Goal: Task Accomplishment & Management: Use online tool/utility

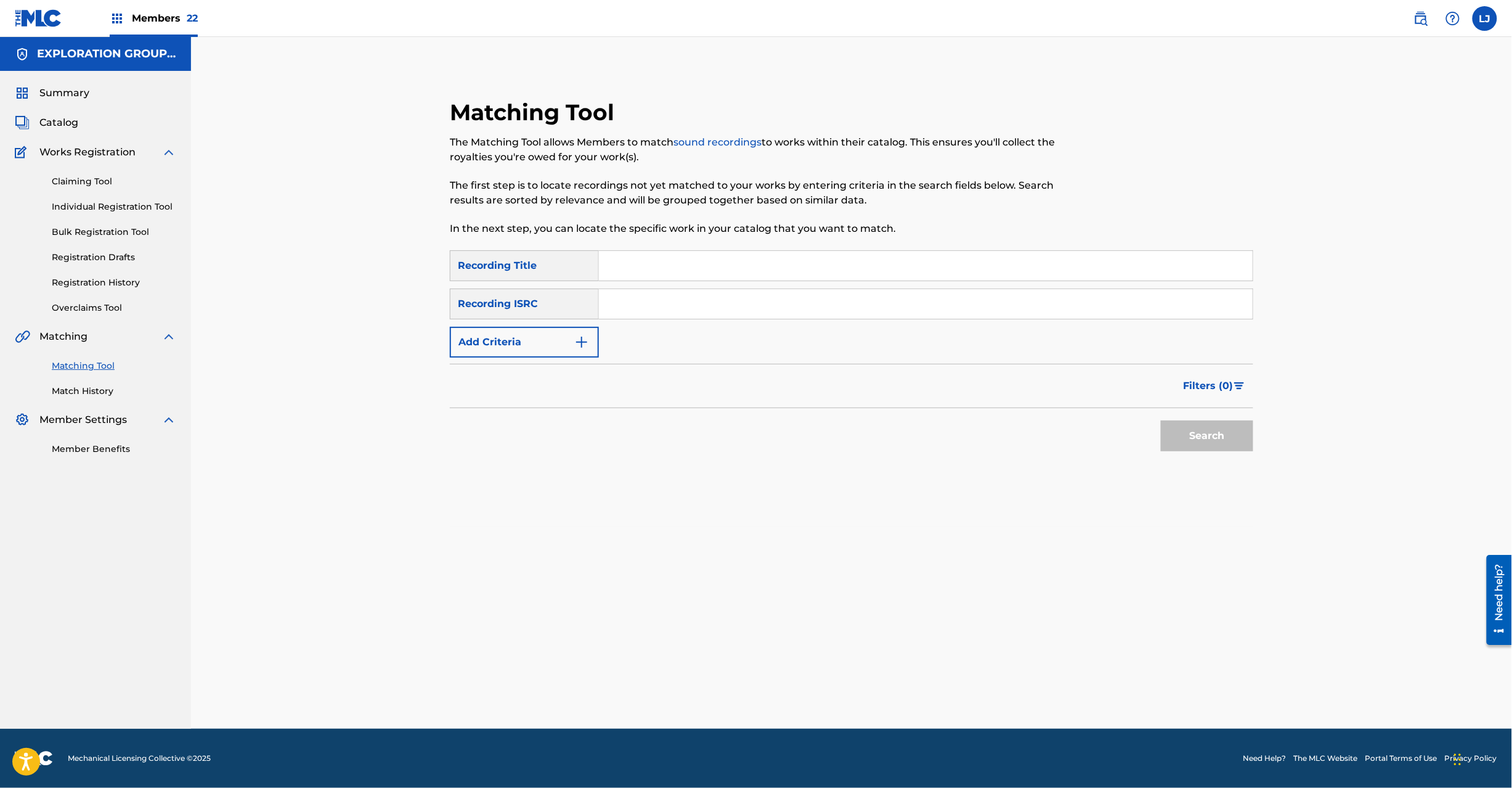
click at [659, 301] on input "Search Form" at bounding box center [925, 304] width 654 height 29
click at [661, 319] on div "Search Form" at bounding box center [925, 304] width 654 height 31
click at [732, 309] on input "Search Form" at bounding box center [925, 304] width 654 height 29
paste input "QZ5AB2353900"
type input "QZ5AB2353900"
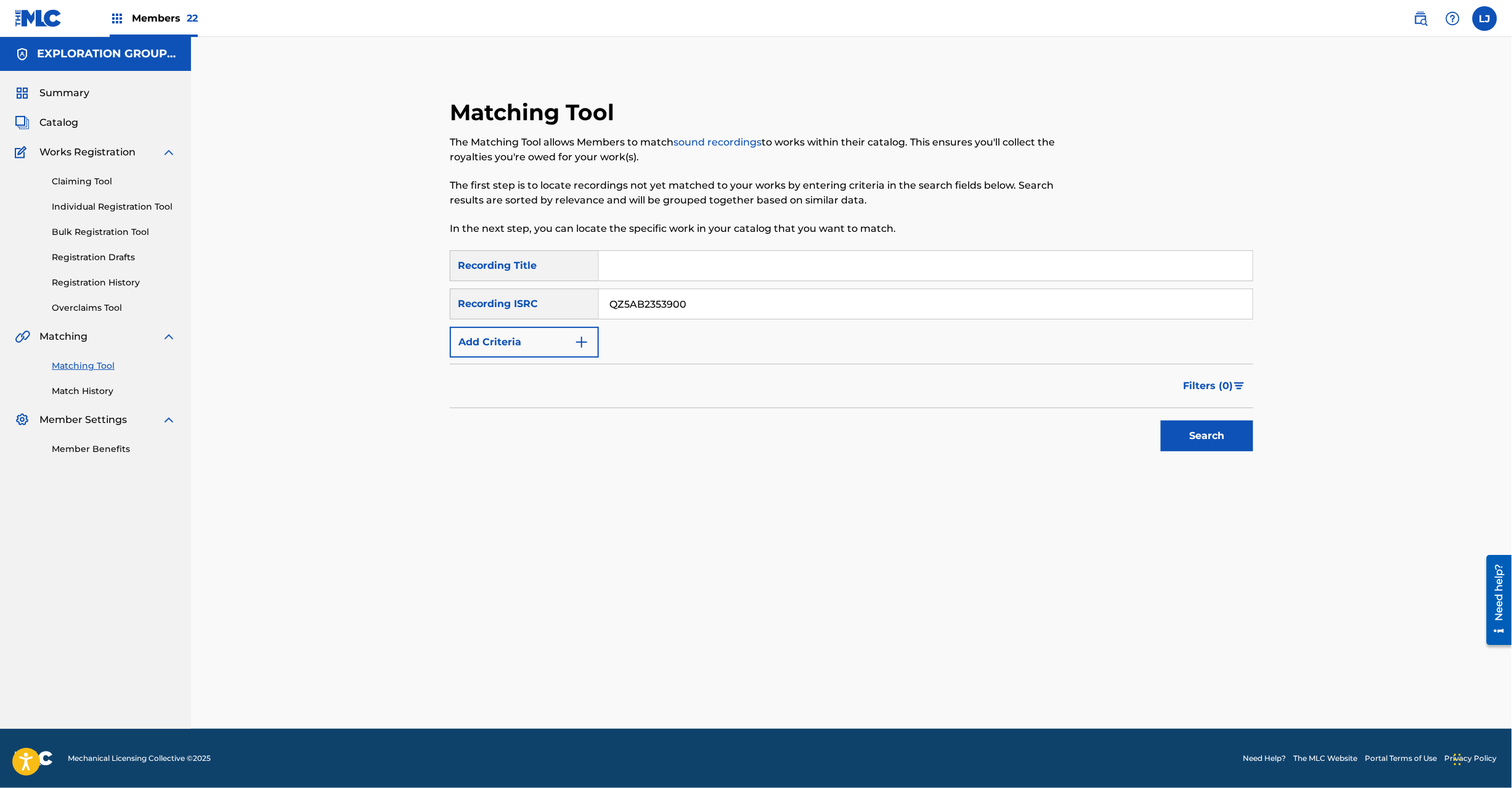
click at [1216, 447] on button "Search" at bounding box center [1207, 436] width 93 height 31
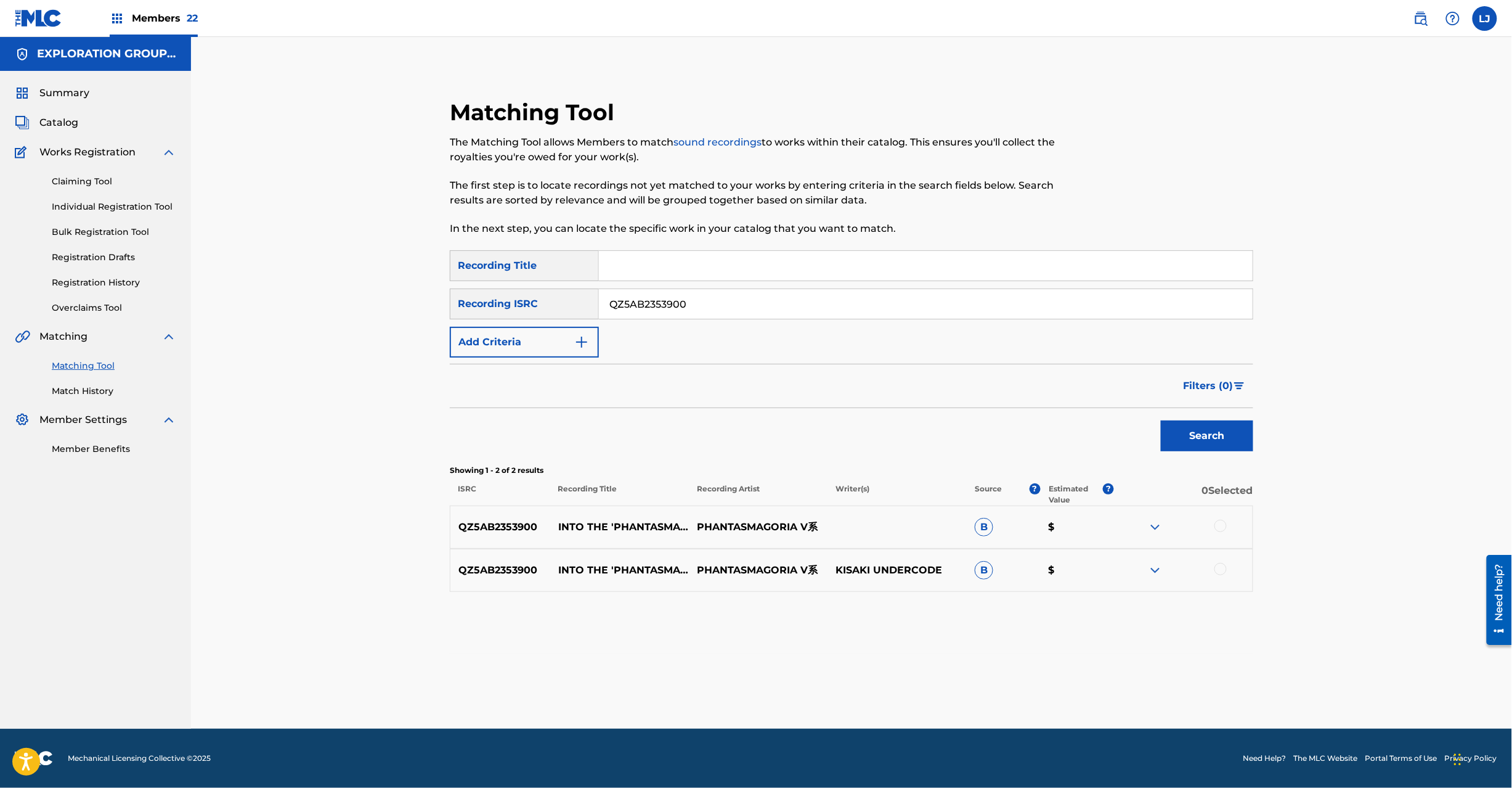
click at [1226, 526] on div at bounding box center [1220, 526] width 12 height 12
click at [1220, 571] on div at bounding box center [1220, 568] width 12 height 12
click at [881, 667] on div "Matching Tool The Matching Tool allows Members to match sound recordings to wor…" at bounding box center [851, 398] width 863 height 661
click at [873, 683] on button "Match 2 Groups" at bounding box center [865, 687] width 136 height 31
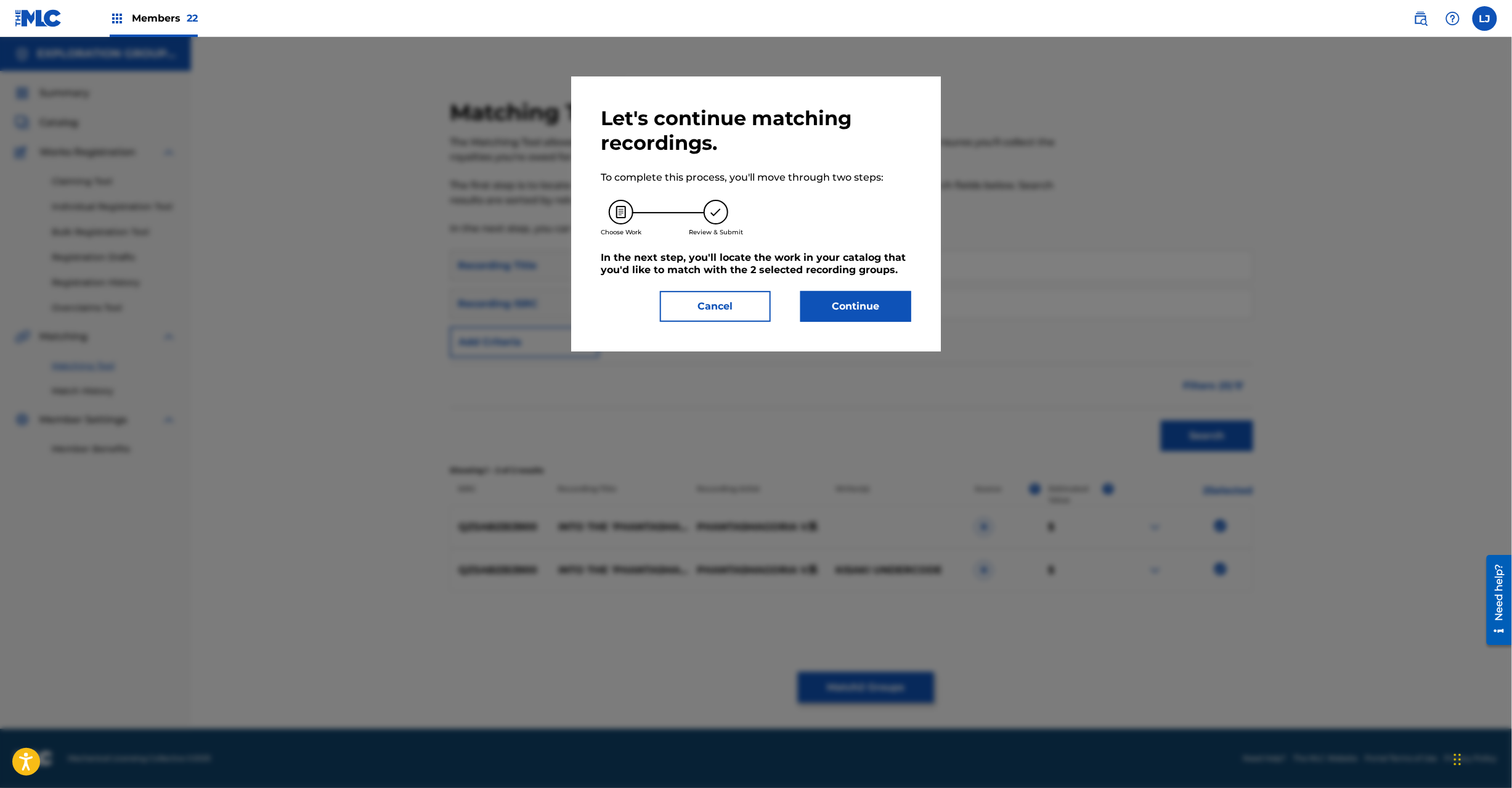
click at [843, 306] on button "Continue" at bounding box center [856, 307] width 111 height 31
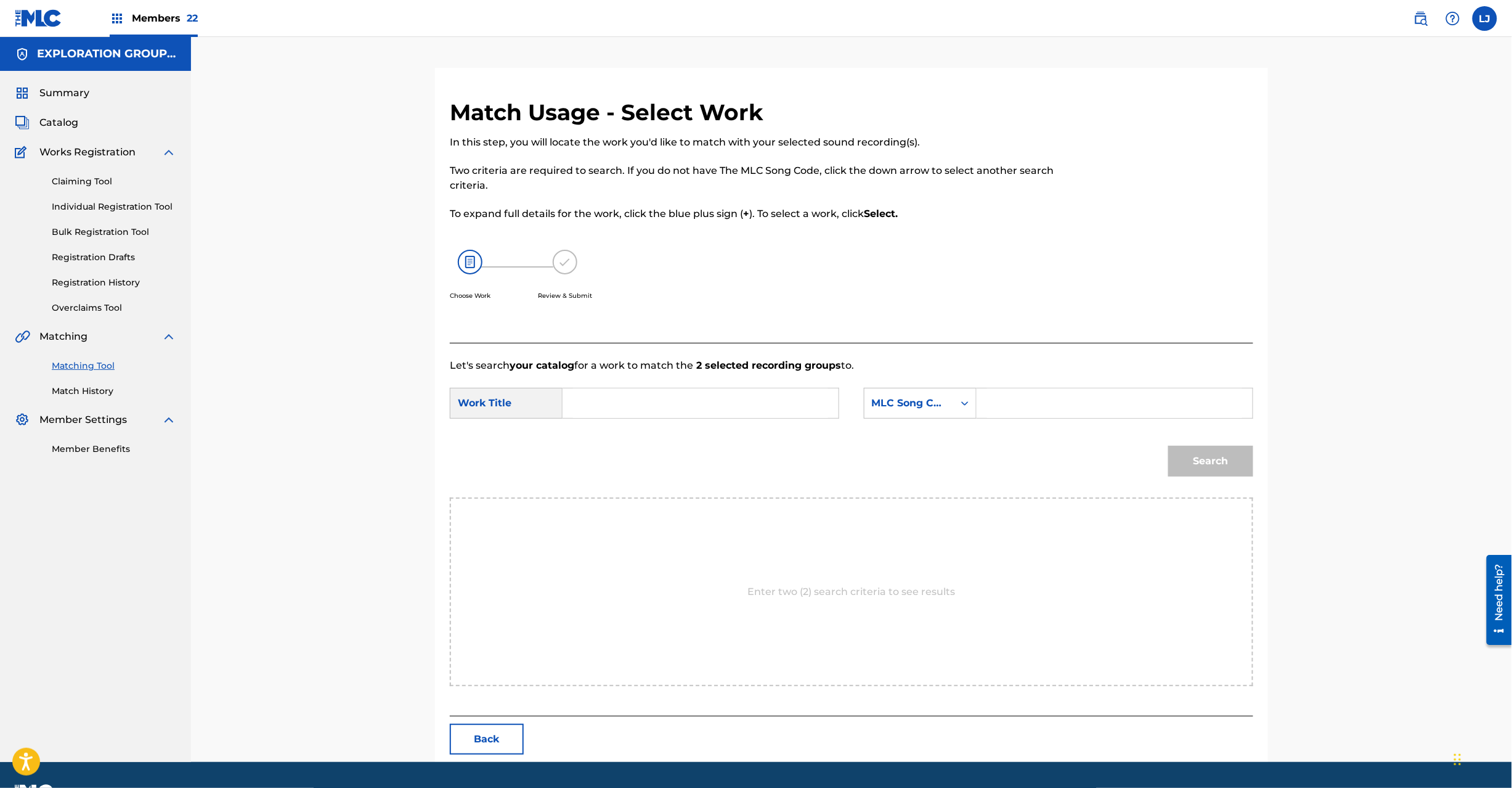
click at [703, 410] on input "Search Form" at bounding box center [701, 403] width 255 height 29
paste input "Into The Phantasmagoria IG6278"
click at [753, 404] on input "Into The Phantasmagoria IG6278" at bounding box center [701, 403] width 255 height 29
type input "Into The Phantasmagoria"
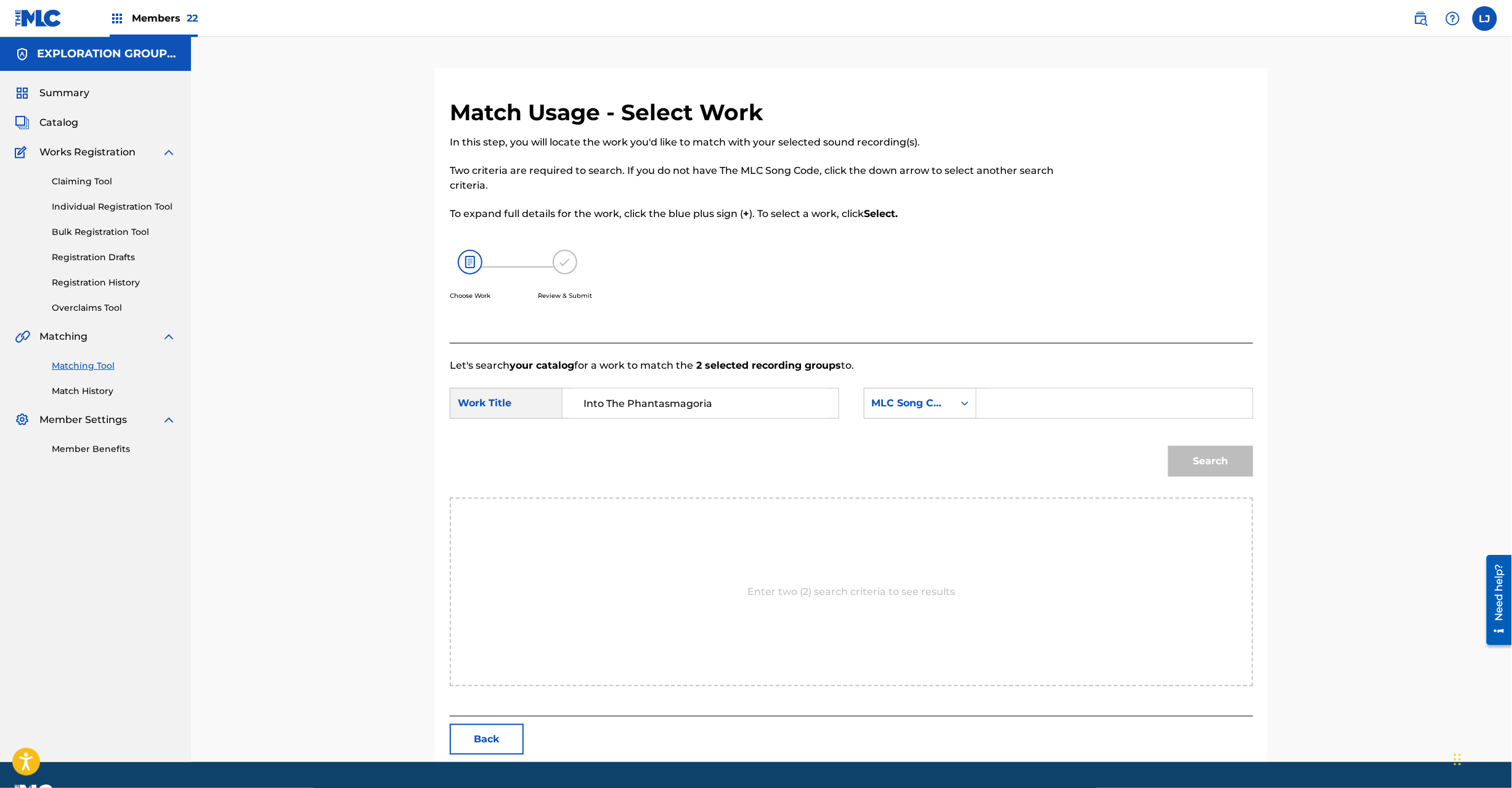
click at [1033, 408] on input "Search Form" at bounding box center [1115, 403] width 255 height 29
paste input "IG6278"
type input "IG6278"
click at [1191, 453] on button "Search" at bounding box center [1210, 461] width 85 height 31
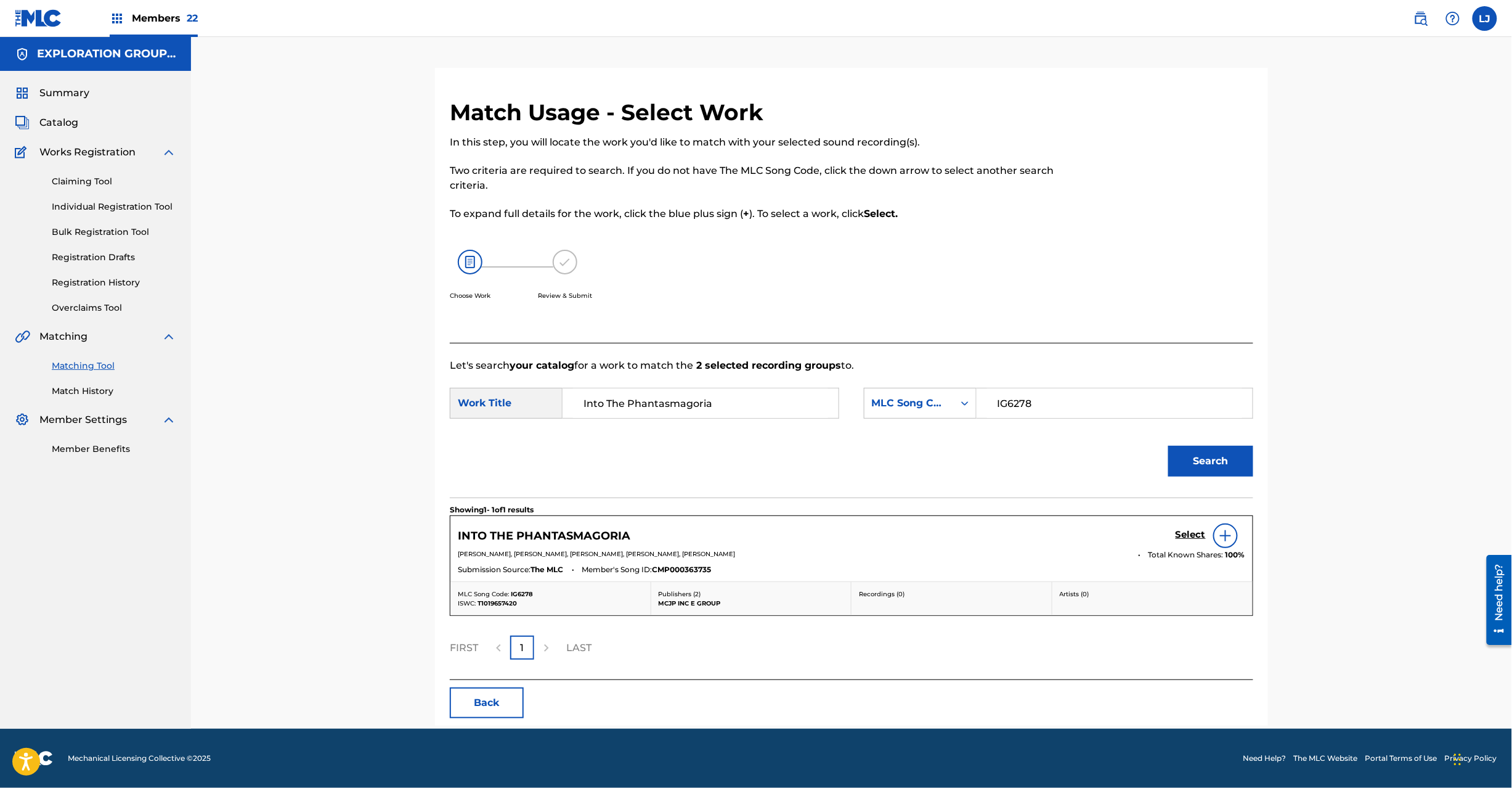
click at [1188, 529] on h5 "Select" at bounding box center [1190, 534] width 30 height 11
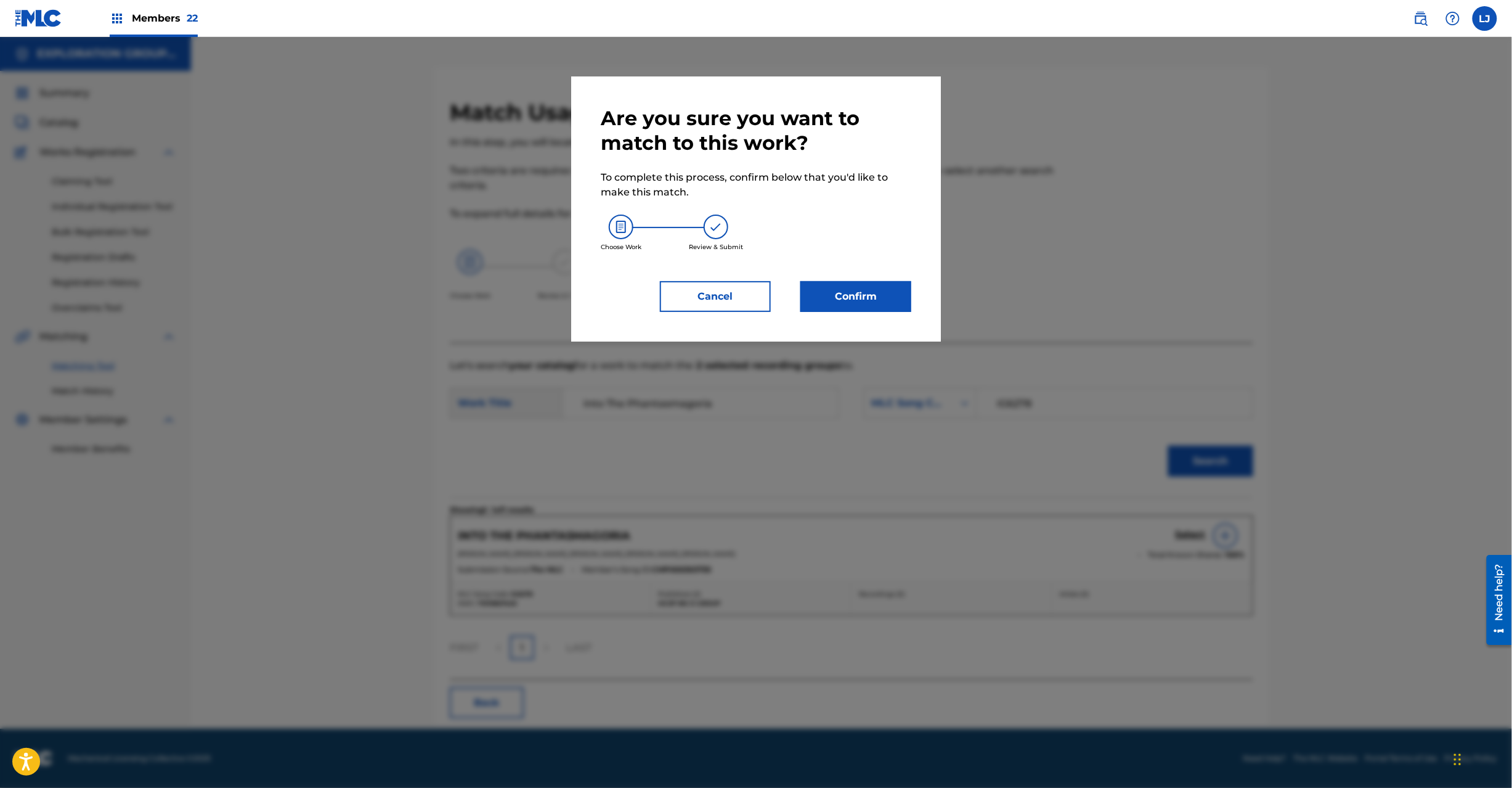
click at [888, 271] on div "Are you sure you want to match to this work? To complete this process, confirm …" at bounding box center [756, 209] width 311 height 206
click at [883, 281] on button "Confirm" at bounding box center [856, 296] width 111 height 31
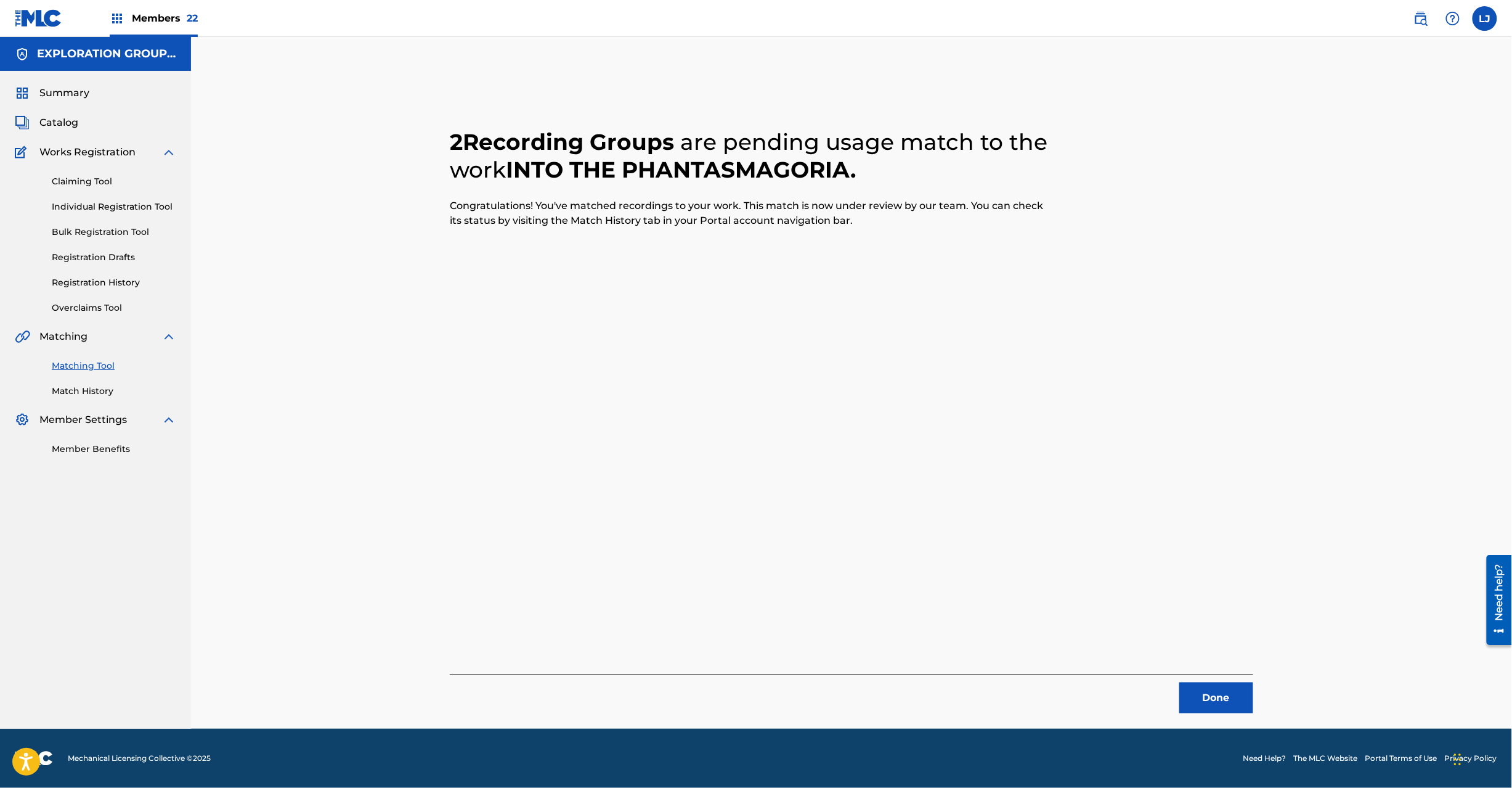
click at [1210, 699] on button "Done" at bounding box center [1216, 698] width 74 height 31
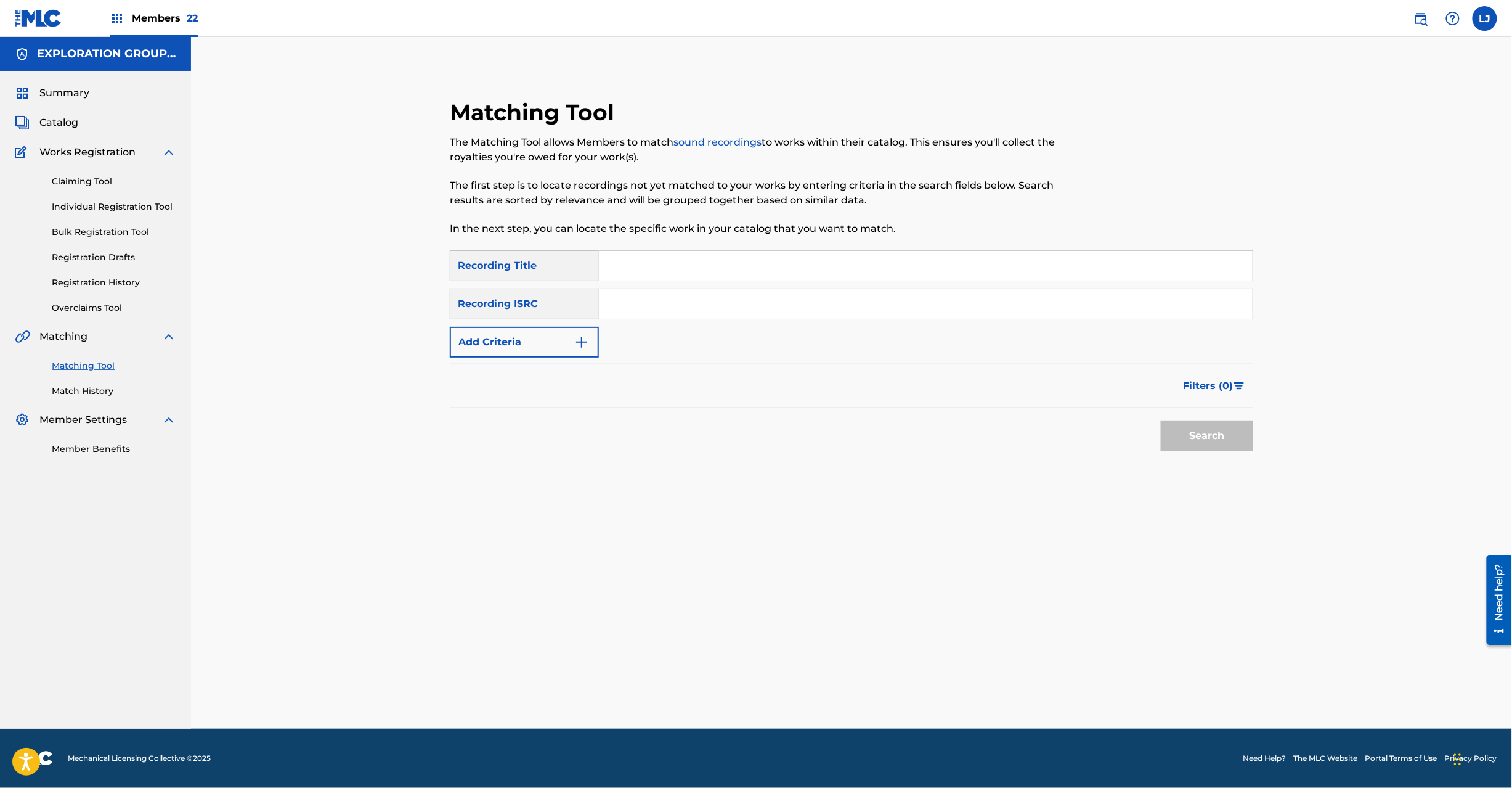
click at [691, 324] on div "SearchWithCriteriafc57ee62-3103-40b7-9081-52edc60af7bd Recording Title SearchWi…" at bounding box center [851, 304] width 804 height 107
paste input "JPR500801593"
click at [687, 301] on input "Search Form" at bounding box center [925, 304] width 654 height 29
click at [1246, 437] on button "Search" at bounding box center [1207, 436] width 93 height 31
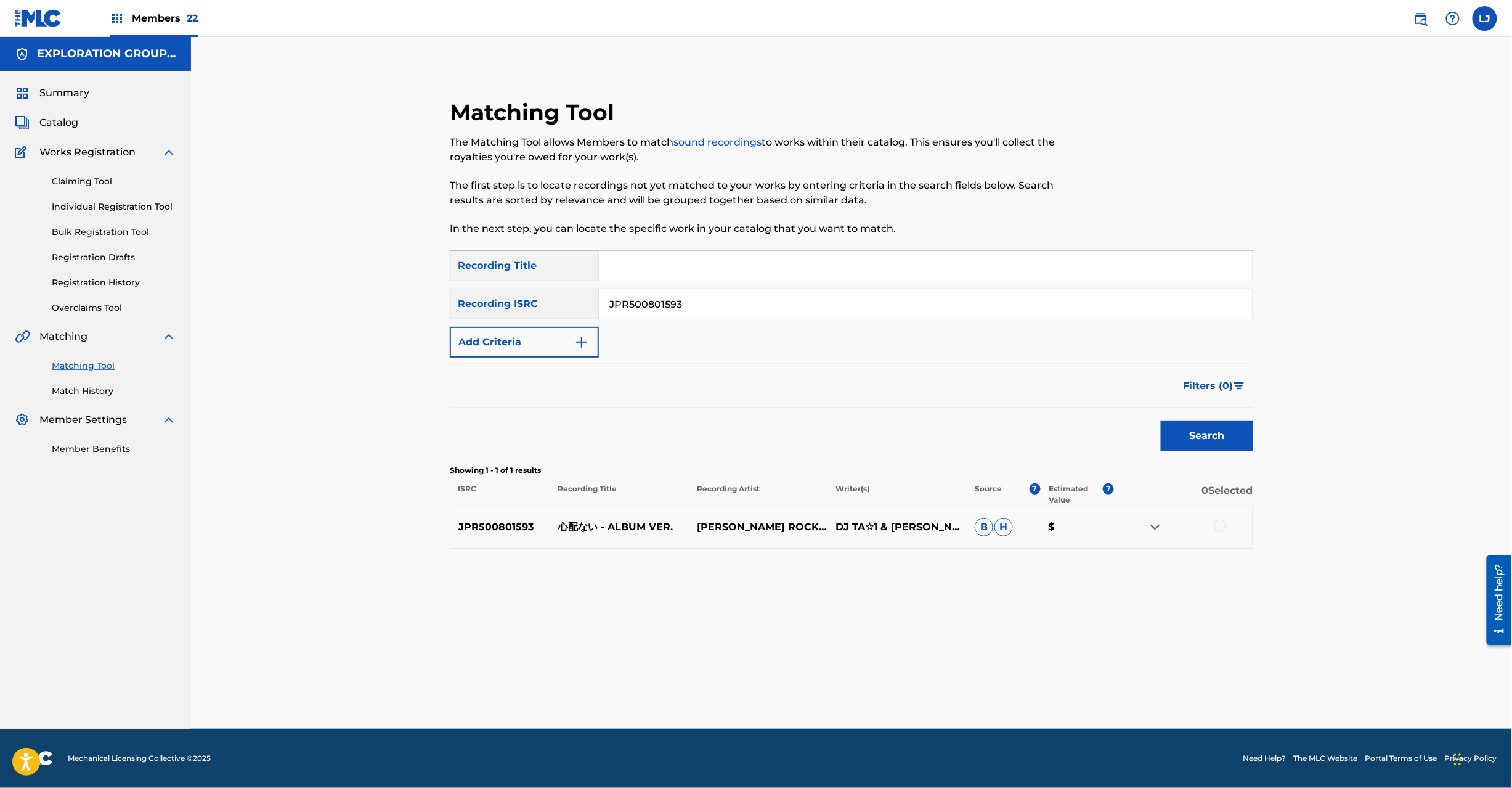
click at [1225, 527] on div at bounding box center [1220, 526] width 12 height 12
click at [605, 536] on div "JPR500801593 心配ない - ALBUM VER. [PERSON_NAME] ROCK,STEAL-I,千晴 DJ TA☆1 & [PERSON_…" at bounding box center [851, 527] width 804 height 43
drag, startPoint x: 968, startPoint y: 625, endPoint x: 952, endPoint y: 633, distance: 17.9
click at [965, 626] on div "Matching Tool The Matching Tool allows Members to match sound recordings to wor…" at bounding box center [851, 398] width 863 height 661
click at [733, 275] on input "Search Form" at bounding box center [925, 266] width 654 height 29
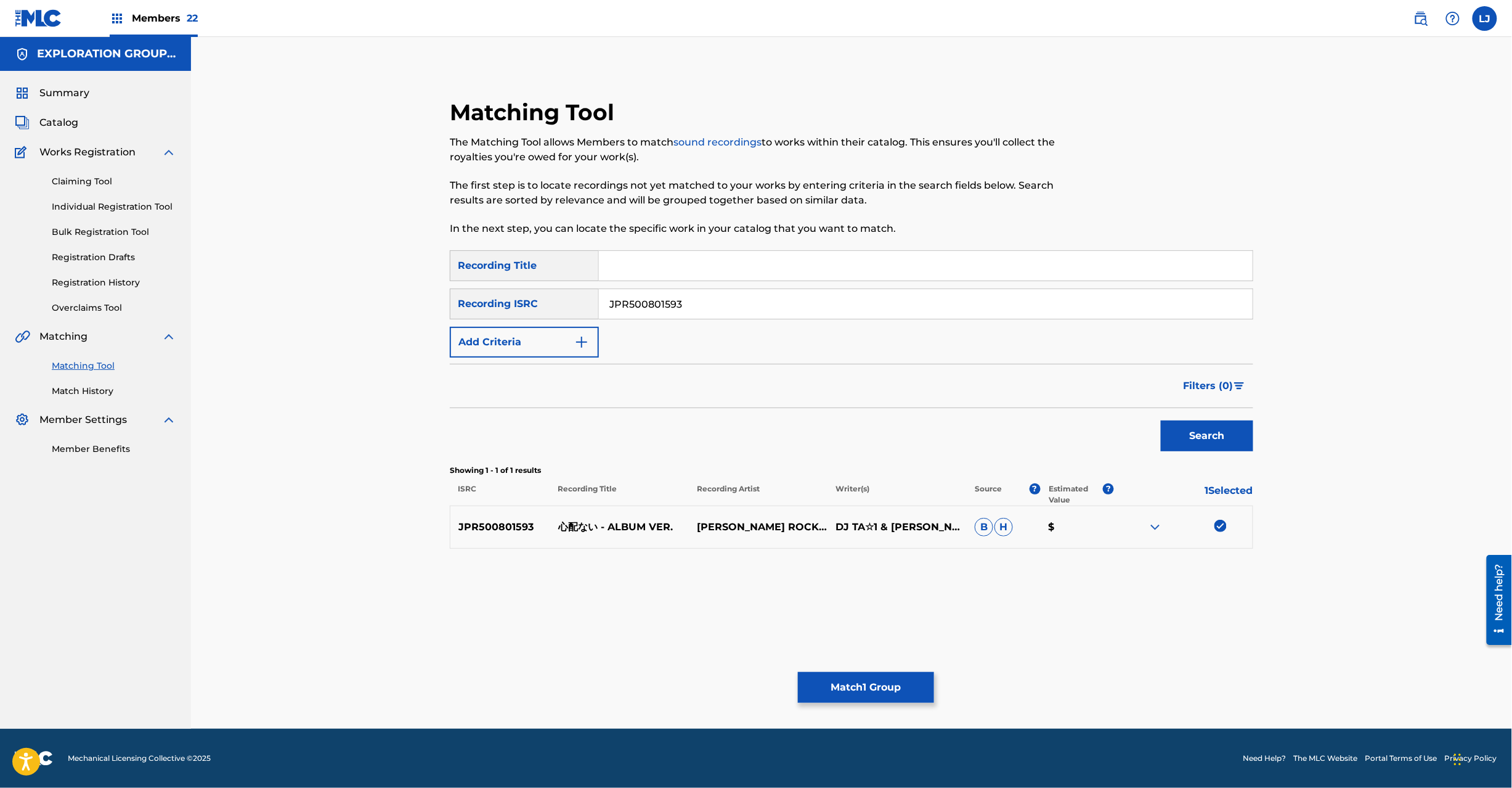
click at [733, 286] on div "SearchWithCriteriafc57ee62-3103-40b7-9081-52edc60af7bd Recording Title SearchWi…" at bounding box center [851, 304] width 804 height 107
click at [722, 299] on input "JPR500801593" at bounding box center [925, 304] width 654 height 29
paste input "K460906025"
click at [722, 301] on input "JPR500801593" at bounding box center [925, 304] width 654 height 29
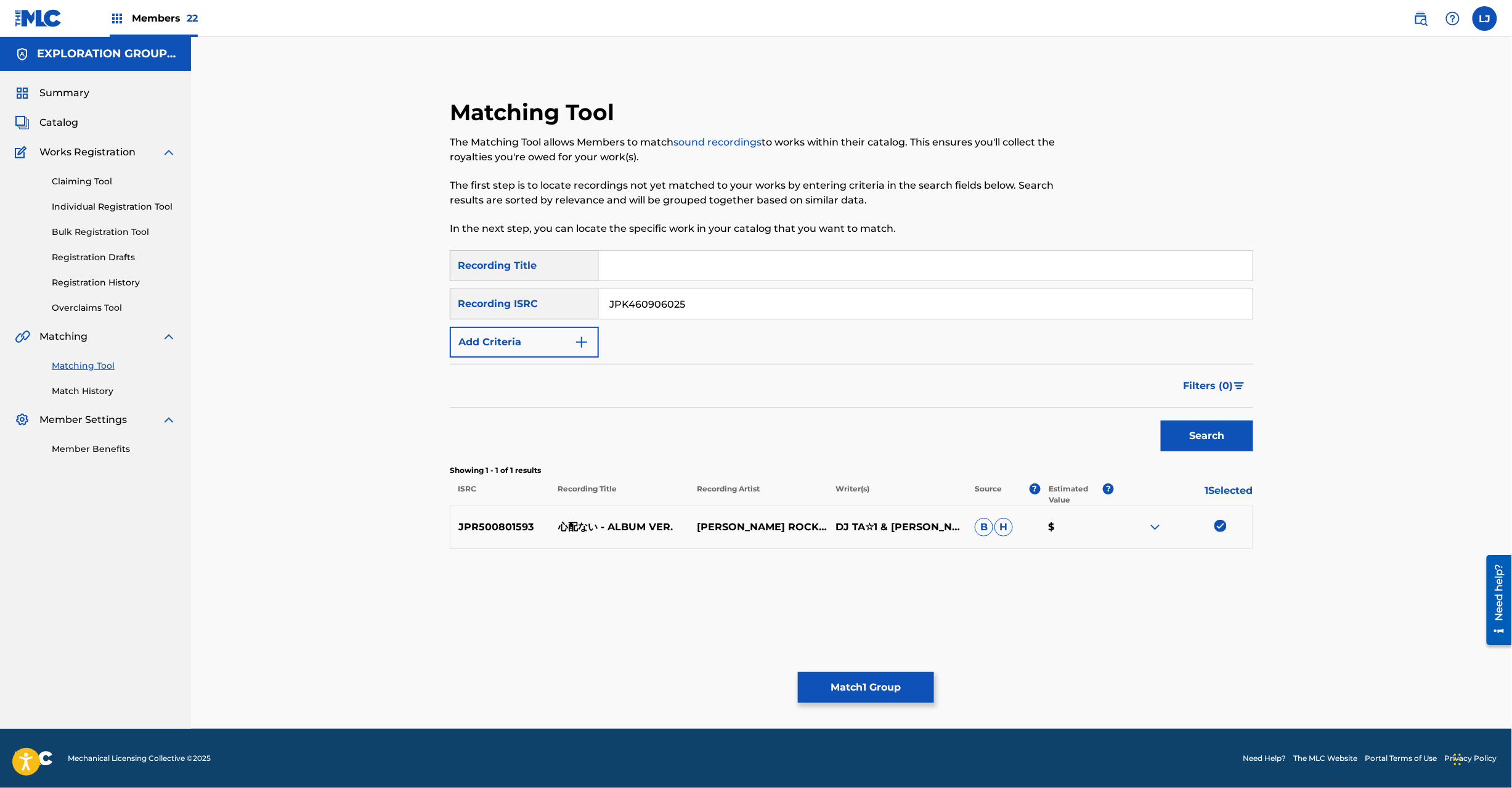
type input "JPK460906025"
click at [1240, 434] on button "Search" at bounding box center [1207, 436] width 93 height 31
click at [1215, 526] on div at bounding box center [1220, 526] width 12 height 12
click at [1220, 566] on div at bounding box center [1220, 568] width 12 height 12
click at [835, 684] on button "Match 3 Groups" at bounding box center [865, 687] width 136 height 31
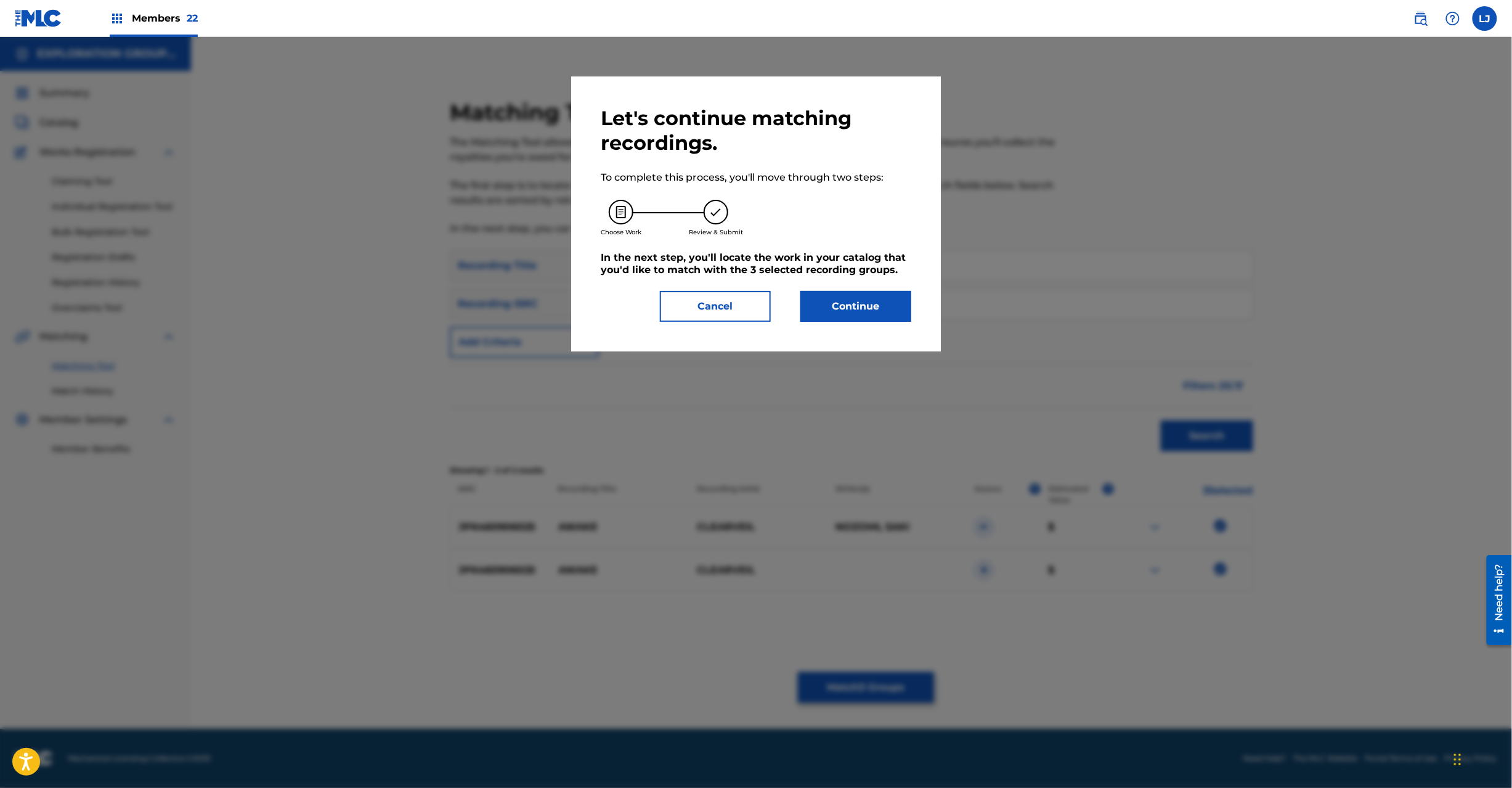
click at [861, 304] on button "Continue" at bounding box center [856, 307] width 111 height 31
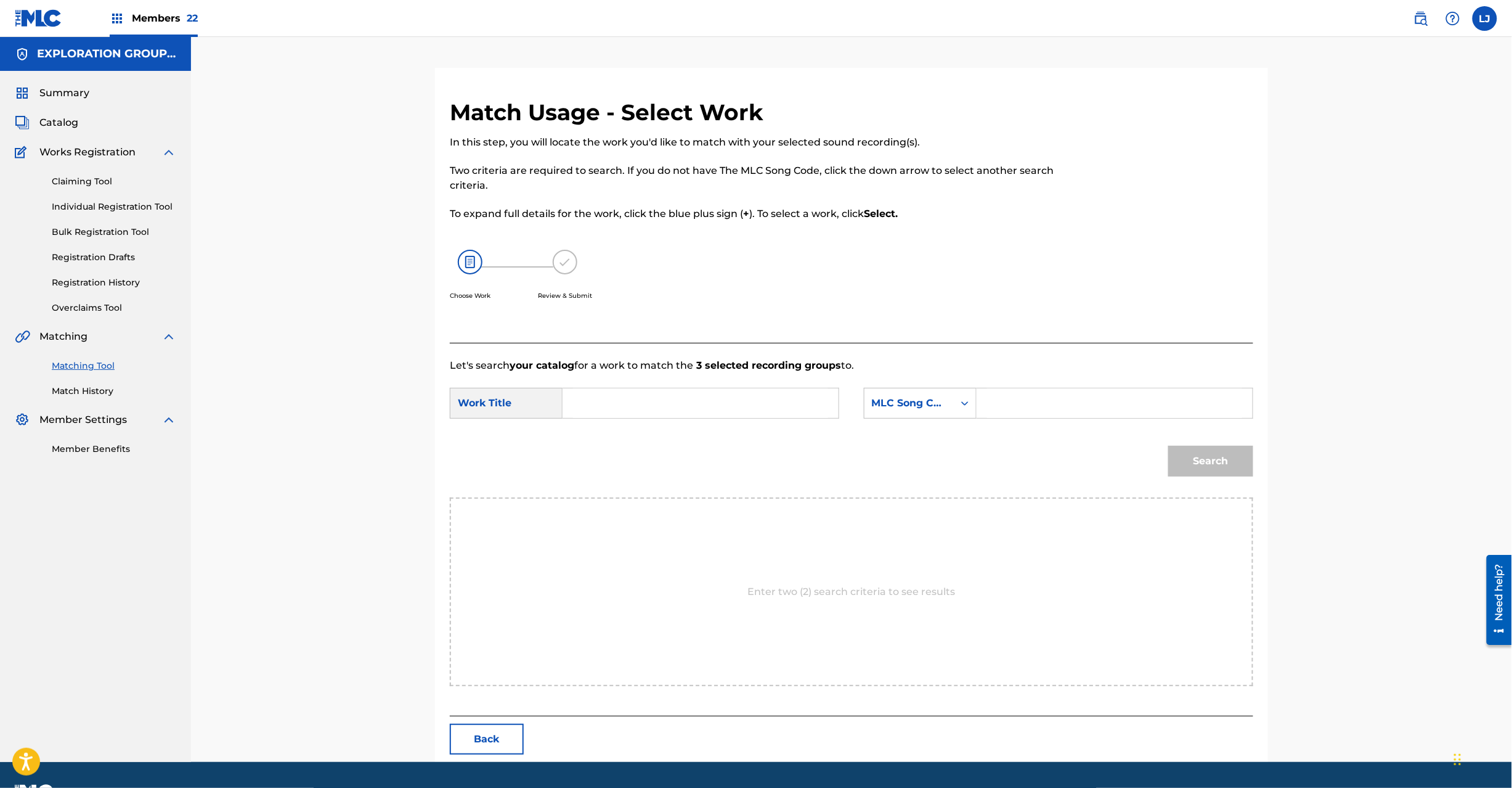
paste input "Awake AW44LM"
click at [633, 398] on input "Search Form" at bounding box center [701, 403] width 255 height 29
click at [681, 405] on input "Awake AW44LM" at bounding box center [701, 403] width 255 height 29
type input "Awake"
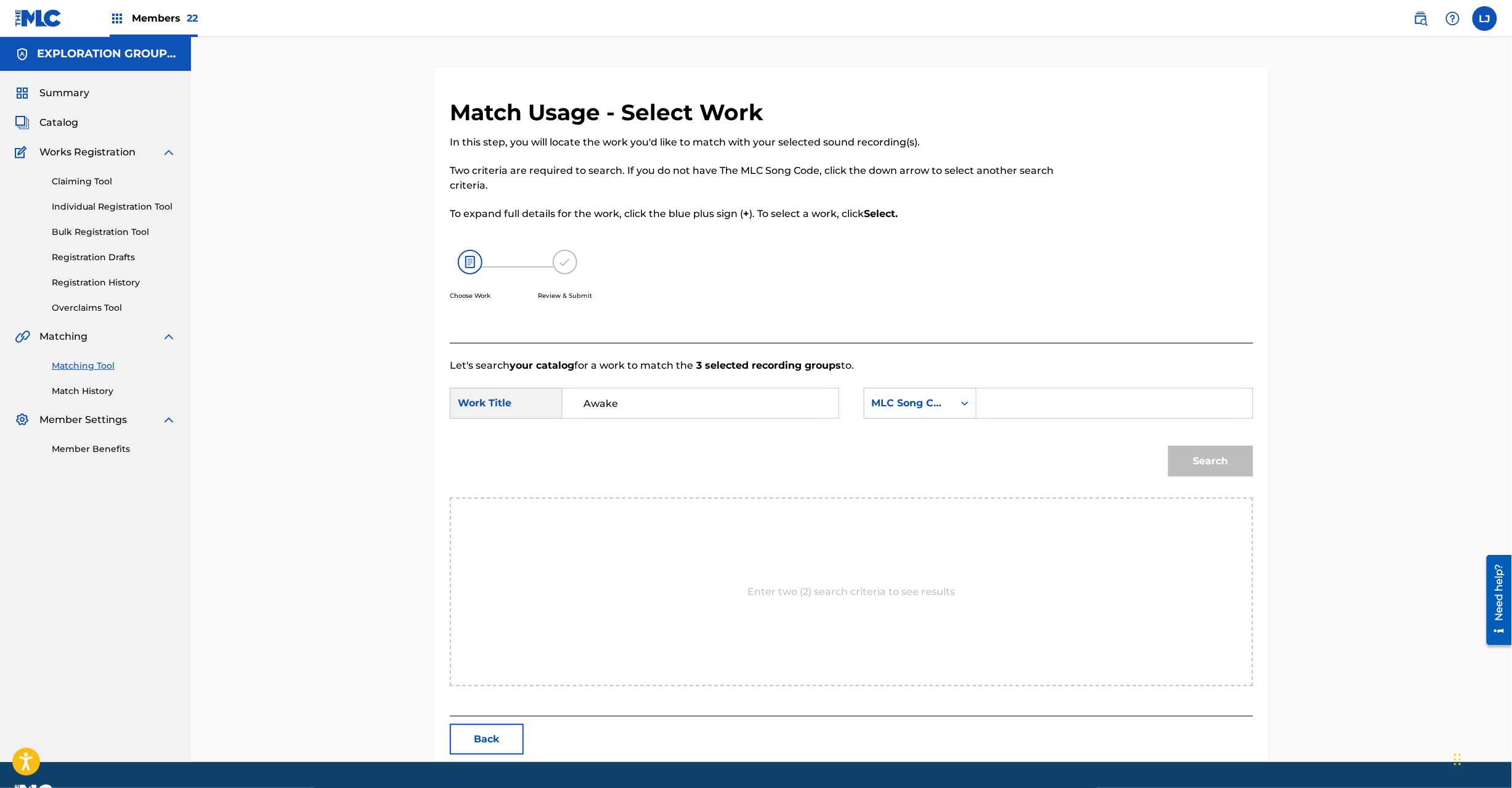
paste input "AW44LM"
drag, startPoint x: 1019, startPoint y: 410, endPoint x: 1147, endPoint y: 437, distance: 130.8
click at [1024, 411] on input "Search Form" at bounding box center [1115, 403] width 255 height 29
type input "AW44LM"
click at [1225, 455] on button "Search" at bounding box center [1210, 461] width 85 height 31
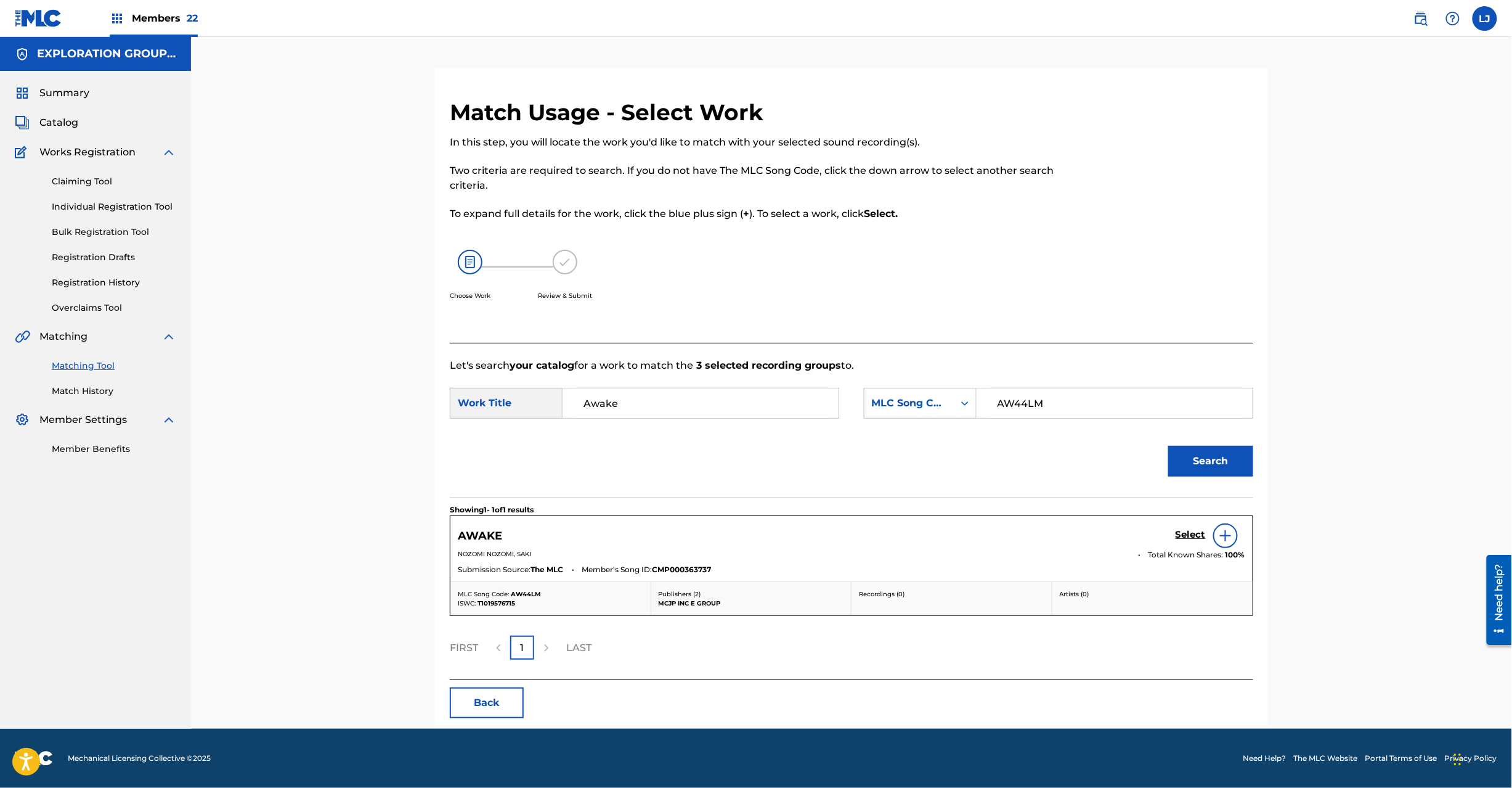
click at [1181, 536] on h5 "Select" at bounding box center [1190, 534] width 30 height 11
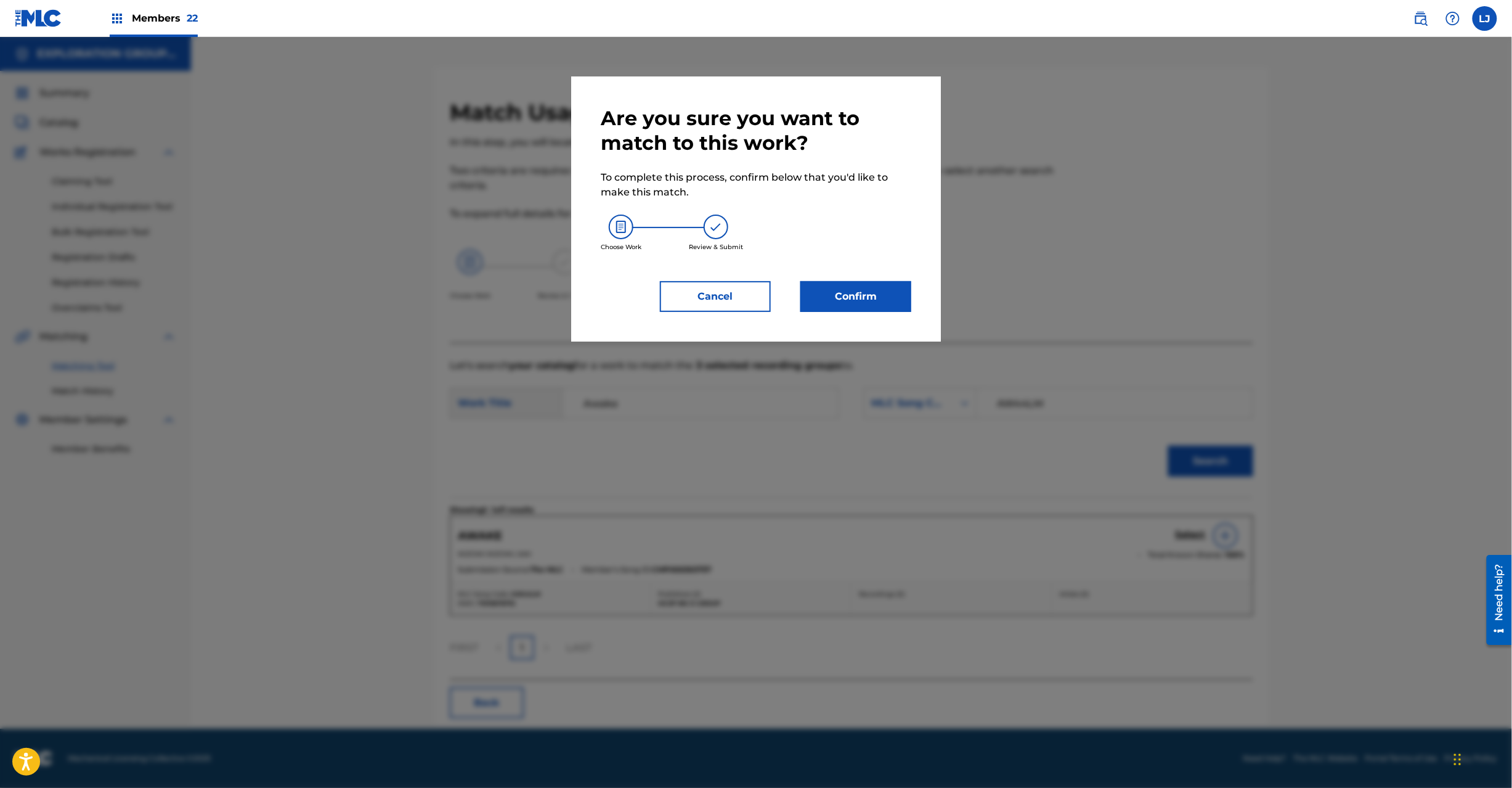
click at [873, 304] on button "Confirm" at bounding box center [856, 296] width 111 height 31
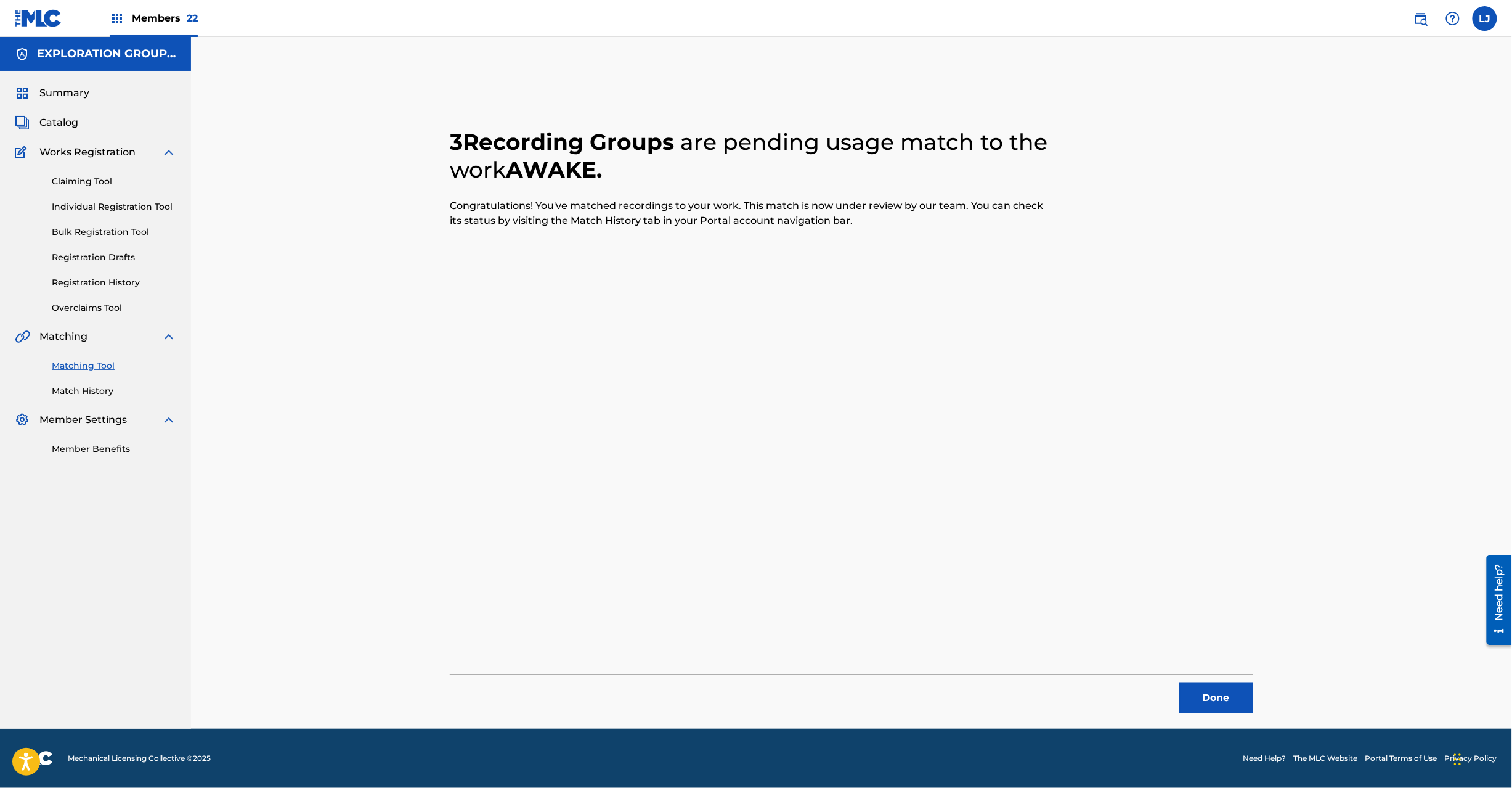
click at [1224, 701] on button "Done" at bounding box center [1216, 698] width 74 height 31
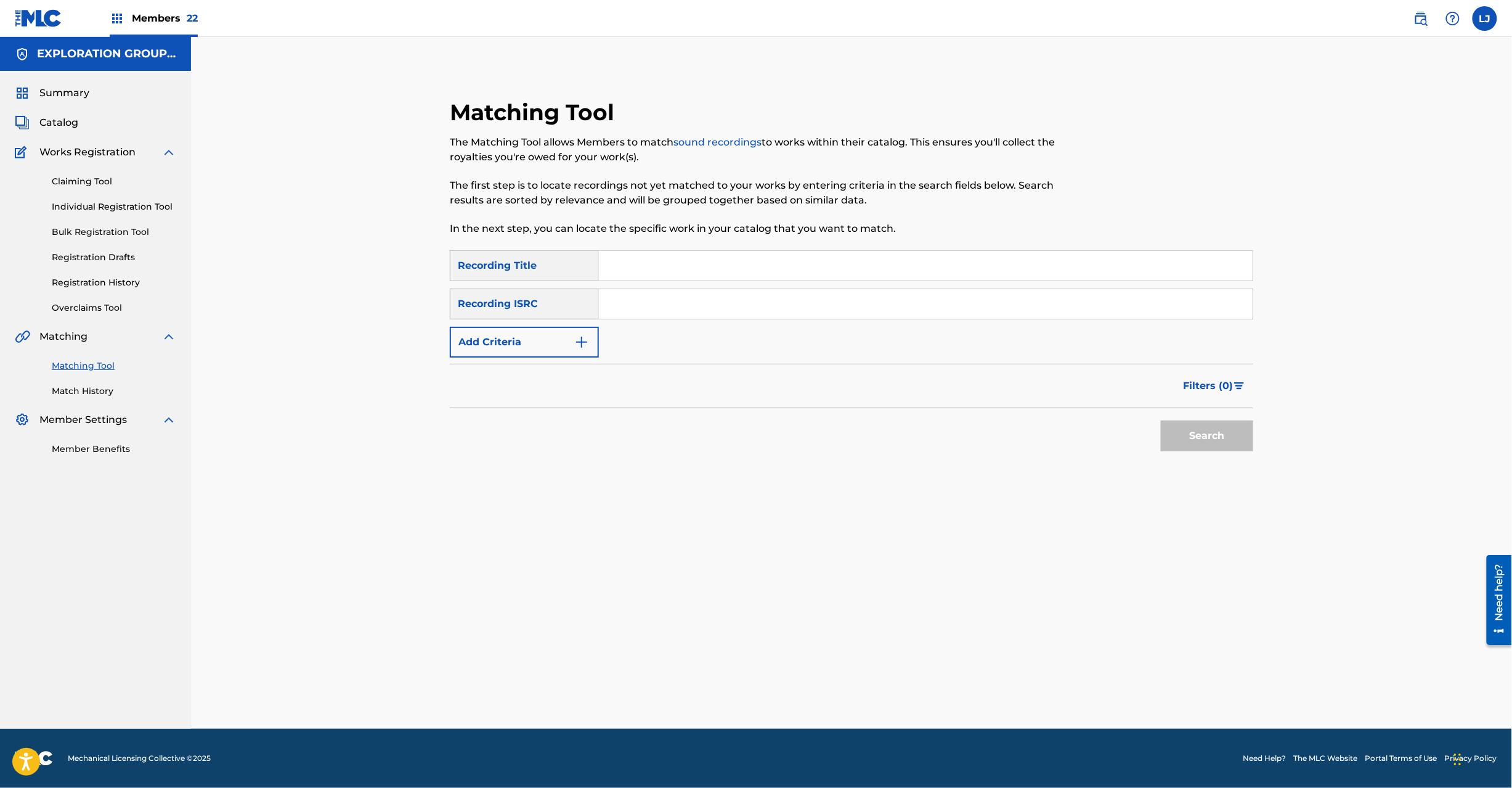
click at [739, 307] on input "Search Form" at bounding box center [925, 304] width 654 height 29
paste input "JPK460906025"
click at [1164, 450] on button "Search" at bounding box center [1207, 436] width 93 height 31
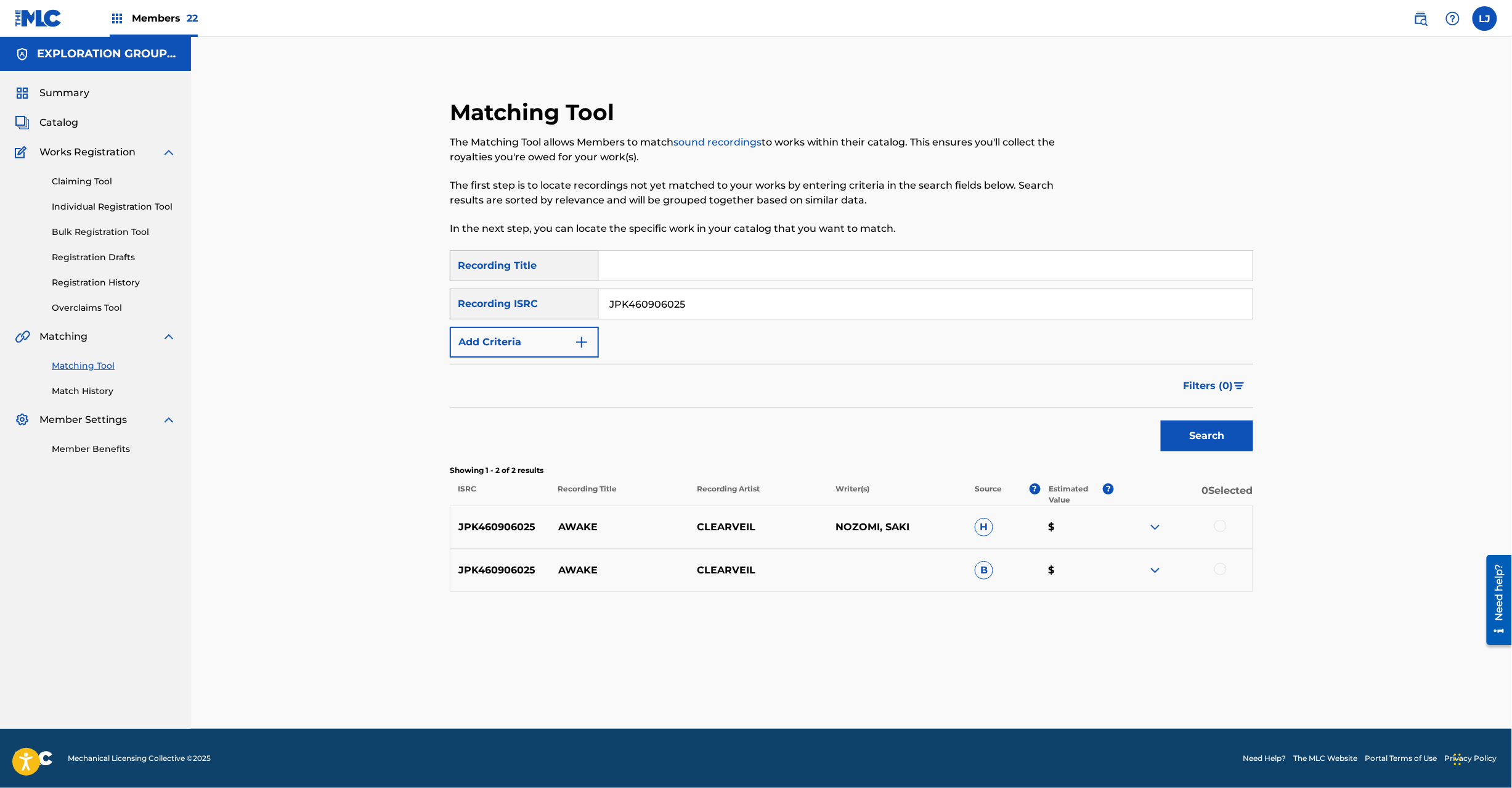
click at [647, 306] on input "JPK460906025" at bounding box center [925, 304] width 654 height 29
paste input "USA560445434"
click at [647, 306] on input "JPK460906025" at bounding box center [925, 304] width 654 height 29
type input "USA560445434"
click at [1222, 424] on button "Search" at bounding box center [1207, 436] width 93 height 31
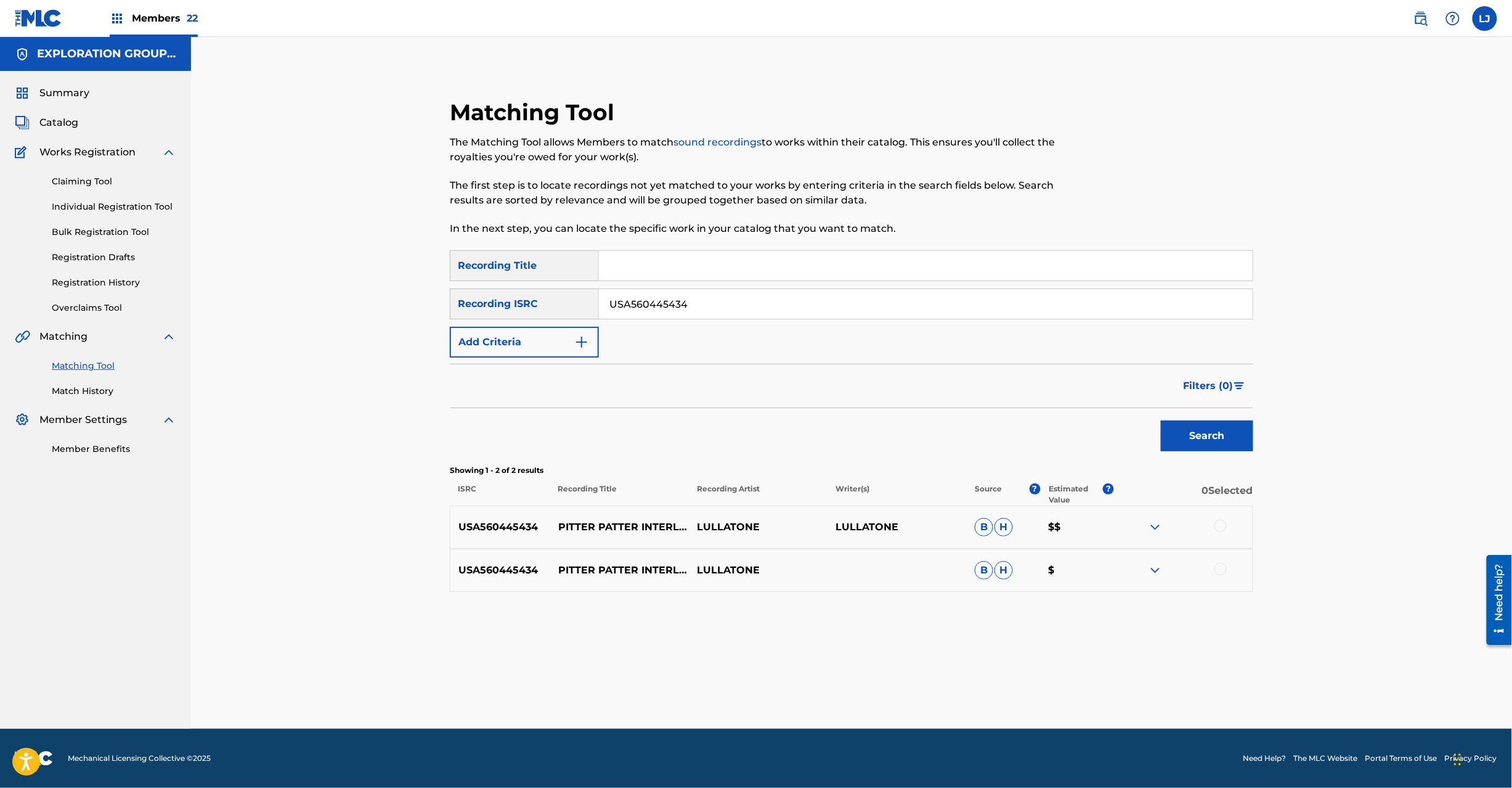
click at [1220, 520] on div at bounding box center [1220, 526] width 12 height 12
click at [1221, 571] on div at bounding box center [1220, 568] width 12 height 12
click at [880, 676] on button "Match 2 Groups" at bounding box center [865, 687] width 136 height 31
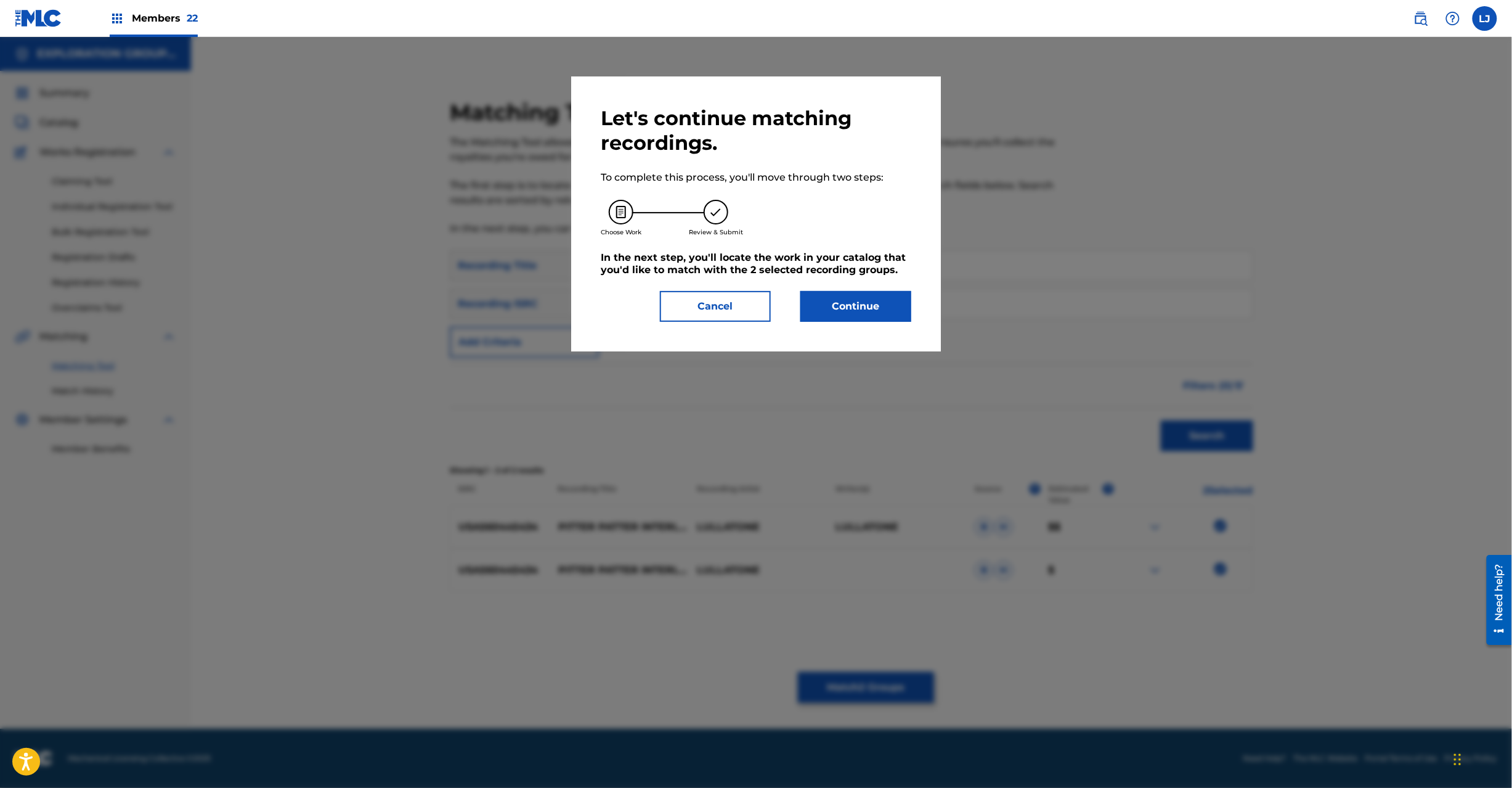
click at [861, 296] on button "Continue" at bounding box center [856, 307] width 111 height 31
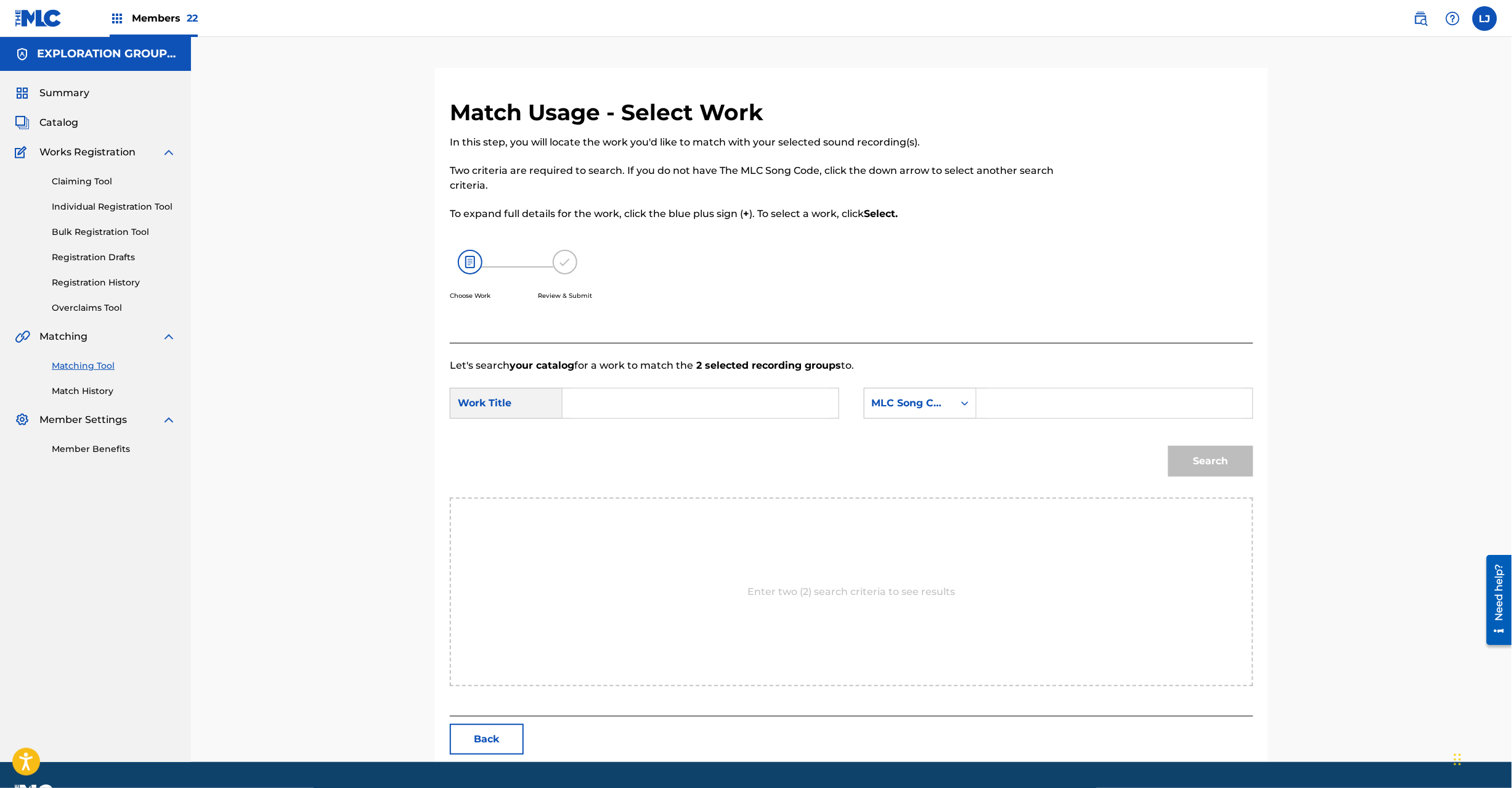
click at [676, 388] on div "Search Form" at bounding box center [700, 403] width 276 height 31
click at [668, 400] on input "Search Form" at bounding box center [701, 403] width 255 height 29
paste input "Pitter Patter Interlude PN7U3J"
click at [740, 392] on input "Pitter Patter Interlude PN7U3J" at bounding box center [701, 403] width 255 height 29
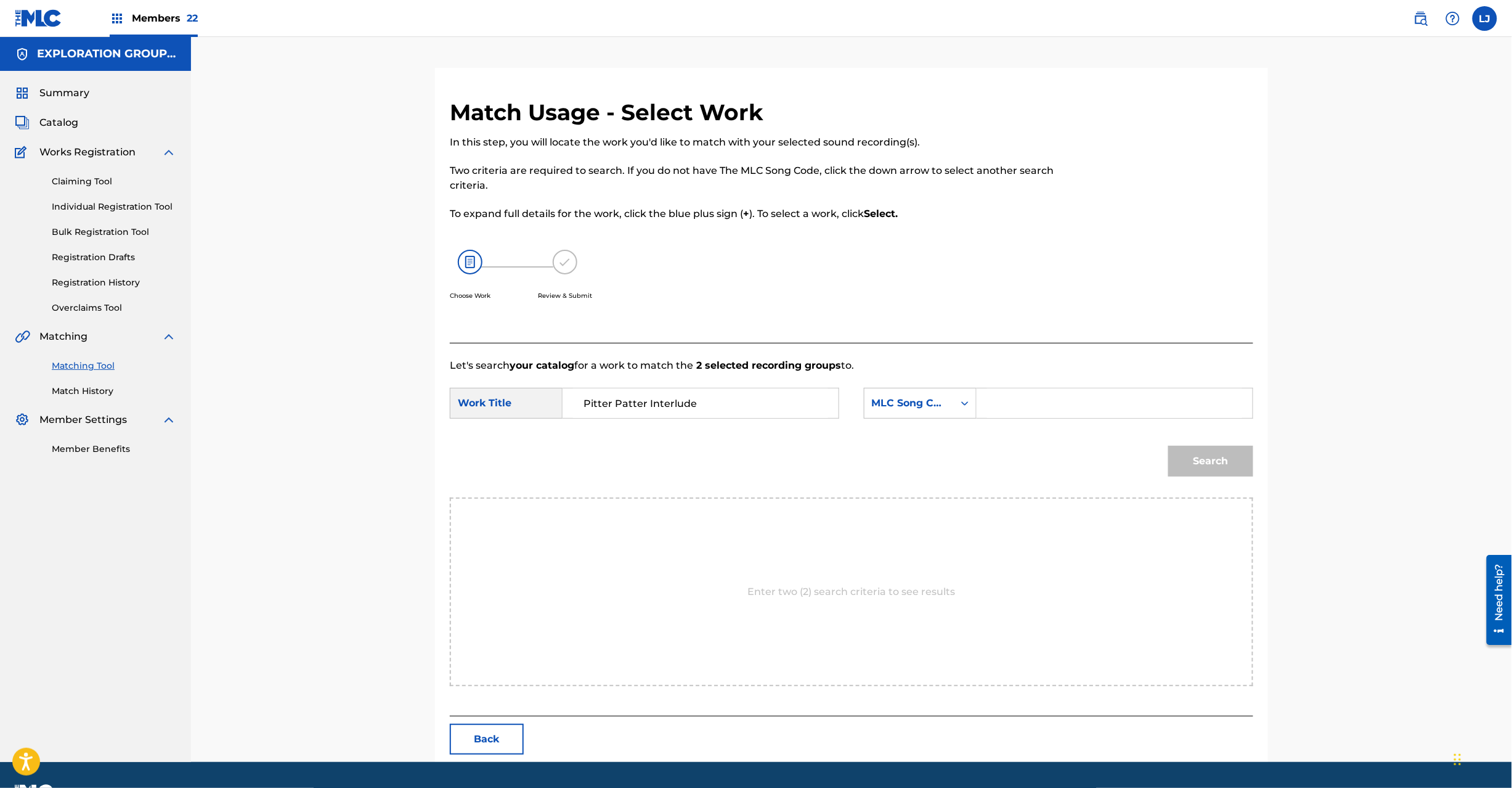
type input "Pitter Patter Interlude"
click at [1031, 408] on input "Search Form" at bounding box center [1115, 403] width 255 height 29
paste input "PN7U3J"
type input "PN7U3J"
click at [1194, 471] on button "Search" at bounding box center [1210, 461] width 85 height 31
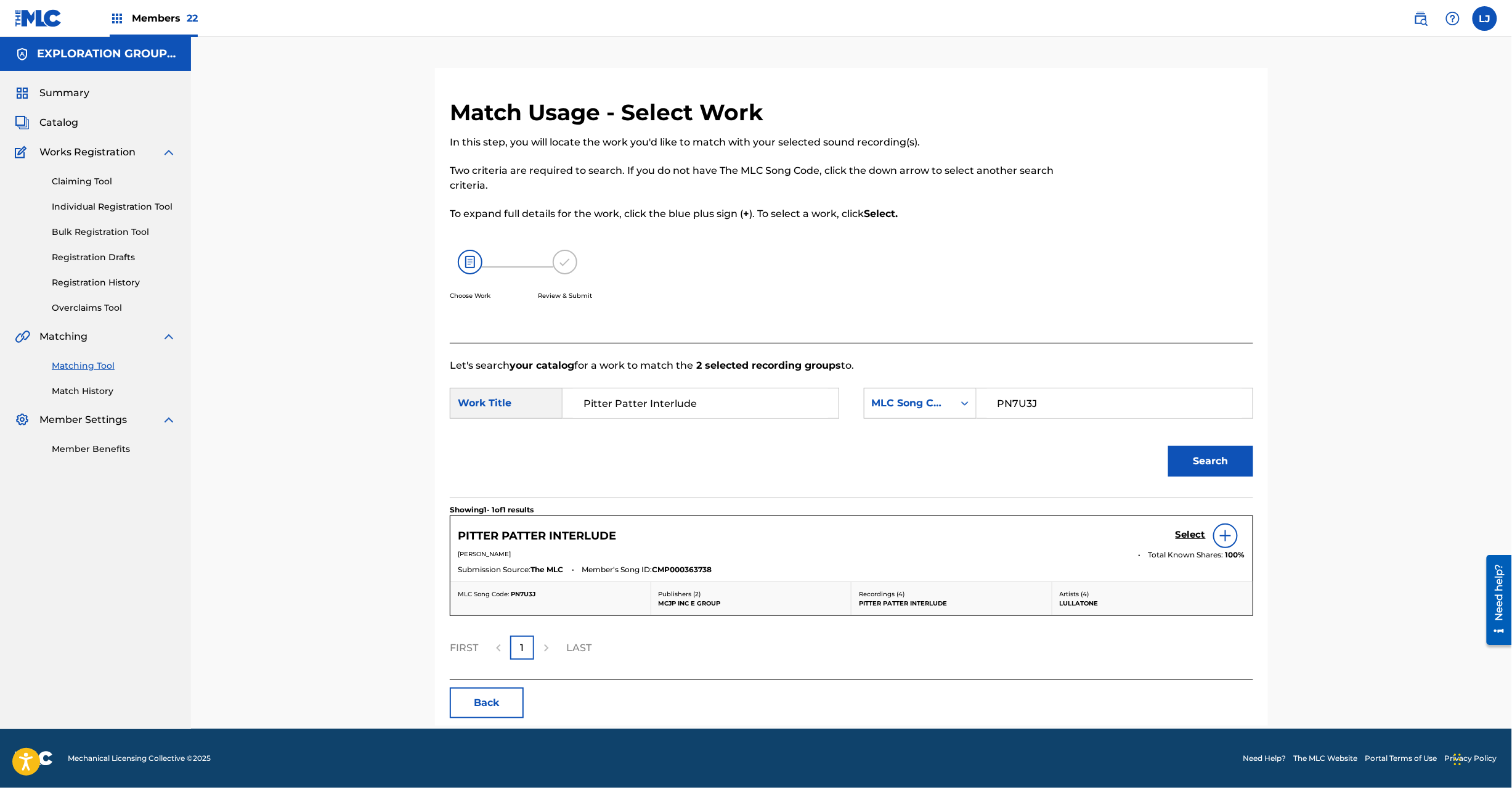
click at [1182, 526] on div "Select" at bounding box center [1210, 536] width 70 height 25
click at [1183, 533] on h5 "Select" at bounding box center [1190, 534] width 30 height 11
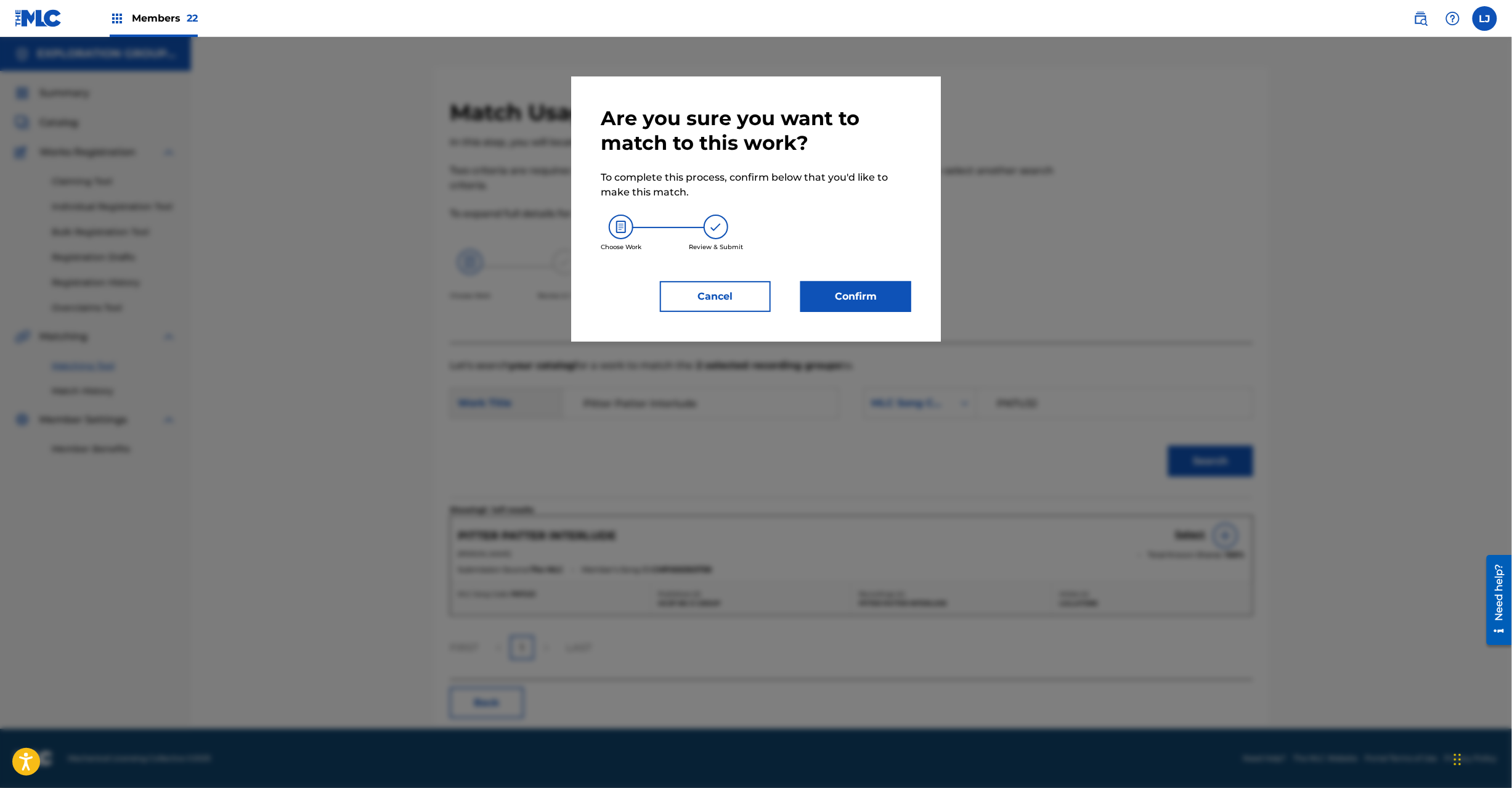
click at [828, 297] on button "Confirm" at bounding box center [856, 296] width 111 height 31
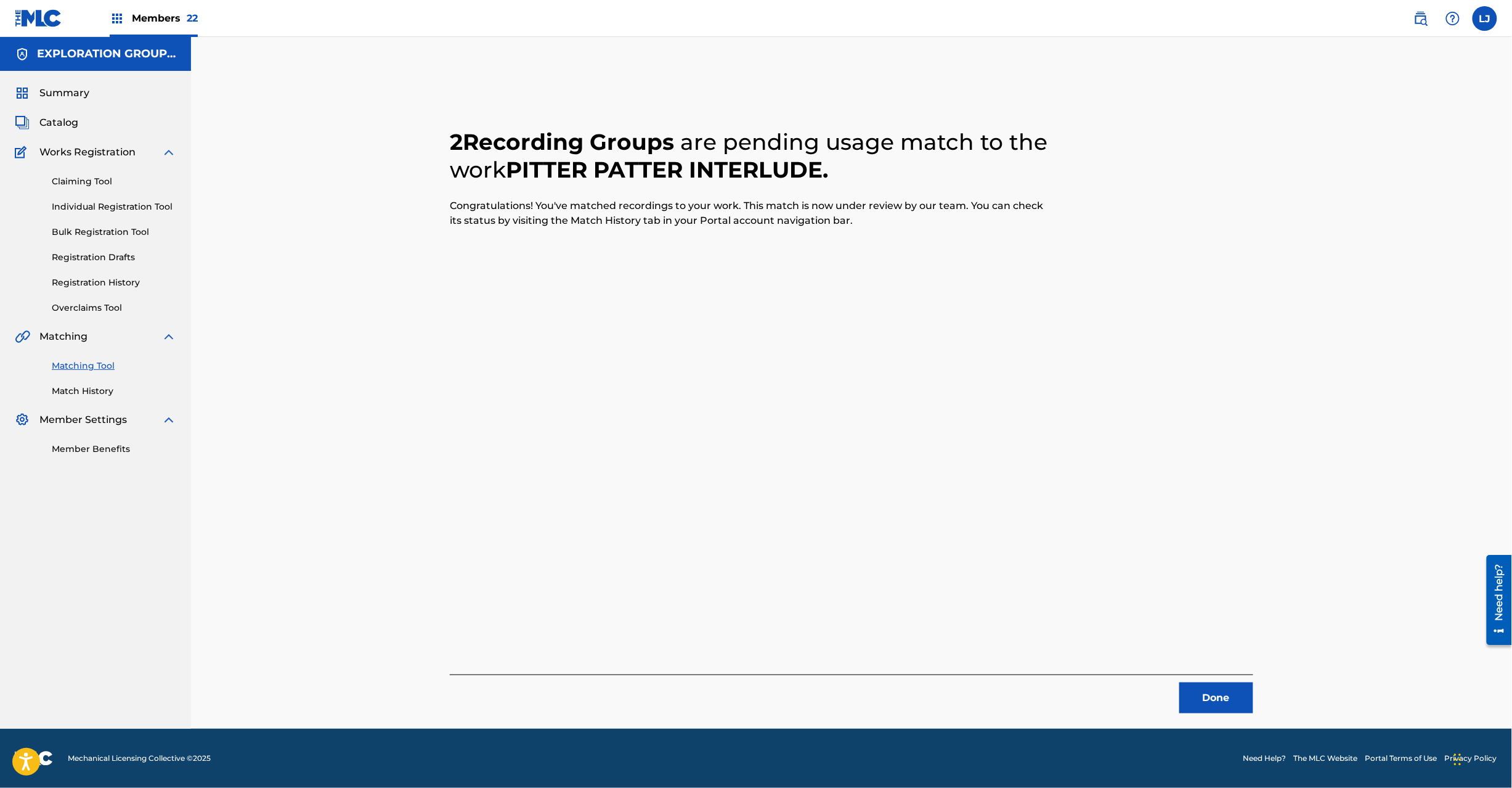
click at [1220, 686] on button "Done" at bounding box center [1216, 698] width 74 height 31
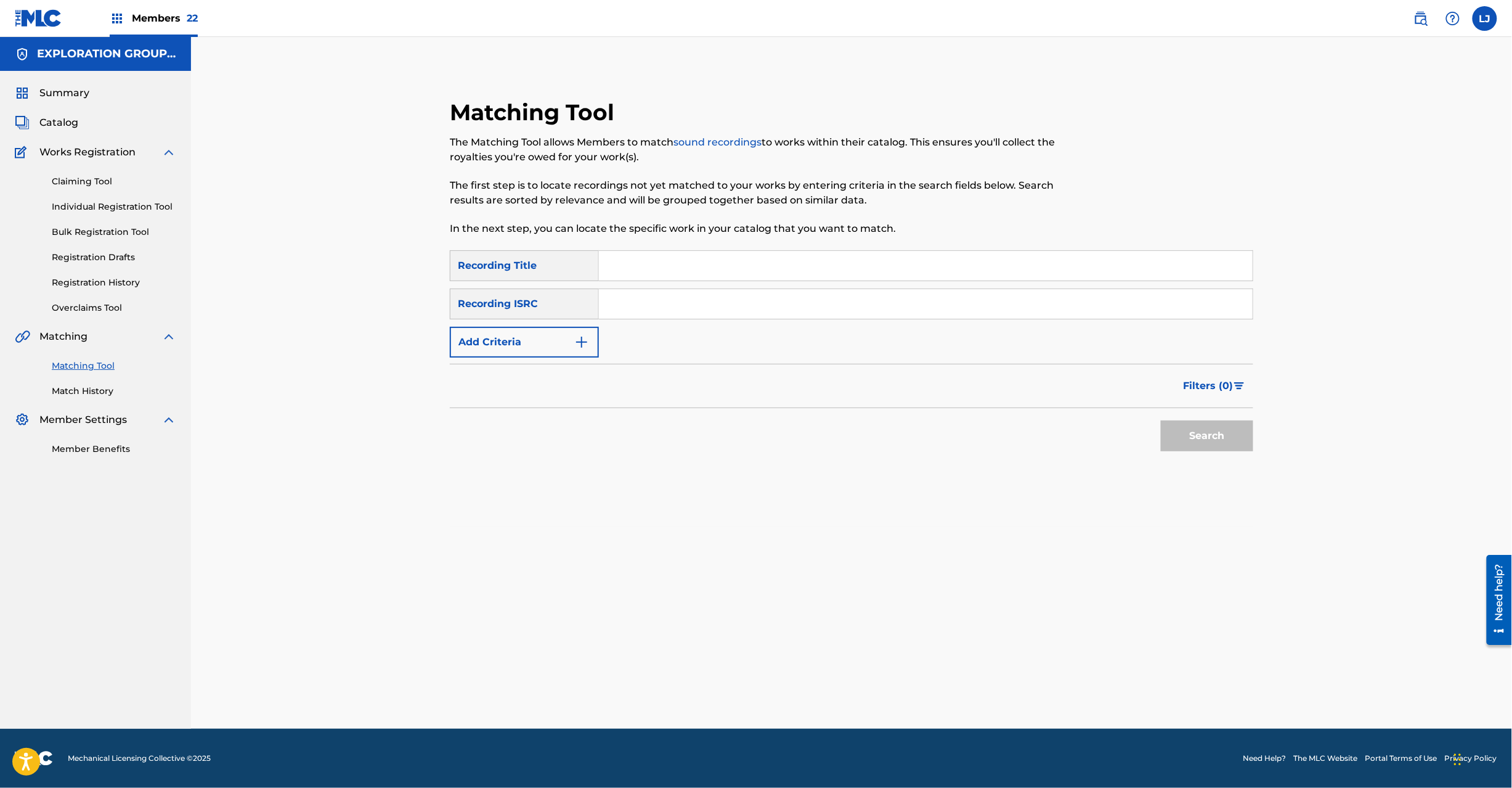
click at [661, 280] on div "Search Form" at bounding box center [925, 266] width 654 height 31
click at [652, 316] on input "Search Form" at bounding box center [925, 304] width 654 height 29
paste input "USA560445428"
type input "USA560445428"
click at [1241, 425] on button "Search" at bounding box center [1207, 436] width 93 height 31
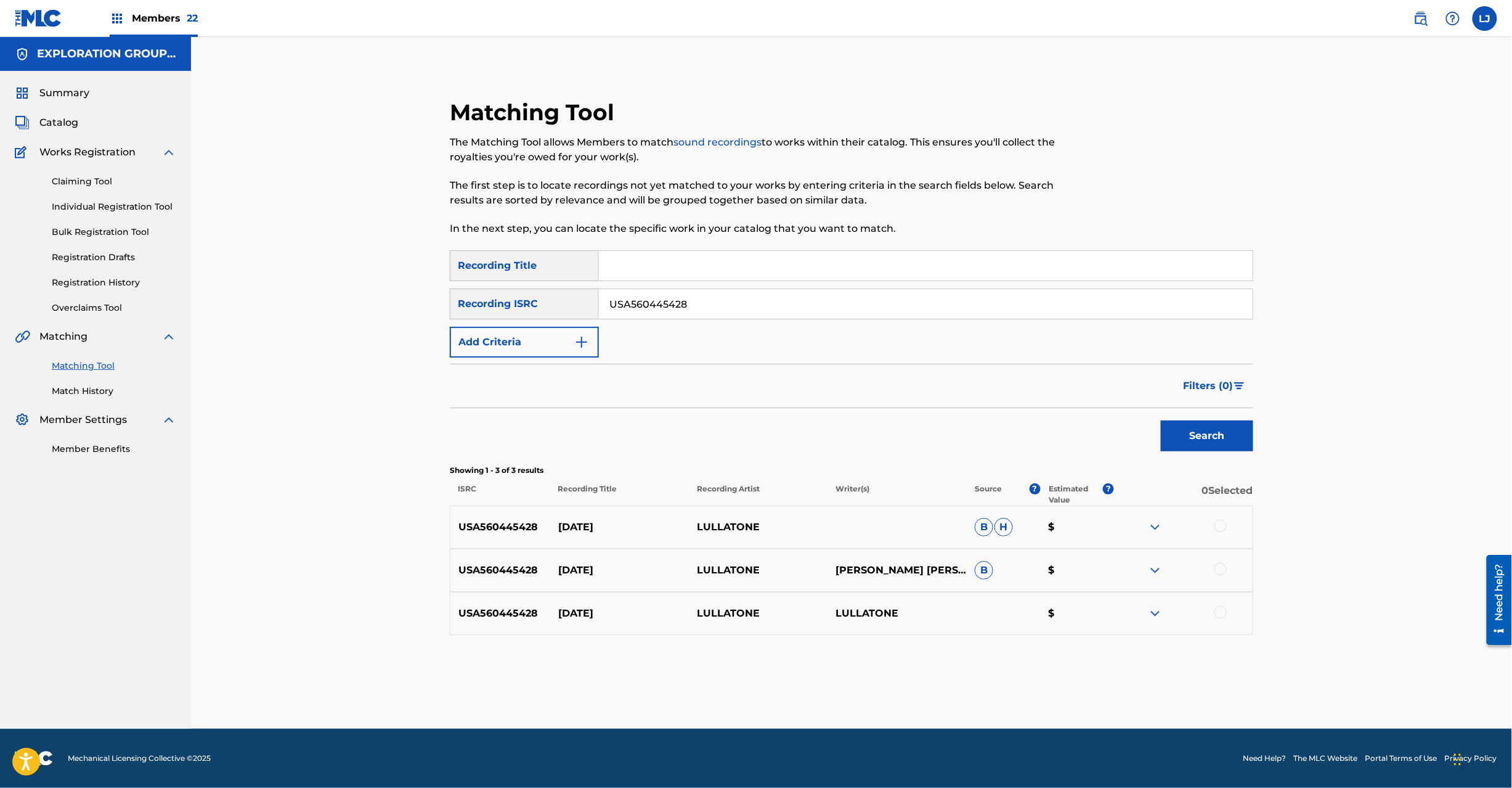
click at [1218, 527] on div at bounding box center [1220, 526] width 12 height 12
click at [1224, 571] on div at bounding box center [1220, 568] width 12 height 12
click at [1224, 615] on div at bounding box center [1220, 612] width 12 height 12
click at [871, 688] on button "Match 3 Groups" at bounding box center [865, 687] width 136 height 31
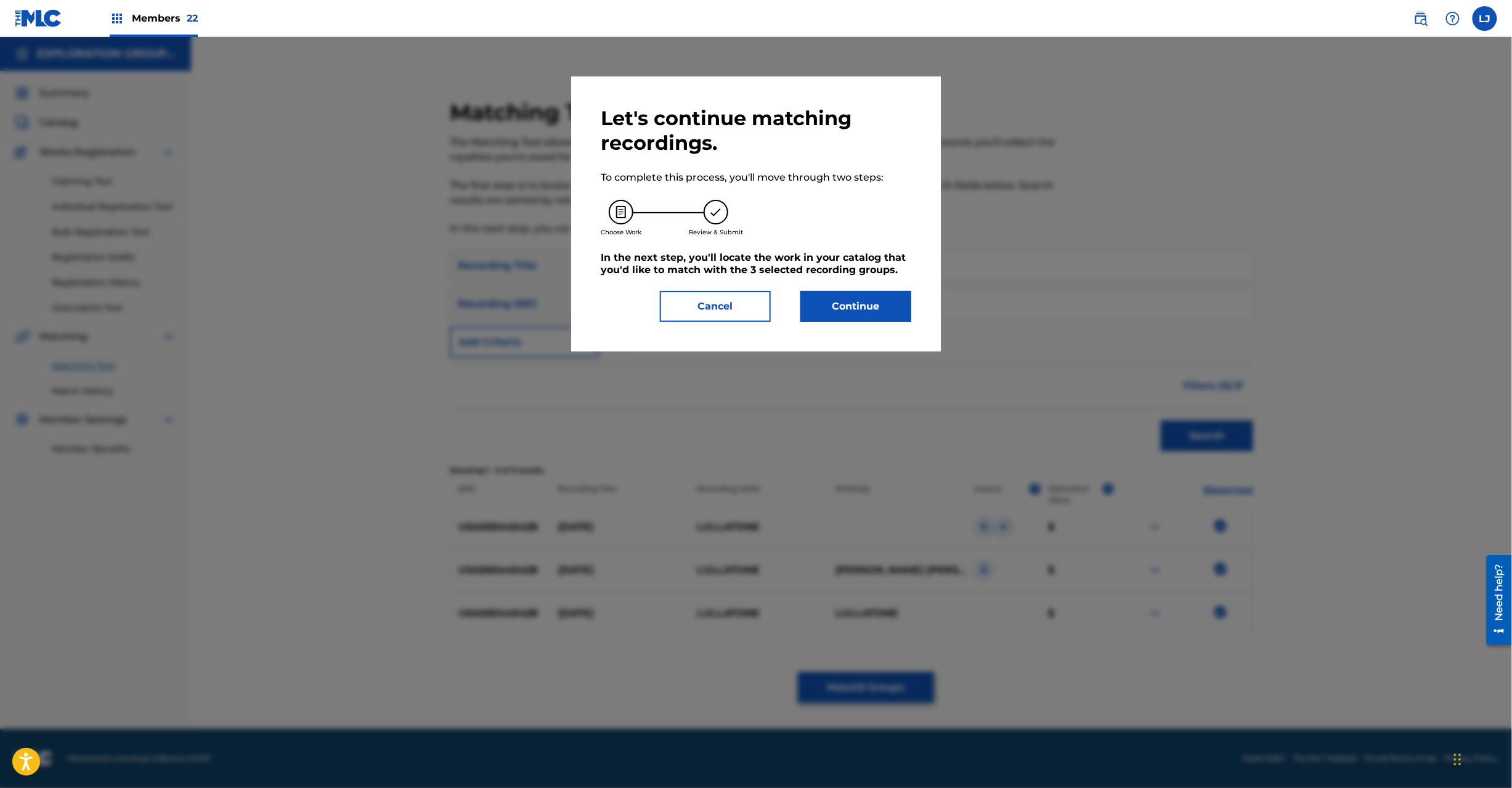
click at [850, 310] on button "Continue" at bounding box center [856, 307] width 111 height 31
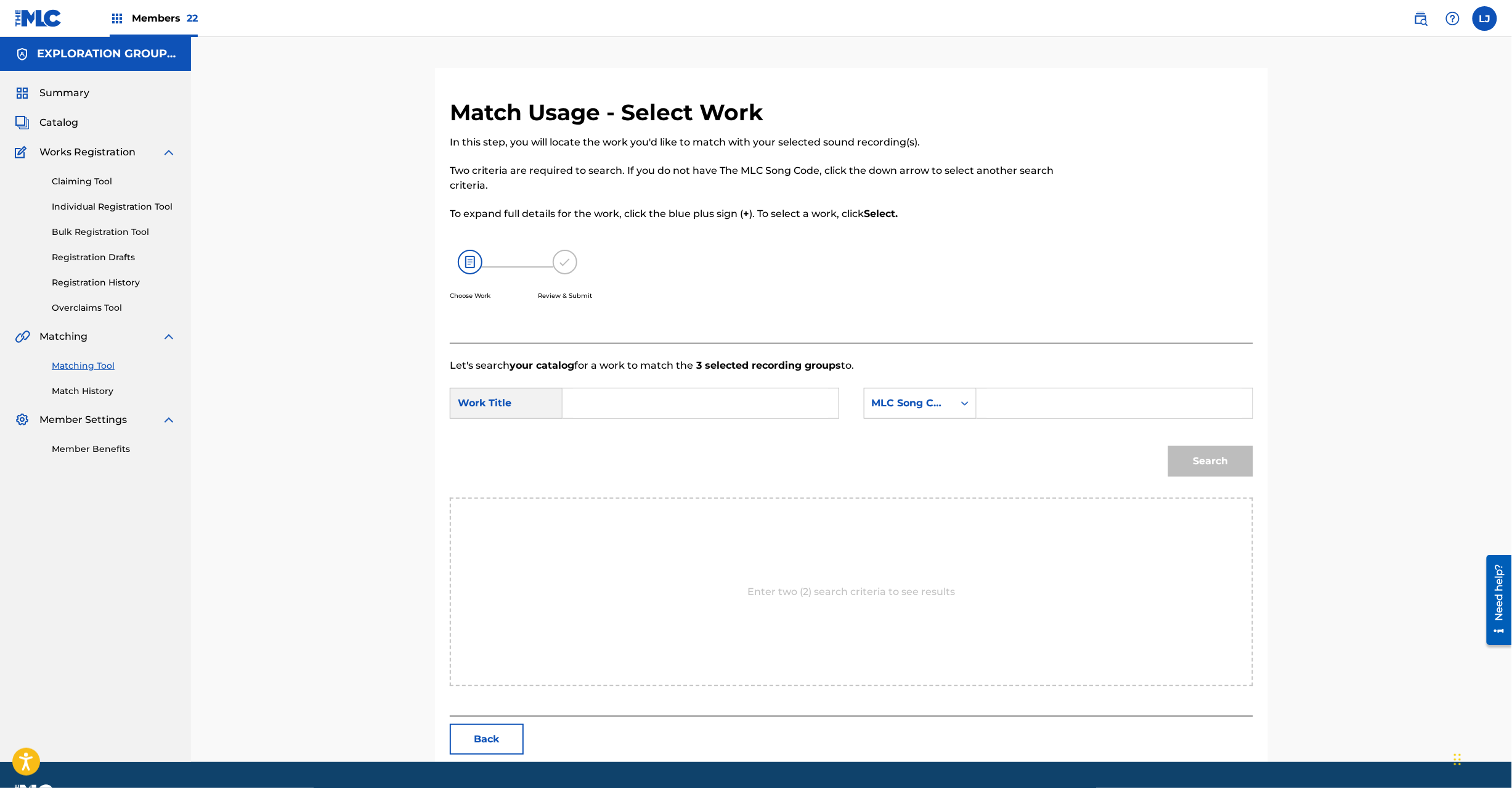
drag, startPoint x: 708, startPoint y: 414, endPoint x: 700, endPoint y: 414, distance: 8.0
click at [706, 414] on input "Search Form" at bounding box center [701, 403] width 255 height 29
paste input "[DATE] YP9YHE"
click at [664, 410] on input "[DATE] YP9YHE" at bounding box center [701, 403] width 255 height 29
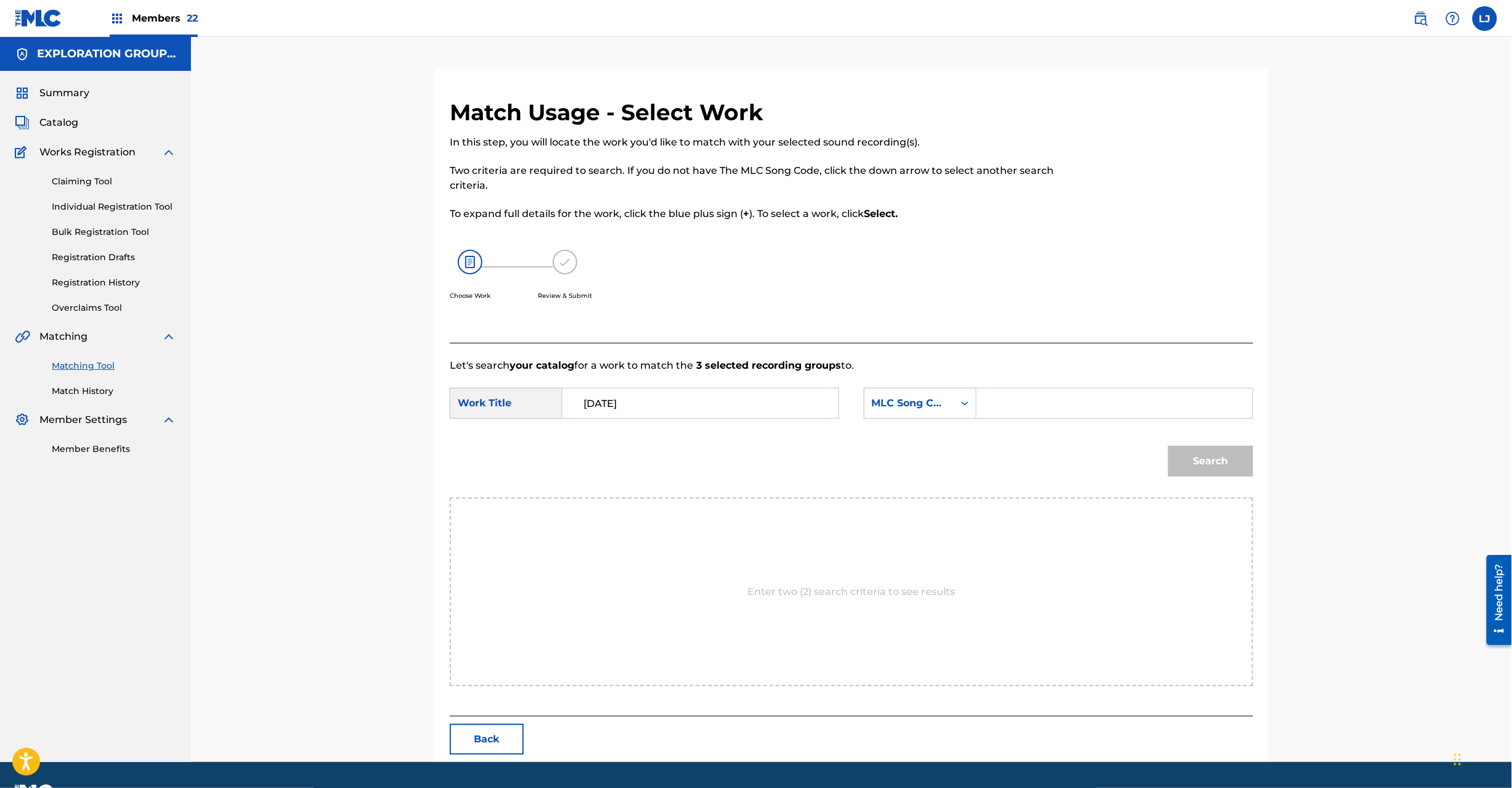
type input "[DATE]"
click at [1046, 417] on input "Search Form" at bounding box center [1115, 403] width 255 height 29
paste input "YP9YHE"
type input "YP9YHE"
click at [1186, 467] on button "Search" at bounding box center [1210, 461] width 85 height 31
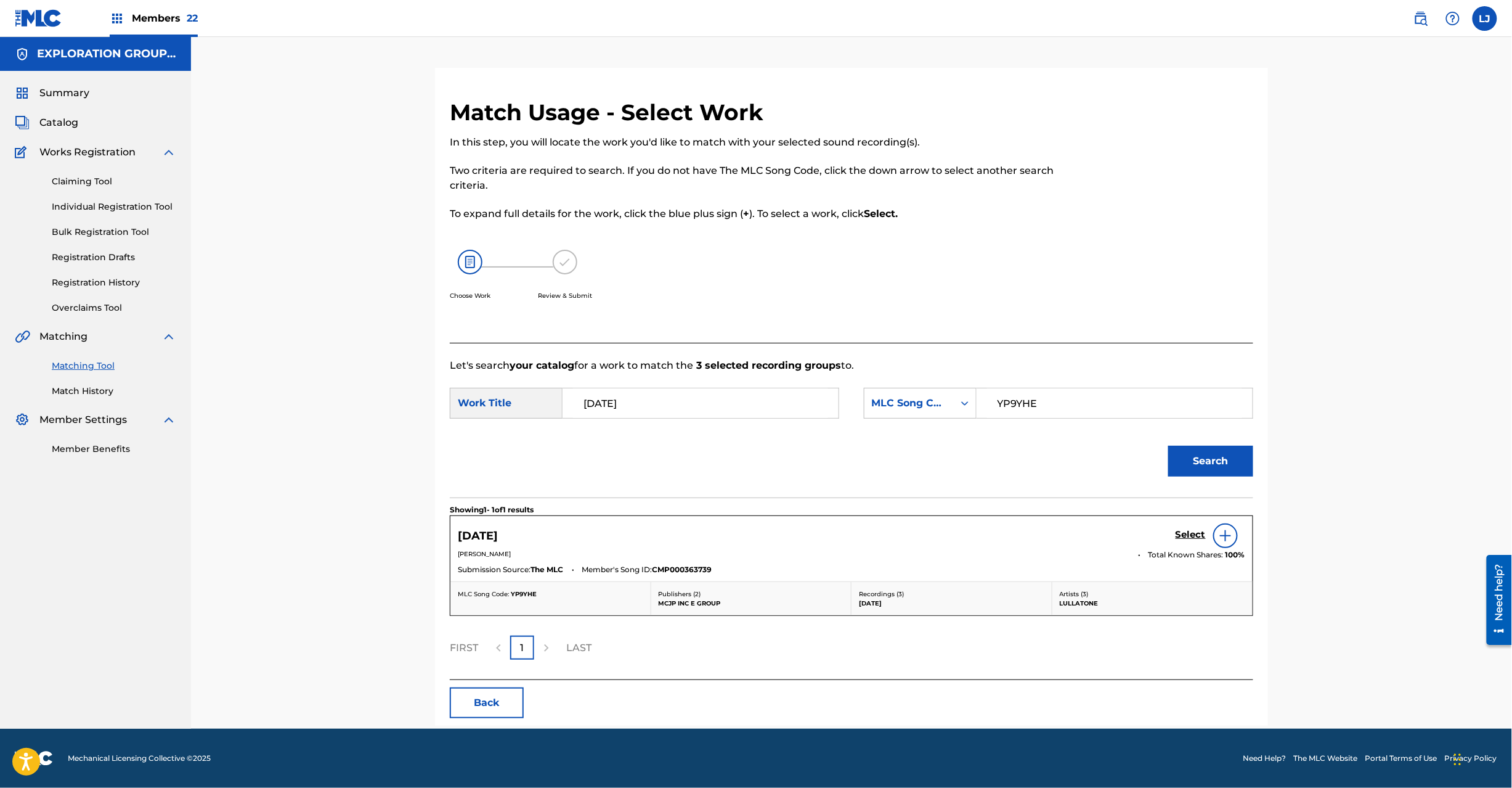
click at [1181, 540] on h5 "Select" at bounding box center [1190, 534] width 30 height 11
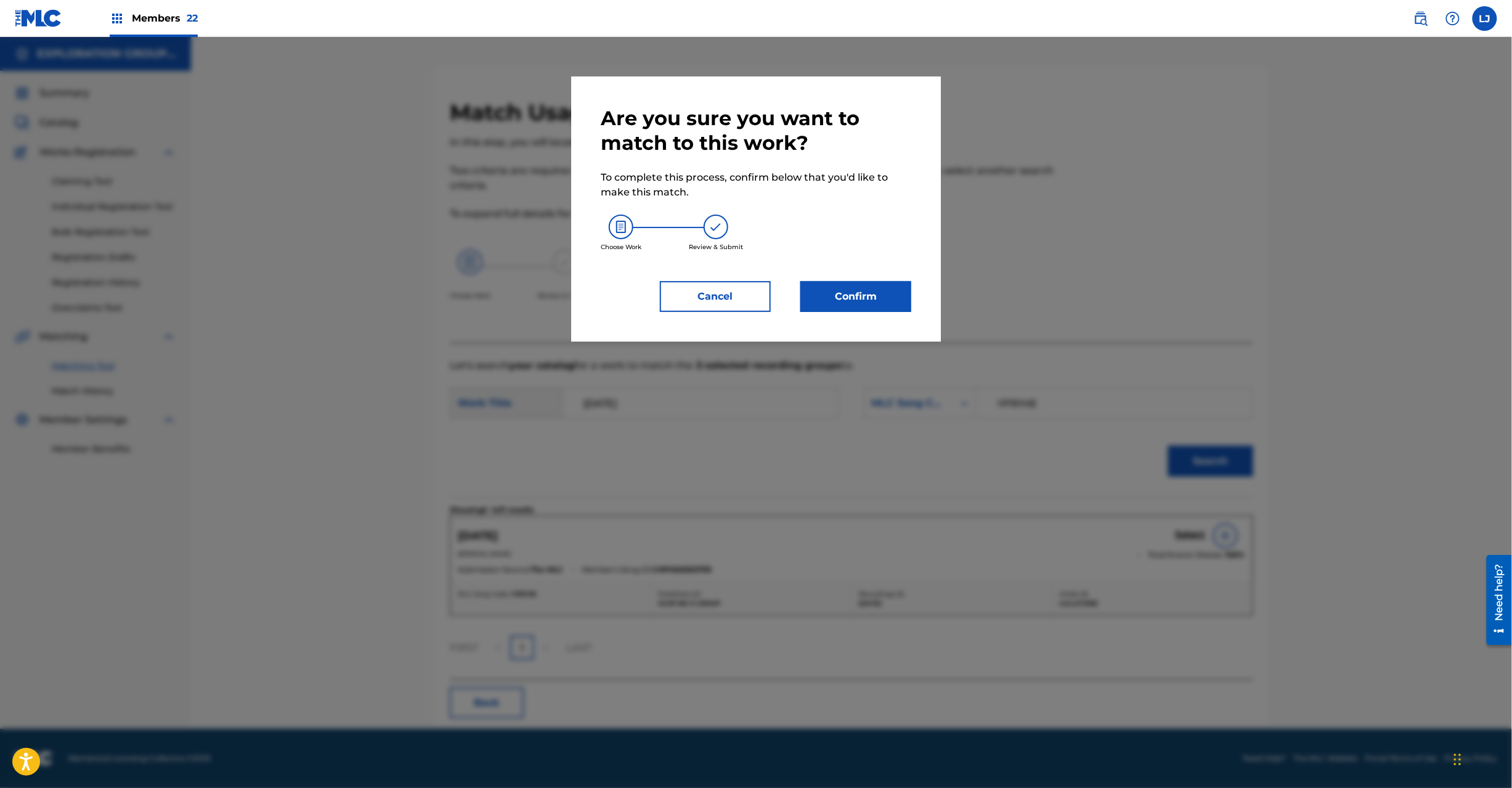
click at [851, 299] on button "Confirm" at bounding box center [856, 296] width 111 height 31
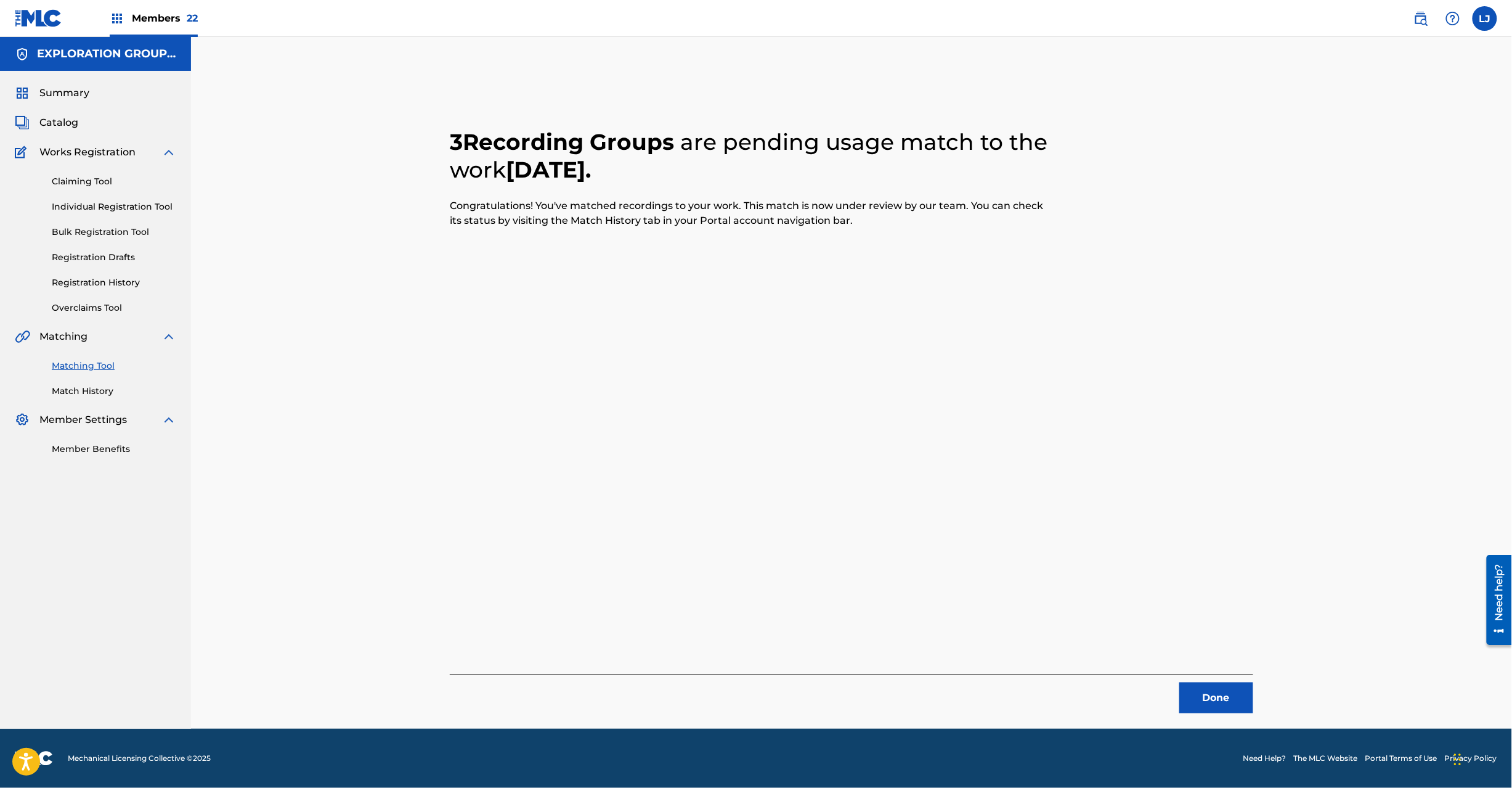
click at [1235, 691] on button "Done" at bounding box center [1216, 698] width 74 height 31
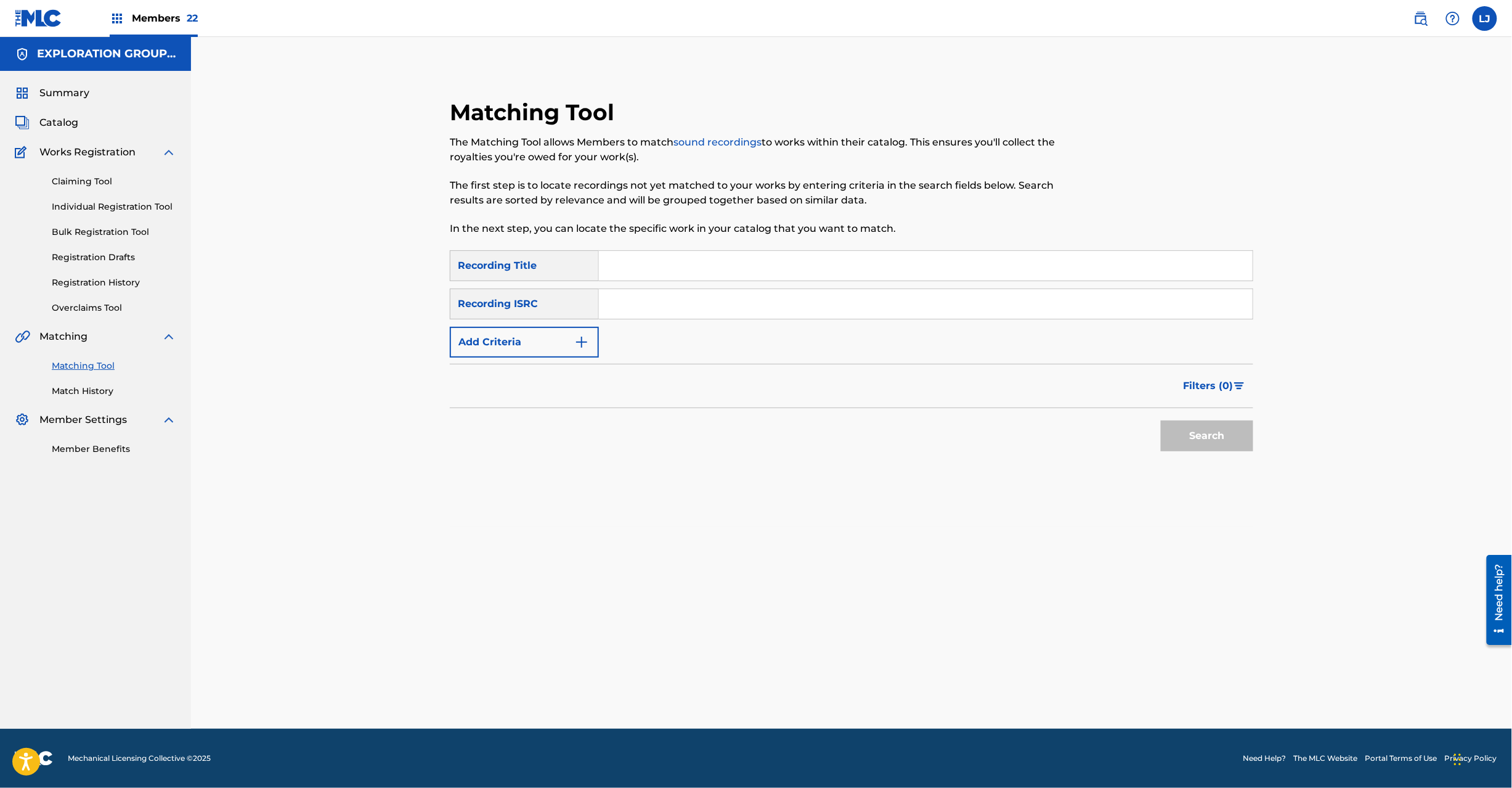
drag, startPoint x: 639, startPoint y: 301, endPoint x: 1018, endPoint y: 388, distance: 388.9
click at [640, 301] on input "Search Form" at bounding box center [925, 304] width 654 height 29
paste input "TCAEC1973717"
type input "TCAEC1973717"
click at [1243, 432] on button "Search" at bounding box center [1207, 436] width 93 height 31
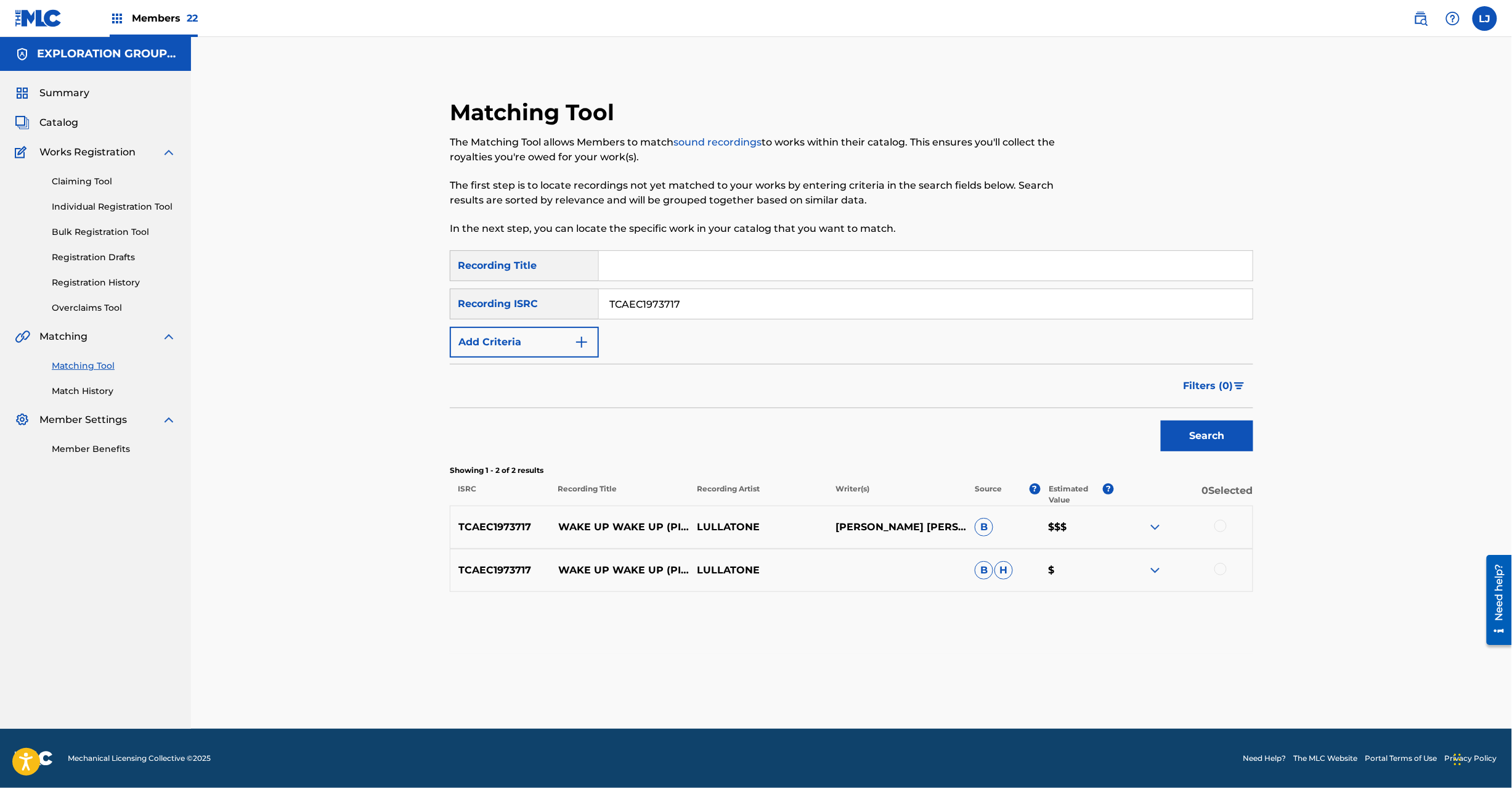
click at [1219, 526] on div at bounding box center [1220, 526] width 12 height 12
click at [1220, 564] on div at bounding box center [1220, 568] width 12 height 12
click at [853, 691] on button "Match 2 Groups" at bounding box center [865, 687] width 136 height 31
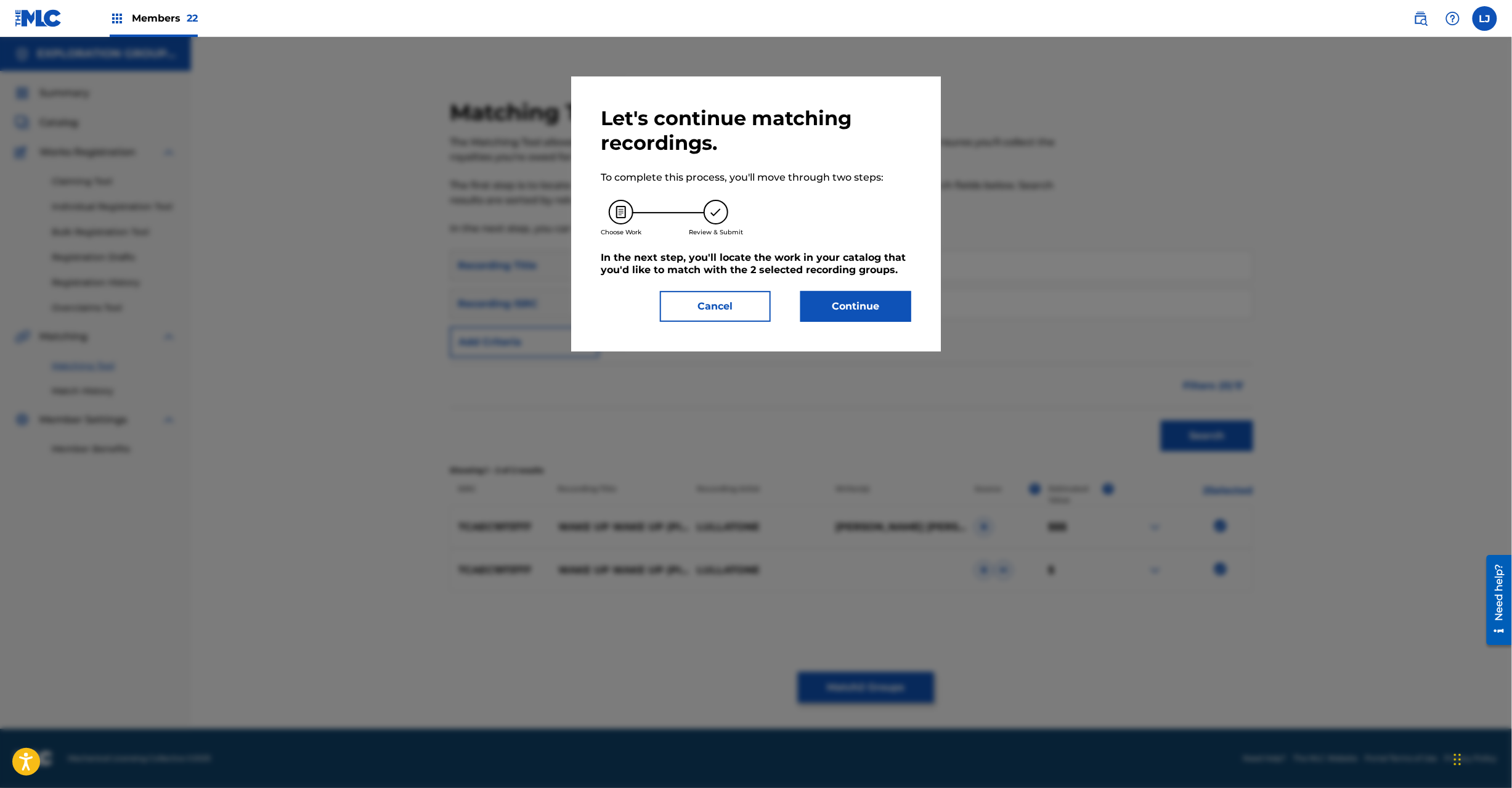
click at [853, 304] on button "Continue" at bounding box center [856, 307] width 111 height 31
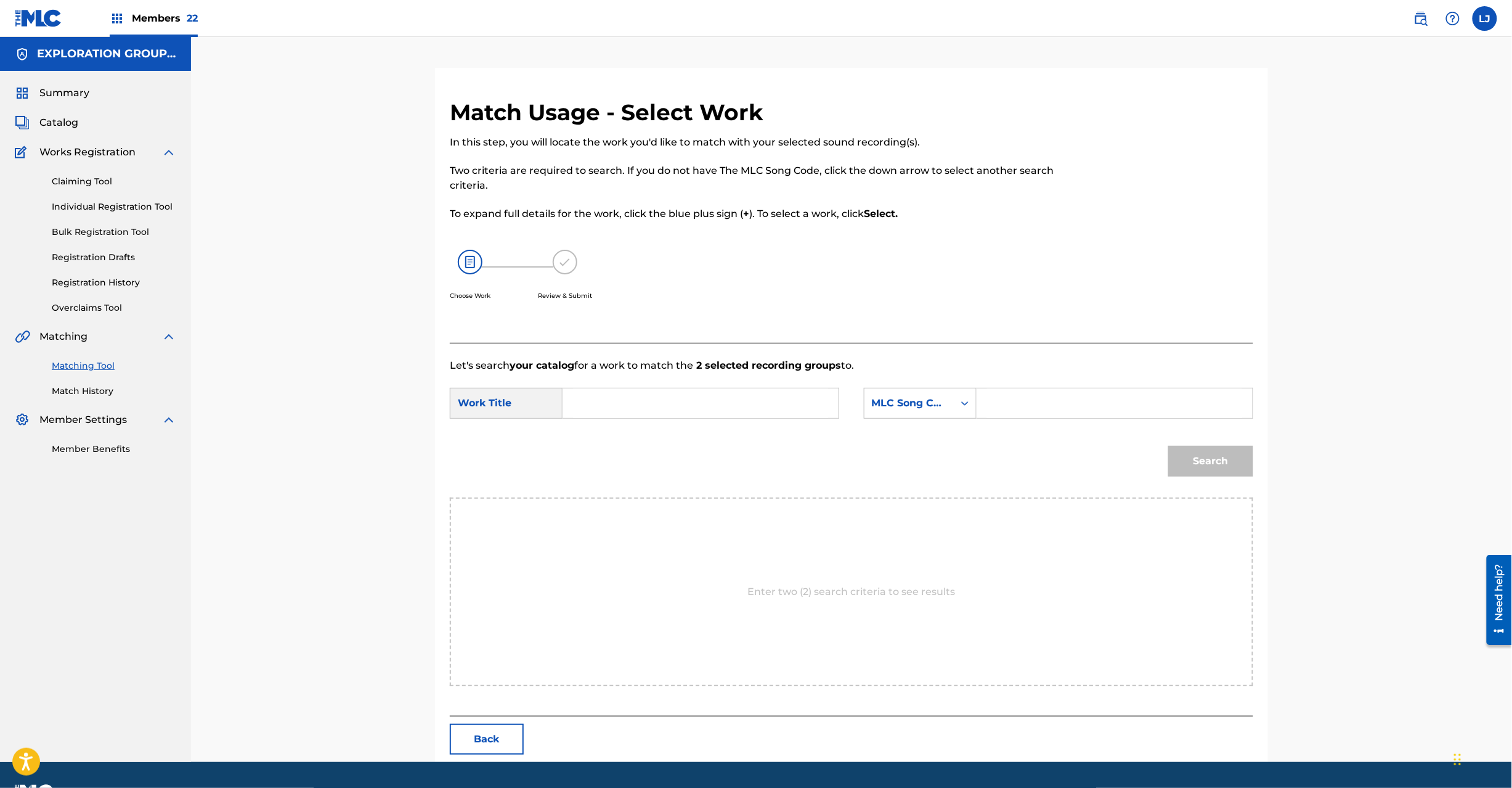
click at [695, 387] on form "SearchWithCriteria6acdd38f-74a1-4b78-a7f8-c540f36d6193 Work Title SearchWithCri…" at bounding box center [851, 435] width 804 height 125
click at [685, 416] on input "Search Form" at bounding box center [701, 403] width 255 height 29
paste input "Wake Up Wake Up W41NQY"
click at [724, 402] on input "Wake Up Wake Up W41NQY" at bounding box center [701, 403] width 255 height 29
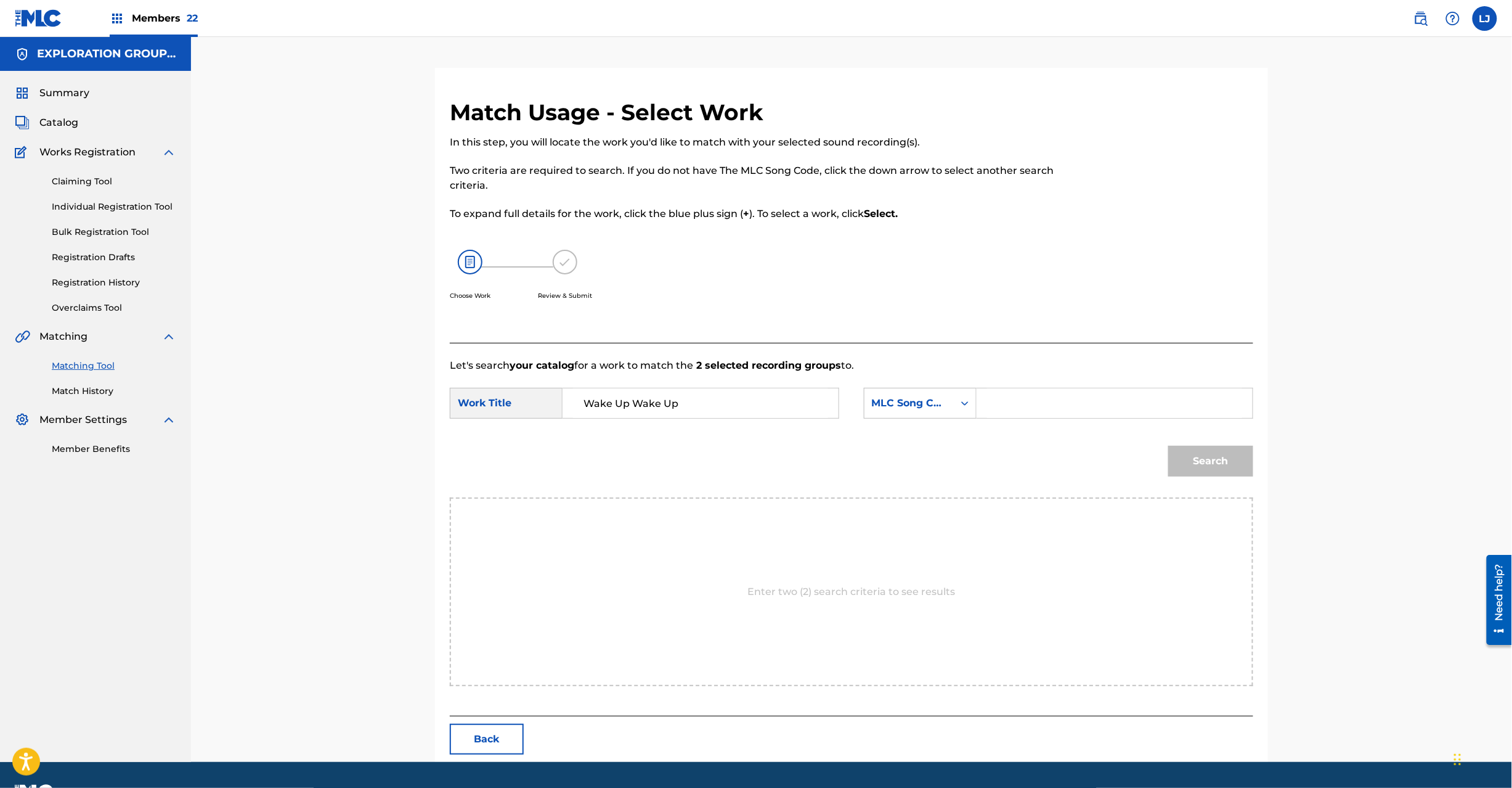
type input "Wake Up Wake Up"
click at [1042, 400] on input "Search Form" at bounding box center [1115, 403] width 255 height 29
paste input "W41NQY"
type input "W41NQY"
click at [1186, 452] on button "Search" at bounding box center [1210, 461] width 85 height 31
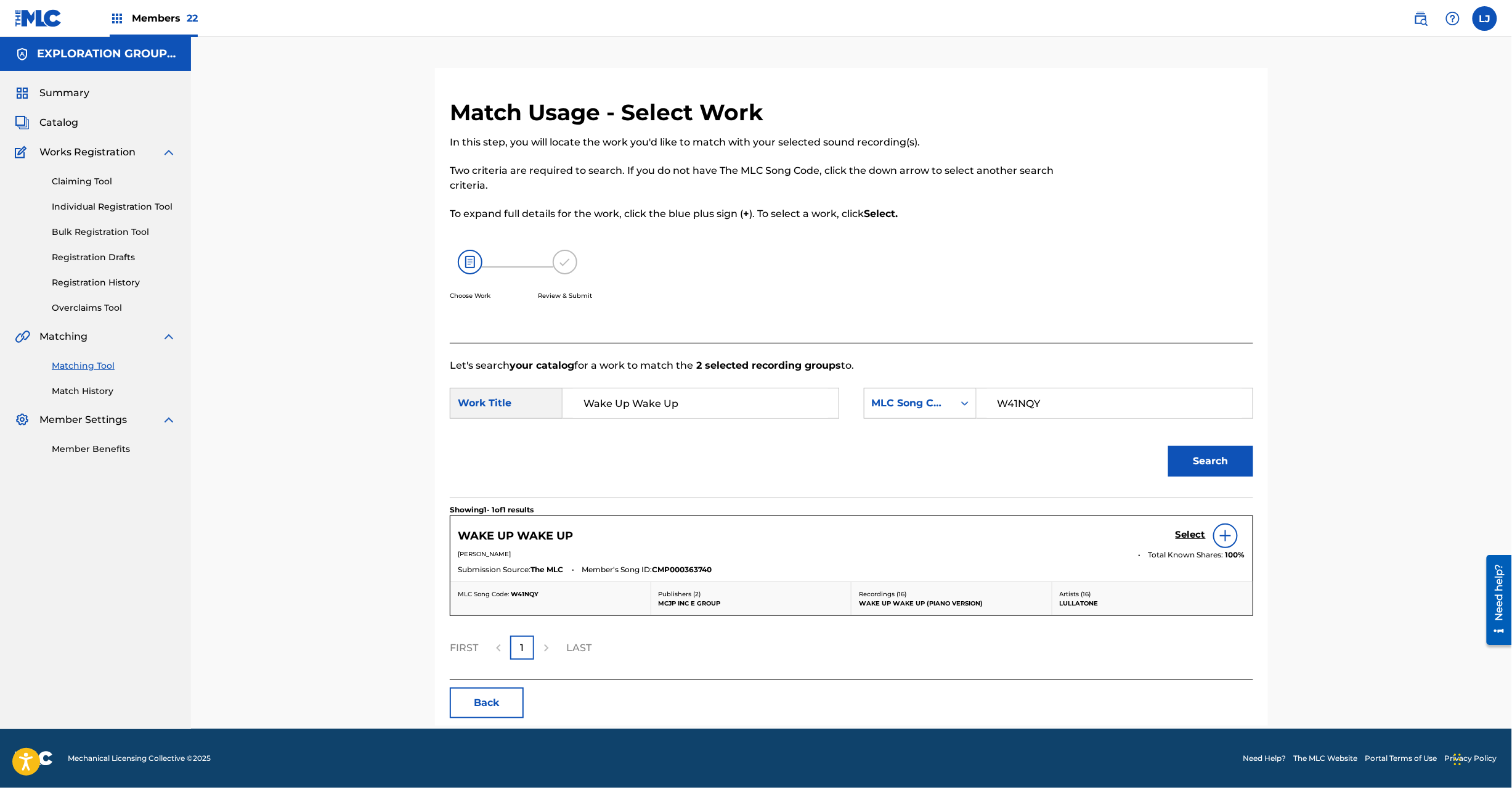
click at [1185, 534] on h5 "Select" at bounding box center [1190, 534] width 30 height 11
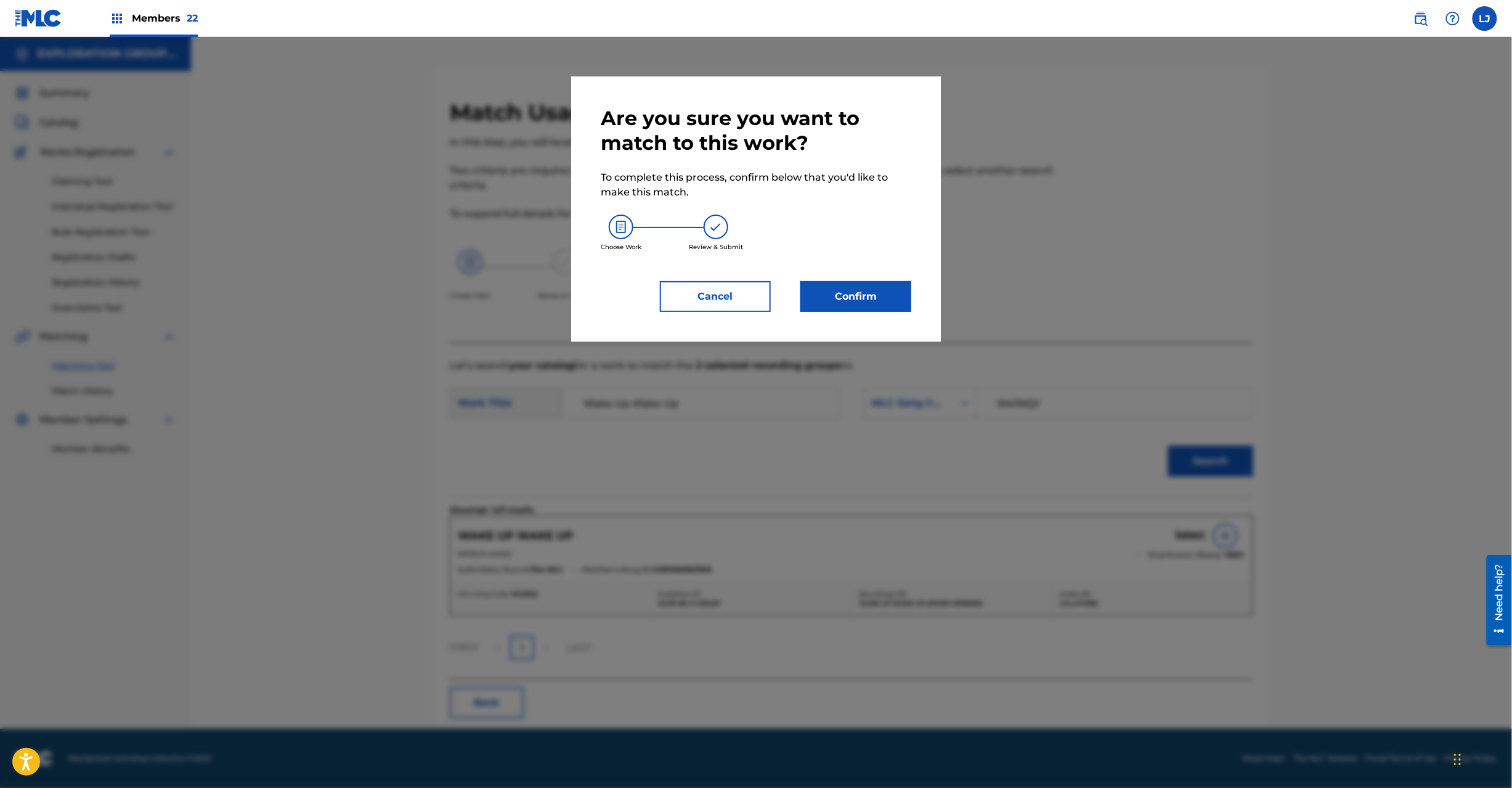
click at [885, 285] on button "Confirm" at bounding box center [856, 296] width 111 height 31
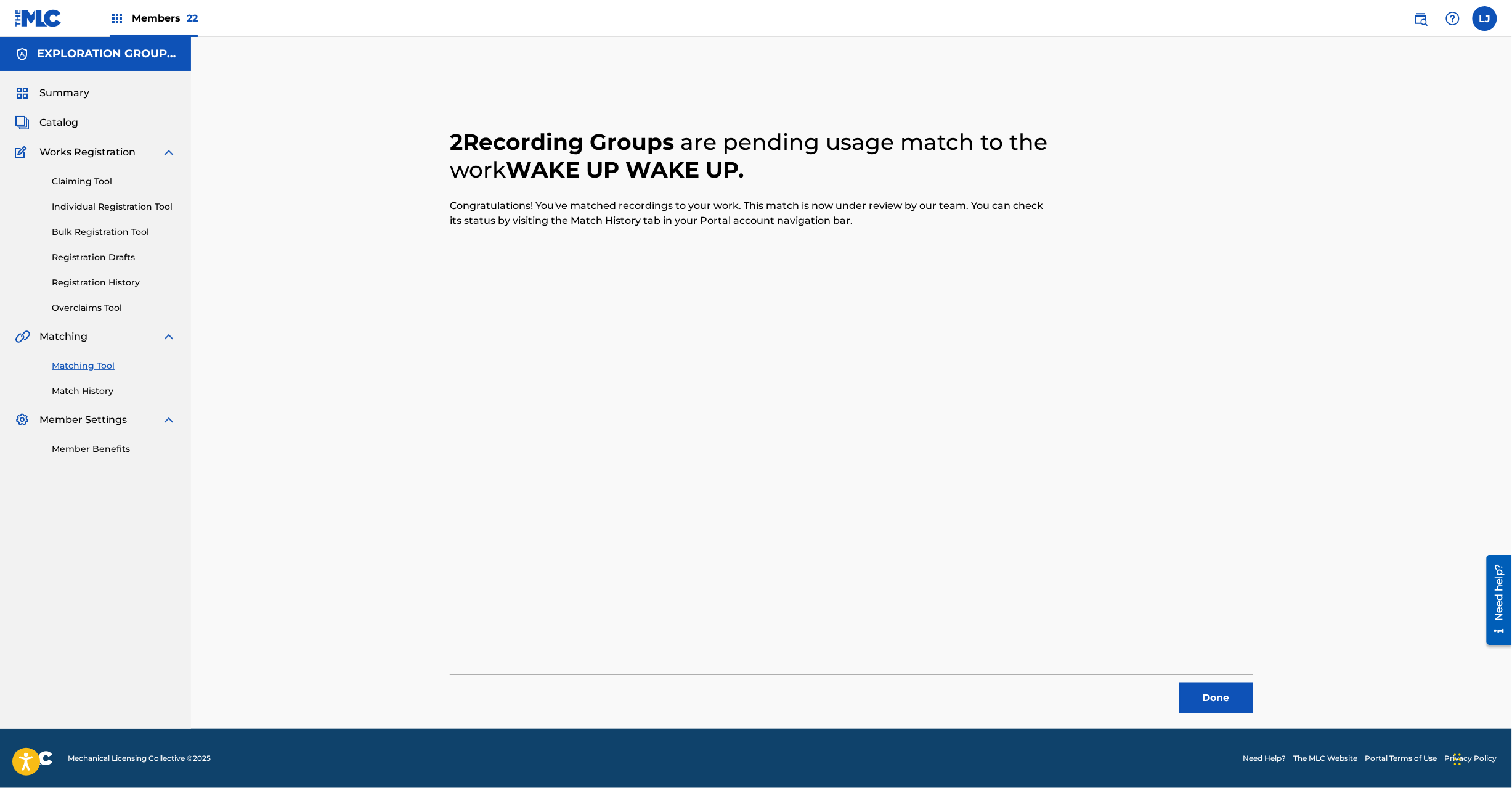
click at [1239, 699] on button "Done" at bounding box center [1216, 698] width 74 height 31
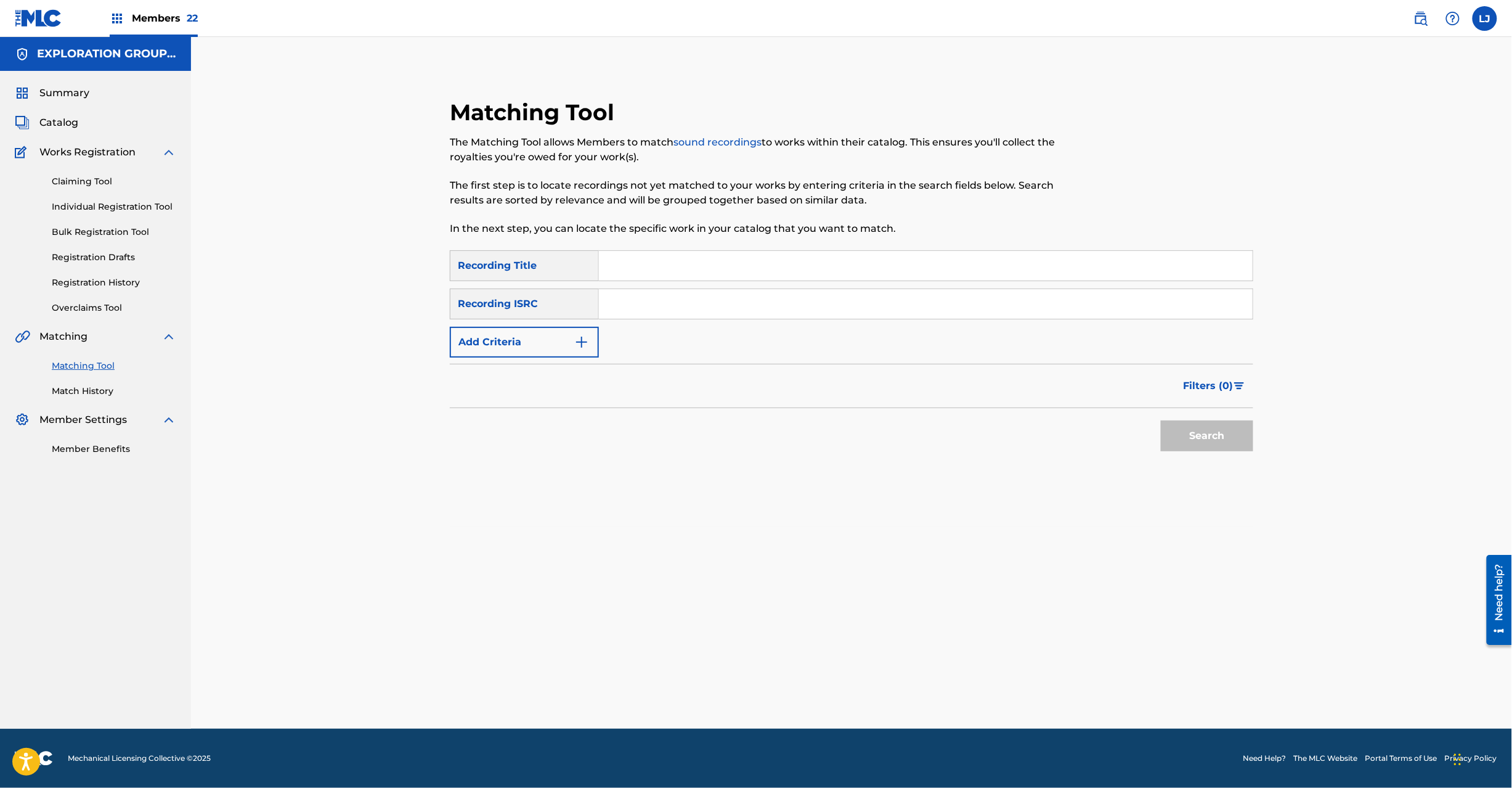
drag, startPoint x: 683, startPoint y: 333, endPoint x: 676, endPoint y: 302, distance: 31.8
click at [682, 330] on div "SearchWithCriteriafc57ee62-3103-40b7-9081-52edc60af7bd Recording Title SearchWi…" at bounding box center [851, 304] width 804 height 107
click at [676, 302] on input "Search Form" at bounding box center [925, 304] width 654 height 29
paste input "USA560445430"
type input "USA560445430"
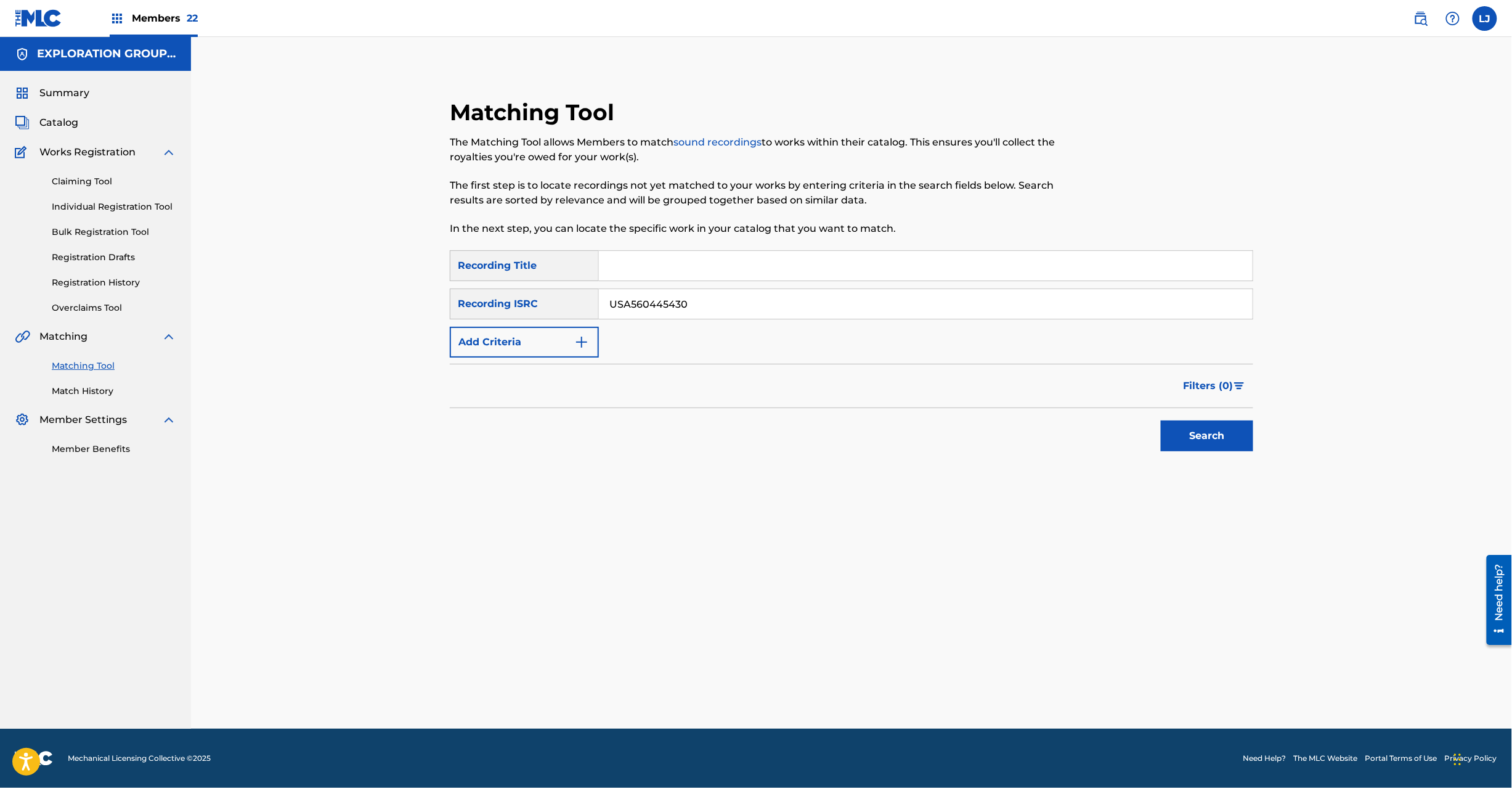
click at [1192, 419] on div "Search" at bounding box center [1204, 432] width 98 height 49
click at [1202, 446] on button "Search" at bounding box center [1207, 436] width 93 height 31
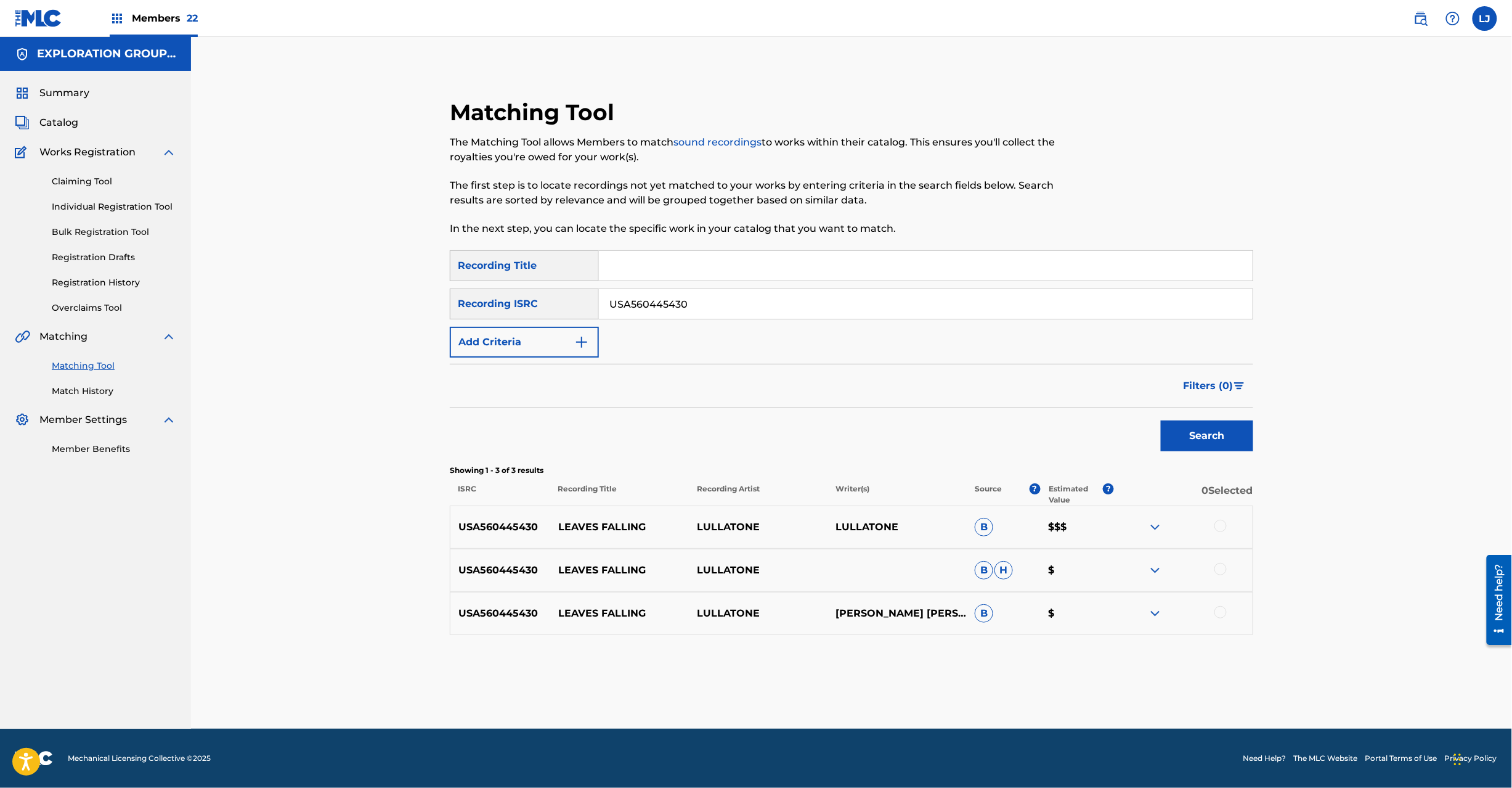
click at [1213, 526] on div at bounding box center [1183, 527] width 138 height 15
click at [1220, 530] on div at bounding box center [1220, 526] width 12 height 12
click at [1218, 575] on div at bounding box center [1183, 570] width 138 height 15
click at [1218, 570] on div at bounding box center [1220, 568] width 12 height 12
click at [1218, 614] on div at bounding box center [1220, 612] width 12 height 12
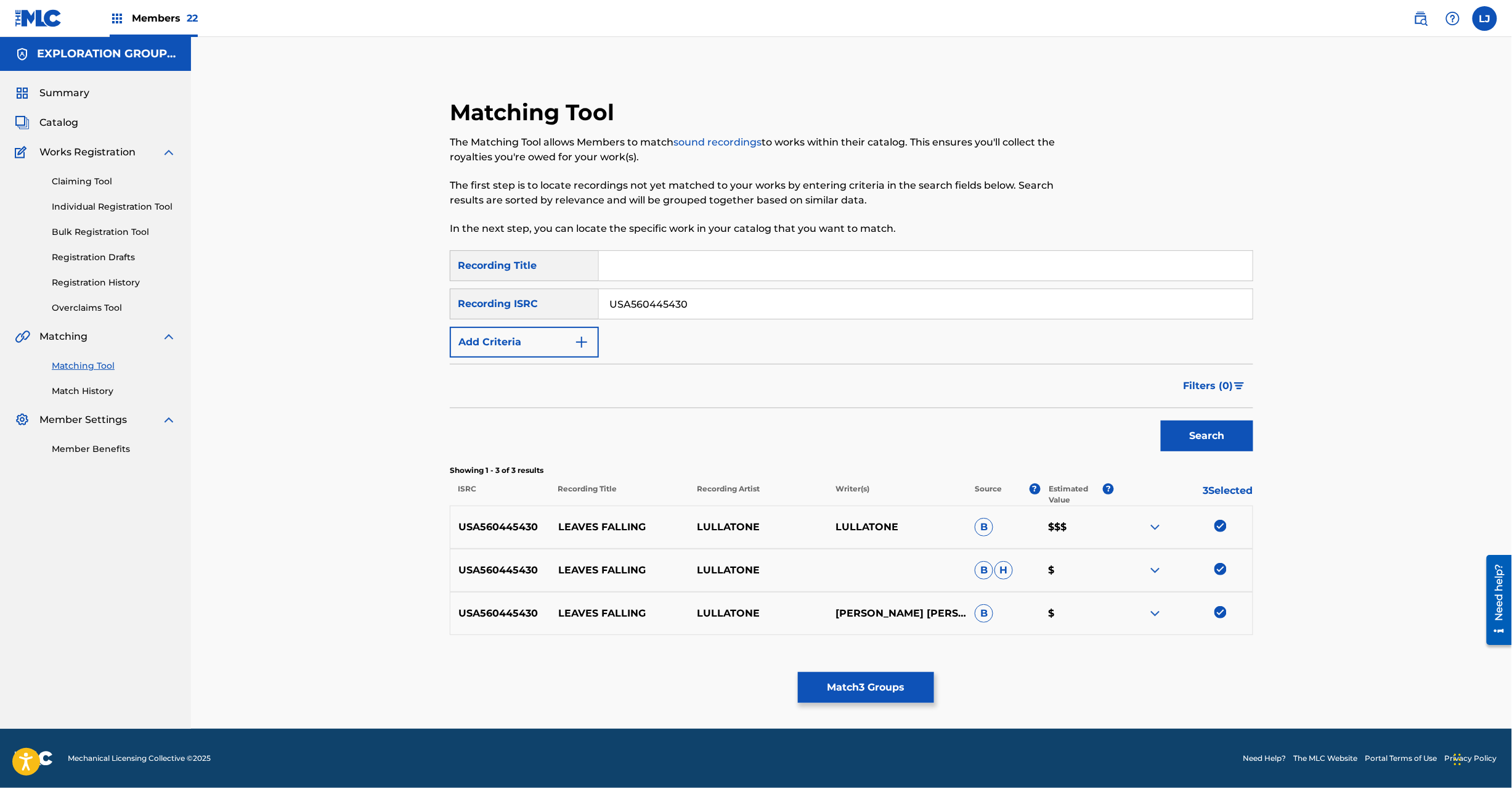
click at [895, 686] on button "Match 3 Groups" at bounding box center [865, 687] width 136 height 31
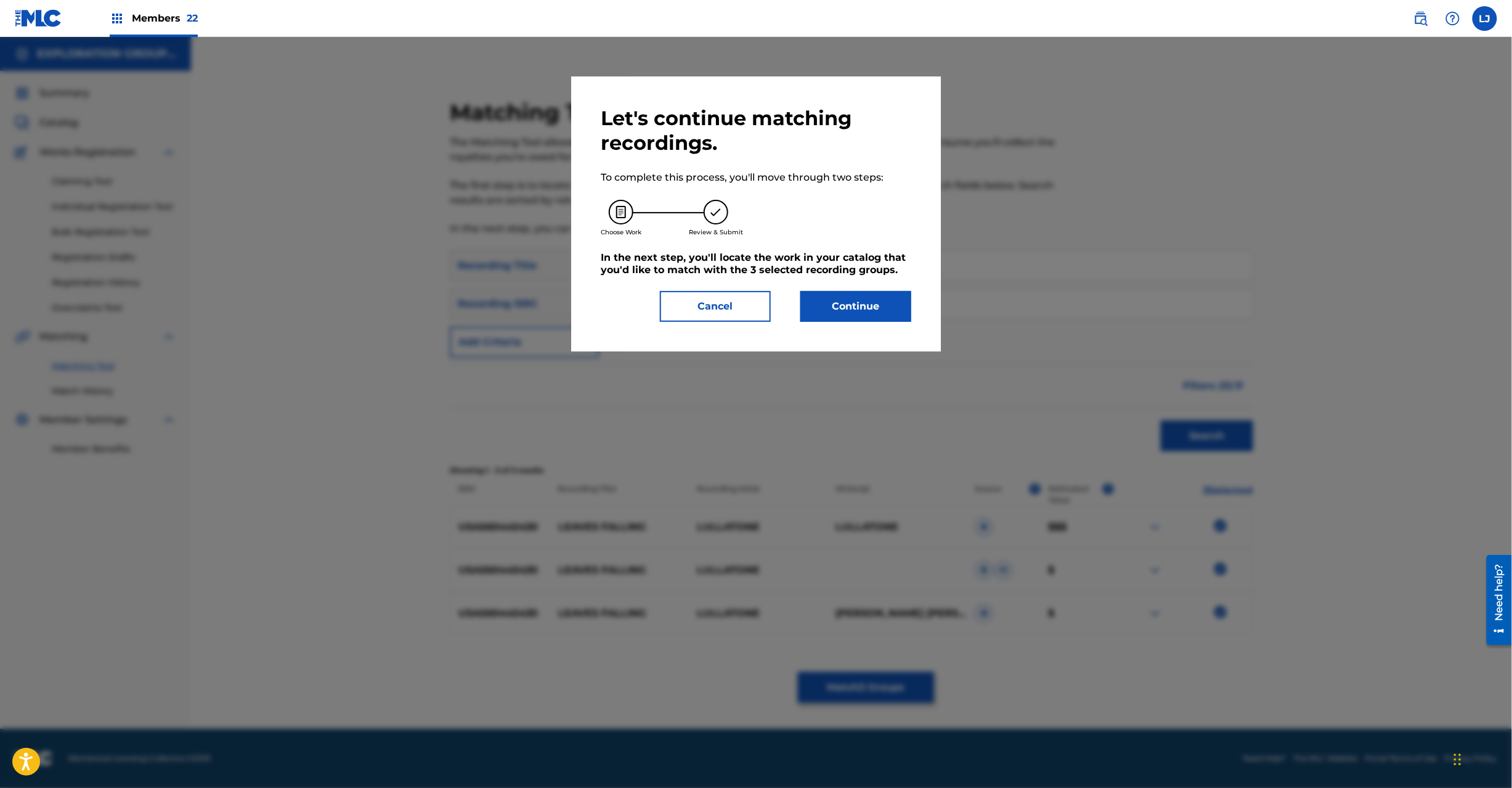
click at [844, 291] on button "Continue" at bounding box center [856, 307] width 111 height 31
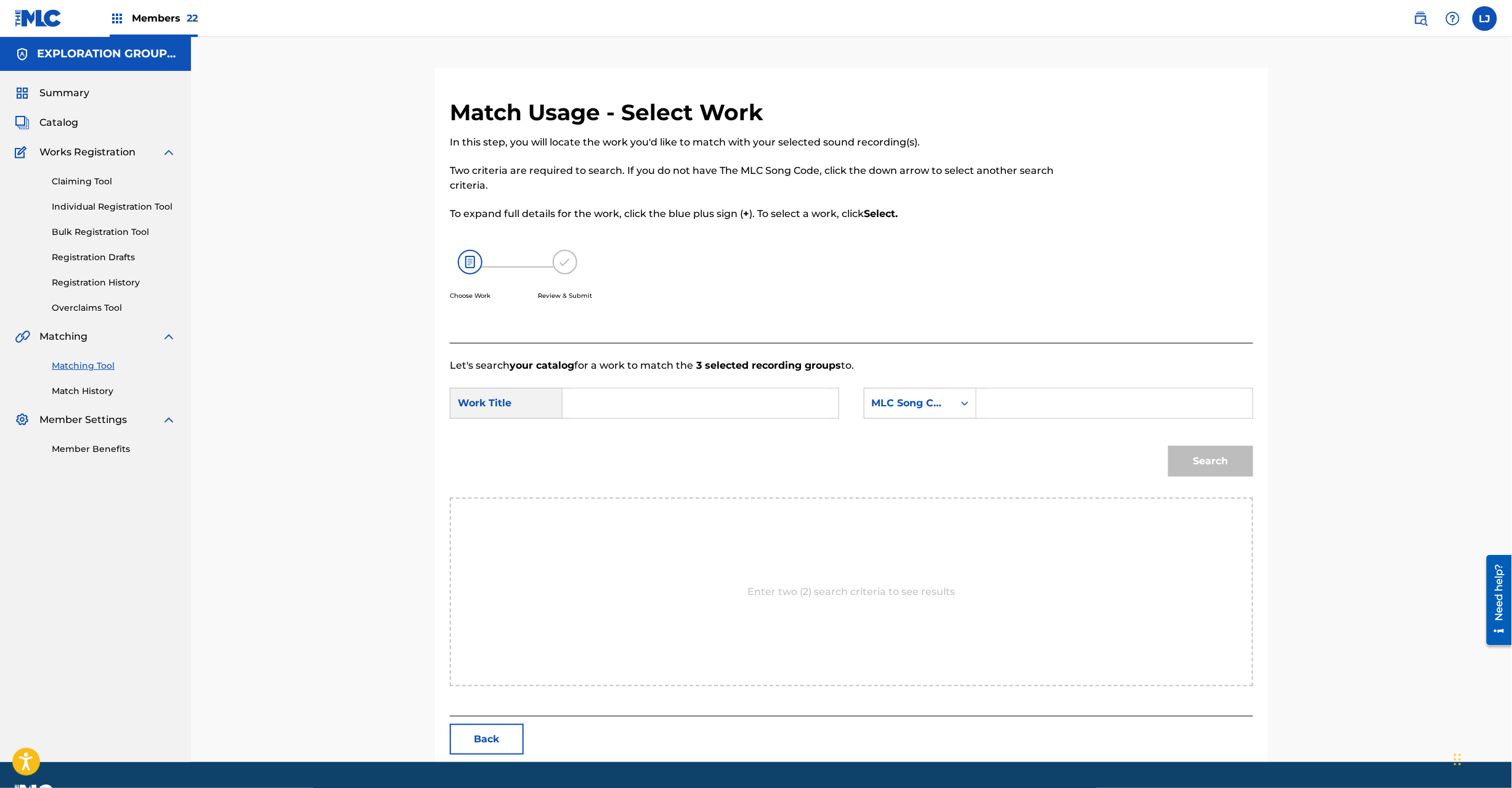
click at [661, 421] on div "SearchWithCriteria6acdd38f-74a1-4b78-a7f8-c540f36d6193 Work Title SearchWithCri…" at bounding box center [851, 407] width 804 height 38
click at [654, 415] on input "Search Form" at bounding box center [701, 403] width 255 height 29
paste input "Leaves Falling LT3XLL"
click at [693, 393] on input "Leaves Falling LT3XLL" at bounding box center [701, 403] width 255 height 29
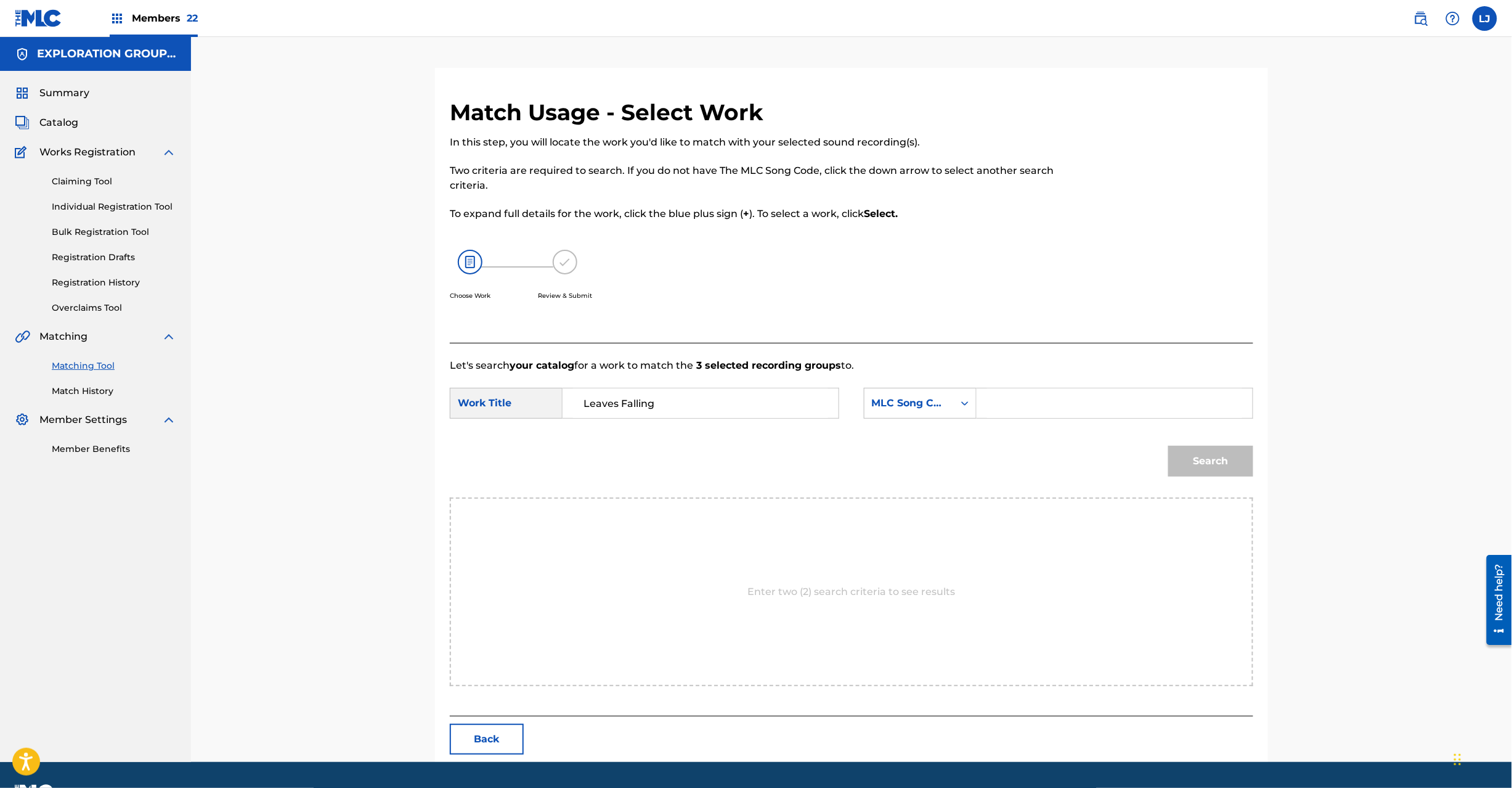
type input "Leaves Falling"
drag, startPoint x: 1042, startPoint y: 411, endPoint x: 1181, endPoint y: 437, distance: 141.4
click at [1044, 411] on input "Search Form" at bounding box center [1115, 403] width 255 height 29
paste input "LT3XLL"
type input "LT3XLL"
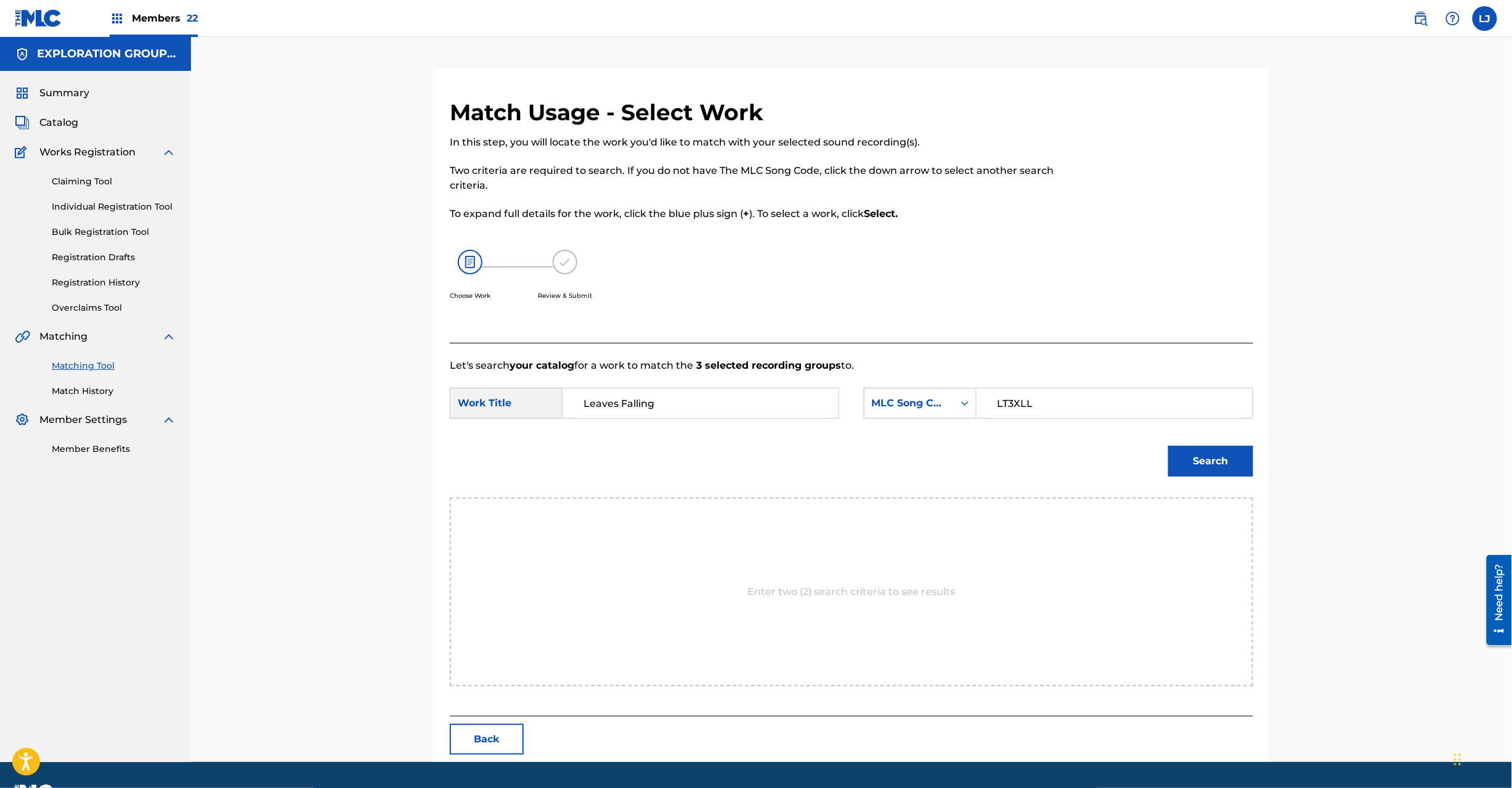
click at [1197, 444] on div "Search" at bounding box center [1208, 458] width 91 height 49
click at [1201, 459] on button "Search" at bounding box center [1210, 461] width 85 height 31
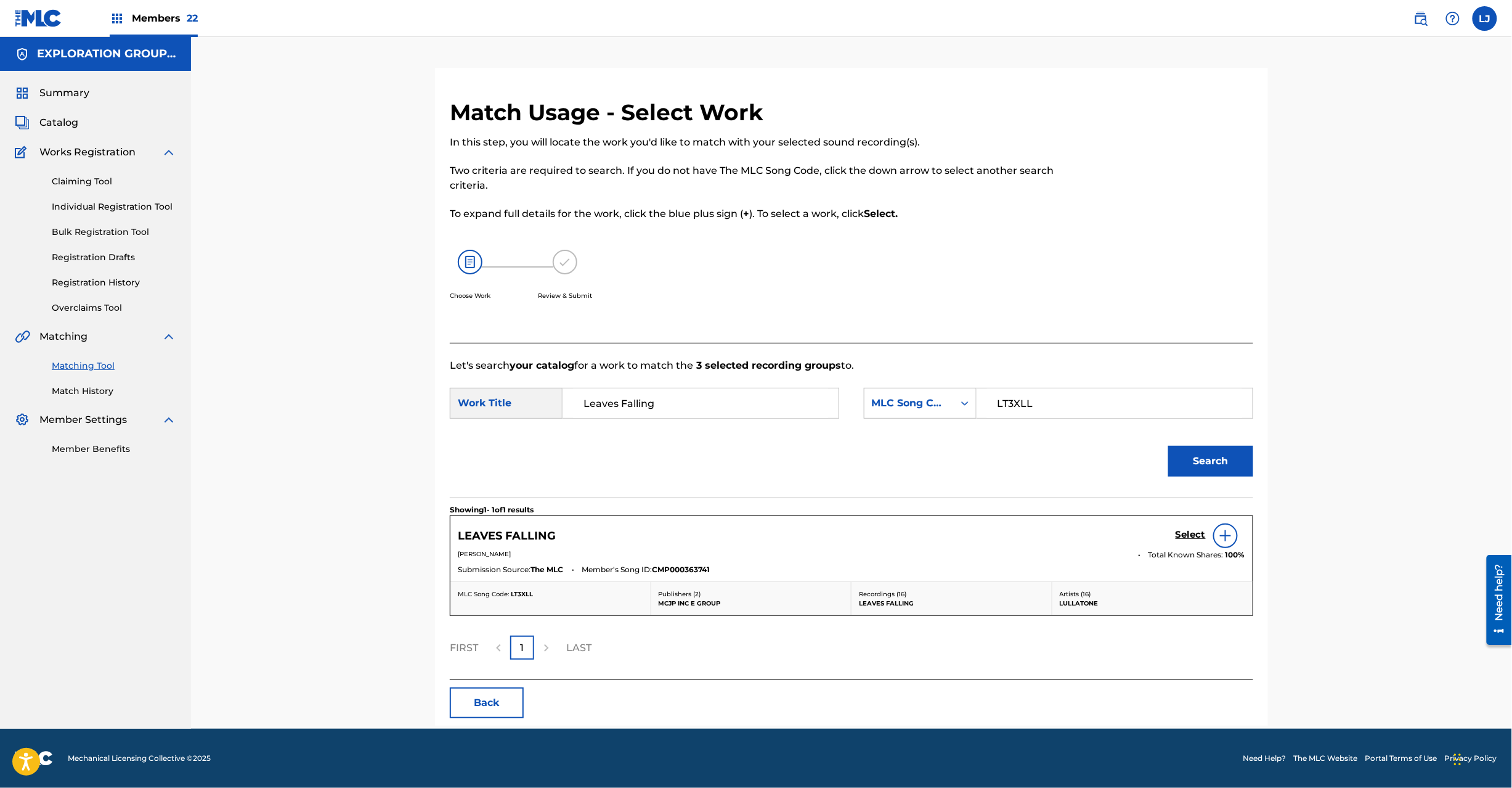
click at [1179, 535] on h5 "Select" at bounding box center [1190, 534] width 30 height 11
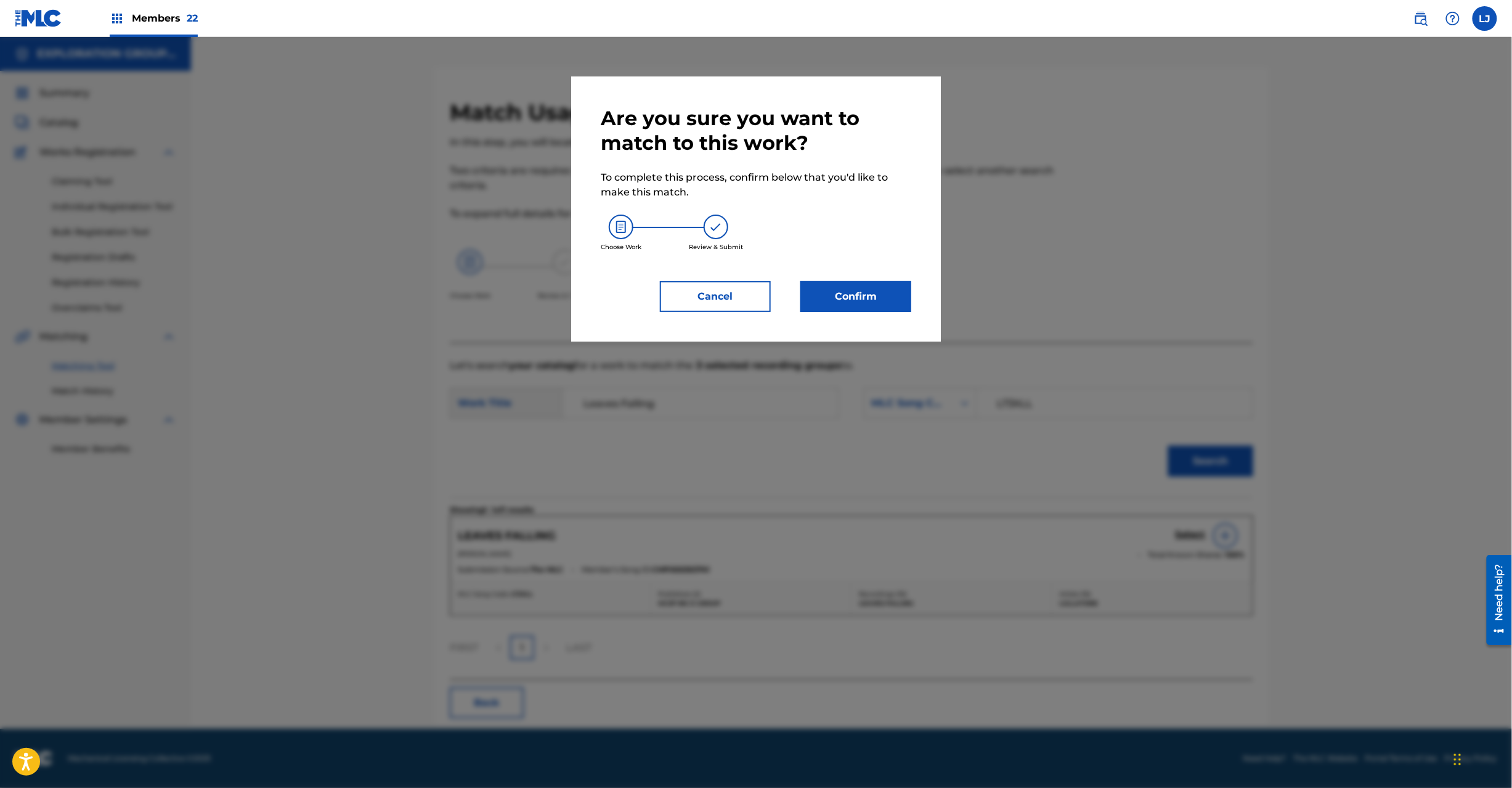
click at [851, 304] on button "Confirm" at bounding box center [856, 296] width 111 height 31
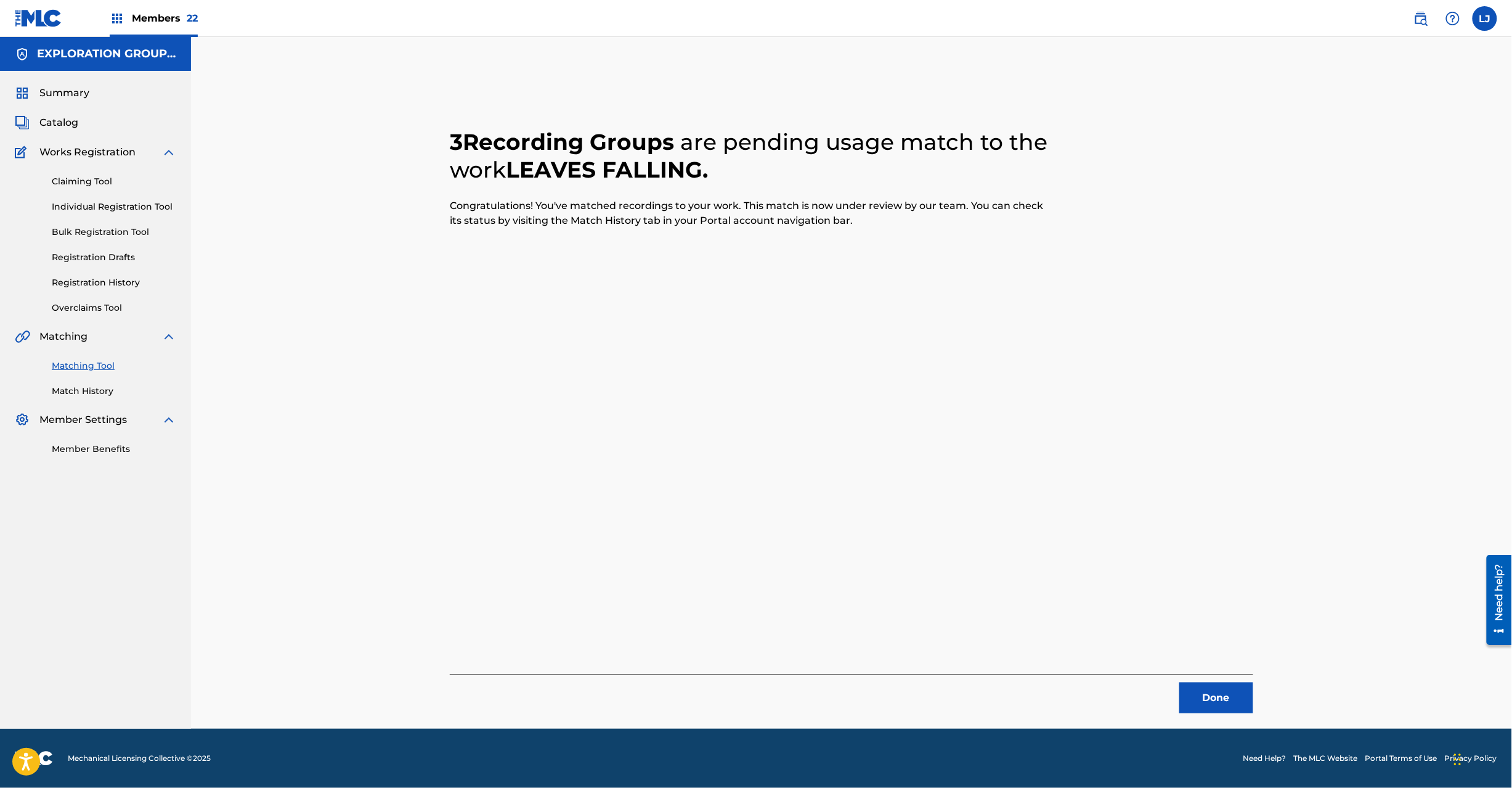
click at [1199, 698] on button "Done" at bounding box center [1216, 698] width 74 height 31
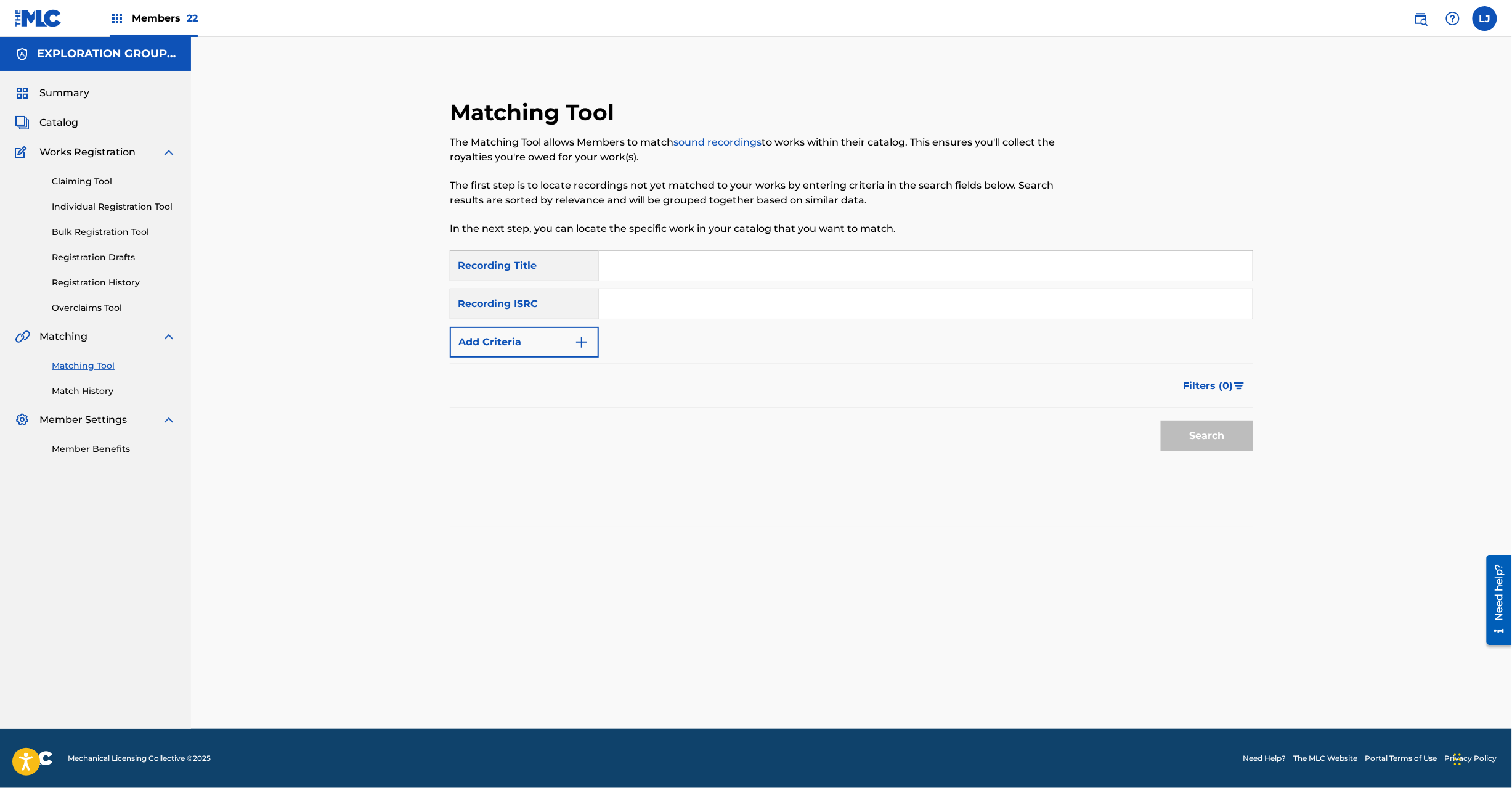
click at [661, 292] on input "Search Form" at bounding box center [925, 304] width 654 height 29
paste input "USA560445431"
type input "USA560445431"
click at [1178, 420] on button "Search" at bounding box center [1207, 436] width 93 height 31
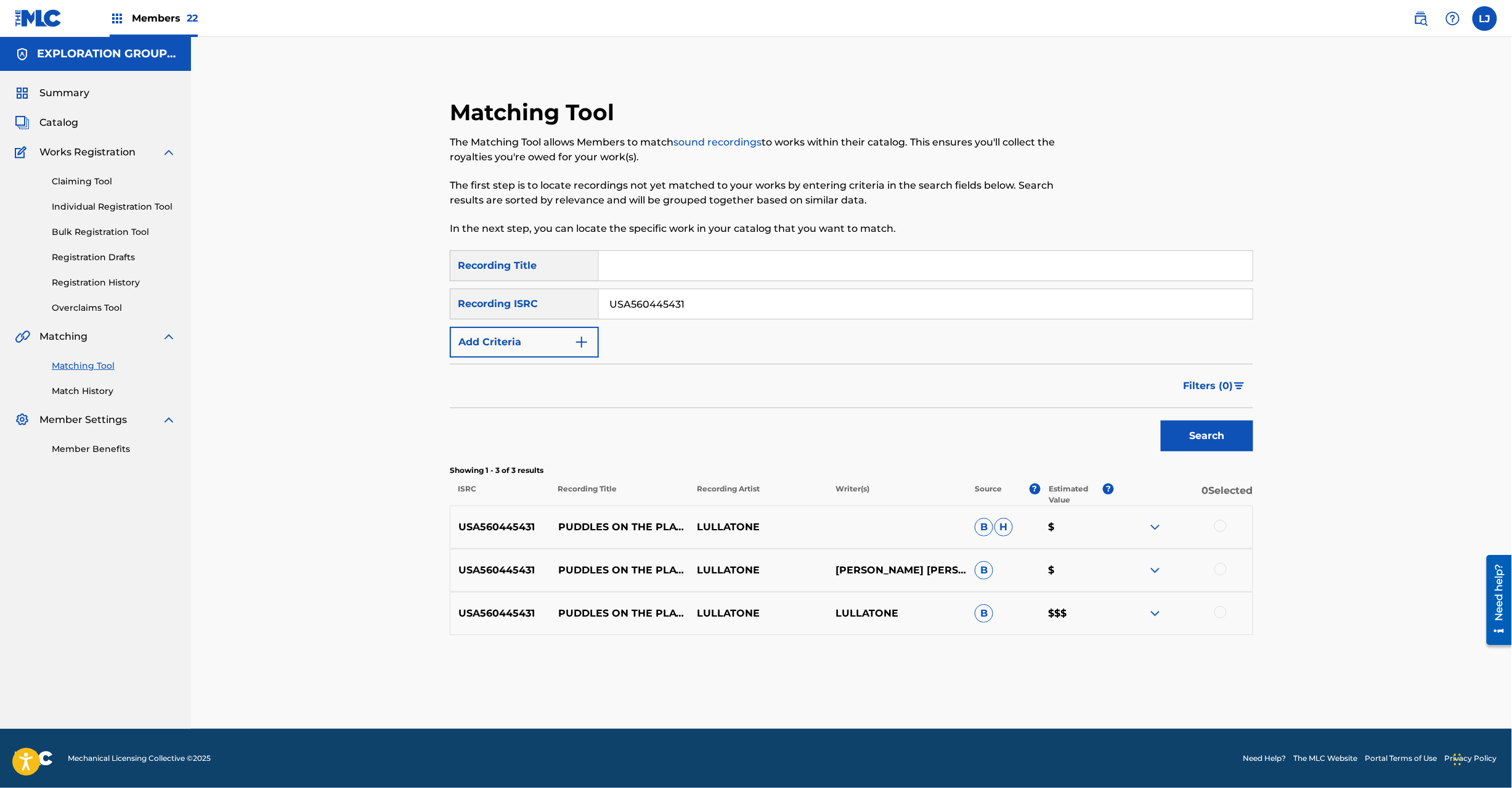
click at [1218, 526] on div at bounding box center [1220, 526] width 12 height 12
click at [1223, 567] on div at bounding box center [1220, 568] width 12 height 12
click at [1222, 609] on div at bounding box center [1220, 612] width 12 height 12
click at [913, 683] on button "Match 3 Groups" at bounding box center [865, 687] width 136 height 31
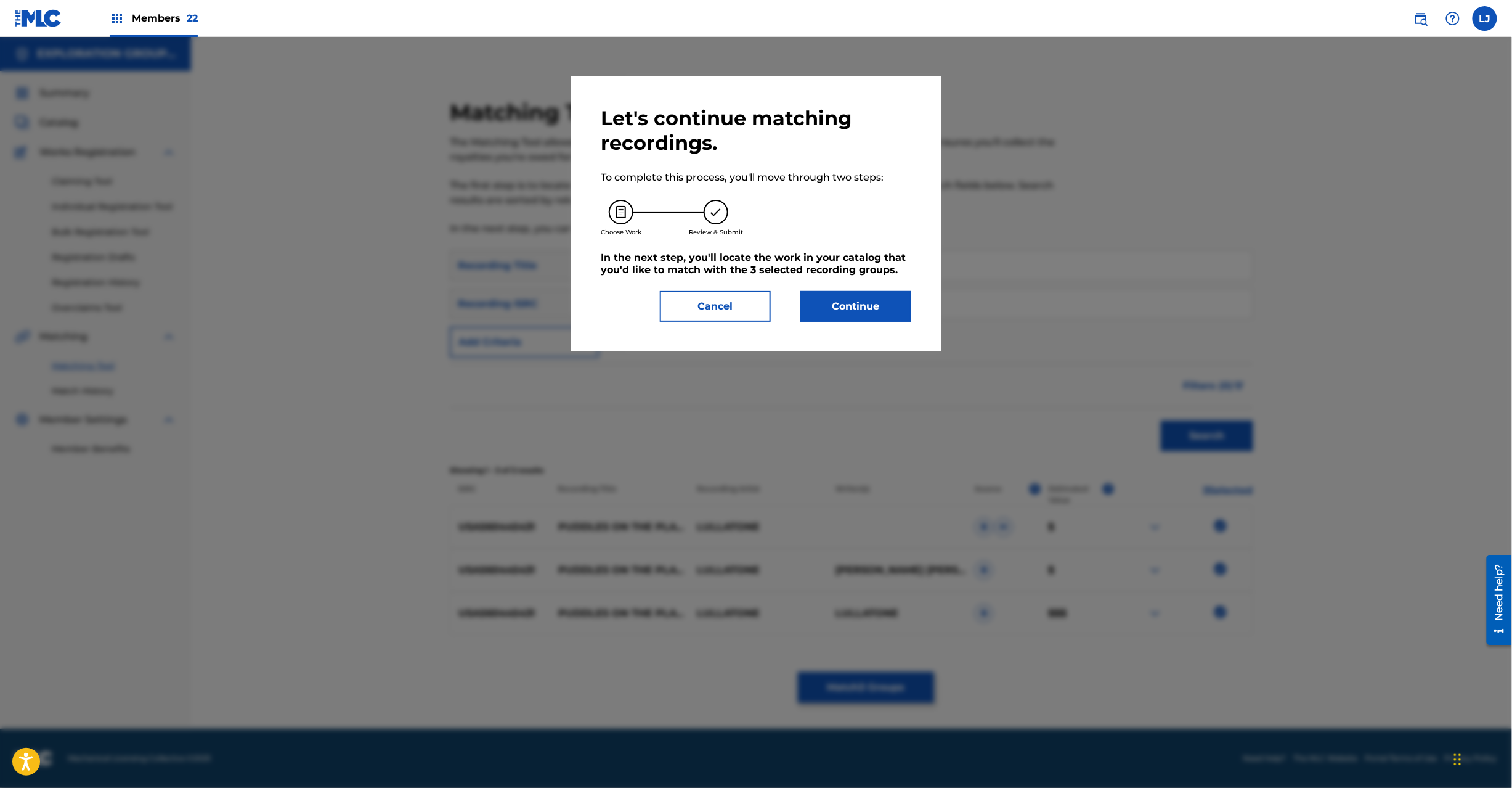
click at [871, 282] on div "Let's continue matching recordings. To complete this process, you'll move throu…" at bounding box center [756, 214] width 311 height 216
click at [856, 310] on button "Continue" at bounding box center [856, 307] width 111 height 31
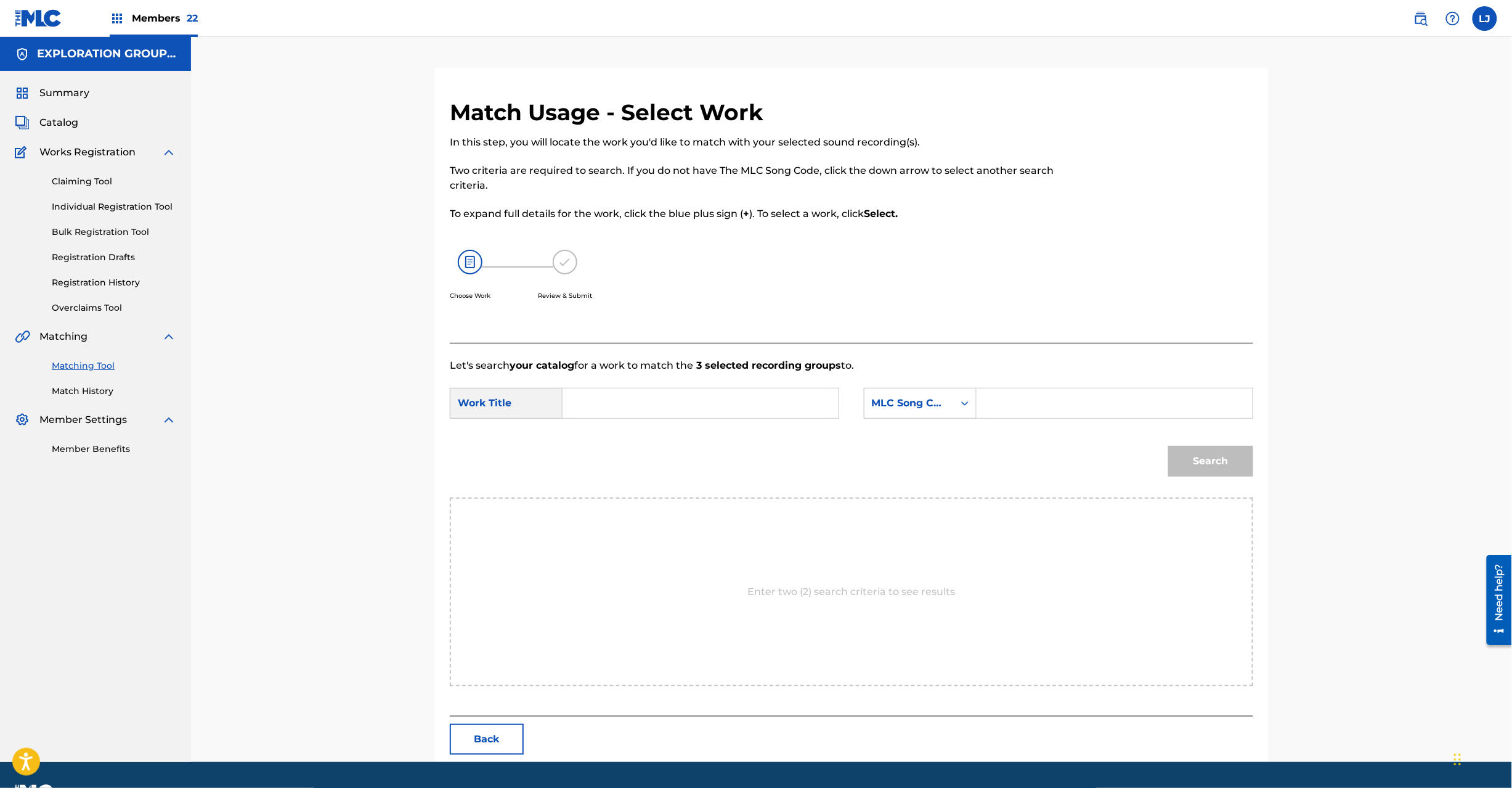
click at [652, 391] on input "Search Form" at bounding box center [701, 403] width 255 height 29
paste input "Puddles On The Playground PN7VA4"
click at [740, 403] on input "Puddles On The Playground PN7VA4" at bounding box center [701, 403] width 255 height 29
type input "Puddles On The Playground"
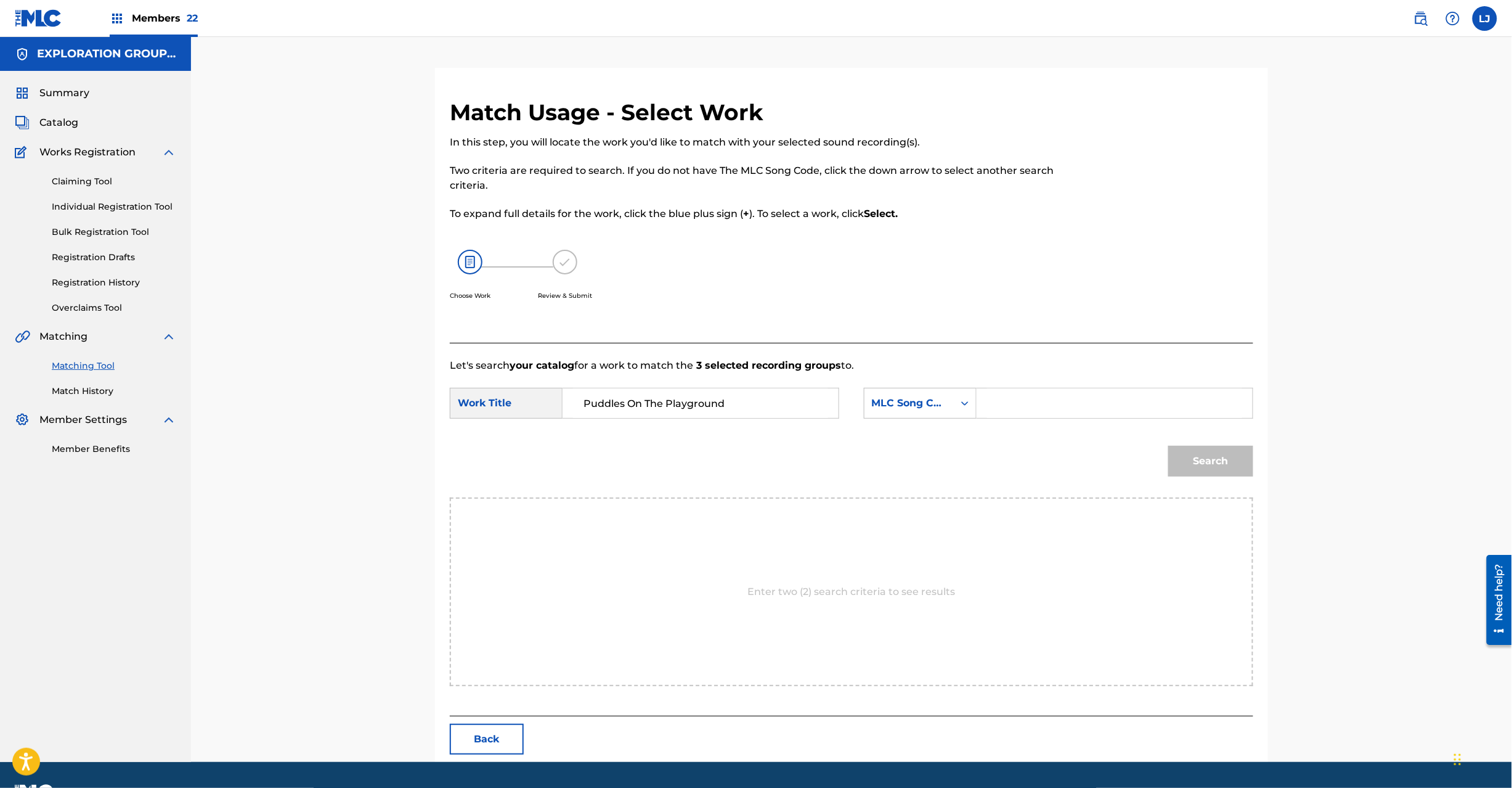
click at [1056, 393] on input "Search Form" at bounding box center [1115, 403] width 255 height 29
paste input "PN7VA4"
type input "PN7VA4"
click at [1179, 462] on button "Search" at bounding box center [1210, 461] width 85 height 31
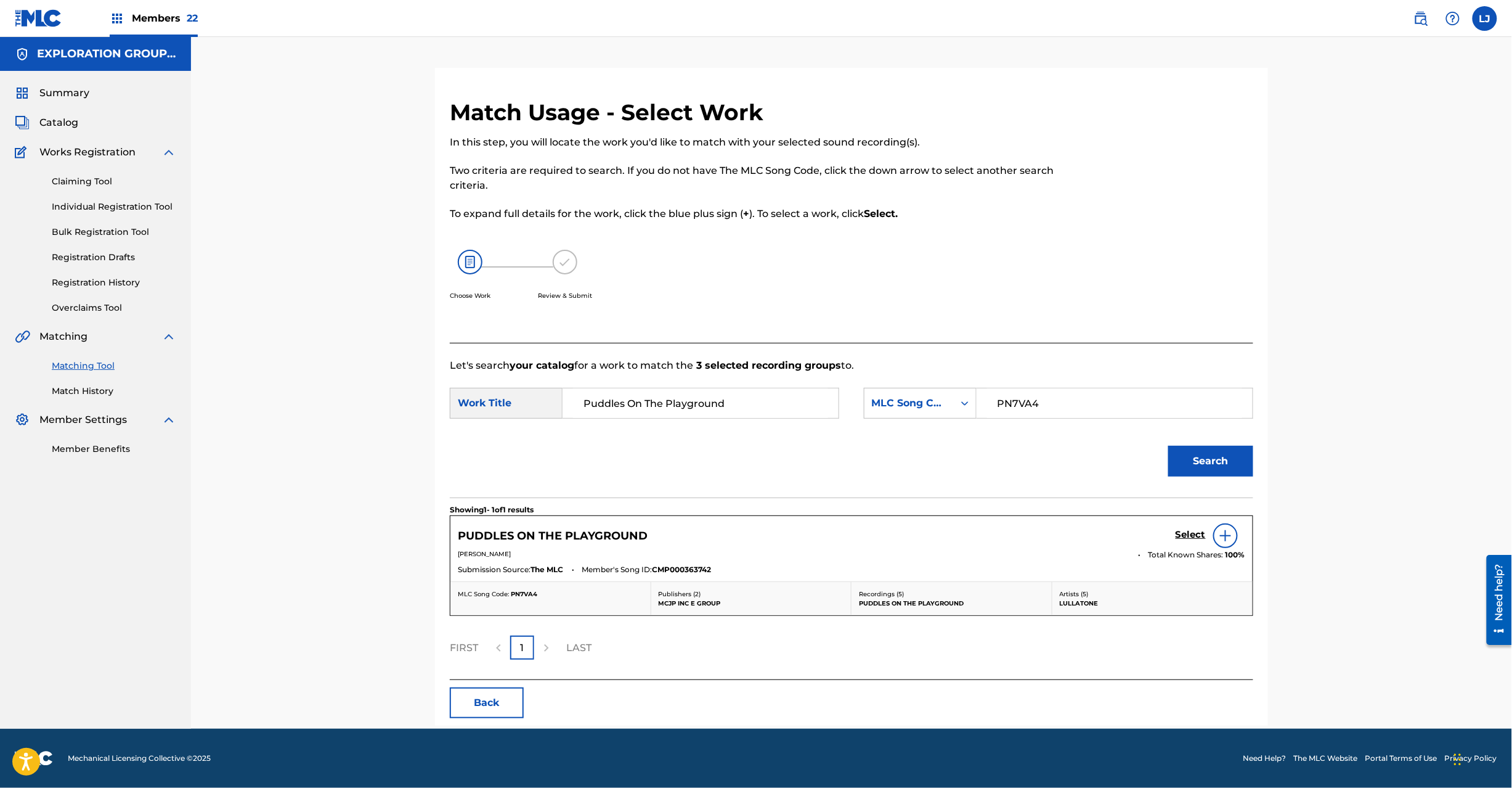
click at [1183, 545] on div "Select" at bounding box center [1210, 536] width 70 height 25
click at [1183, 531] on h5 "Select" at bounding box center [1190, 534] width 30 height 11
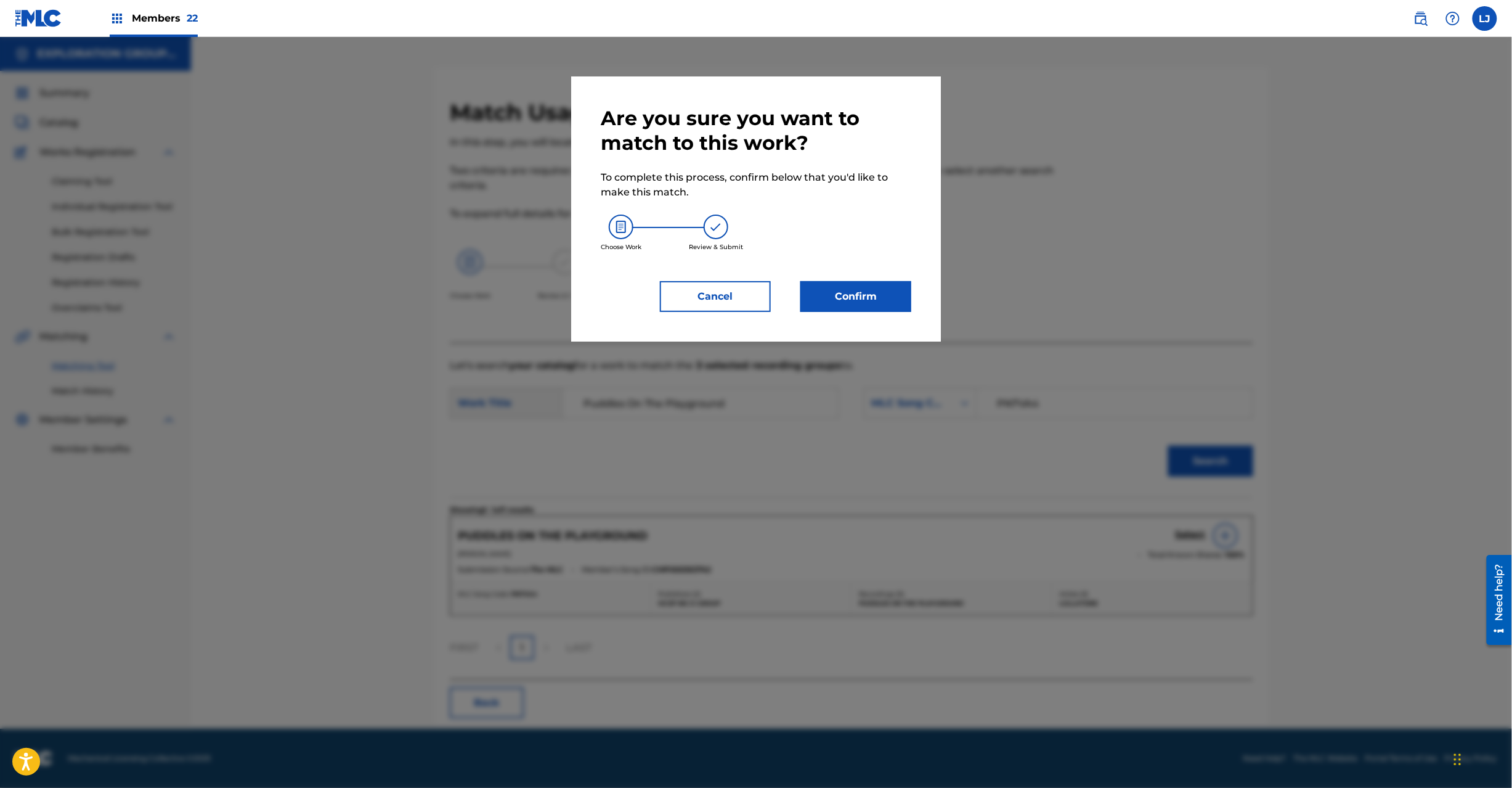
click at [839, 294] on button "Confirm" at bounding box center [856, 296] width 111 height 31
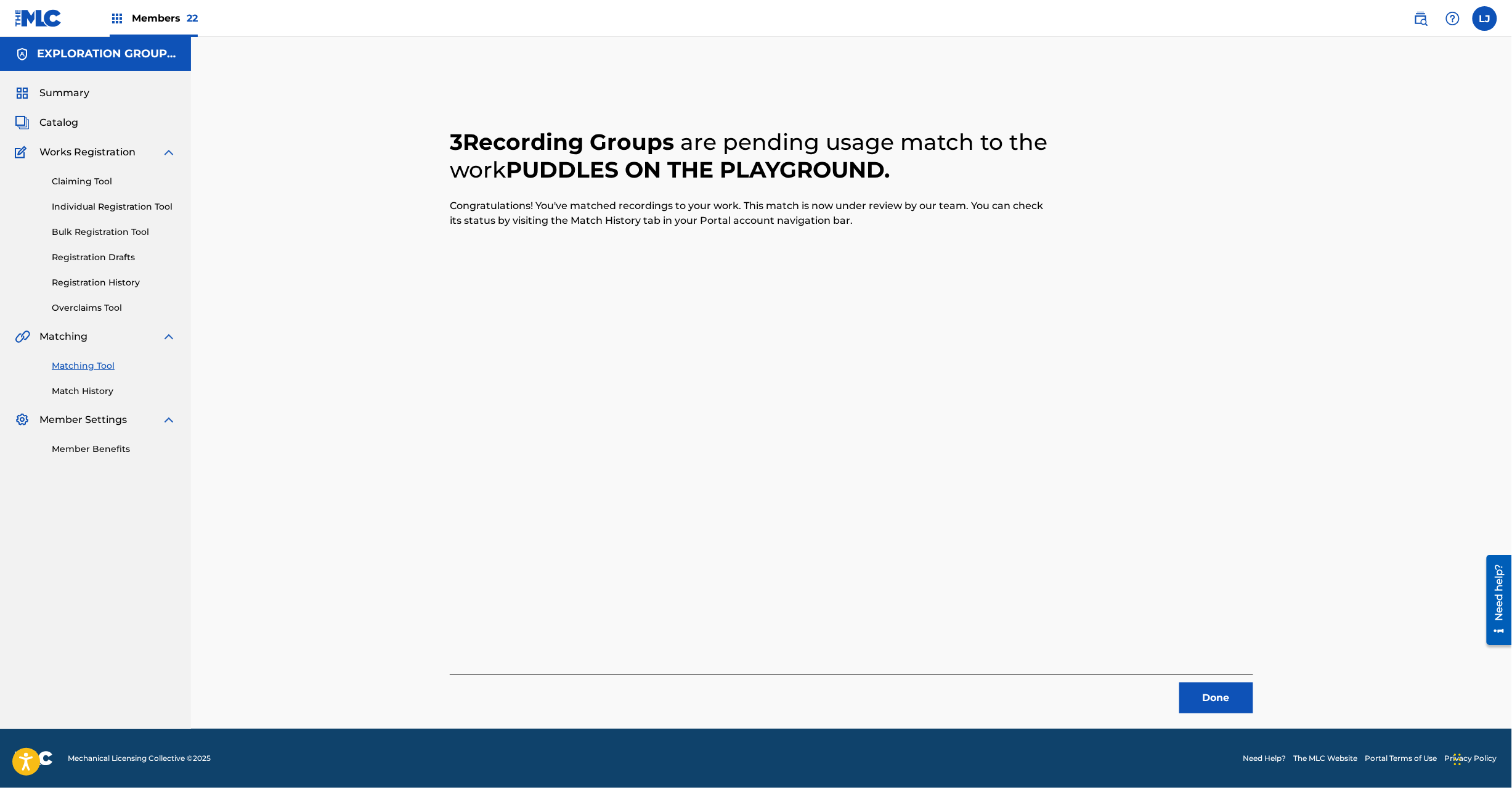
drag, startPoint x: 1202, startPoint y: 709, endPoint x: 1202, endPoint y: 692, distance: 17.0
click at [1204, 708] on button "Done" at bounding box center [1216, 698] width 74 height 31
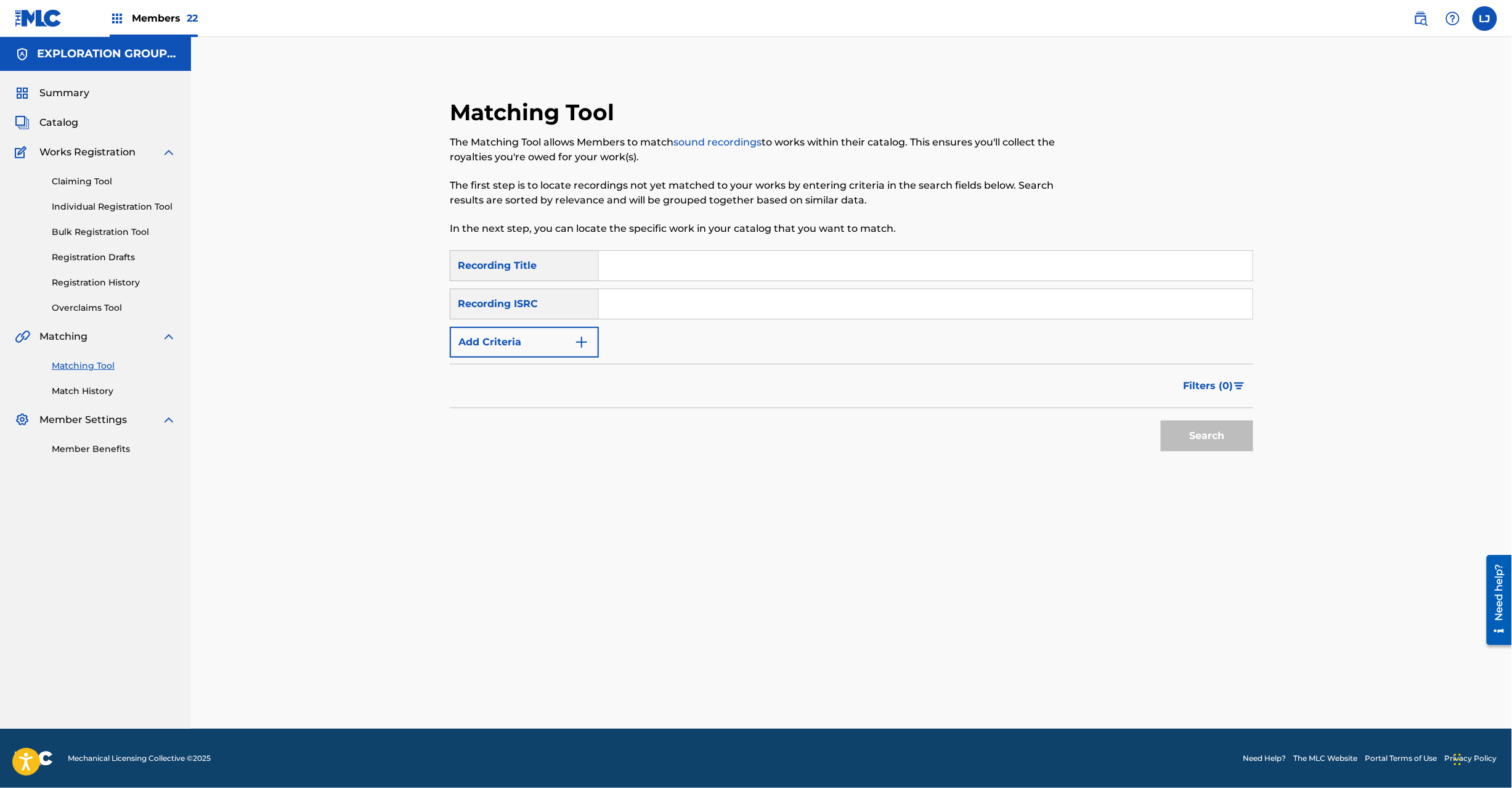
click at [725, 324] on div "SearchWithCriteriafc57ee62-3103-40b7-9081-52edc60af7bd Recording Title SearchWi…" at bounding box center [851, 304] width 804 height 107
paste input "USA560445432"
drag, startPoint x: 725, startPoint y: 312, endPoint x: 795, endPoint y: 323, distance: 70.9
click at [725, 312] on input "Search Form" at bounding box center [925, 304] width 654 height 29
type input "USA560445432"
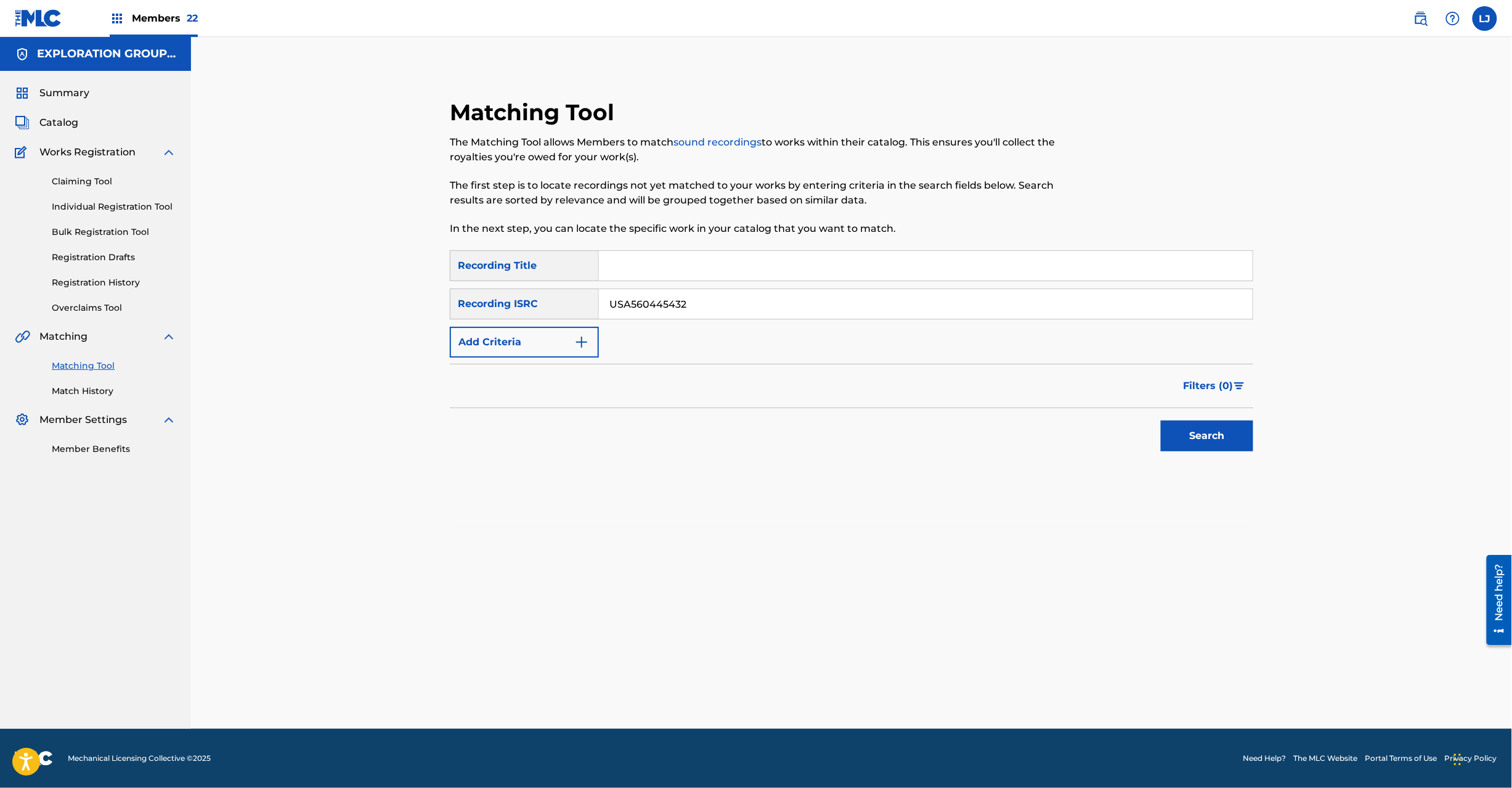
click at [1178, 423] on button "Search" at bounding box center [1207, 436] width 93 height 31
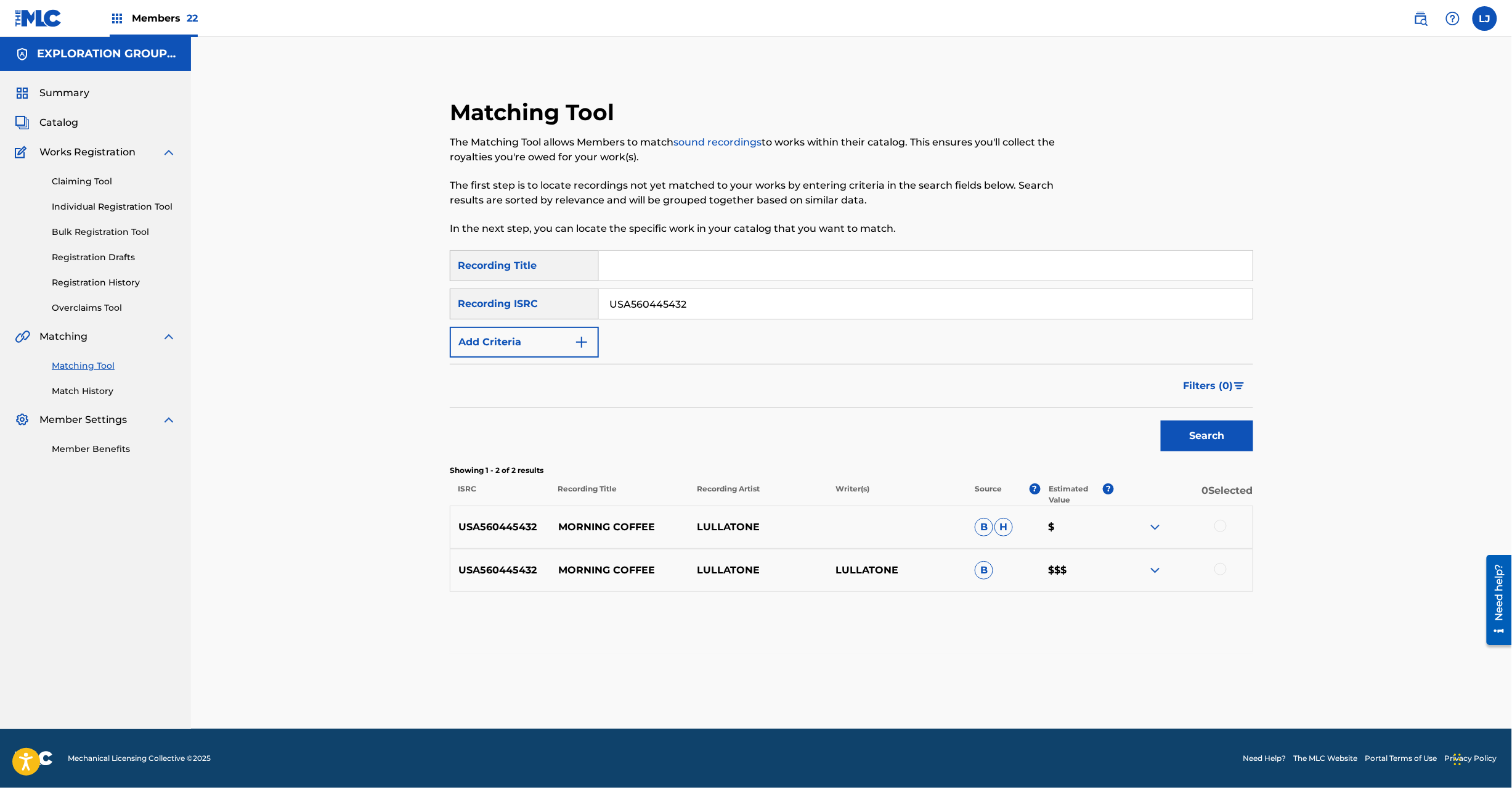
click at [1220, 533] on div at bounding box center [1183, 527] width 138 height 15
click at [1215, 567] on div at bounding box center [1220, 568] width 12 height 12
click at [1222, 526] on div at bounding box center [1220, 526] width 12 height 12
click at [834, 686] on button "Match 2 Groups" at bounding box center [865, 687] width 136 height 31
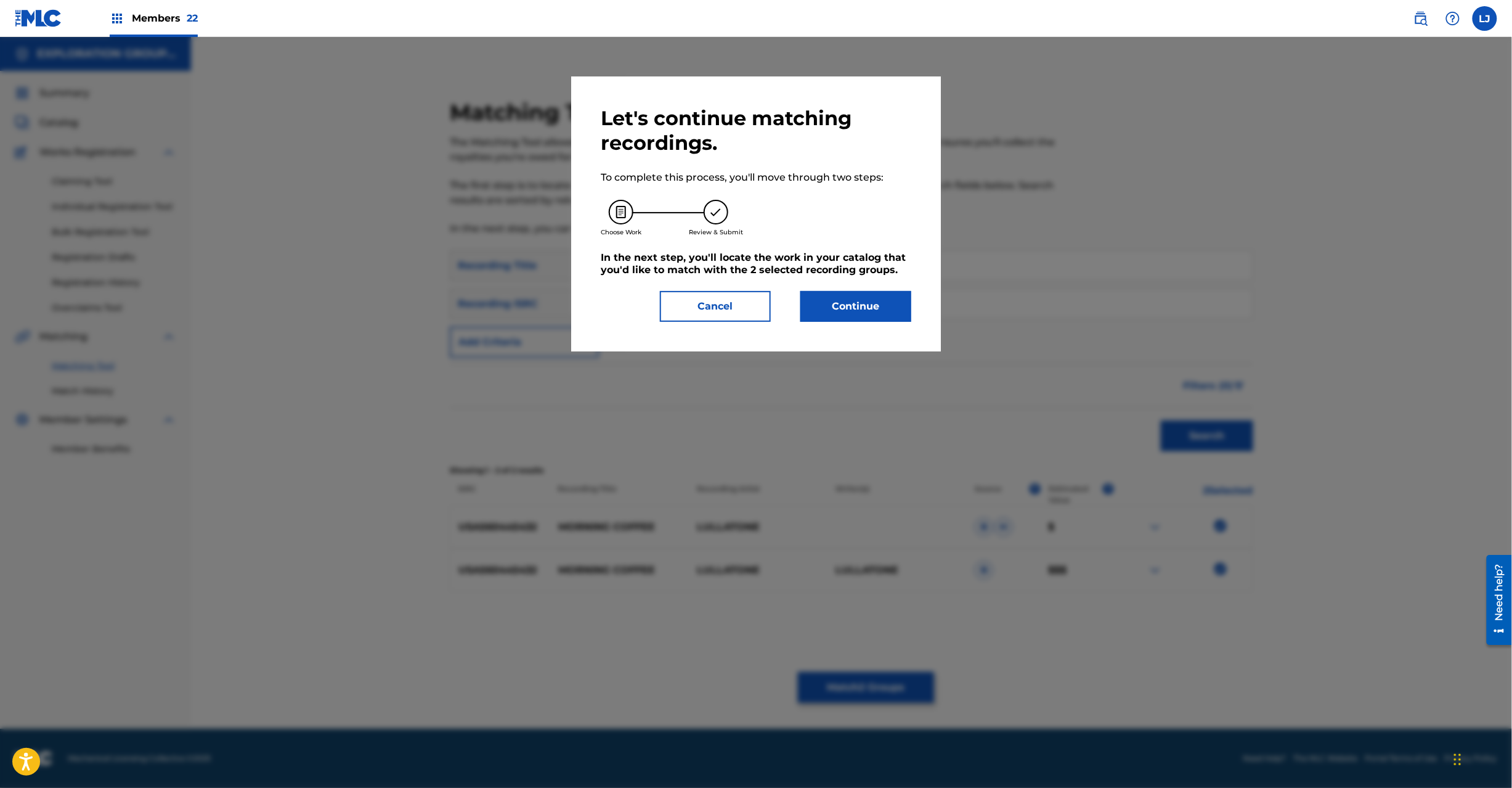
click at [848, 311] on button "Continue" at bounding box center [856, 307] width 111 height 31
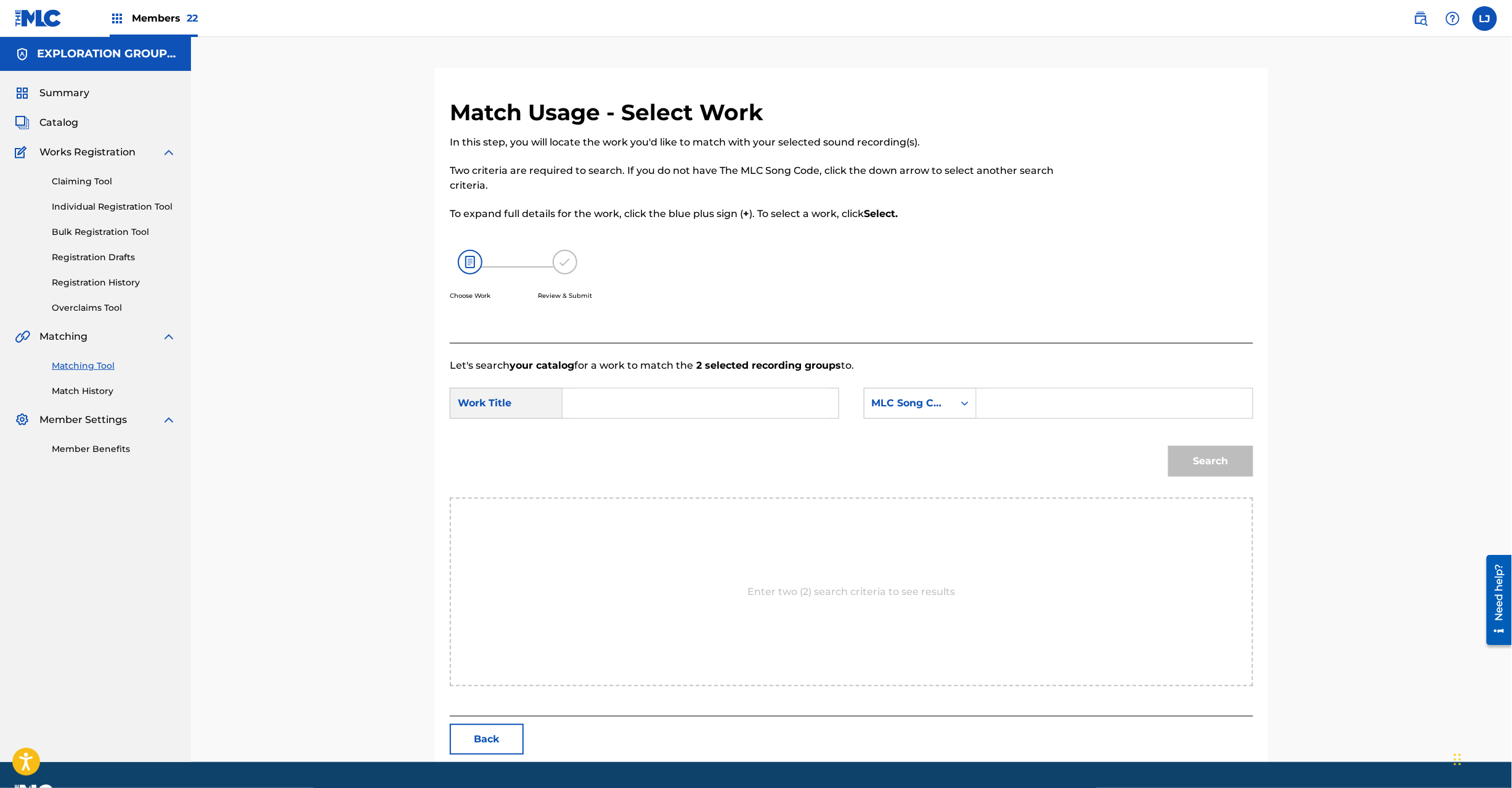
drag, startPoint x: 670, startPoint y: 383, endPoint x: 668, endPoint y: 395, distance: 12.2
click at [669, 383] on form "SearchWithCriteria6acdd38f-74a1-4b78-a7f8-c540f36d6193 Work Title SearchWithCri…" at bounding box center [851, 435] width 804 height 125
click at [668, 395] on input "Search Form" at bounding box center [701, 403] width 255 height 29
click at [503, 738] on button "Back" at bounding box center [487, 739] width 74 height 31
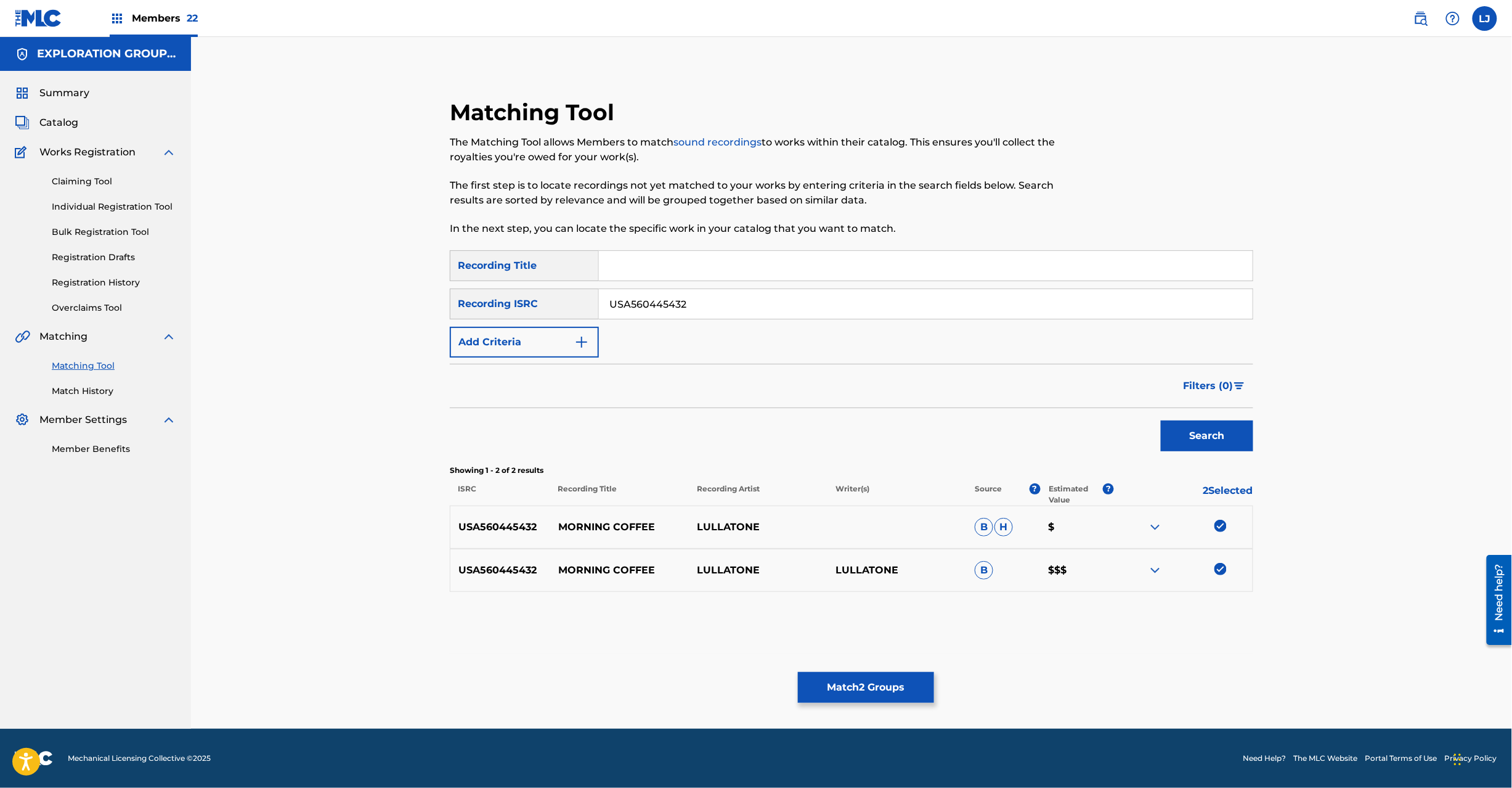
click at [893, 679] on button "Match 2 Groups" at bounding box center [865, 687] width 136 height 31
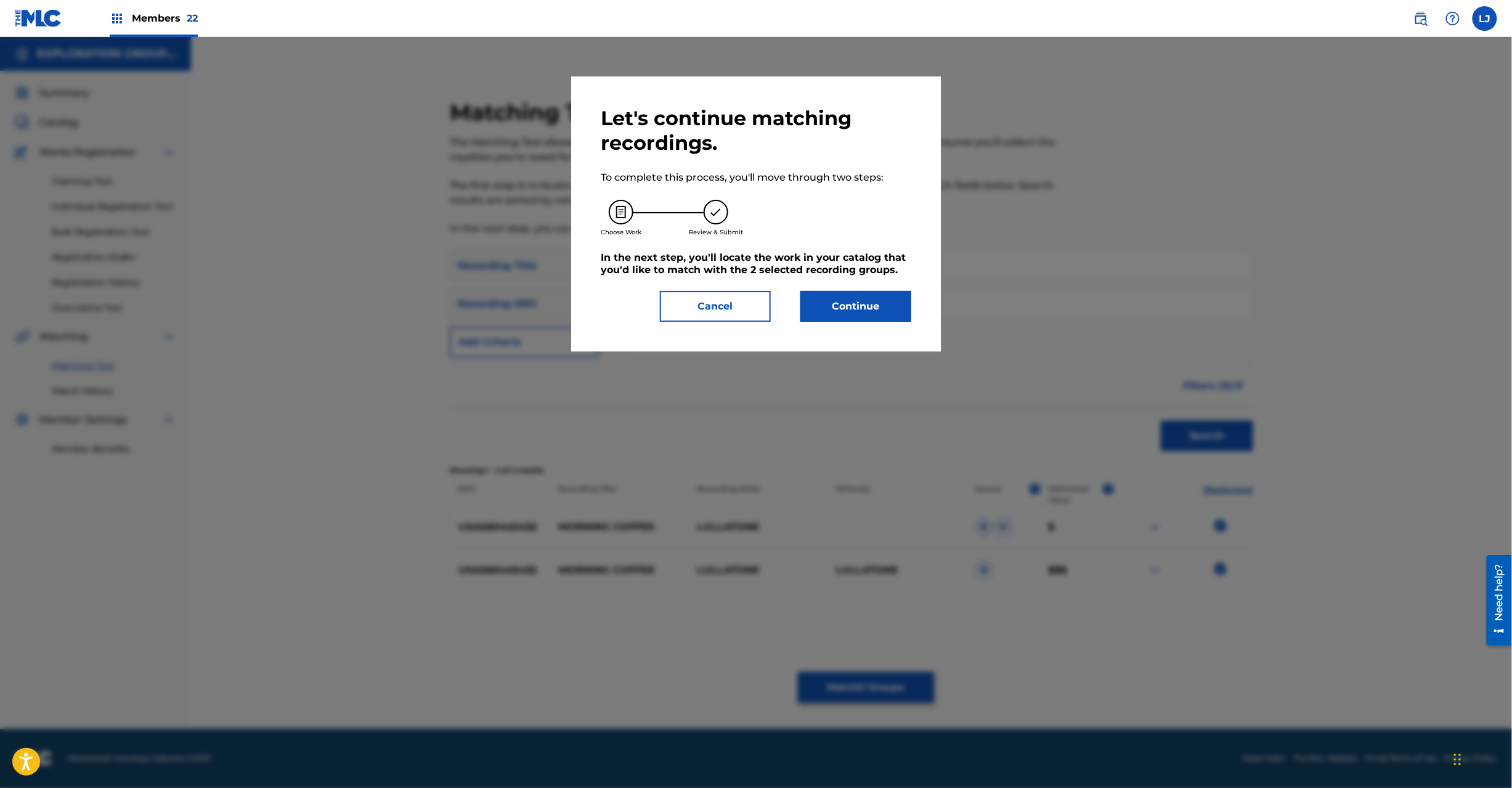
click at [875, 299] on button "Continue" at bounding box center [856, 307] width 111 height 31
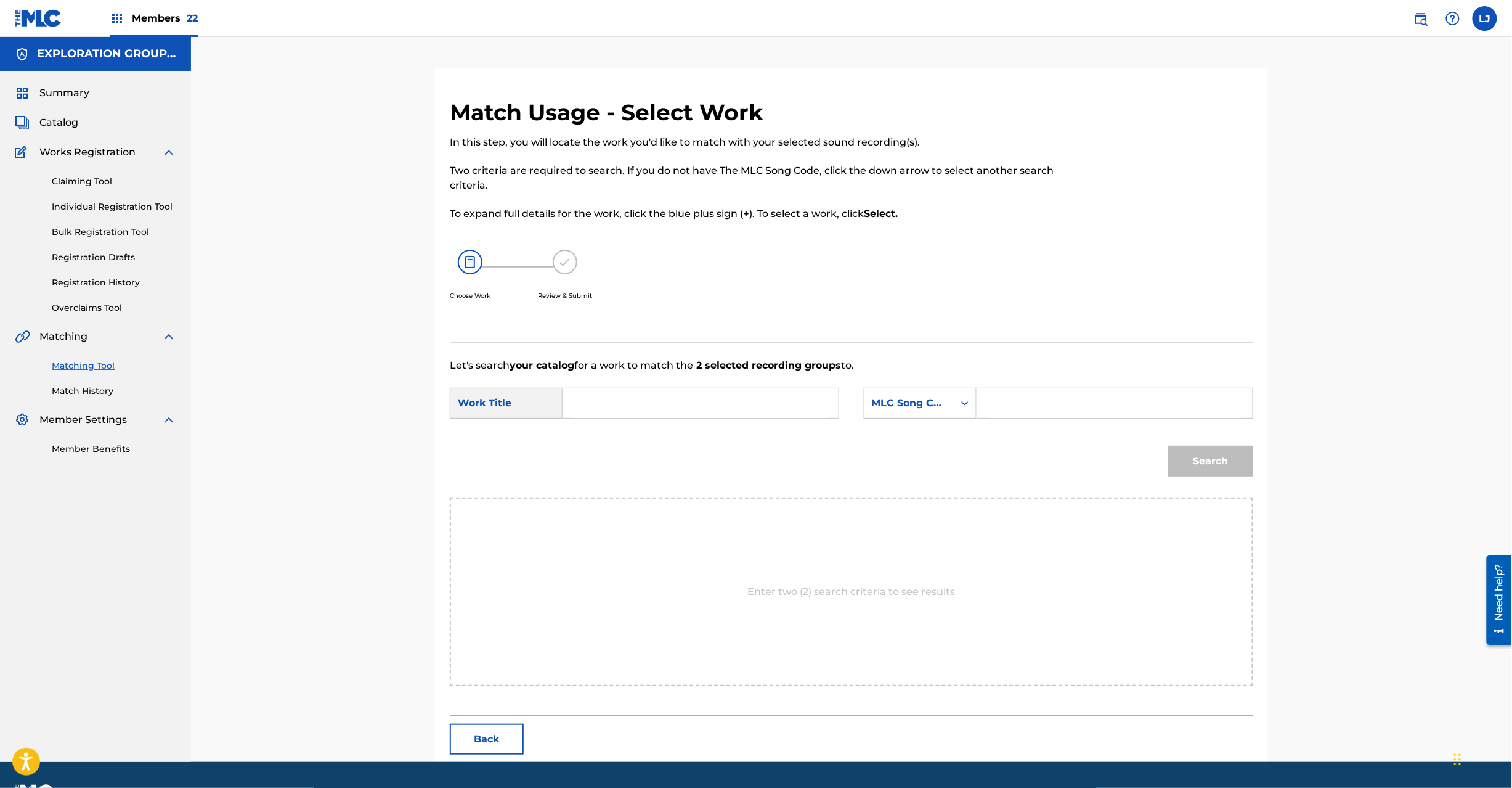
click at [691, 403] on input "Search Form" at bounding box center [701, 403] width 255 height 29
paste input "Morning Coffee MW1B44"
click at [696, 402] on input "Morning Coffee MW1B44" at bounding box center [701, 403] width 255 height 29
type input "Morning Coffee"
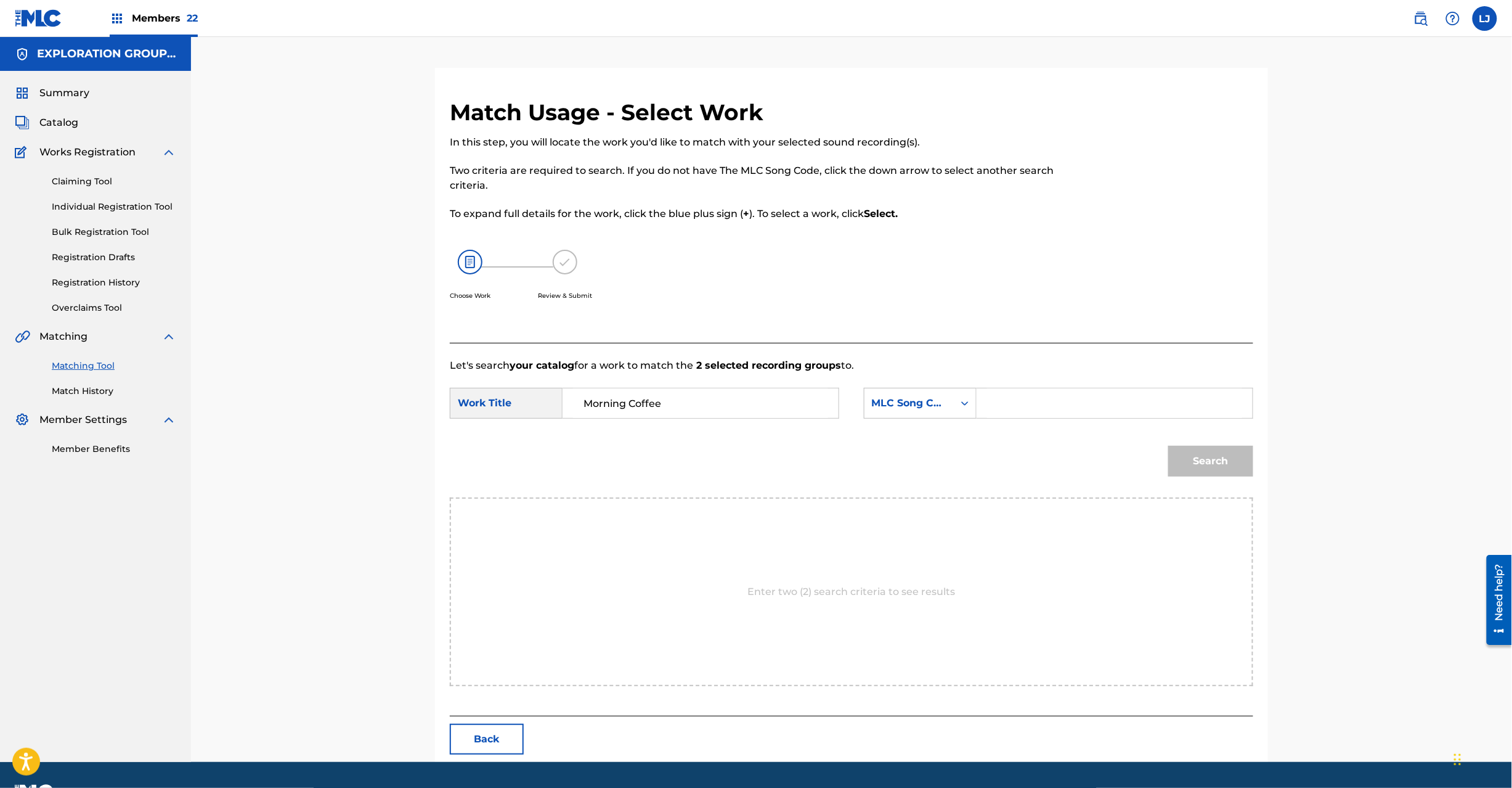
click at [1047, 400] on input "Search Form" at bounding box center [1115, 403] width 255 height 29
paste input "MW1B44"
type input "MW1B44"
click at [1194, 451] on button "Search" at bounding box center [1210, 461] width 85 height 31
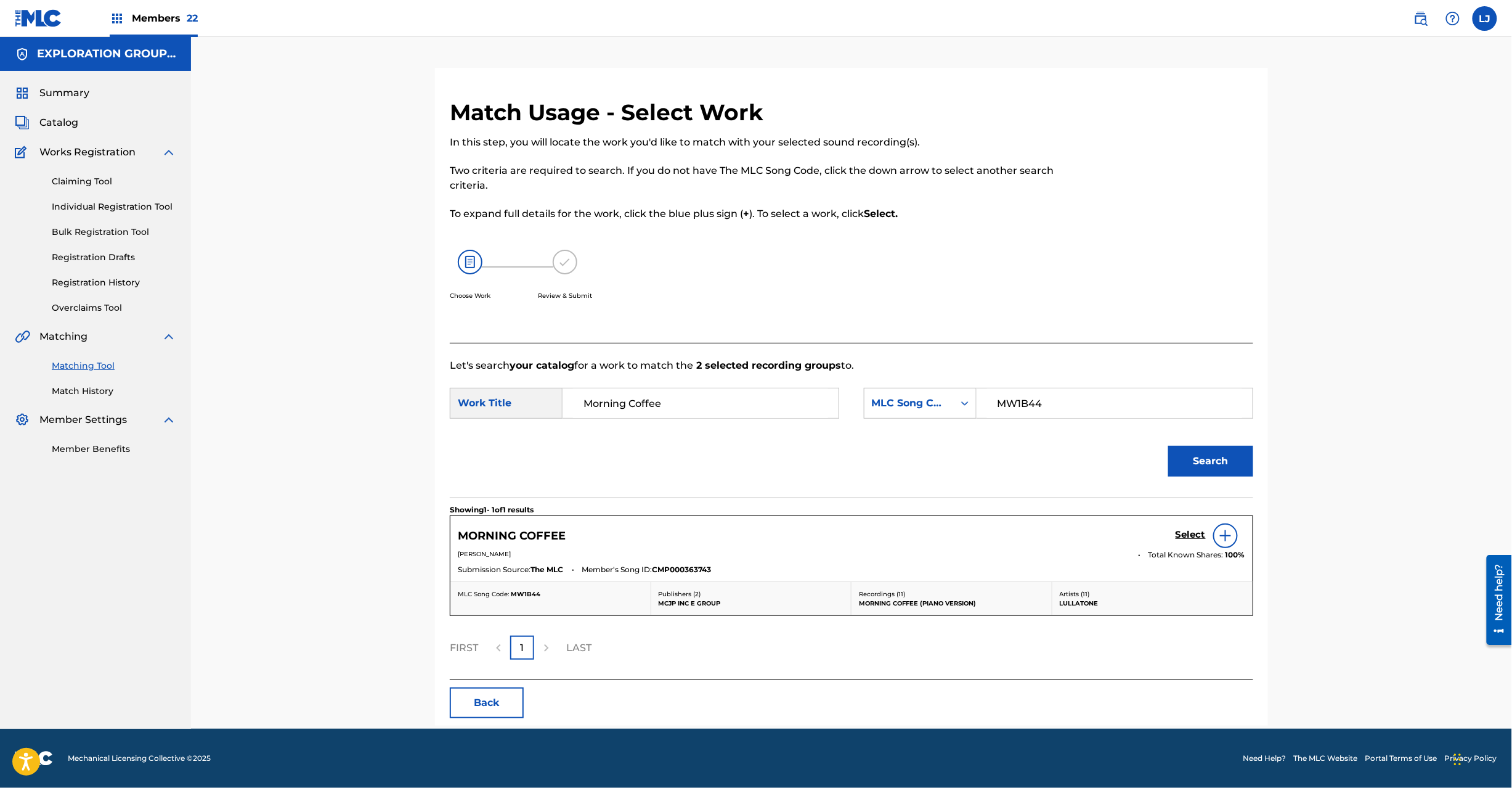
click at [1188, 533] on h5 "Select" at bounding box center [1190, 534] width 30 height 11
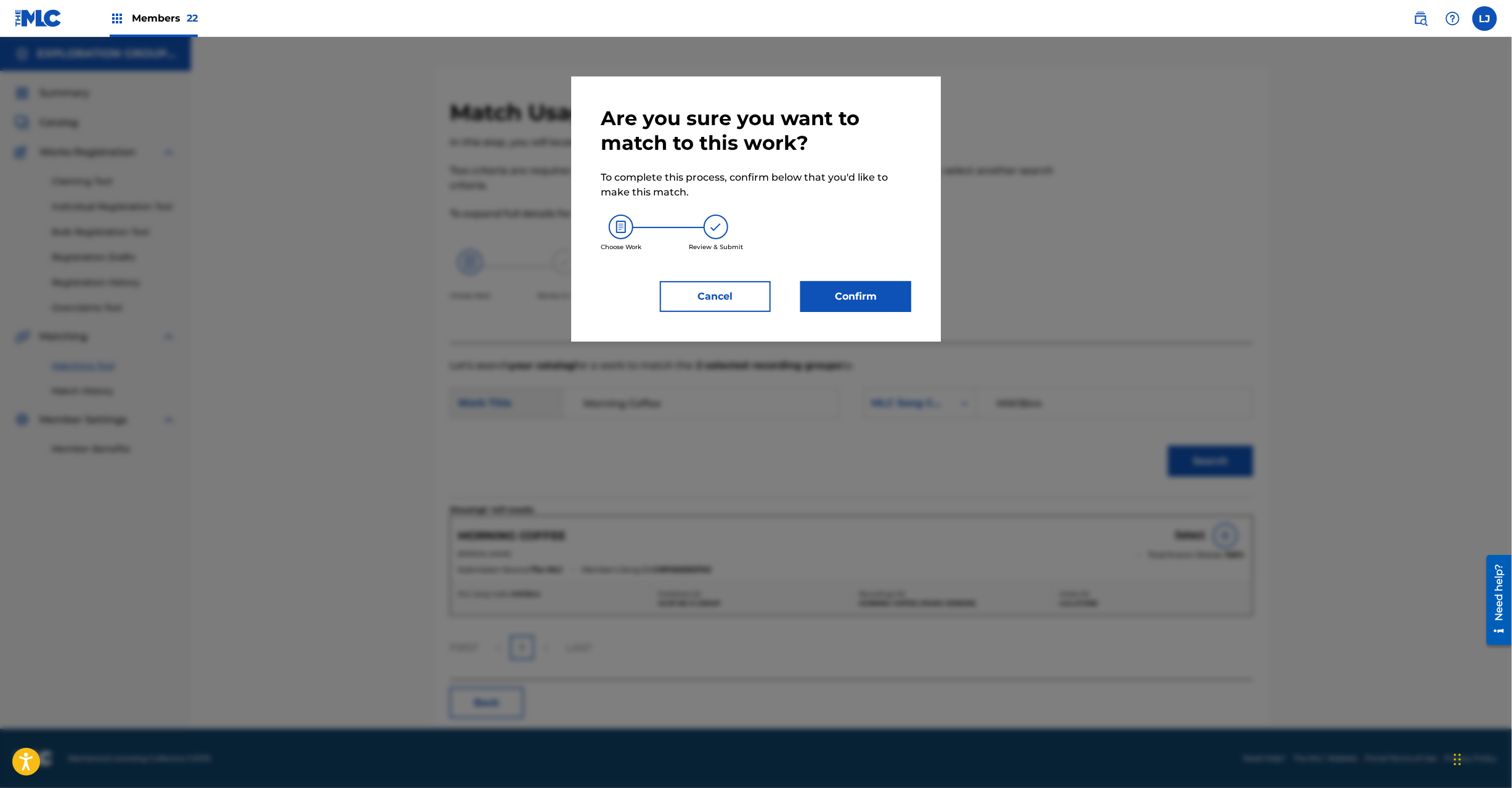
click at [865, 319] on div "Are you sure you want to match to this work? To complete this process, confirm …" at bounding box center [756, 209] width 370 height 265
click at [853, 294] on button "Confirm" at bounding box center [856, 296] width 111 height 31
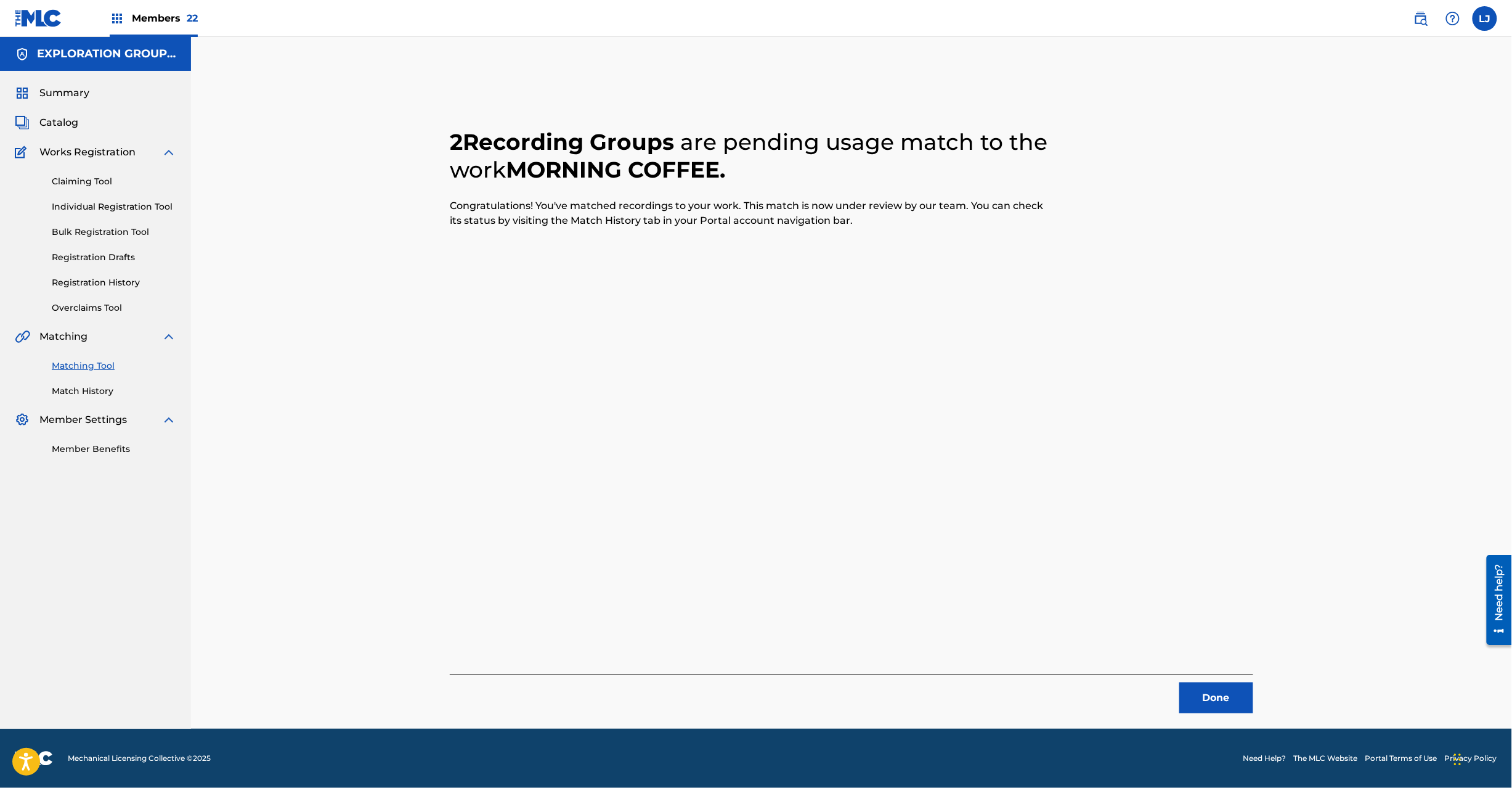
click at [1208, 696] on button "Done" at bounding box center [1216, 698] width 74 height 31
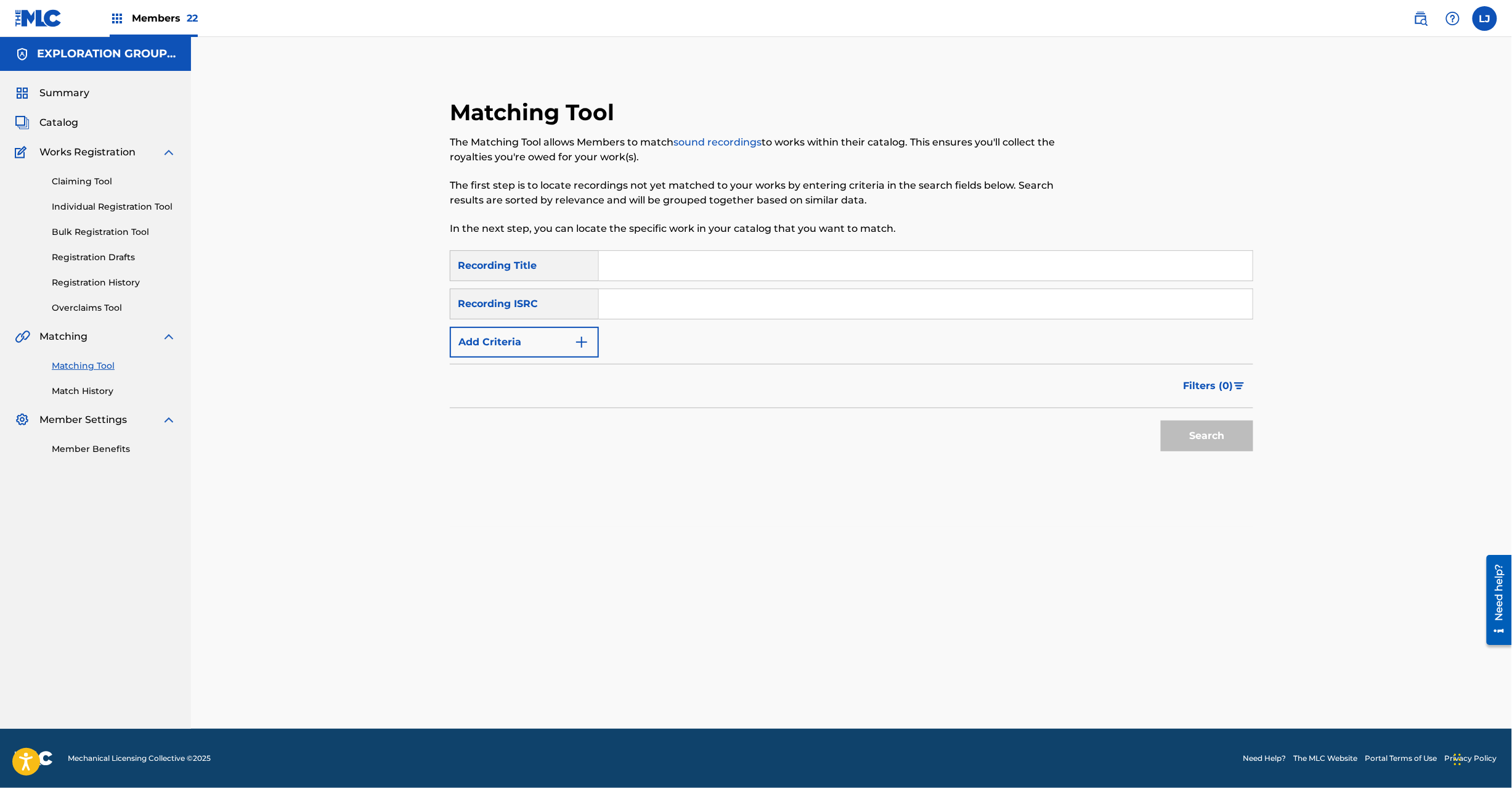
click at [789, 308] on input "Search Form" at bounding box center [925, 304] width 654 height 29
paste input "USA560445433"
type input "USA560445433"
drag, startPoint x: 1130, startPoint y: 420, endPoint x: 1192, endPoint y: 432, distance: 63.2
click at [1192, 432] on div "Search" at bounding box center [851, 432] width 804 height 49
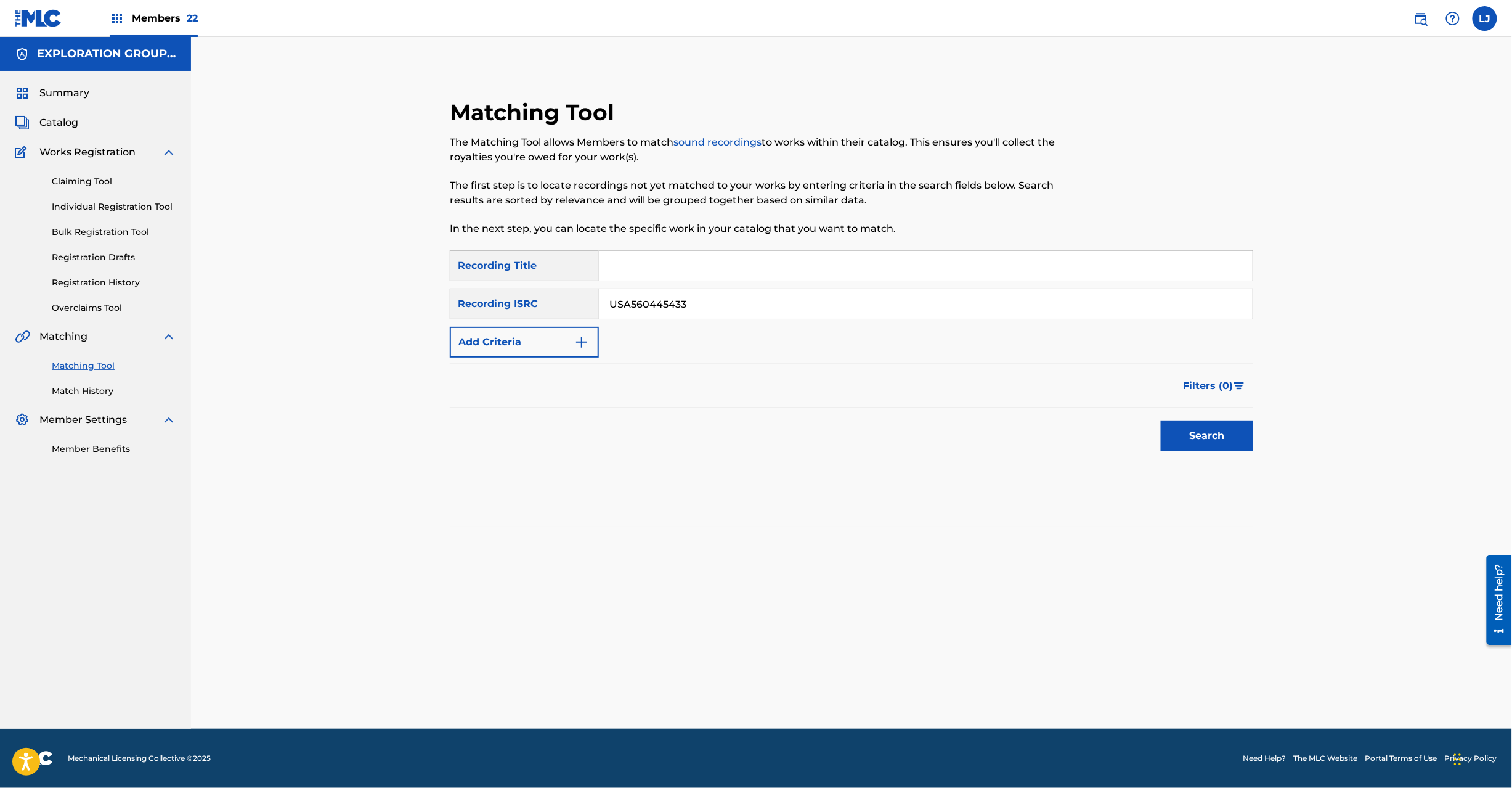
click at [1194, 432] on button "Search" at bounding box center [1207, 436] width 93 height 31
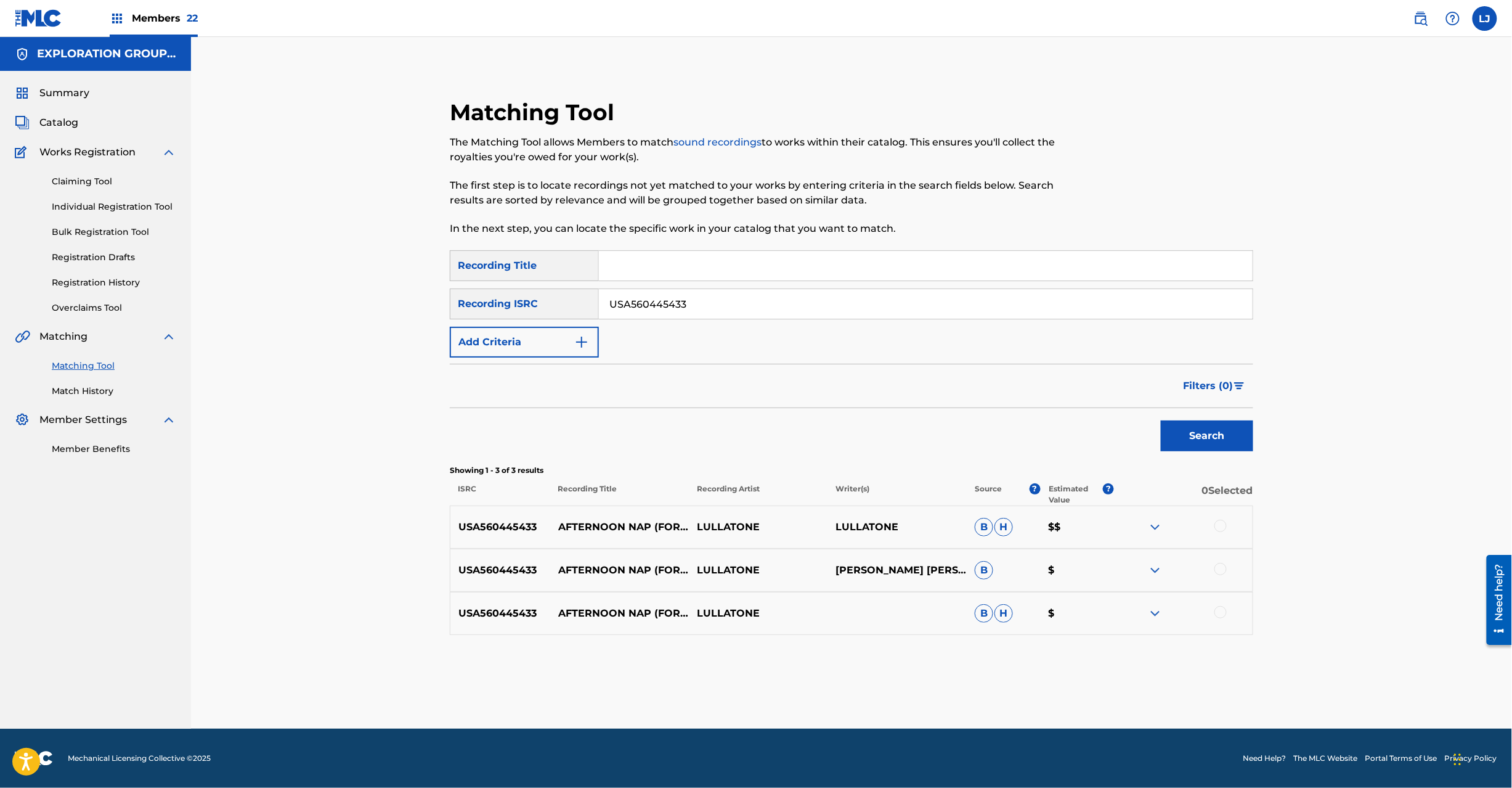
click at [1225, 528] on div at bounding box center [1220, 526] width 12 height 12
click at [1220, 570] on div at bounding box center [1220, 568] width 12 height 12
click at [1223, 614] on div at bounding box center [1220, 612] width 12 height 12
click at [918, 689] on button "Match 3 Groups" at bounding box center [865, 687] width 136 height 31
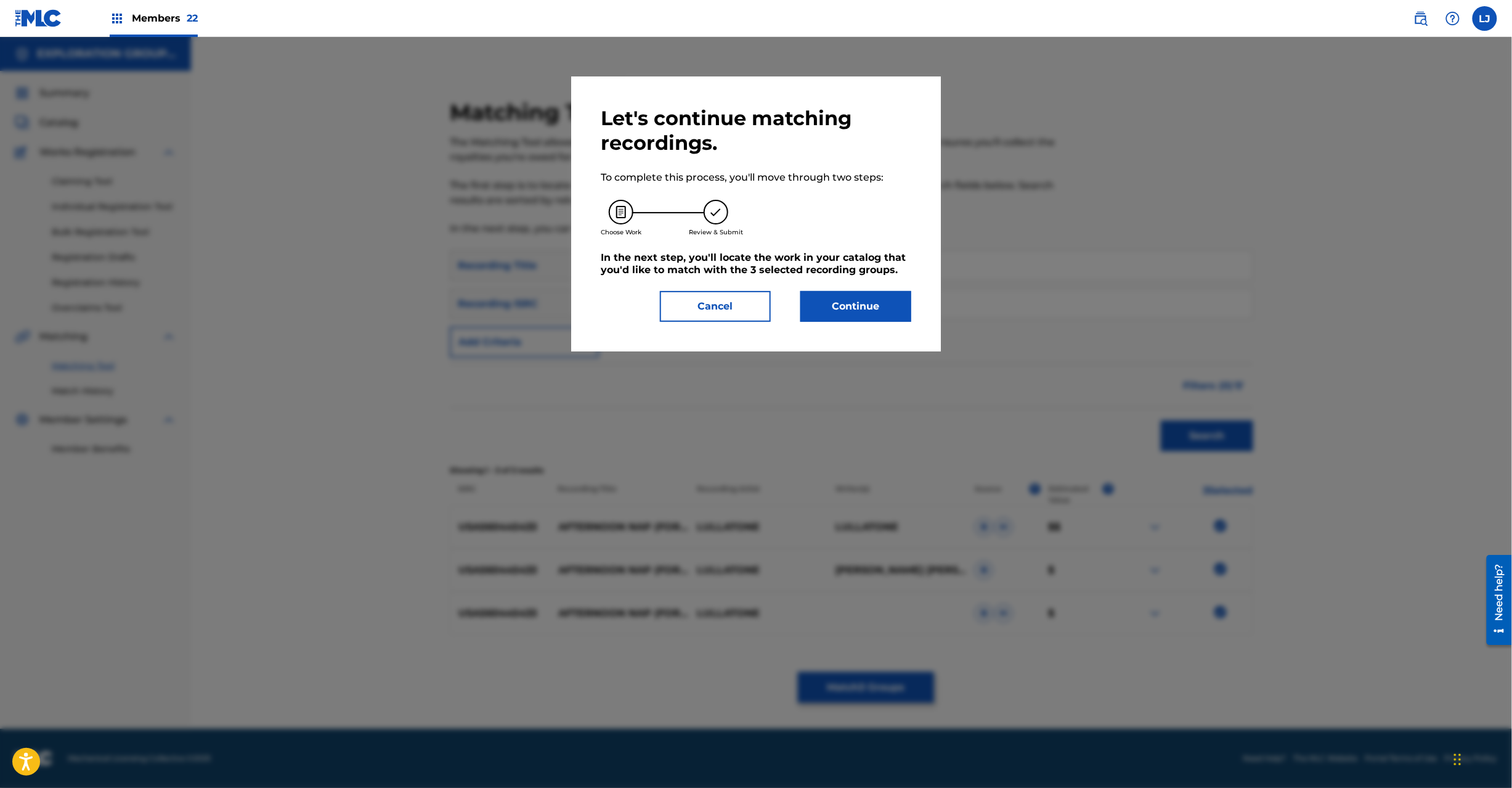
click at [863, 294] on button "Continue" at bounding box center [856, 307] width 111 height 31
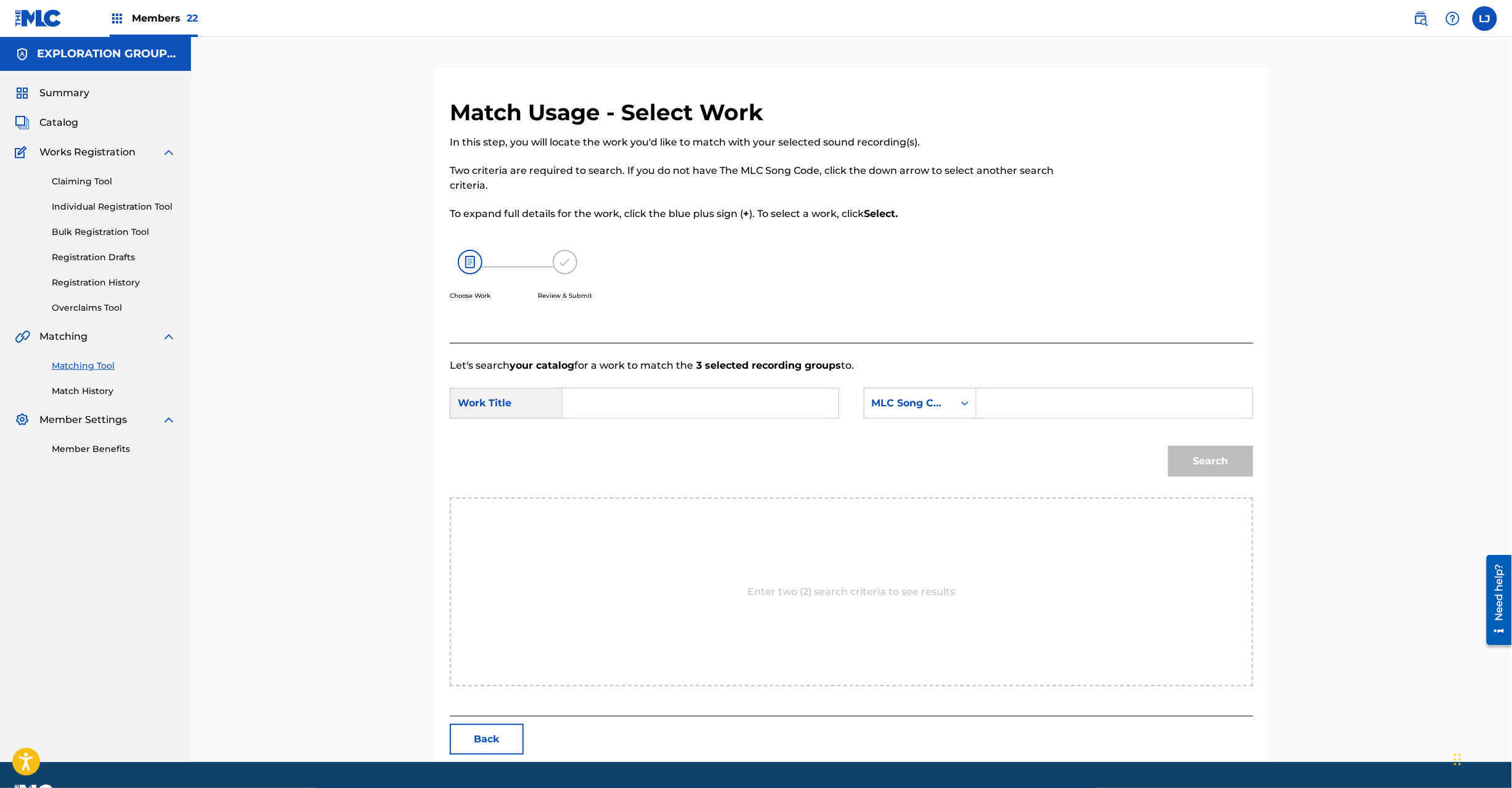
click at [637, 404] on input "Search Form" at bounding box center [701, 403] width 255 height 29
paste input "Afternoon Nap(For Pets) AW4WY3"
click at [705, 412] on input "Afternoon Nap(For Pets) AW4WY3" at bounding box center [701, 403] width 255 height 29
click at [730, 404] on input "Afternoon Nap(For Pets) AW4WY3" at bounding box center [701, 403] width 255 height 29
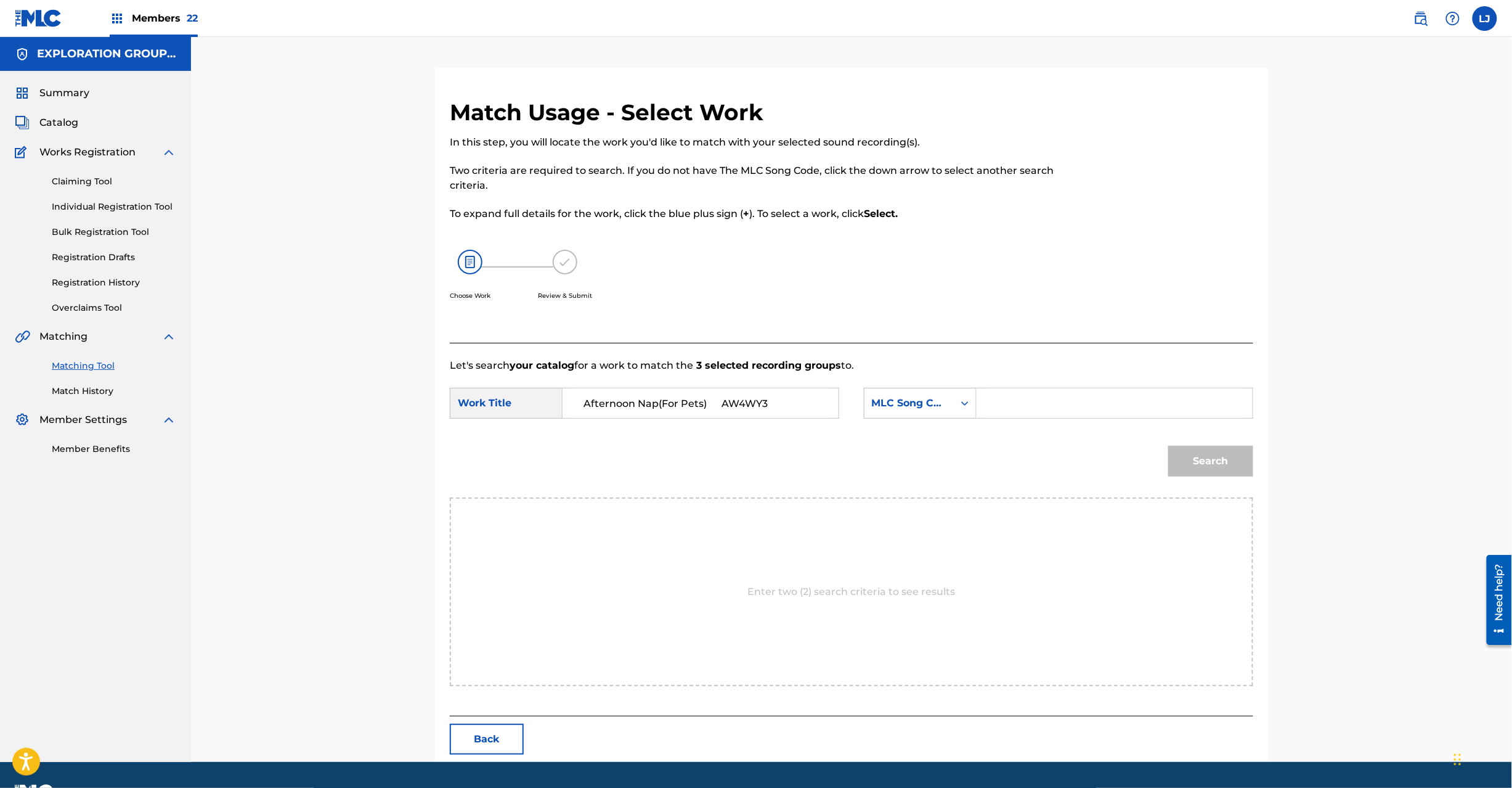
click at [730, 404] on input "Afternoon Nap(For Pets) AW4WY3" at bounding box center [701, 403] width 255 height 29
type input "Afternoon Nap(For Pets)"
click at [1031, 396] on input "Search Form" at bounding box center [1115, 403] width 255 height 29
paste input "AW4WY3"
type input "AW4WY3"
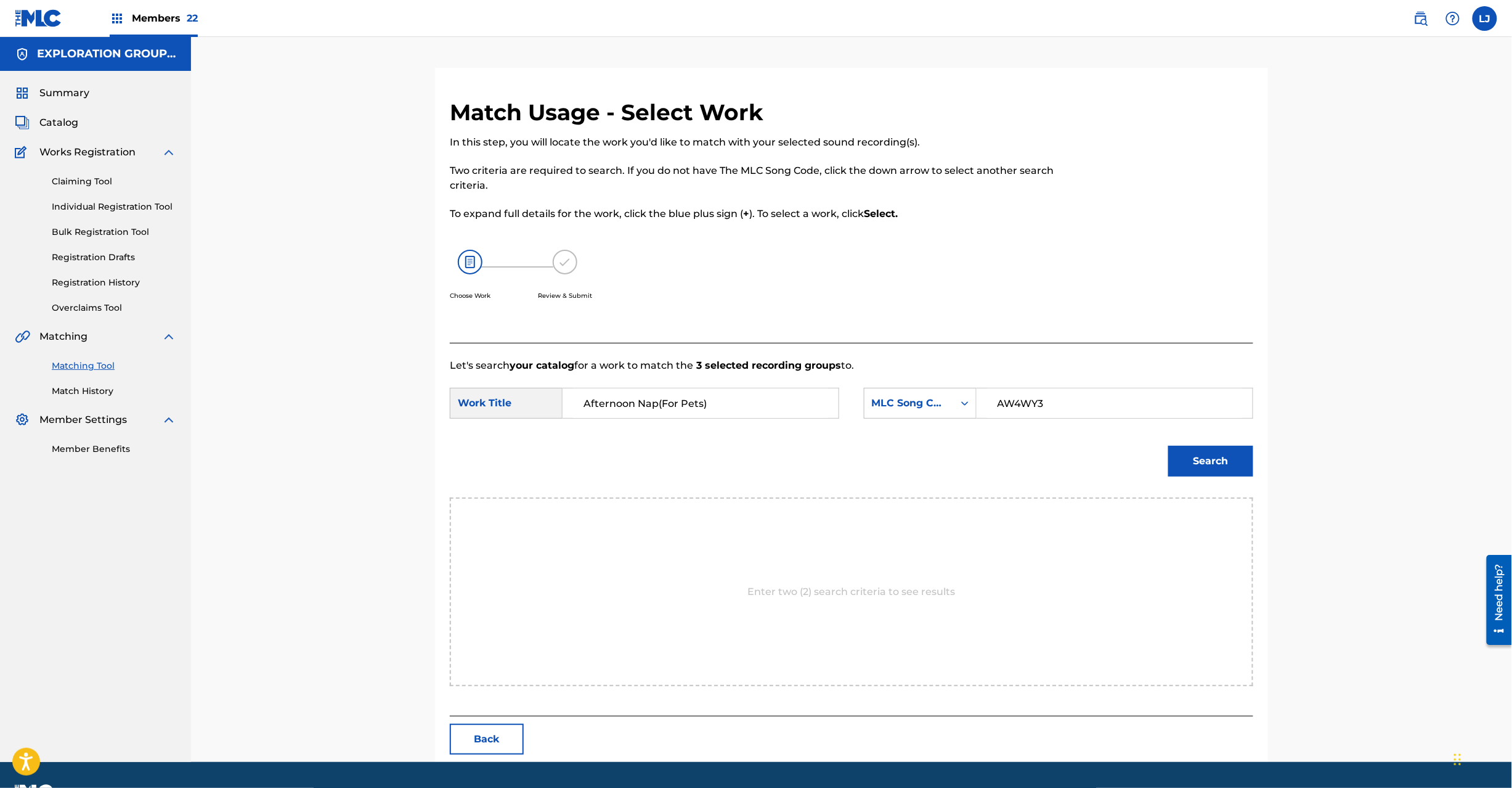
click at [1176, 452] on button "Search" at bounding box center [1210, 461] width 85 height 31
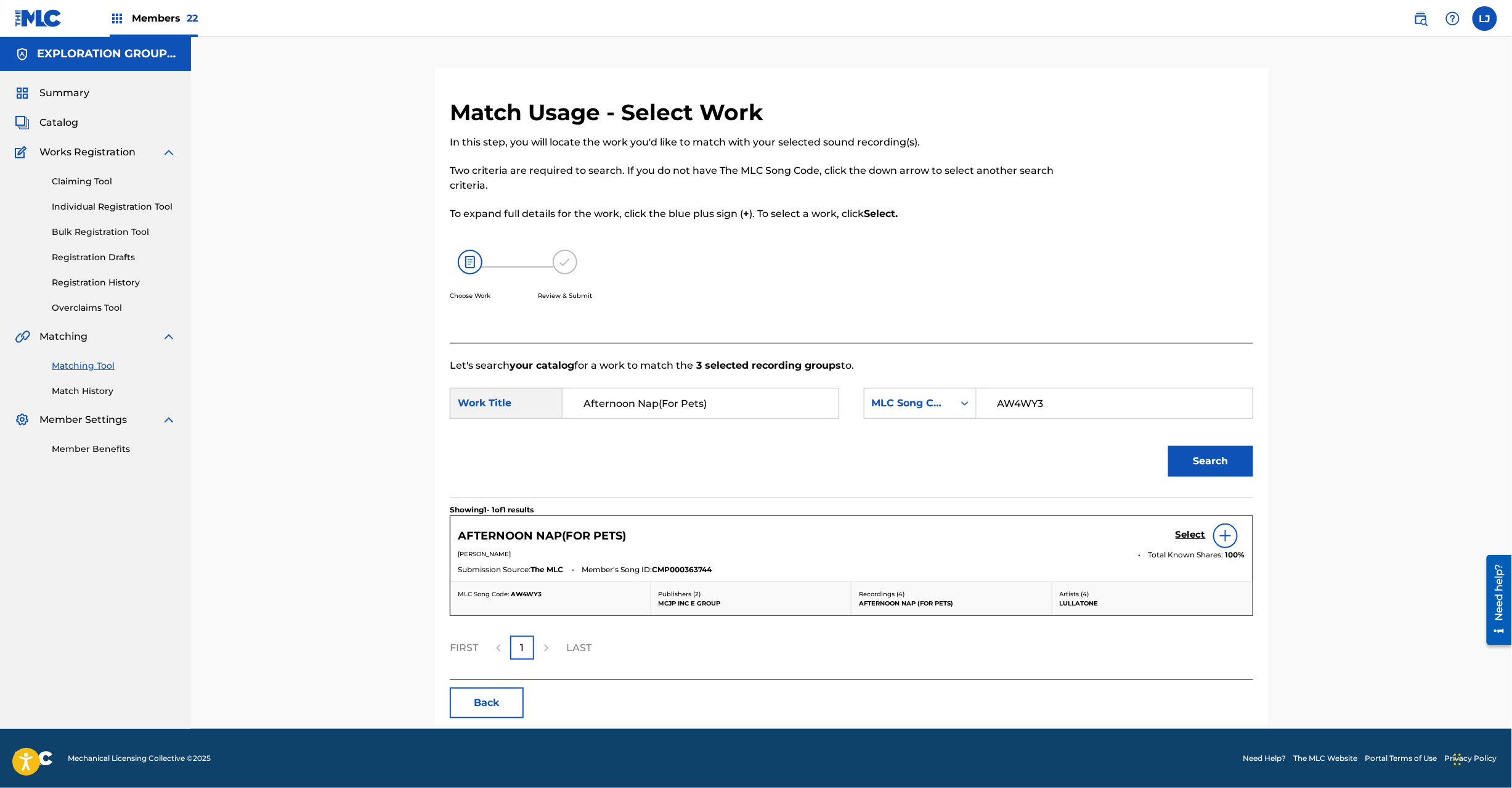
click at [1192, 533] on h5 "Select" at bounding box center [1190, 534] width 30 height 11
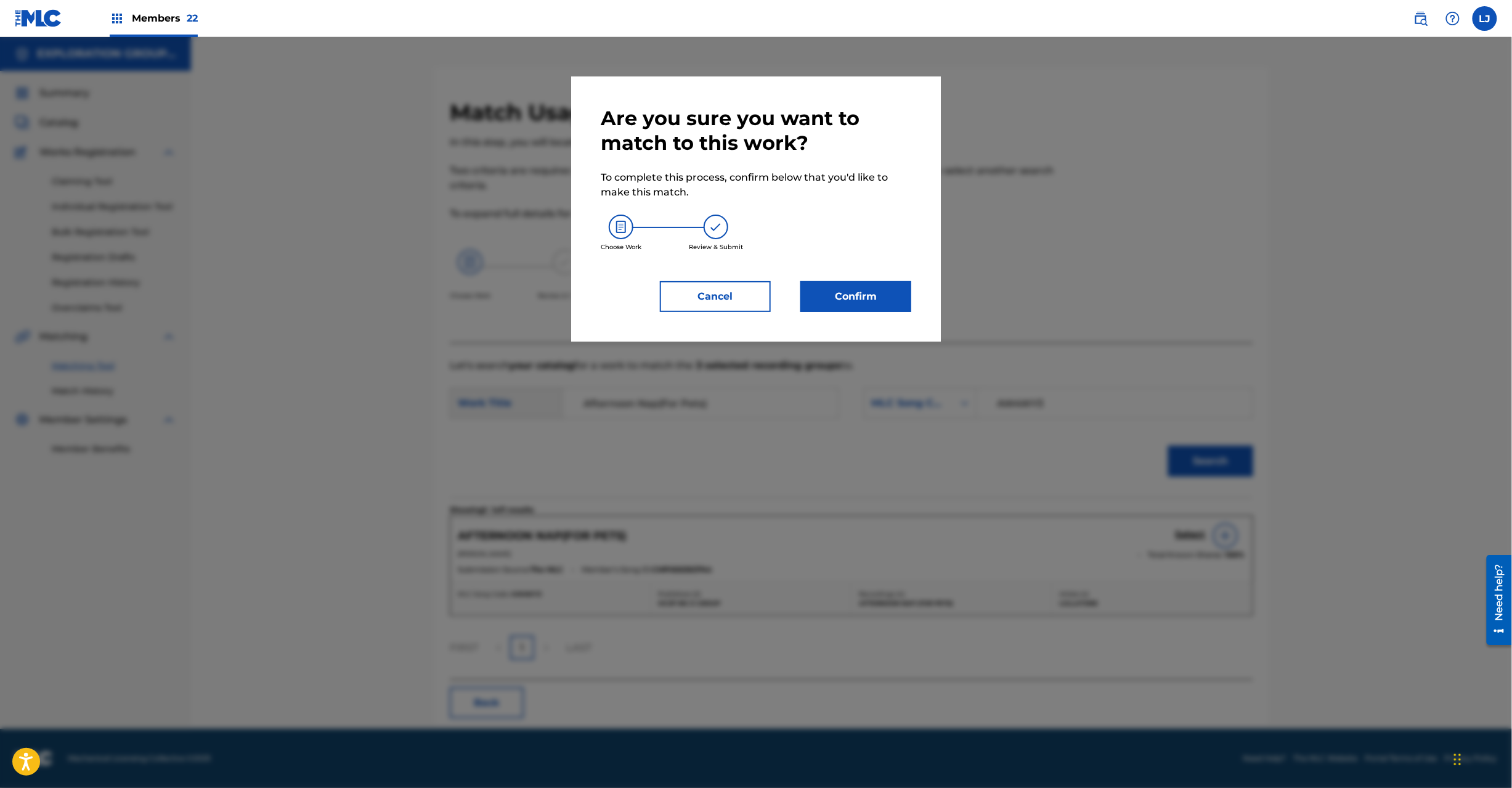
click at [853, 296] on button "Confirm" at bounding box center [856, 296] width 111 height 31
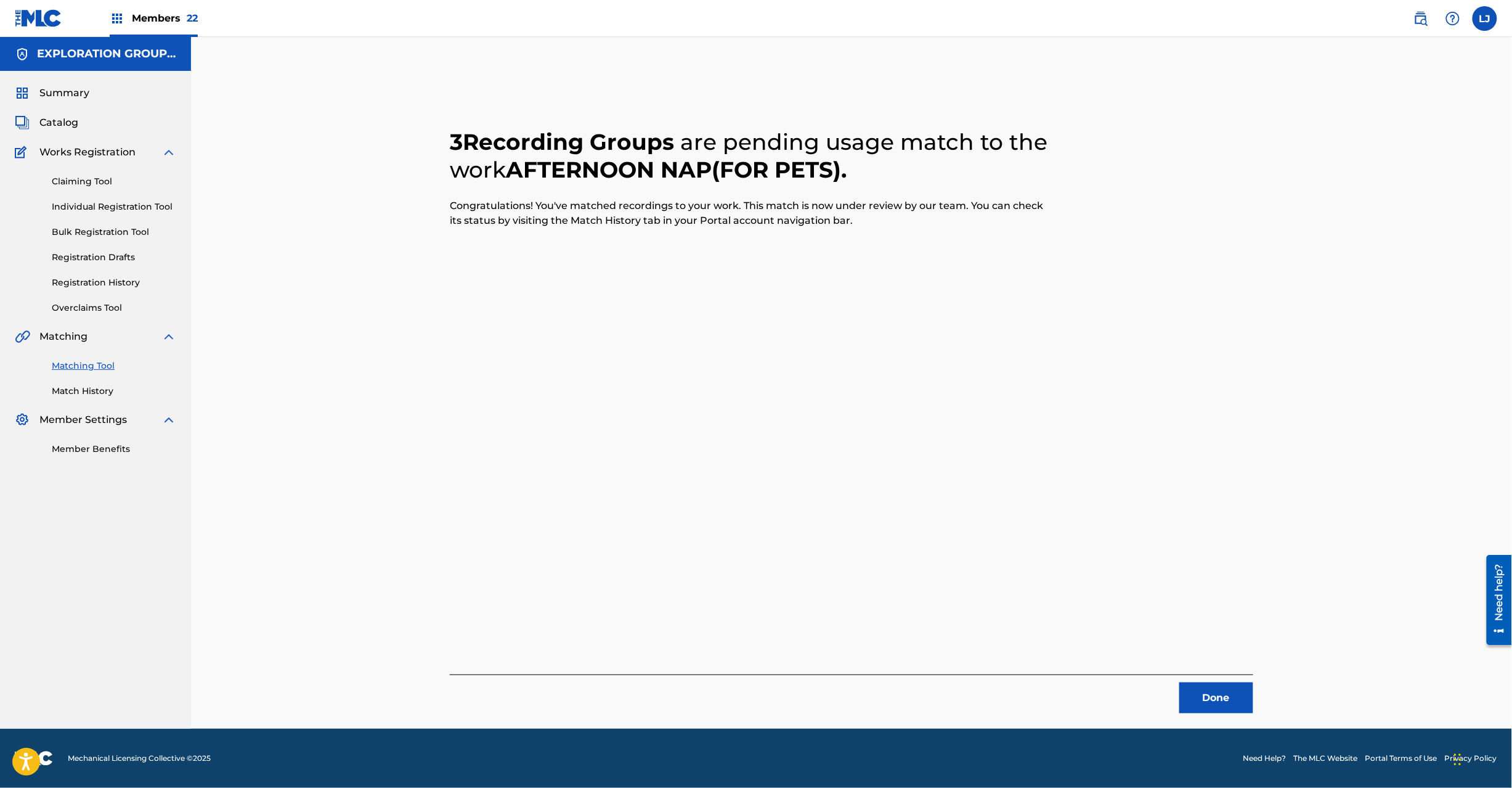
click at [1219, 693] on button "Done" at bounding box center [1216, 698] width 74 height 31
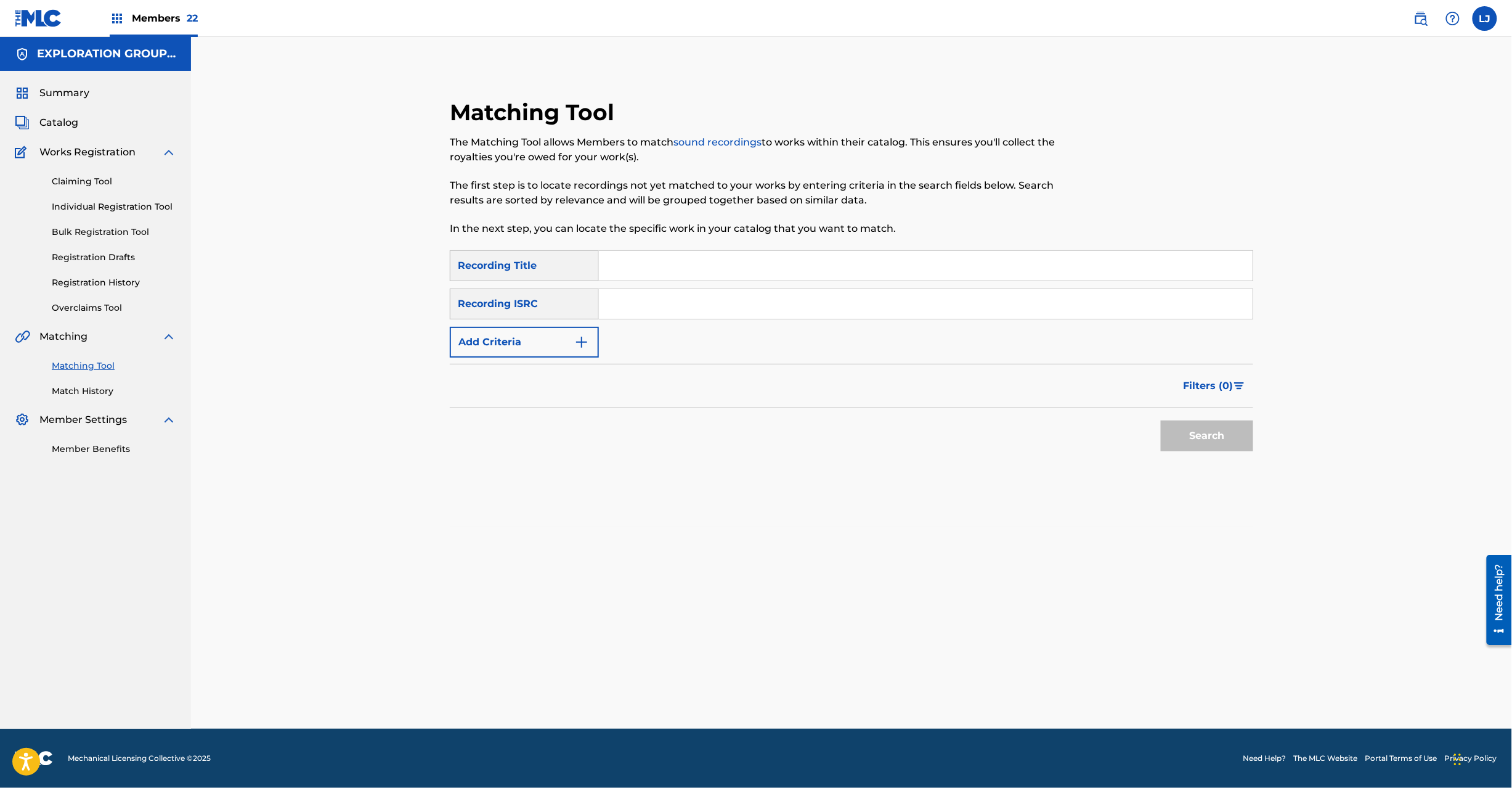
click at [770, 296] on input "Search Form" at bounding box center [925, 304] width 654 height 29
paste input "JPB670500090"
type input "JPB670500090"
click at [1203, 428] on button "Search" at bounding box center [1207, 436] width 93 height 31
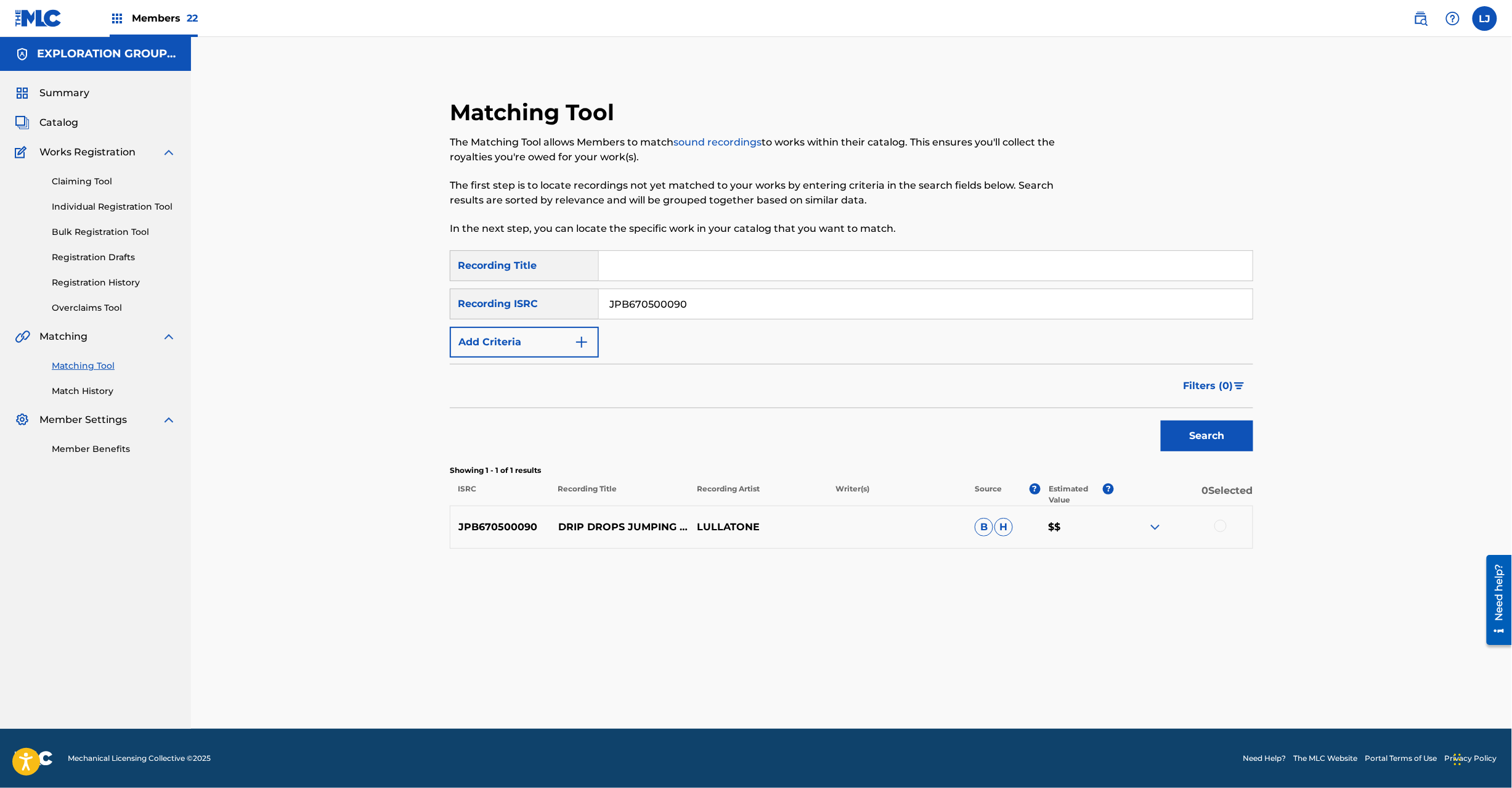
click at [1218, 528] on div at bounding box center [1220, 526] width 12 height 12
click at [848, 682] on button "Match 1 Group" at bounding box center [865, 687] width 136 height 31
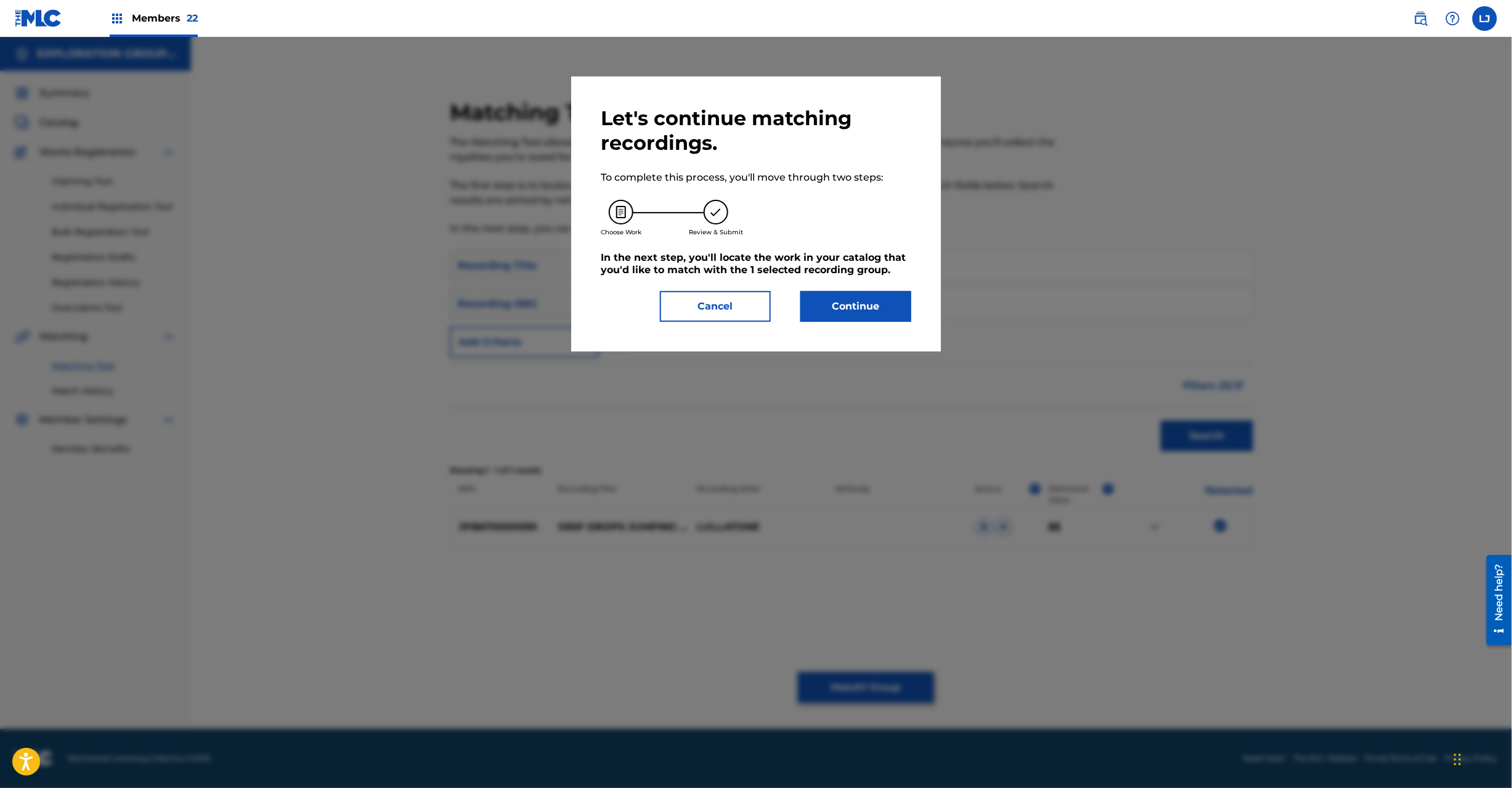
click at [883, 299] on button "Continue" at bounding box center [856, 307] width 111 height 31
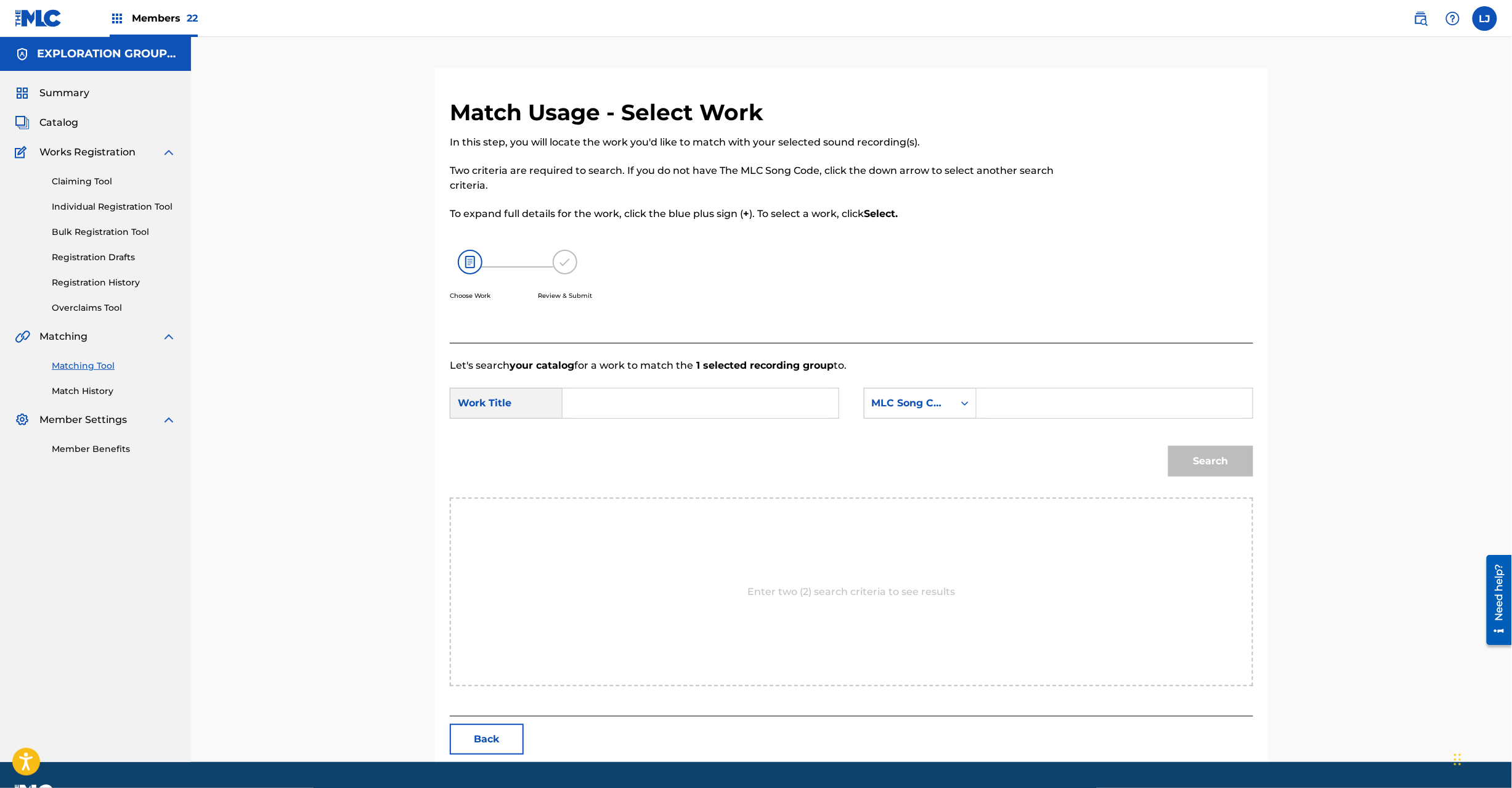
click at [687, 402] on input "Search Form" at bounding box center [701, 403] width 255 height 29
paste input "Drip Drop Jumping On An Umbrella DQ3J8E"
click at [791, 390] on input "Drip Drop Jumping On An Umbrella DQ3J8E" at bounding box center [701, 403] width 255 height 29
type input "Drip Drop Jumping On An Umbrella"
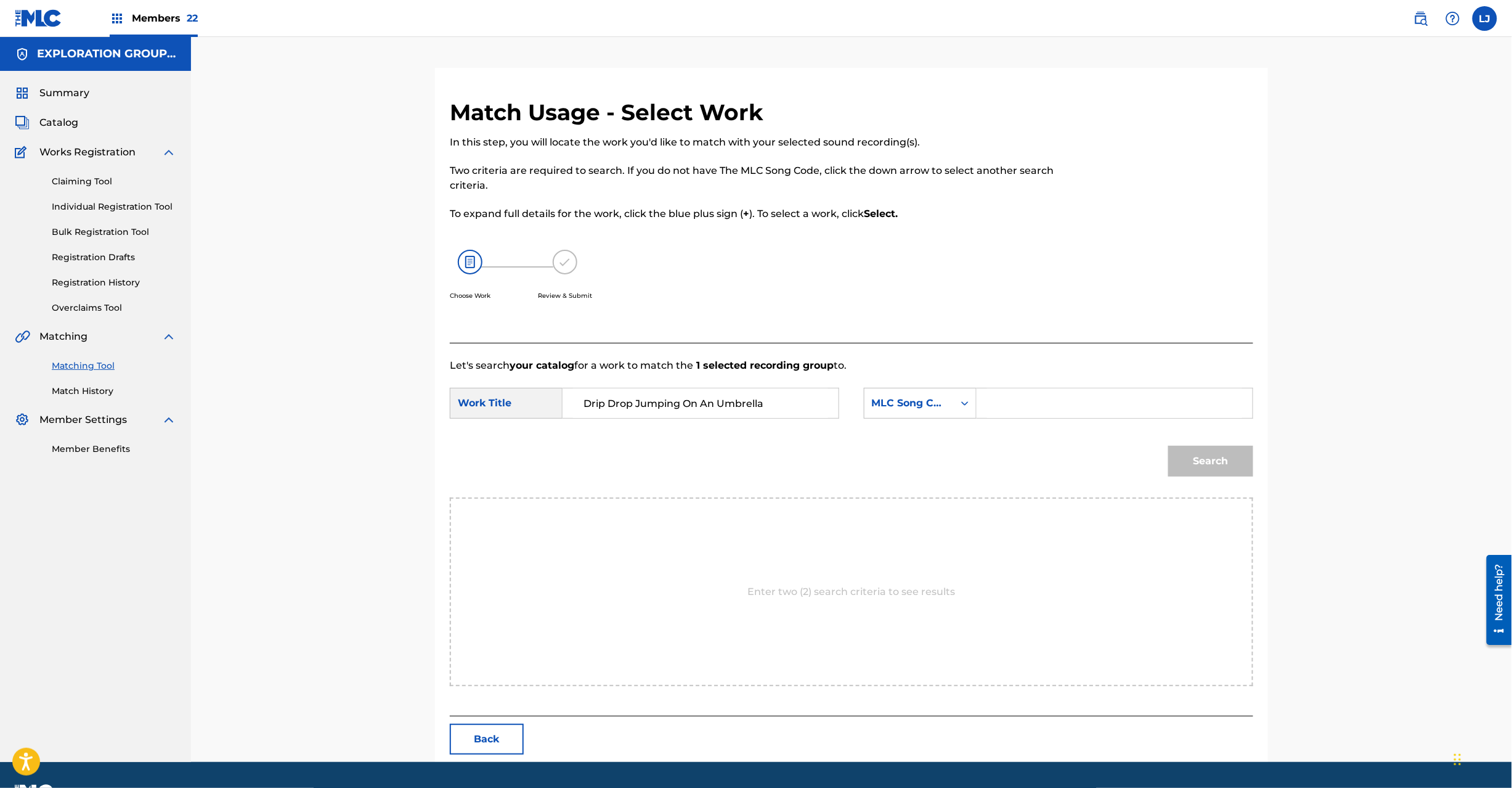
click at [1072, 410] on input "Search Form" at bounding box center [1115, 403] width 255 height 29
paste input "DQ3J8E"
type input "DQ3J8E"
click at [1201, 470] on button "Search" at bounding box center [1210, 461] width 85 height 31
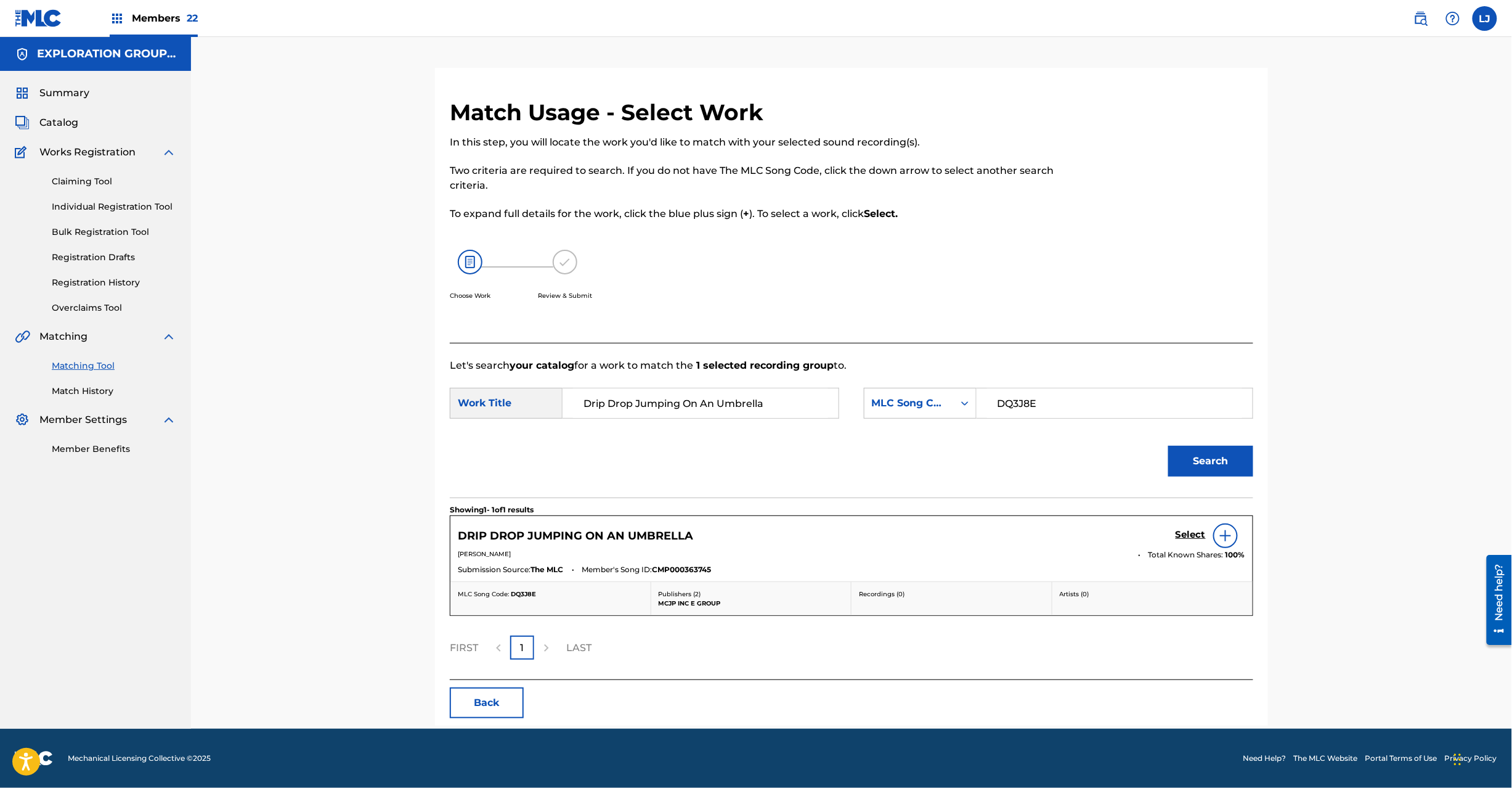
click at [1197, 530] on h5 "Select" at bounding box center [1190, 534] width 30 height 11
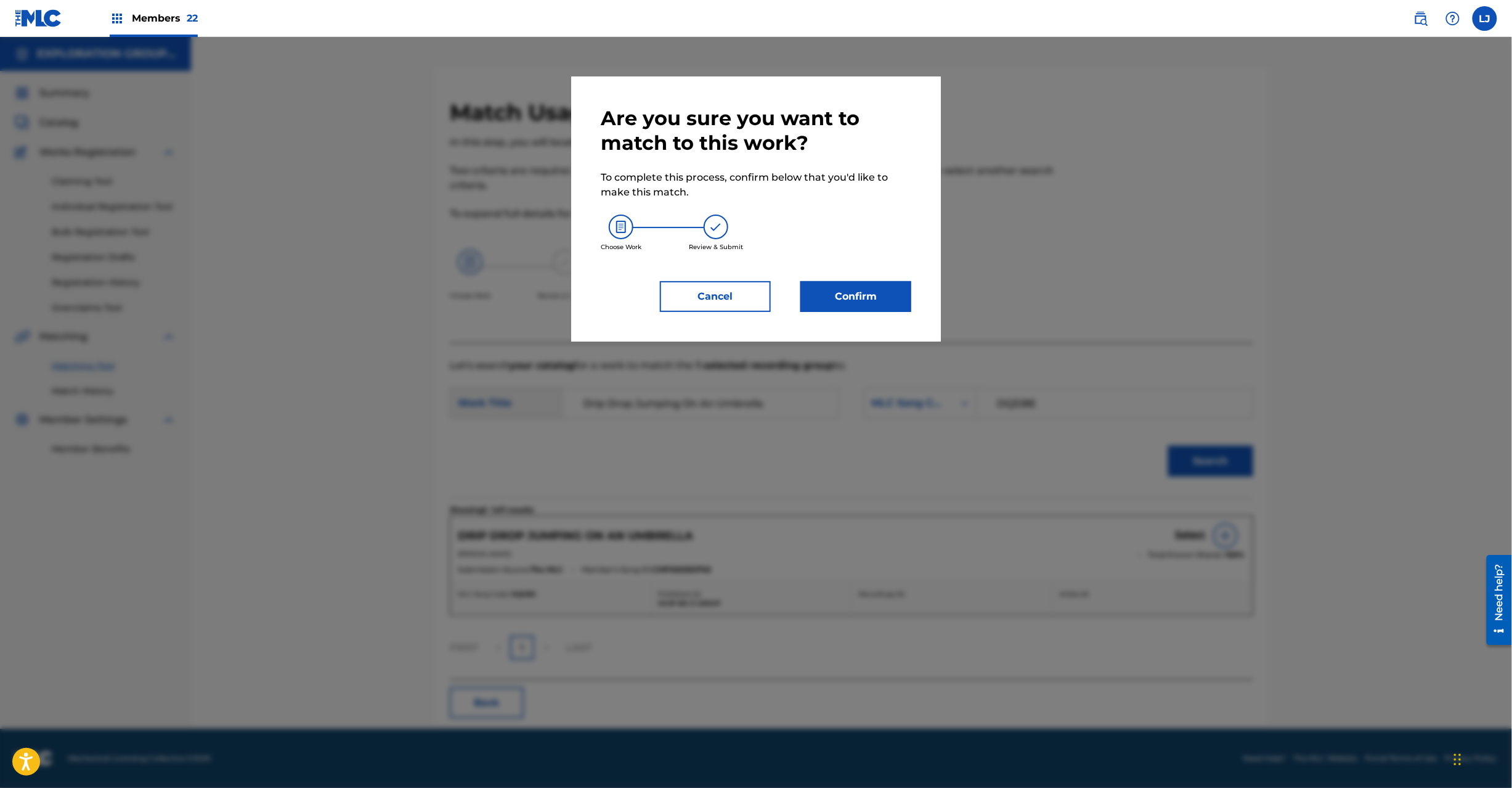
click at [864, 304] on button "Confirm" at bounding box center [856, 296] width 111 height 31
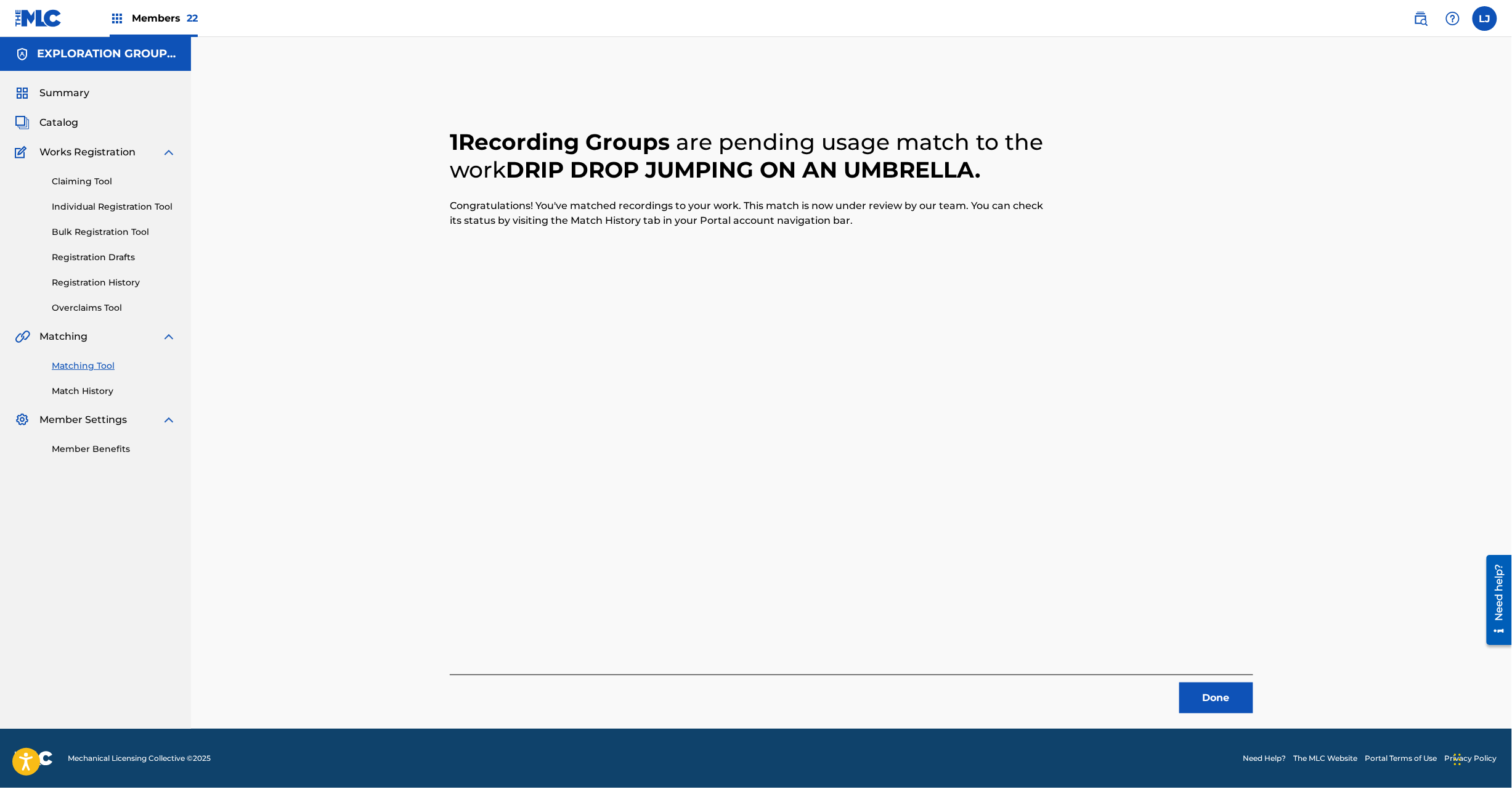
click at [1208, 697] on button "Done" at bounding box center [1216, 698] width 74 height 31
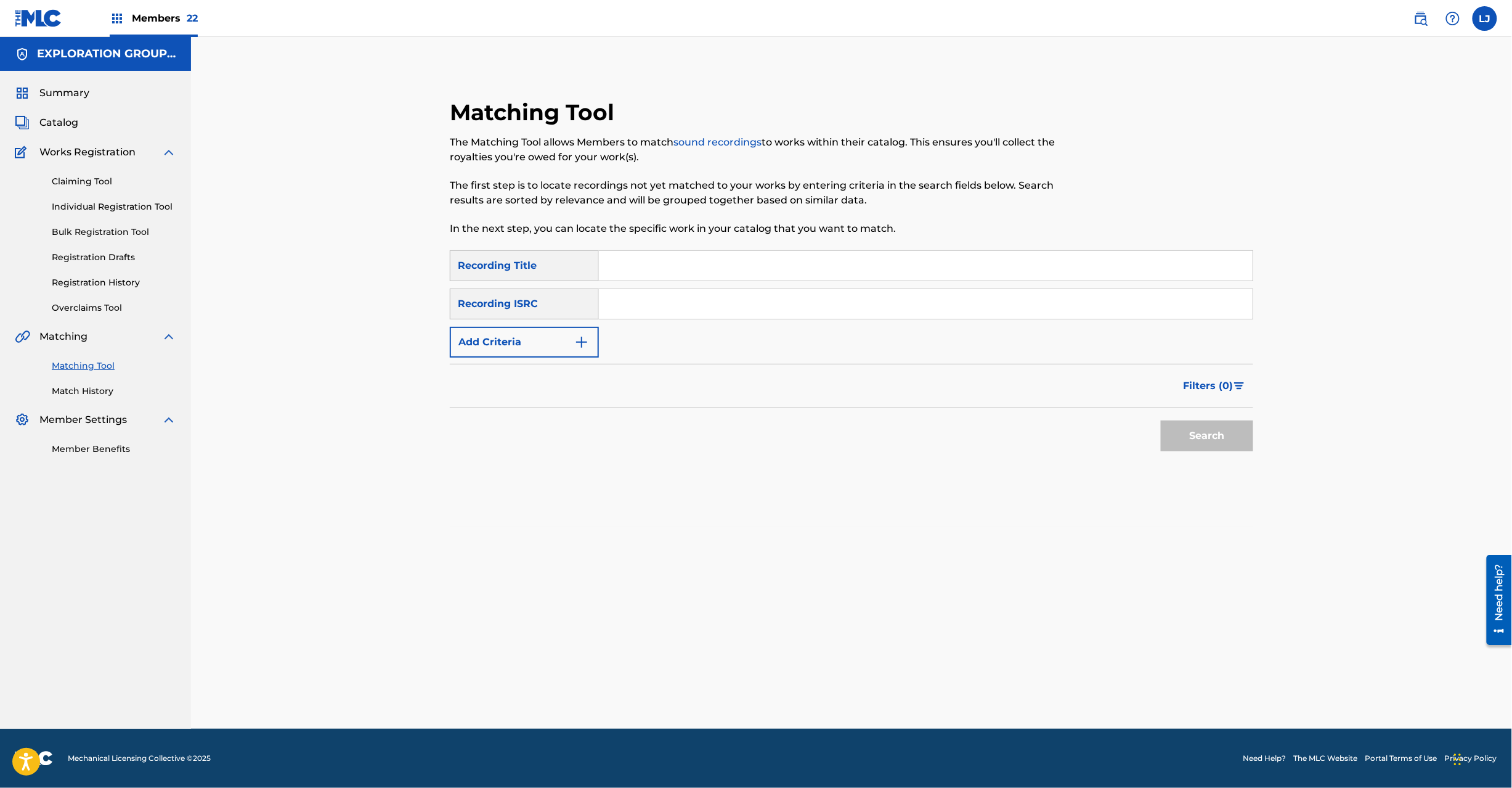
click at [647, 294] on input "Search Form" at bounding box center [925, 304] width 654 height 29
paste input "USA560445436"
type input "USA560445436"
click at [1199, 433] on button "Search" at bounding box center [1207, 436] width 93 height 31
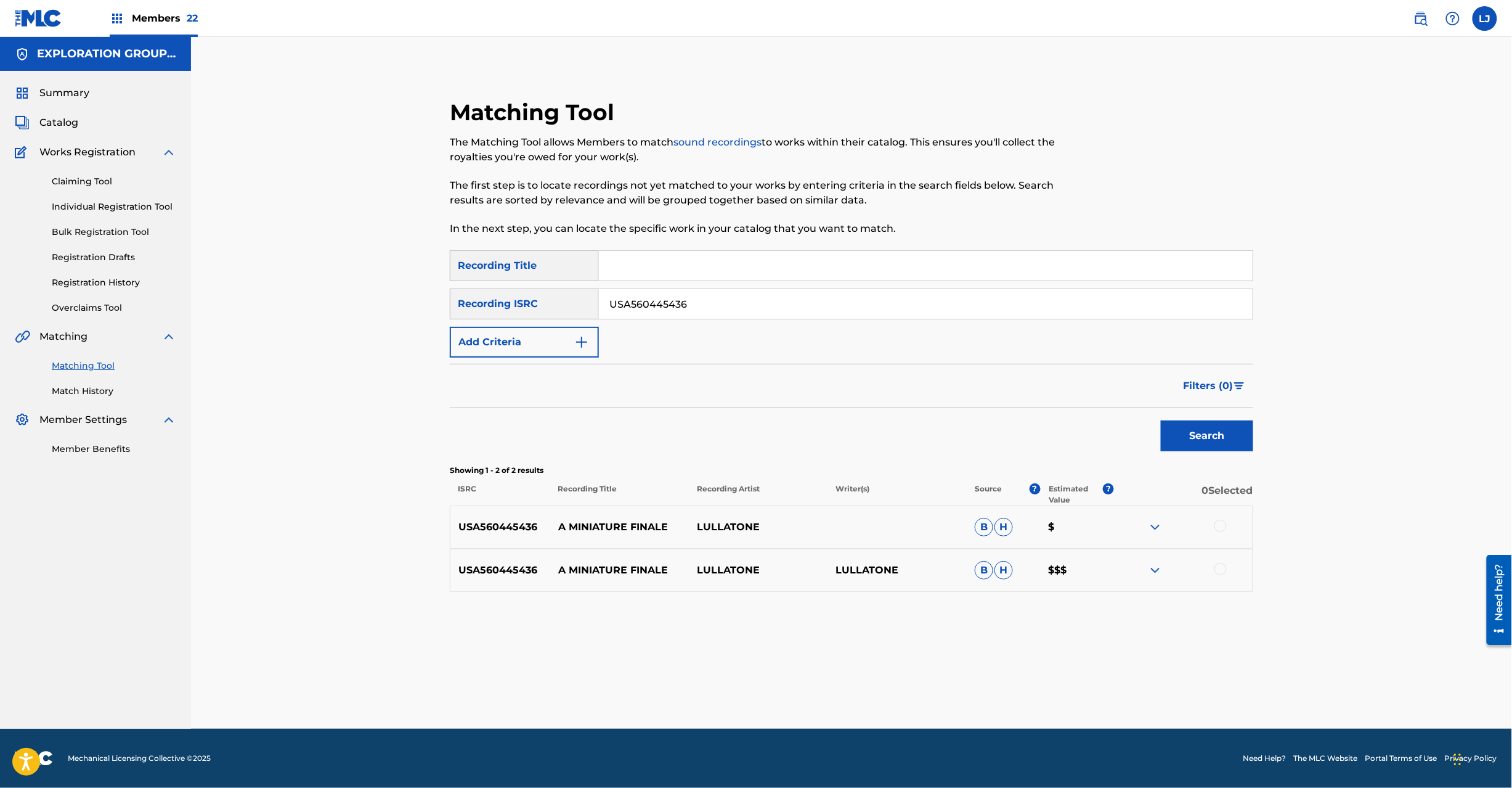
click at [1218, 530] on div at bounding box center [1220, 526] width 12 height 12
click at [1219, 566] on div at bounding box center [1220, 568] width 12 height 12
click at [850, 689] on button "Match 2 Groups" at bounding box center [865, 687] width 136 height 31
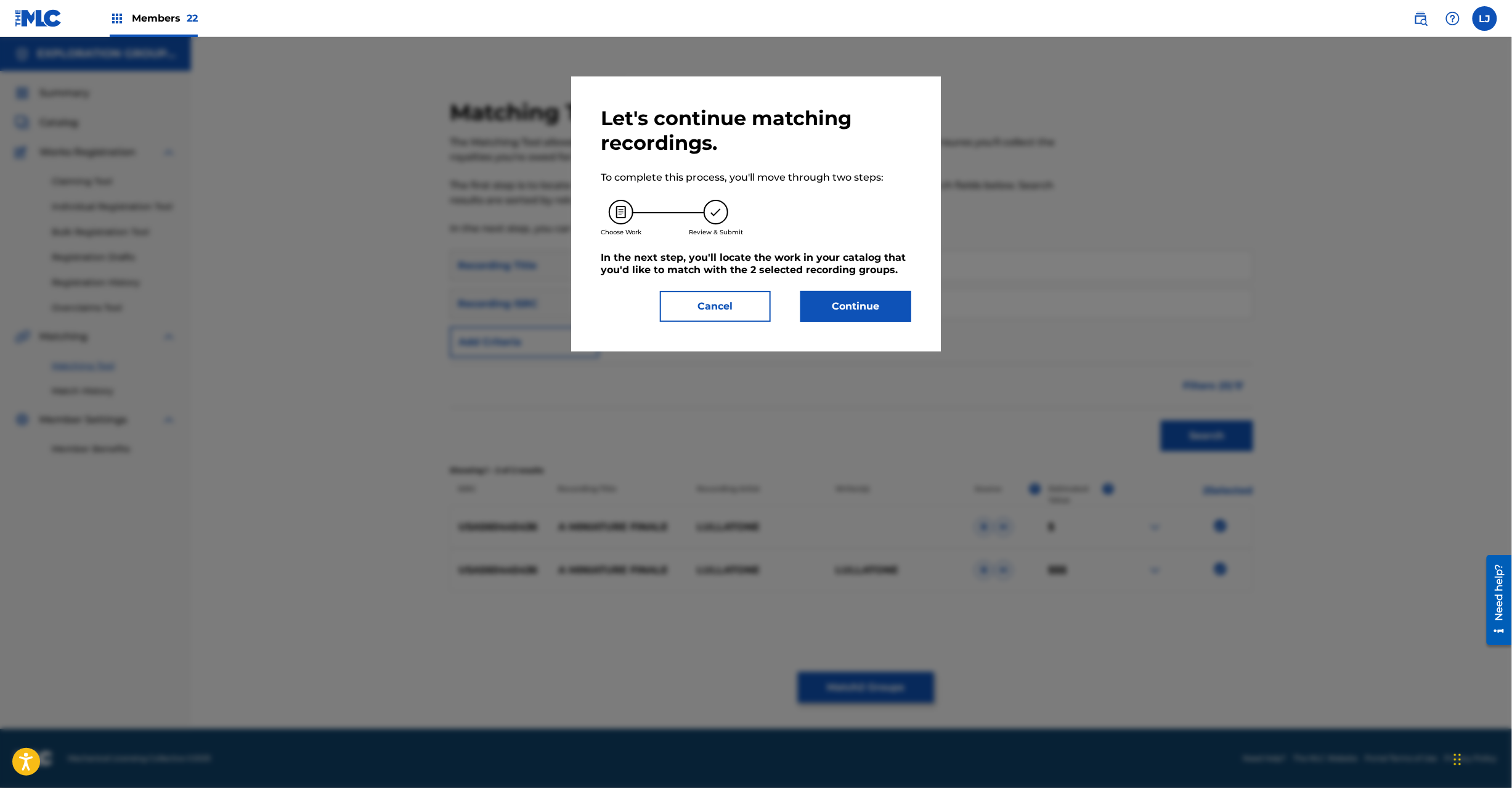
click at [865, 298] on button "Continue" at bounding box center [856, 307] width 111 height 31
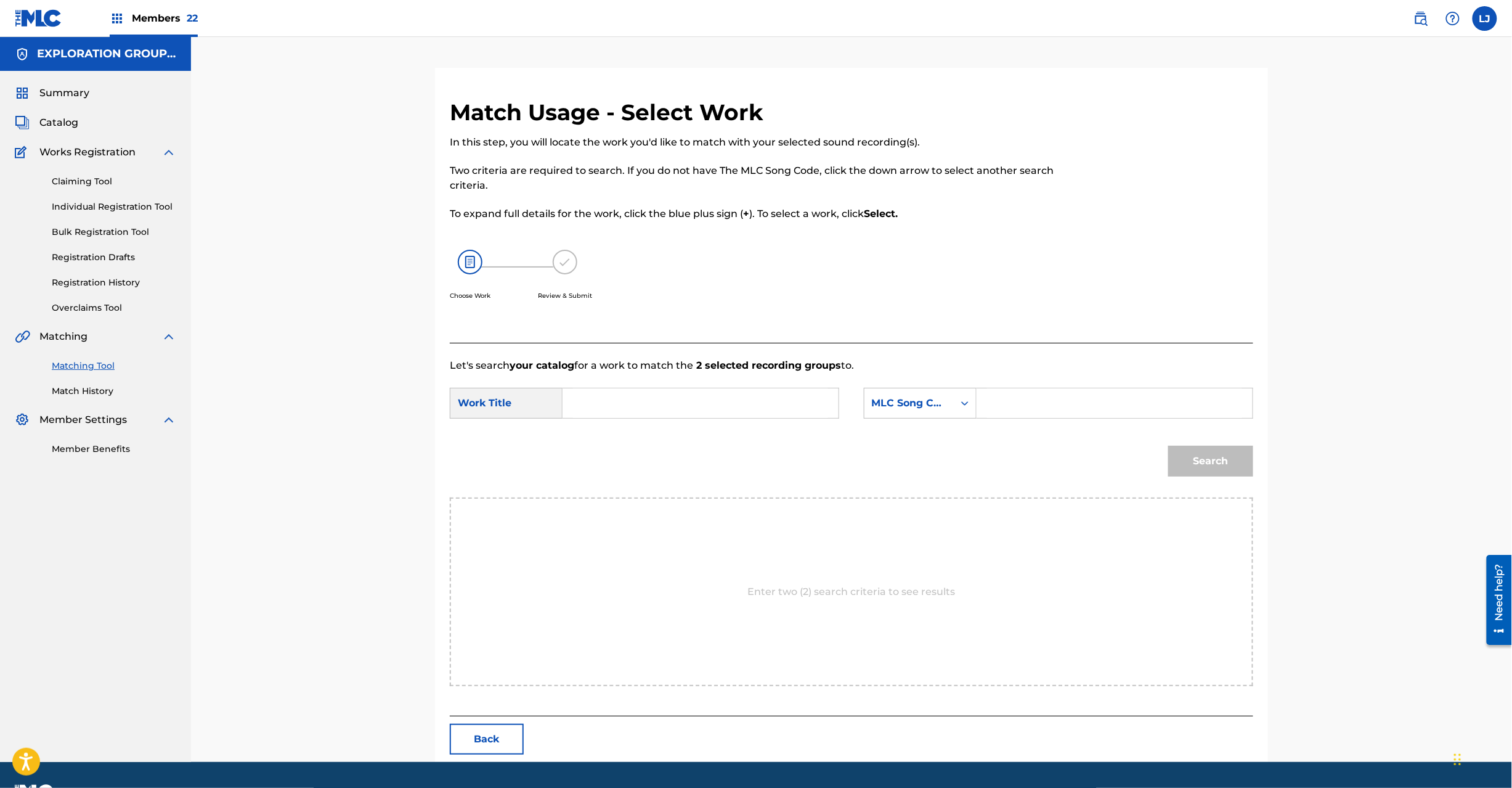
click at [647, 391] on input "Search Form" at bounding box center [701, 403] width 255 height 29
paste input "Miniature Finale A MW1JAD"
click at [683, 401] on input "Miniature Finale A MW1JAD" at bounding box center [701, 403] width 255 height 29
type input "Miniature Finale A"
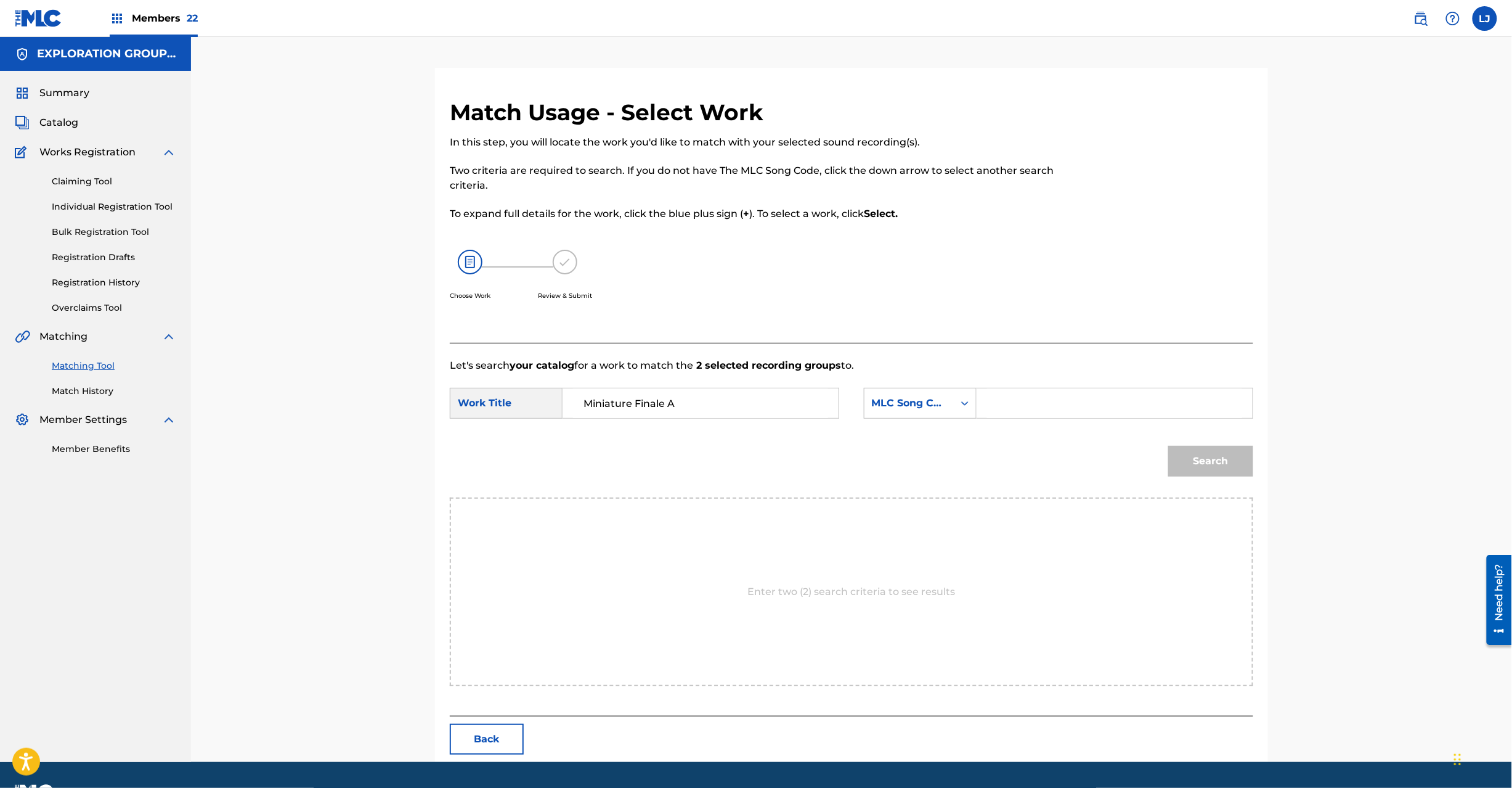
click at [1119, 409] on input "Search Form" at bounding box center [1115, 403] width 255 height 29
paste input "MW1JAD"
type input "MW1JAD"
click at [1220, 474] on button "Search" at bounding box center [1210, 461] width 85 height 31
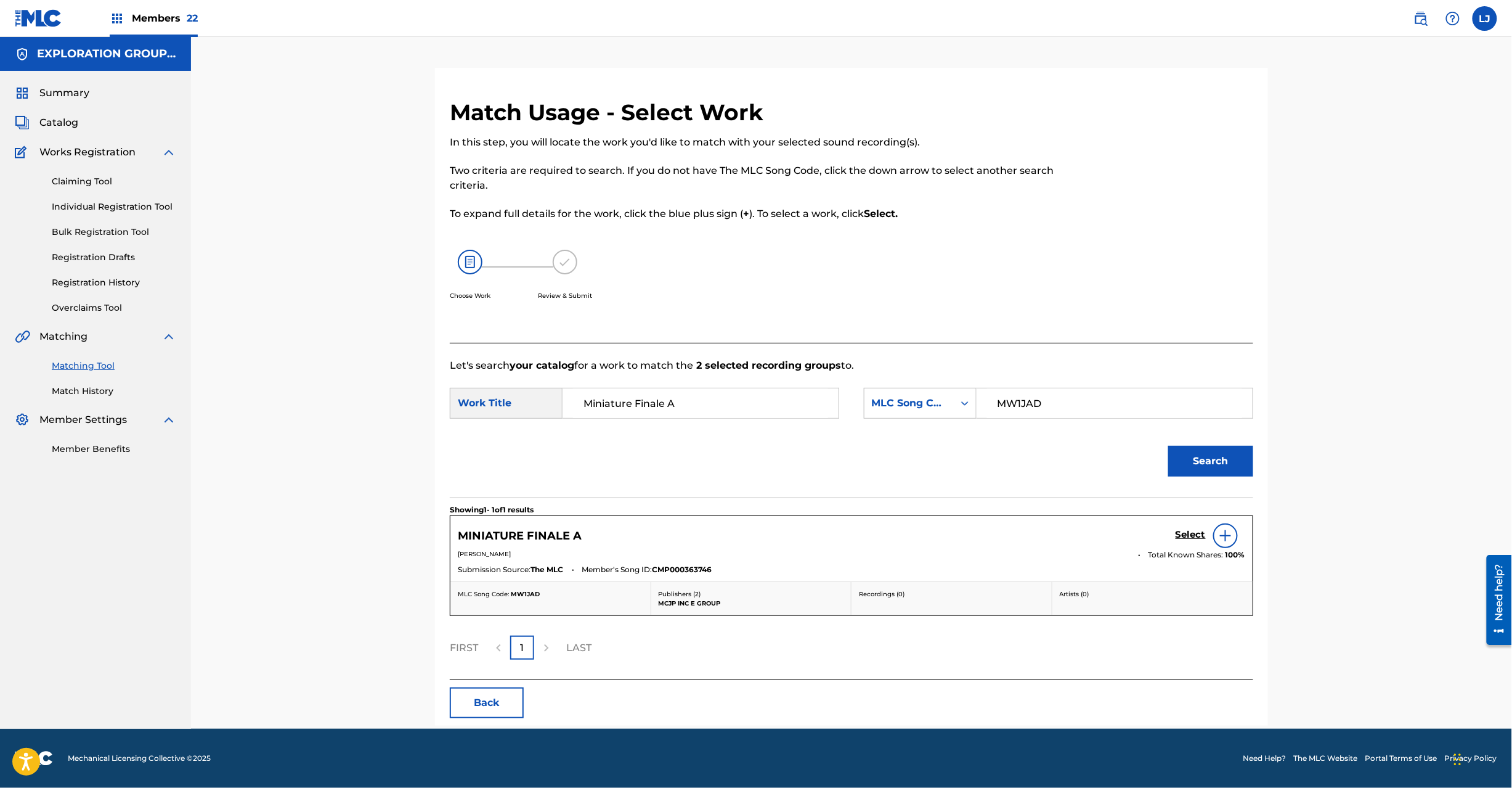
click at [1183, 533] on h5 "Select" at bounding box center [1190, 534] width 30 height 11
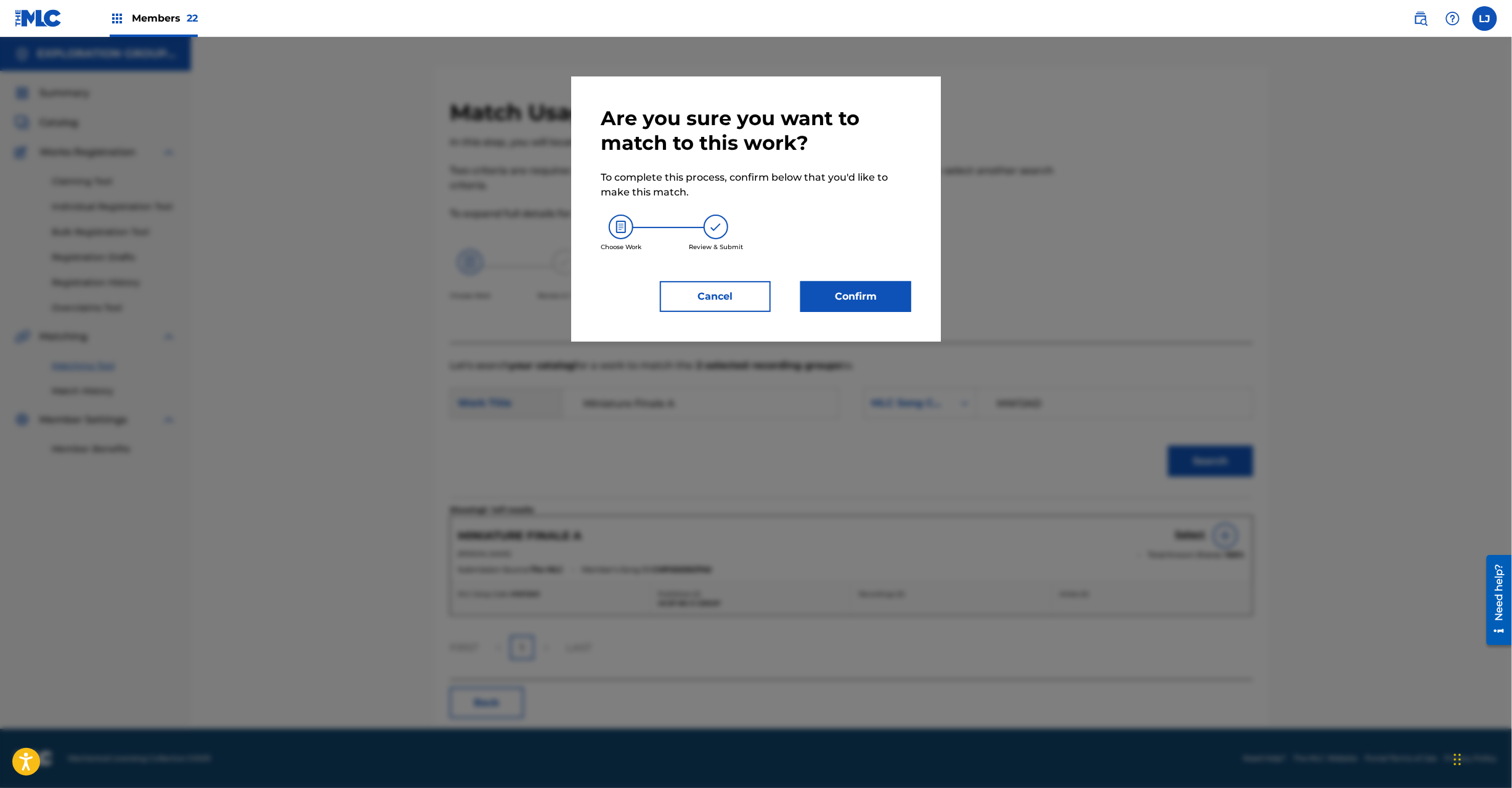
click at [830, 281] on button "Confirm" at bounding box center [856, 296] width 111 height 31
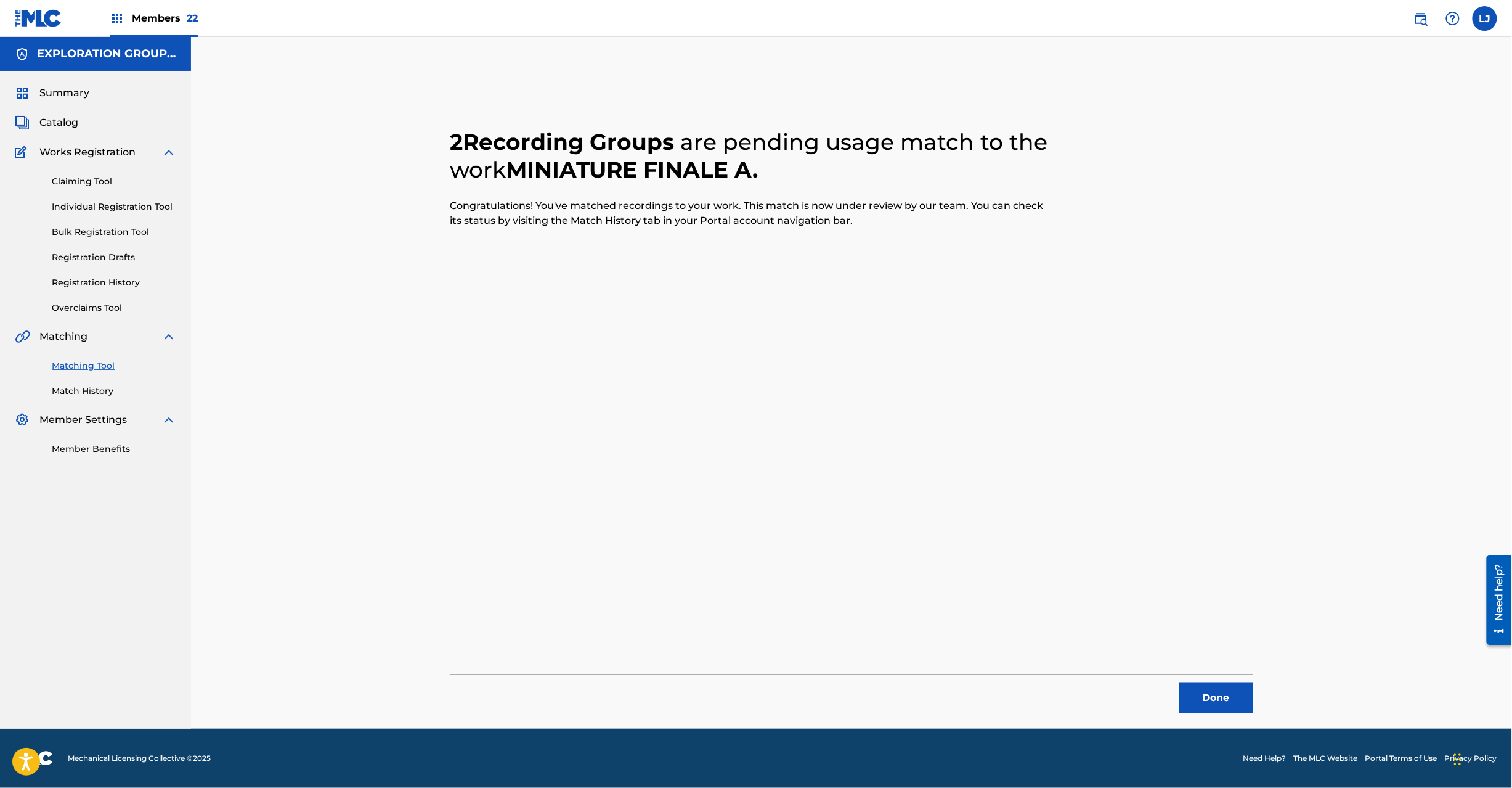
click at [1190, 702] on button "Done" at bounding box center [1216, 698] width 74 height 31
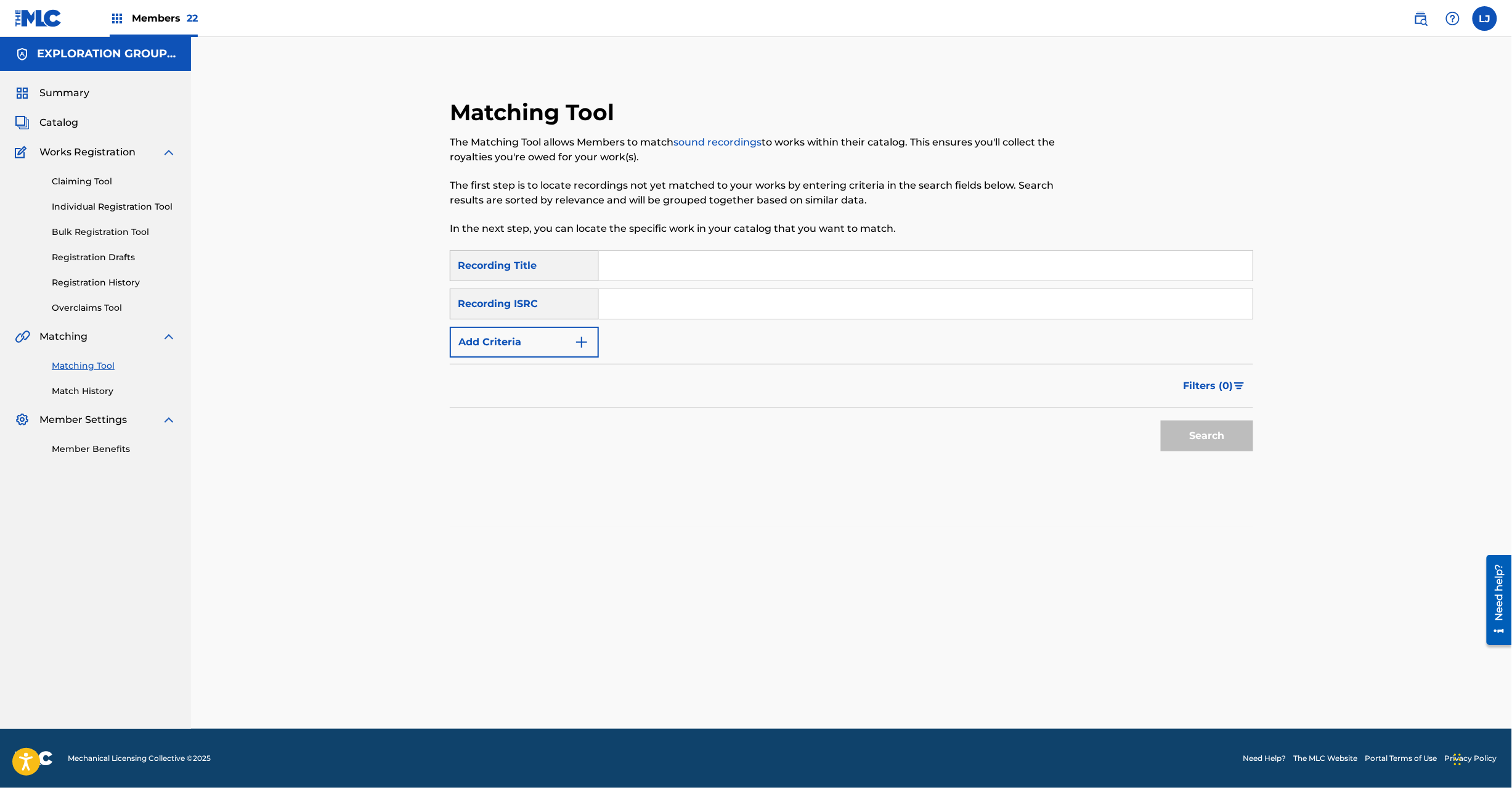
click at [691, 311] on input "Search Form" at bounding box center [925, 304] width 654 height 29
paste input "USHM20666569"
type input "USHM20666569"
click at [1247, 427] on button "Search" at bounding box center [1207, 436] width 93 height 31
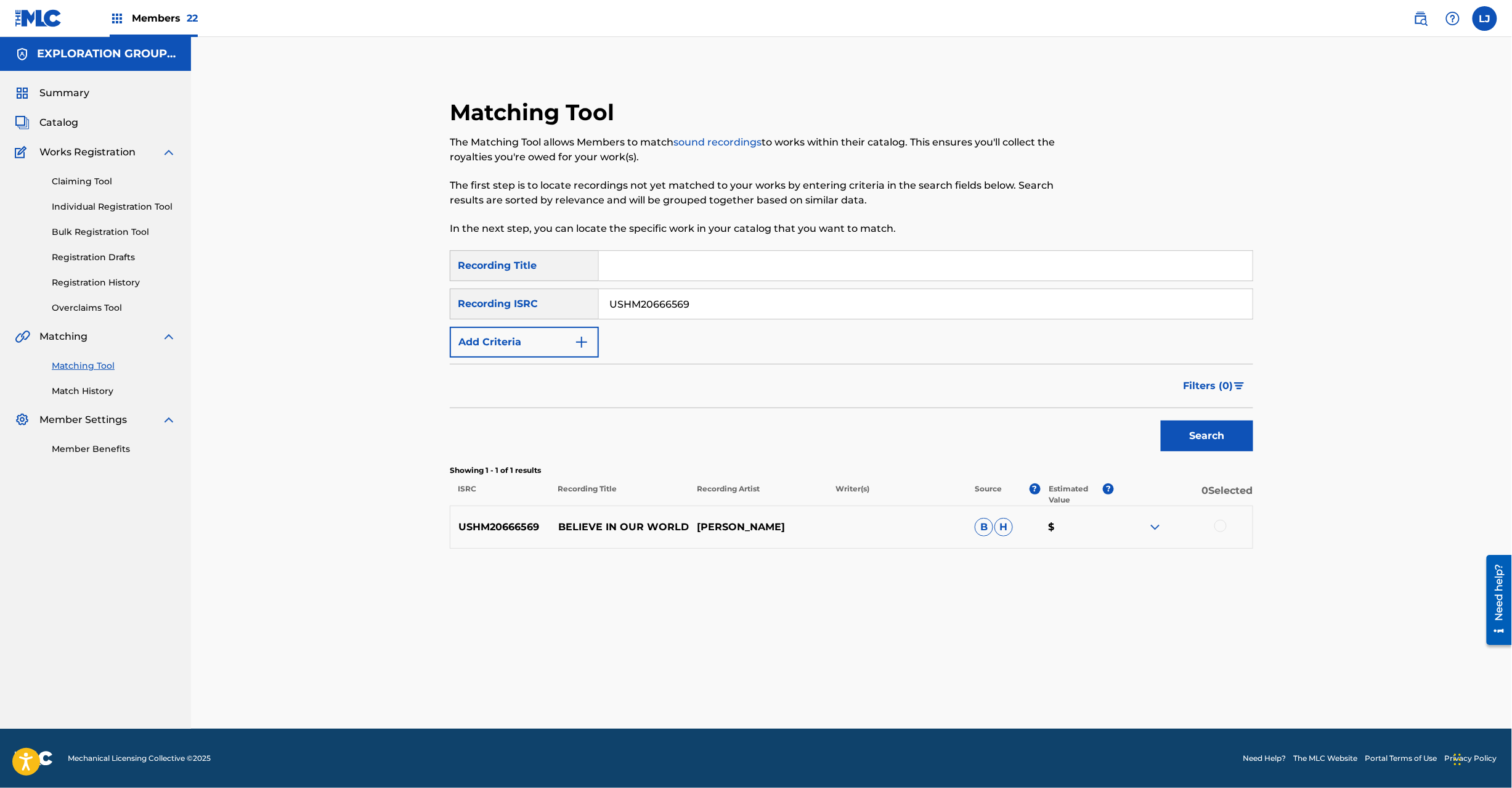
drag, startPoint x: 1213, startPoint y: 533, endPoint x: 1218, endPoint y: 526, distance: 8.6
click at [1218, 526] on div at bounding box center [1183, 527] width 138 height 15
click at [1218, 526] on div at bounding box center [1220, 526] width 12 height 12
click at [920, 685] on button "Match 1 Group" at bounding box center [865, 687] width 136 height 31
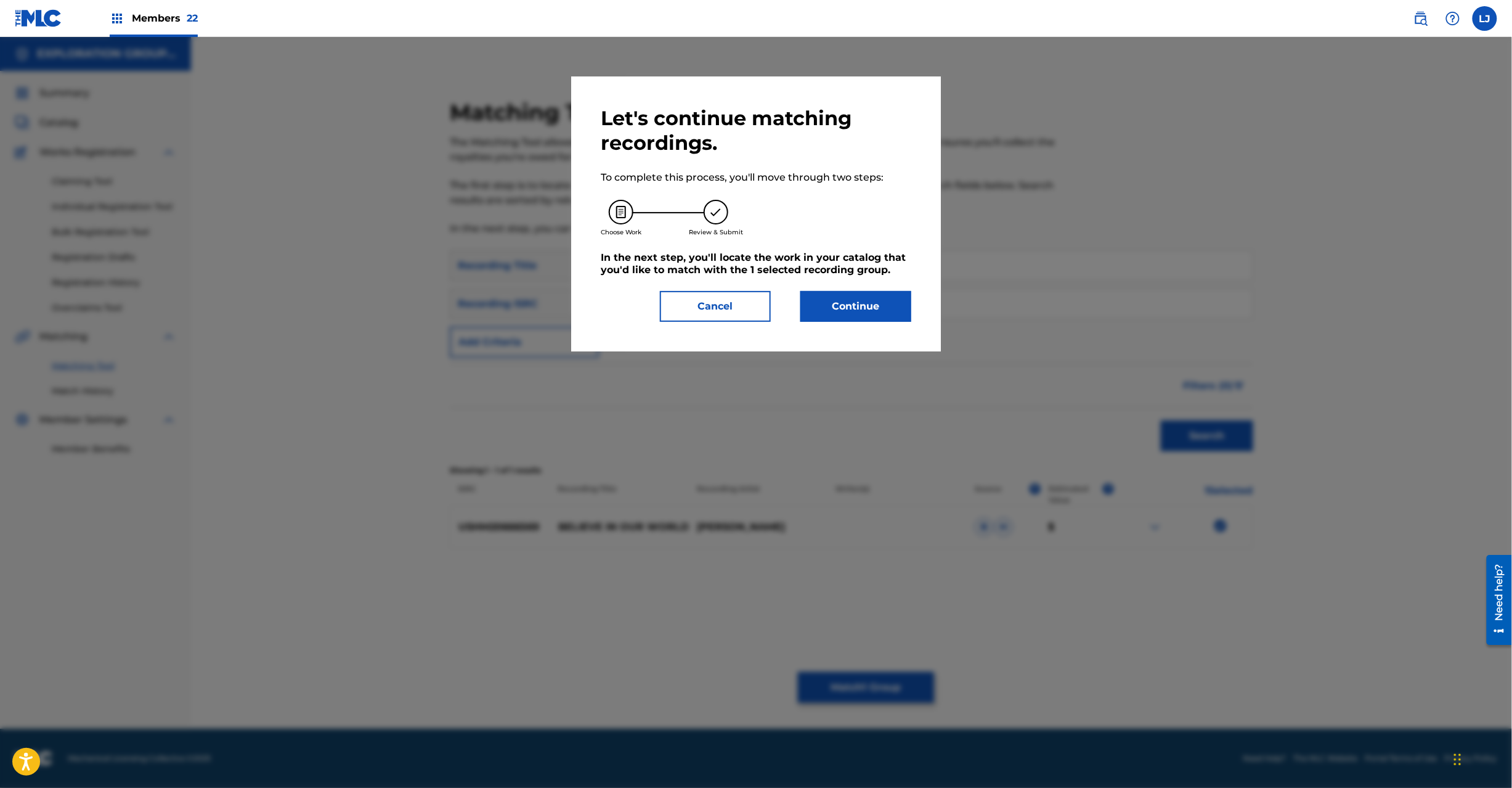
click at [868, 296] on button "Continue" at bounding box center [856, 307] width 111 height 31
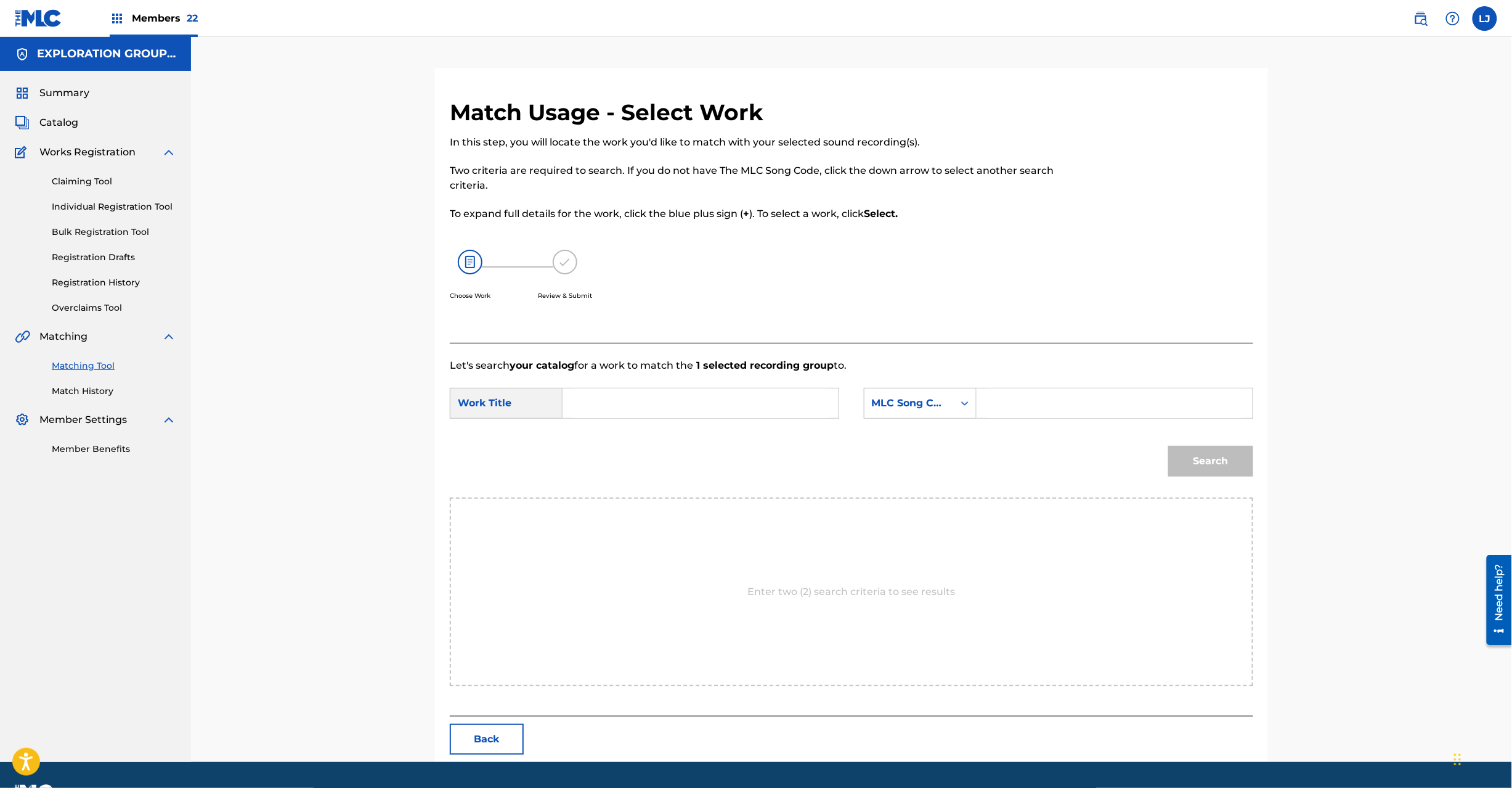
click at [678, 422] on div "SearchWithCriteria6acdd38f-74a1-4b78-a7f8-c540f36d6193 Work Title SearchWithCri…" at bounding box center [851, 407] width 804 height 38
paste input "Believe In Our World BD8LWA"
click at [678, 397] on input "Search Form" at bounding box center [701, 403] width 255 height 29
click at [696, 400] on input "Believe In Our World BD8LWA" at bounding box center [701, 403] width 255 height 29
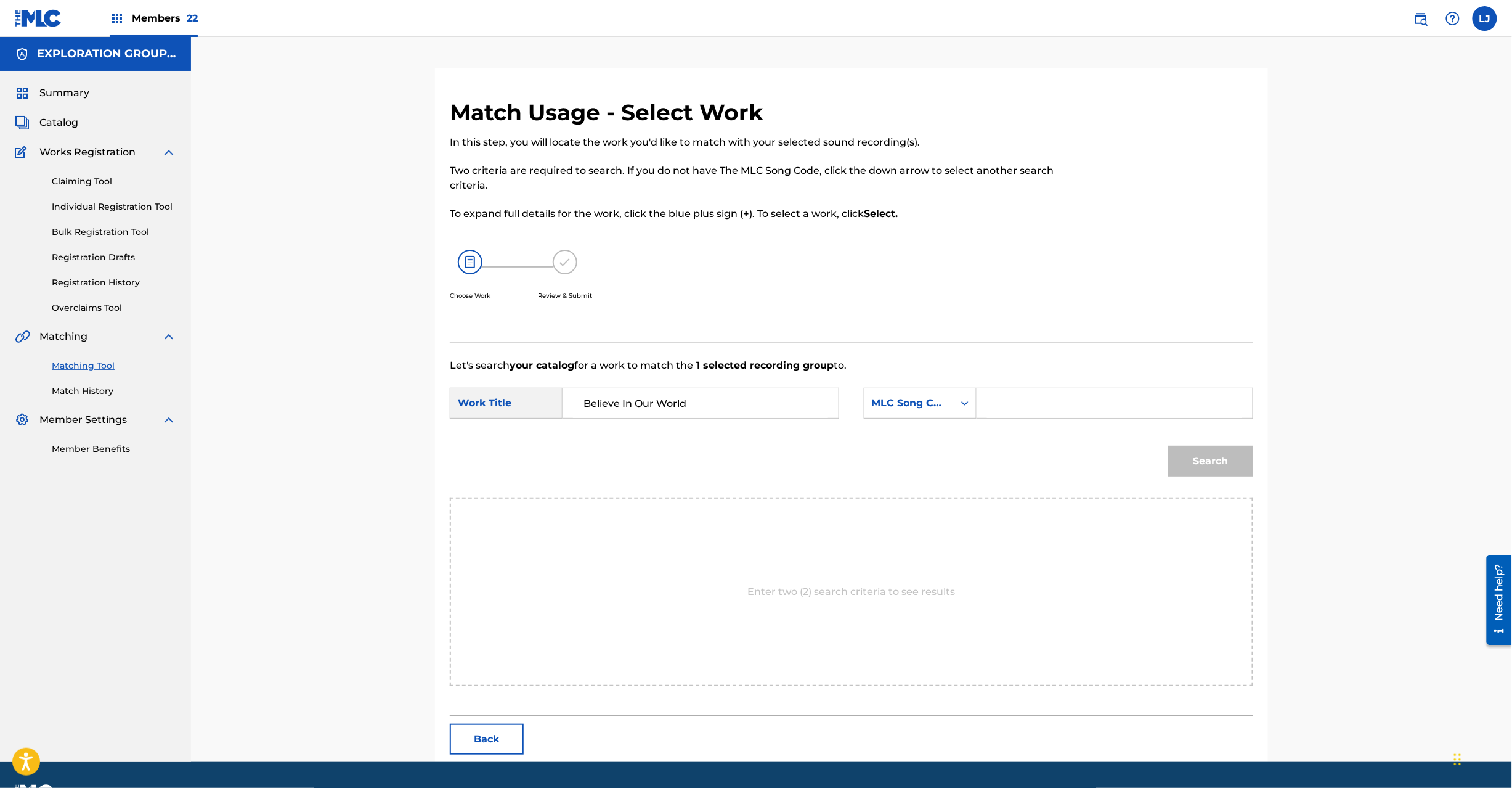
type input "Believe In Our World"
click at [1087, 393] on input "Search Form" at bounding box center [1115, 403] width 255 height 29
paste input "BD8LWA"
type input "BD8LWA"
click at [1165, 455] on div "Search" at bounding box center [1208, 458] width 91 height 49
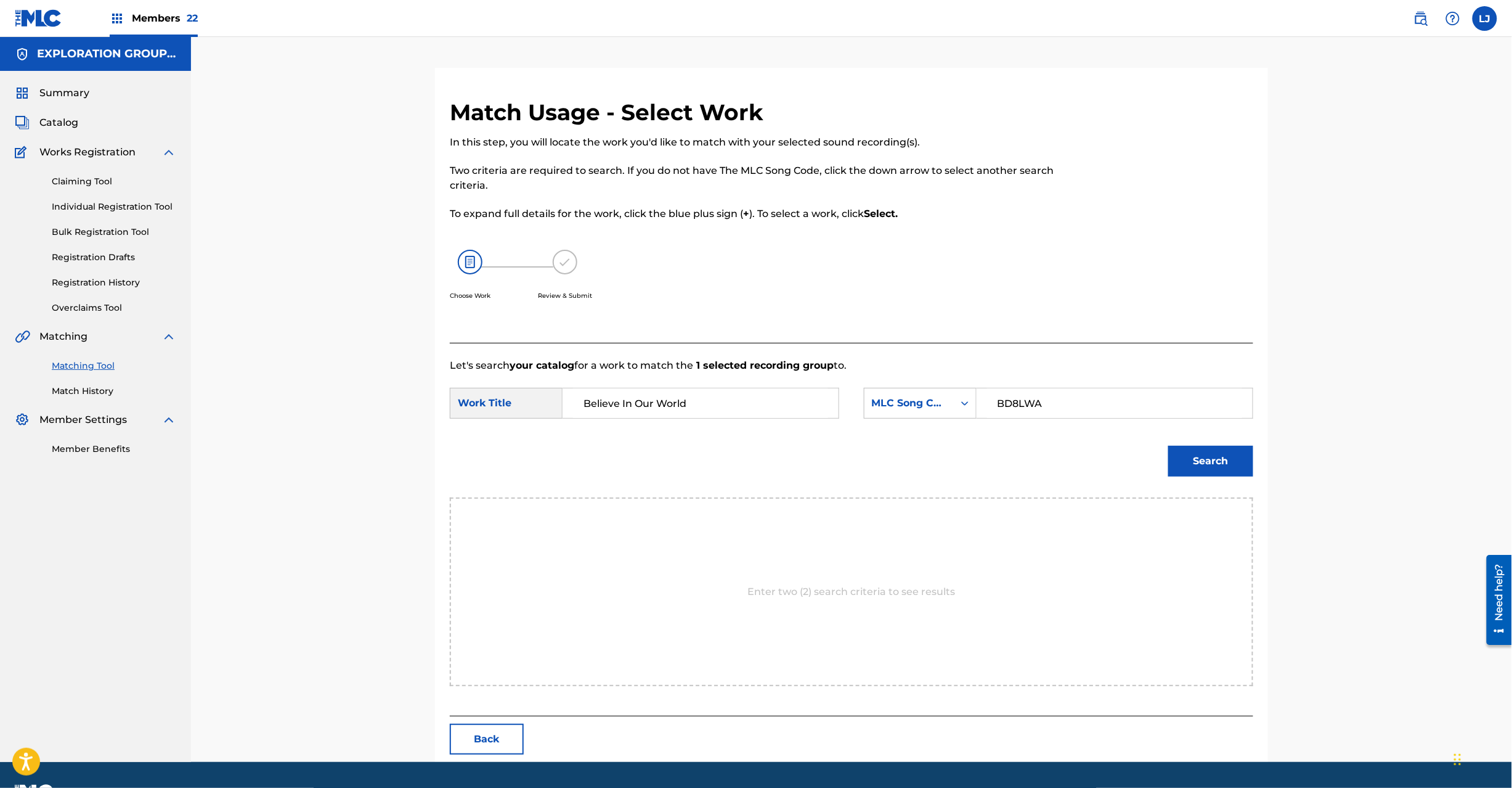
click at [1202, 455] on button "Search" at bounding box center [1210, 461] width 85 height 31
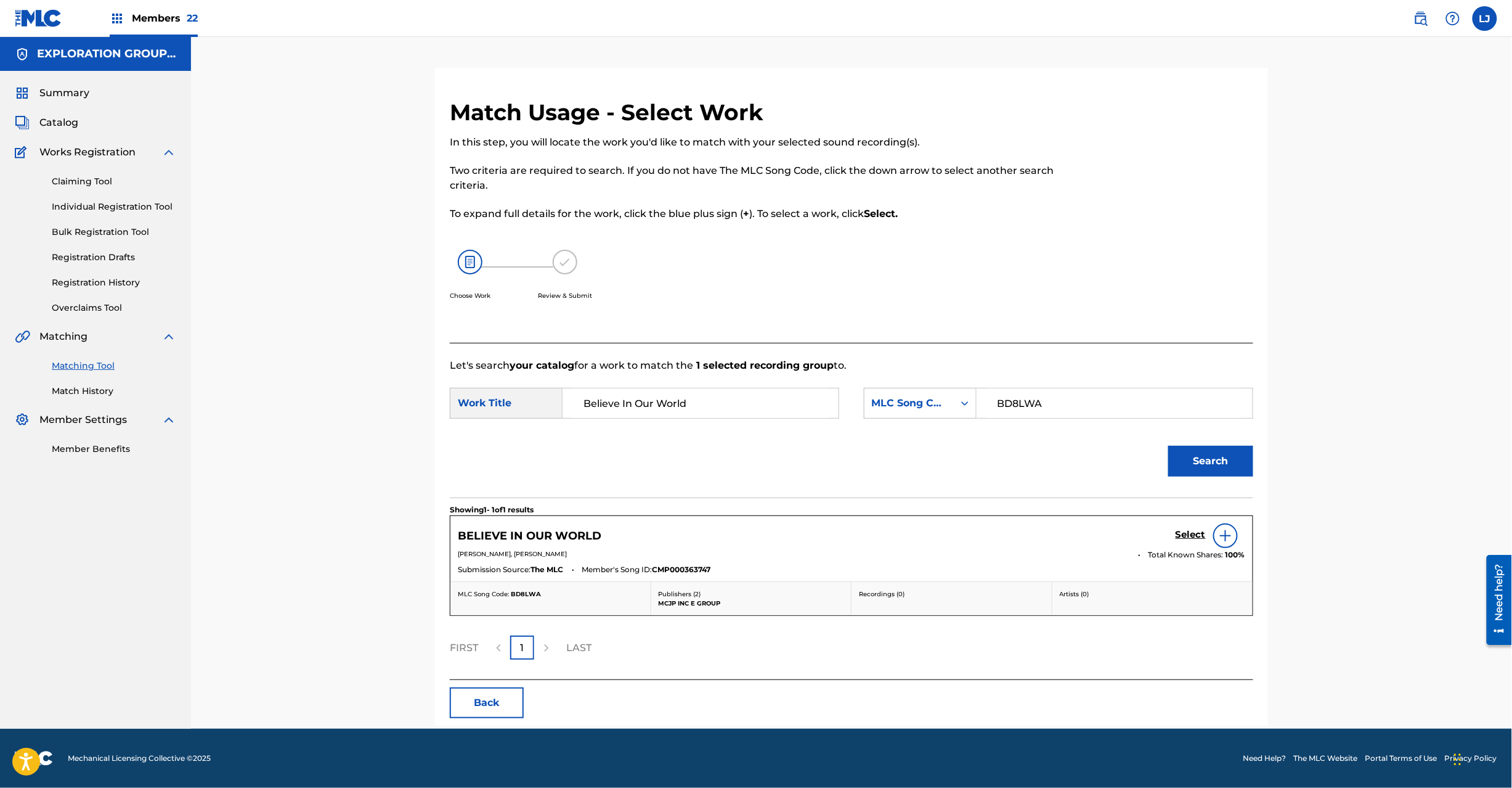
click at [1183, 536] on h5 "Select" at bounding box center [1190, 534] width 30 height 11
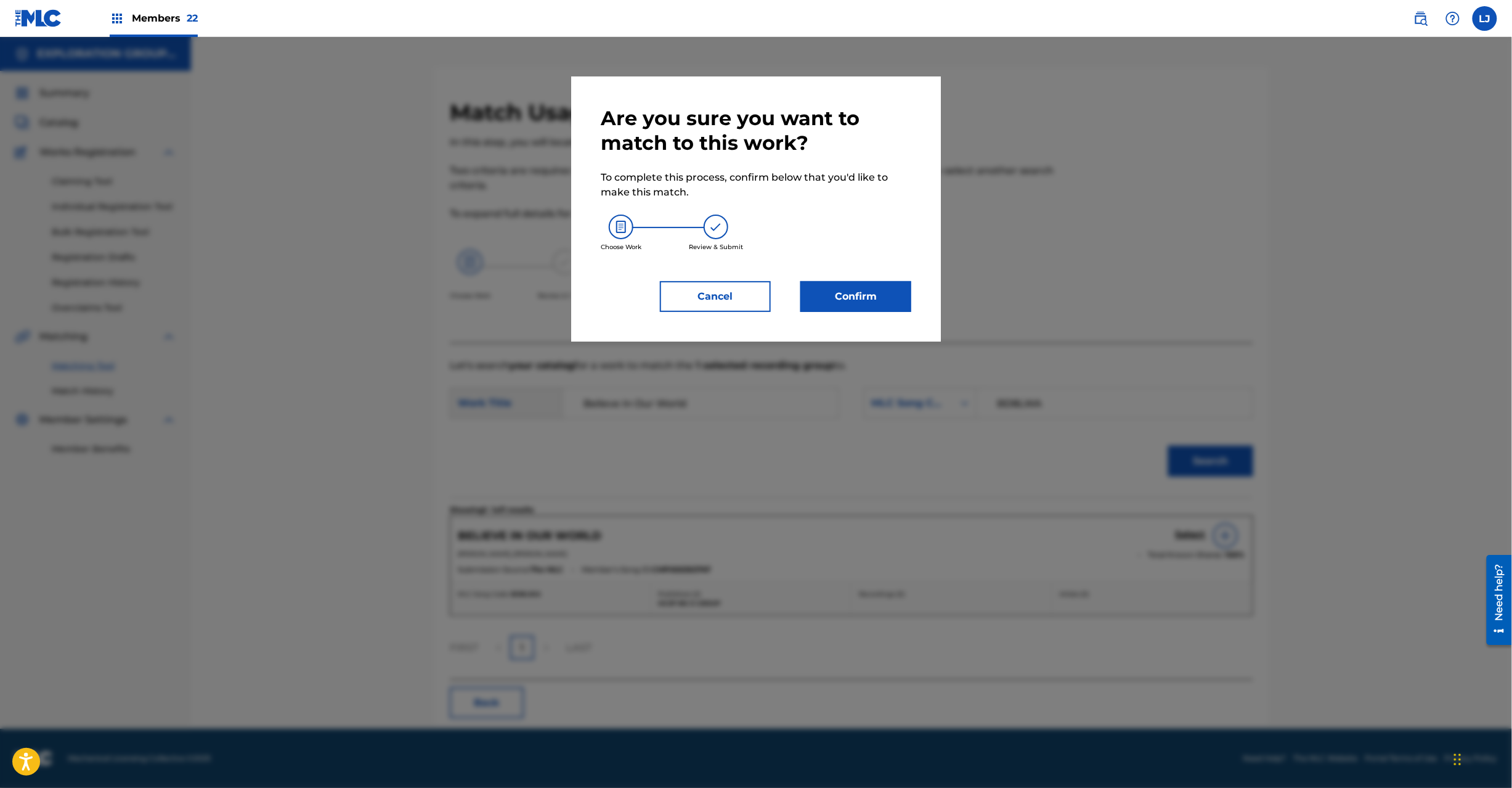
click at [864, 303] on button "Confirm" at bounding box center [856, 296] width 111 height 31
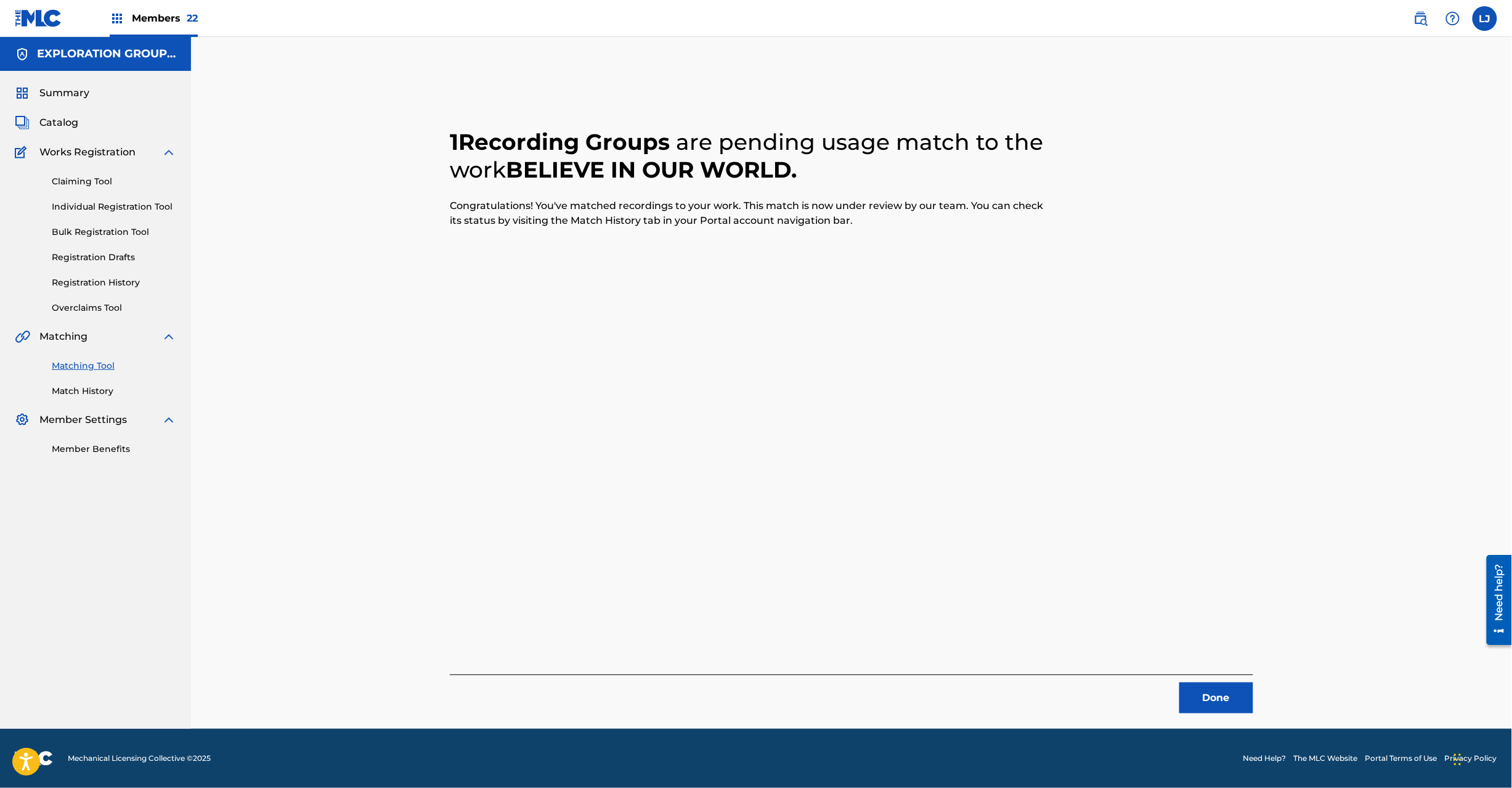
click at [1226, 688] on button "Done" at bounding box center [1216, 698] width 74 height 31
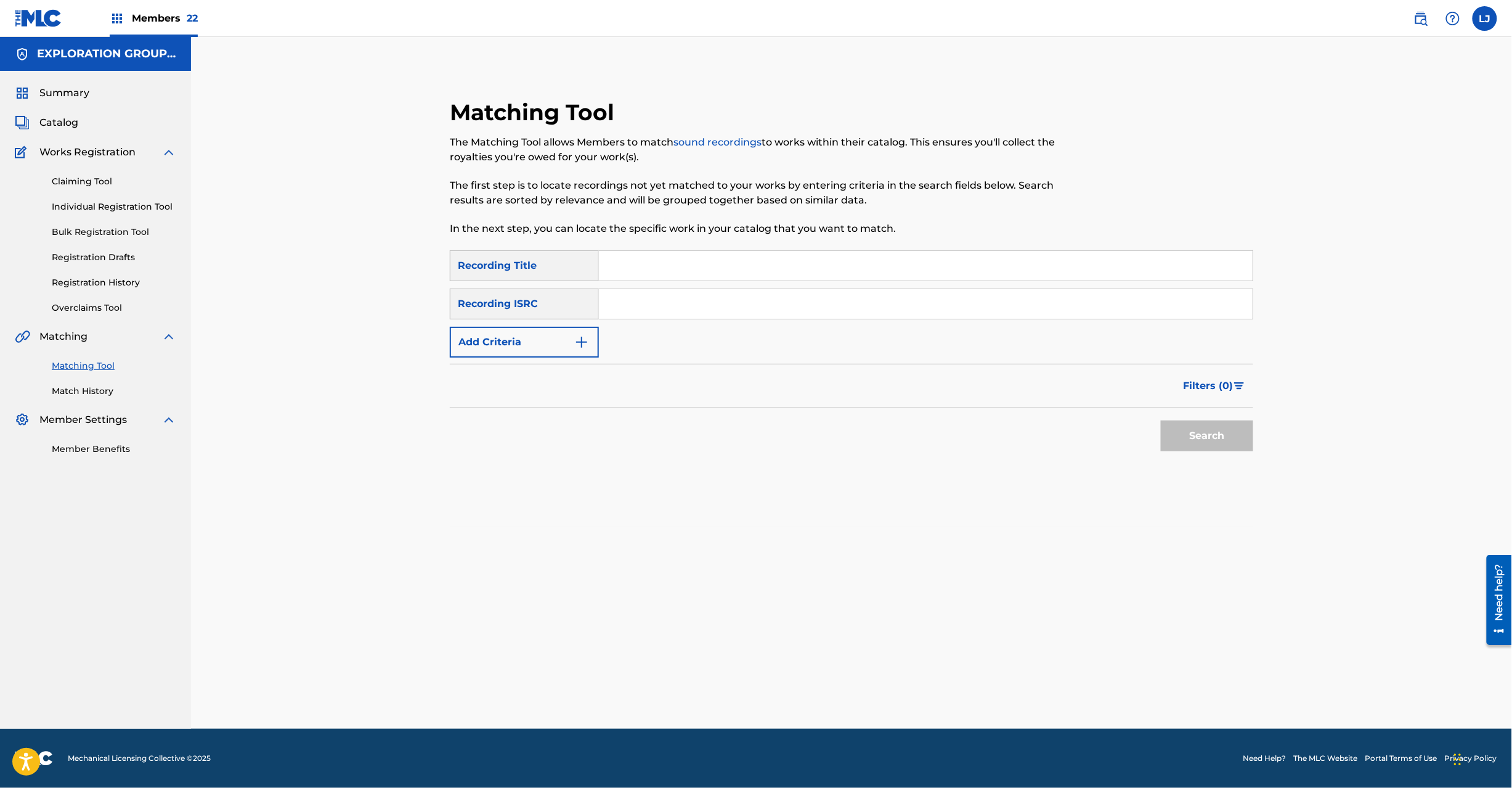
click at [661, 312] on input "Search Form" at bounding box center [925, 304] width 654 height 29
paste input "JPK461305001"
type input "JPK461305001"
click at [1204, 437] on button "Search" at bounding box center [1207, 436] width 93 height 31
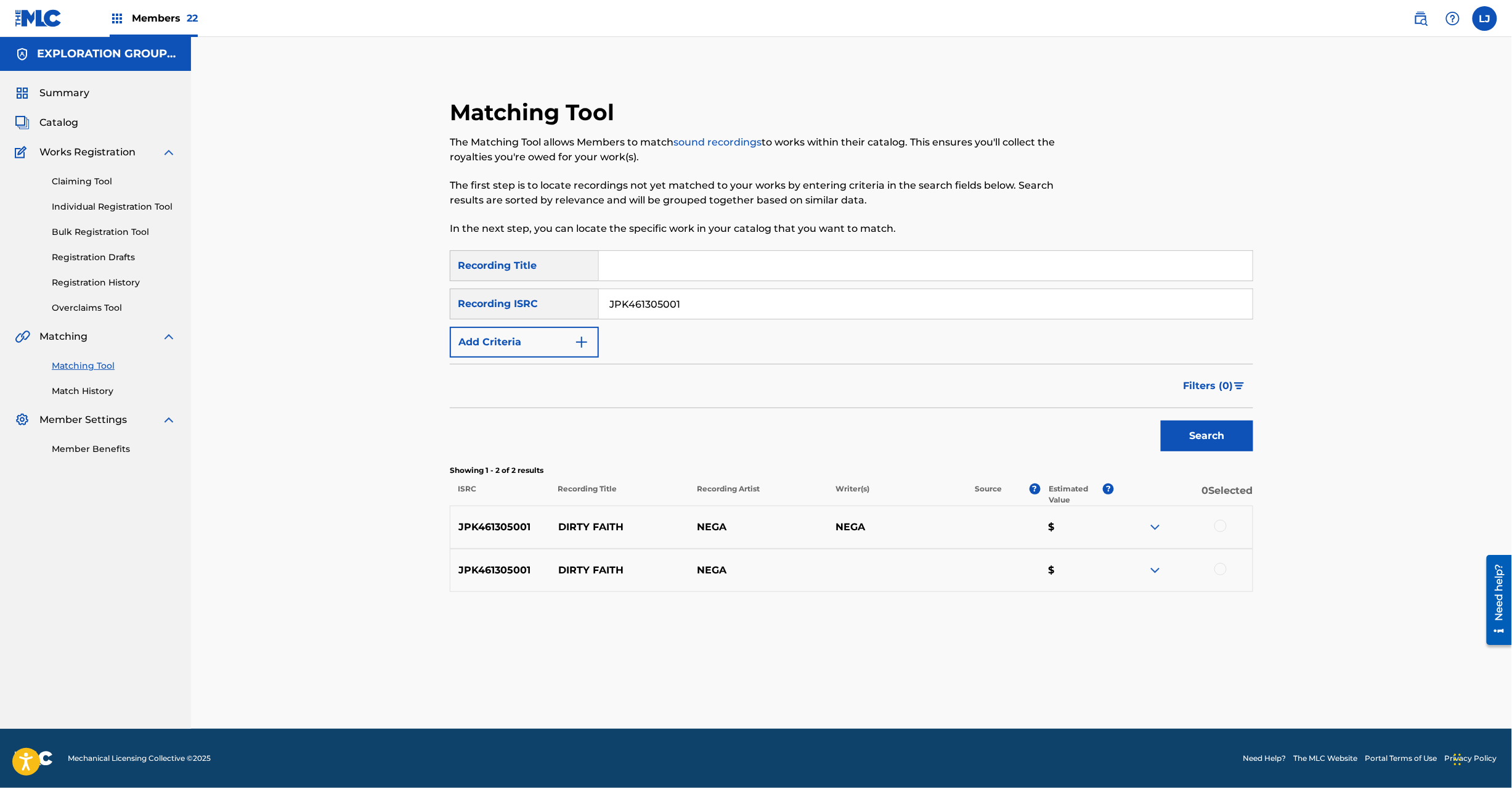
click at [1220, 529] on div at bounding box center [1220, 526] width 12 height 12
click at [1226, 577] on div at bounding box center [1183, 570] width 138 height 15
click at [1223, 572] on div at bounding box center [1220, 568] width 12 height 12
click at [893, 679] on button "Match 2 Groups" at bounding box center [865, 687] width 136 height 31
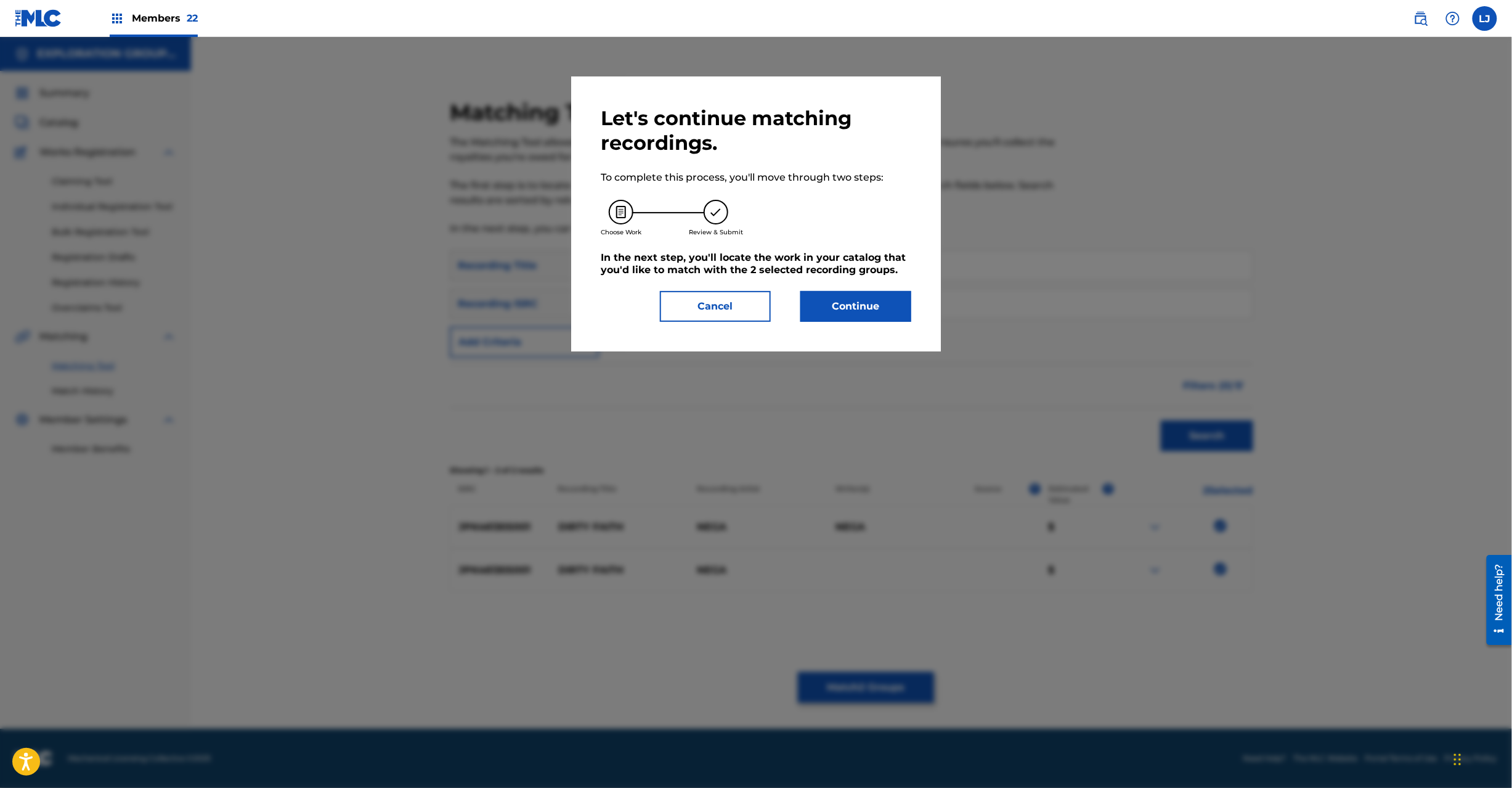
click at [862, 311] on button "Continue" at bounding box center [856, 307] width 111 height 31
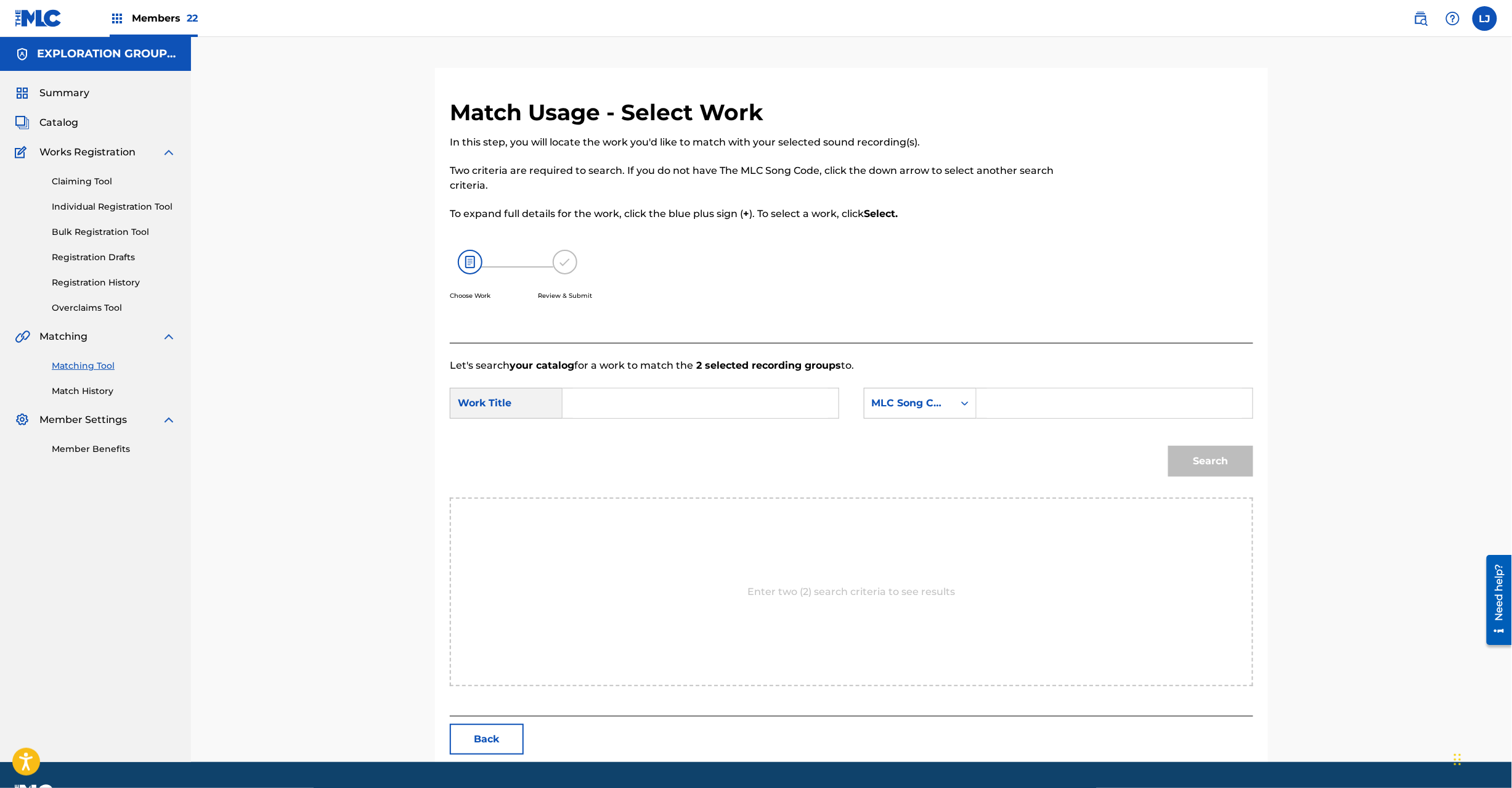
click at [690, 404] on input "Search Form" at bounding box center [701, 403] width 255 height 29
paste input "Dirty Faith DB83M8"
click at [682, 385] on form "SearchWithCriteria6acdd38f-74a1-4b78-a7f8-c540f36d6193 Work Title Dirty Faith D…" at bounding box center [851, 435] width 804 height 125
drag, startPoint x: 682, startPoint y: 385, endPoint x: 681, endPoint y: 400, distance: 15.0
click at [681, 385] on form "SearchWithCriteria6acdd38f-74a1-4b78-a7f8-c540f36d6193 Work Title Dirty Faith D…" at bounding box center [851, 435] width 804 height 125
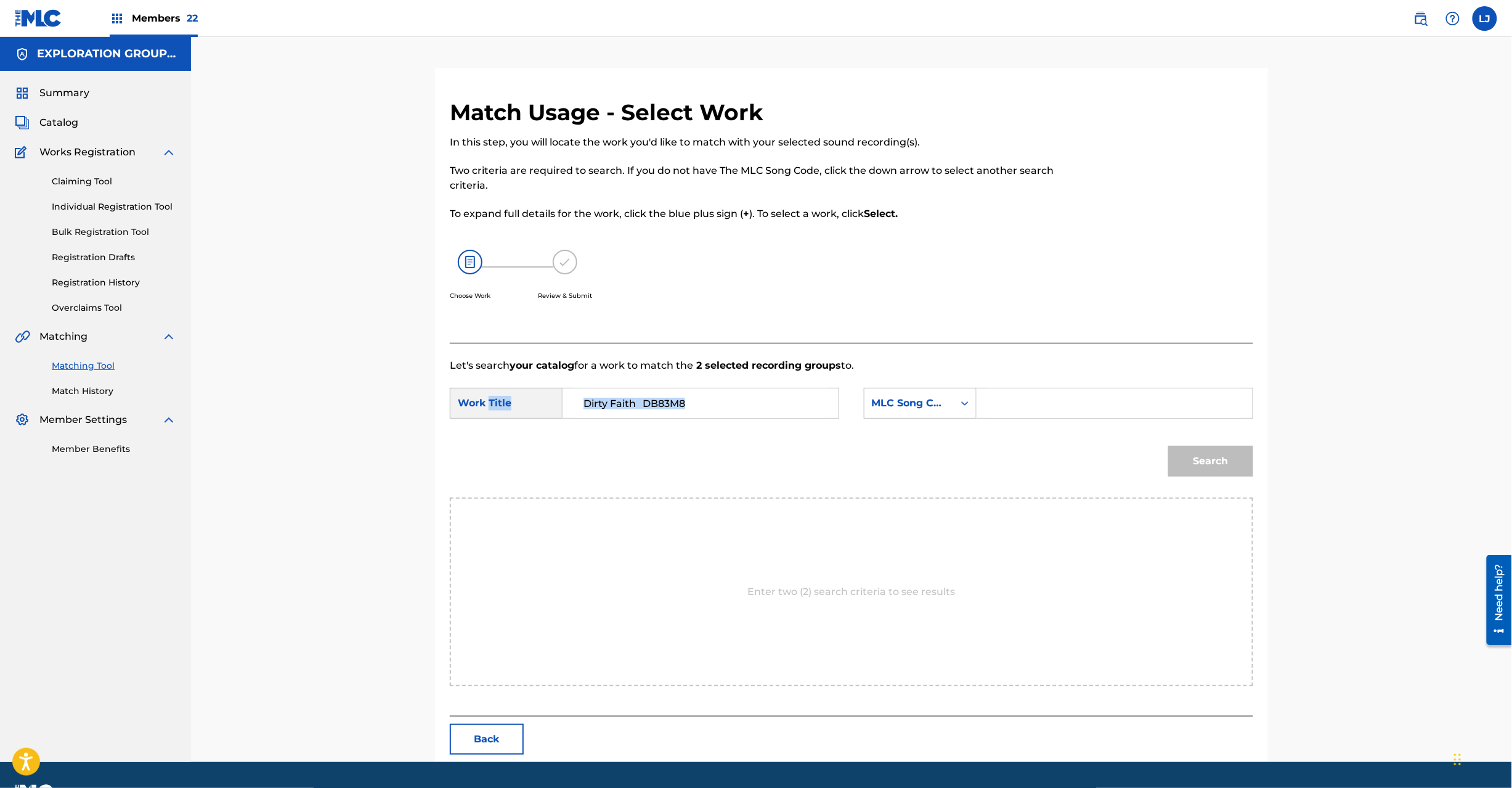
click at [681, 402] on input "Dirty Faith DB83M8" at bounding box center [701, 403] width 255 height 29
type input "Dirty Faith"
click at [1040, 405] on input "Search Form" at bounding box center [1115, 403] width 255 height 29
paste input "DB83M8"
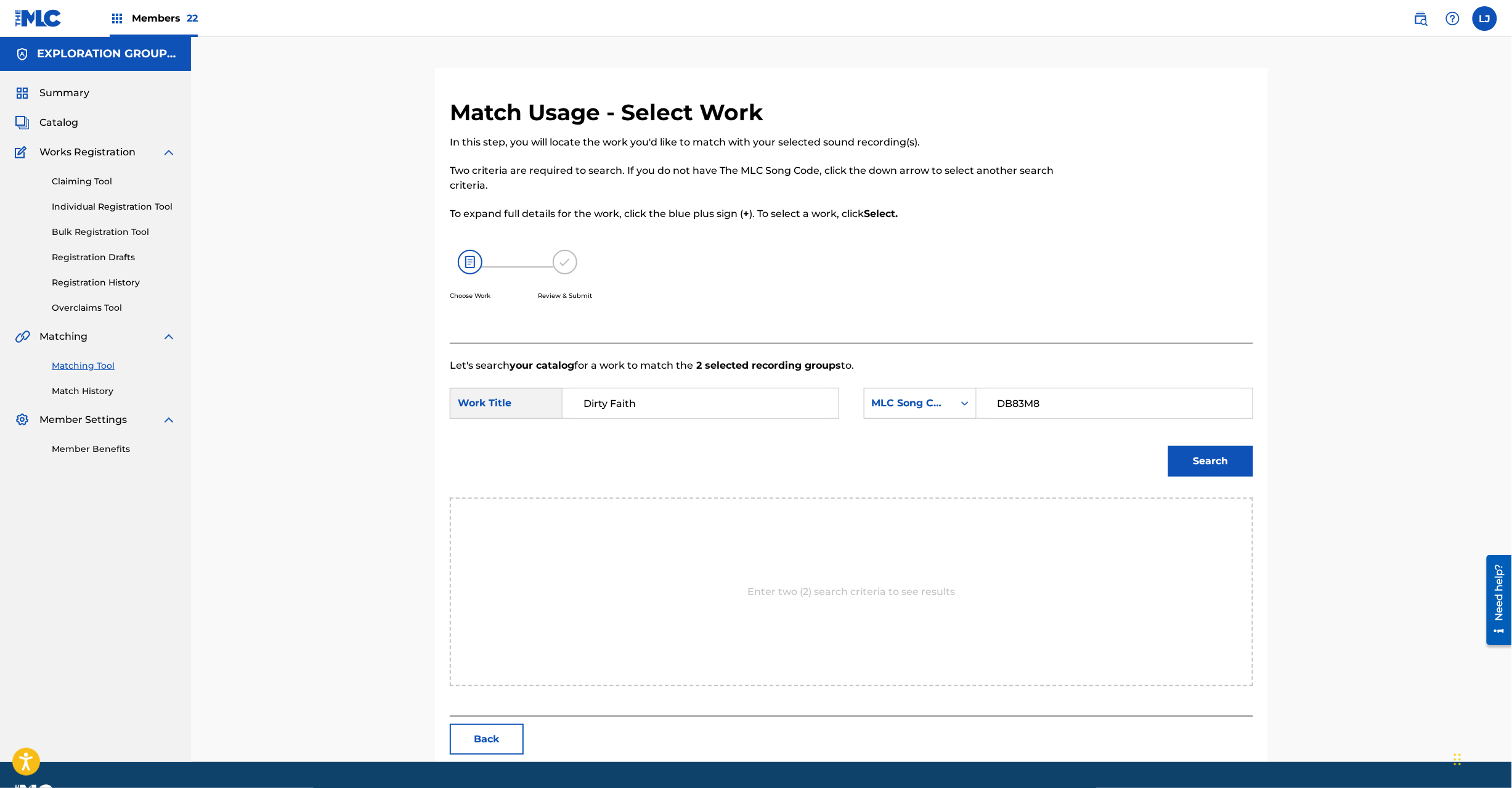
type input "DB83M8"
click at [1239, 455] on button "Search" at bounding box center [1210, 461] width 85 height 31
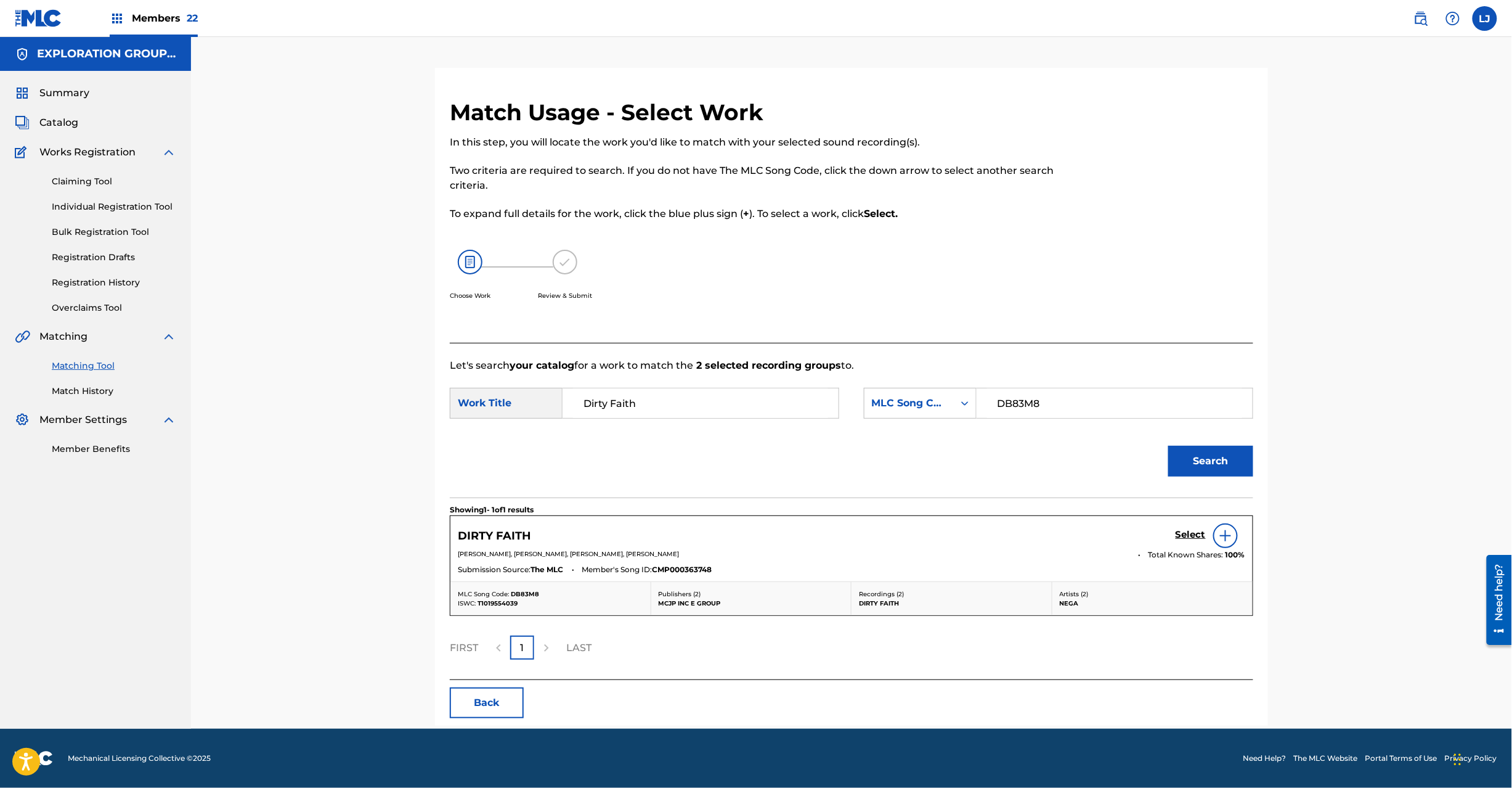
click at [1188, 534] on h5 "Select" at bounding box center [1190, 534] width 30 height 11
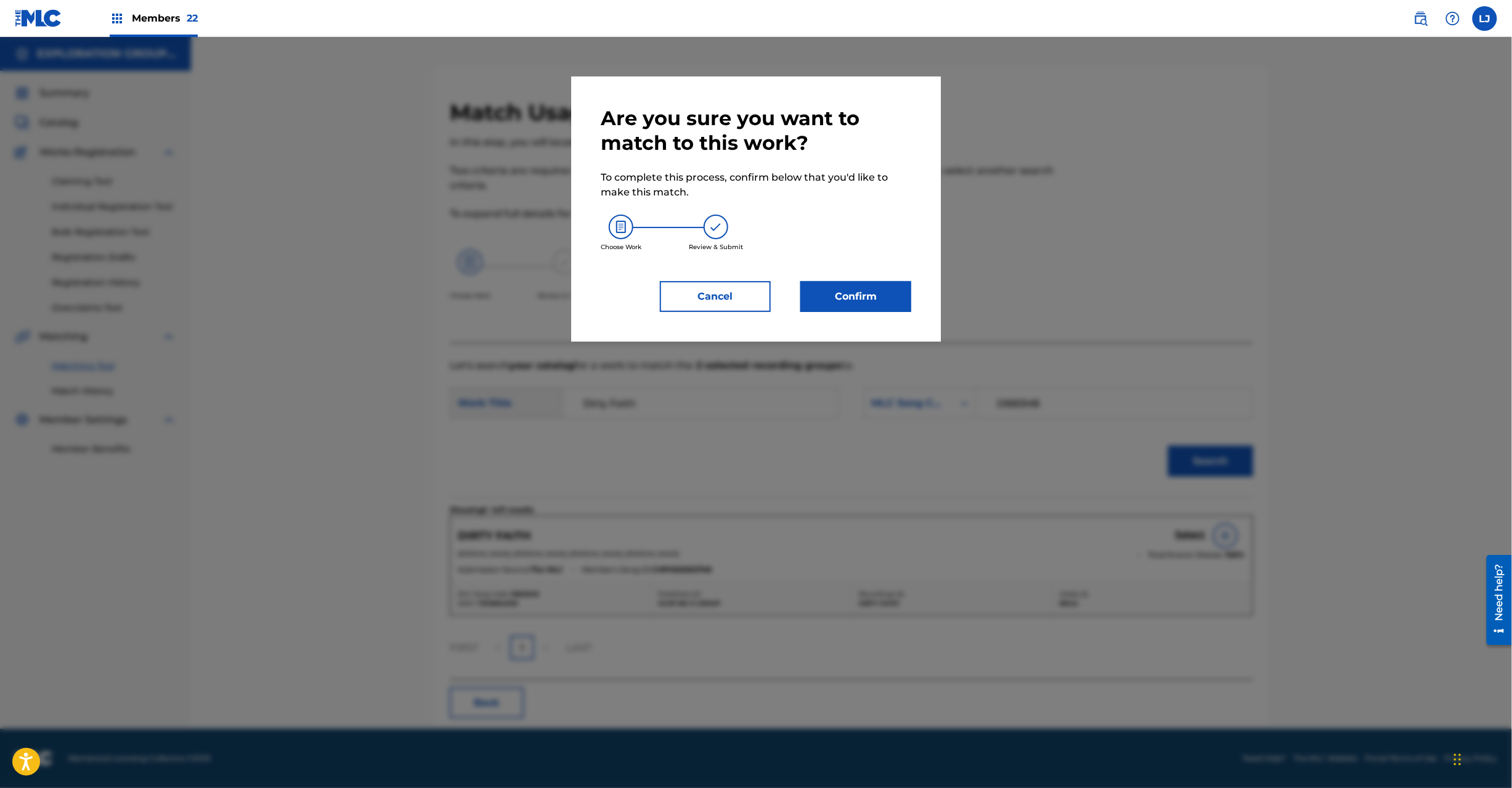
click at [809, 276] on div "Are you sure you want to match to this work? To complete this process, confirm …" at bounding box center [756, 209] width 311 height 206
click at [827, 289] on button "Confirm" at bounding box center [856, 296] width 111 height 31
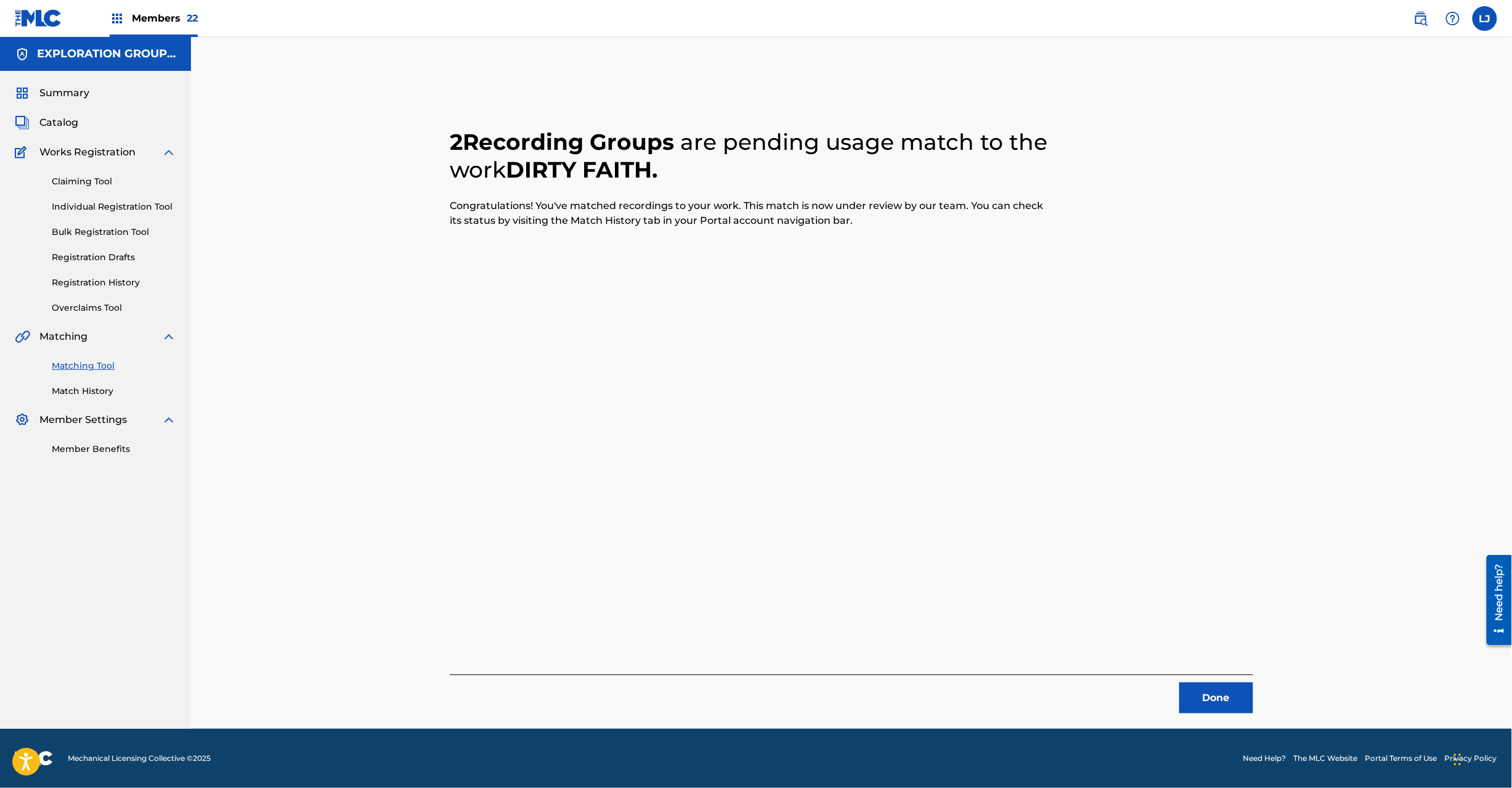
click at [1240, 708] on button "Done" at bounding box center [1216, 698] width 74 height 31
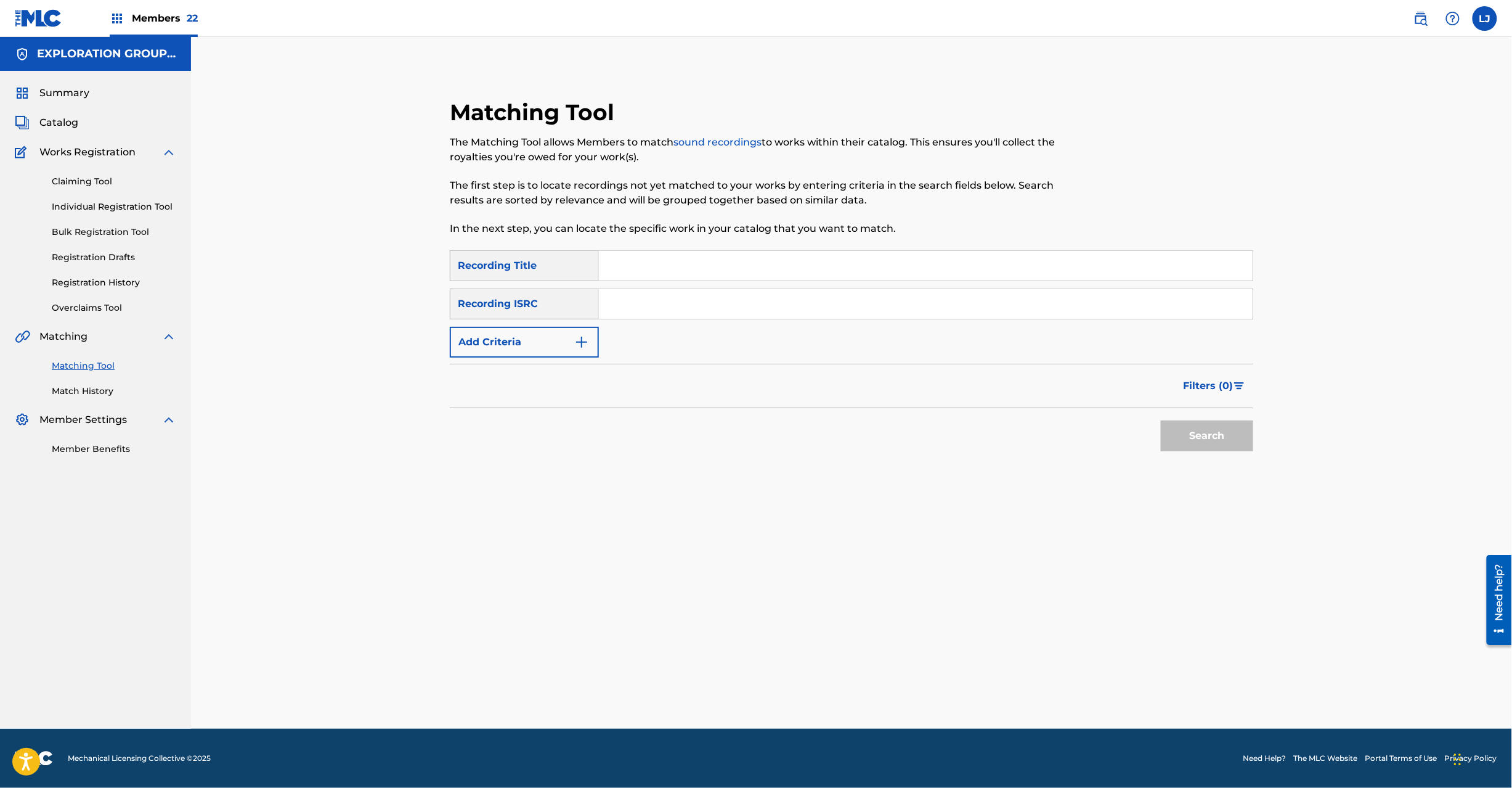
click at [761, 311] on input "Search Form" at bounding box center [925, 304] width 654 height 29
paste input "USHM20666571"
type input "USHM20666571"
click at [1226, 422] on button "Search" at bounding box center [1207, 436] width 93 height 31
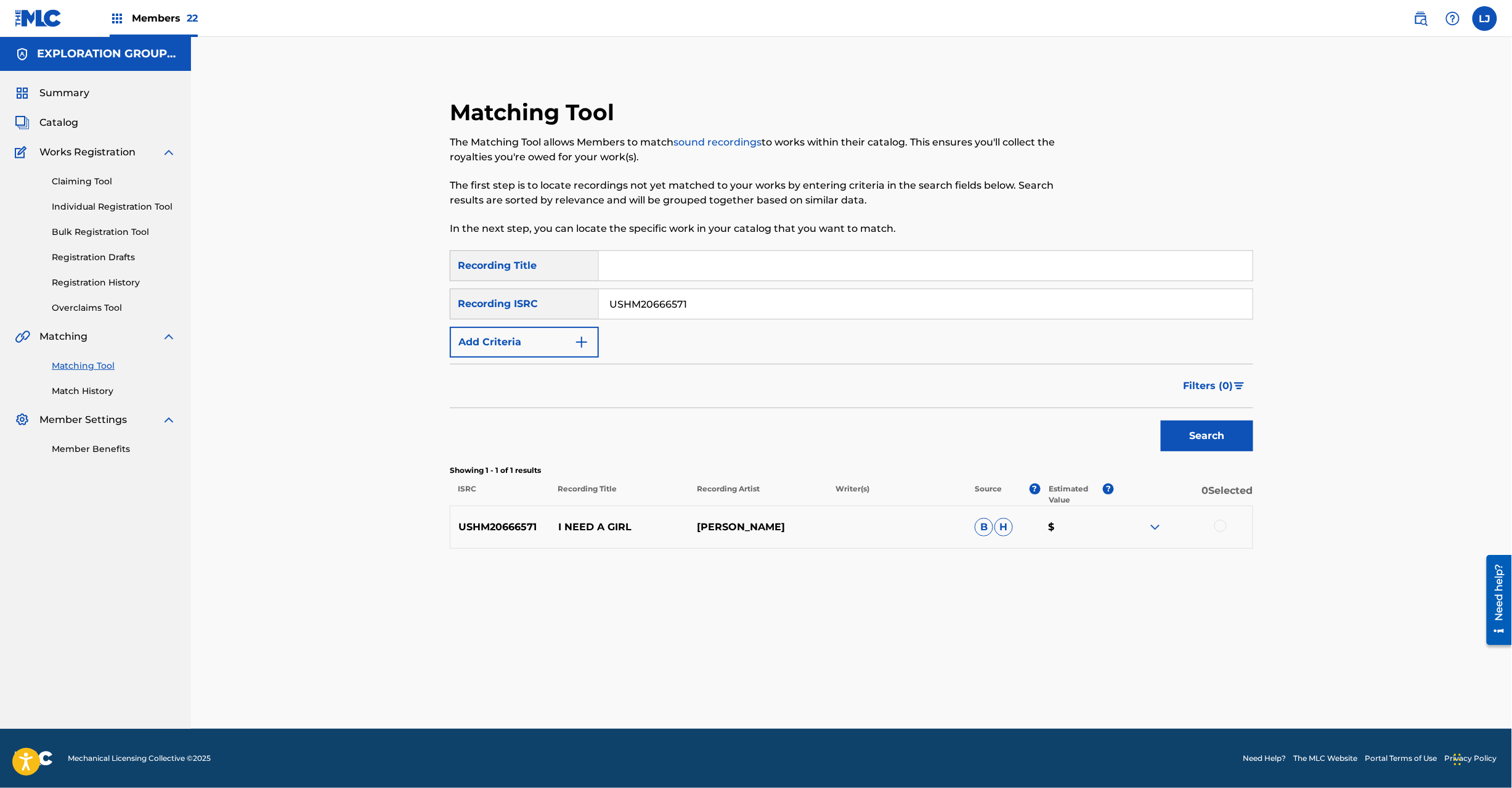
click at [1218, 524] on div at bounding box center [1220, 526] width 12 height 12
drag, startPoint x: 875, startPoint y: 653, endPoint x: 865, endPoint y: 682, distance: 30.7
click at [872, 664] on div "Matching Tool The Matching Tool allows Members to match sound recordings to wor…" at bounding box center [851, 398] width 863 height 661
click at [865, 682] on button "Match 1 Group" at bounding box center [865, 687] width 136 height 31
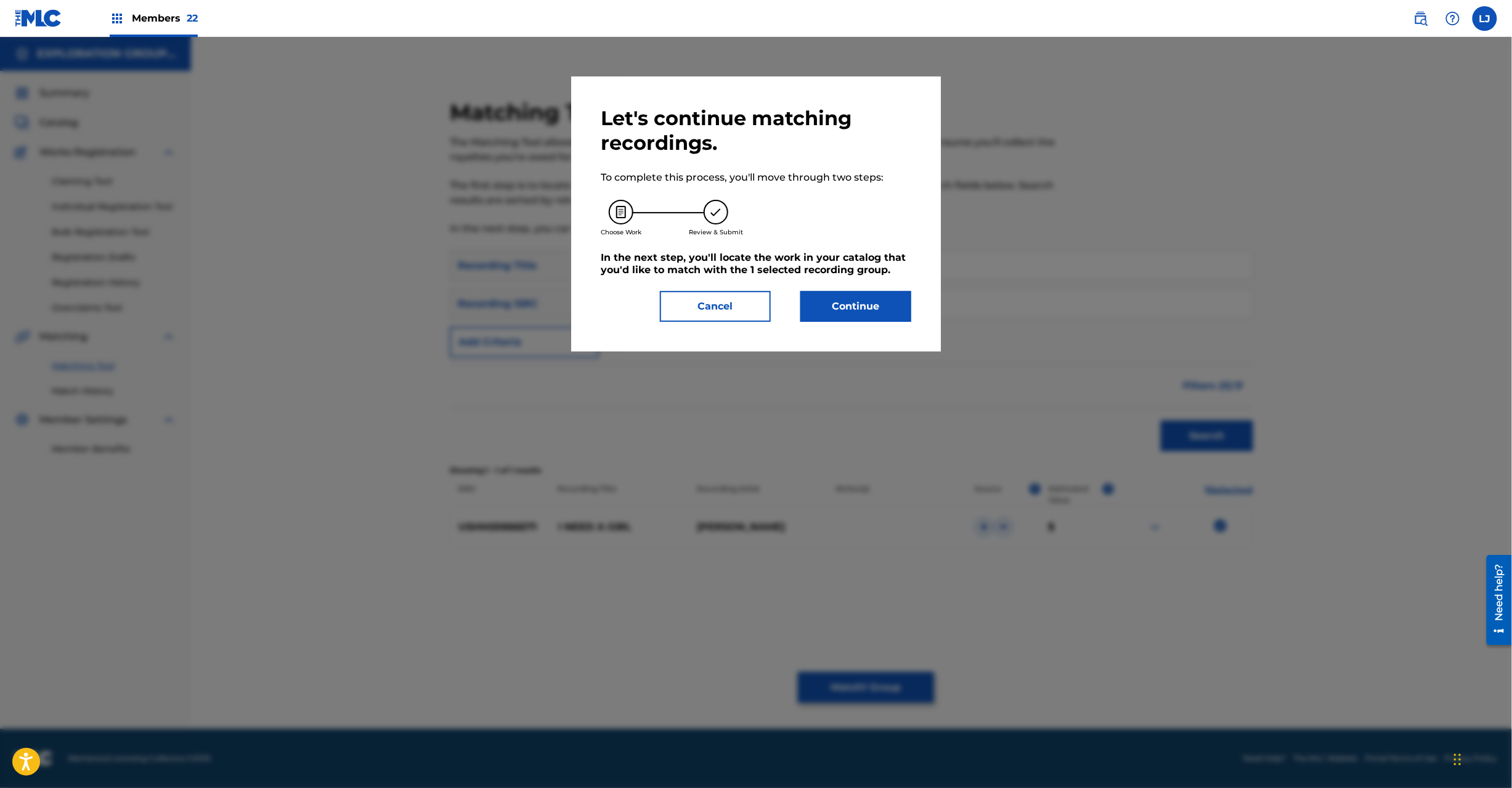
click at [831, 298] on button "Continue" at bounding box center [856, 307] width 111 height 31
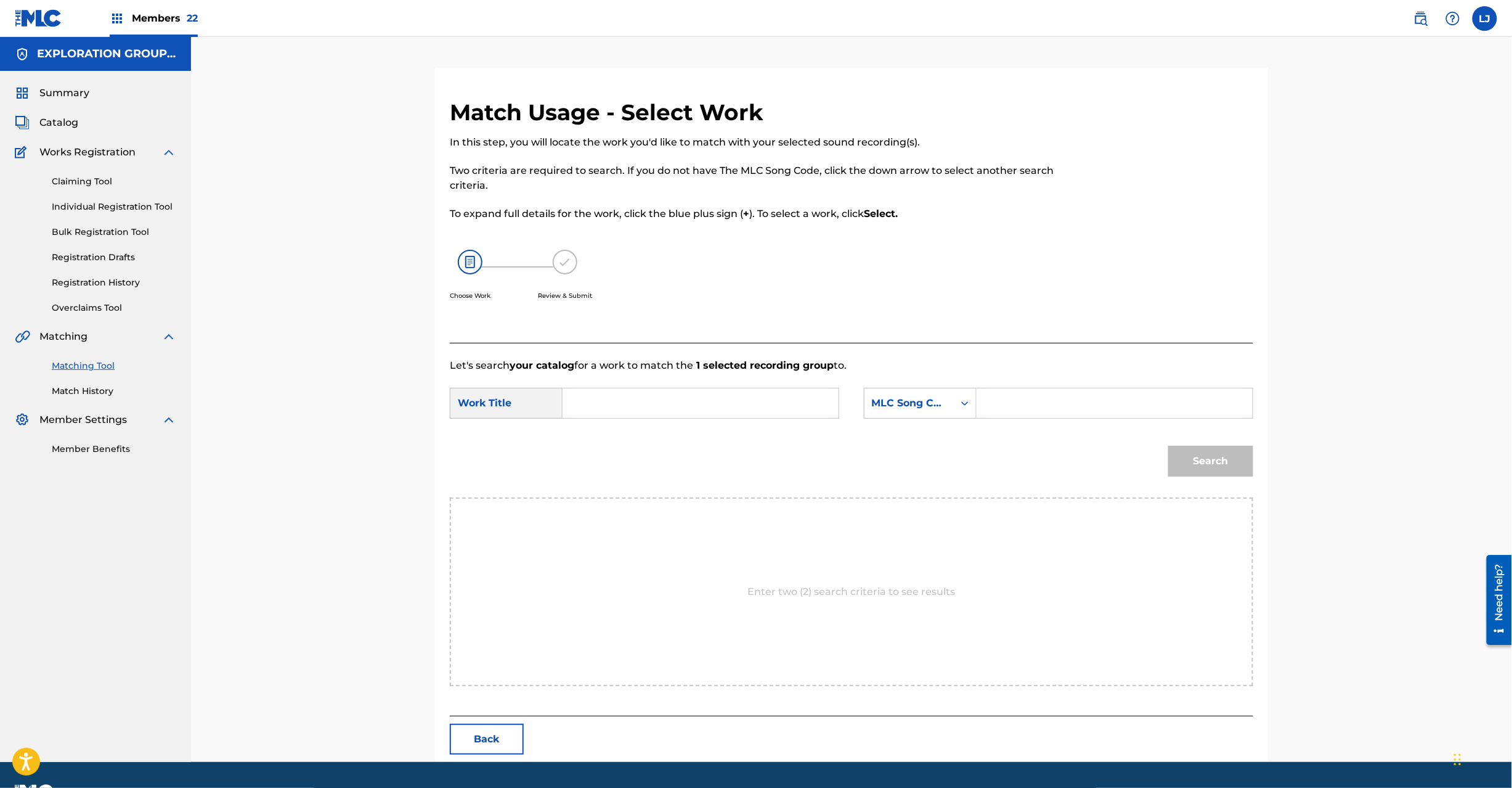
click at [638, 403] on input "Search Form" at bounding box center [701, 403] width 255 height 29
paste input "I Need A Girl I27PEW"
click at [690, 403] on input "I Need A Girl I27PEW" at bounding box center [701, 403] width 255 height 29
type input "I Need A Girl"
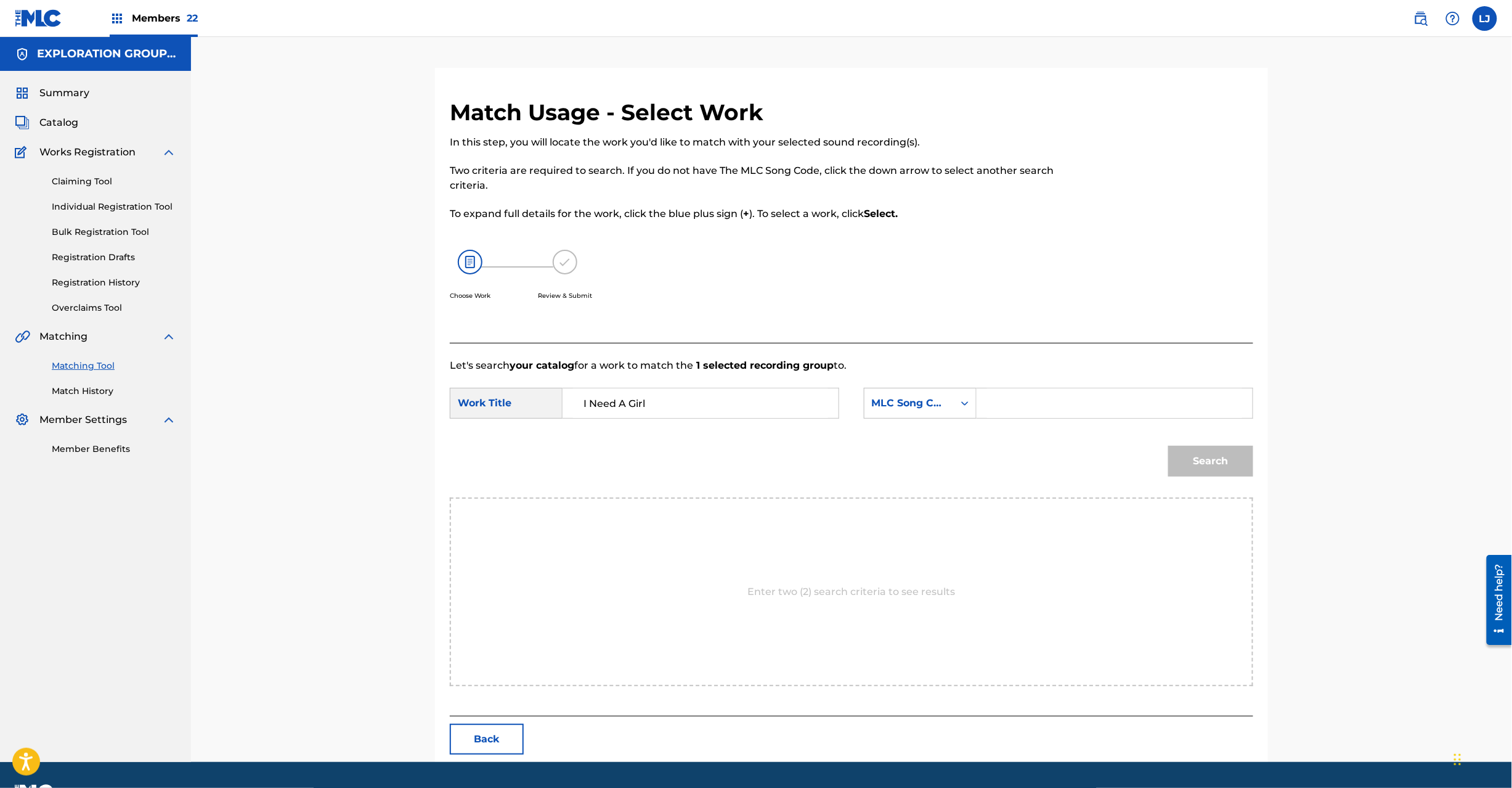
click at [1114, 398] on input "Search Form" at bounding box center [1115, 403] width 255 height 29
paste input "I27PEW"
type input "I27PEW"
click at [1189, 476] on button "Search" at bounding box center [1210, 461] width 85 height 31
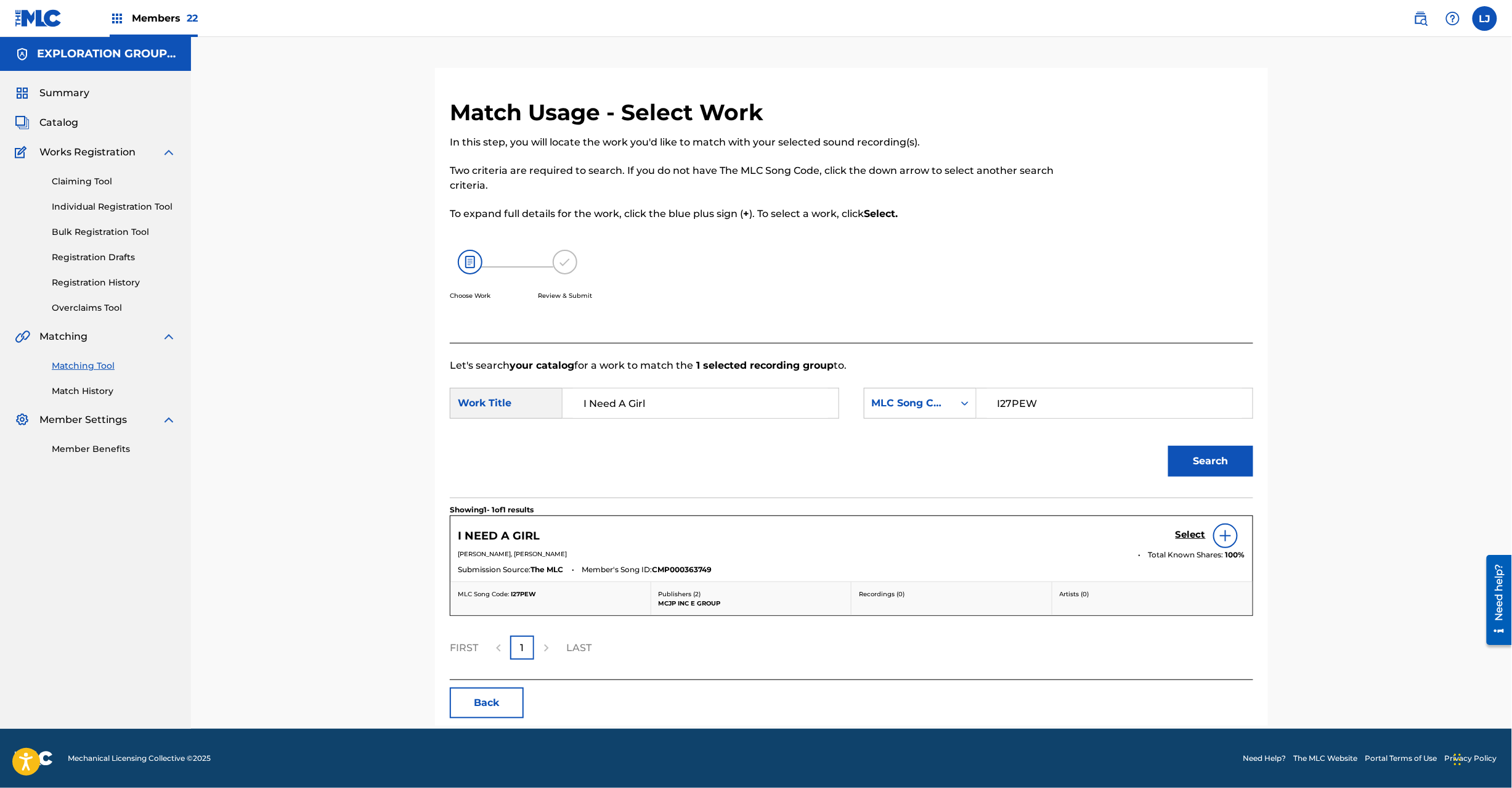
click at [1181, 524] on div "Select" at bounding box center [1210, 536] width 70 height 25
click at [1181, 540] on h5 "Select" at bounding box center [1190, 534] width 30 height 11
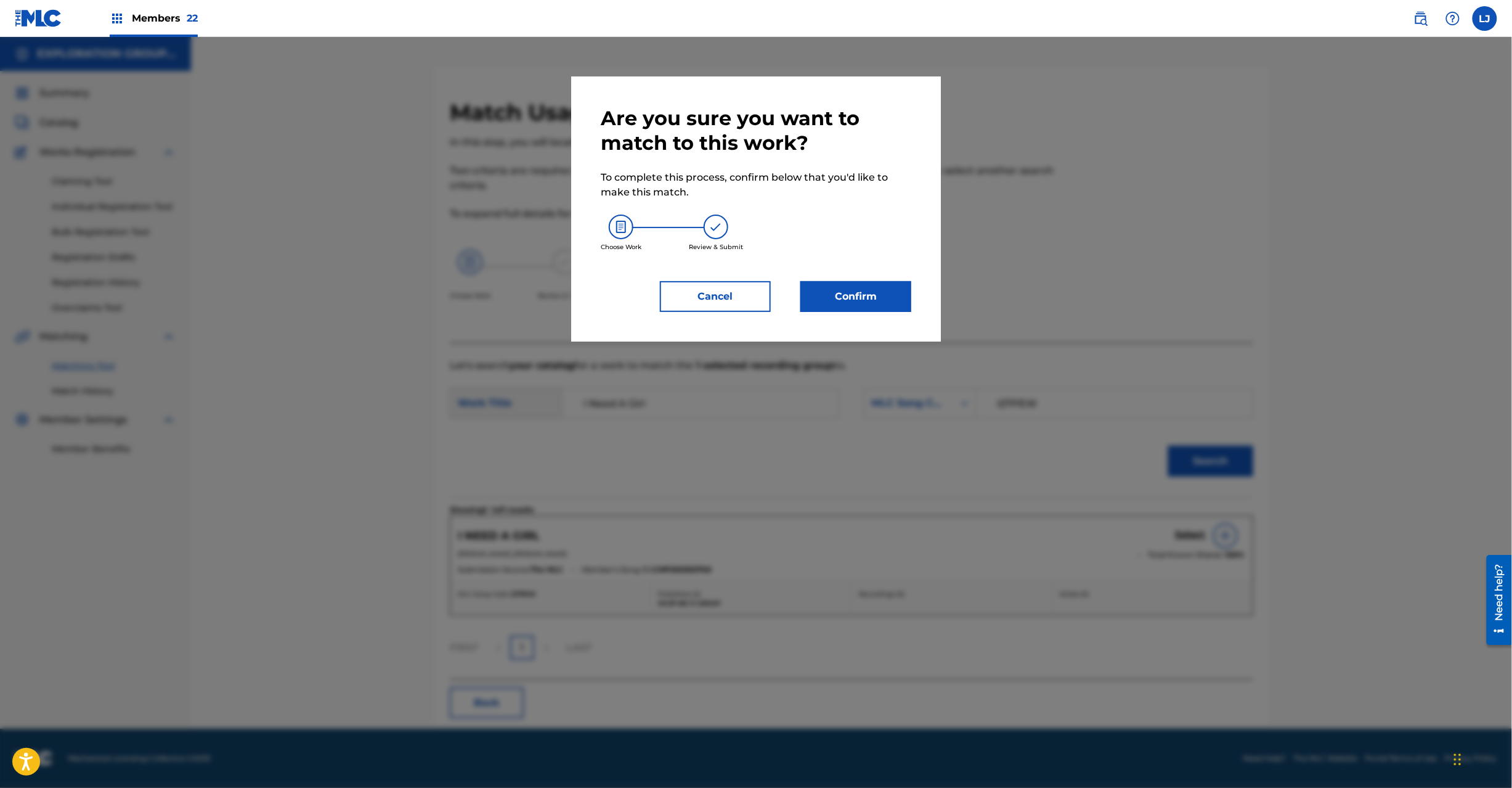
click at [860, 299] on button "Confirm" at bounding box center [856, 296] width 111 height 31
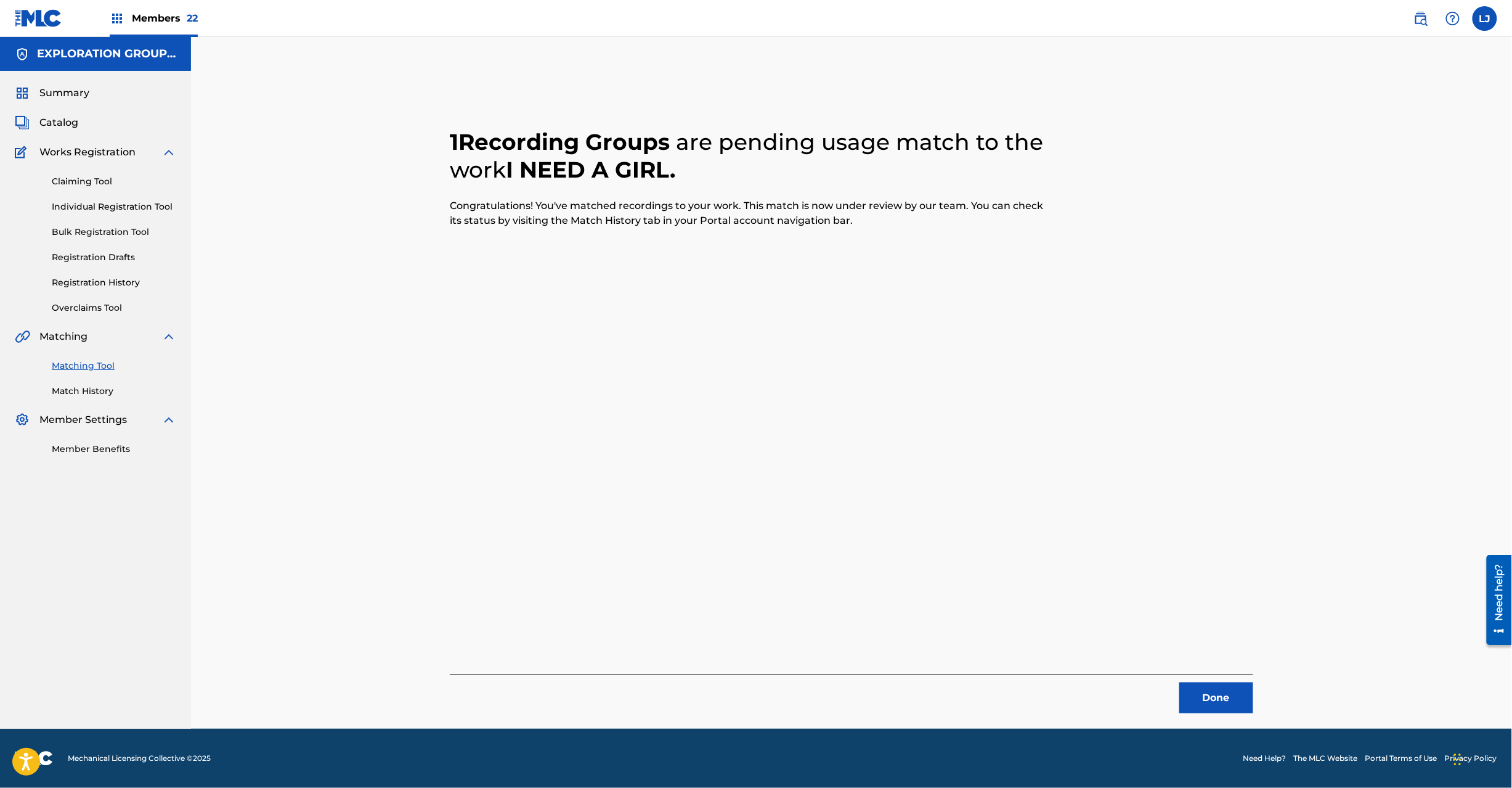
click at [1233, 701] on button "Done" at bounding box center [1216, 698] width 74 height 31
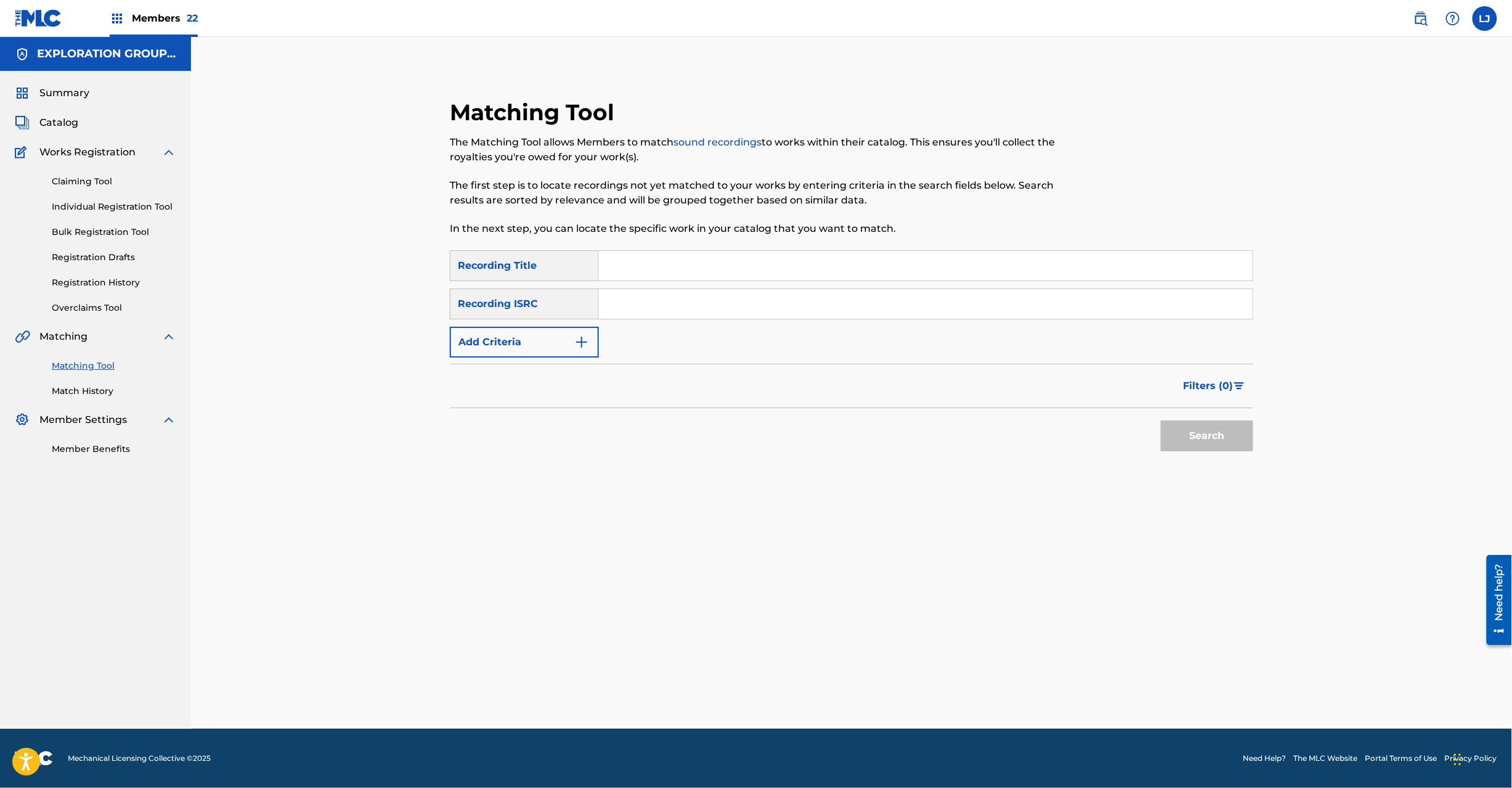
click at [646, 303] on input "Search Form" at bounding box center [925, 304] width 654 height 29
paste input "JPK461305004"
type input "JPK461305004"
click at [1208, 430] on button "Search" at bounding box center [1207, 436] width 93 height 31
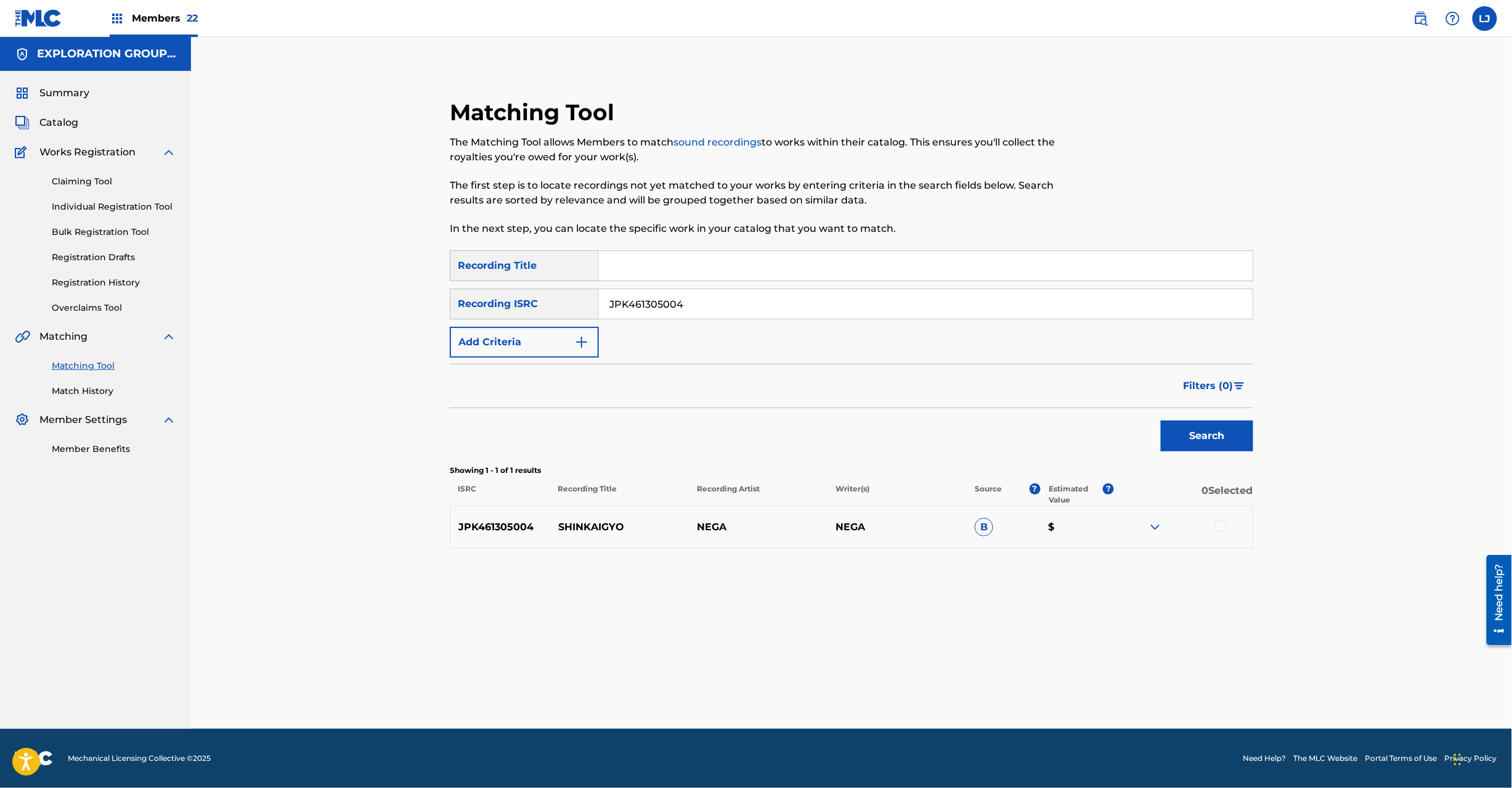
click at [1223, 526] on div at bounding box center [1220, 526] width 12 height 12
click at [870, 682] on button "Match 1 Group" at bounding box center [865, 687] width 136 height 31
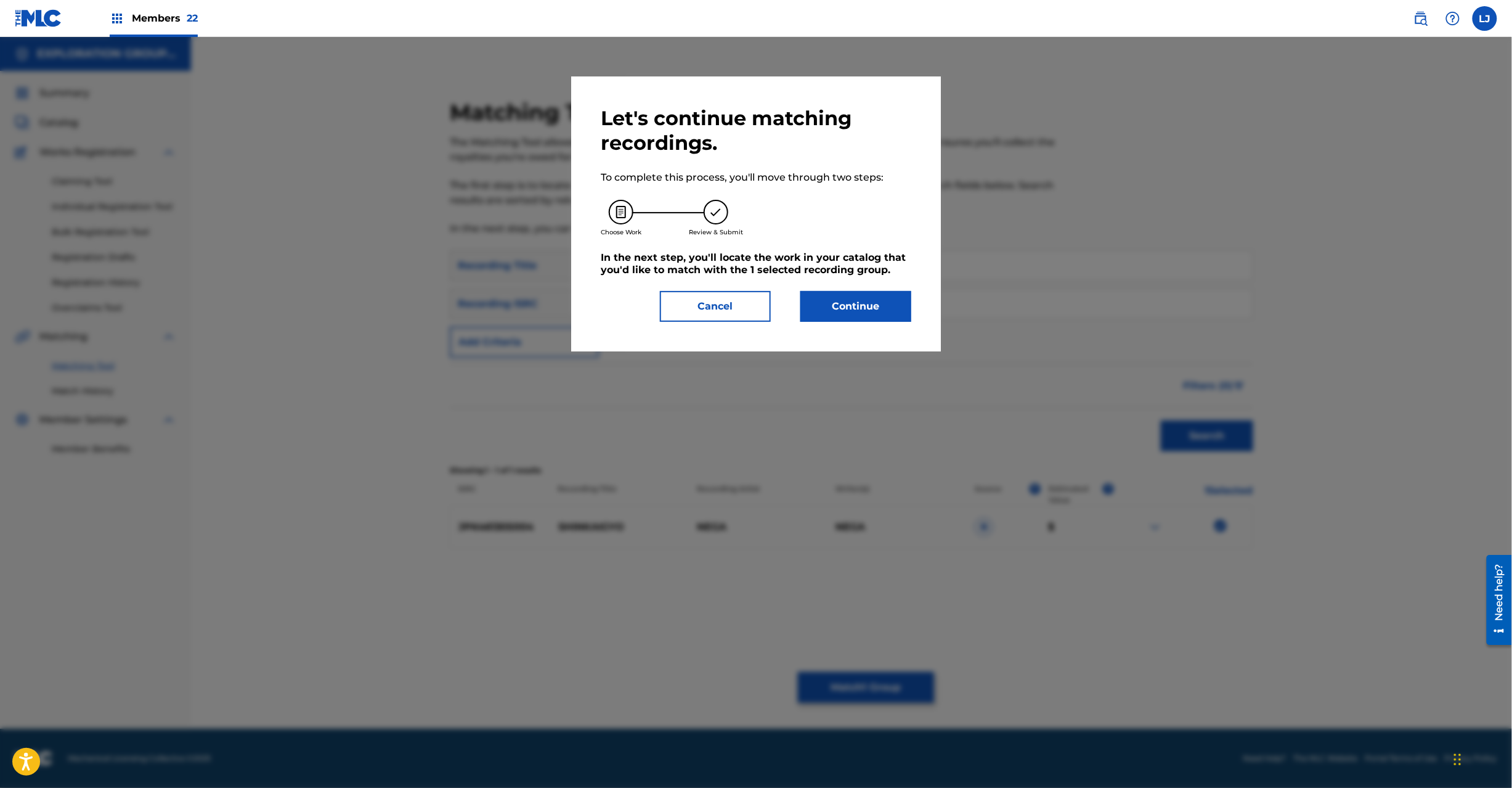
click at [841, 318] on button "Continue" at bounding box center [856, 307] width 111 height 31
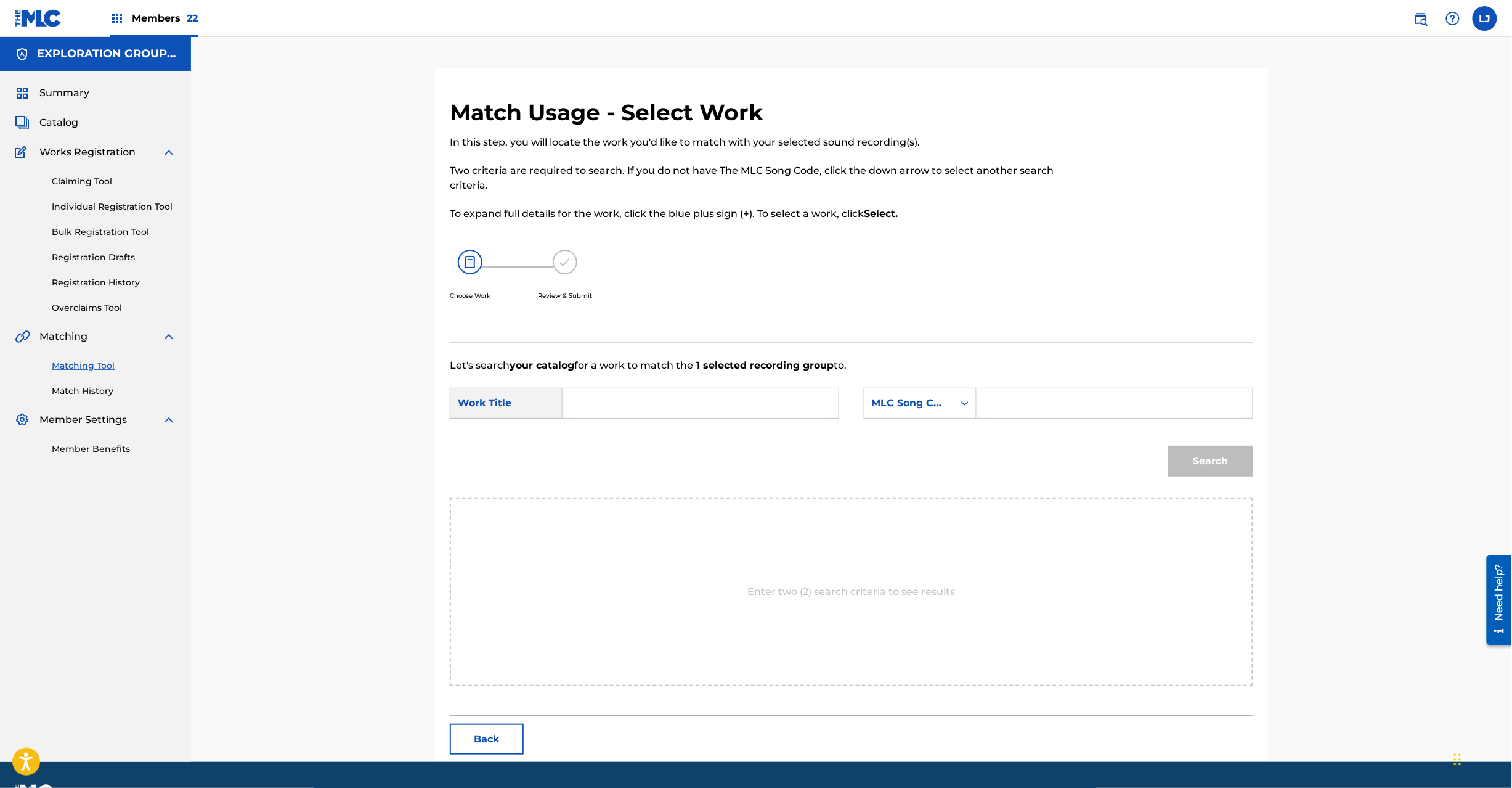
click at [648, 410] on input "Search Form" at bounding box center [701, 403] width 255 height 29
paste input "Shinkaigyo S687YU"
click at [687, 409] on input "Shinkaigyo S687YU" at bounding box center [701, 403] width 255 height 29
type input "Shinkaigyo"
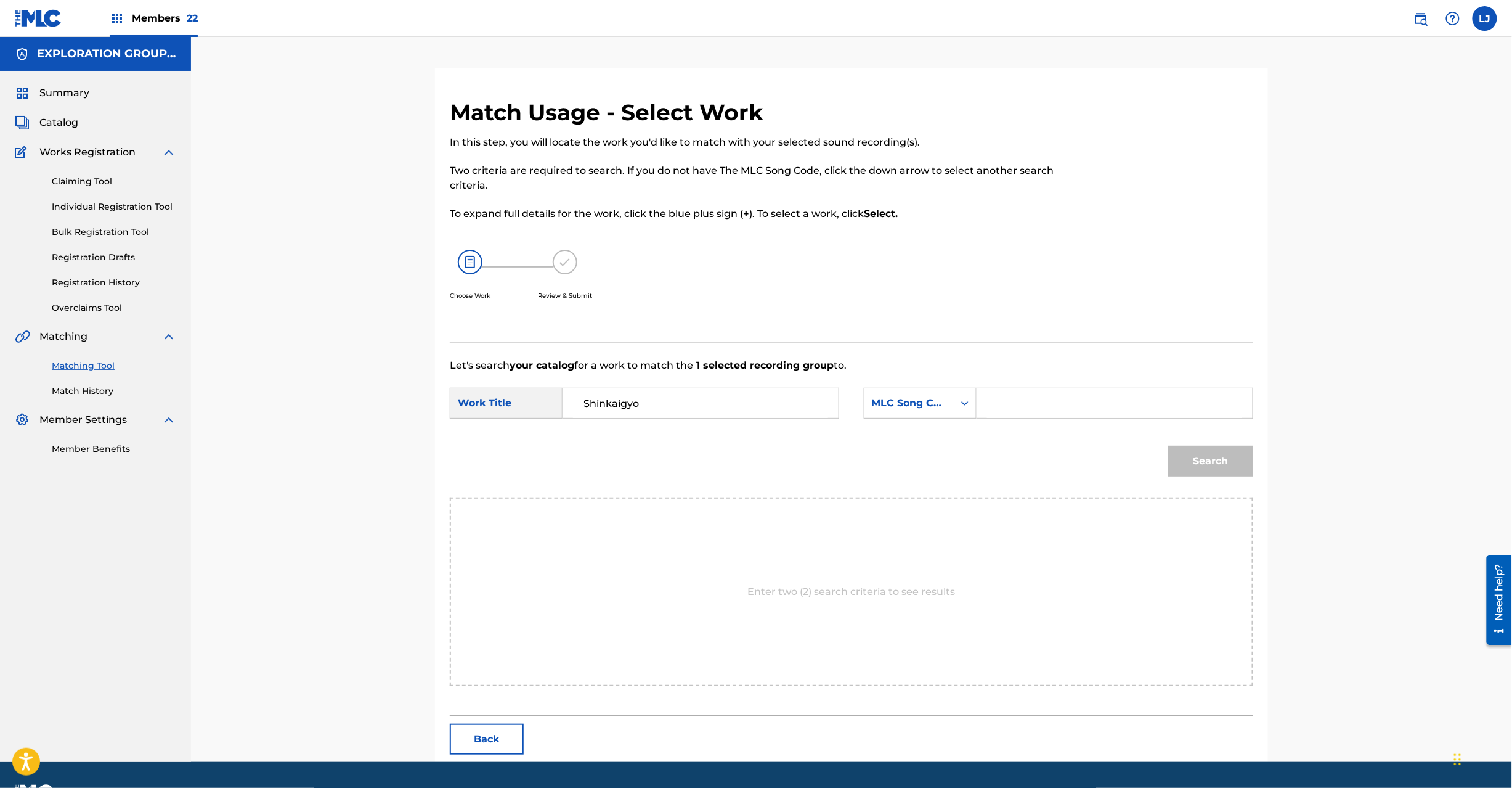
click at [1160, 395] on input "Search Form" at bounding box center [1115, 403] width 255 height 29
paste input "S687YU"
type input "S687YU"
click at [1203, 467] on button "Search" at bounding box center [1210, 461] width 85 height 31
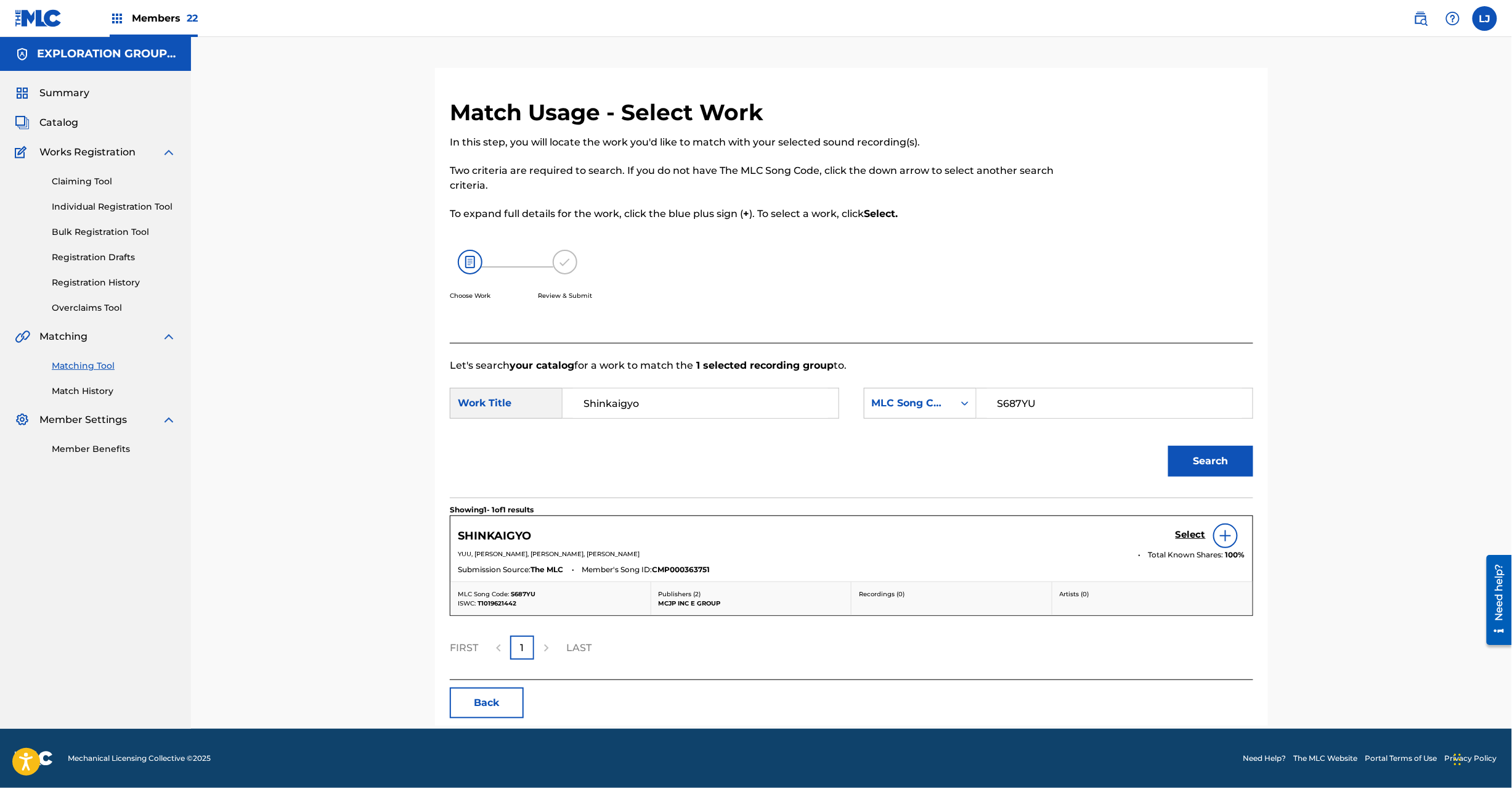
click at [1188, 526] on div "Select" at bounding box center [1210, 536] width 70 height 25
click at [1186, 528] on div "Select" at bounding box center [1210, 536] width 70 height 25
click at [1184, 535] on h5 "Select" at bounding box center [1190, 534] width 30 height 11
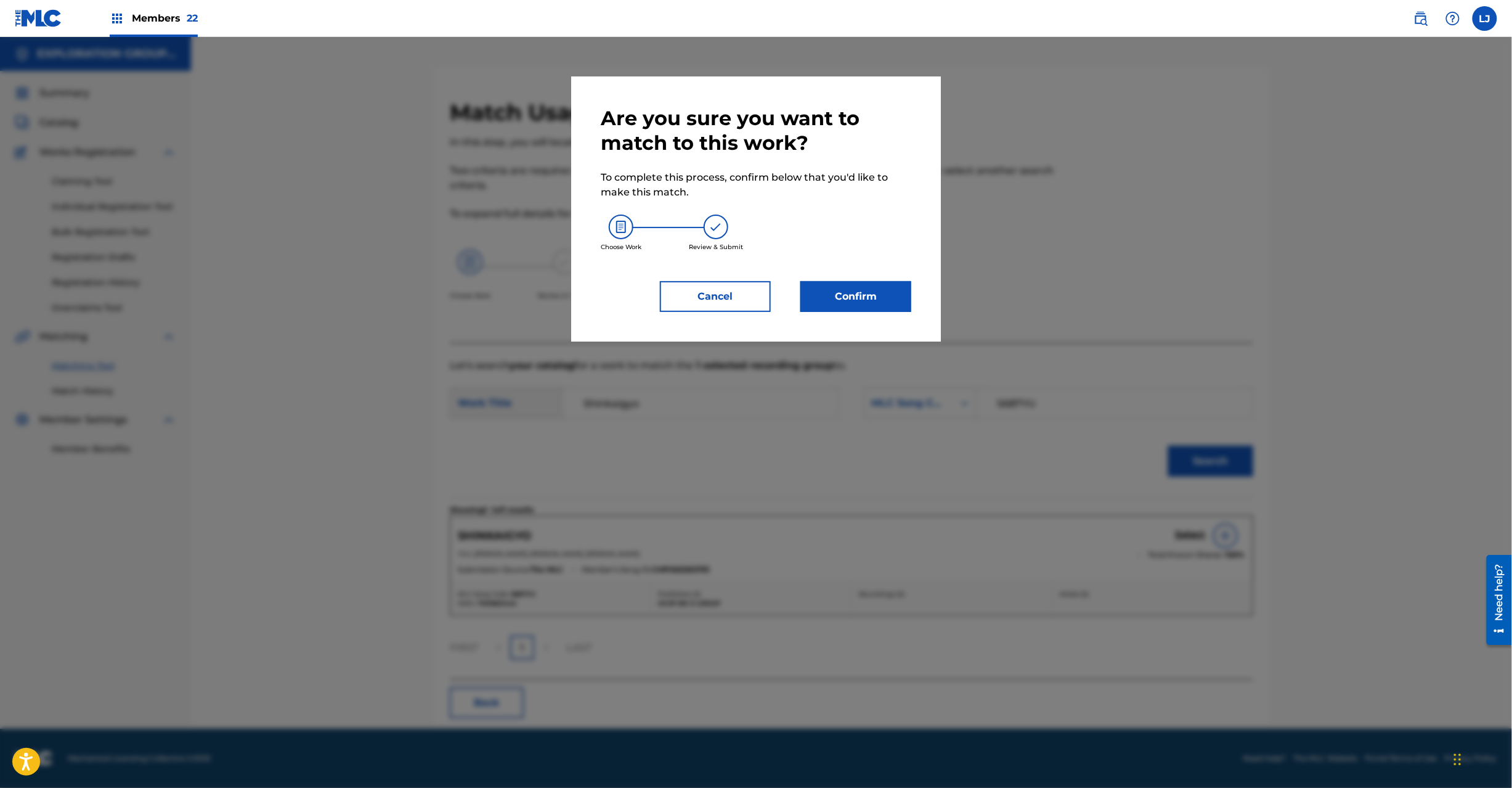
click at [864, 302] on button "Confirm" at bounding box center [856, 296] width 111 height 31
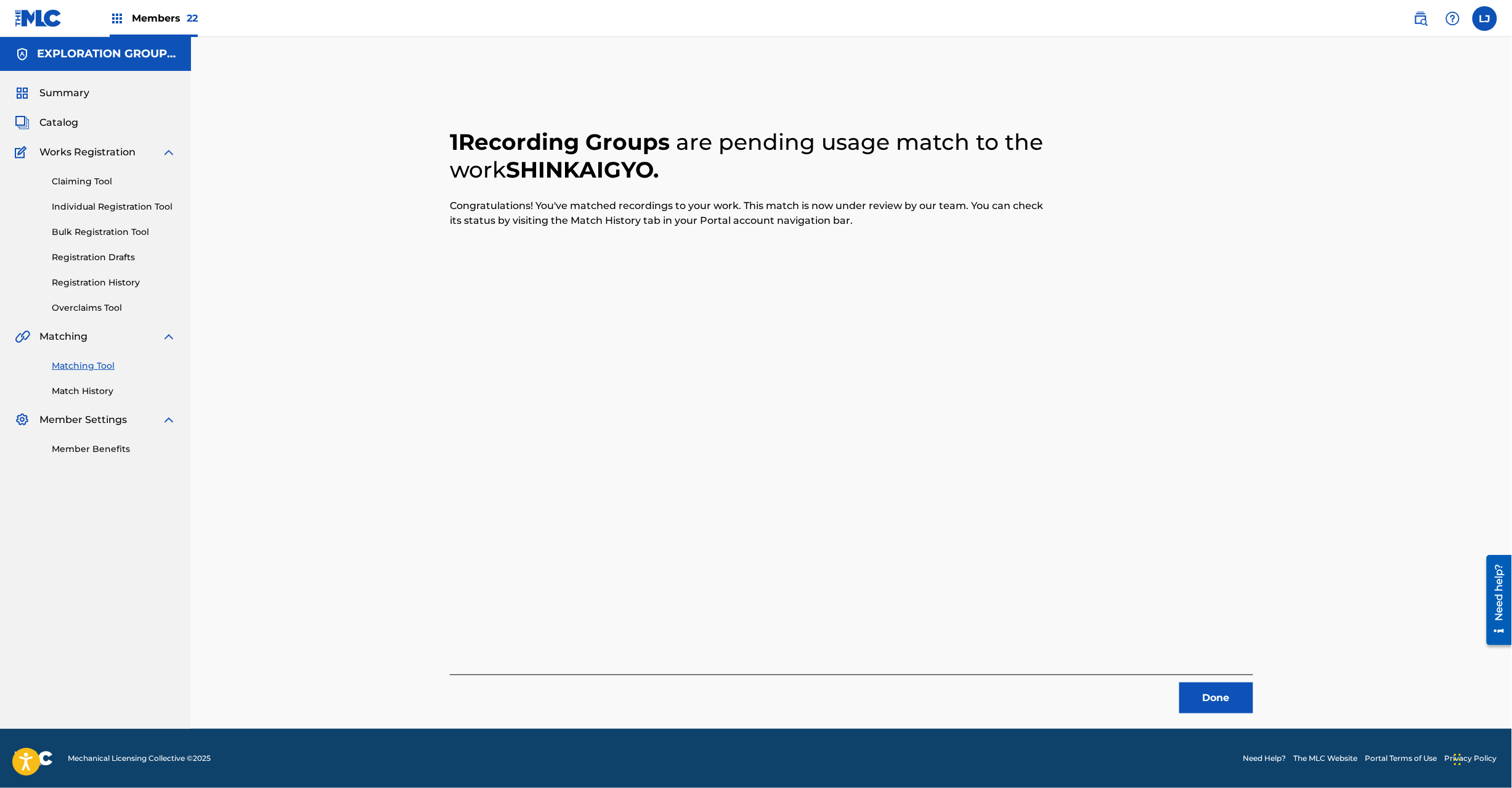
click at [1201, 706] on button "Done" at bounding box center [1216, 698] width 74 height 31
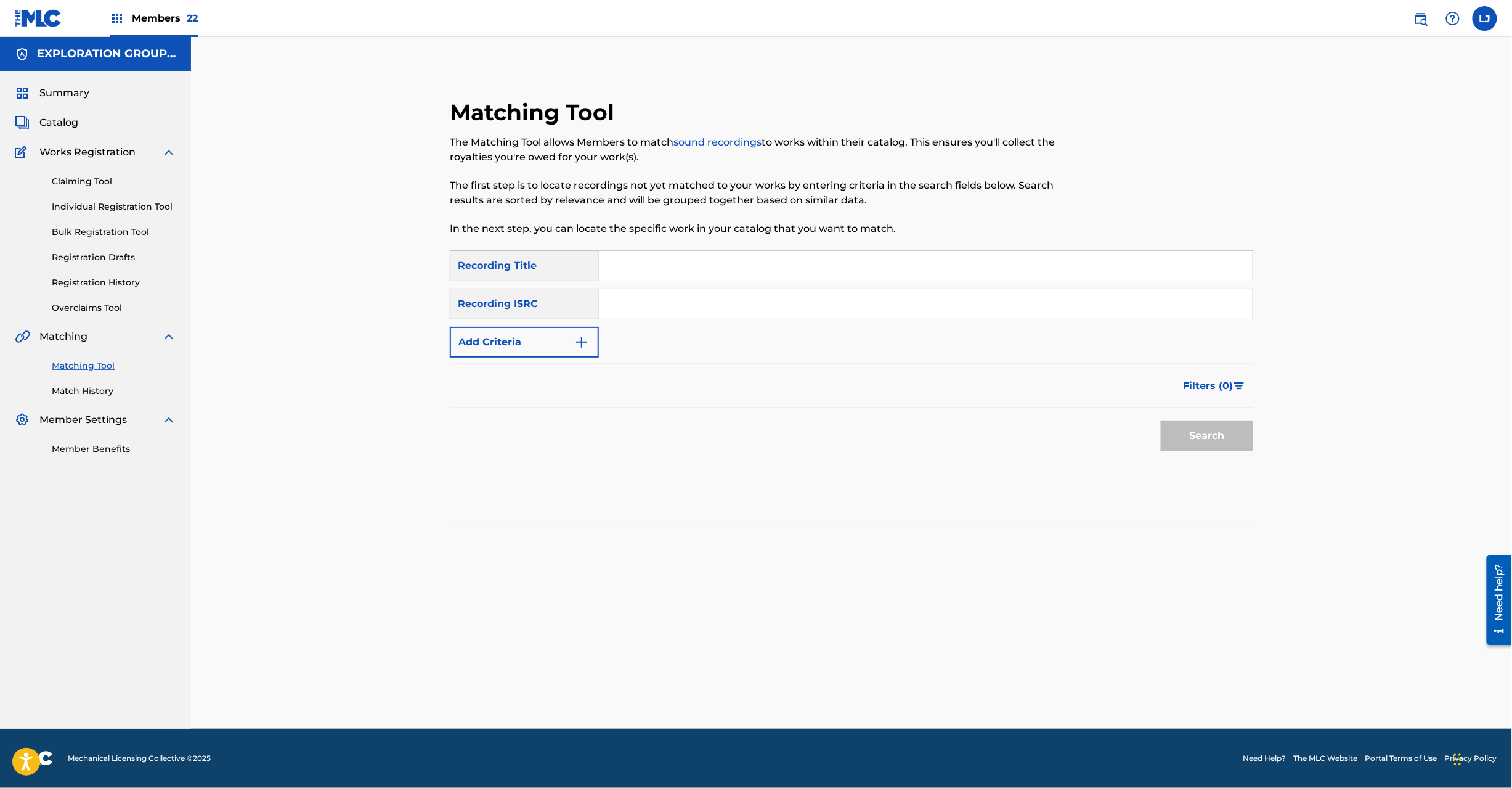
click at [641, 311] on input "Search Form" at bounding box center [925, 304] width 654 height 29
paste input "JPK460905034"
click at [1220, 430] on button "Search" at bounding box center [1207, 436] width 93 height 31
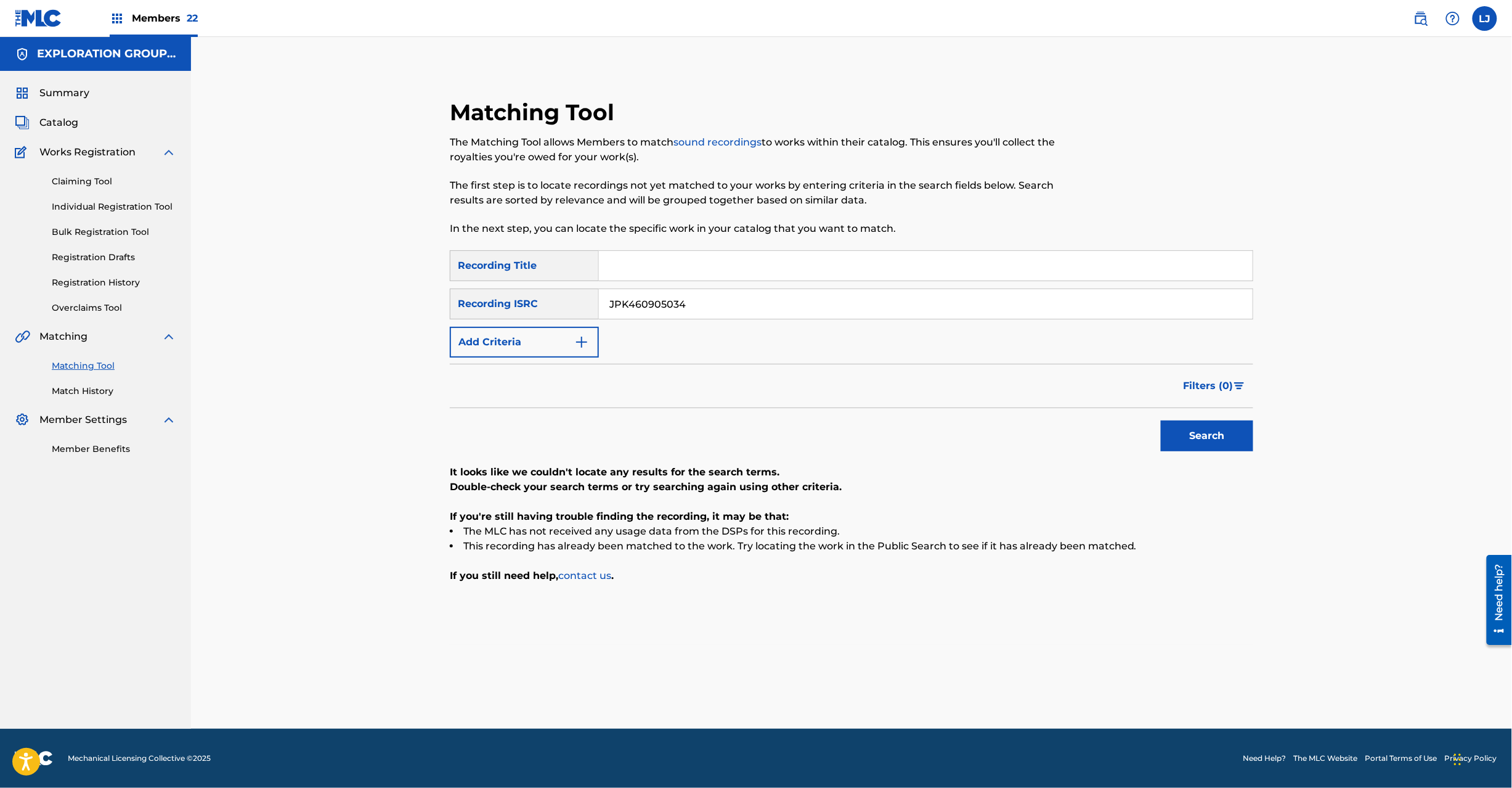
click at [1211, 436] on button "Search" at bounding box center [1207, 436] width 93 height 31
click at [708, 308] on input "JPK460905034" at bounding box center [925, 304] width 654 height 29
paste input "JPPC00902271"
drag, startPoint x: 712, startPoint y: 308, endPoint x: 790, endPoint y: 326, distance: 80.0
click at [714, 308] on input "JPK460905034" at bounding box center [925, 304] width 654 height 29
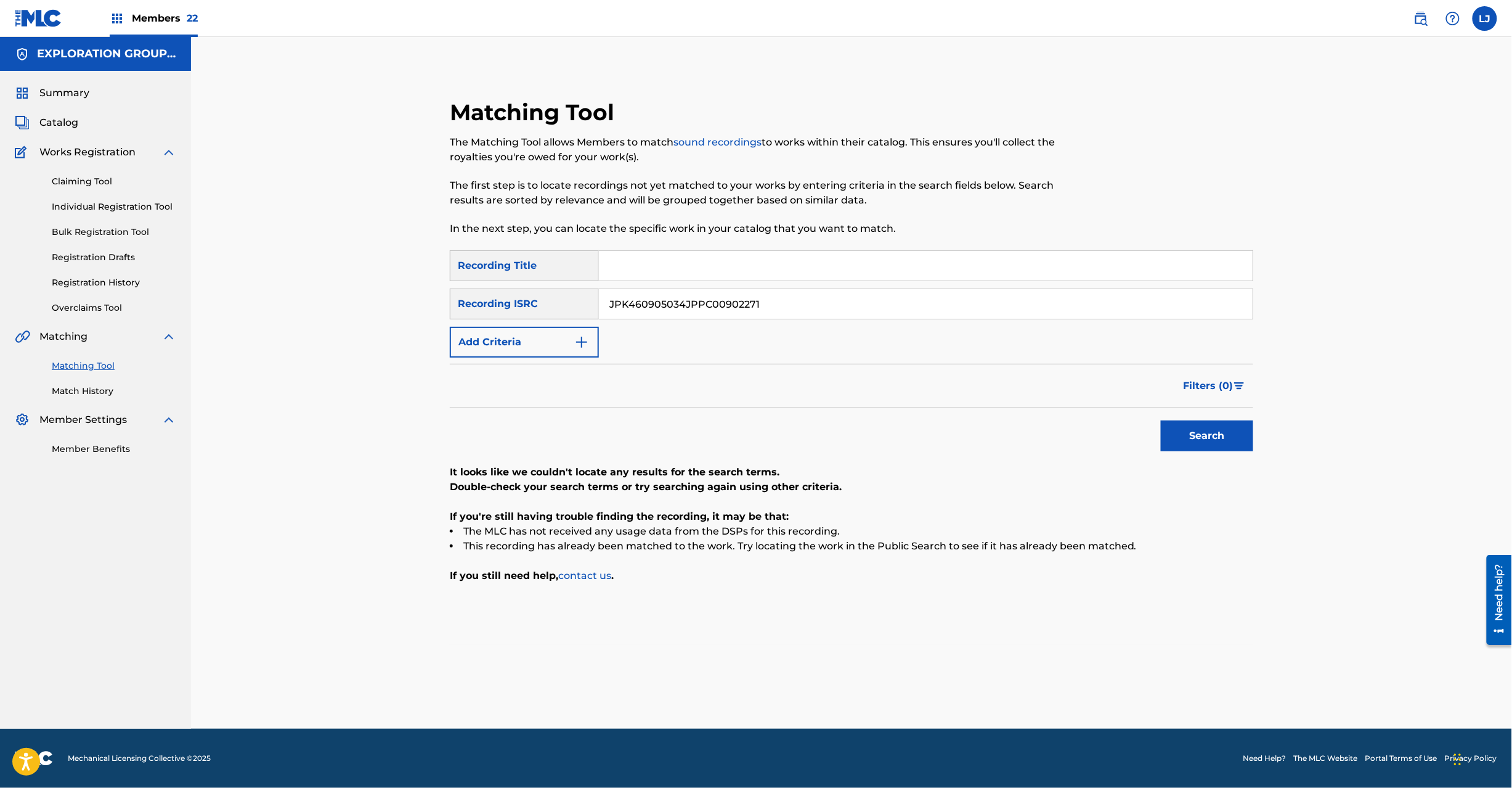
click at [805, 297] on input "JPK460905034JPPC00902271" at bounding box center [925, 304] width 654 height 29
paste input "Search Form"
drag, startPoint x: 1162, startPoint y: 418, endPoint x: 1199, endPoint y: 437, distance: 41.6
click at [1165, 423] on div "Search" at bounding box center [1204, 432] width 98 height 49
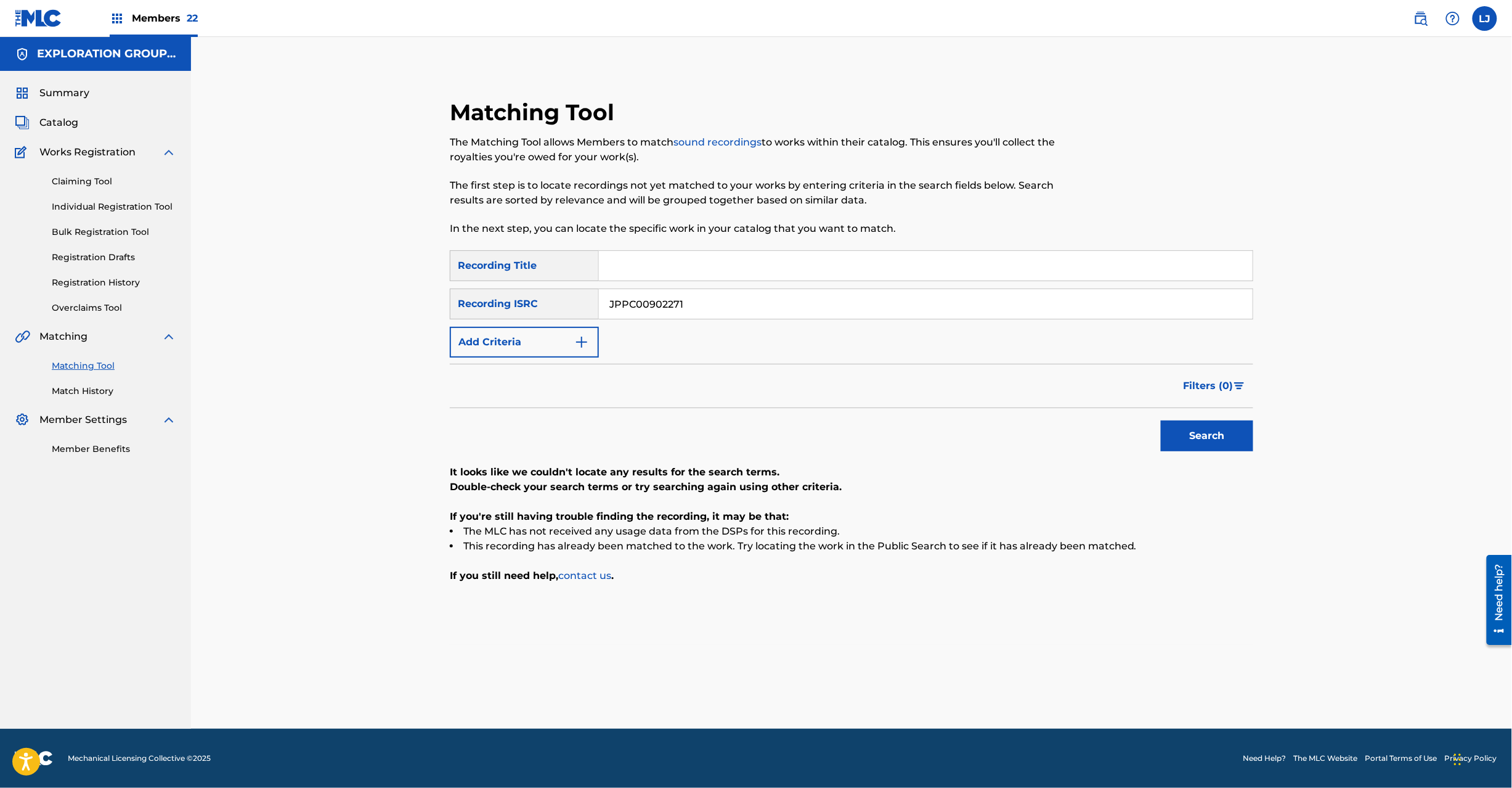
click at [1199, 437] on button "Search" at bounding box center [1207, 436] width 93 height 31
click at [706, 294] on input "JPPC00902271" at bounding box center [925, 304] width 654 height 29
paste input "D420900054"
drag, startPoint x: 706, startPoint y: 294, endPoint x: 781, endPoint y: 327, distance: 81.9
click at [711, 294] on input "JPPC00902271" at bounding box center [925, 304] width 654 height 29
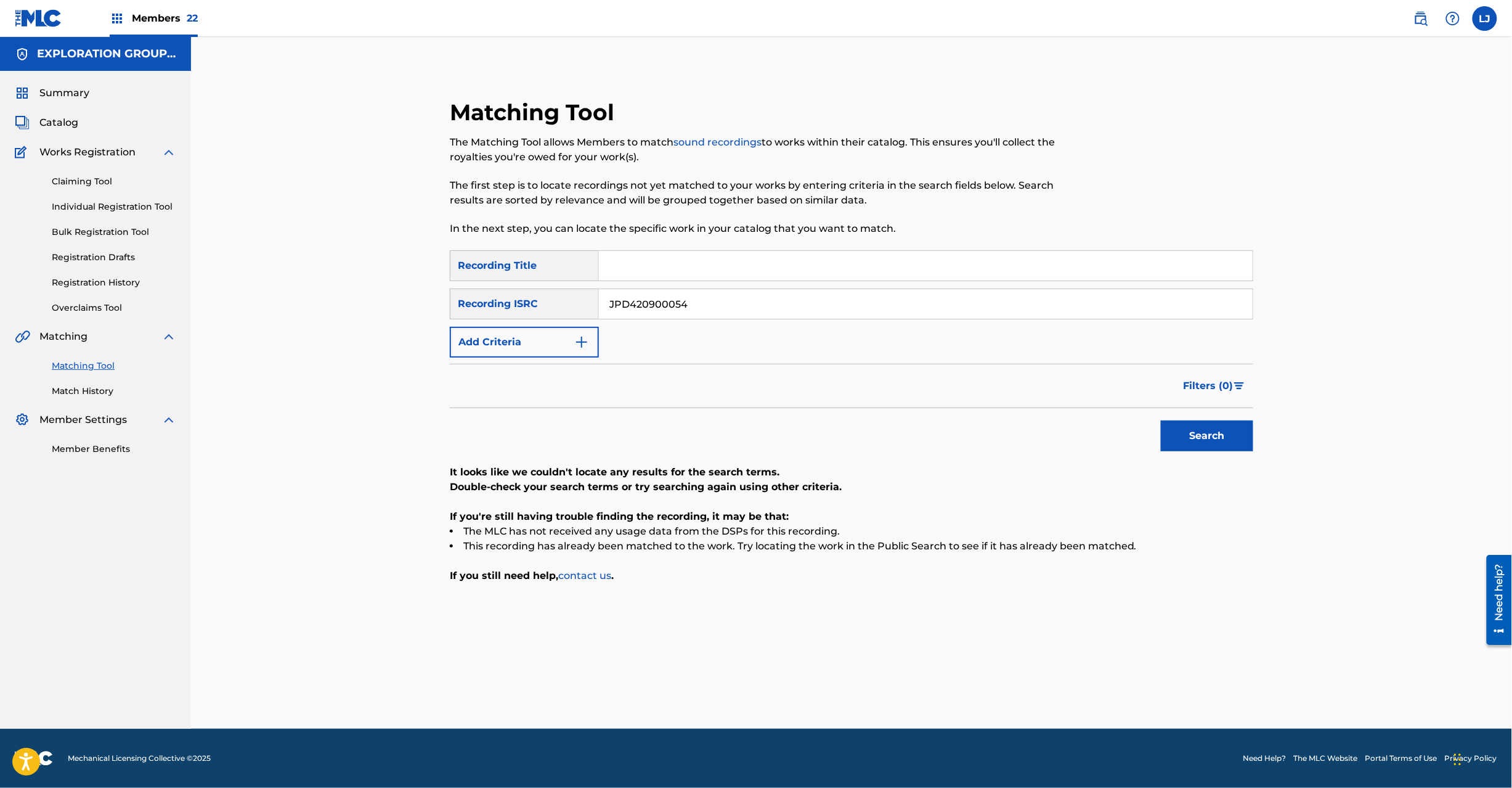
type input "JPD420900054"
click at [1157, 434] on div "Search" at bounding box center [1204, 432] width 98 height 49
click at [1199, 437] on button "Search" at bounding box center [1207, 436] width 93 height 31
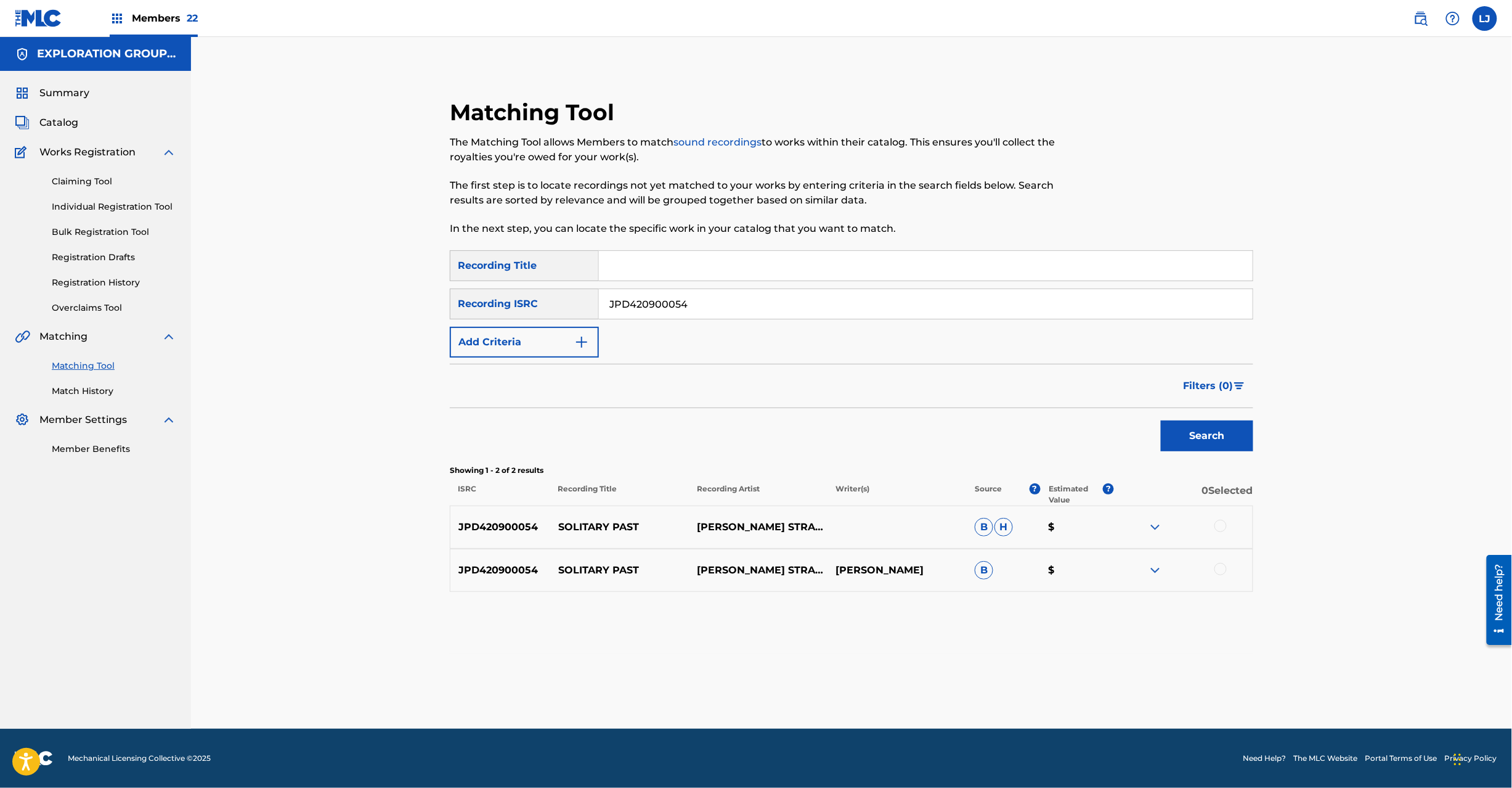
click at [1220, 530] on div at bounding box center [1220, 526] width 12 height 12
click at [1220, 562] on div "JPD420900054 SOLITARY PAST [PERSON_NAME] STRANGE,BEAUTIFUL & LOUD [PERSON_NAME]…" at bounding box center [851, 570] width 804 height 43
click at [1215, 571] on div at bounding box center [1220, 568] width 12 height 12
click at [902, 697] on button "Match 2 Groups" at bounding box center [865, 687] width 136 height 31
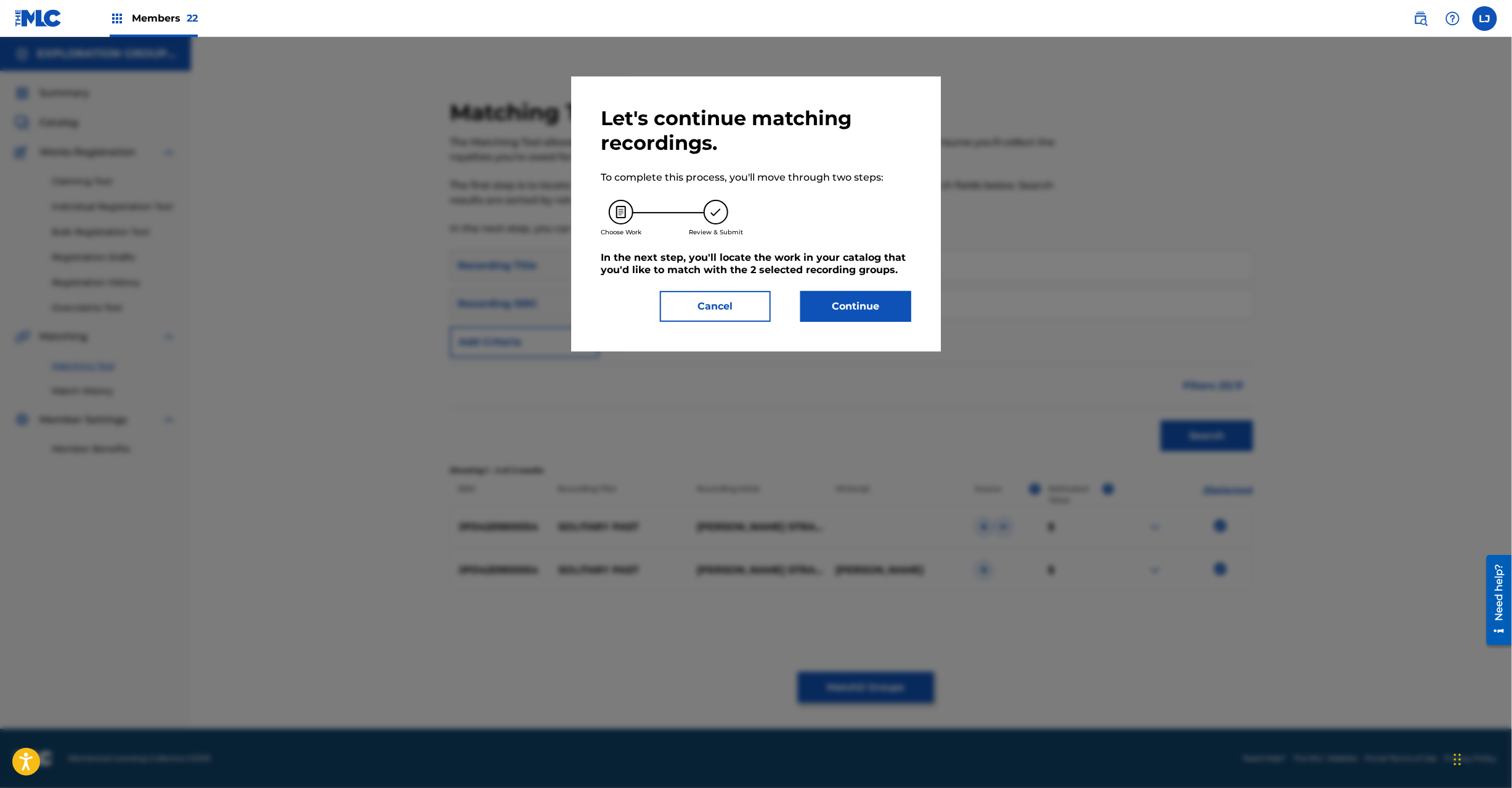
click at [863, 304] on button "Continue" at bounding box center [856, 307] width 111 height 31
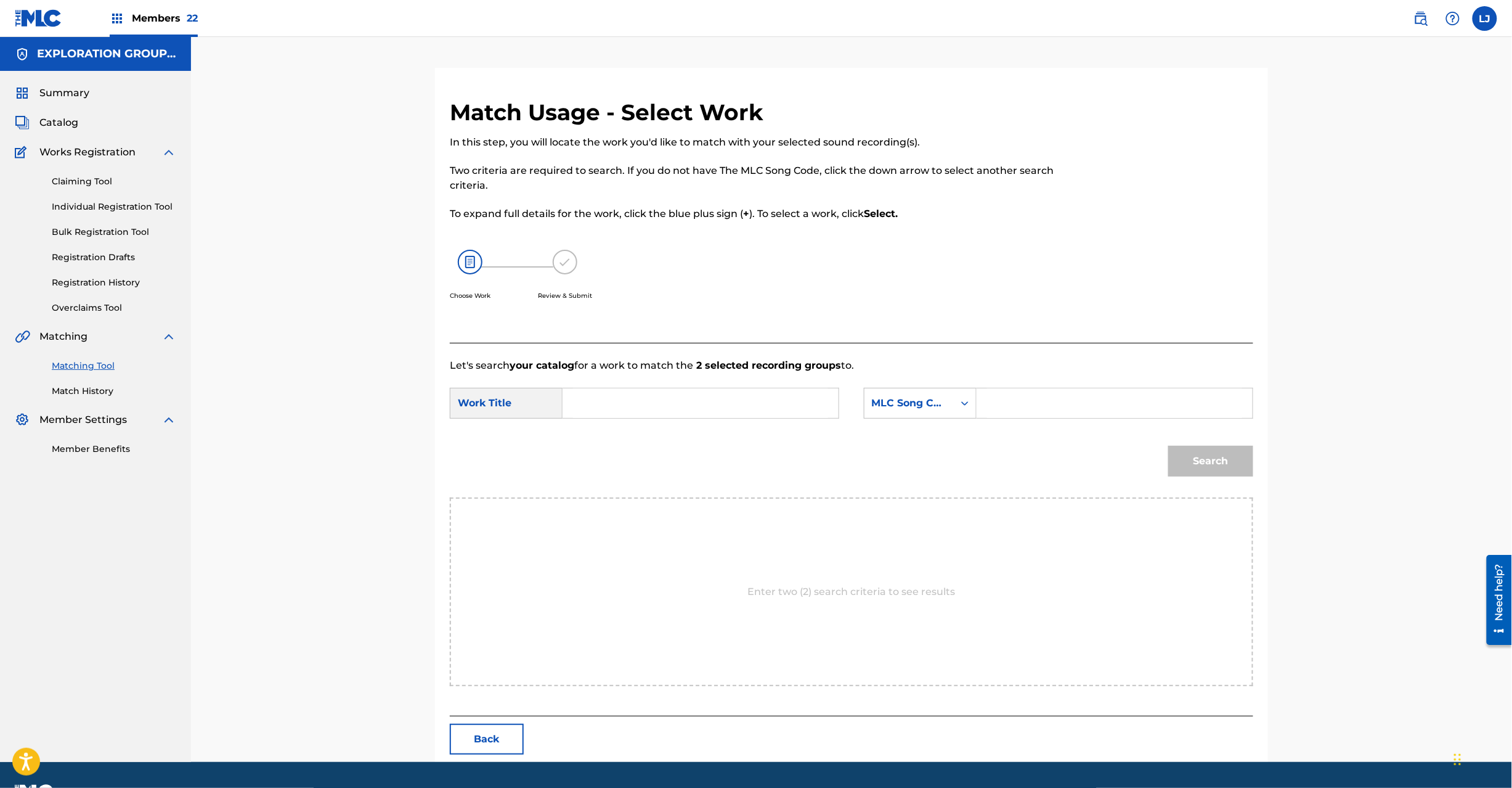
click at [776, 374] on form "SearchWithCriteria6acdd38f-74a1-4b78-a7f8-c540f36d6193 Work Title SearchWithCri…" at bounding box center [851, 435] width 804 height 125
click at [759, 396] on input "Search Form" at bounding box center [701, 403] width 255 height 29
paste input "Solitary Past S680UT"
click at [684, 400] on input "Solitary Past S680UT" at bounding box center [701, 403] width 255 height 29
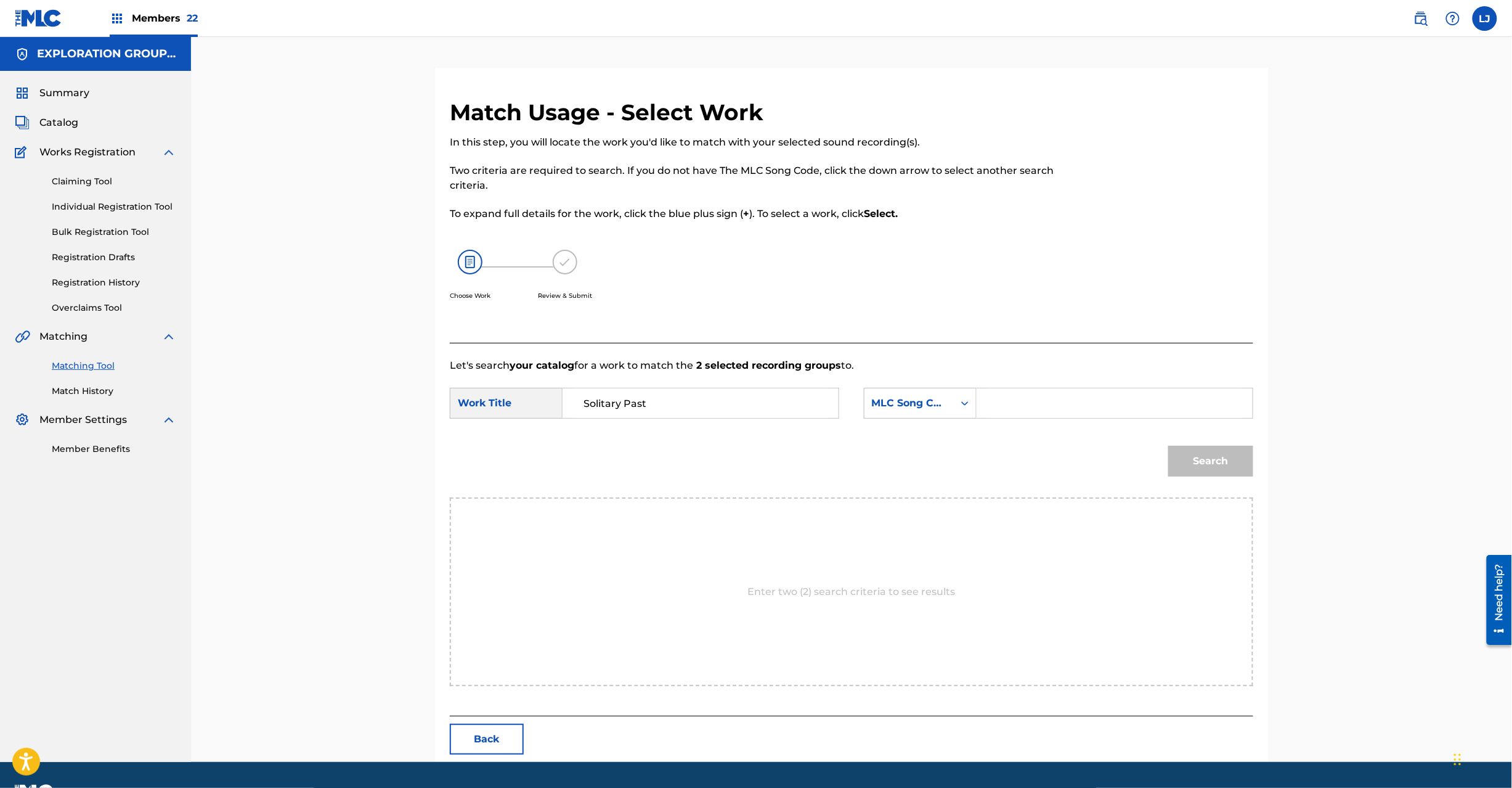
type input "Solitary Past"
click at [1026, 408] on input "Search Form" at bounding box center [1115, 403] width 255 height 29
paste input "S680UT"
type input "S680UT"
click at [1223, 460] on button "Search" at bounding box center [1210, 461] width 85 height 31
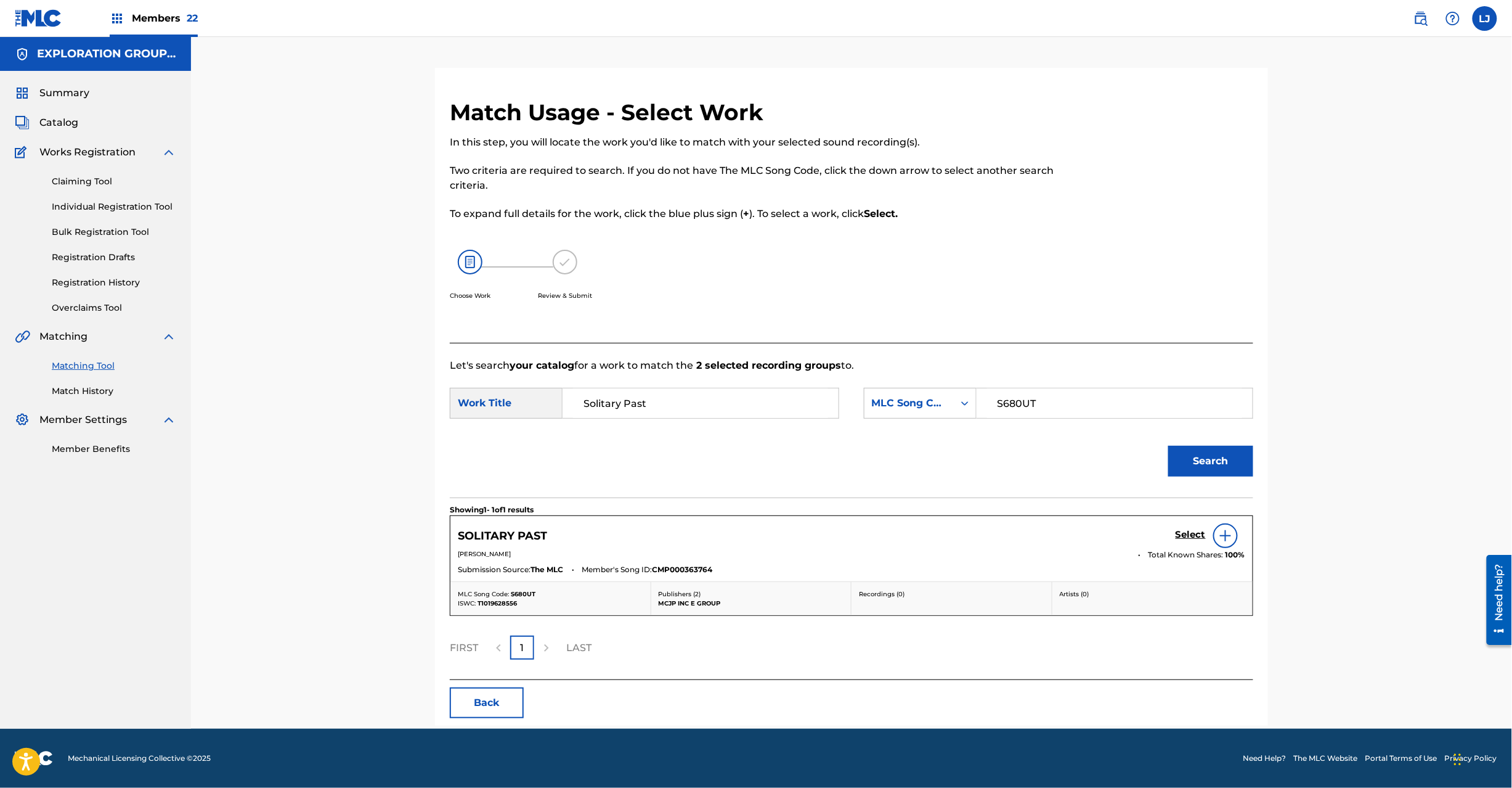
click at [1181, 534] on h5 "Select" at bounding box center [1190, 534] width 30 height 11
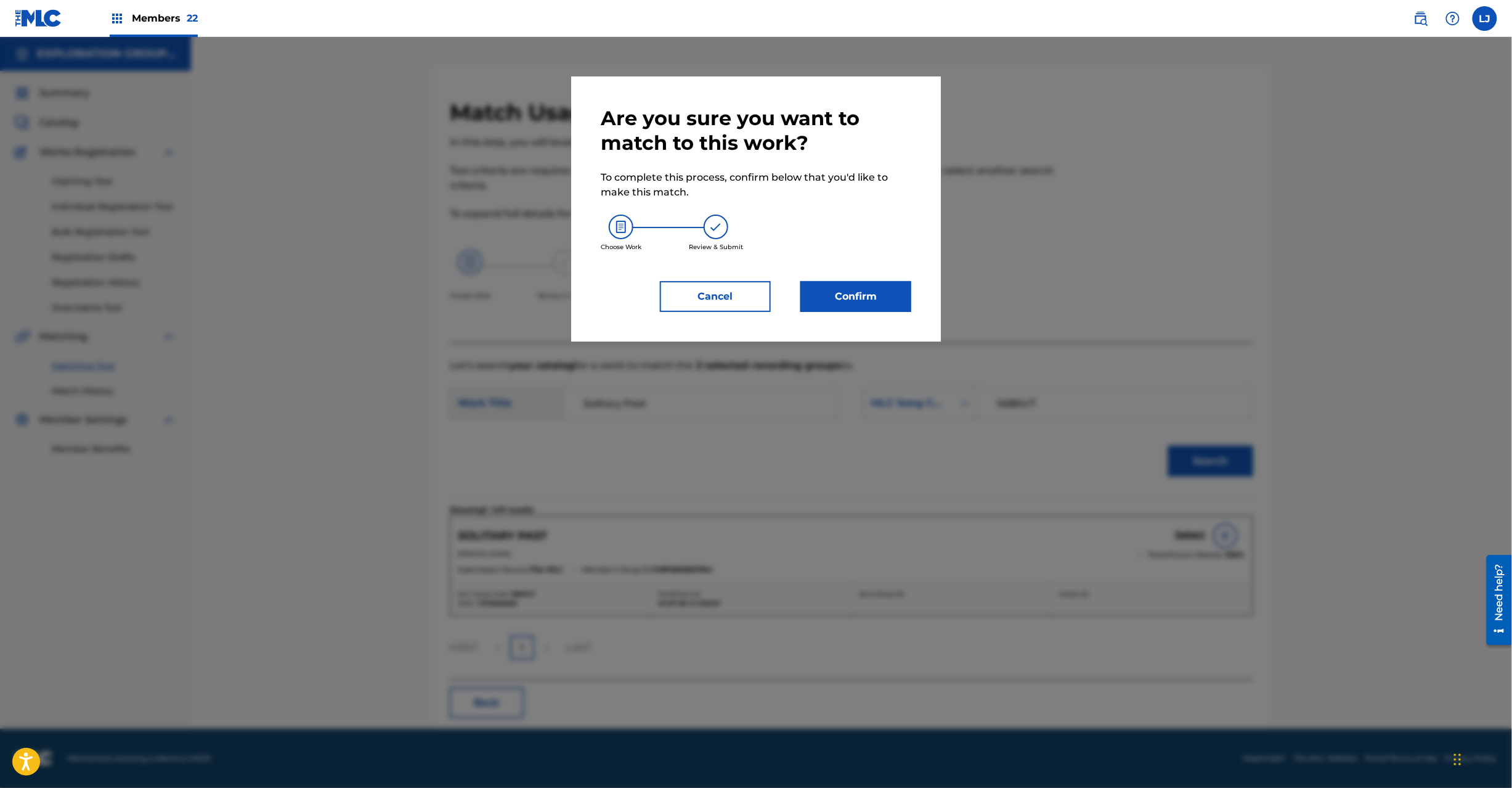
click at [864, 269] on div "Are you sure you want to match to this work? To complete this process, confirm …" at bounding box center [756, 209] width 311 height 206
click at [863, 294] on button "Confirm" at bounding box center [856, 296] width 111 height 31
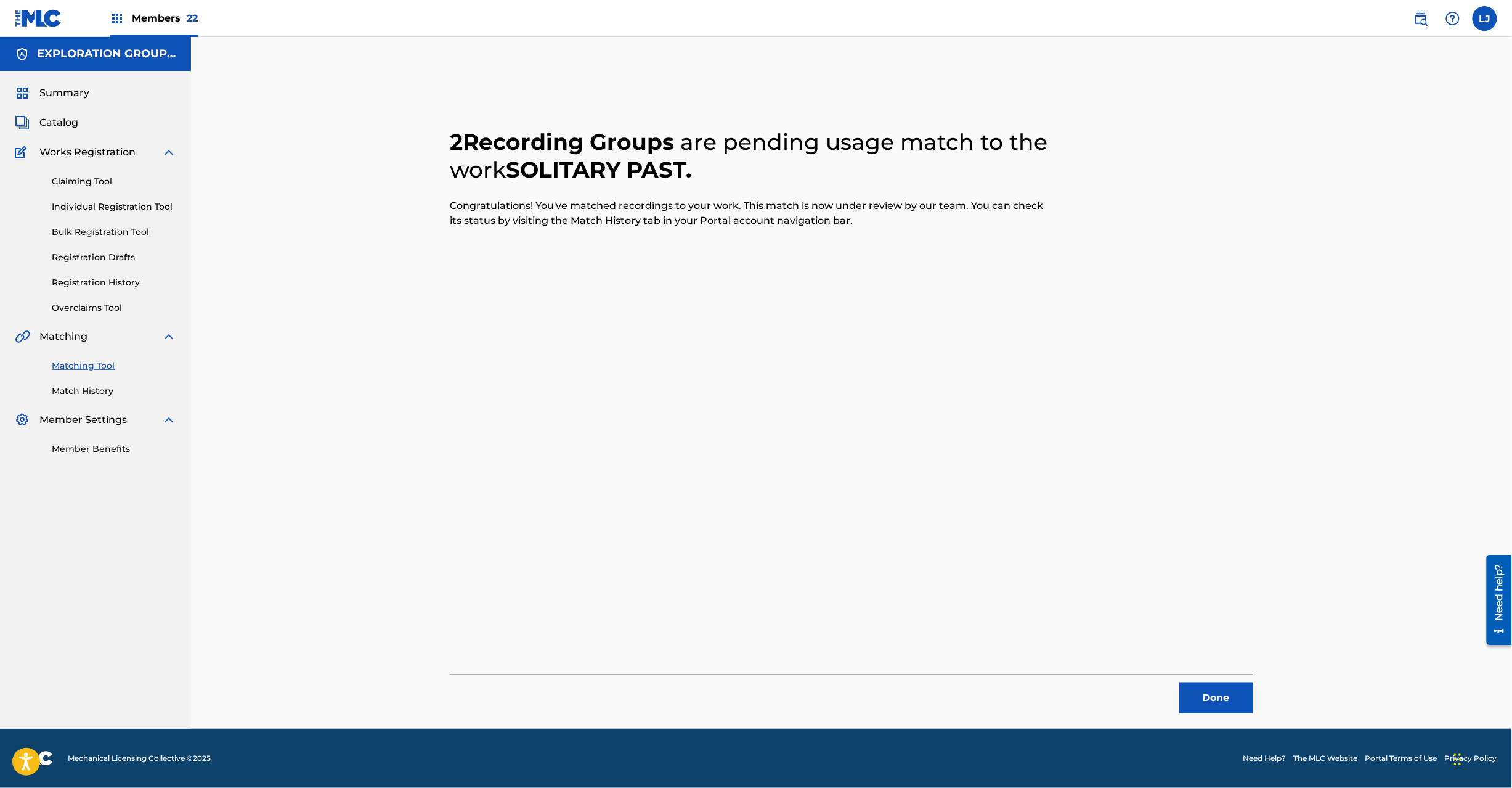
click at [1206, 713] on button "Done" at bounding box center [1216, 698] width 74 height 31
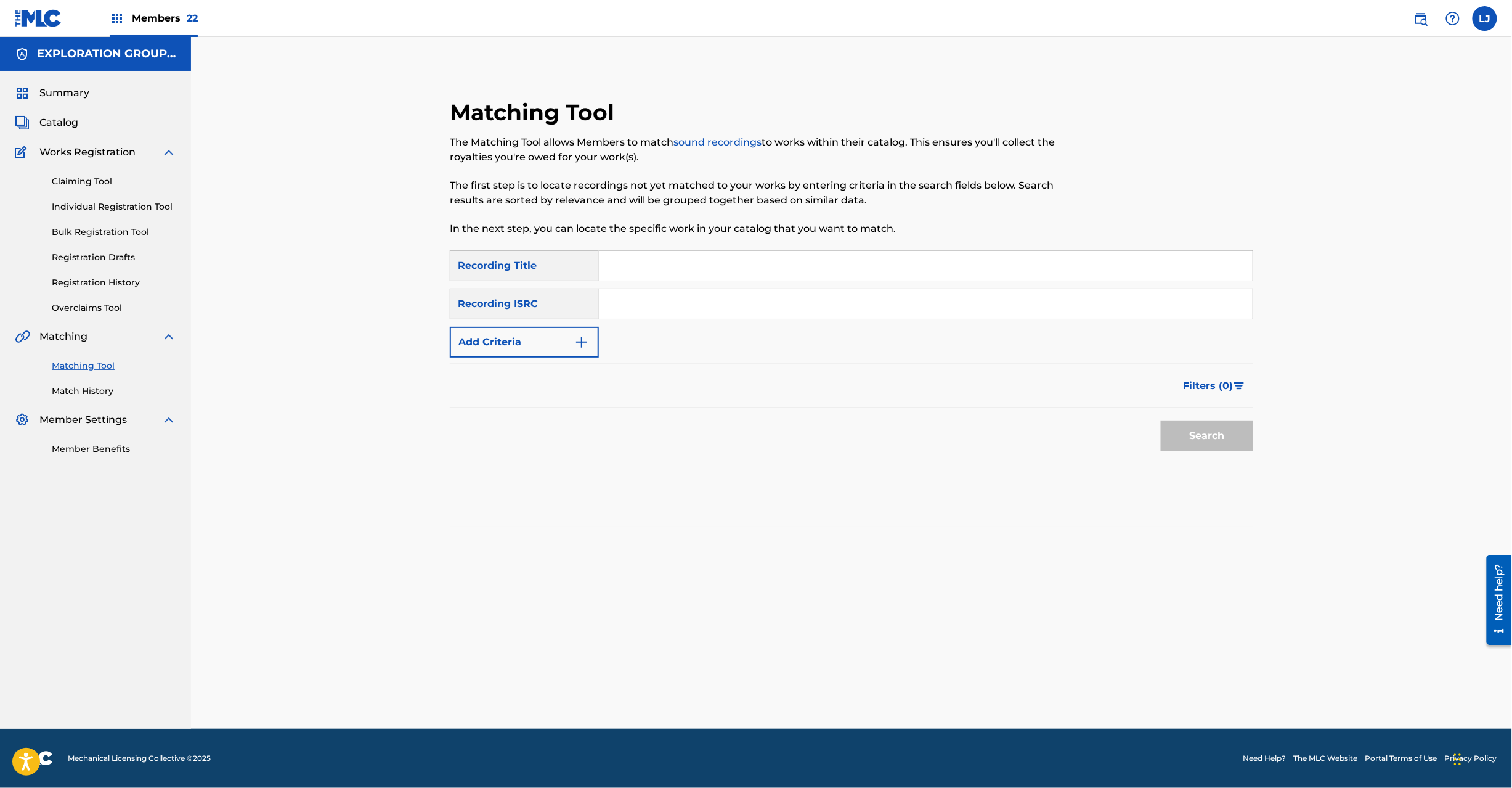
click at [629, 296] on input "Search Form" at bounding box center [925, 304] width 654 height 29
paste input "JPD420900057"
type input "JPD420900057"
click at [1178, 422] on button "Search" at bounding box center [1207, 436] width 93 height 31
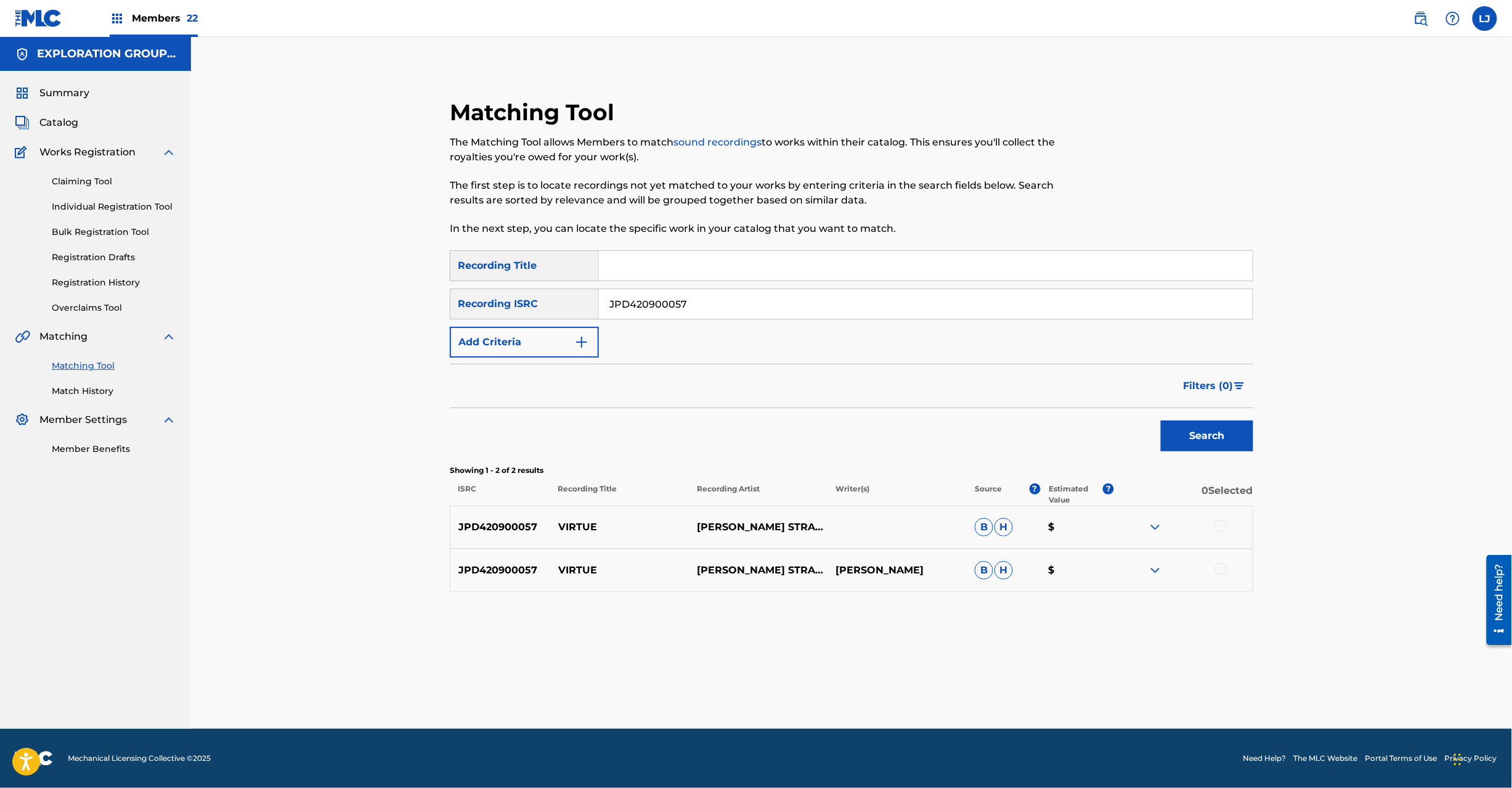
click at [1225, 526] on div at bounding box center [1220, 526] width 12 height 12
click at [1222, 570] on div at bounding box center [1220, 568] width 12 height 12
click at [927, 661] on div "Matching Tool The Matching Tool allows Members to match sound recordings to wor…" at bounding box center [851, 398] width 863 height 661
click at [915, 671] on div "Matching Tool The Matching Tool allows Members to match sound recordings to wor…" at bounding box center [851, 398] width 863 height 661
click at [875, 693] on button "Match 2 Groups" at bounding box center [865, 687] width 136 height 31
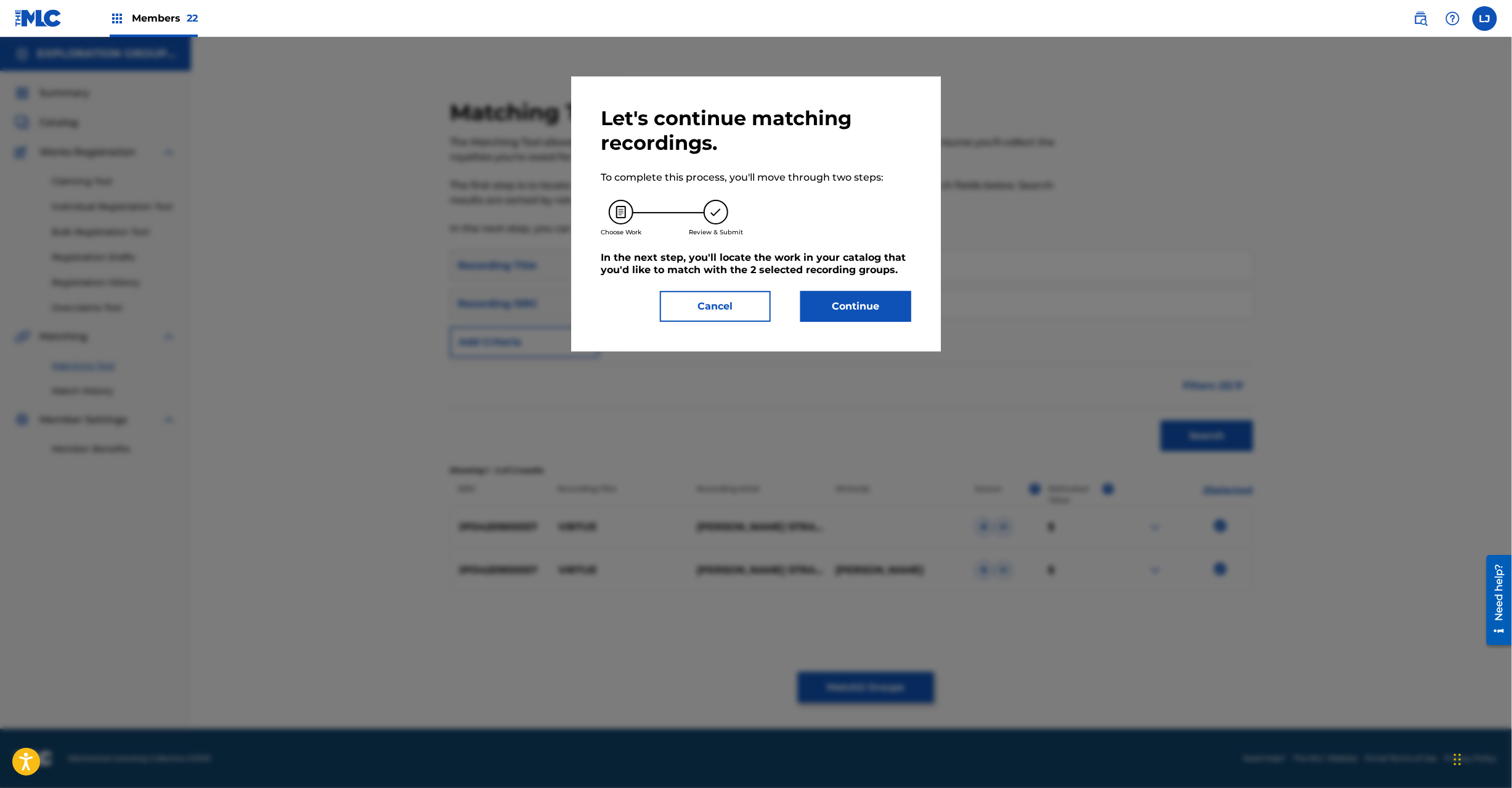
click at [878, 296] on button "Continue" at bounding box center [856, 307] width 111 height 31
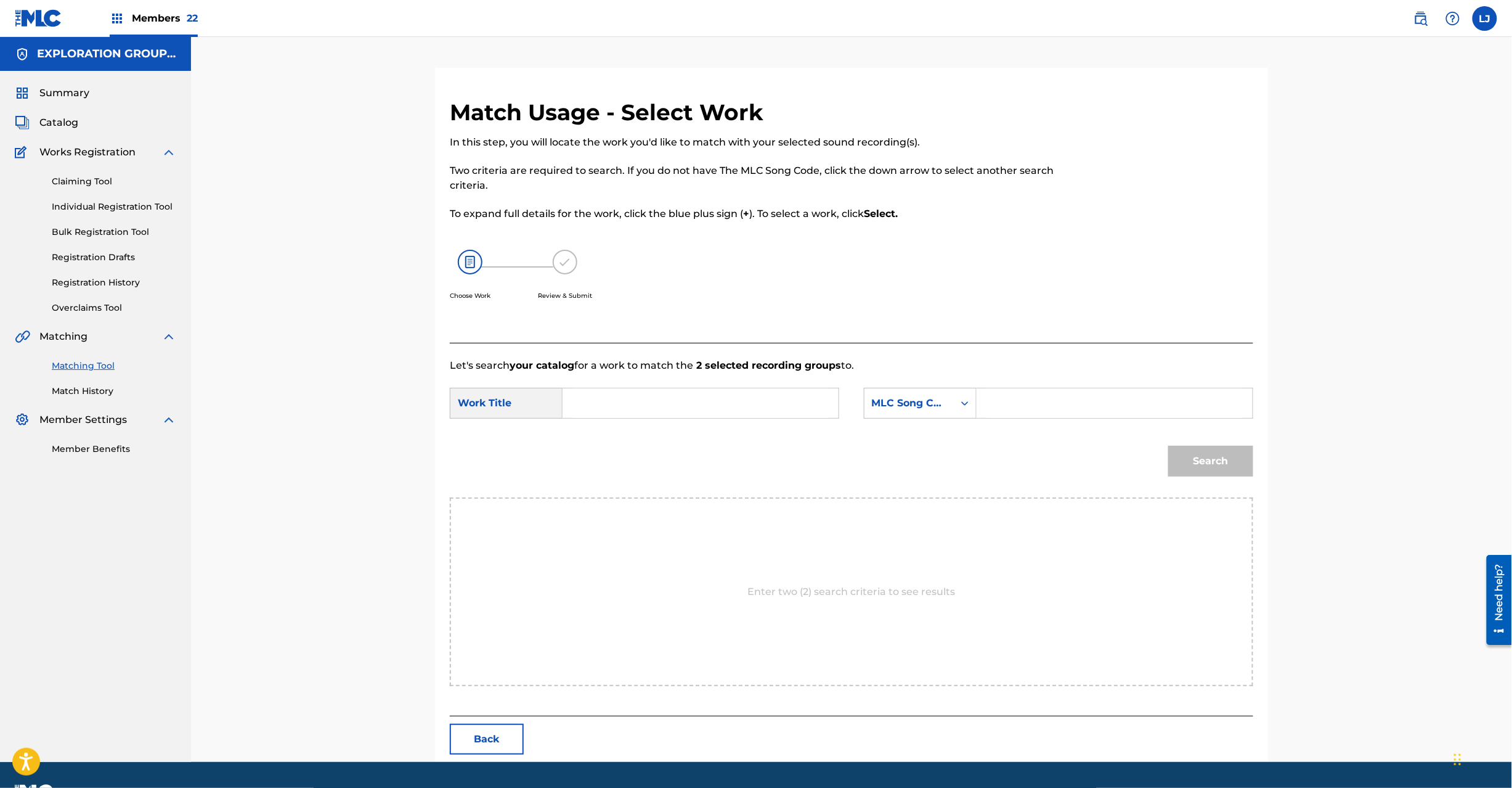
click at [636, 405] on input "Search Form" at bounding box center [701, 403] width 255 height 29
paste input "Virtue VW5UEG"
click at [671, 401] on input "Virtue VW5UEG" at bounding box center [701, 403] width 255 height 29
type input "Virtue"
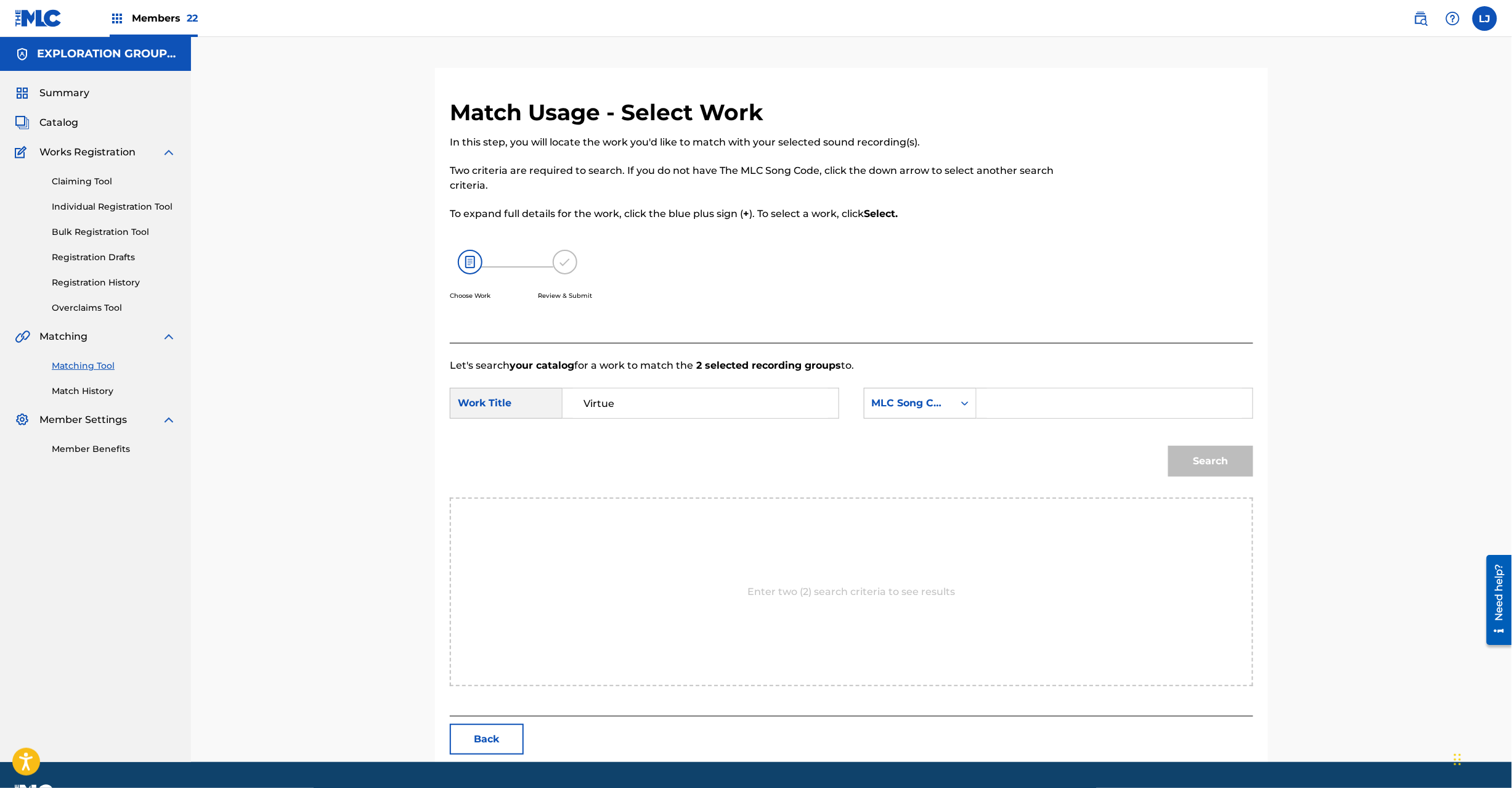
click at [977, 398] on div "Search Form" at bounding box center [1114, 403] width 276 height 31
click at [1040, 409] on input "Search Form" at bounding box center [1115, 403] width 255 height 29
paste input "VW5UEG"
type input "VW5UEG"
click at [1242, 455] on button "Search" at bounding box center [1210, 461] width 85 height 31
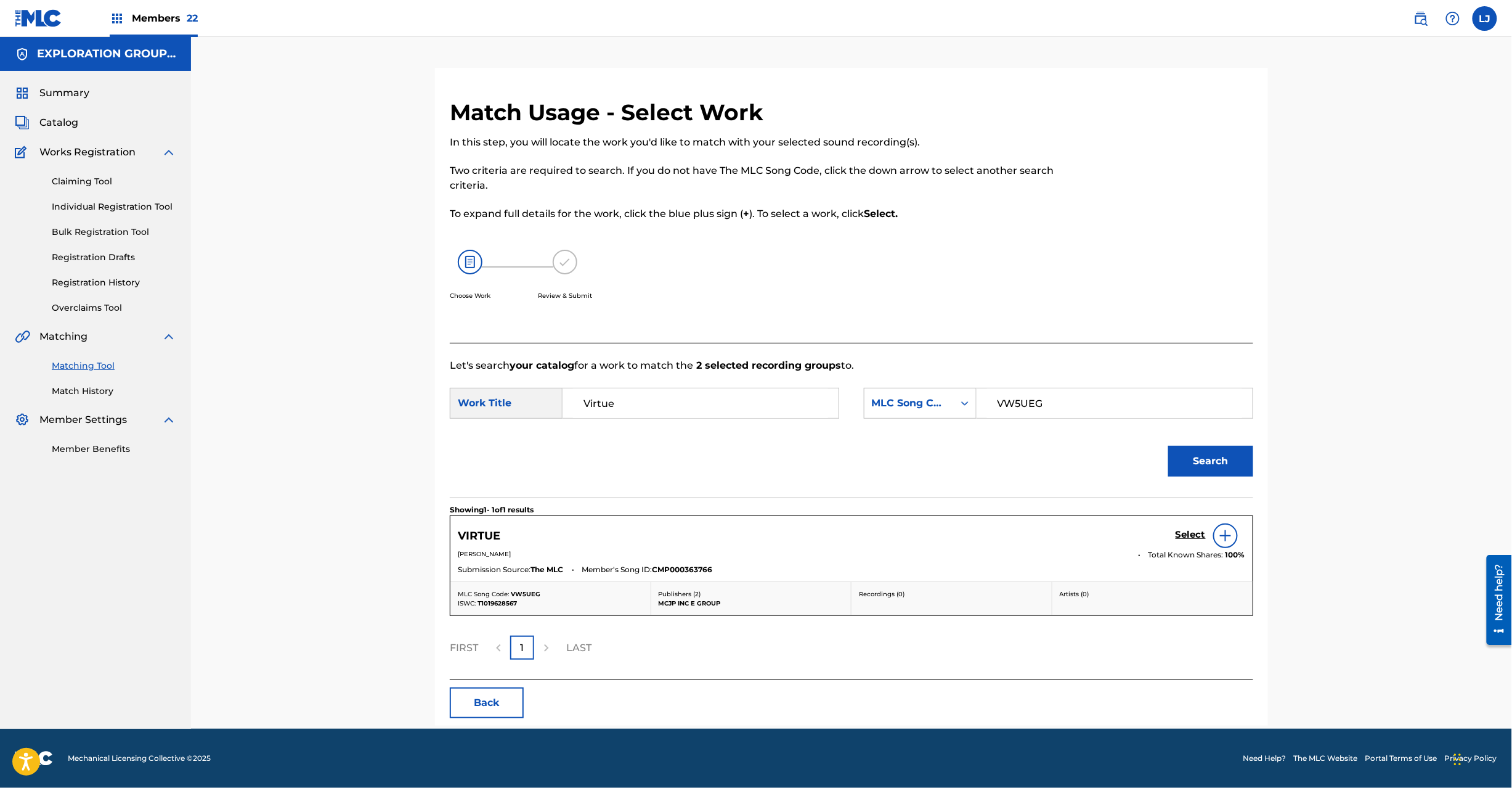
click at [1191, 536] on h5 "Select" at bounding box center [1190, 534] width 30 height 11
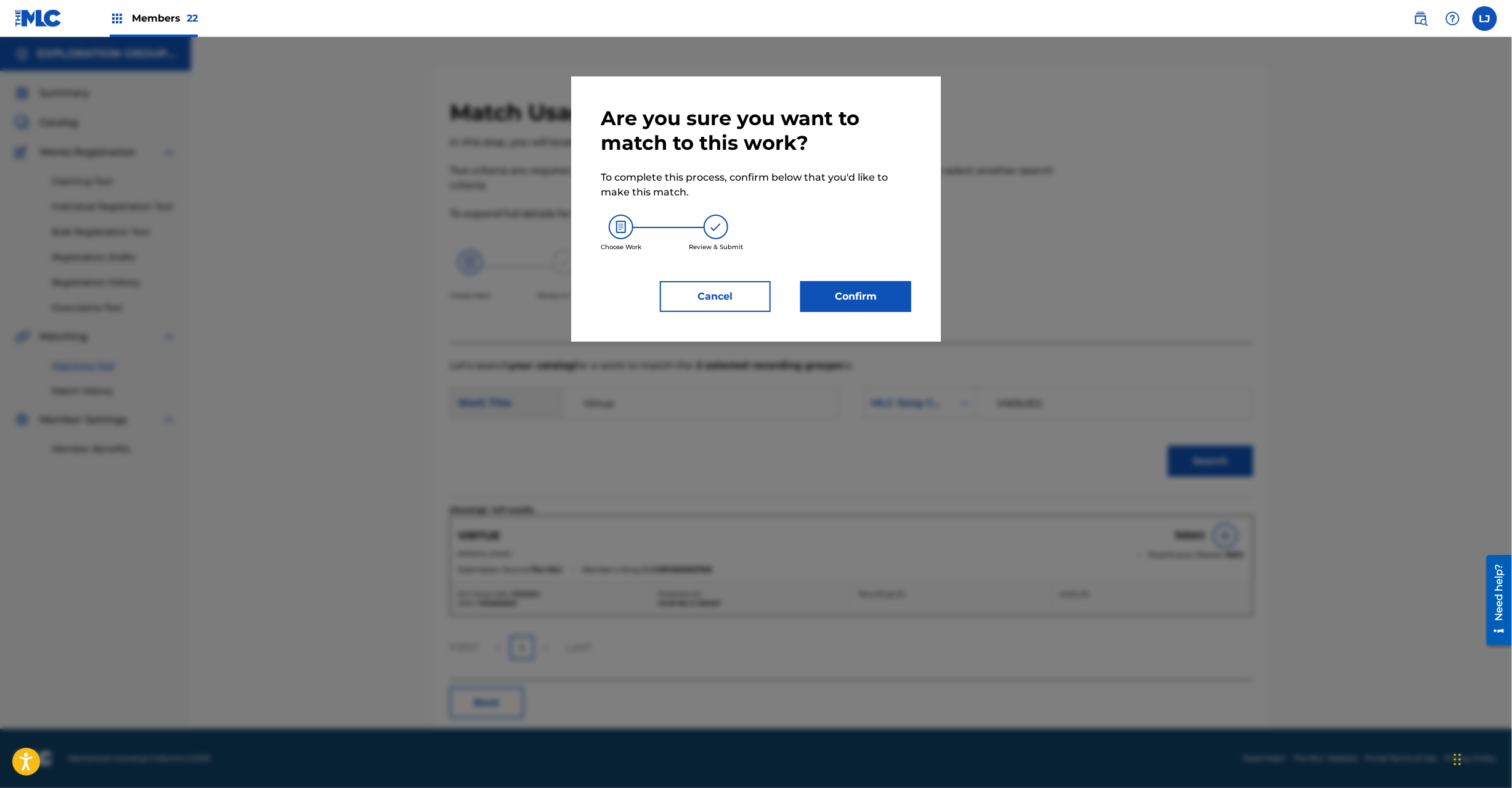
click at [876, 299] on button "Confirm" at bounding box center [856, 296] width 111 height 31
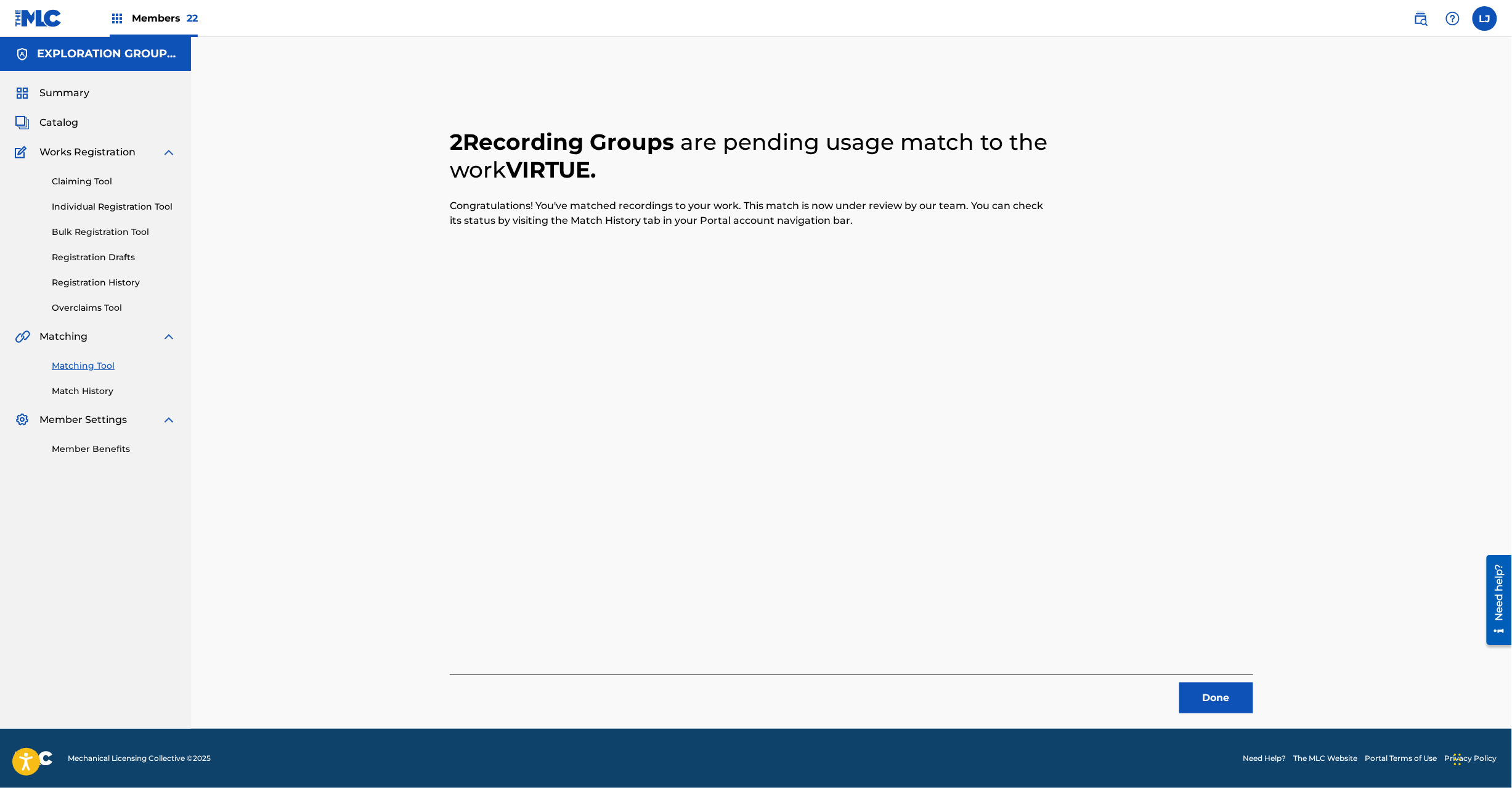
click at [1188, 701] on button "Done" at bounding box center [1216, 698] width 74 height 31
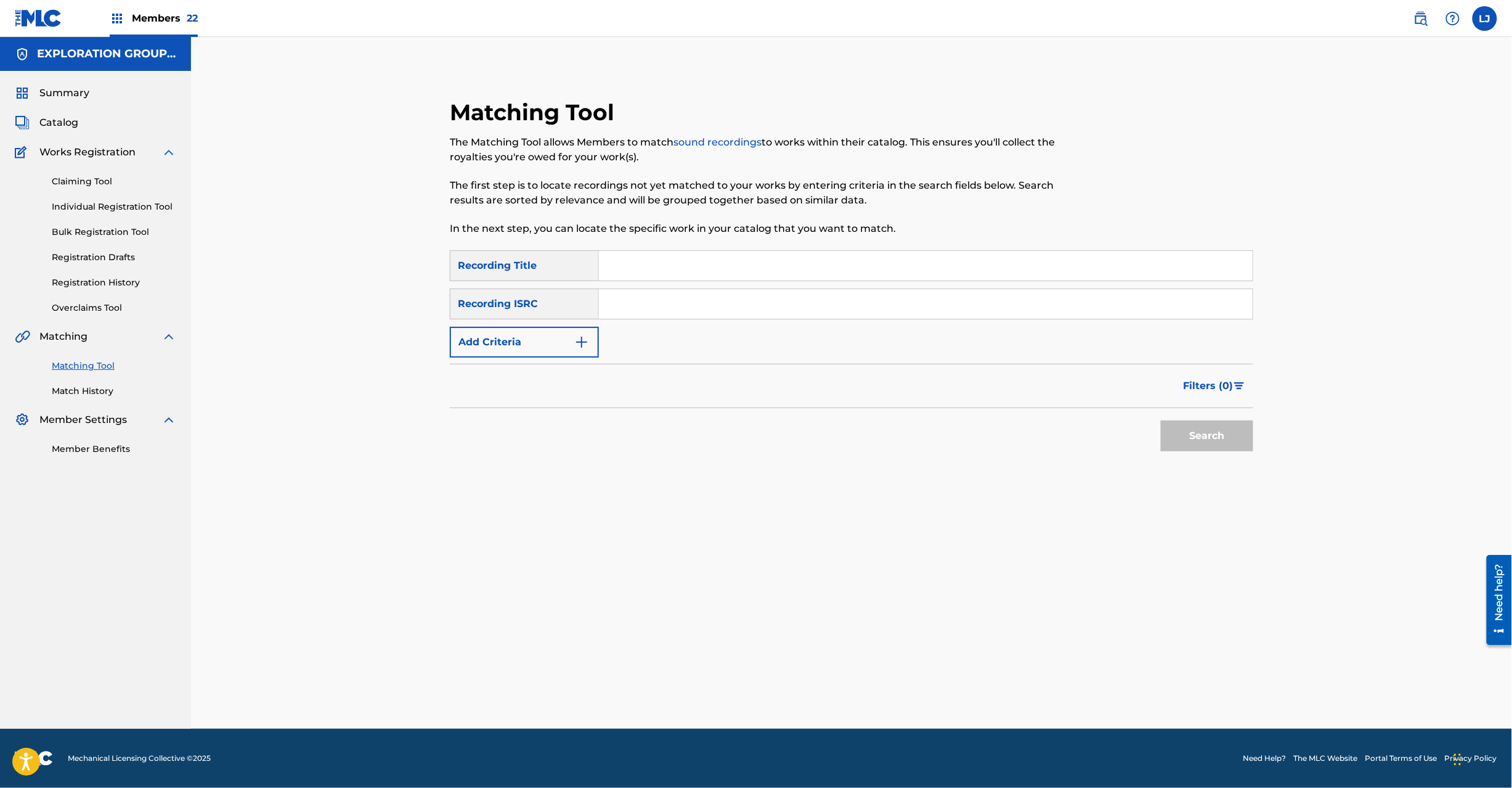
click at [679, 307] on input "Search Form" at bounding box center [925, 304] width 654 height 29
paste input "JPD420900058"
type input "JPD420900058"
click at [1231, 433] on button "Search" at bounding box center [1207, 436] width 93 height 31
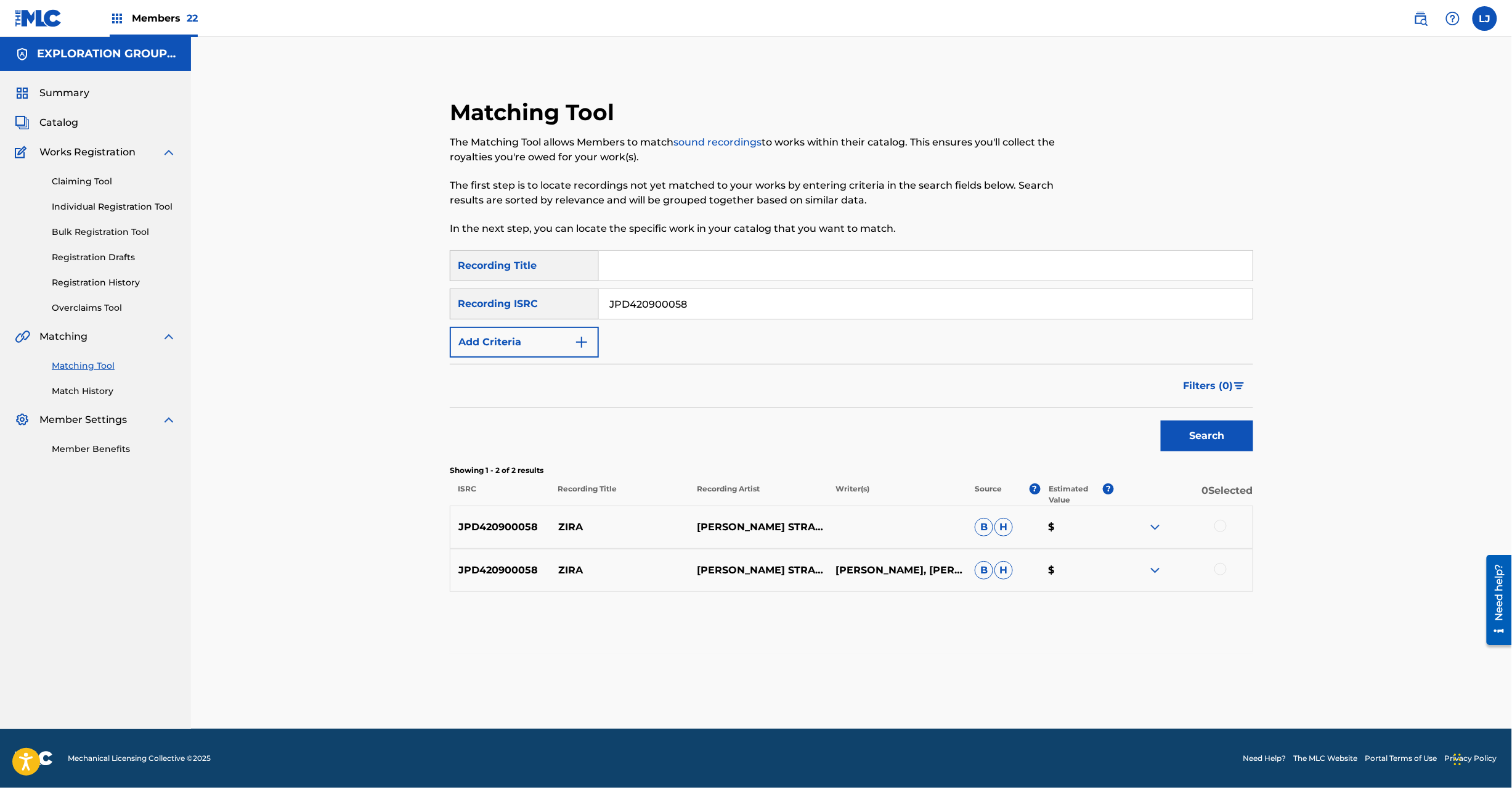
click at [1220, 526] on div at bounding box center [1220, 526] width 12 height 12
click at [1223, 568] on div at bounding box center [1220, 568] width 12 height 12
click at [861, 672] on button "Match 2 Groups" at bounding box center [865, 687] width 136 height 31
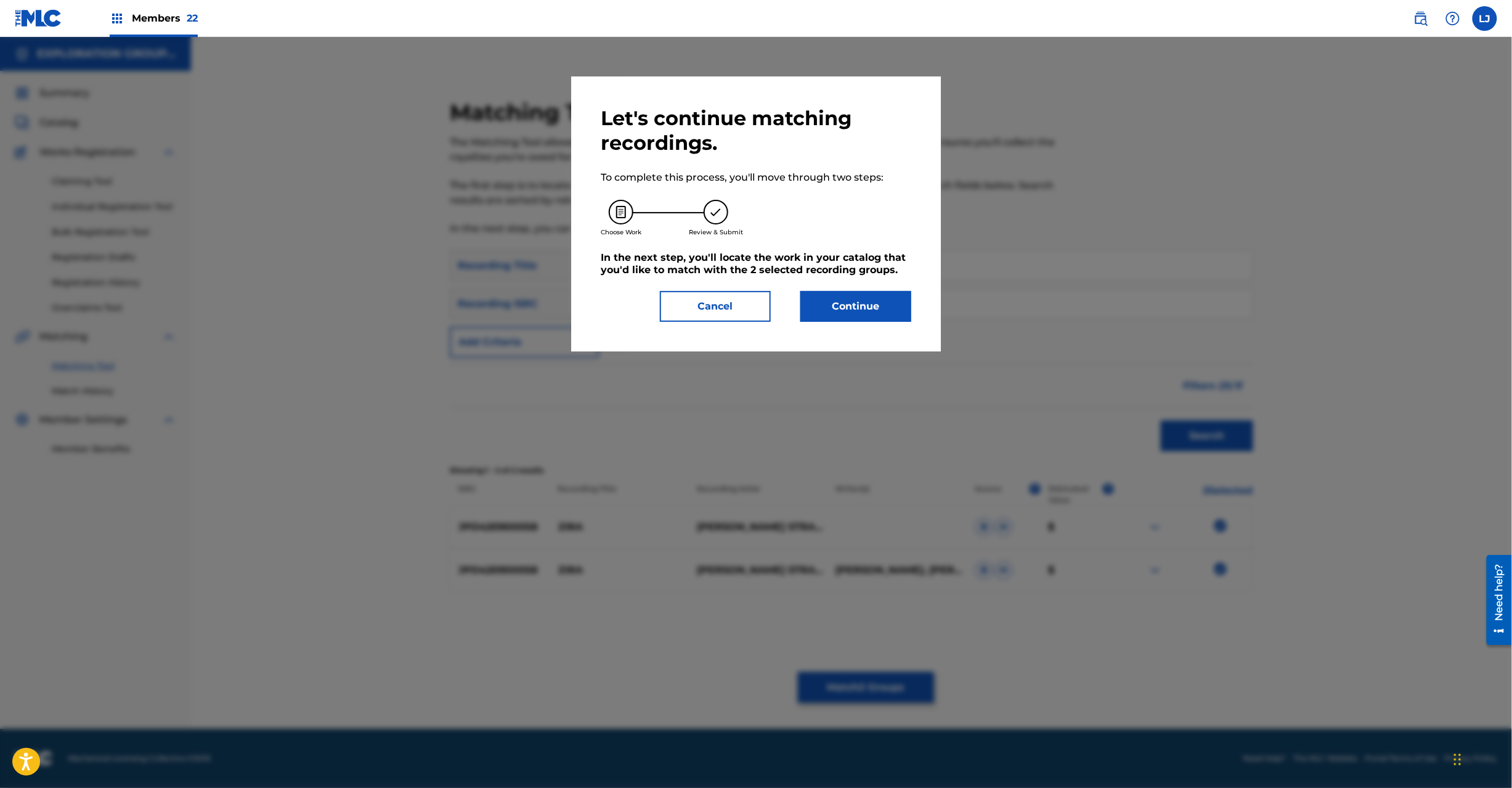
click at [863, 310] on button "Continue" at bounding box center [856, 307] width 111 height 31
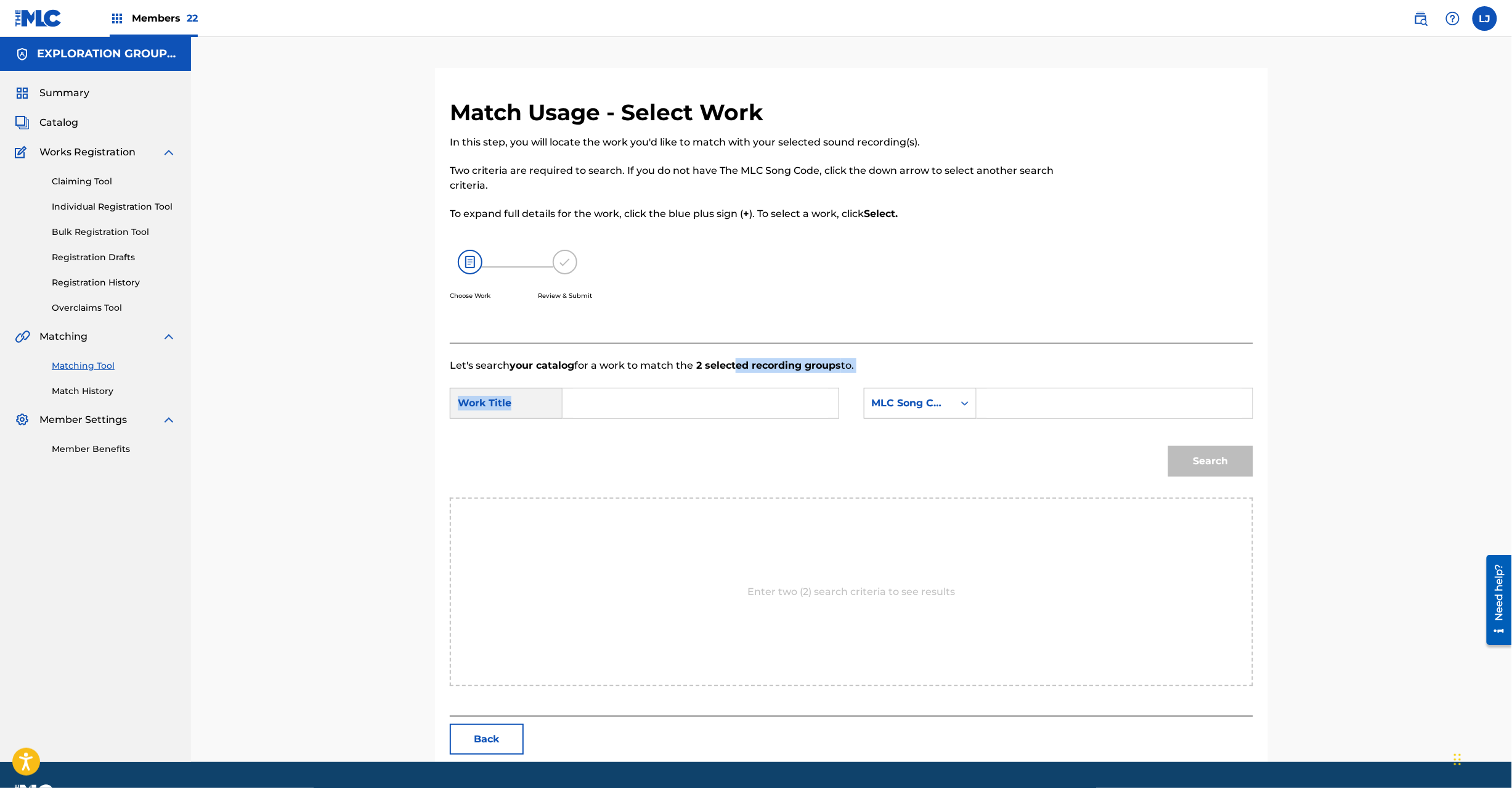
drag, startPoint x: 736, startPoint y: 361, endPoint x: 708, endPoint y: 400, distance: 48.0
click at [708, 400] on div "Let's search your catalog for a work to match the 2 selected recording groups t…" at bounding box center [851, 529] width 804 height 374
click at [708, 400] on input "Search Form" at bounding box center [701, 403] width 255 height 29
paste input "Zira ZA3JDZ"
drag, startPoint x: 708, startPoint y: 400, endPoint x: 701, endPoint y: 401, distance: 7.1
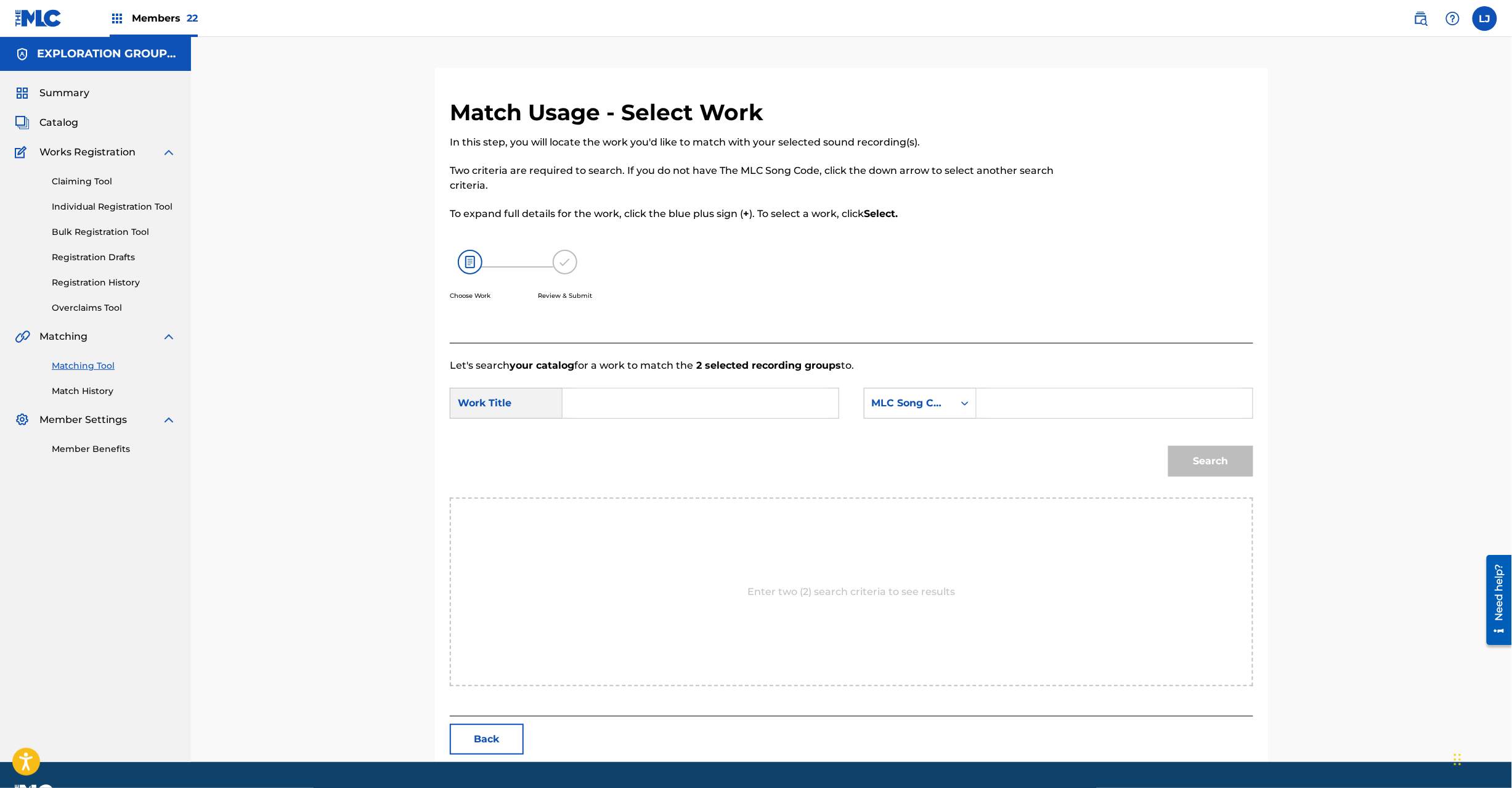
click at [710, 402] on input "Search Form" at bounding box center [701, 403] width 255 height 29
click at [636, 405] on input "Zira ZA3JDZ" at bounding box center [701, 403] width 255 height 29
type input "Zira"
click at [1079, 437] on div "Search" at bounding box center [851, 466] width 804 height 64
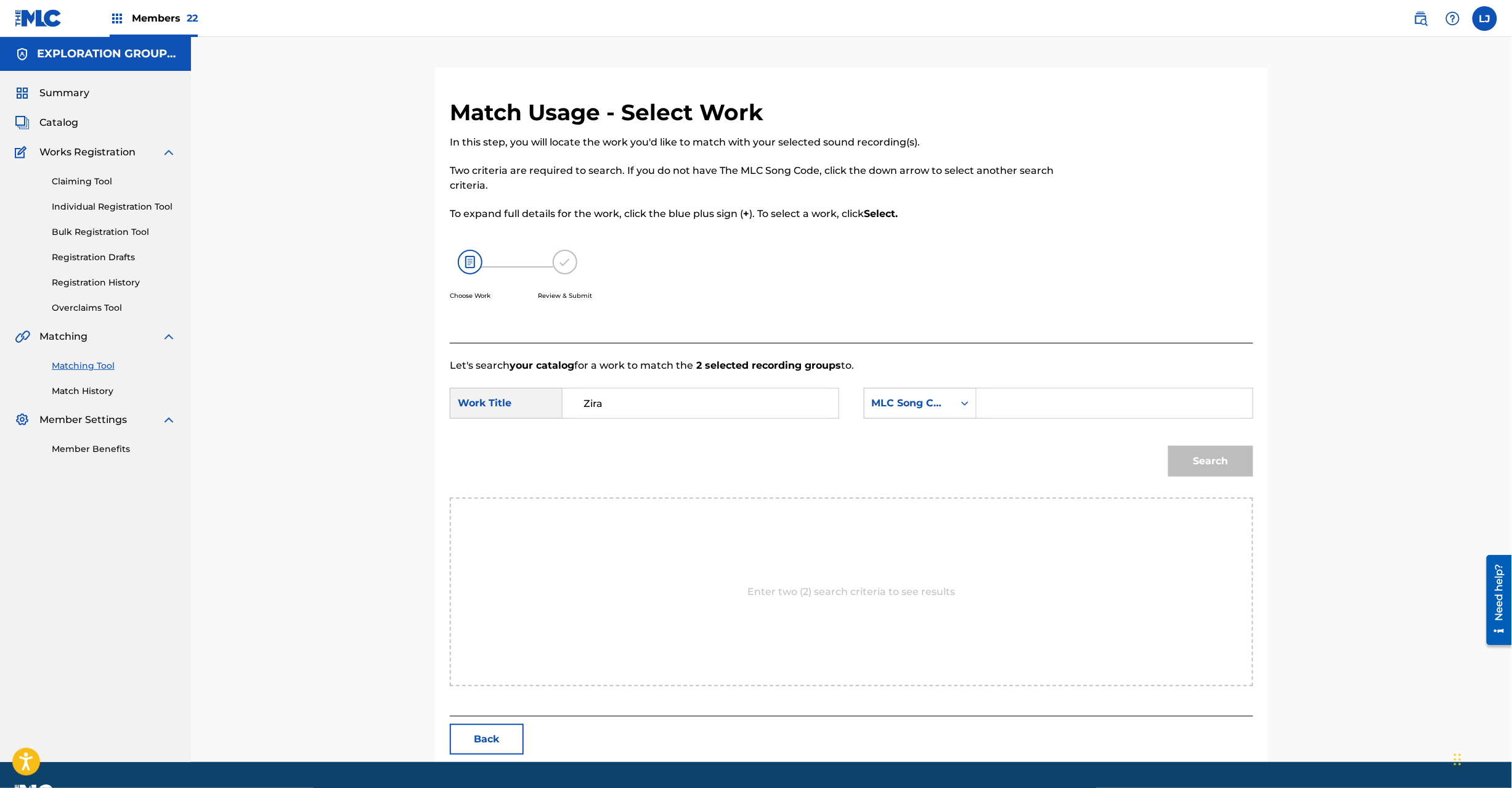
click at [1071, 404] on input "Search Form" at bounding box center [1115, 403] width 255 height 29
paste input "ZA3JDZ"
type input "ZA3JDZ"
click at [1213, 469] on button "Search" at bounding box center [1210, 461] width 85 height 31
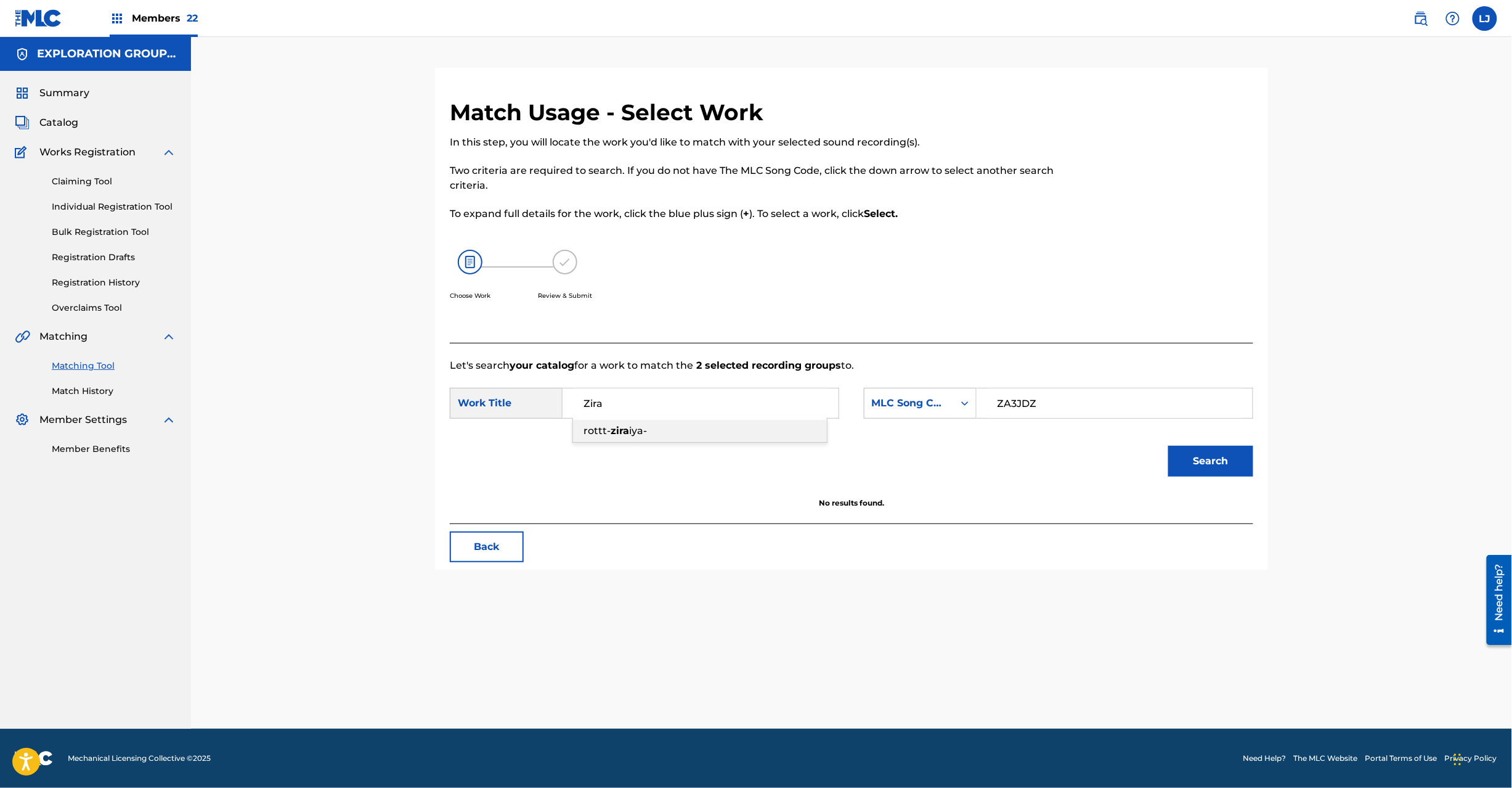
click at [649, 405] on input "Zira" at bounding box center [701, 403] width 255 height 29
drag, startPoint x: 479, startPoint y: 530, endPoint x: 478, endPoint y: 545, distance: 15.0
click at [478, 545] on div "Match Usage - Select Work In this step, you will locate the work you'd like to …" at bounding box center [851, 334] width 833 height 471
click at [476, 543] on button "Back" at bounding box center [487, 547] width 74 height 31
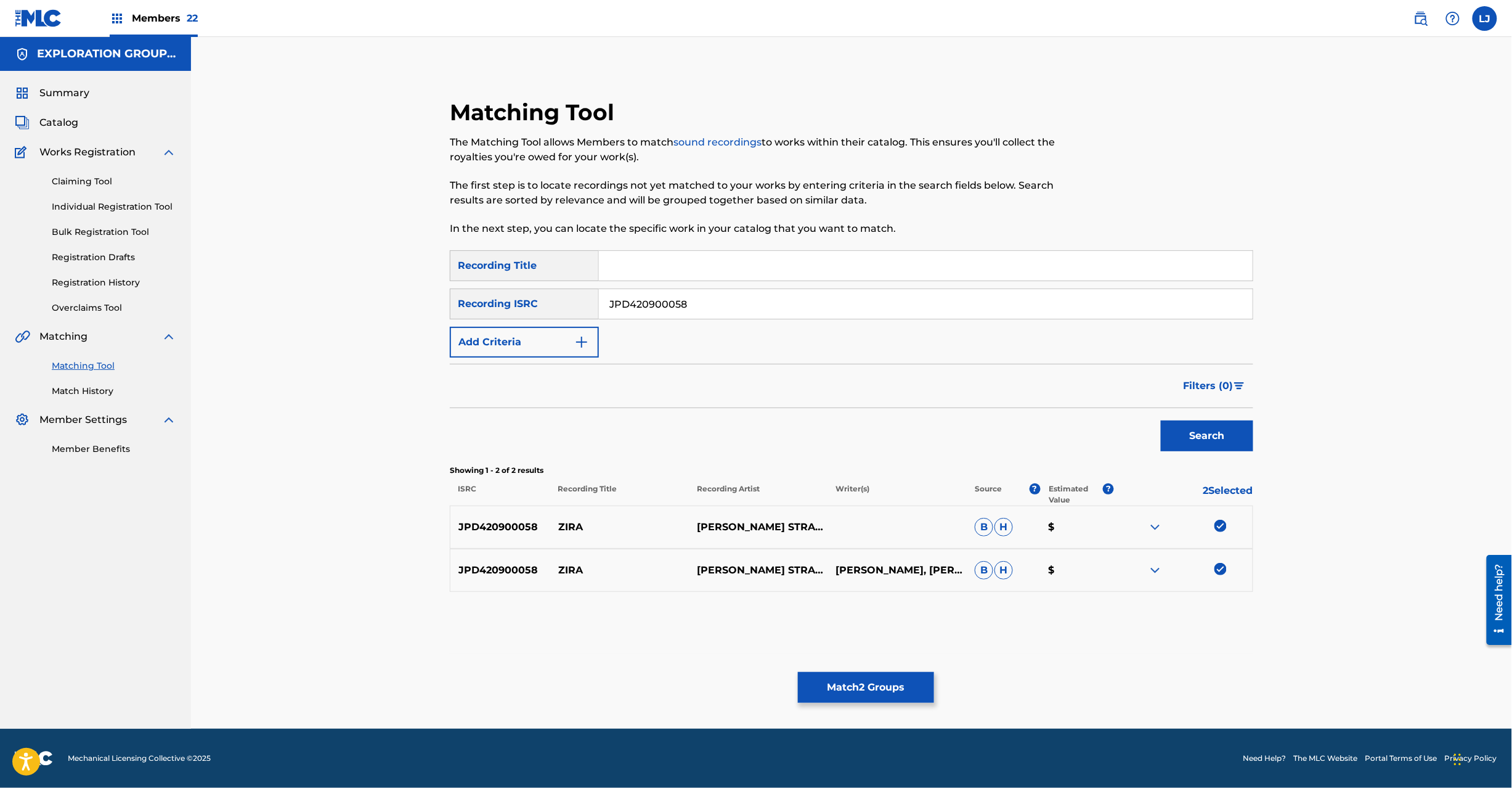
click at [23, 18] on img at bounding box center [38, 18] width 47 height 18
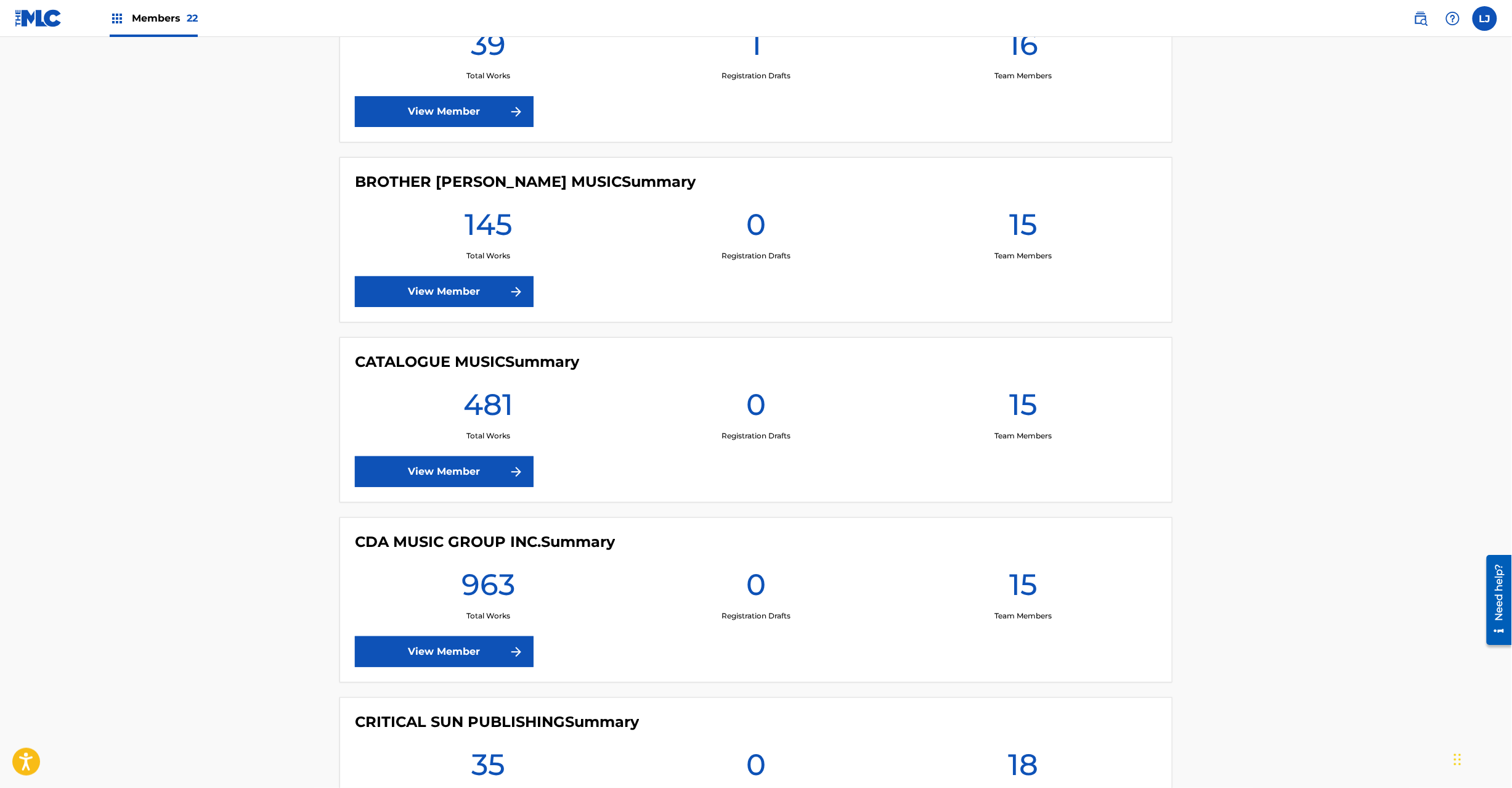
scroll to position [1973, 0]
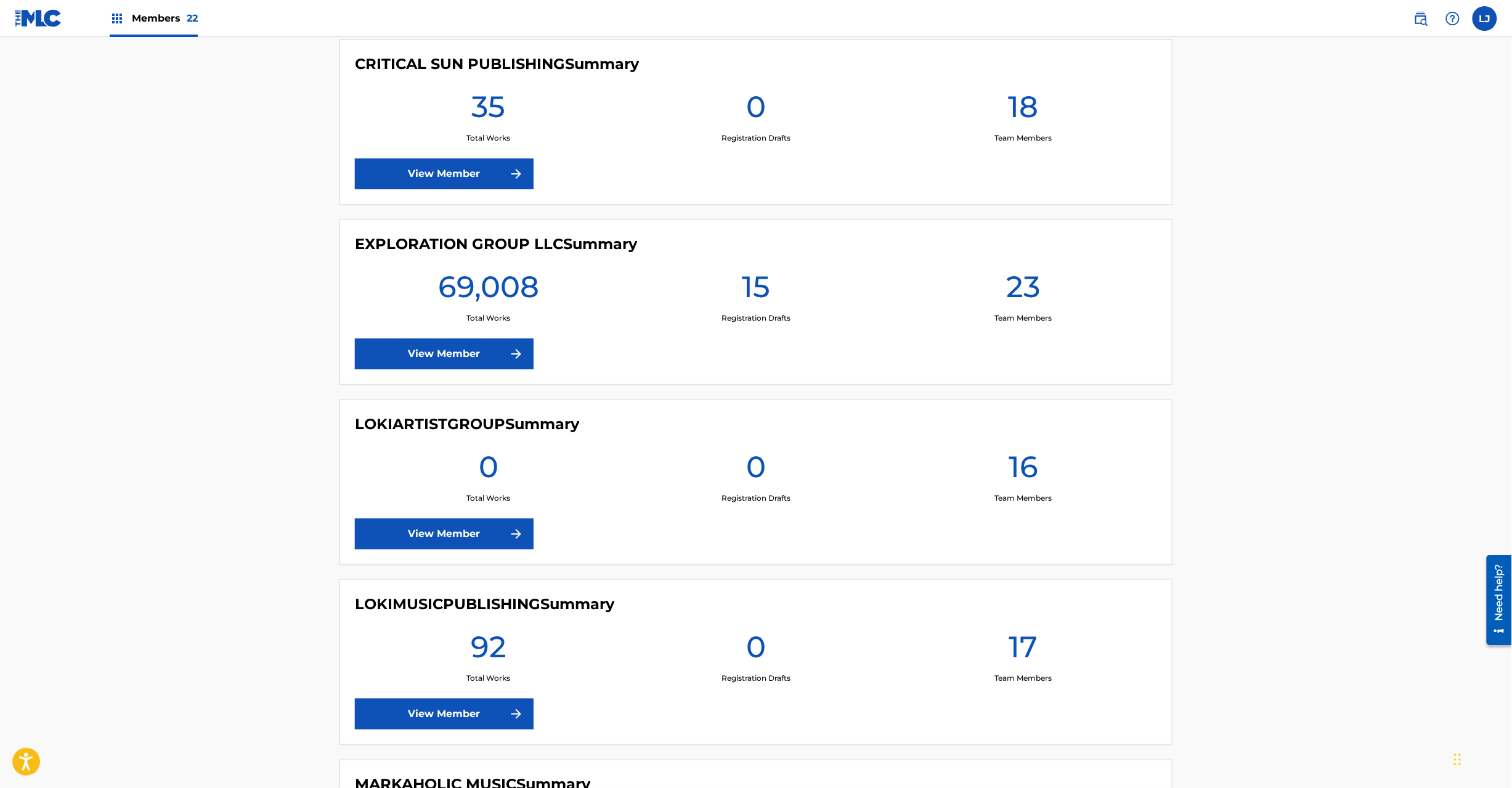
click at [422, 351] on link "View Member" at bounding box center [444, 354] width 179 height 31
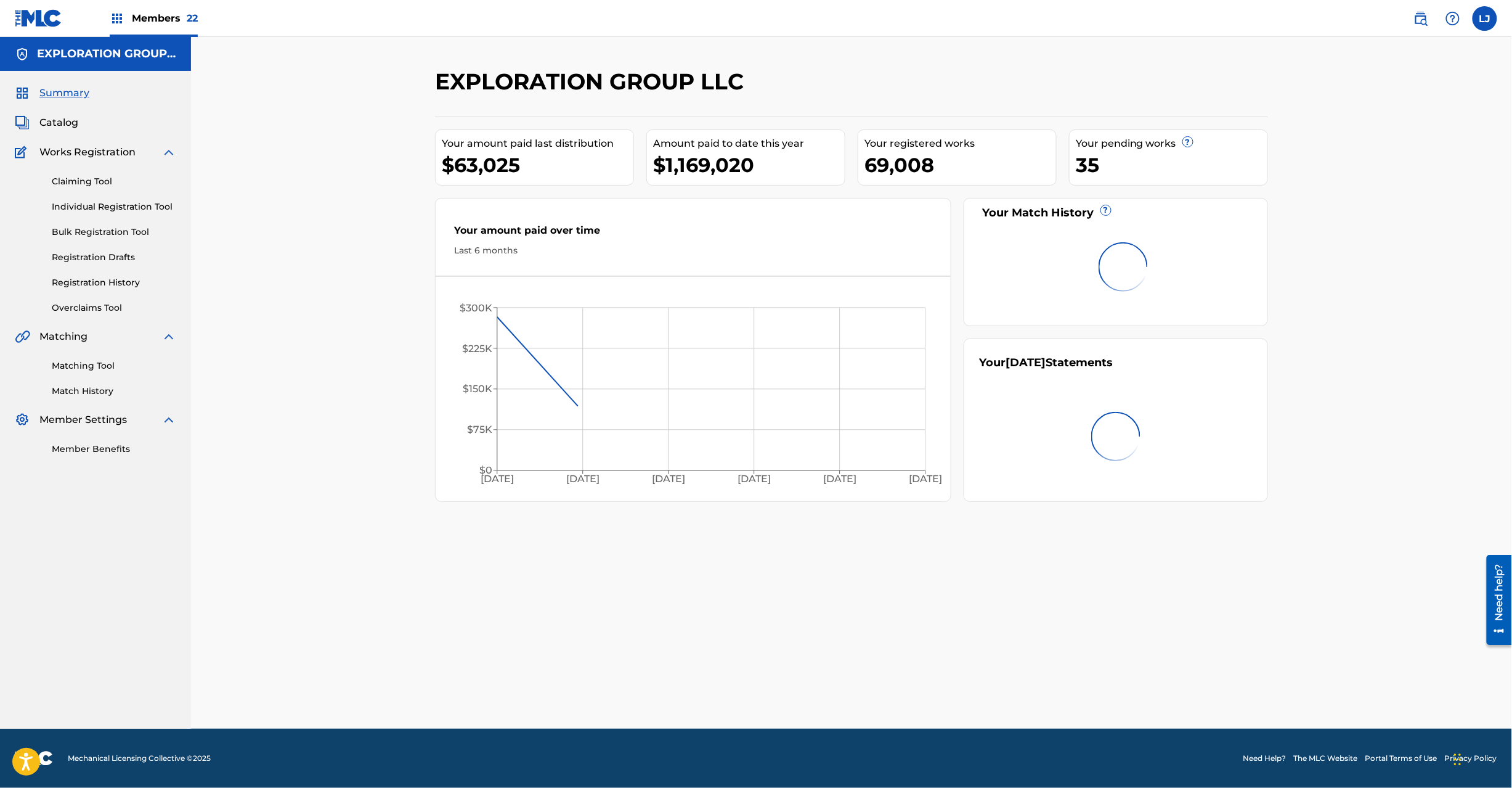
click at [68, 122] on span "Catalog" at bounding box center [59, 123] width 39 height 15
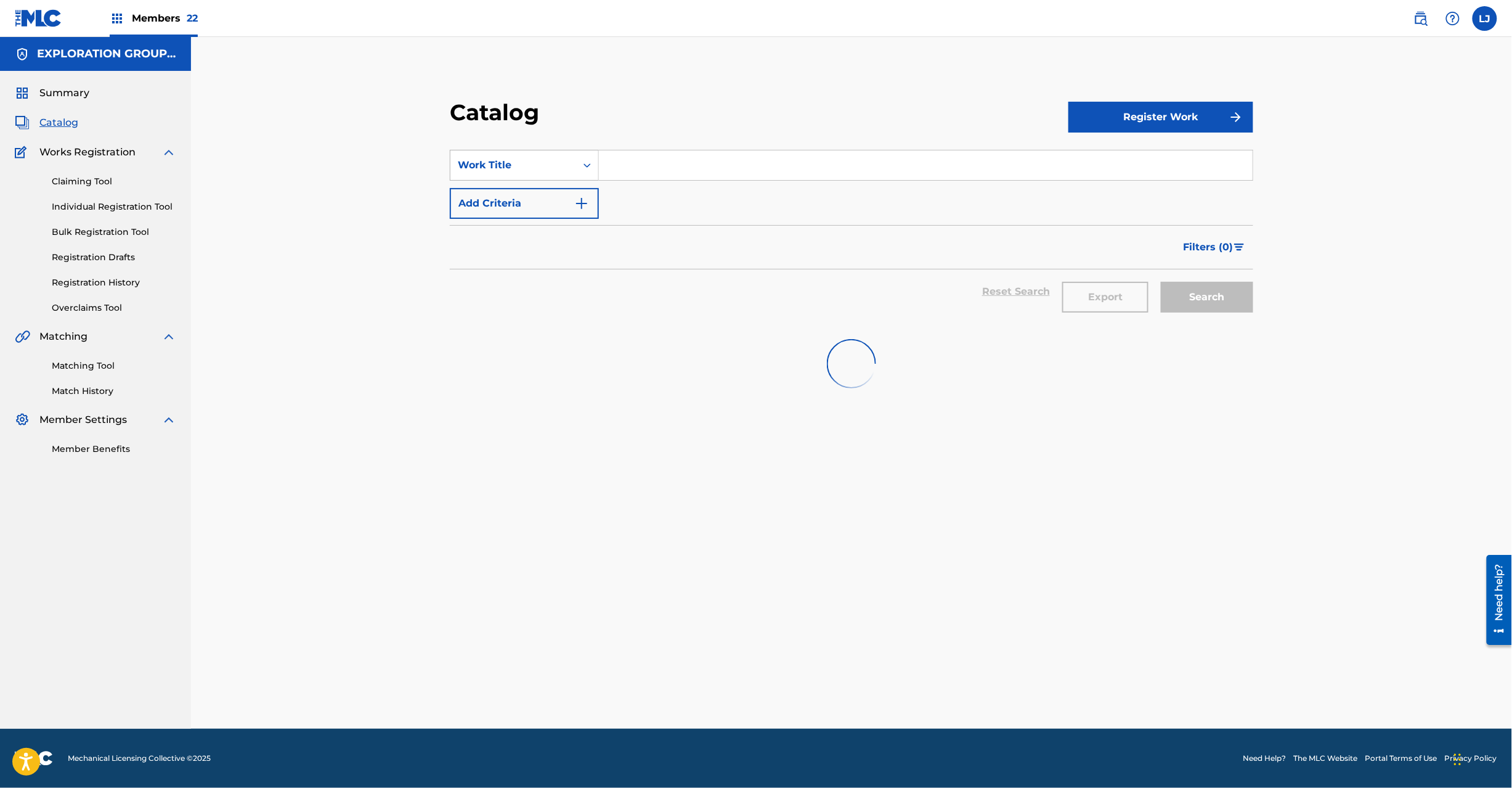
click at [558, 180] on div "Work Title" at bounding box center [525, 165] width 149 height 31
click at [555, 165] on div "Work Title" at bounding box center [513, 165] width 111 height 15
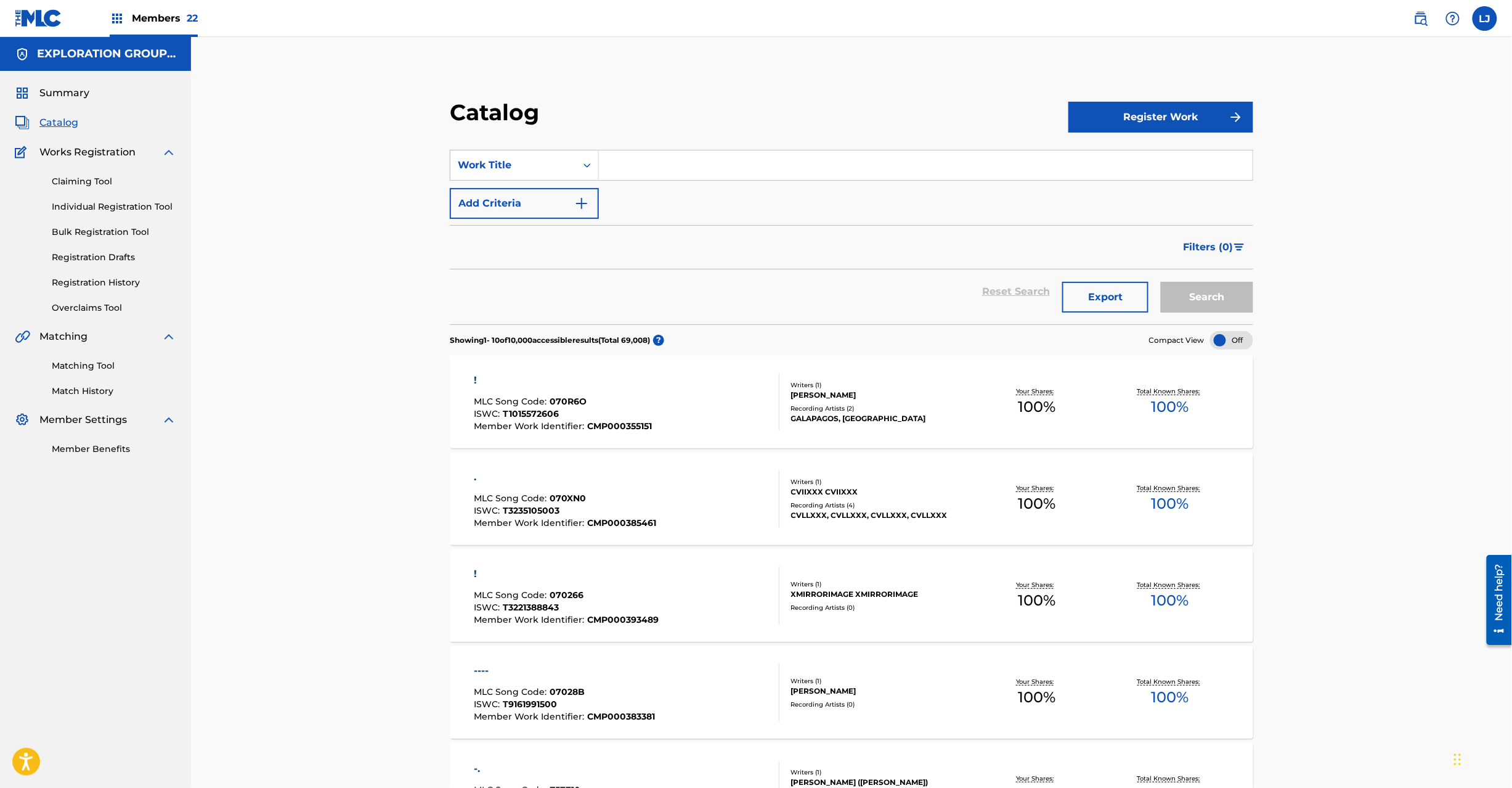
click at [77, 365] on link "Matching Tool" at bounding box center [114, 366] width 124 height 13
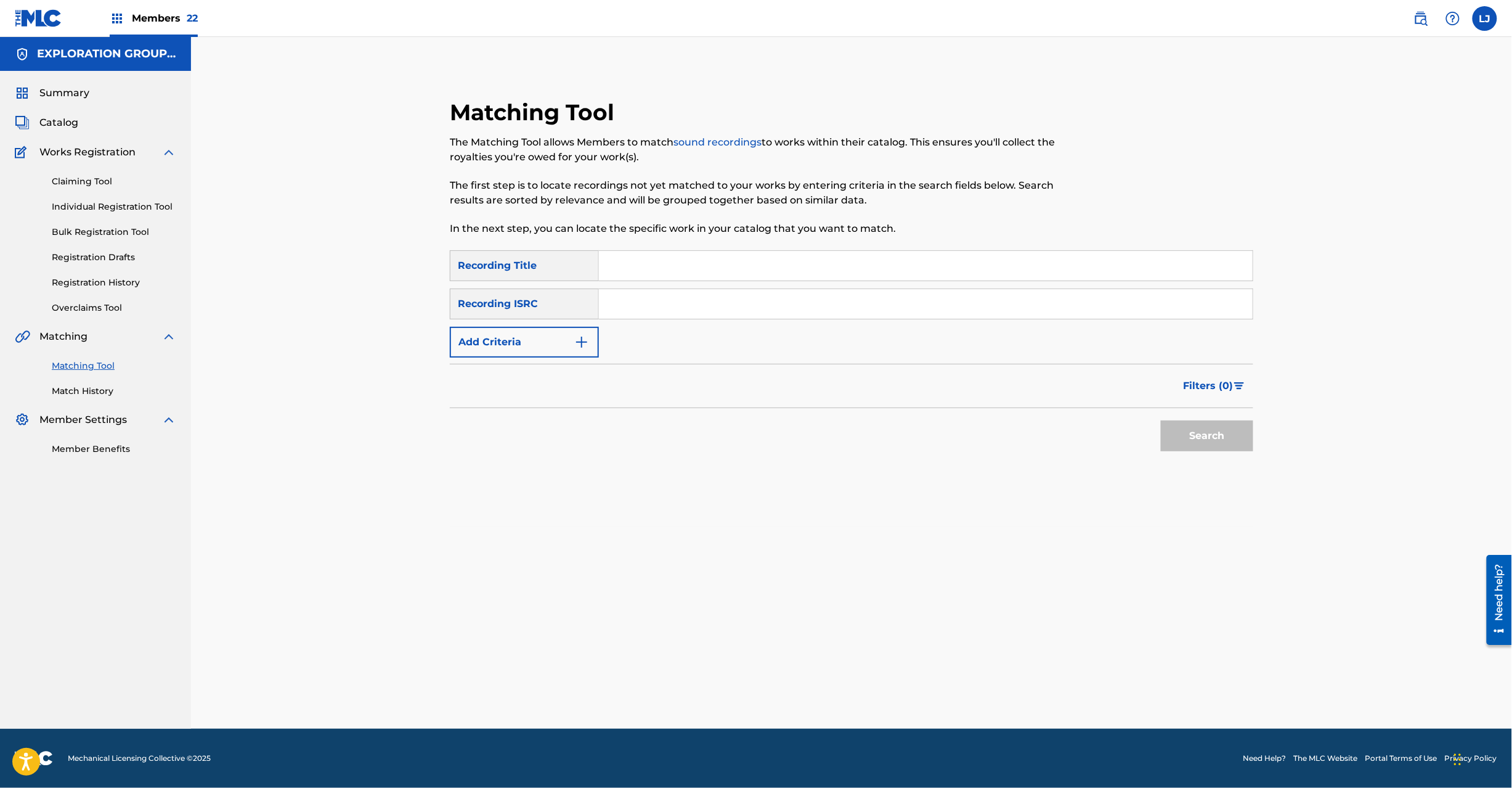
click at [655, 310] on input "Search Form" at bounding box center [925, 304] width 654 height 29
paste input "JPD420900059"
type input "JPD420900059"
click at [1186, 432] on button "Search" at bounding box center [1207, 436] width 93 height 31
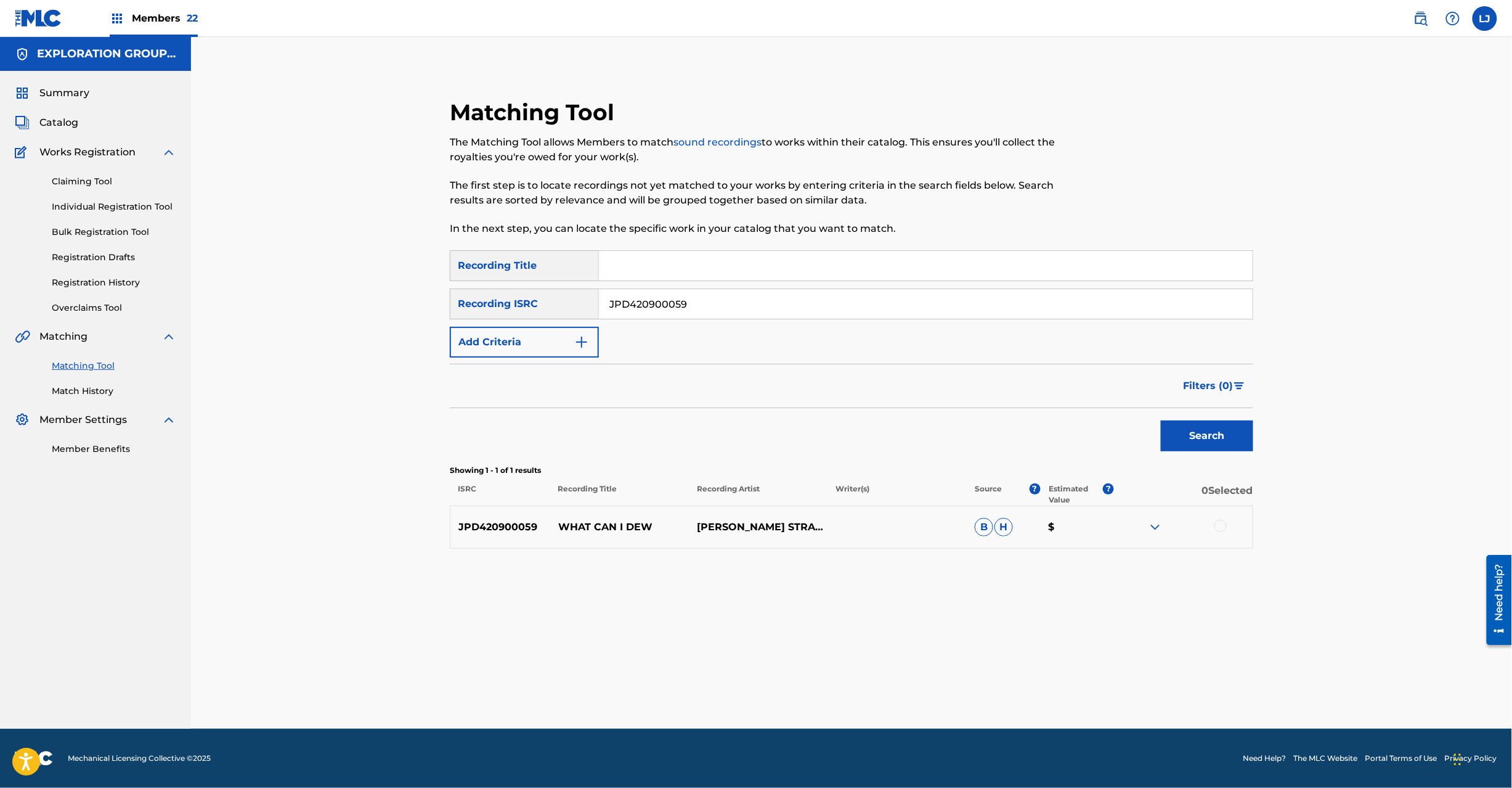
click at [1216, 523] on div at bounding box center [1220, 526] width 12 height 12
click at [861, 686] on button "Match 1 Group" at bounding box center [865, 687] width 136 height 31
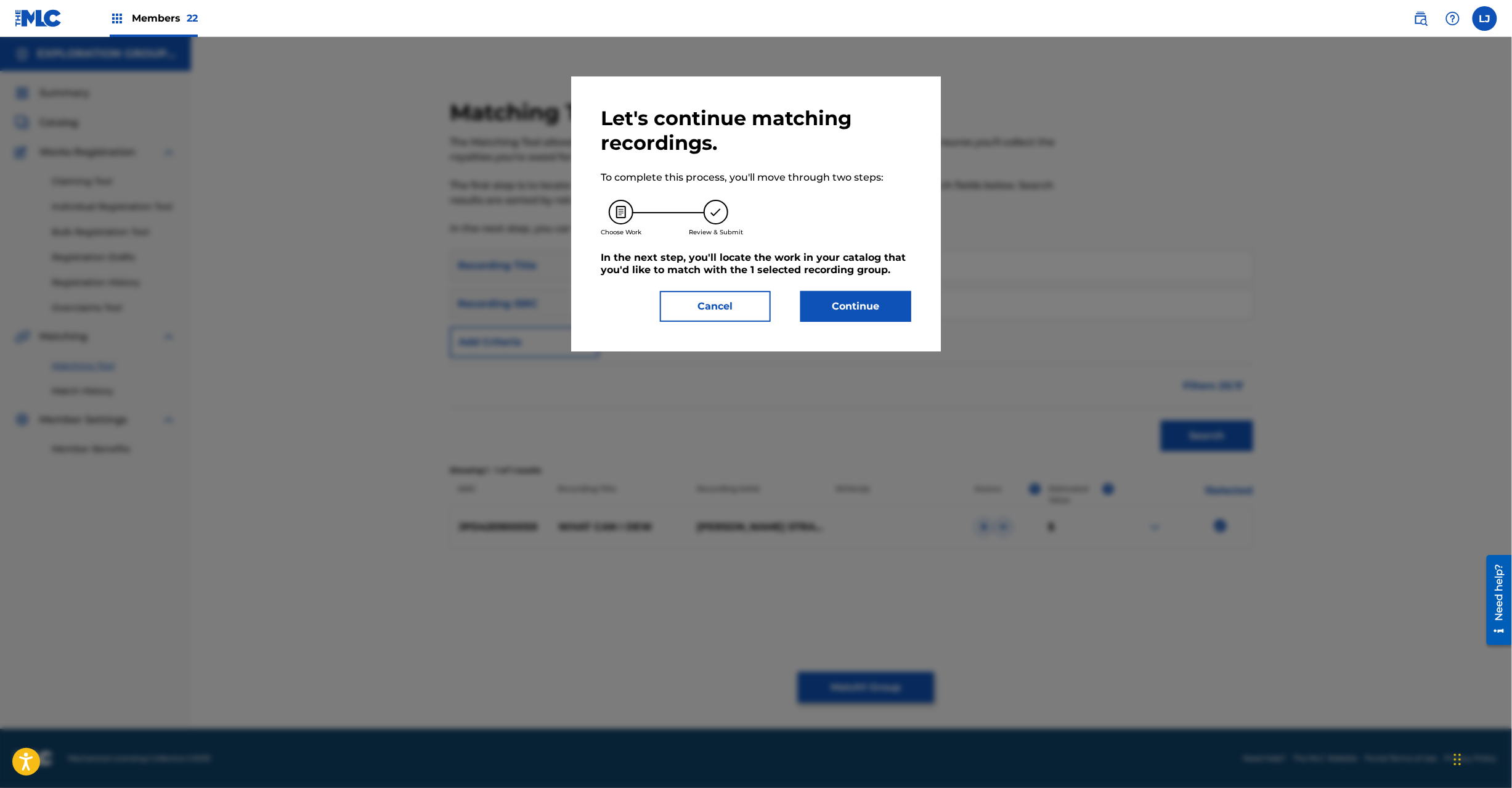
click at [807, 314] on button "Continue" at bounding box center [856, 307] width 111 height 31
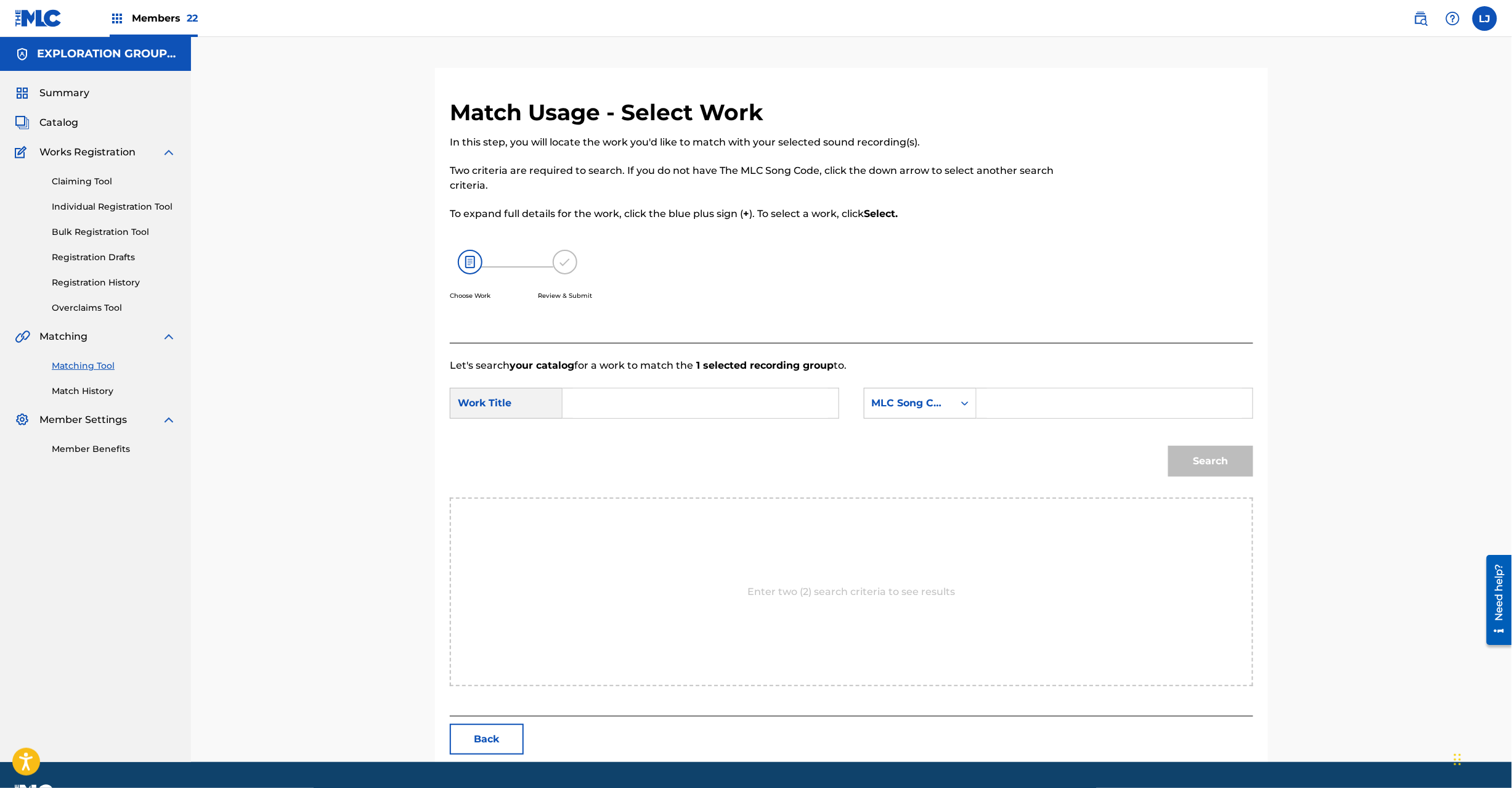
click at [696, 397] on input "Search Form" at bounding box center [701, 403] width 255 height 29
paste input "What Can I Dew WC1V9H"
click at [691, 409] on input "What Can I Dew WC1V9H" at bounding box center [701, 403] width 255 height 29
type input "What Can I Dew"
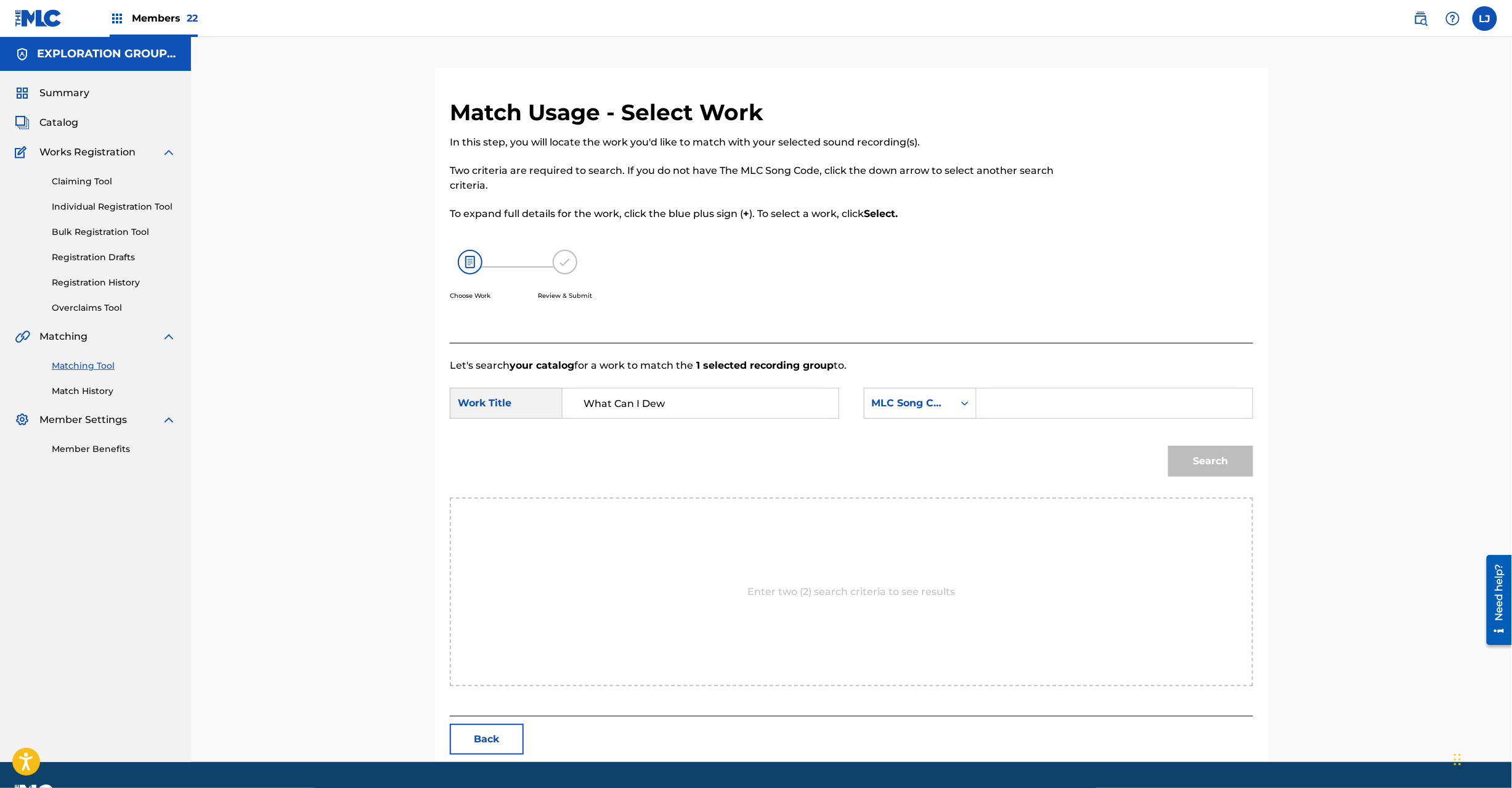
click at [1019, 409] on input "Search Form" at bounding box center [1115, 403] width 255 height 29
paste input "WC1V9H"
type input "WC1V9H"
click at [1194, 459] on button "Search" at bounding box center [1210, 461] width 85 height 31
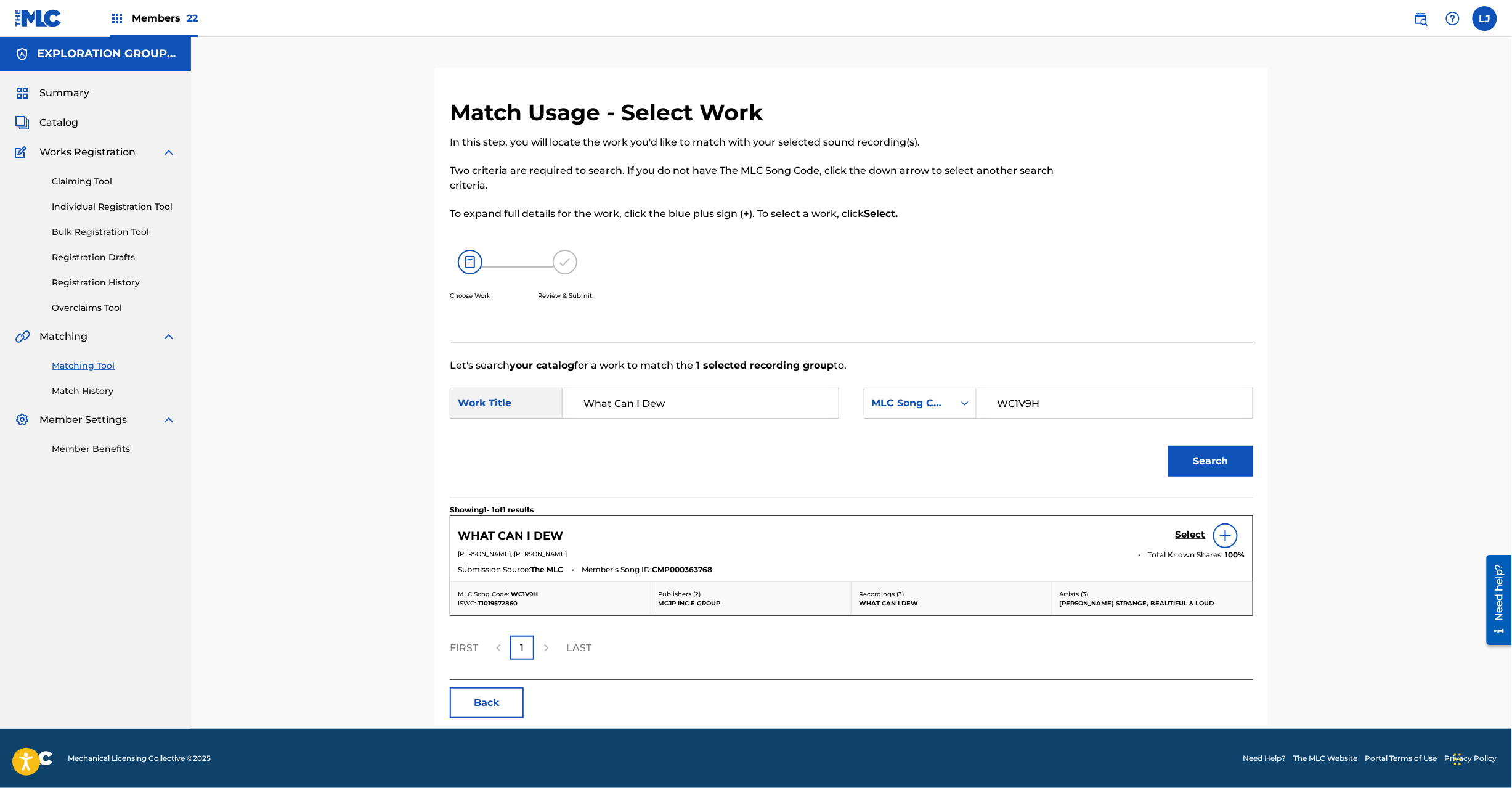
click at [1182, 536] on h5 "Select" at bounding box center [1190, 534] width 30 height 11
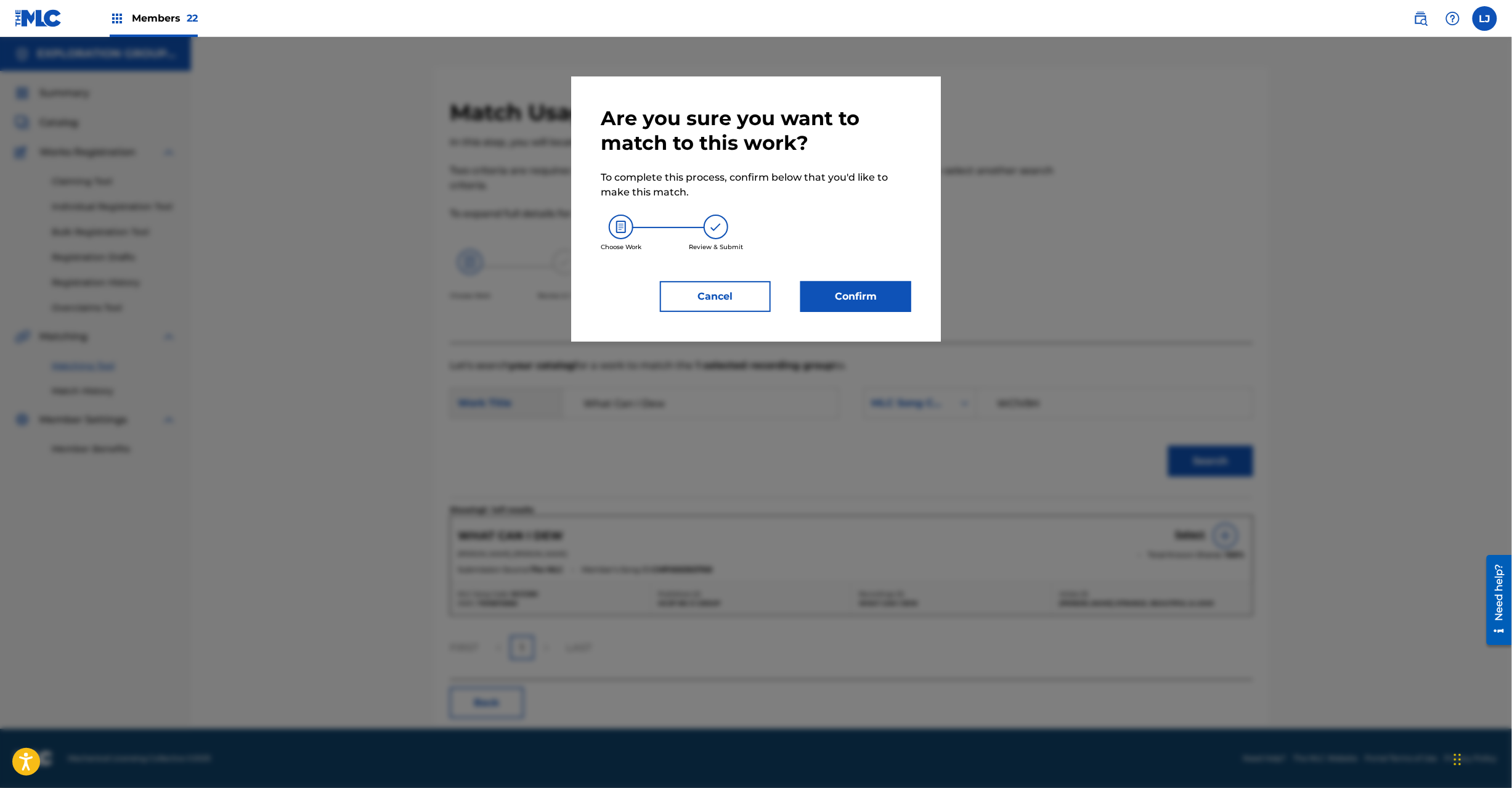
click at [822, 284] on button "Confirm" at bounding box center [856, 296] width 111 height 31
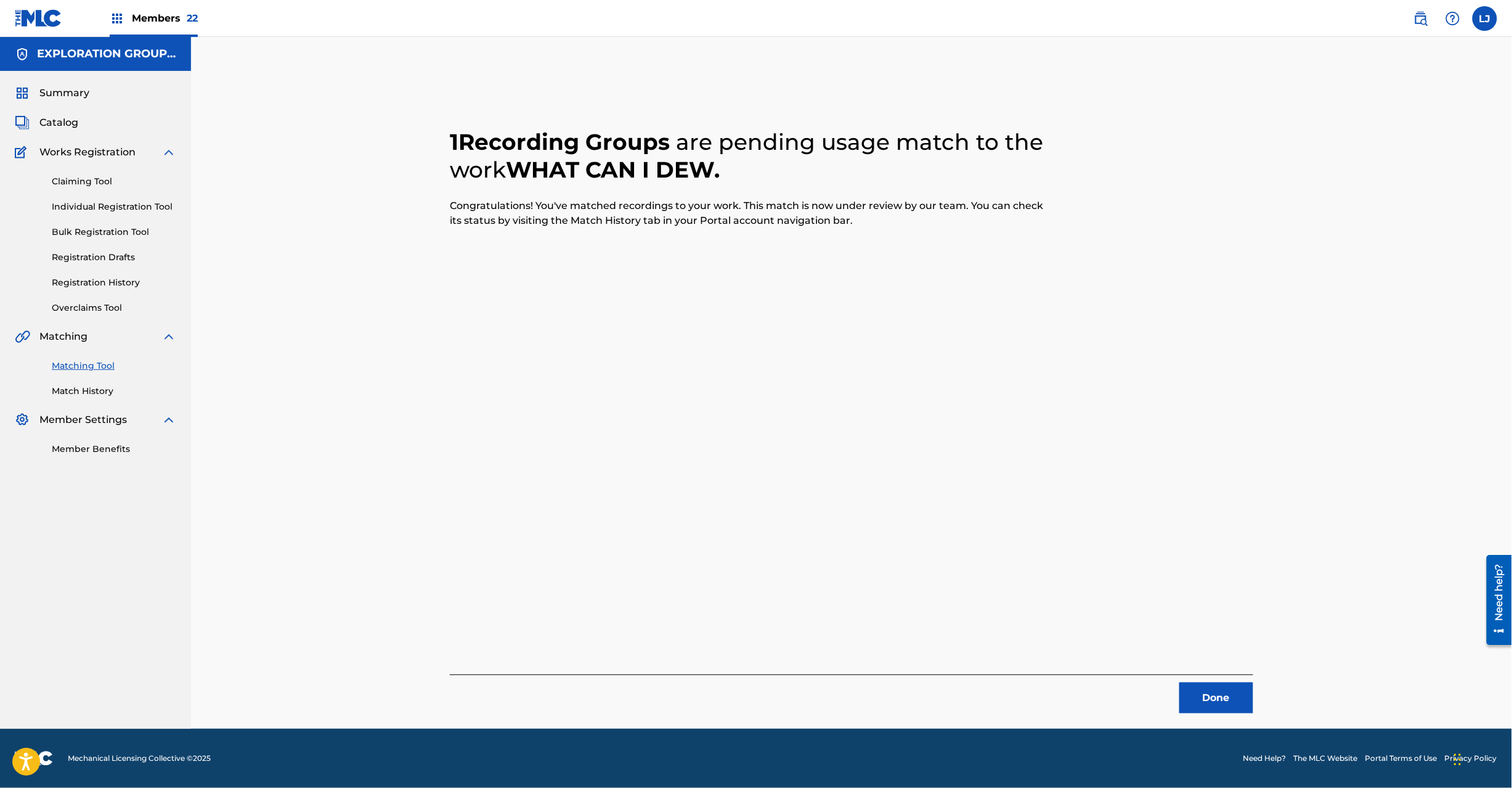
click at [1221, 693] on button "Done" at bounding box center [1216, 698] width 74 height 31
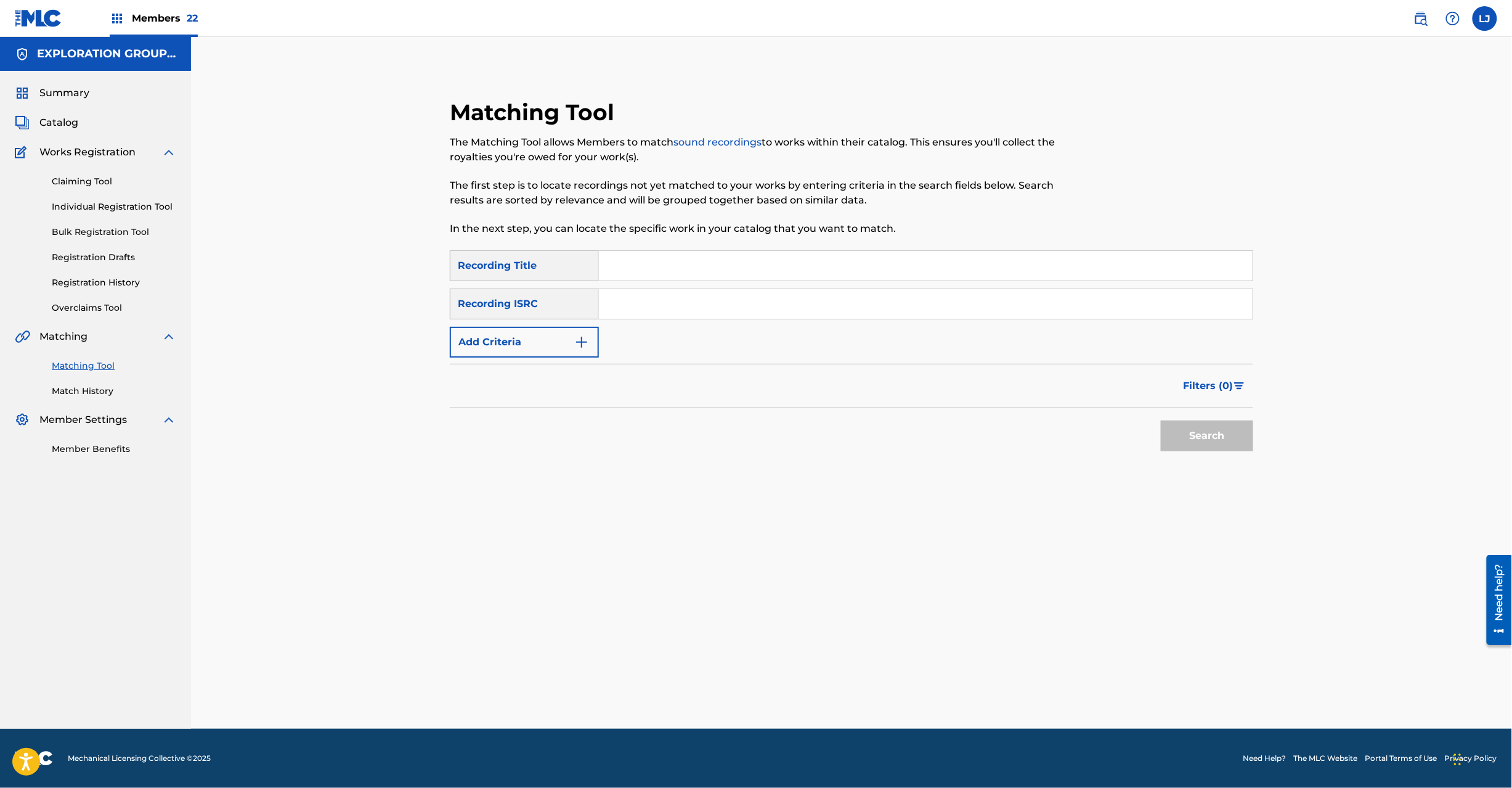
click at [638, 312] on input "Search Form" at bounding box center [925, 304] width 654 height 29
paste input "JPPC00902264"
click at [1176, 425] on button "Search" at bounding box center [1207, 436] width 93 height 31
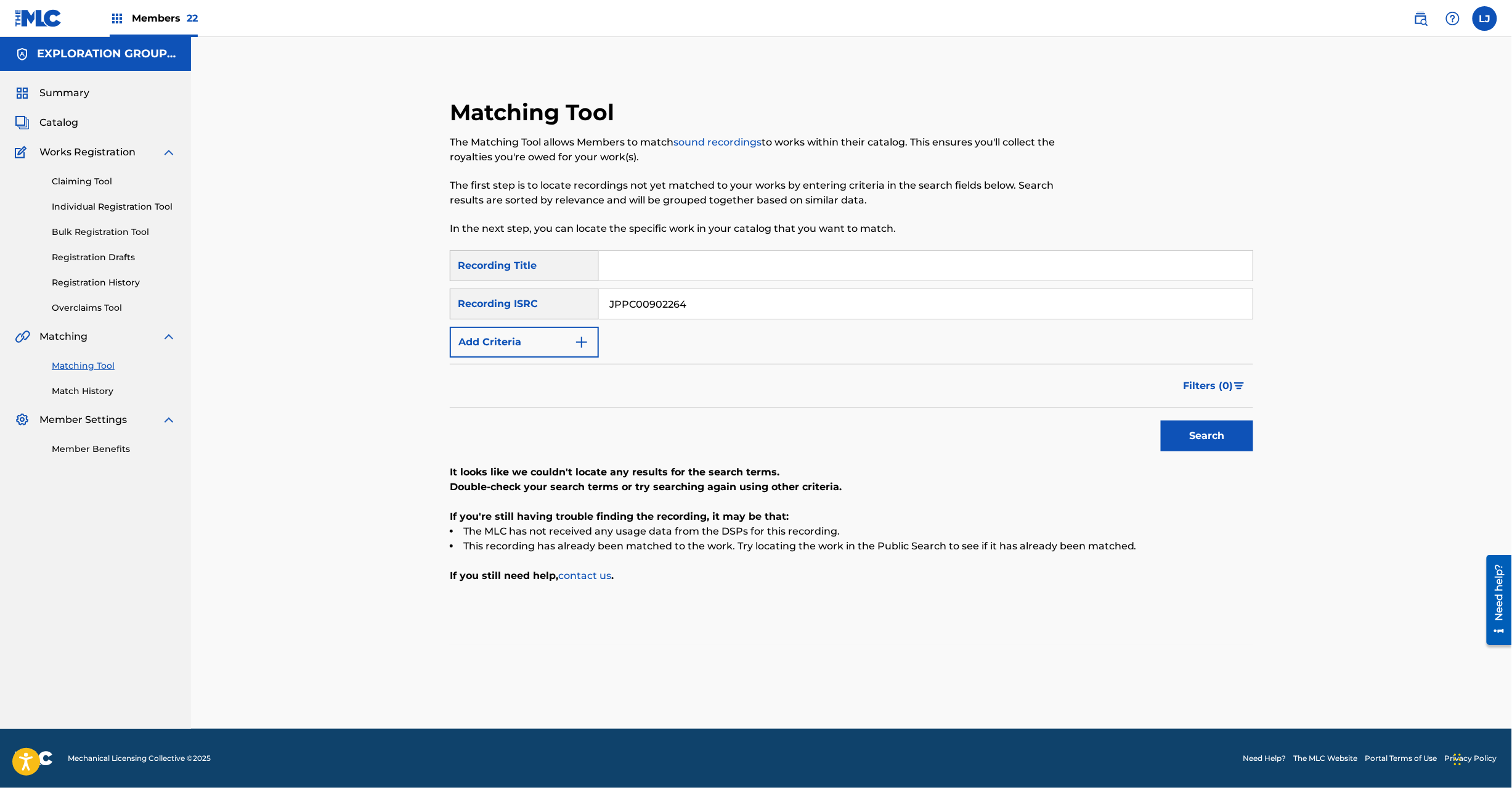
click at [698, 312] on input "JPPC00902264" at bounding box center [925, 304] width 654 height 29
paste input "5"
click at [1183, 452] on div "Search" at bounding box center [1204, 432] width 98 height 49
click at [1184, 434] on button "Search" at bounding box center [1207, 436] width 93 height 31
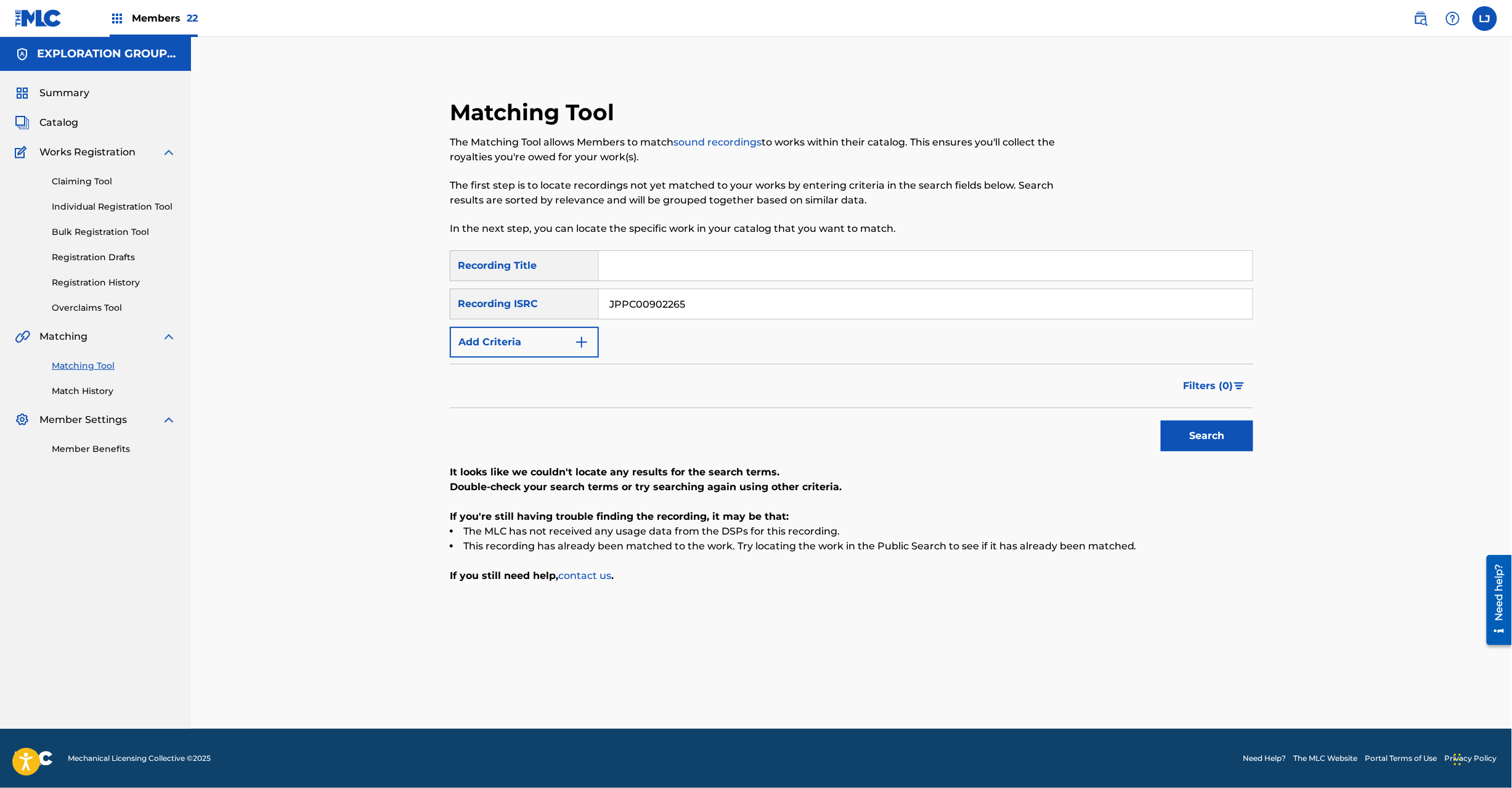
click at [647, 308] on input "JPPC00902265" at bounding box center [925, 304] width 654 height 29
paste input "D420900053"
type input "JPD420900053"
click at [1229, 421] on button "Search" at bounding box center [1207, 436] width 93 height 31
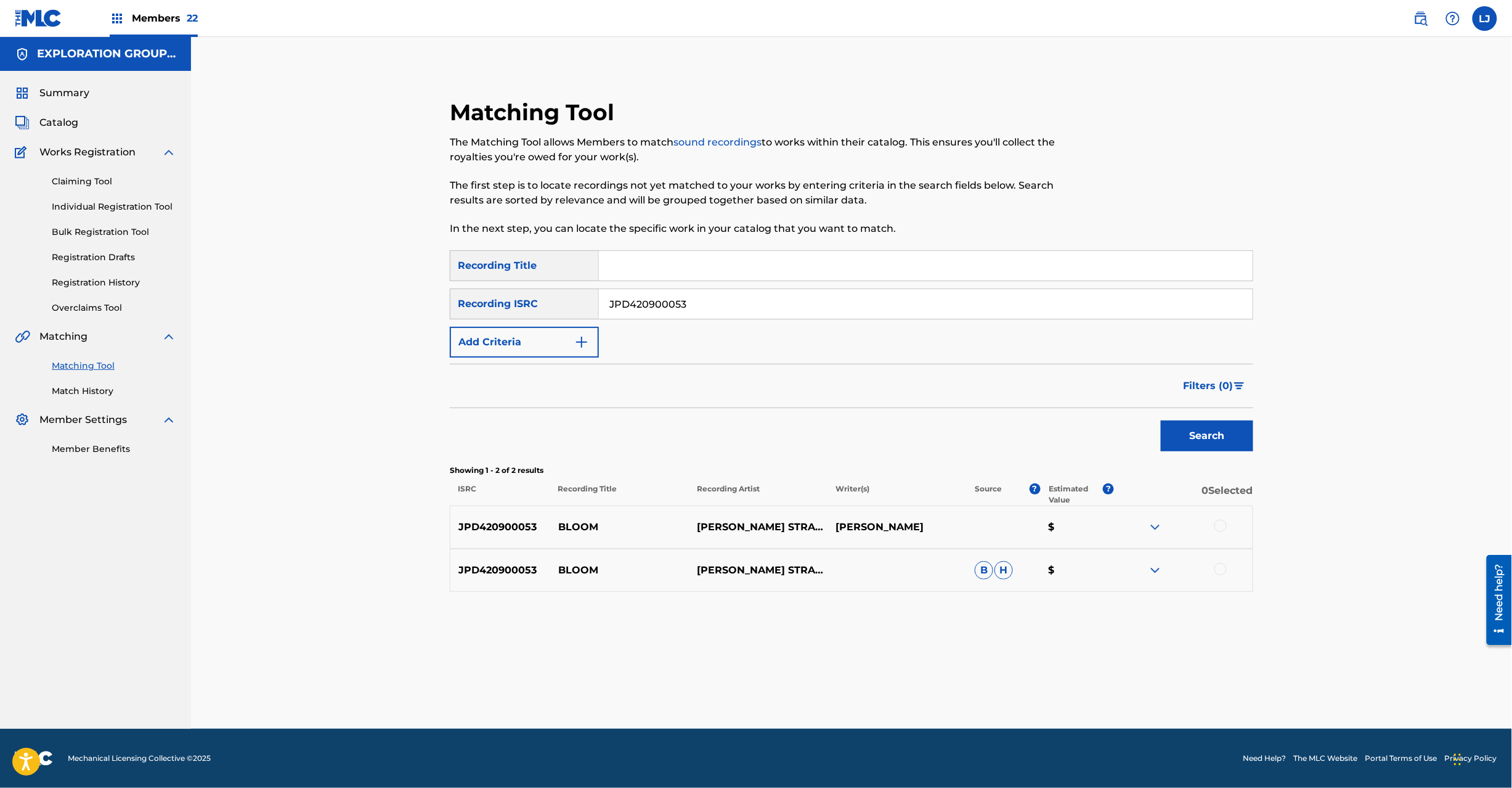
click at [1224, 526] on div at bounding box center [1220, 526] width 12 height 12
click at [1218, 570] on div at bounding box center [1220, 568] width 12 height 12
click at [922, 682] on button "Match 2 Groups" at bounding box center [865, 687] width 136 height 31
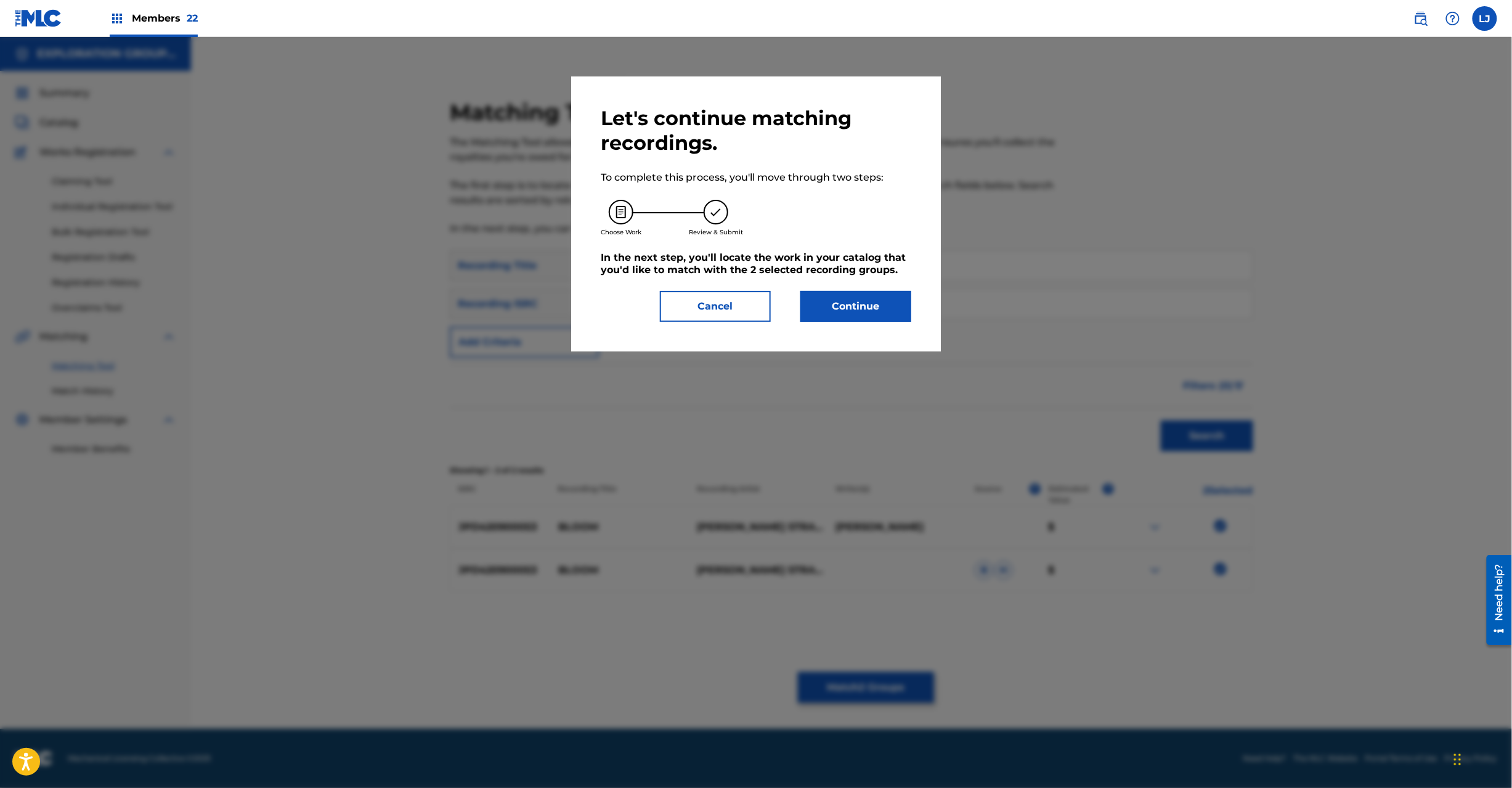
click at [860, 307] on button "Continue" at bounding box center [856, 307] width 111 height 31
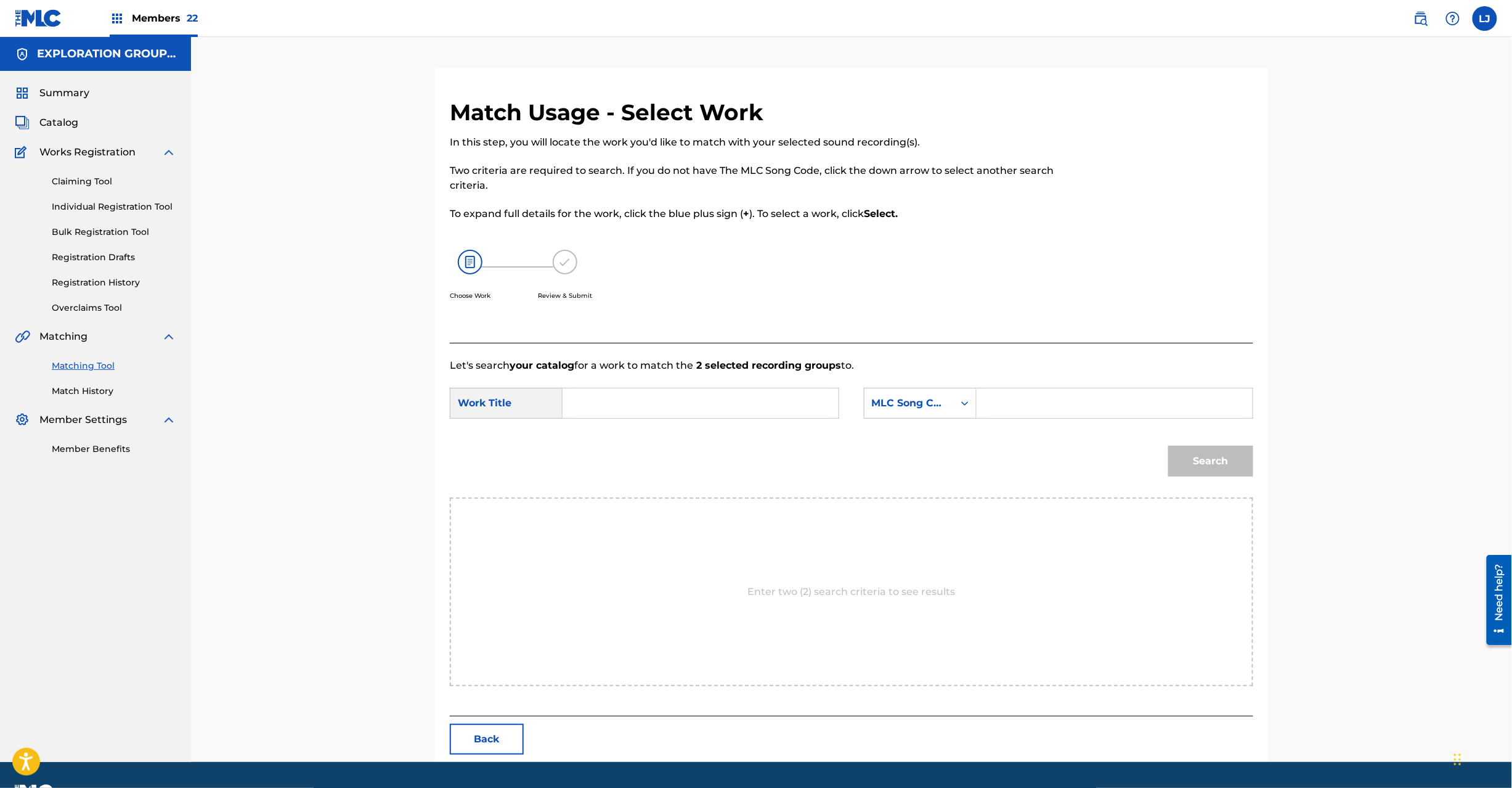
click at [678, 390] on input "Search Form" at bounding box center [701, 403] width 255 height 29
paste input "Bloom BD80K4"
click at [678, 398] on input "Bloom BD80K4" at bounding box center [701, 403] width 255 height 29
type input "Bloom"
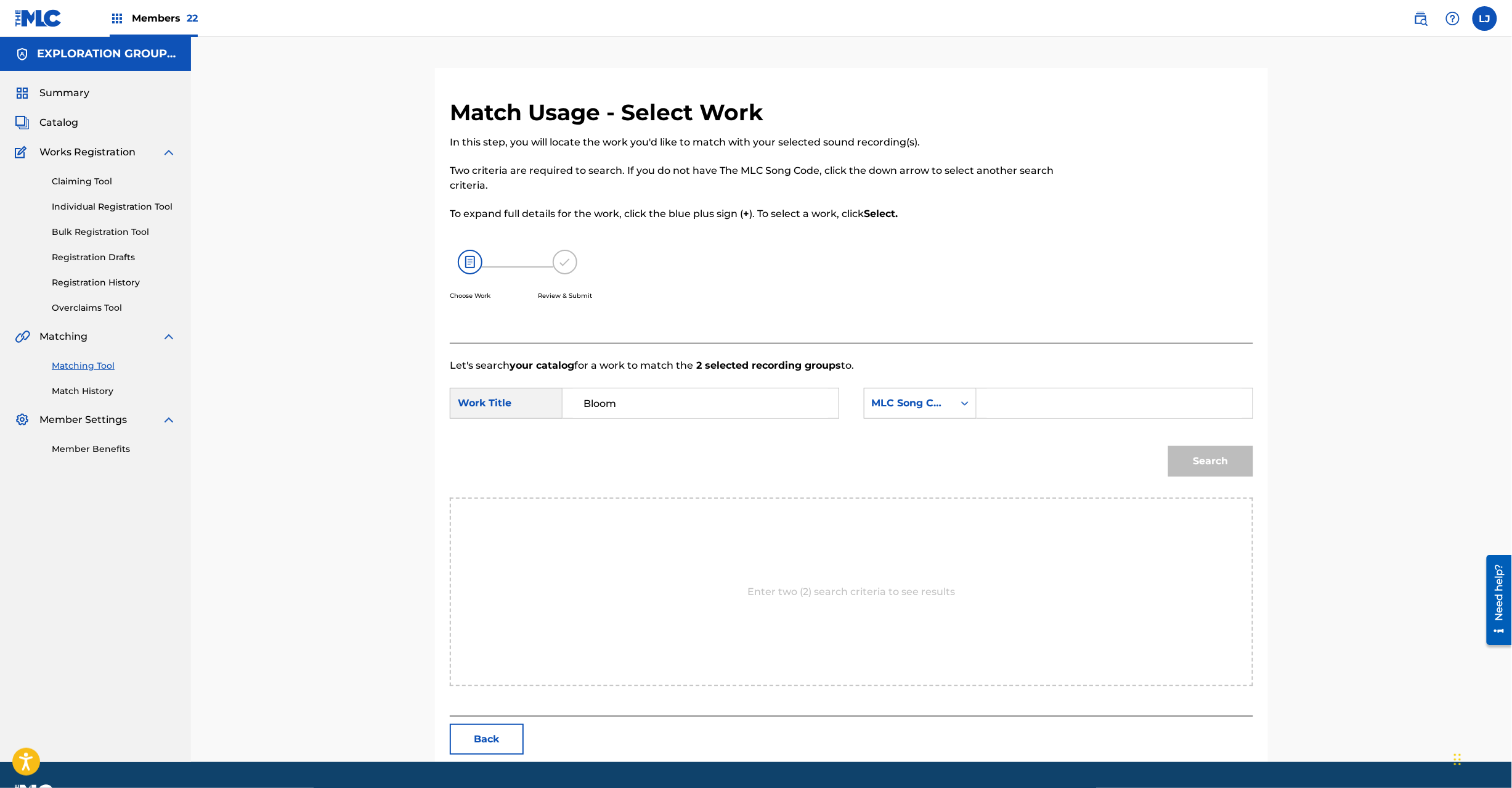
click at [1123, 403] on input "Search Form" at bounding box center [1115, 403] width 255 height 29
paste input "BD80K4"
type input "BD80K4"
click at [1225, 455] on button "Search" at bounding box center [1210, 461] width 85 height 31
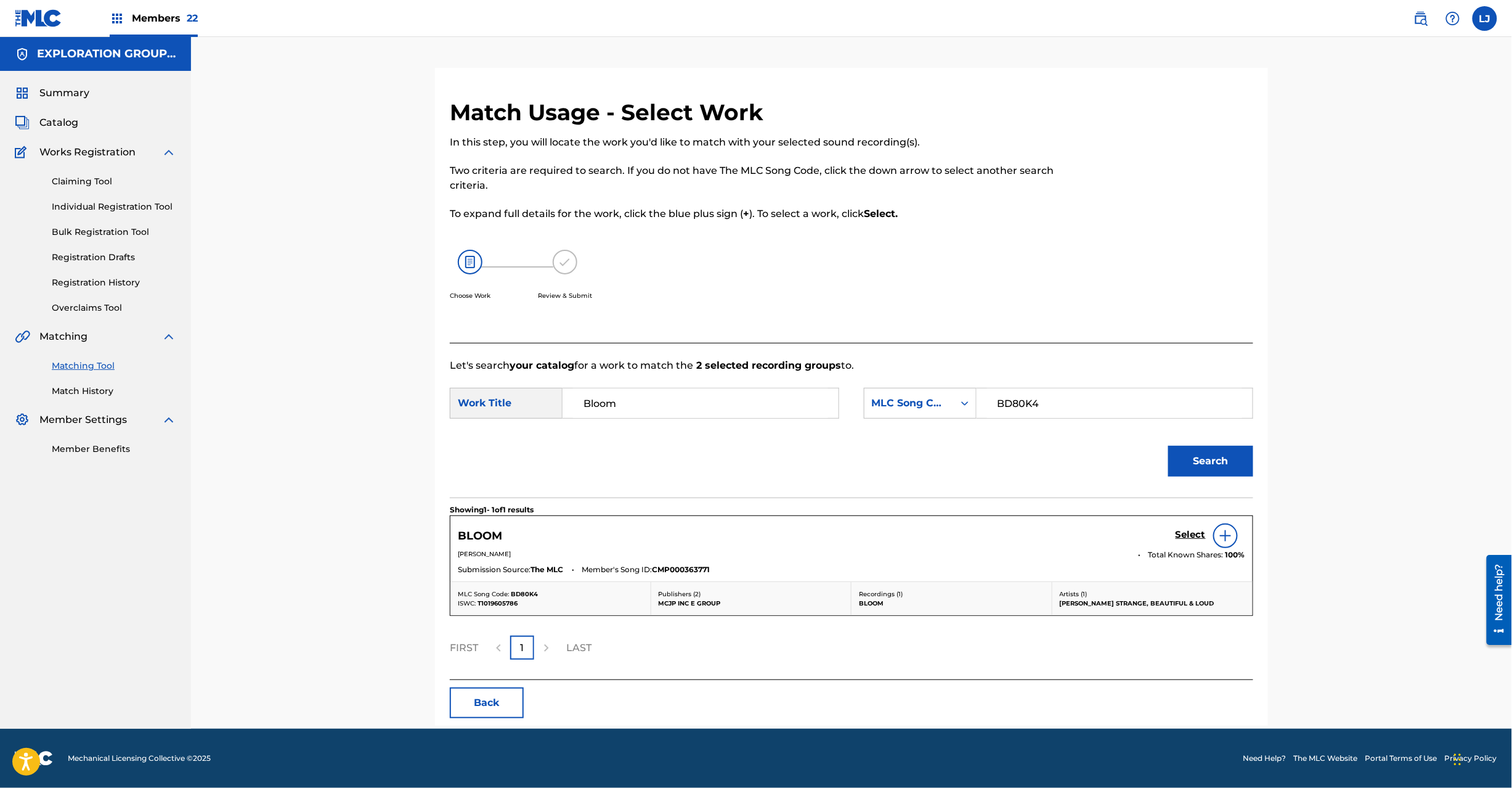
click at [1194, 529] on h5 "Select" at bounding box center [1190, 534] width 30 height 11
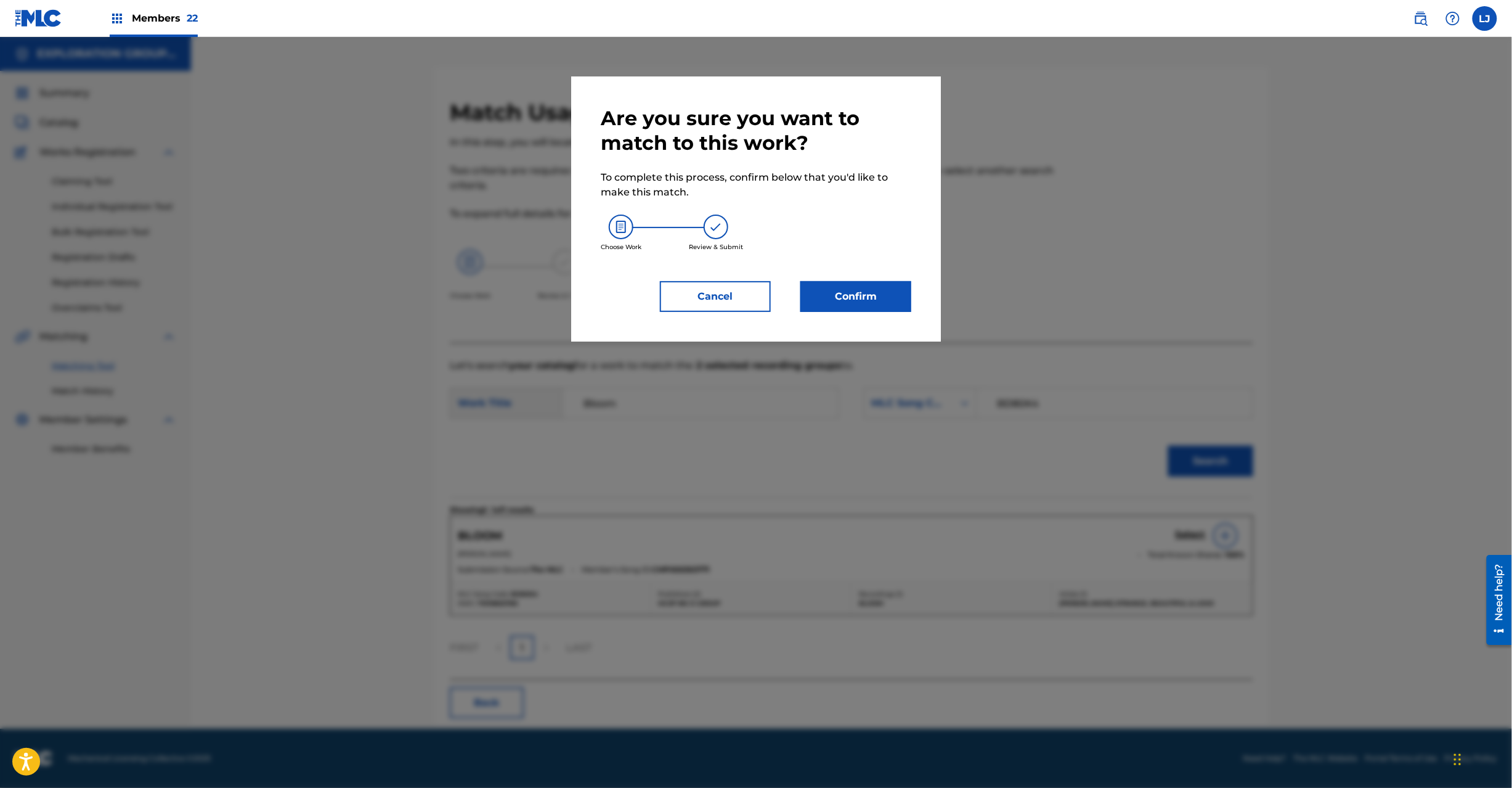
click at [878, 296] on button "Confirm" at bounding box center [856, 296] width 111 height 31
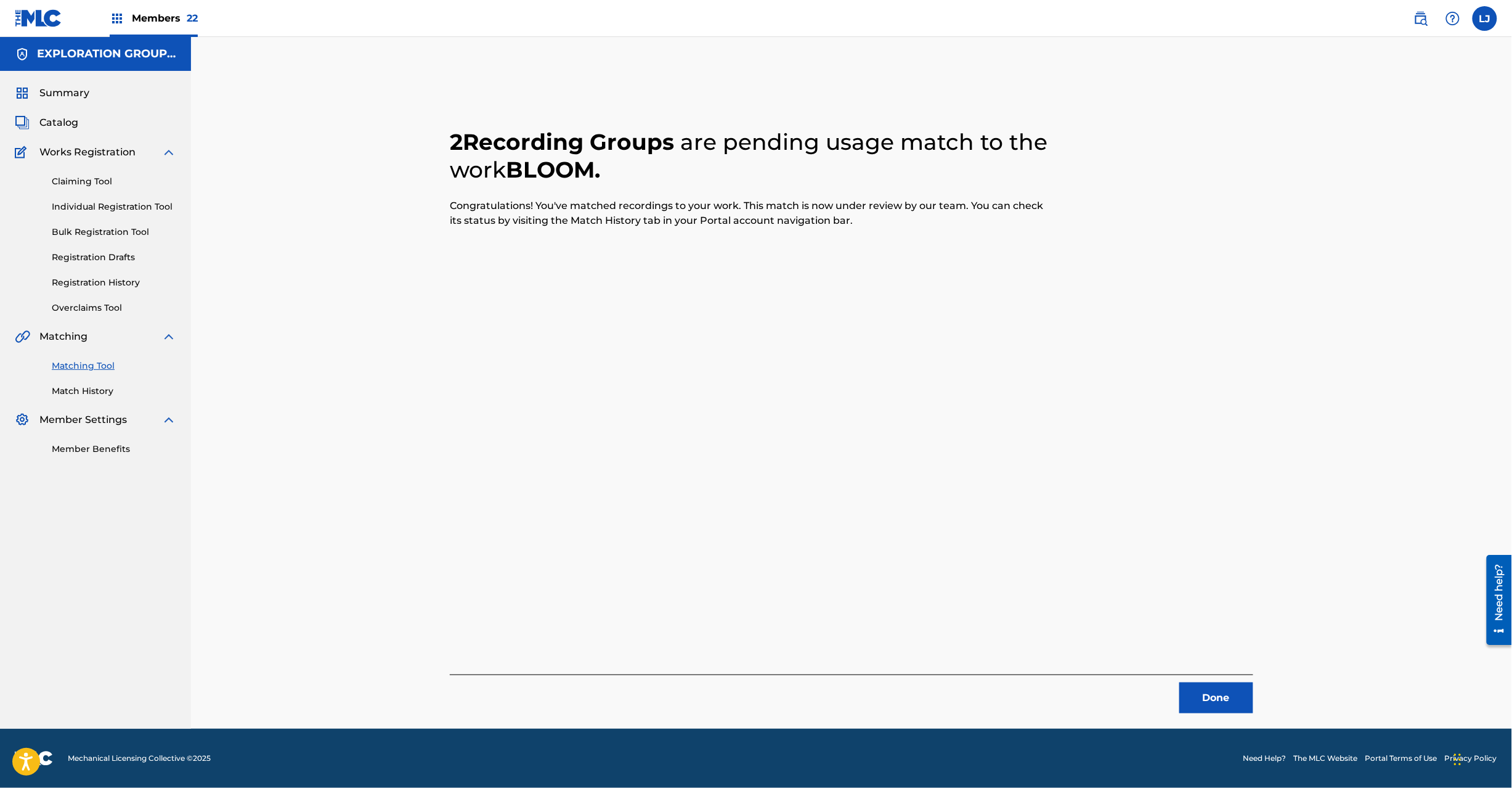
click at [1219, 692] on button "Done" at bounding box center [1216, 698] width 74 height 31
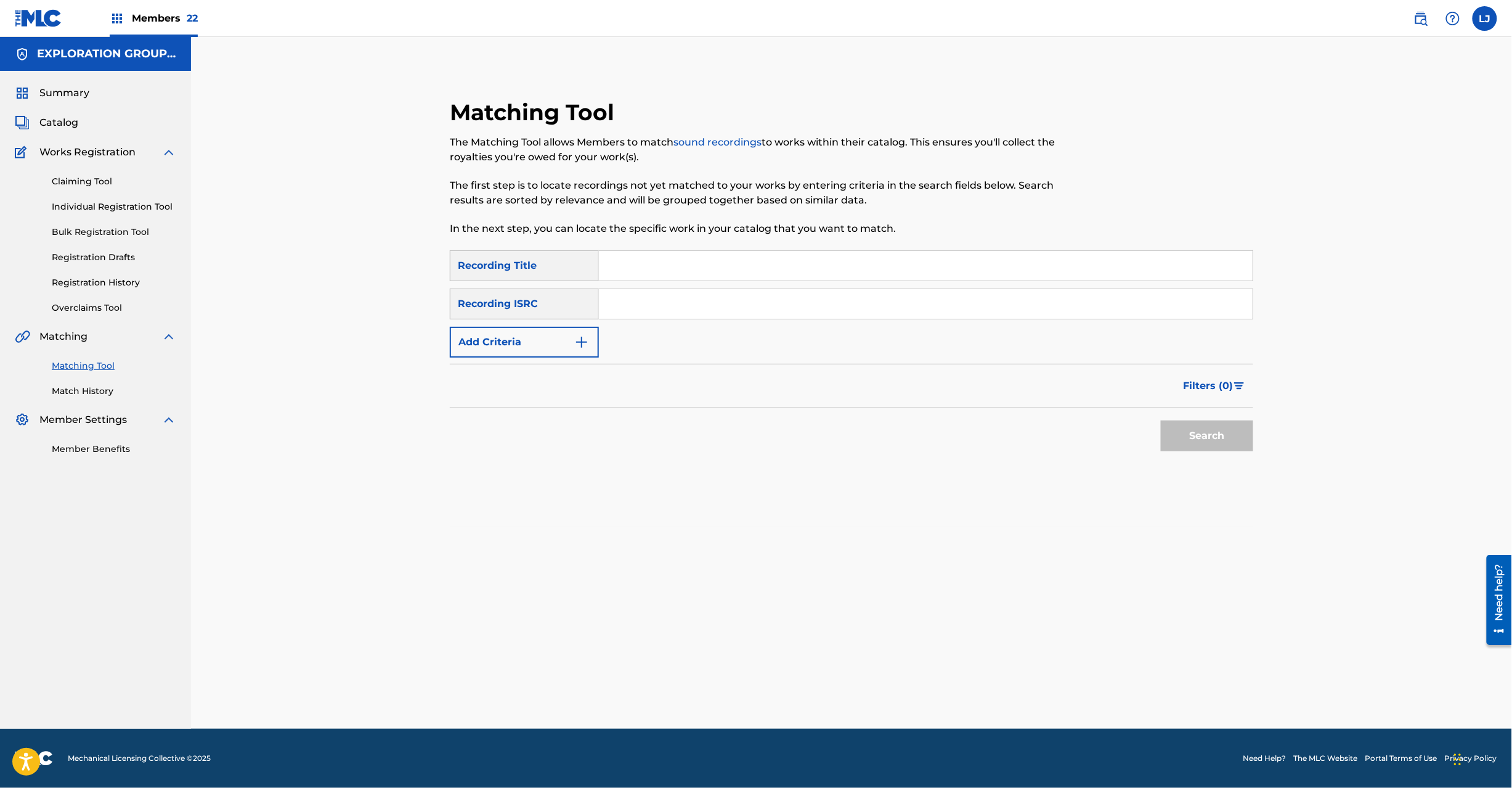
click at [696, 304] on input "Search Form" at bounding box center [925, 304] width 654 height 29
paste input "JPPC00902266"
click at [1228, 448] on button "Search" at bounding box center [1207, 436] width 93 height 31
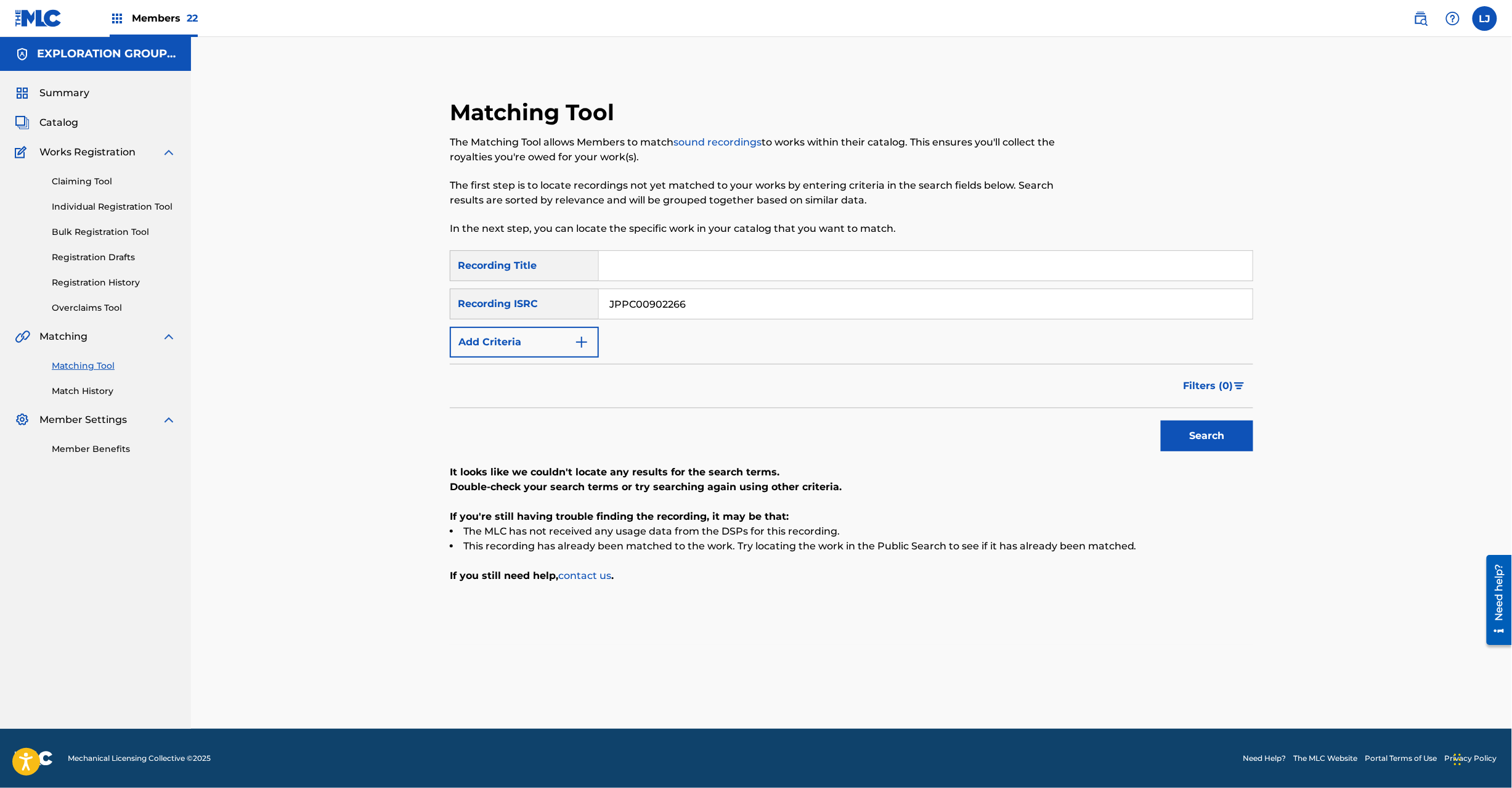
click at [631, 318] on input "JPPC00902266" at bounding box center [925, 304] width 654 height 29
click at [631, 314] on input "JPPC00902266" at bounding box center [925, 304] width 654 height 29
paste input "8"
click at [1205, 442] on button "Search" at bounding box center [1207, 436] width 93 height 31
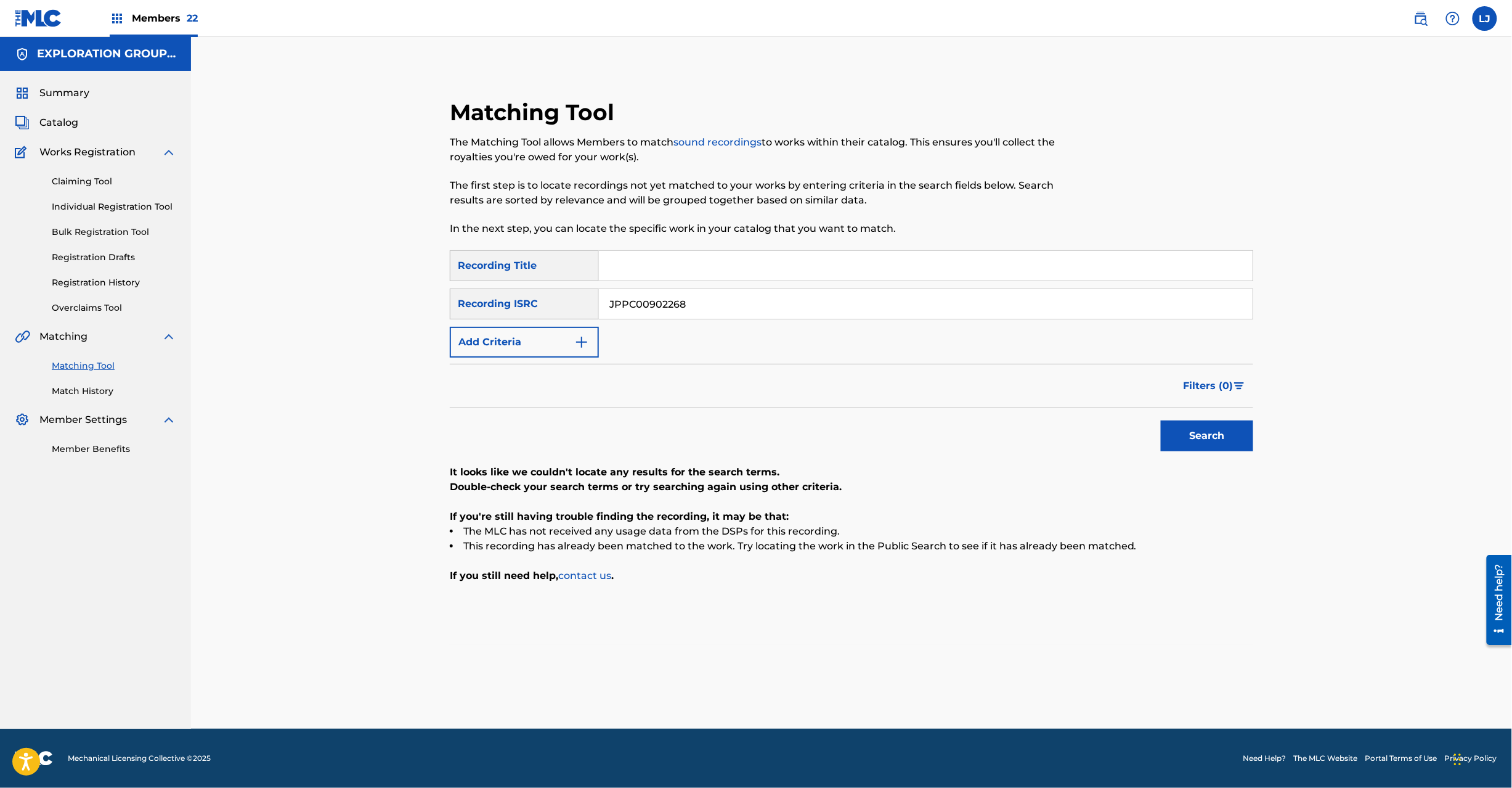
click at [682, 310] on input "JPPC00902268" at bounding box center [925, 304] width 654 height 29
paste input "70"
drag, startPoint x: 682, startPoint y: 310, endPoint x: 703, endPoint y: 318, distance: 22.5
click at [682, 309] on input "JPPC00902270" at bounding box center [925, 304] width 654 height 29
click at [1233, 440] on button "Search" at bounding box center [1207, 436] width 93 height 31
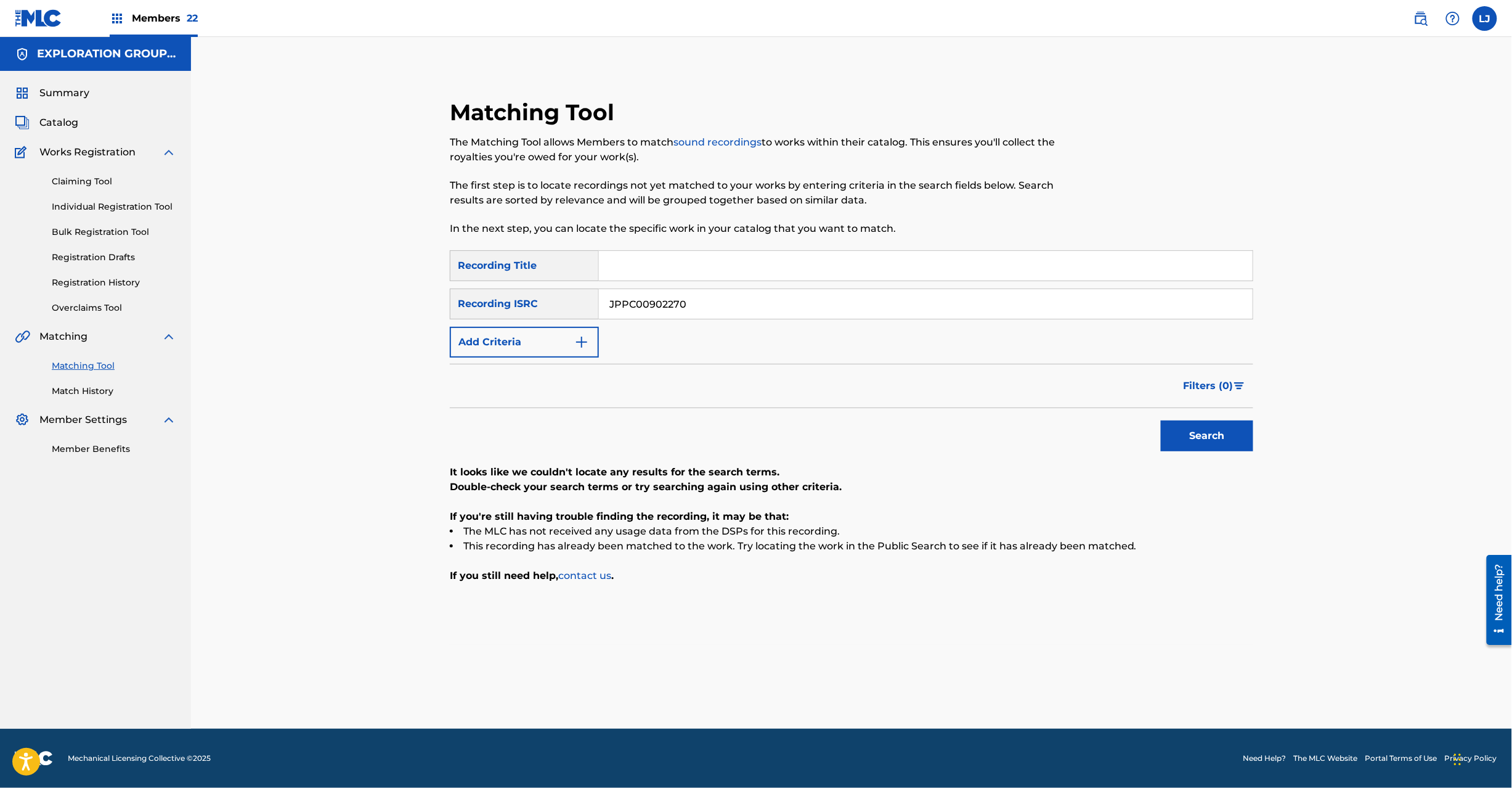
click at [684, 298] on input "JPPC00902270" at bounding box center [925, 304] width 654 height 29
paste input "2"
click at [1194, 430] on button "Search" at bounding box center [1207, 436] width 93 height 31
click at [651, 311] on input "JPPC00902272" at bounding box center [925, 304] width 654 height 29
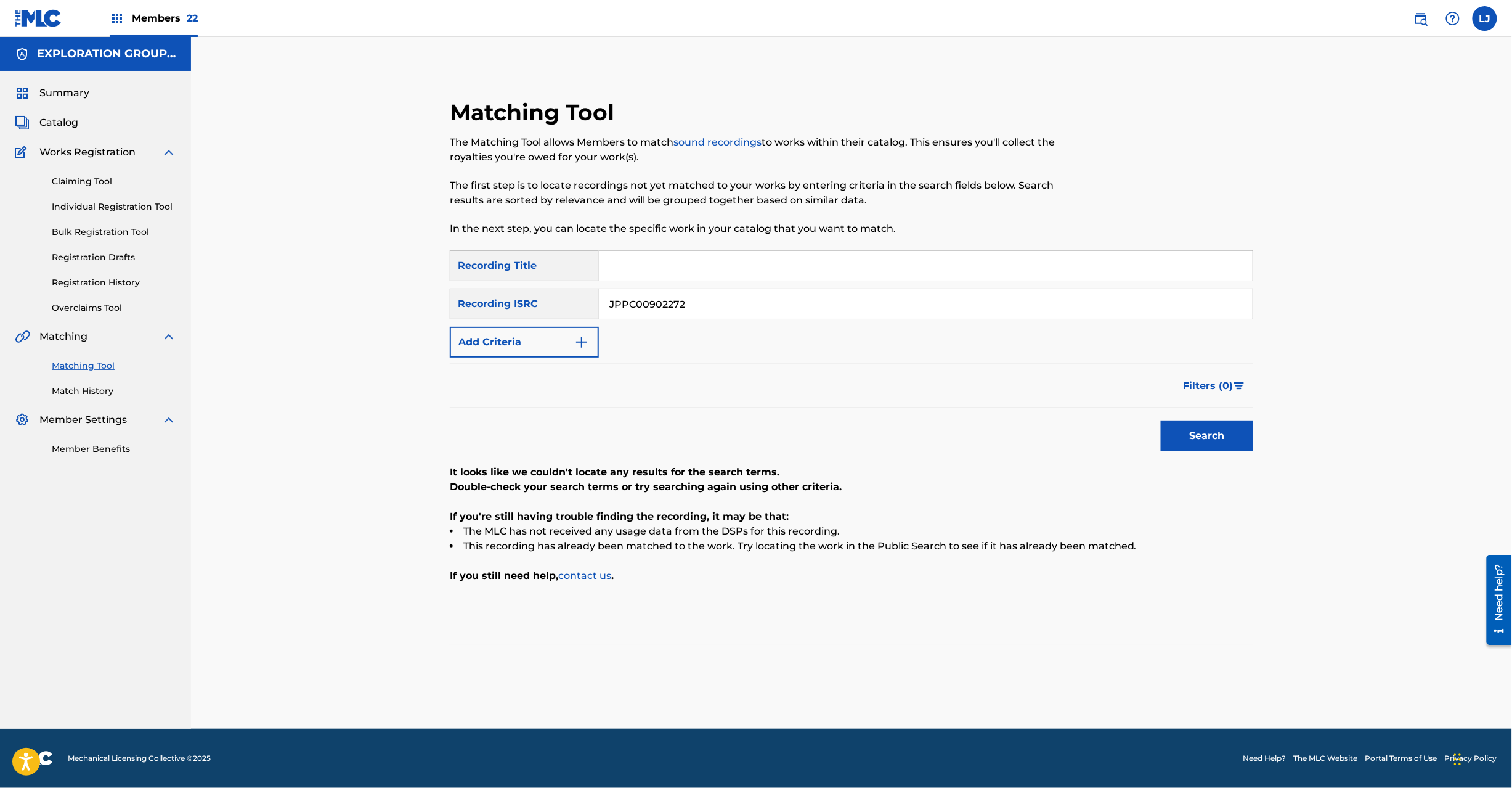
drag, startPoint x: 651, startPoint y: 311, endPoint x: 745, endPoint y: 346, distance: 100.3
click at [652, 310] on input "JPPC00902272" at bounding box center [925, 304] width 654 height 29
paste input "3"
click at [1171, 432] on button "Search" at bounding box center [1207, 436] width 93 height 31
click at [684, 298] on input "JPPC00902273" at bounding box center [925, 304] width 654 height 29
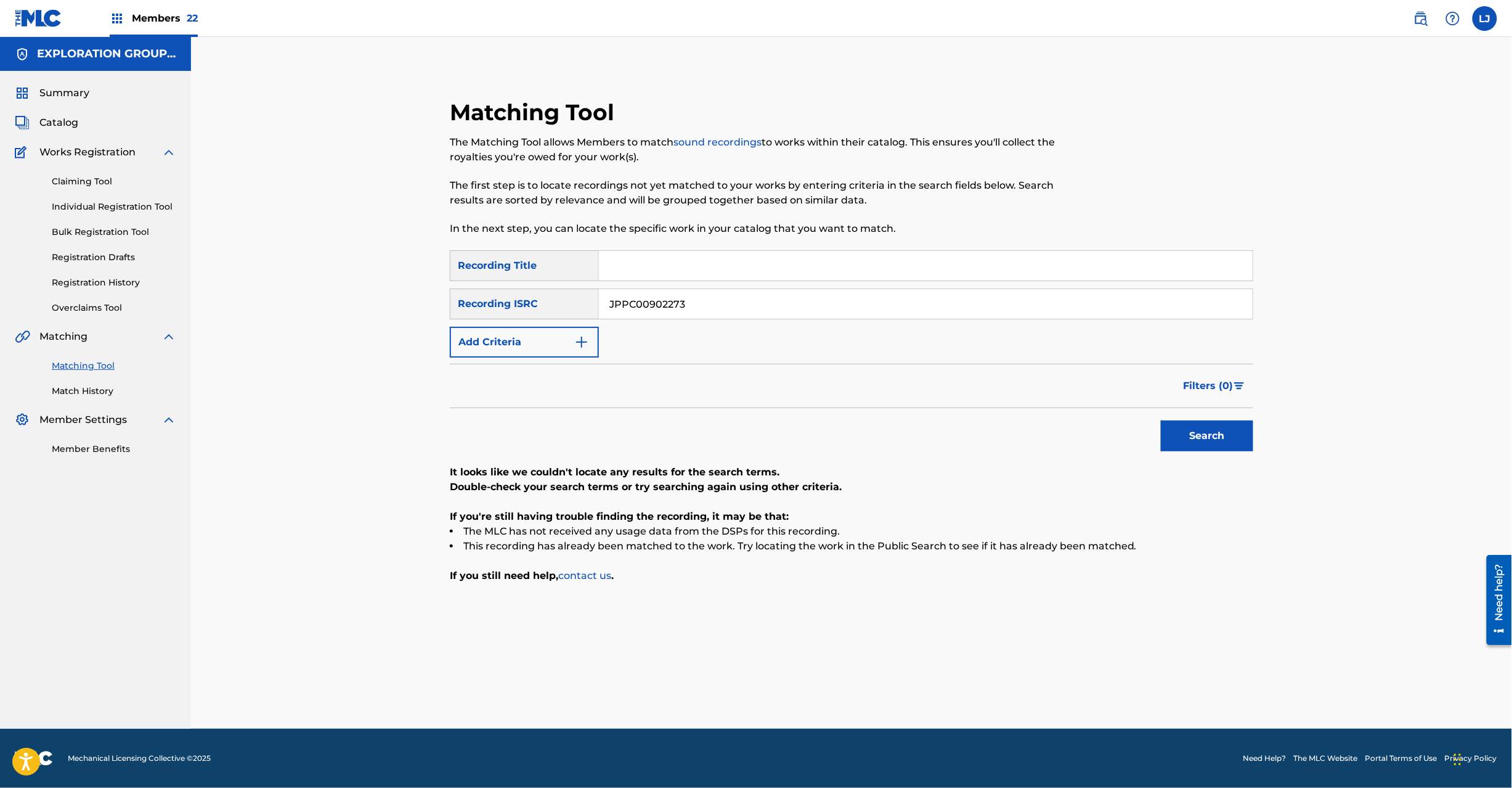
click at [684, 298] on input "JPPC00902273" at bounding box center [925, 304] width 654 height 29
paste input "TCJPL2081770"
click at [1285, 448] on div "Matching Tool The Matching Tool allows Members to match sound recordings to wor…" at bounding box center [851, 383] width 1321 height 692
click at [1259, 444] on div "Matching Tool The Matching Tool allows Members to match sound recordings to wor…" at bounding box center [851, 371] width 833 height 546
click at [1216, 437] on button "Search" at bounding box center [1207, 436] width 93 height 31
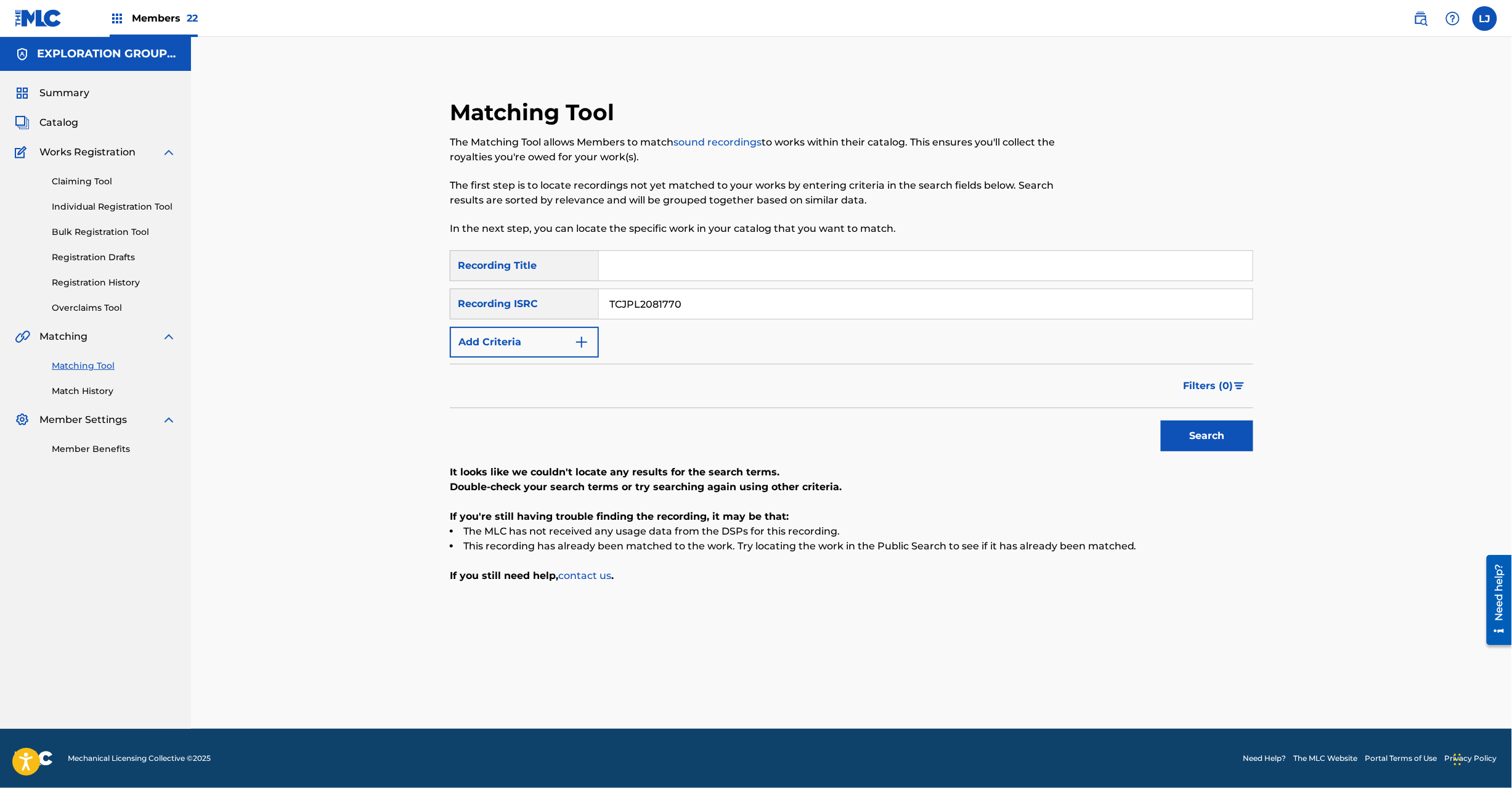
click at [637, 321] on div "SearchWithCriteriafc57ee62-3103-40b7-9081-52edc60af7bd Recording Title SearchWi…" at bounding box center [851, 304] width 804 height 107
click at [637, 302] on input "TCJPL2081770" at bounding box center [925, 304] width 654 height 29
paste input "JPPC00902275"
click at [637, 302] on input "TCJPL2081770" at bounding box center [925, 304] width 654 height 29
click at [1197, 434] on button "Search" at bounding box center [1207, 436] width 93 height 31
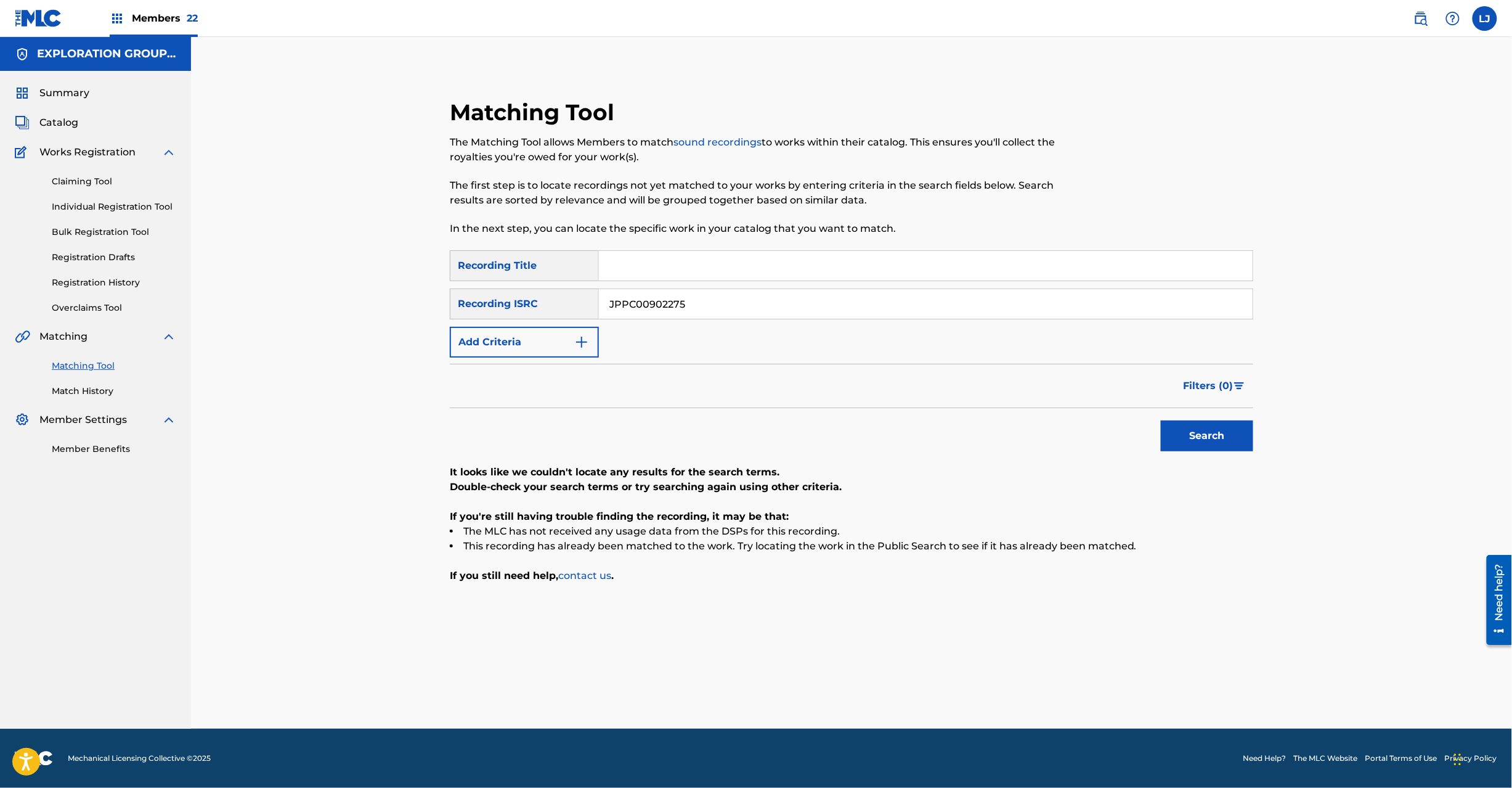
click at [624, 307] on input "JPPC00902275" at bounding box center [925, 304] width 654 height 29
paste input "67"
click at [1201, 439] on button "Search" at bounding box center [1207, 436] width 93 height 31
click at [652, 309] on input "JPPC00902267" at bounding box center [925, 304] width 654 height 29
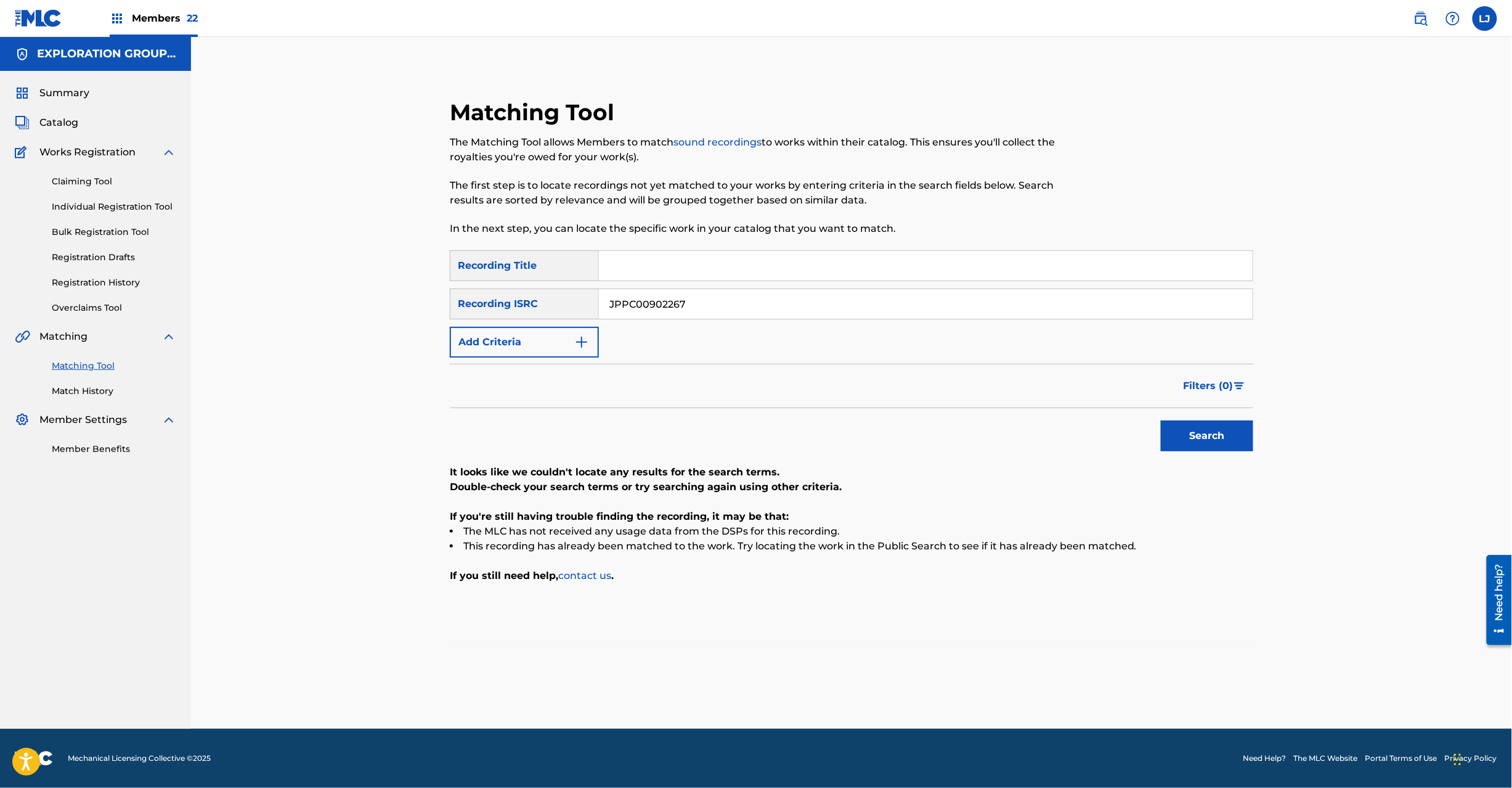
click at [652, 309] on input "JPPC00902267" at bounding box center [925, 304] width 654 height 29
paste input "H372400020"
click at [1199, 443] on button "Search" at bounding box center [1207, 436] width 93 height 31
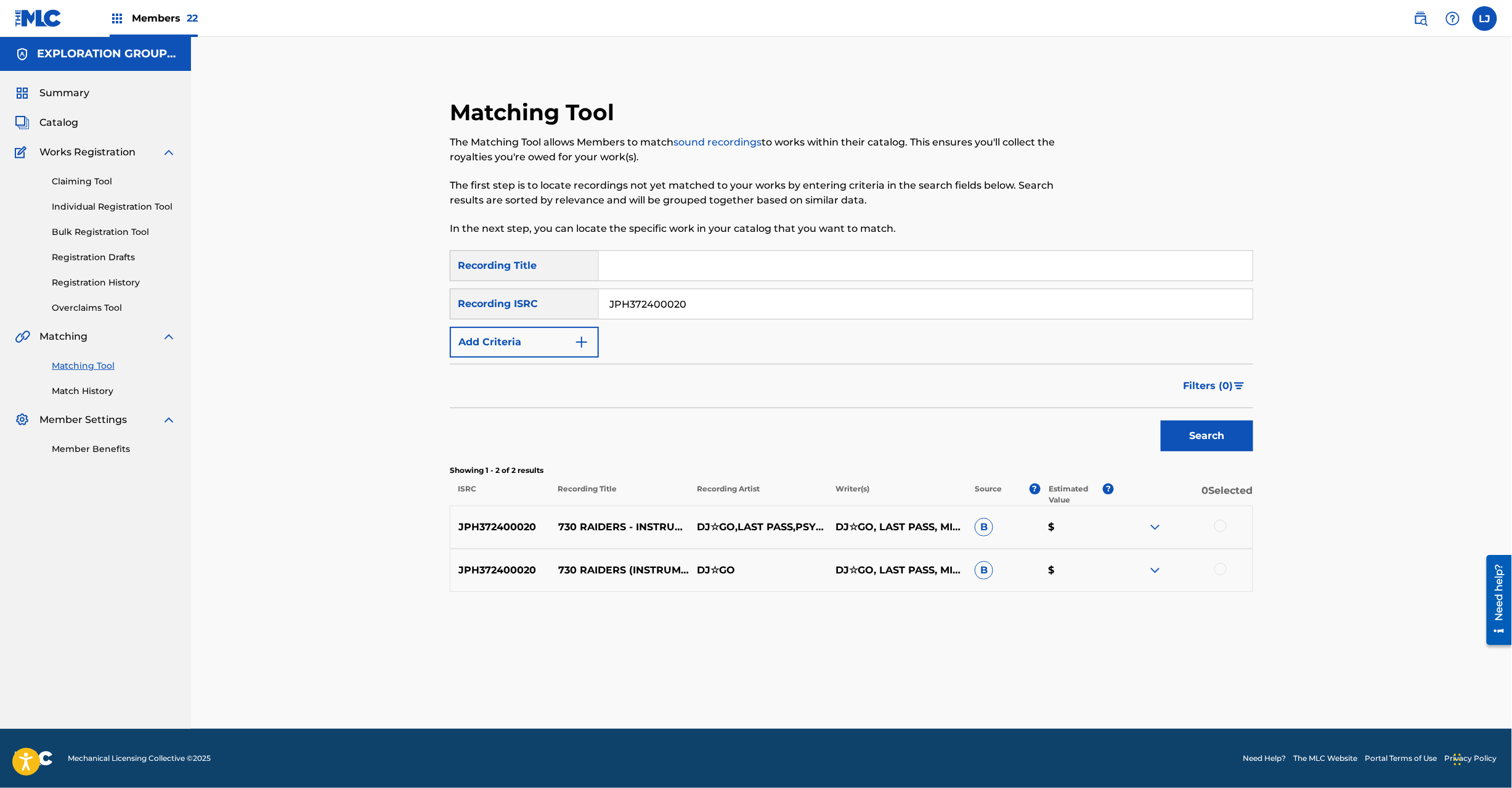
click at [669, 302] on input "JPH372400020" at bounding box center [925, 304] width 654 height 29
paste input "D420900052"
type input "JPD420900052"
click at [1208, 427] on button "Search" at bounding box center [1207, 436] width 93 height 31
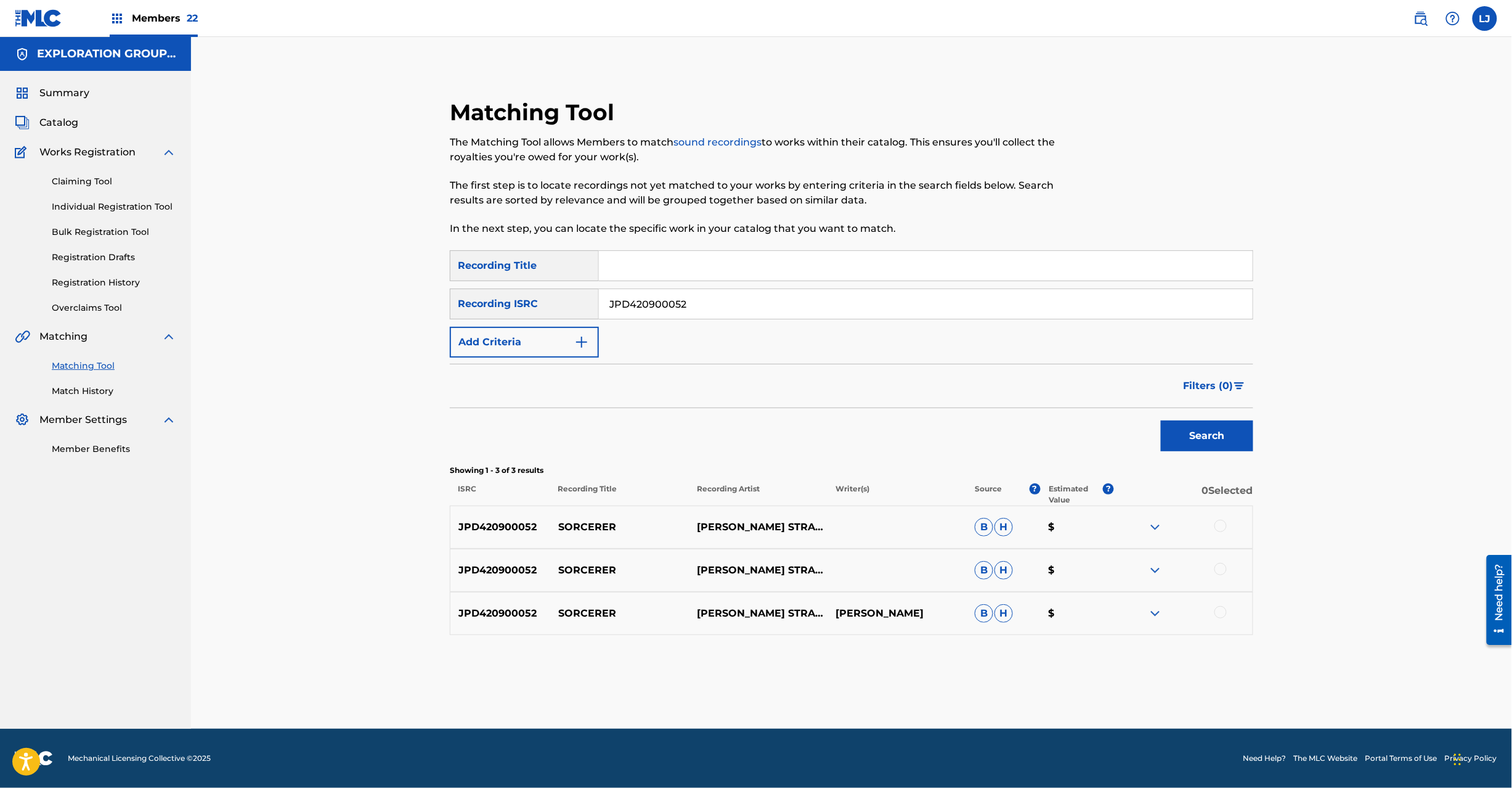
drag, startPoint x: 1211, startPoint y: 535, endPoint x: 1213, endPoint y: 527, distance: 8.2
click at [1210, 533] on div "JPD420900052 SORCERER [PERSON_NAME] STRANGE,BEAUTIFUL & LOUD B H $" at bounding box center [851, 527] width 804 height 43
click at [1220, 522] on div at bounding box center [1220, 526] width 12 height 12
click at [871, 682] on button "Match 1 Group" at bounding box center [865, 687] width 136 height 31
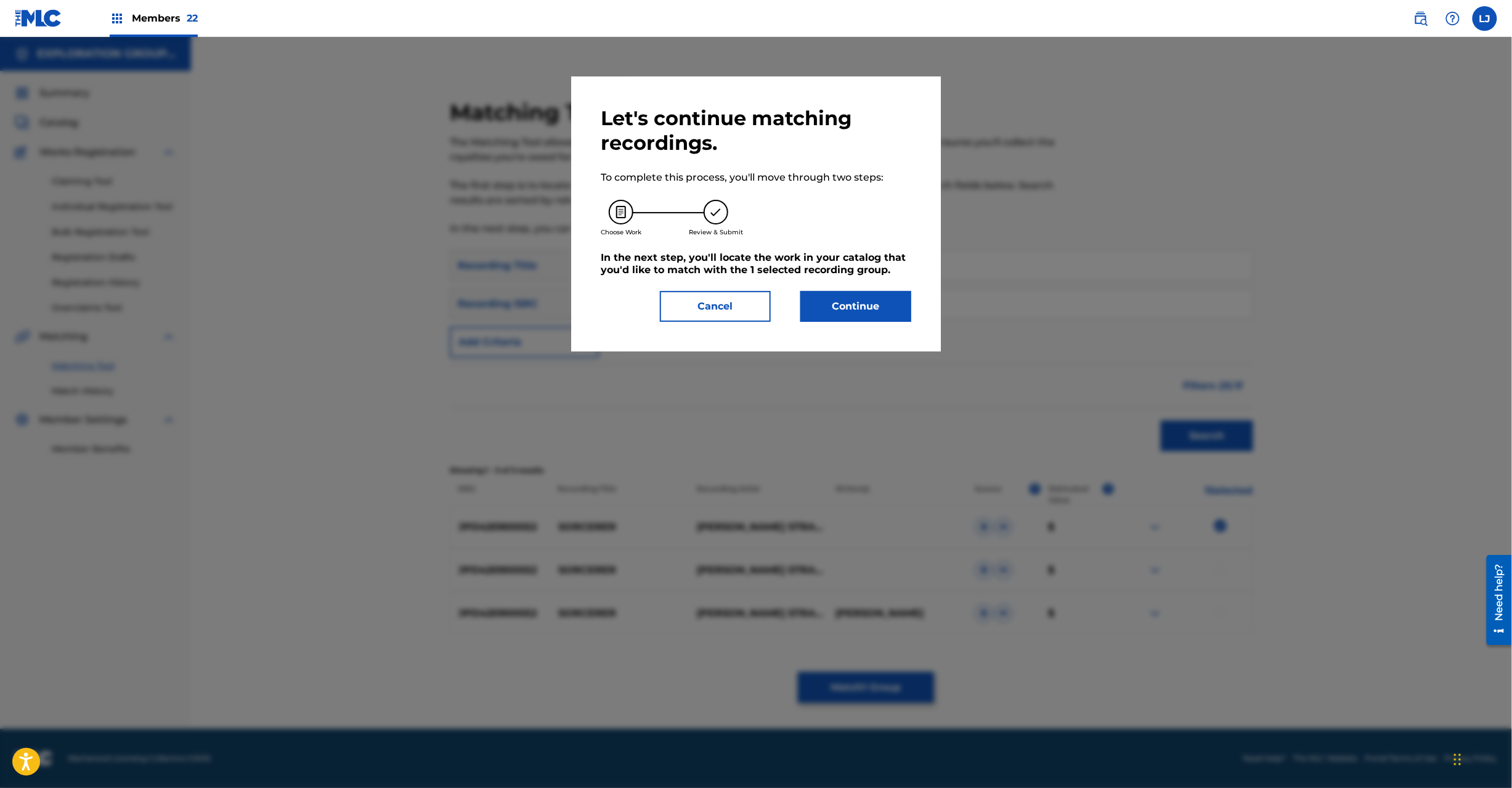
click at [851, 309] on button "Continue" at bounding box center [856, 307] width 111 height 31
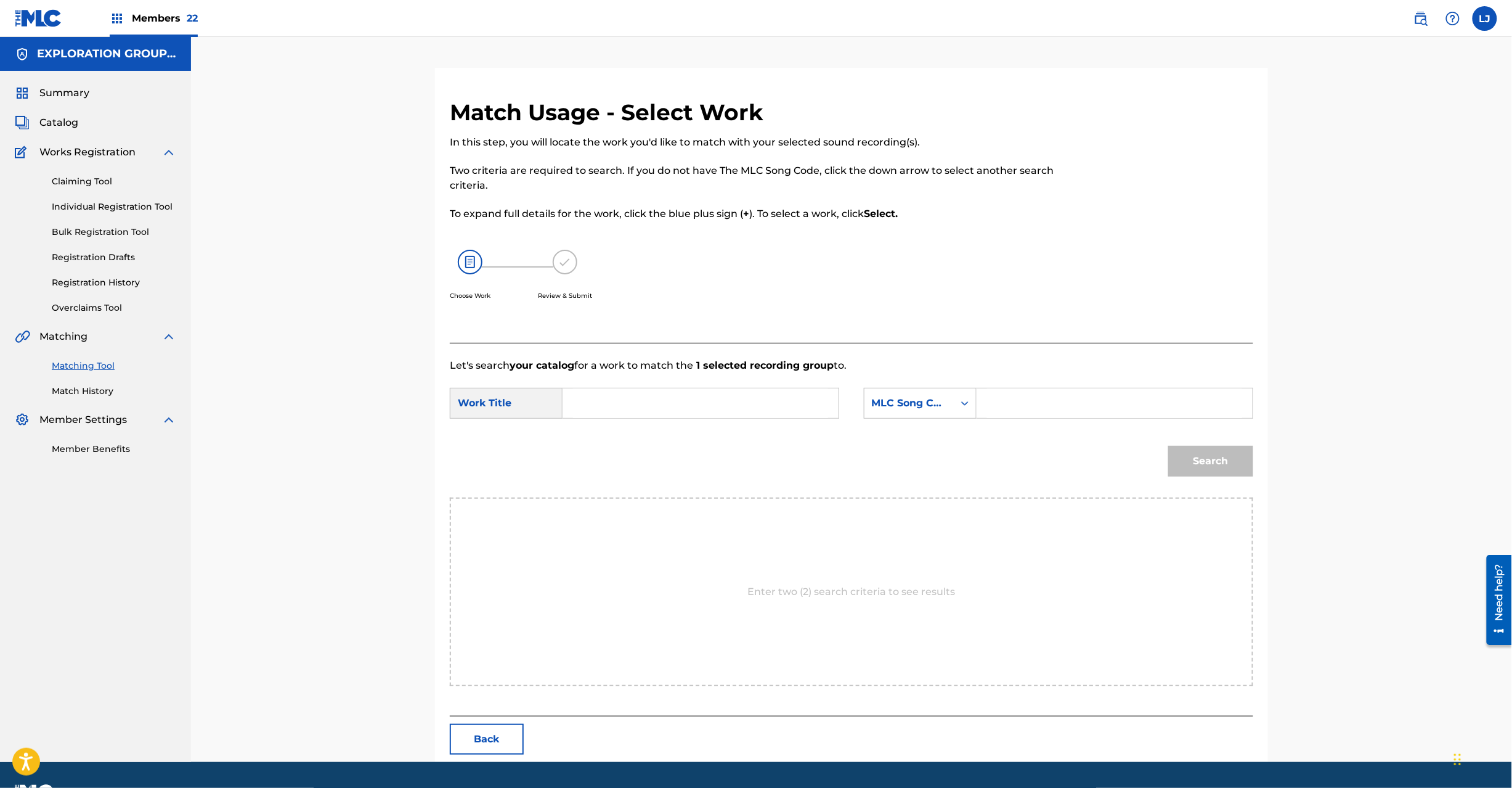
click at [720, 403] on input "Search Form" at bounding box center [701, 403] width 255 height 29
paste input "Sorcerer SC26JS"
click at [662, 395] on input "Sorcerer SC26JS" at bounding box center [701, 403] width 255 height 29
type input "Sorcerer"
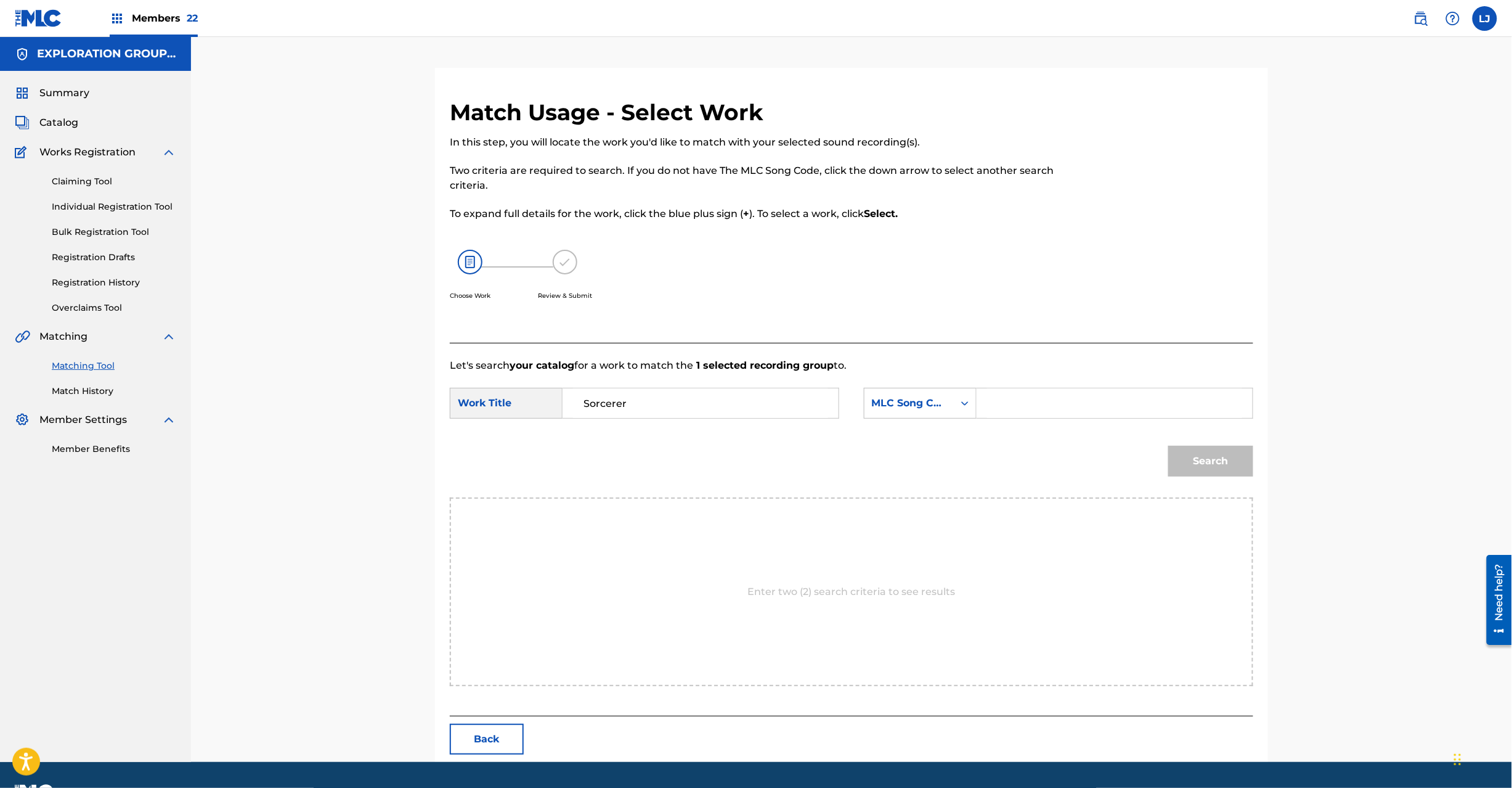
click at [1090, 395] on input "Search Form" at bounding box center [1115, 403] width 255 height 29
paste input "SC26JS"
type input "SC26JS"
click at [1202, 460] on button "Search" at bounding box center [1210, 461] width 85 height 31
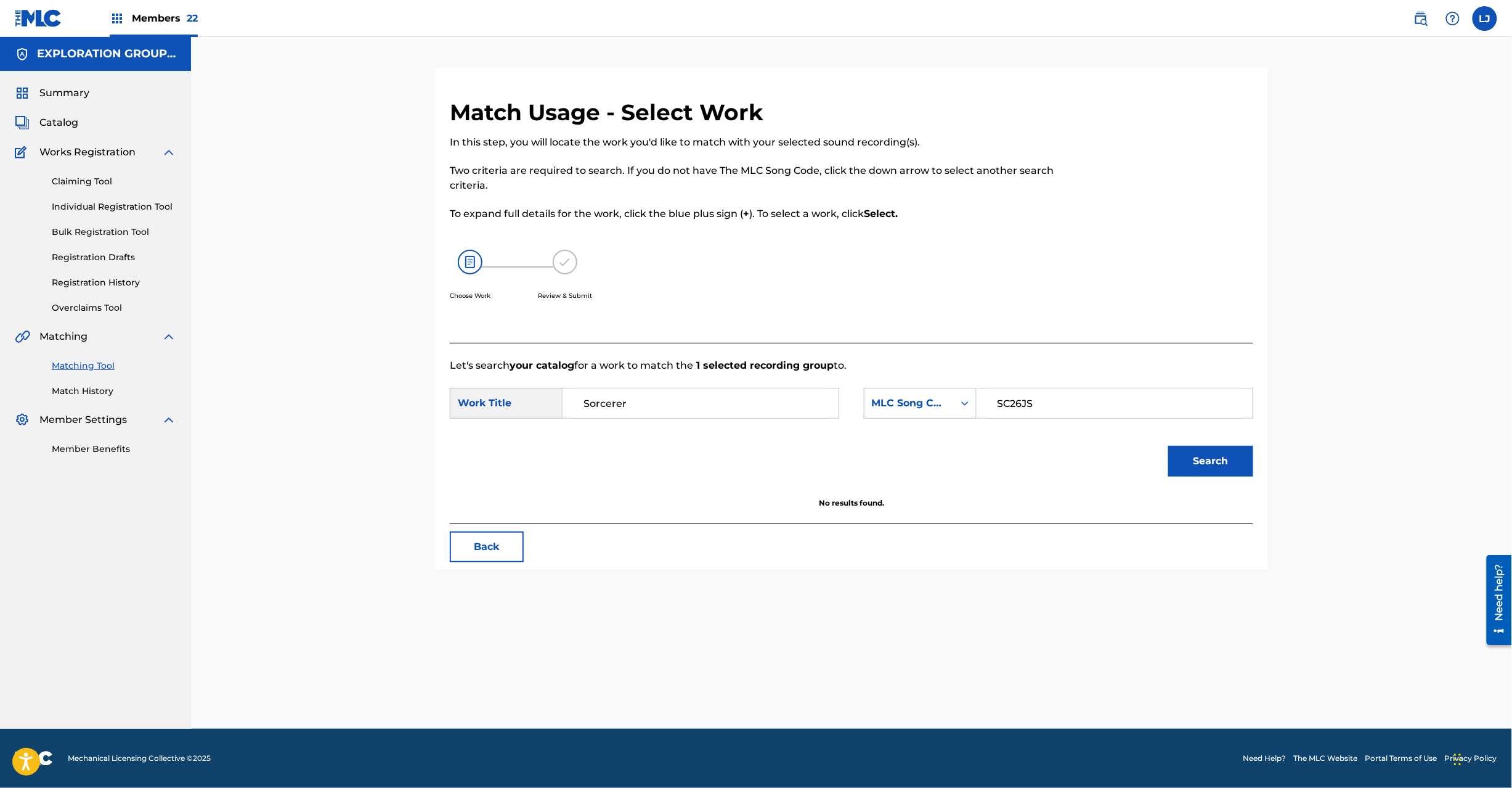
click at [479, 543] on button "Back" at bounding box center [487, 547] width 74 height 31
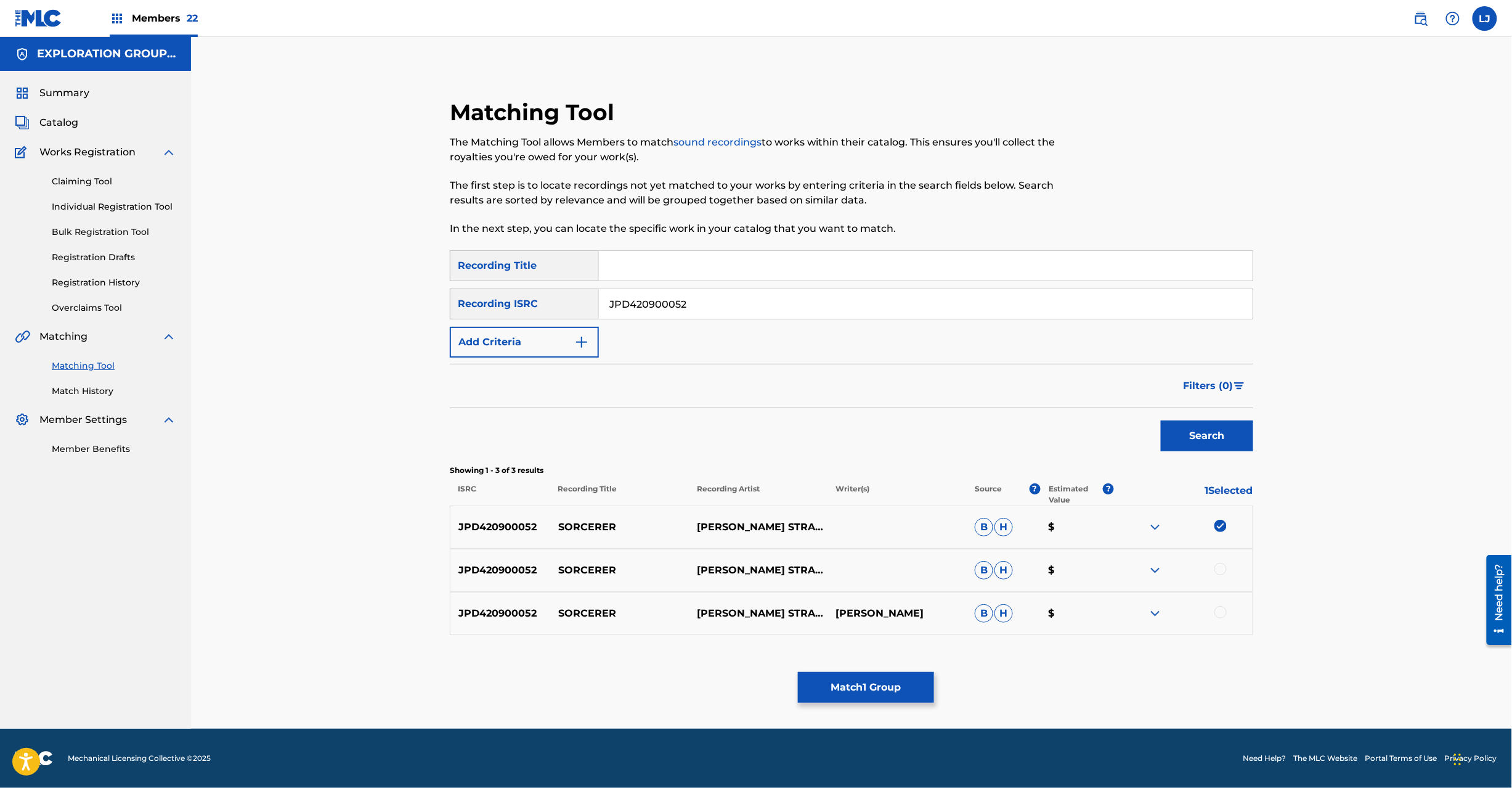
click at [664, 305] on input "JPD420900052" at bounding box center [925, 304] width 654 height 29
paste input "J900911260"
click at [1190, 449] on button "Search" at bounding box center [1207, 436] width 93 height 31
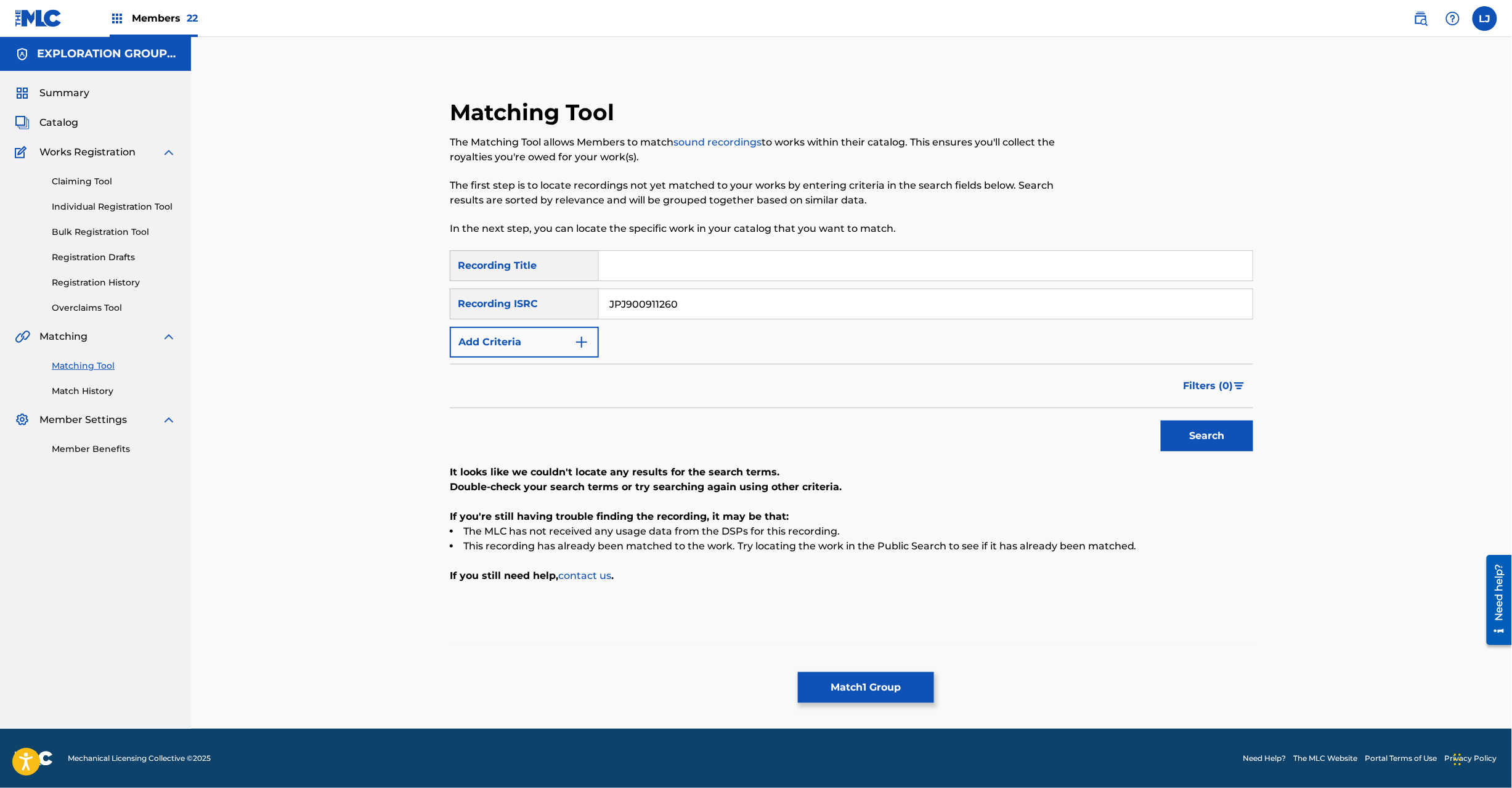
click at [706, 297] on input "JPJ900911260" at bounding box center [925, 304] width 654 height 29
paste input "K461005011"
click at [706, 297] on input "JPJ900911260" at bounding box center [925, 304] width 654 height 29
click at [1197, 430] on button "Search" at bounding box center [1207, 436] width 93 height 31
click at [687, 290] on input "JPK461005011" at bounding box center [925, 304] width 654 height 29
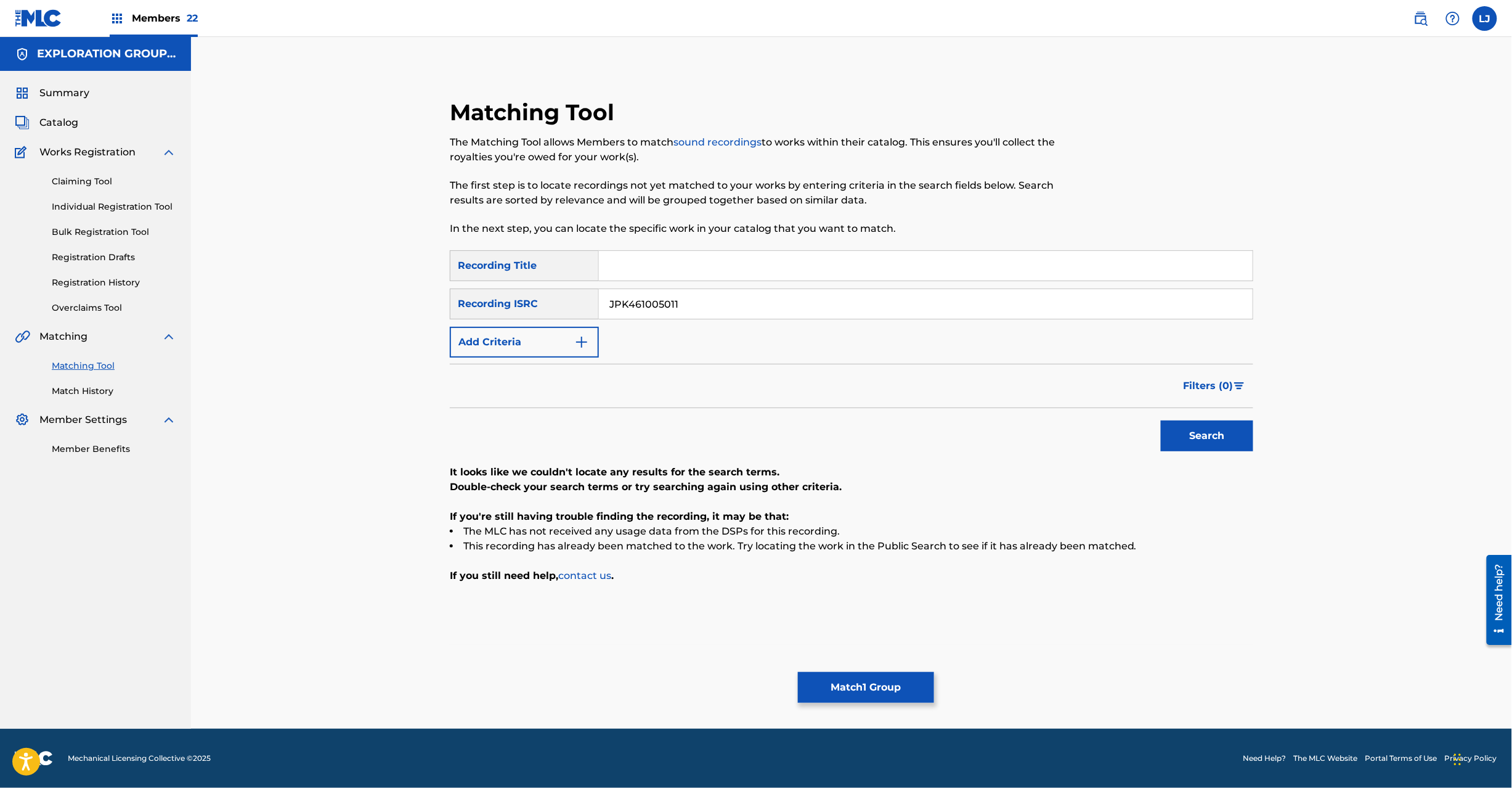
click at [688, 292] on input "JPK461005011" at bounding box center [925, 304] width 654 height 29
paste input "TCJPT2276193"
click at [1204, 436] on button "Search" at bounding box center [1207, 436] width 93 height 31
click at [636, 309] on input "TCJPT2276193" at bounding box center [925, 304] width 654 height 29
paste input "2"
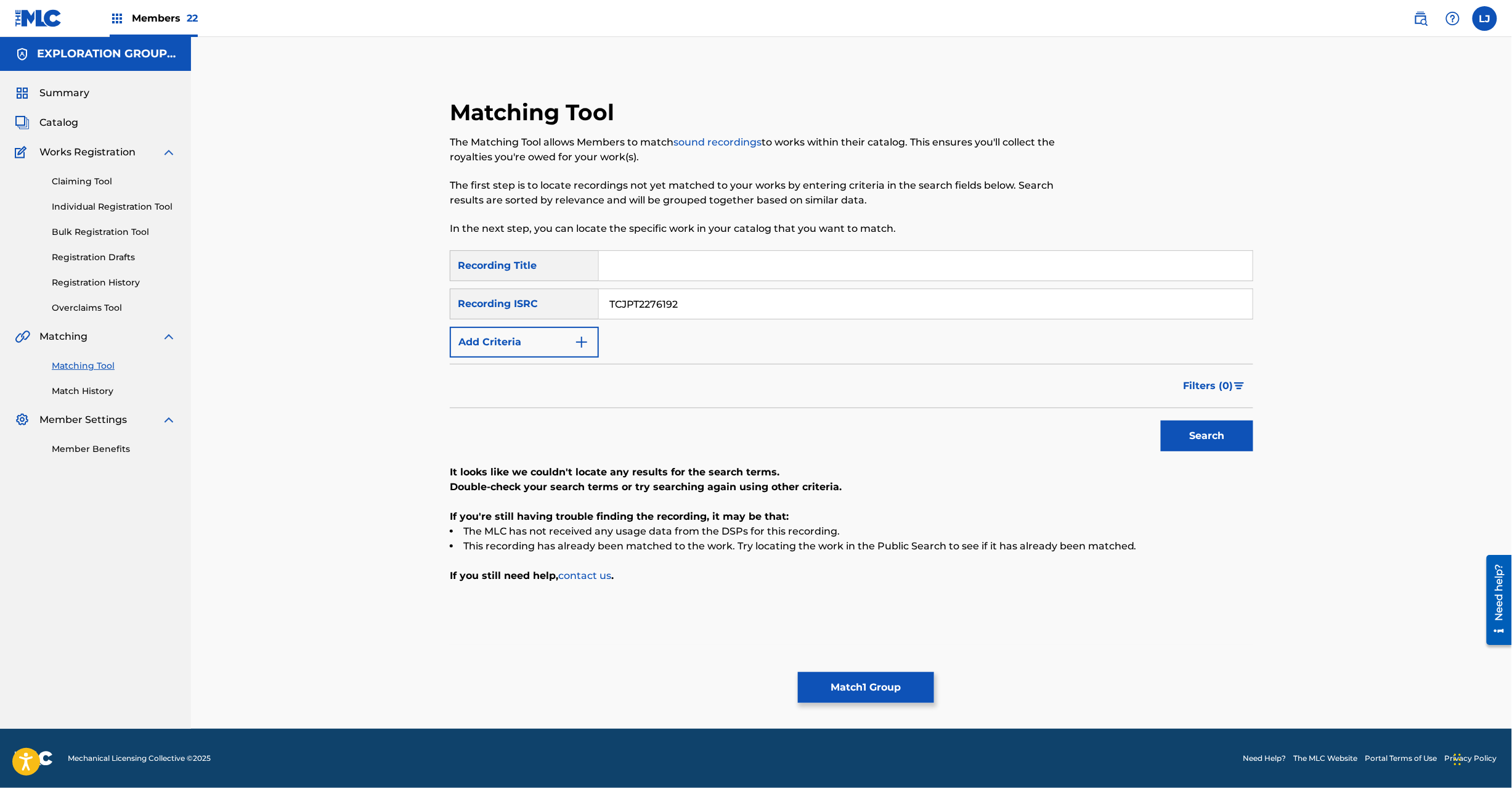
drag, startPoint x: 636, startPoint y: 309, endPoint x: 644, endPoint y: 310, distance: 8.1
click at [641, 309] on input "TCJPT2276192" at bounding box center [925, 304] width 654 height 29
click at [1243, 442] on button "Search" at bounding box center [1207, 436] width 93 height 31
click at [691, 307] on input "TCJPT2276192" at bounding box center [925, 304] width 654 height 29
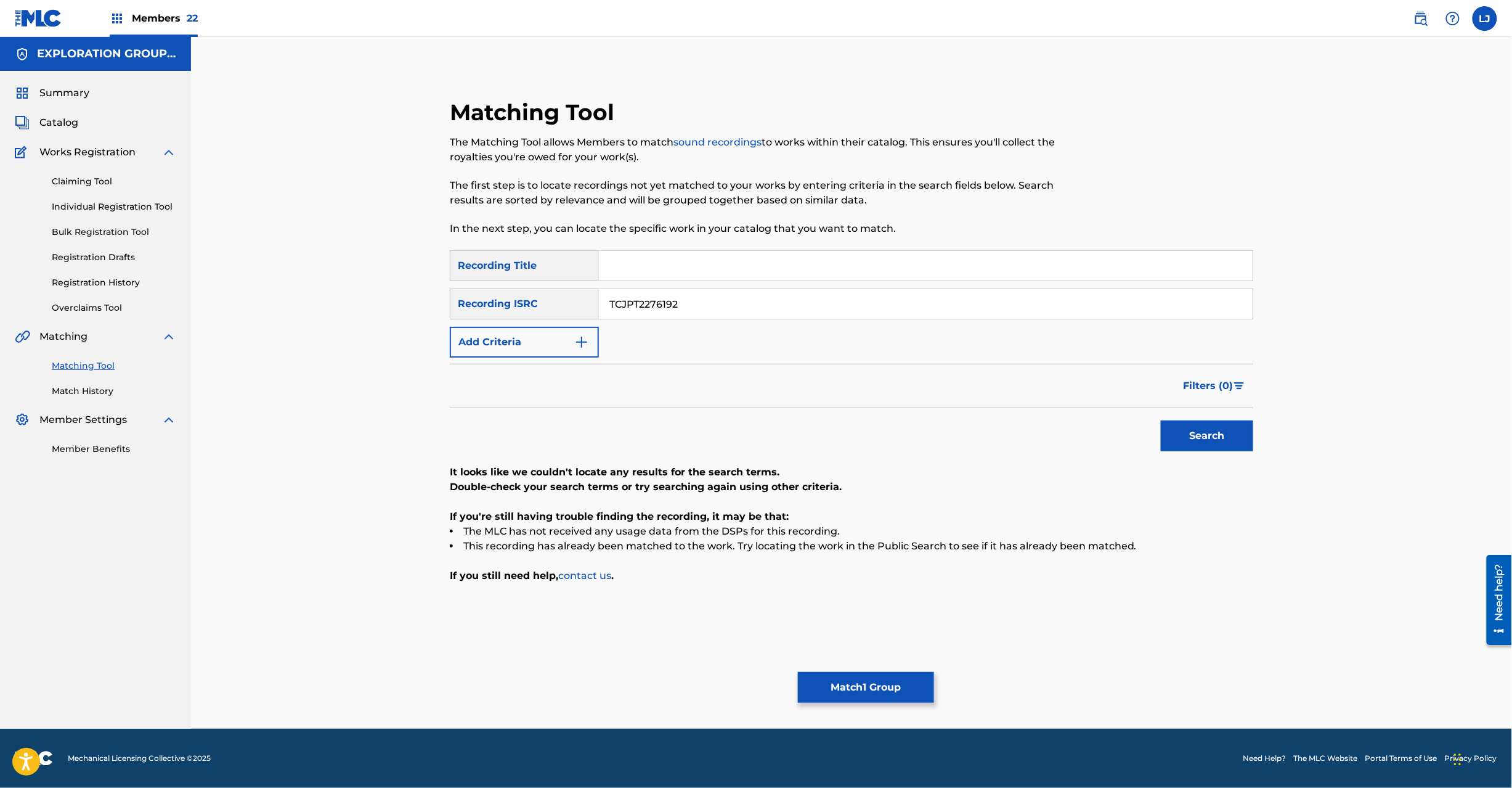
paste input "JPH370900126"
type input "JPH370900126"
click at [1243, 434] on button "Search" at bounding box center [1207, 436] width 93 height 31
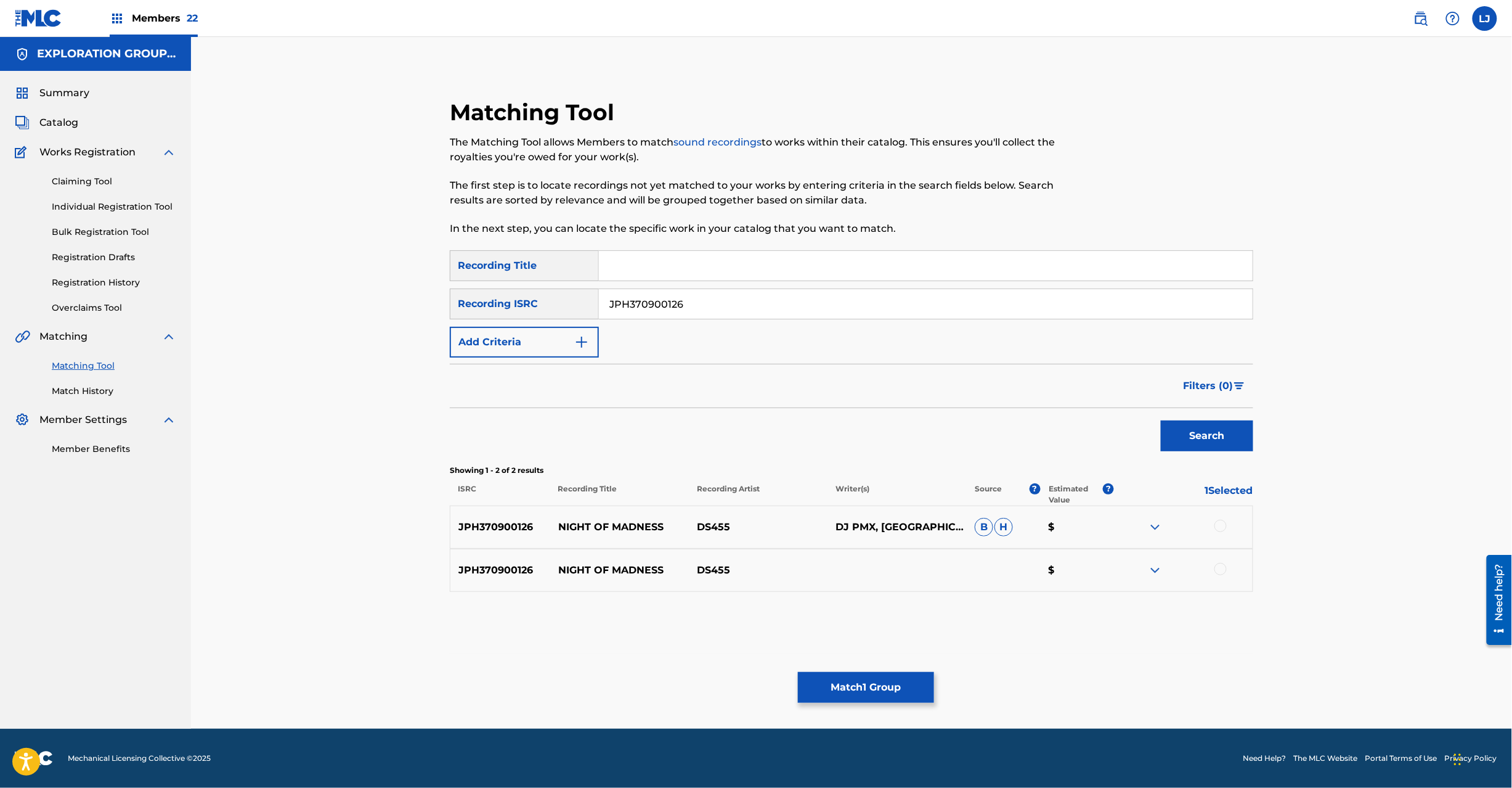
click at [1219, 528] on div at bounding box center [1220, 526] width 12 height 12
drag, startPoint x: 1229, startPoint y: 568, endPoint x: 1221, endPoint y: 568, distance: 8.0
click at [1226, 568] on div at bounding box center [1183, 570] width 138 height 15
click at [1221, 568] on div at bounding box center [1220, 568] width 12 height 12
click at [885, 684] on button "Match 3 Groups" at bounding box center [865, 687] width 136 height 31
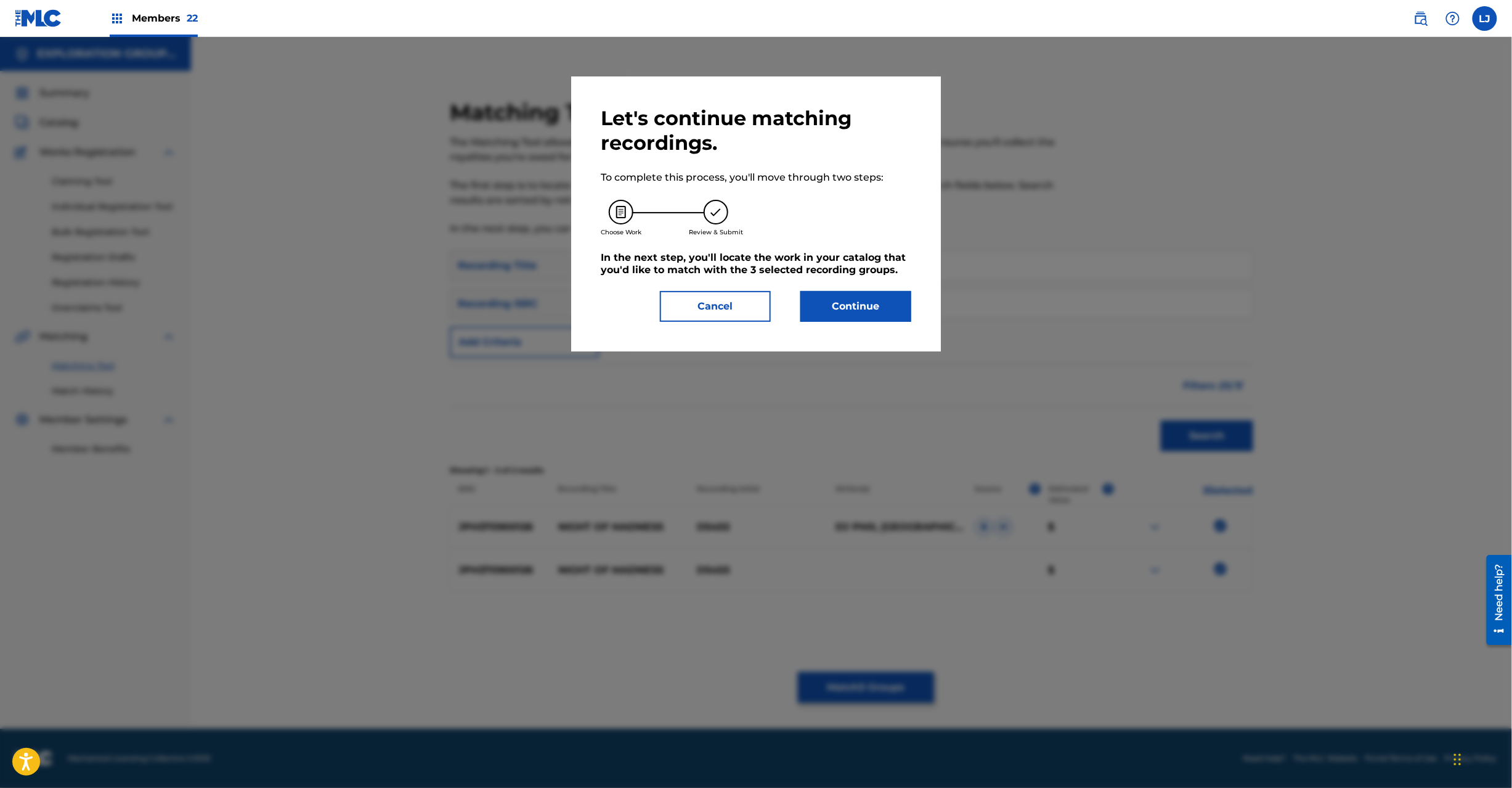
click at [854, 315] on button "Continue" at bounding box center [856, 307] width 111 height 31
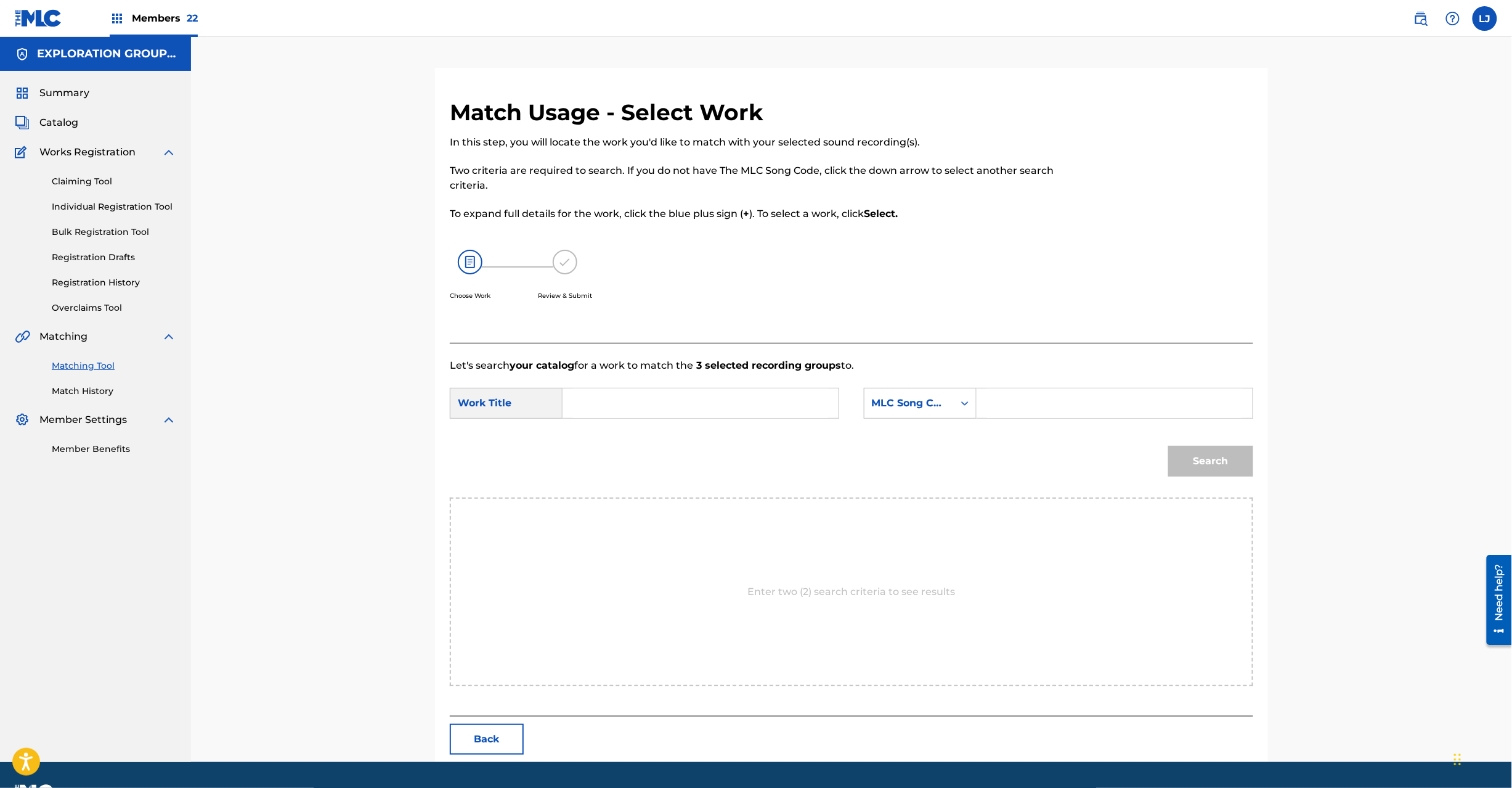
click at [712, 402] on input "Search Form" at bounding box center [701, 403] width 255 height 29
paste input "Night Of Madness N71L36"
click at [699, 408] on input "Night Of Madness N71L36" at bounding box center [701, 403] width 255 height 29
type input "Night Of Madness"
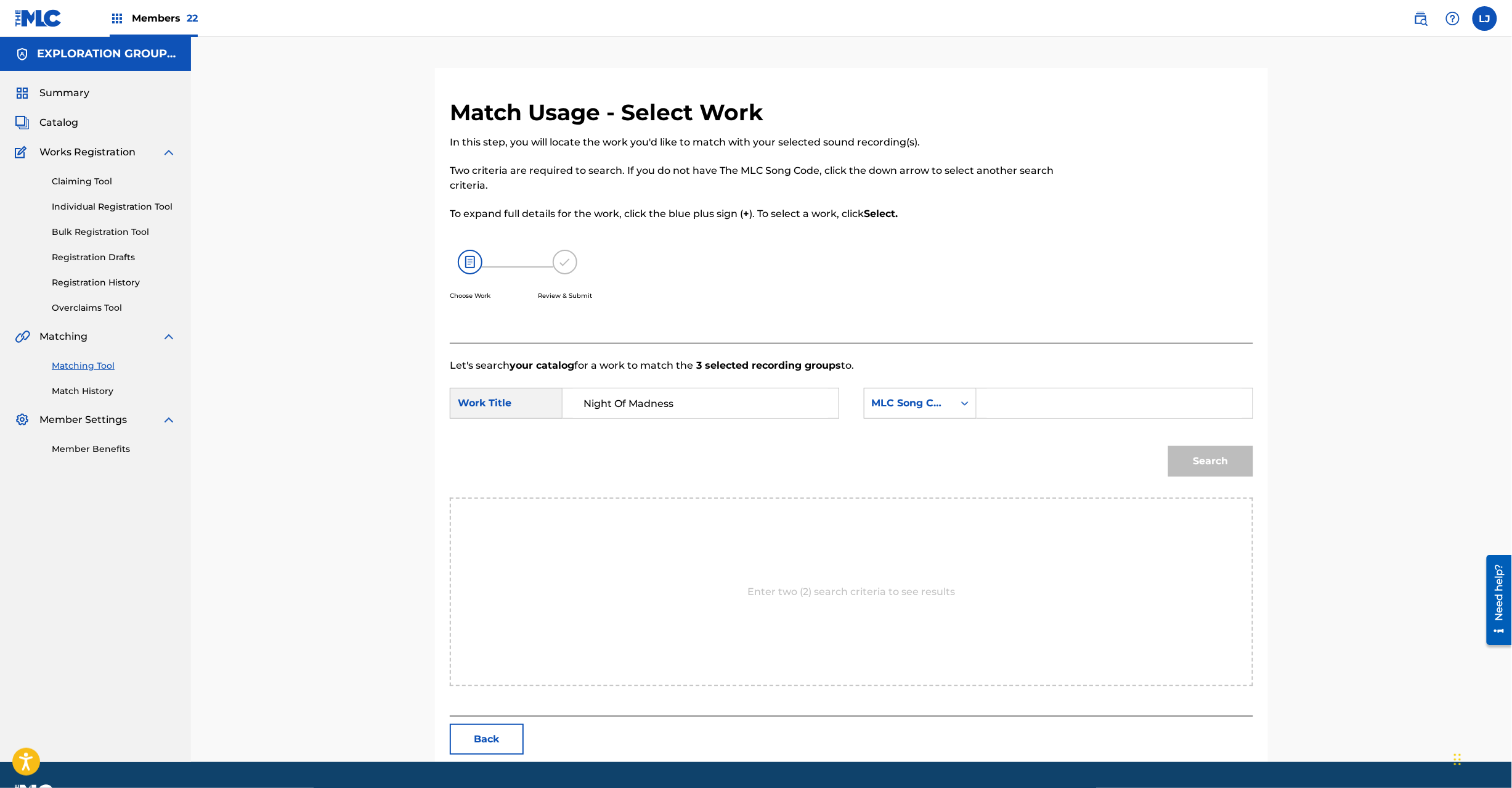
click at [1060, 395] on input "Search Form" at bounding box center [1115, 403] width 255 height 29
paste input "N71L36"
type input "N71L36"
click at [1209, 471] on button "Search" at bounding box center [1210, 461] width 85 height 31
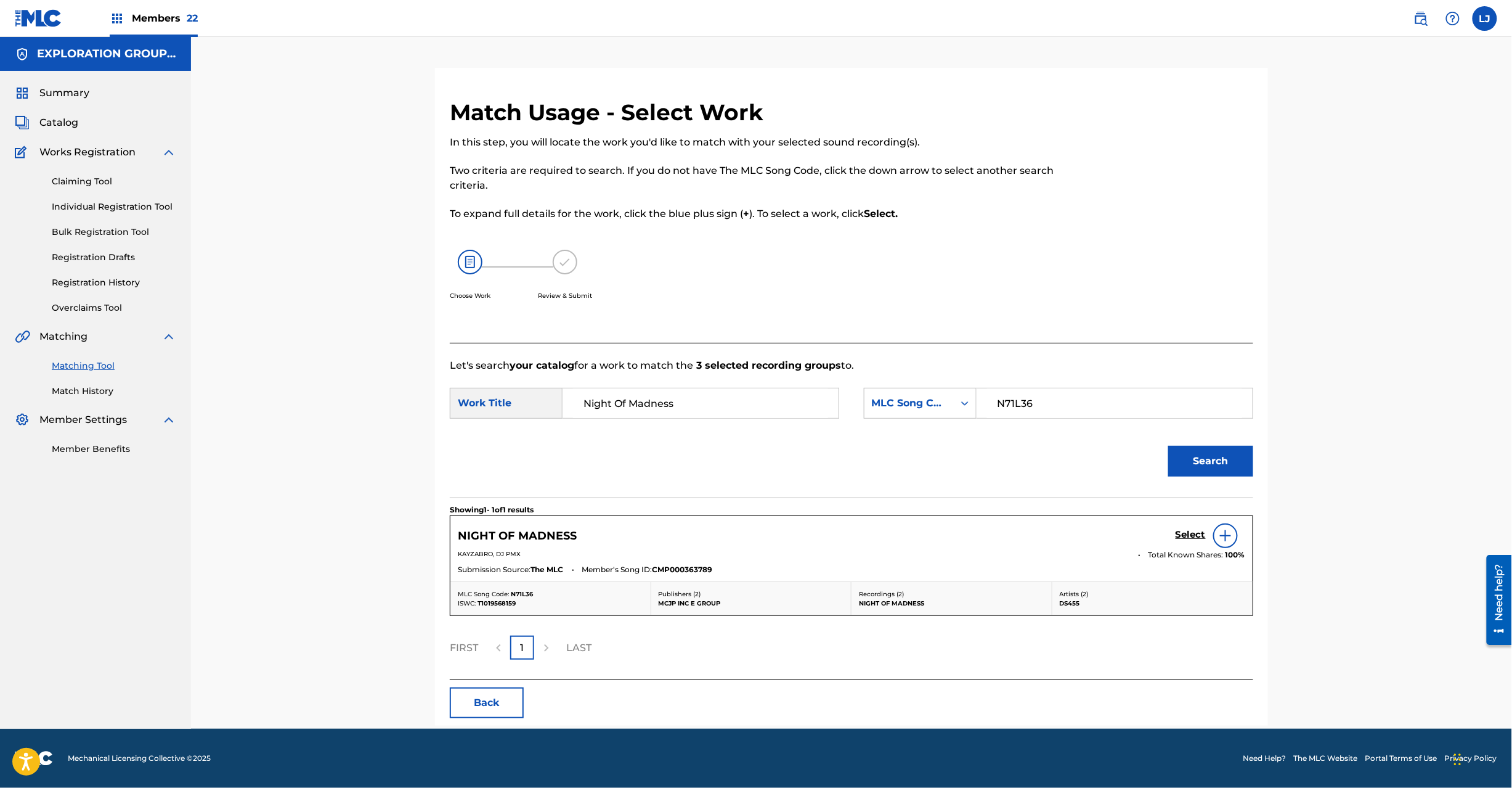
click at [1183, 531] on div "Select" at bounding box center [1210, 536] width 70 height 25
click at [1183, 531] on h5 "Select" at bounding box center [1190, 534] width 30 height 11
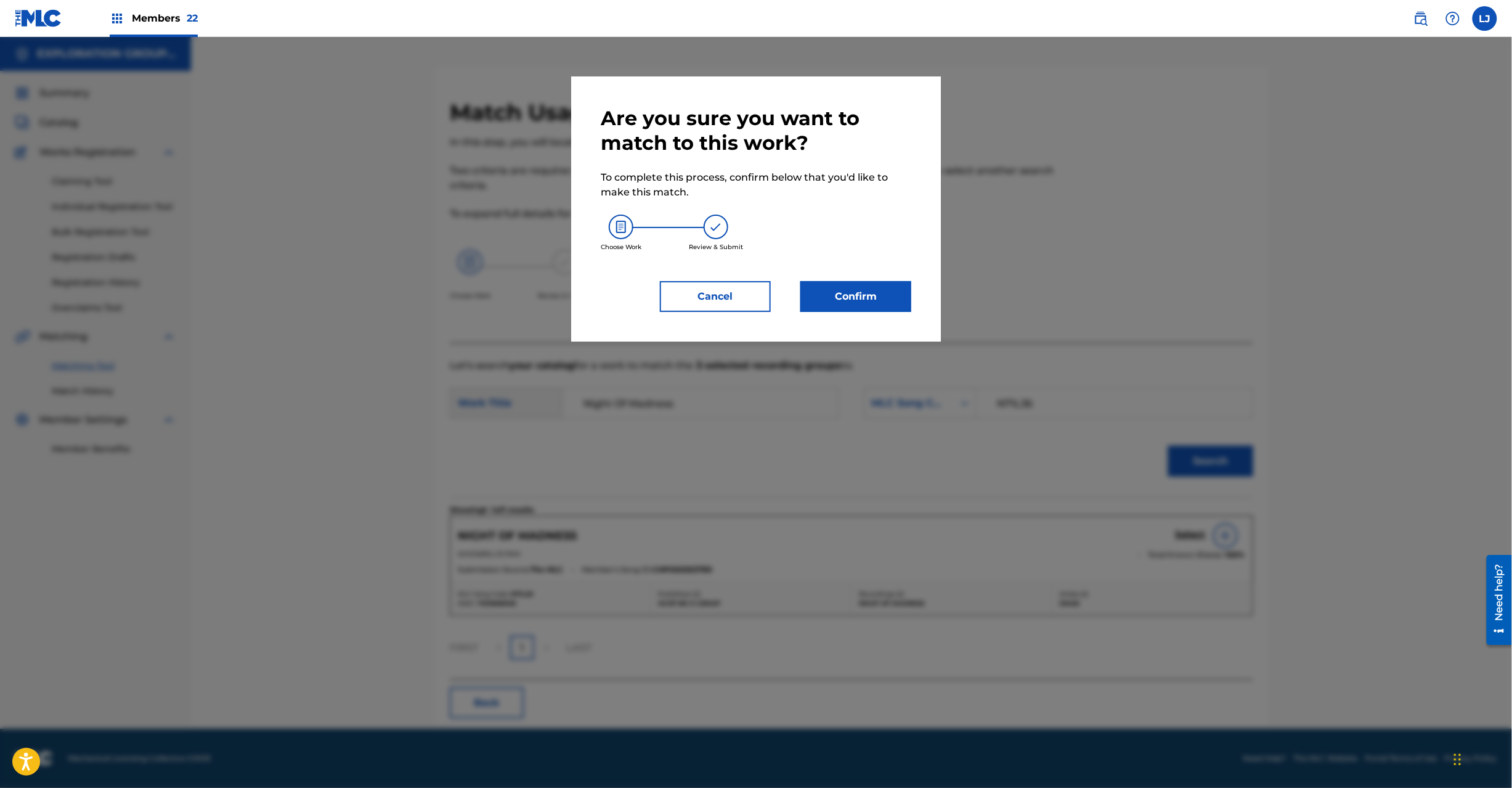
click at [855, 299] on button "Confirm" at bounding box center [856, 296] width 111 height 31
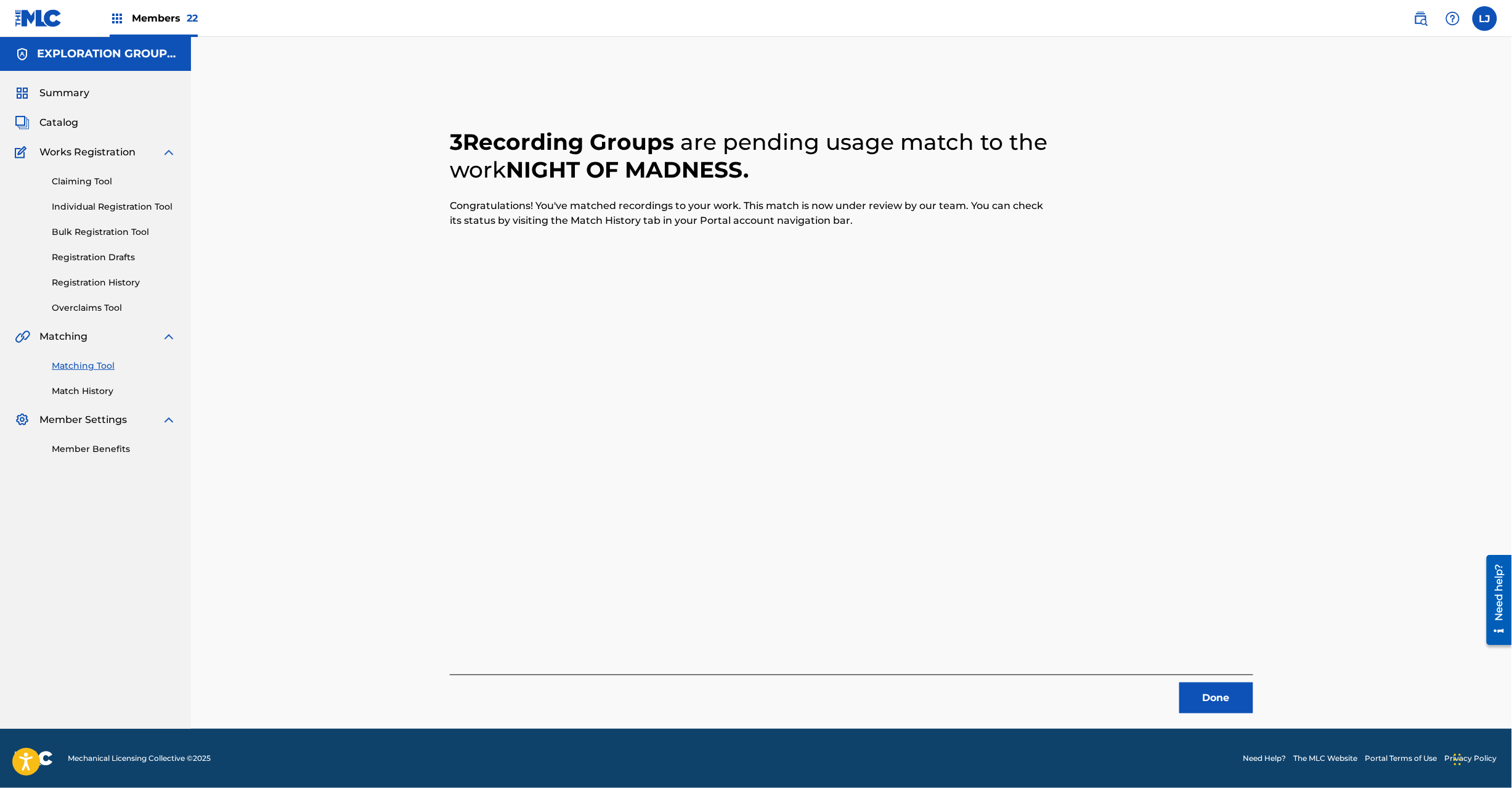
click at [1197, 696] on button "Done" at bounding box center [1216, 698] width 74 height 31
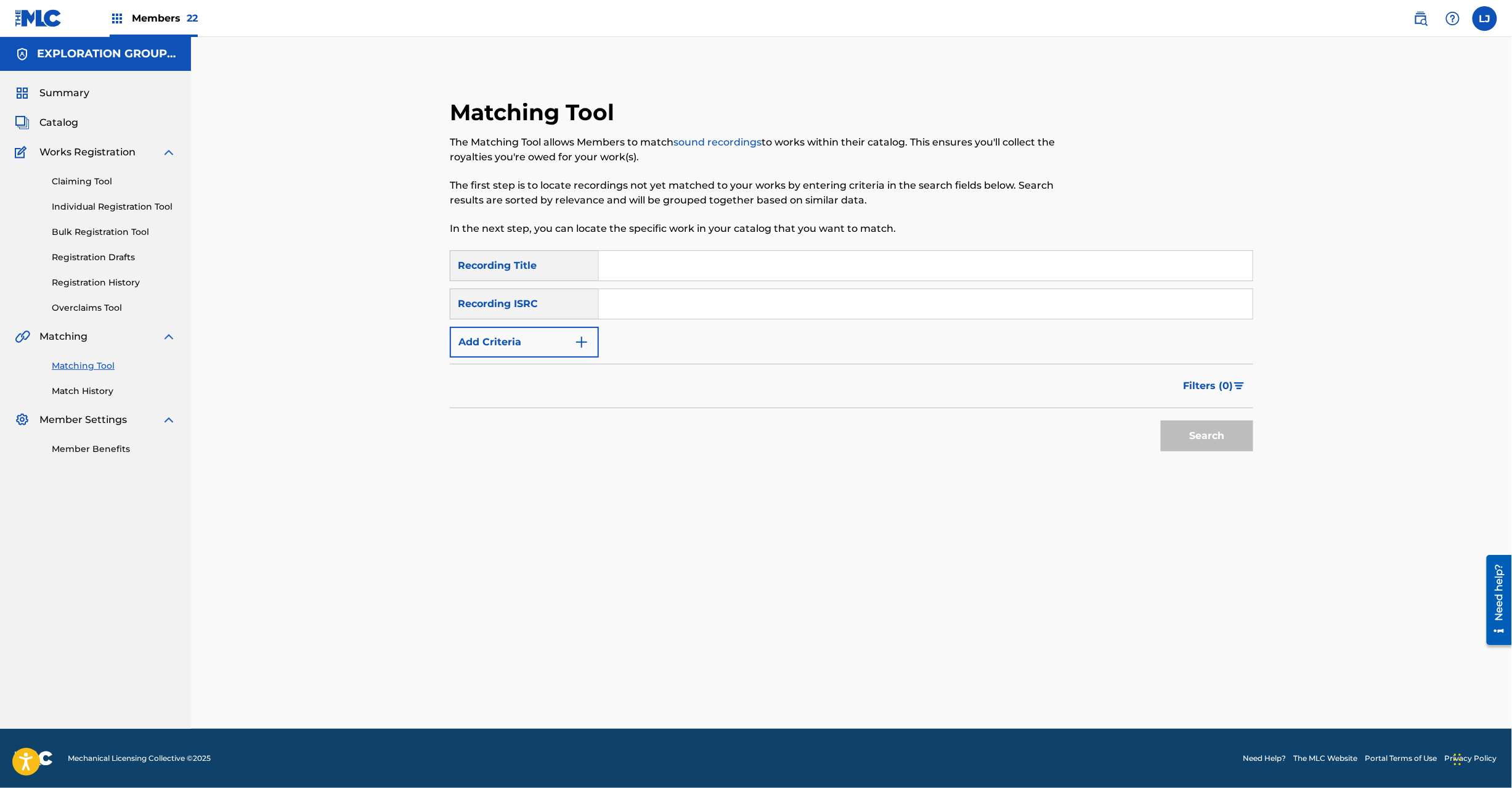
click at [839, 319] on div "SearchWithCriteriafc57ee62-3103-40b7-9081-52edc60af7bd Recording Title SearchWi…" at bounding box center [851, 304] width 804 height 107
paste input "JPH370900126"
click at [828, 303] on input "Search Form" at bounding box center [925, 304] width 654 height 29
click at [1213, 421] on button "Search" at bounding box center [1207, 436] width 93 height 31
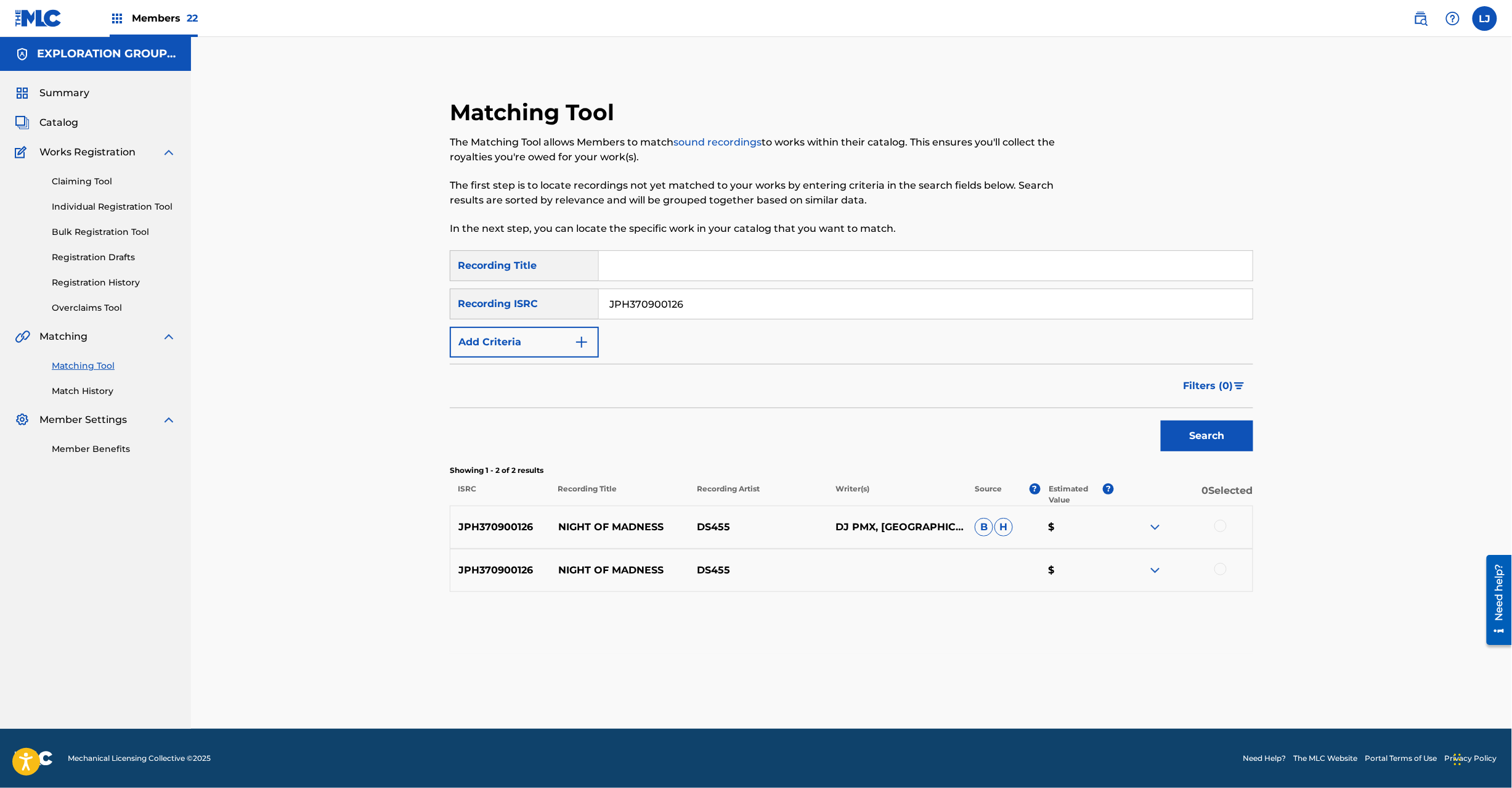
click at [693, 294] on input "JPH370900126" at bounding box center [925, 304] width 654 height 29
paste input "TCJPT2276193"
drag, startPoint x: 1228, startPoint y: 428, endPoint x: 1381, endPoint y: 400, distance: 155.5
click at [1381, 400] on div "Matching Tool The Matching Tool allows Members to match sound recordings to wor…" at bounding box center [851, 383] width 1321 height 692
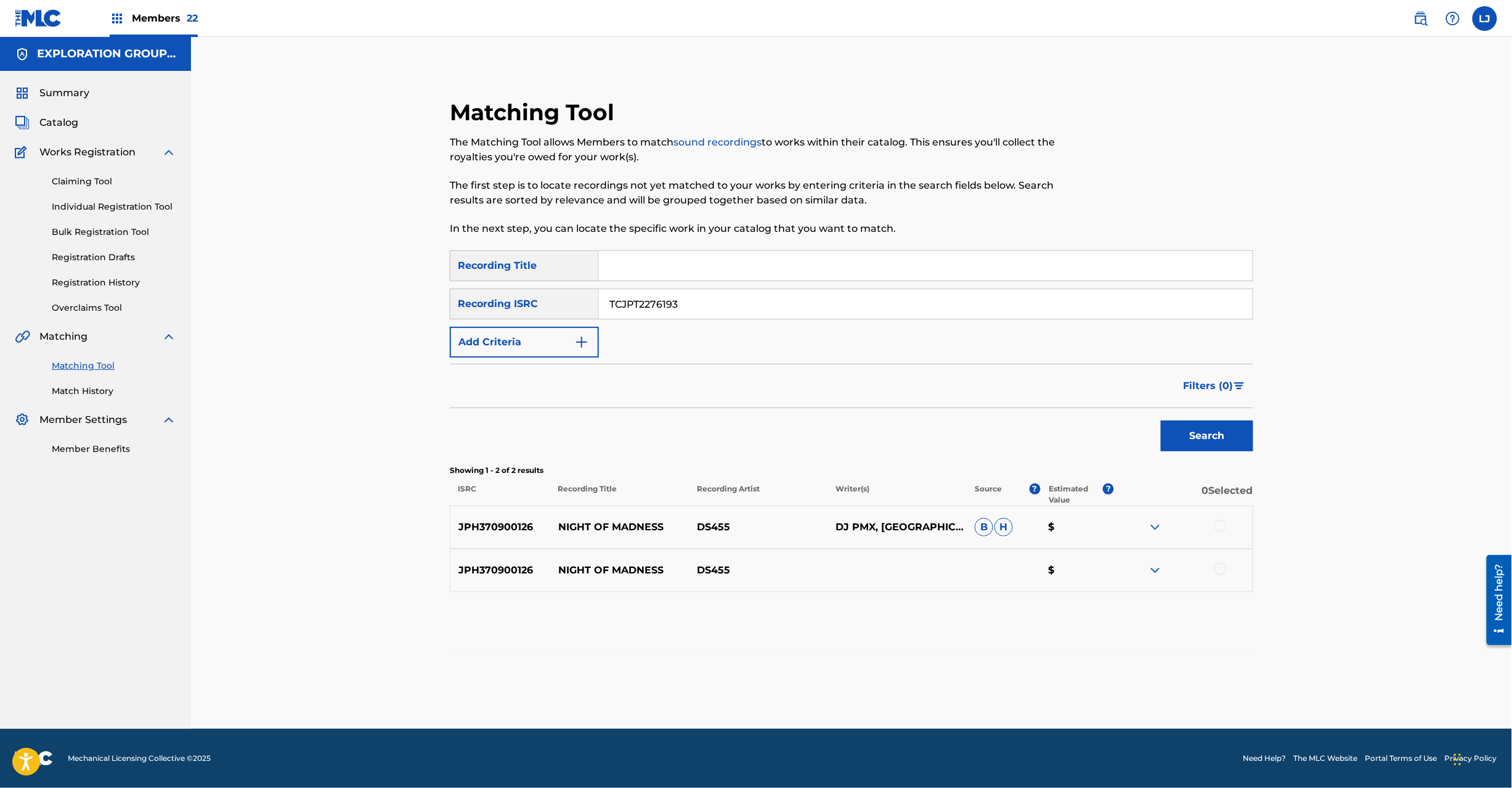
click at [1215, 435] on button "Search" at bounding box center [1207, 436] width 93 height 31
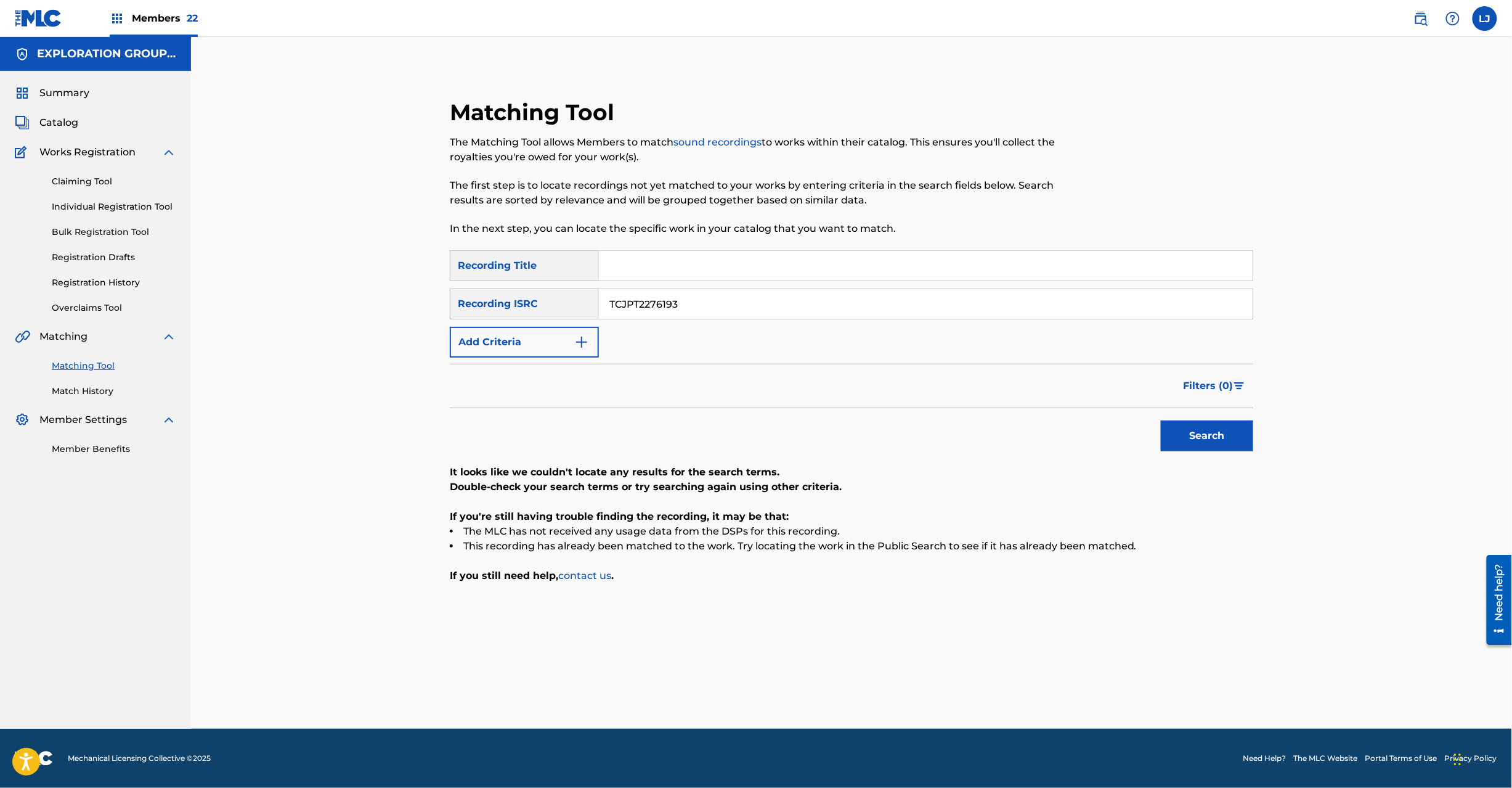
click at [712, 319] on div "SearchWithCriteriafc57ee62-3103-40b7-9081-52edc60af7bd Recording Title SearchWi…" at bounding box center [851, 304] width 804 height 107
click at [712, 297] on input "TCJPT2276193" at bounding box center [925, 304] width 654 height 29
paste input "2"
click at [1213, 444] on button "Search" at bounding box center [1207, 436] width 93 height 31
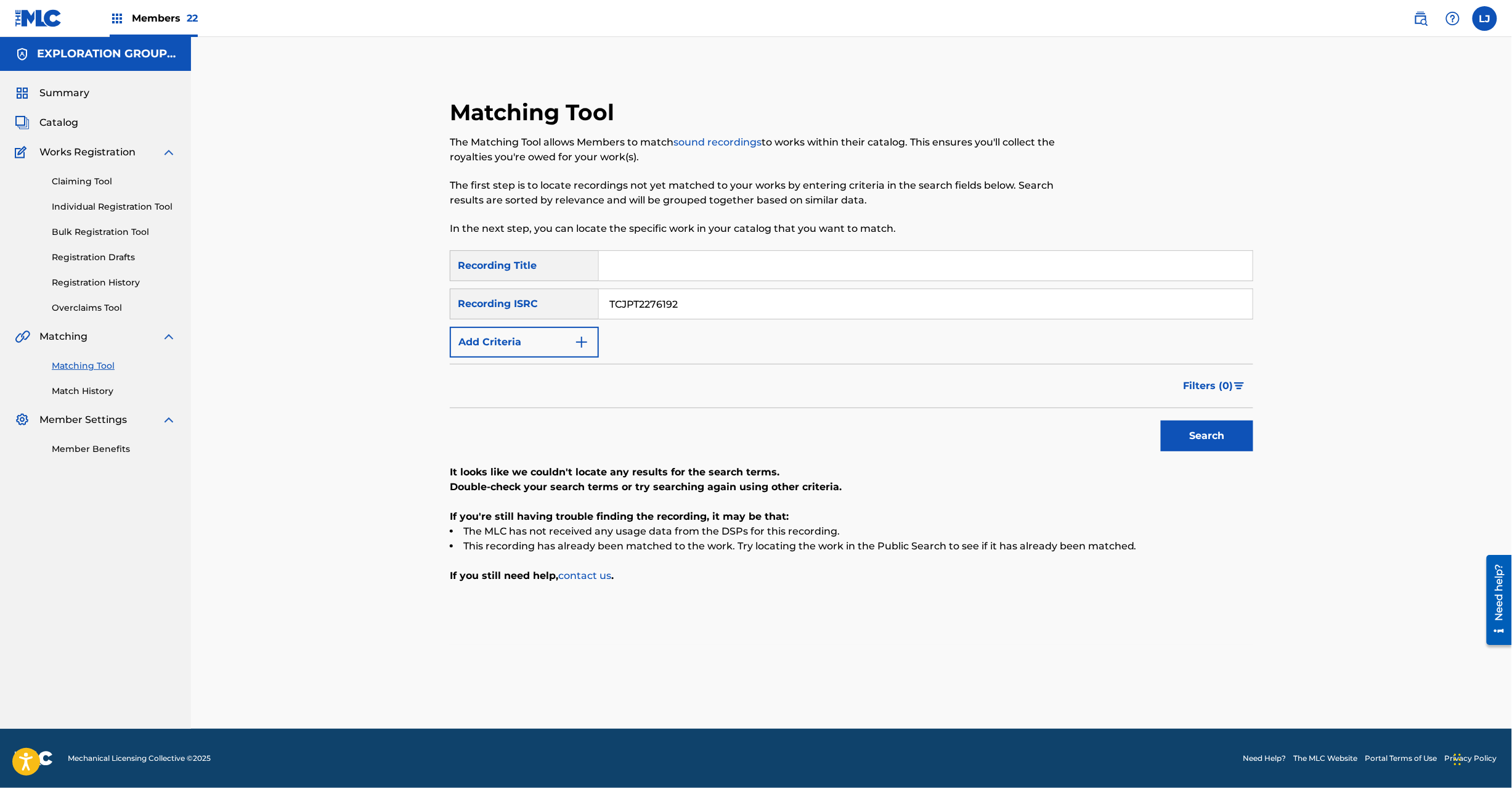
click at [633, 308] on input "TCJPT2276192" at bounding box center [925, 304] width 654 height 29
paste input "JPH370900127"
type input "JPH370900127"
drag, startPoint x: 1213, startPoint y: 458, endPoint x: 1218, endPoint y: 436, distance: 22.6
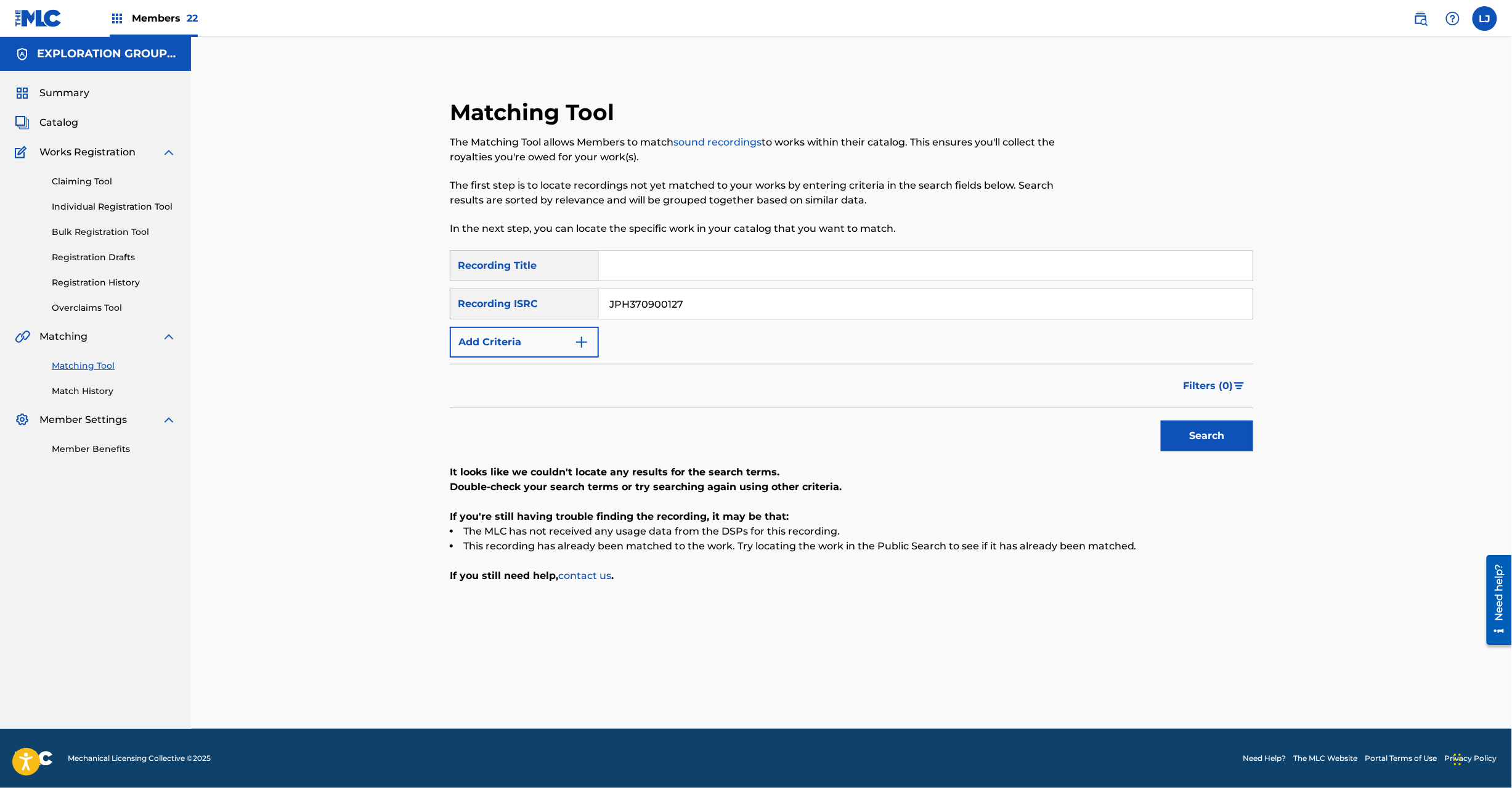
click at [1213, 455] on div "SearchWithCriteriafc57ee62-3103-40b7-9081-52edc60af7bd Recording Title SearchWi…" at bounding box center [851, 416] width 804 height 333
click at [1218, 436] on button "Search" at bounding box center [1207, 436] width 93 height 31
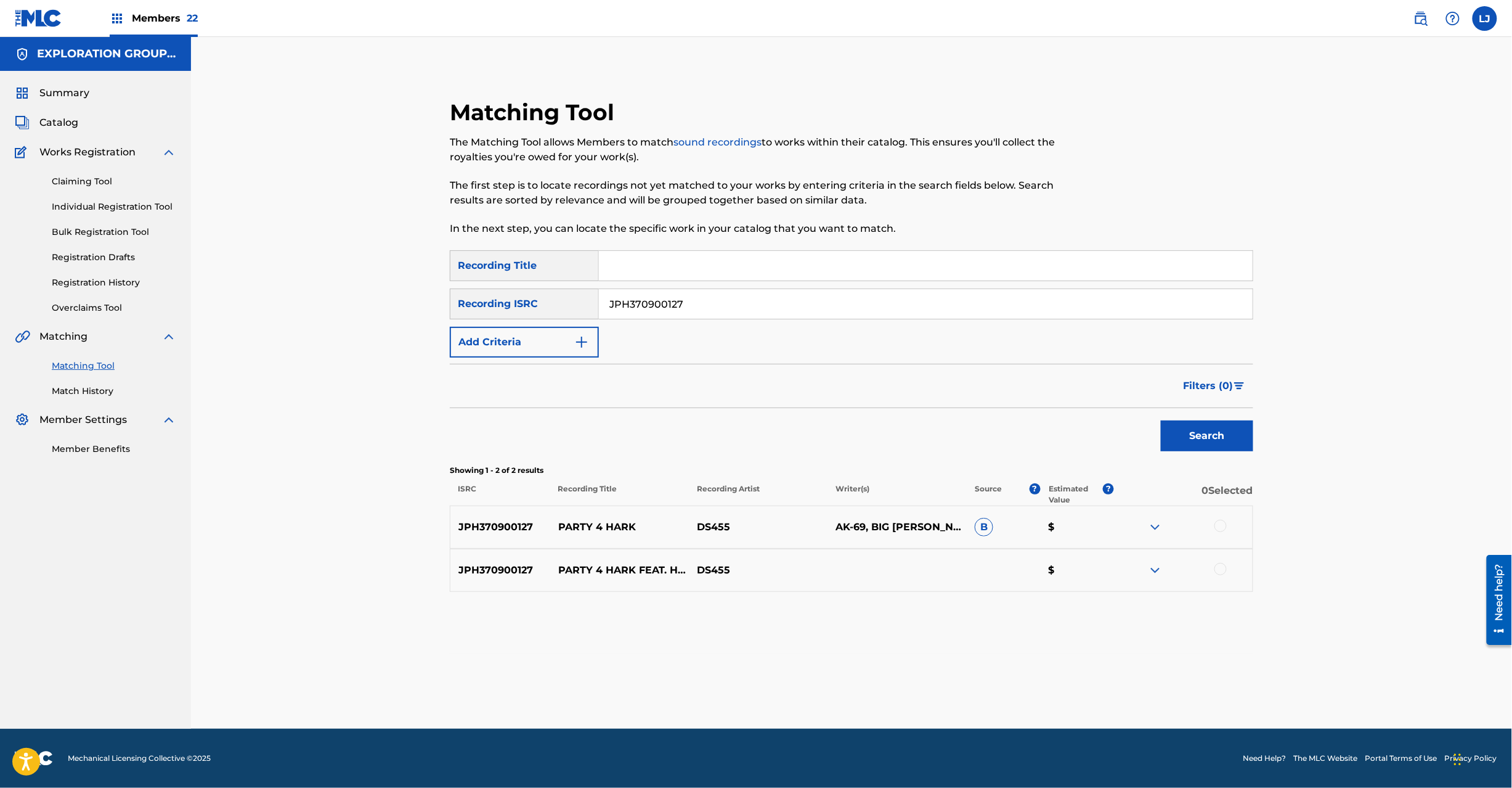
click at [919, 679] on div "Matching Tool The Matching Tool allows Members to match sound recordings to wor…" at bounding box center [851, 398] width 863 height 661
click at [1219, 526] on div at bounding box center [1220, 526] width 12 height 12
click at [1227, 571] on div at bounding box center [1183, 570] width 138 height 15
click at [1215, 568] on div at bounding box center [1220, 568] width 12 height 12
click at [871, 697] on button "Match 2 Groups" at bounding box center [865, 687] width 136 height 31
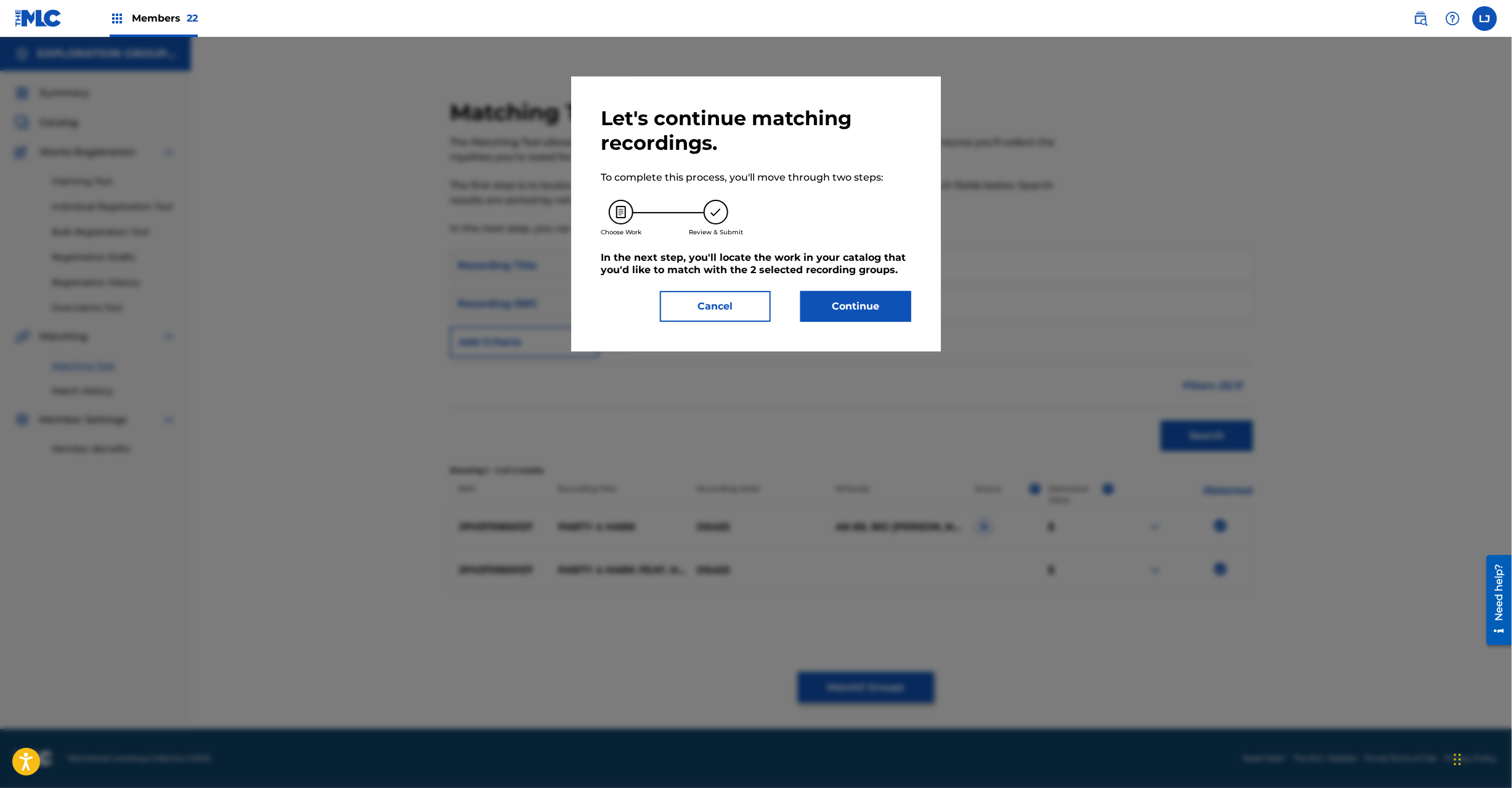
click at [853, 301] on button "Continue" at bounding box center [856, 307] width 111 height 31
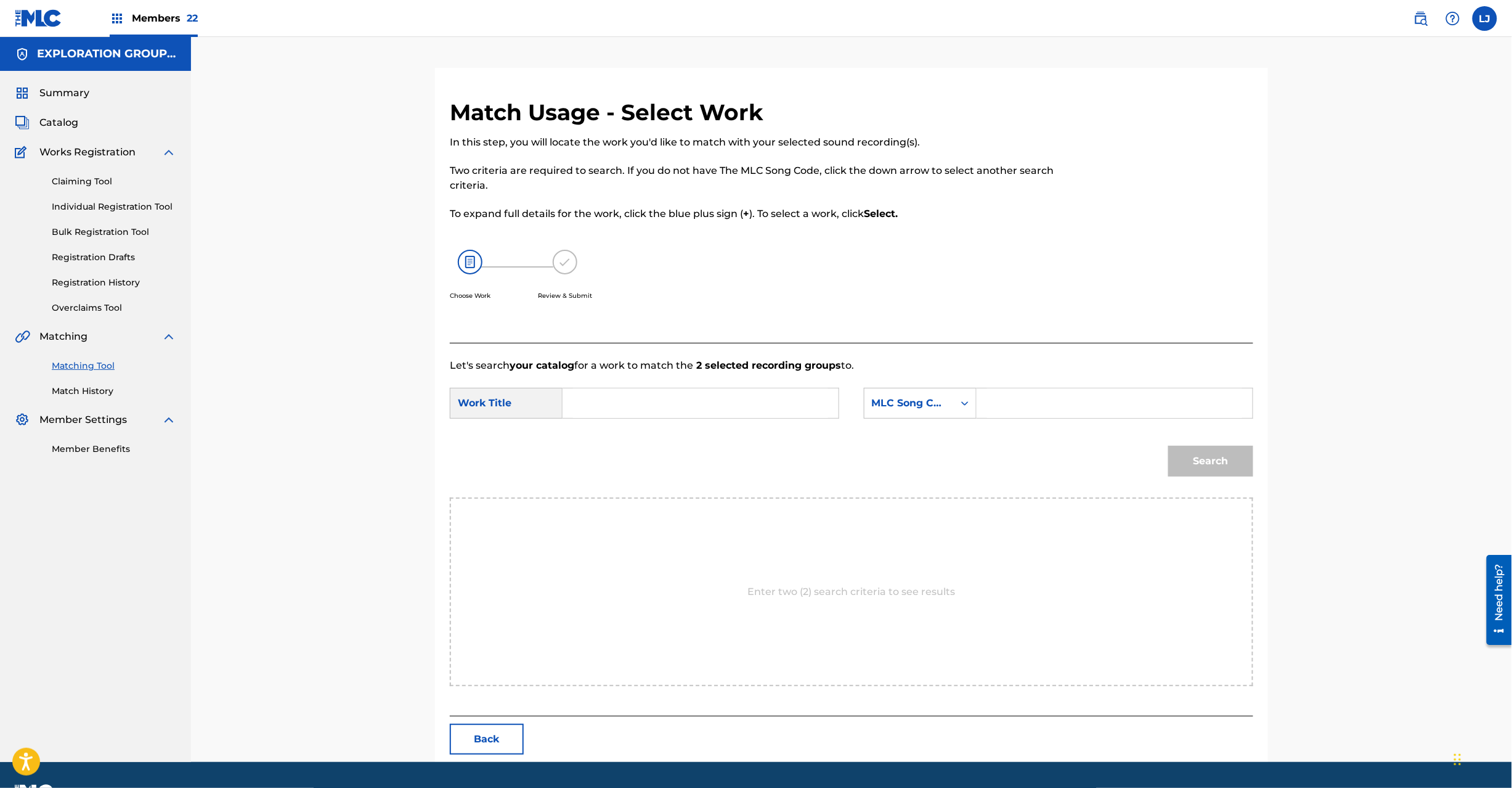
click at [626, 401] on input "Search Form" at bounding box center [701, 403] width 255 height 29
paste input "Party 4 Hark Feat.Hokt,Ak-69,Big [PERSON_NAME] PJ0PJ5"
click at [801, 395] on input "Party 4 Hark Feat.Hokt,Ak-69,Big [PERSON_NAME] PJ0PJ5" at bounding box center [701, 403] width 255 height 29
type input "Party 4 Hark Feat.Hokt,Ak-69,Big [PERSON_NAME]"
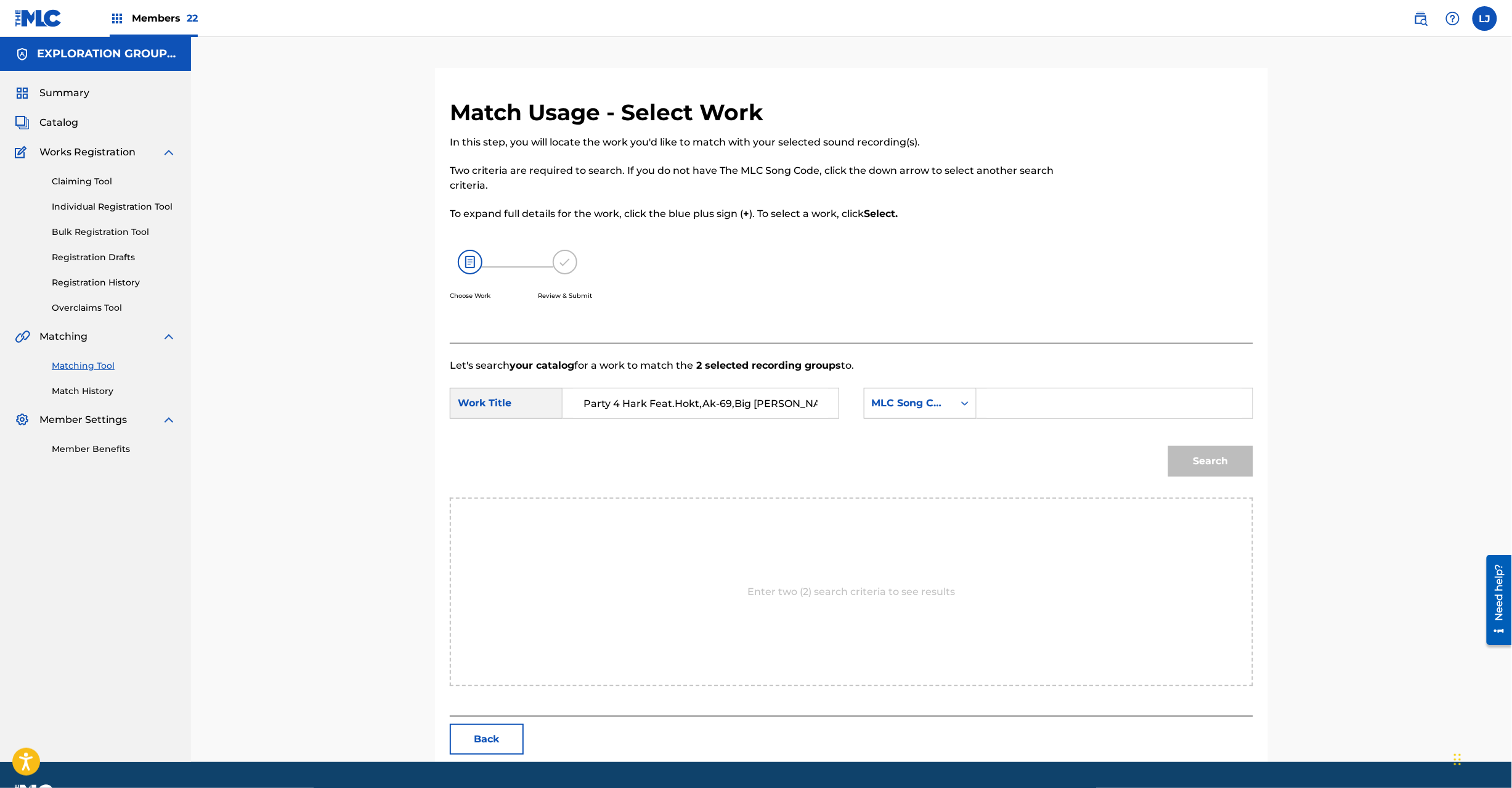
click at [1046, 408] on input "Search Form" at bounding box center [1115, 403] width 255 height 29
paste input "PJ0PJ5"
type input "PJ0PJ5"
click at [1225, 462] on button "Search" at bounding box center [1210, 461] width 85 height 31
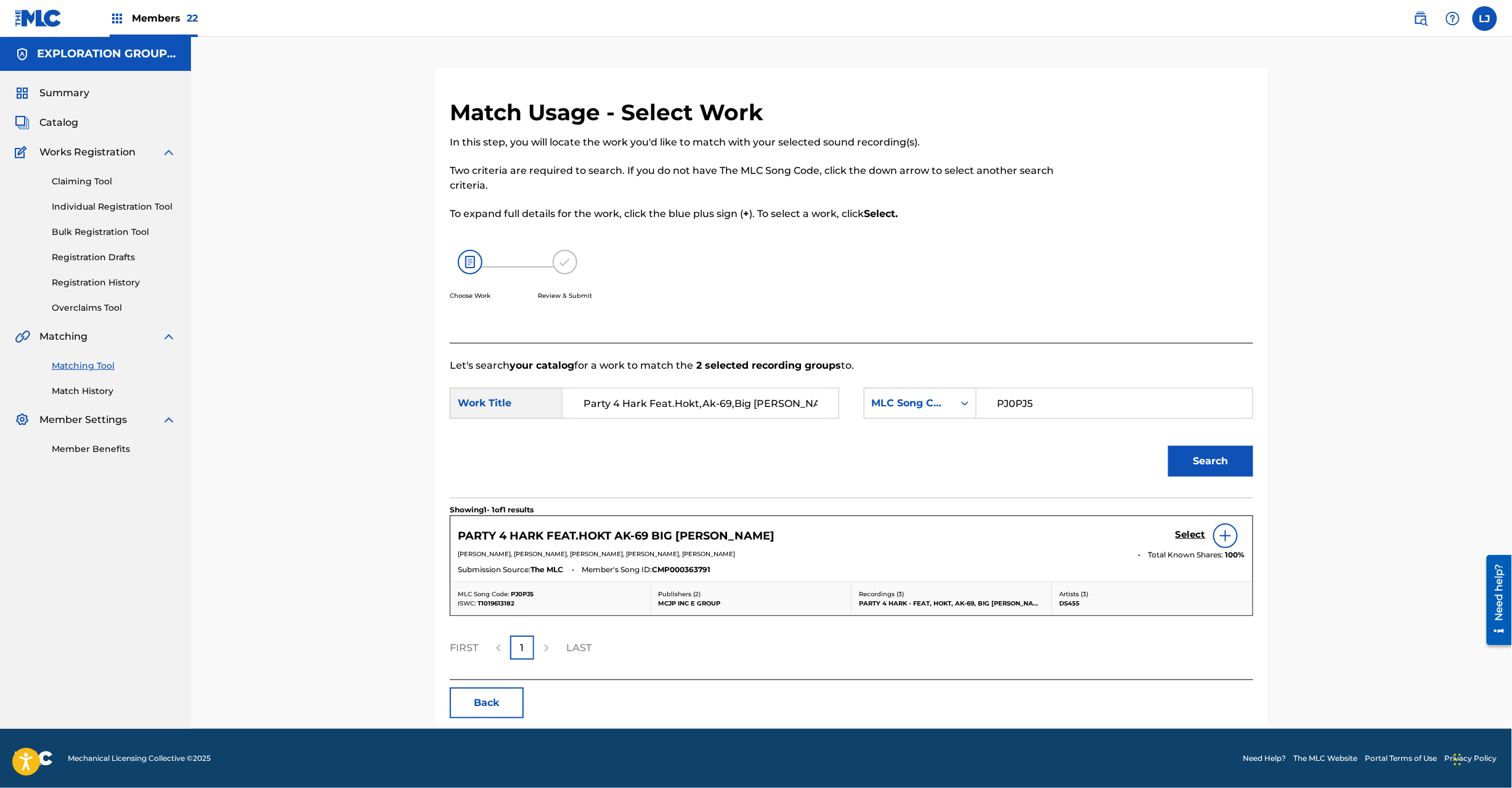
click at [1171, 526] on div "PARTY 4 HARK FEAT.HOKT AK-69 BIG [PERSON_NAME] Select" at bounding box center [851, 536] width 788 height 25
click at [1183, 538] on h5 "Select" at bounding box center [1190, 534] width 30 height 11
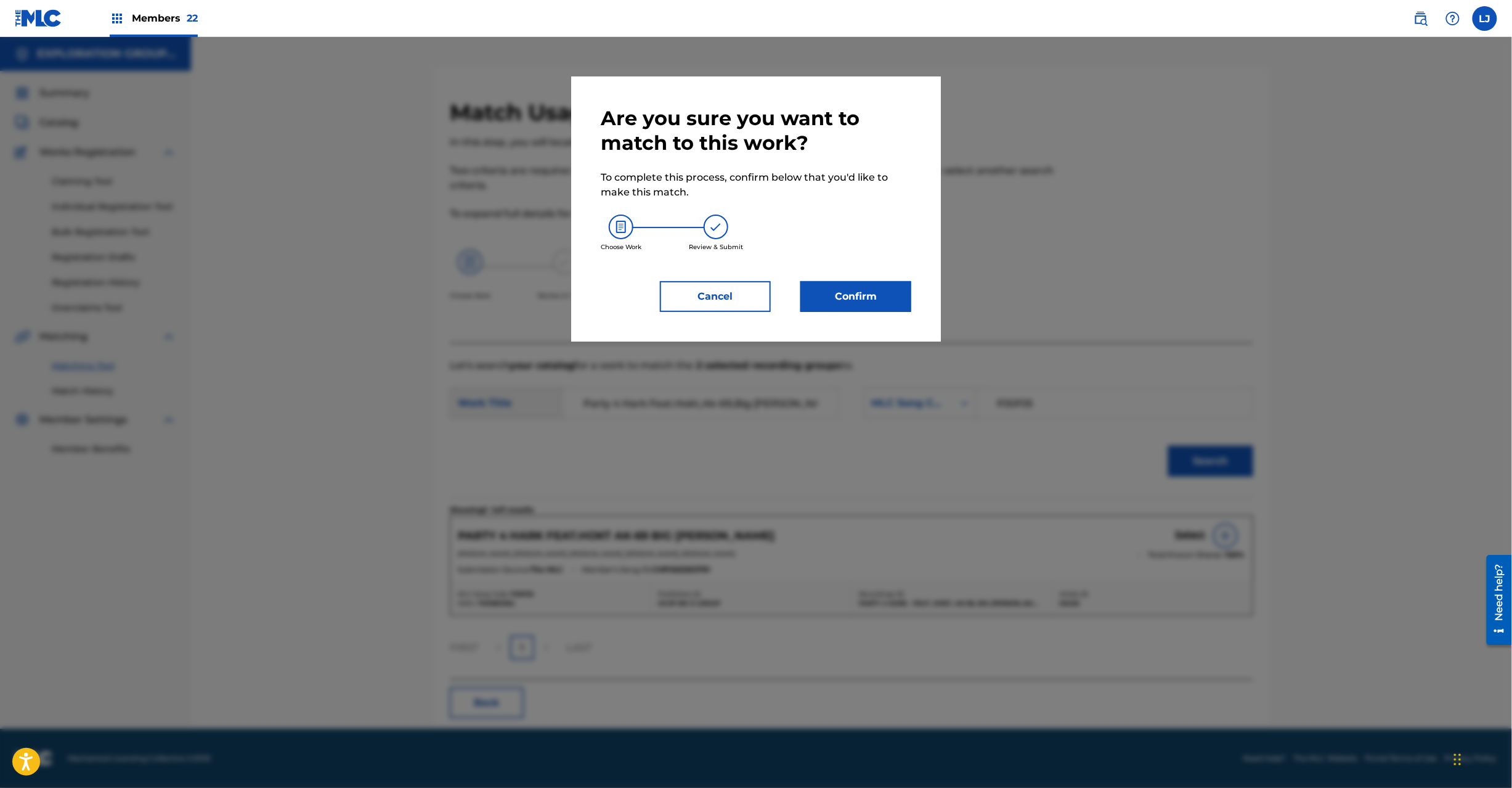
click at [873, 296] on button "Confirm" at bounding box center [856, 296] width 111 height 31
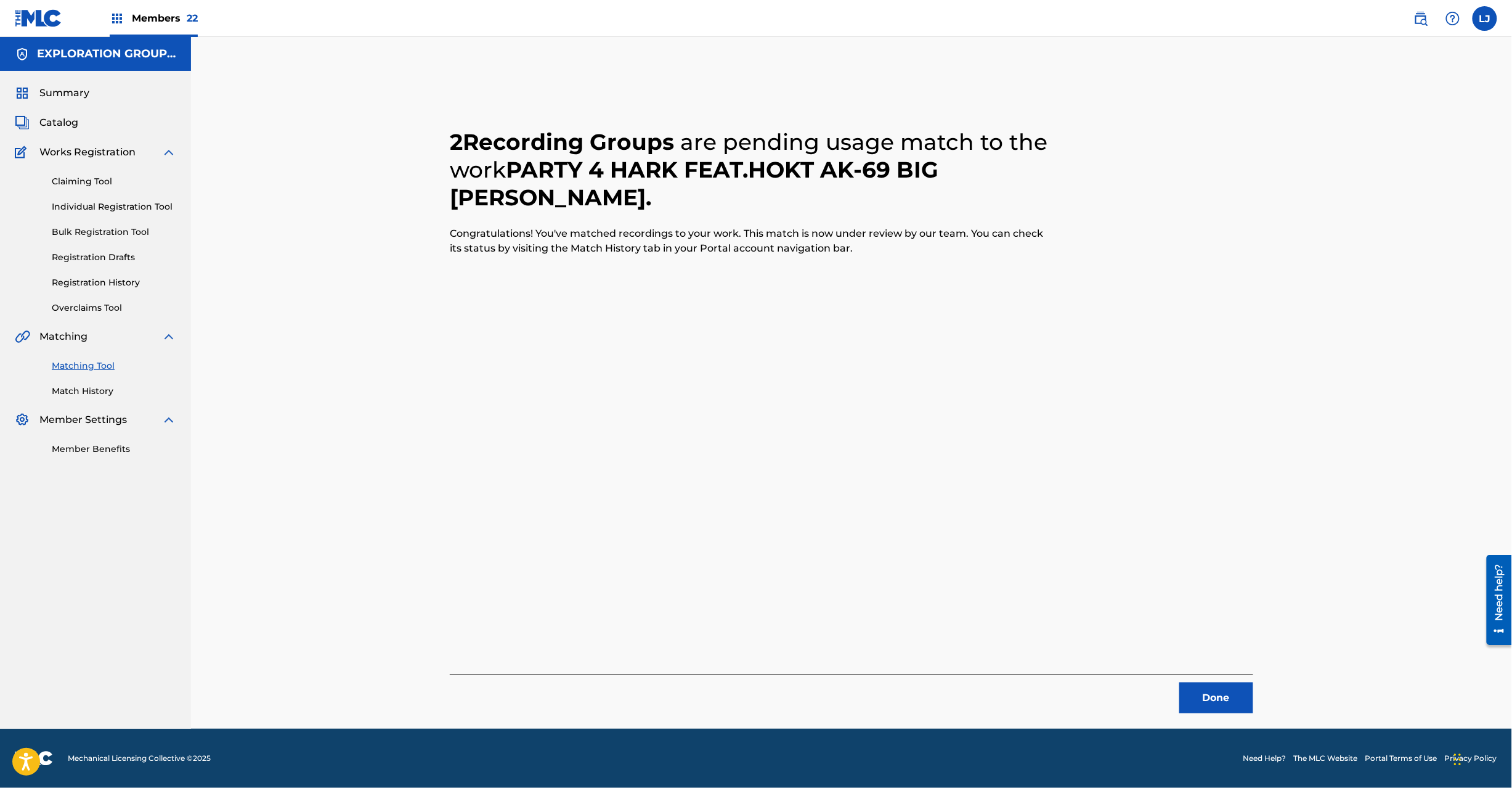
click at [1203, 704] on button "Done" at bounding box center [1216, 698] width 74 height 31
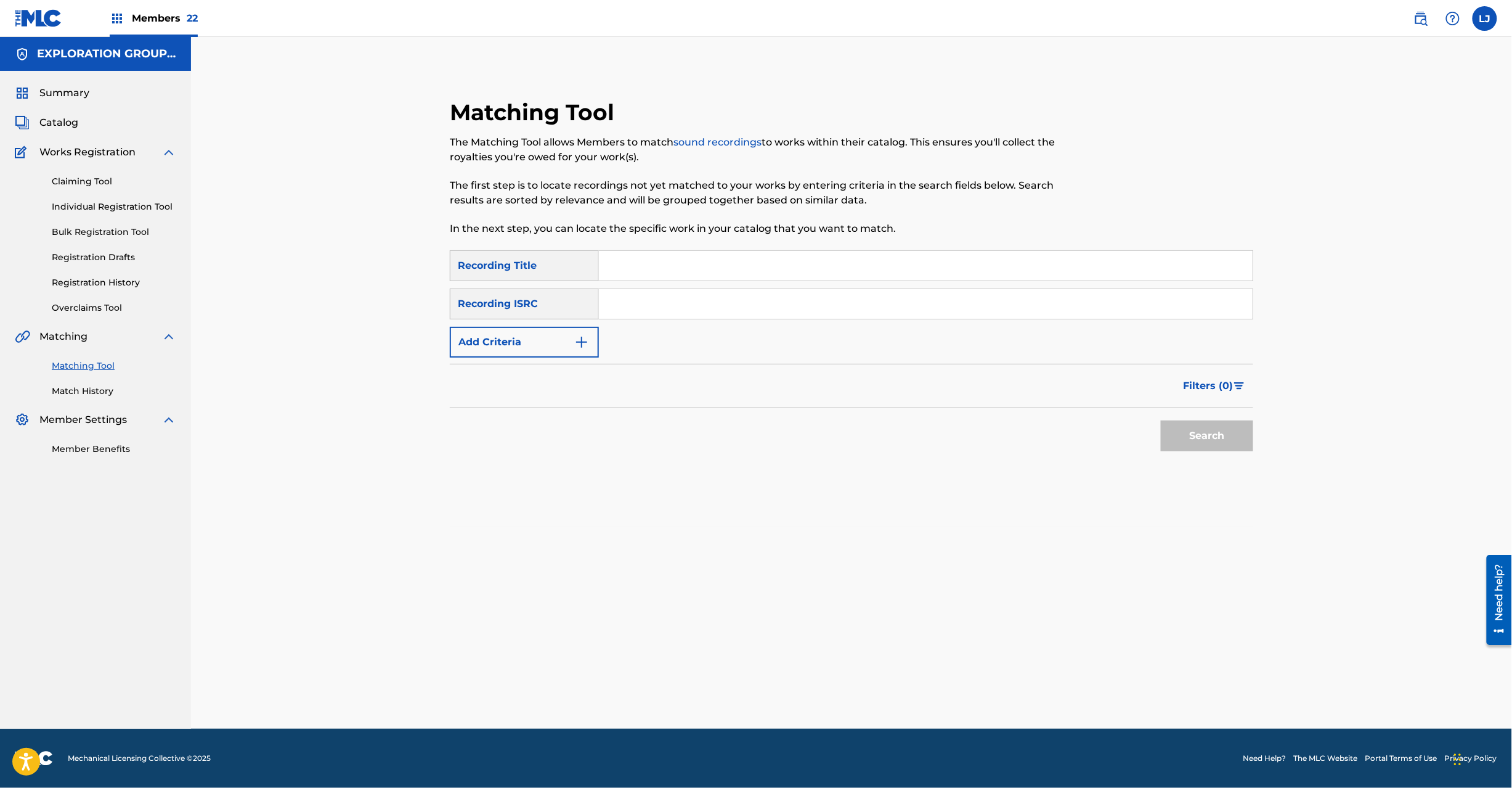
click at [646, 294] on input "Search Form" at bounding box center [925, 304] width 654 height 29
paste input "JPH370900129"
type input "JPH370900129"
click at [1164, 430] on button "Search" at bounding box center [1207, 436] width 93 height 31
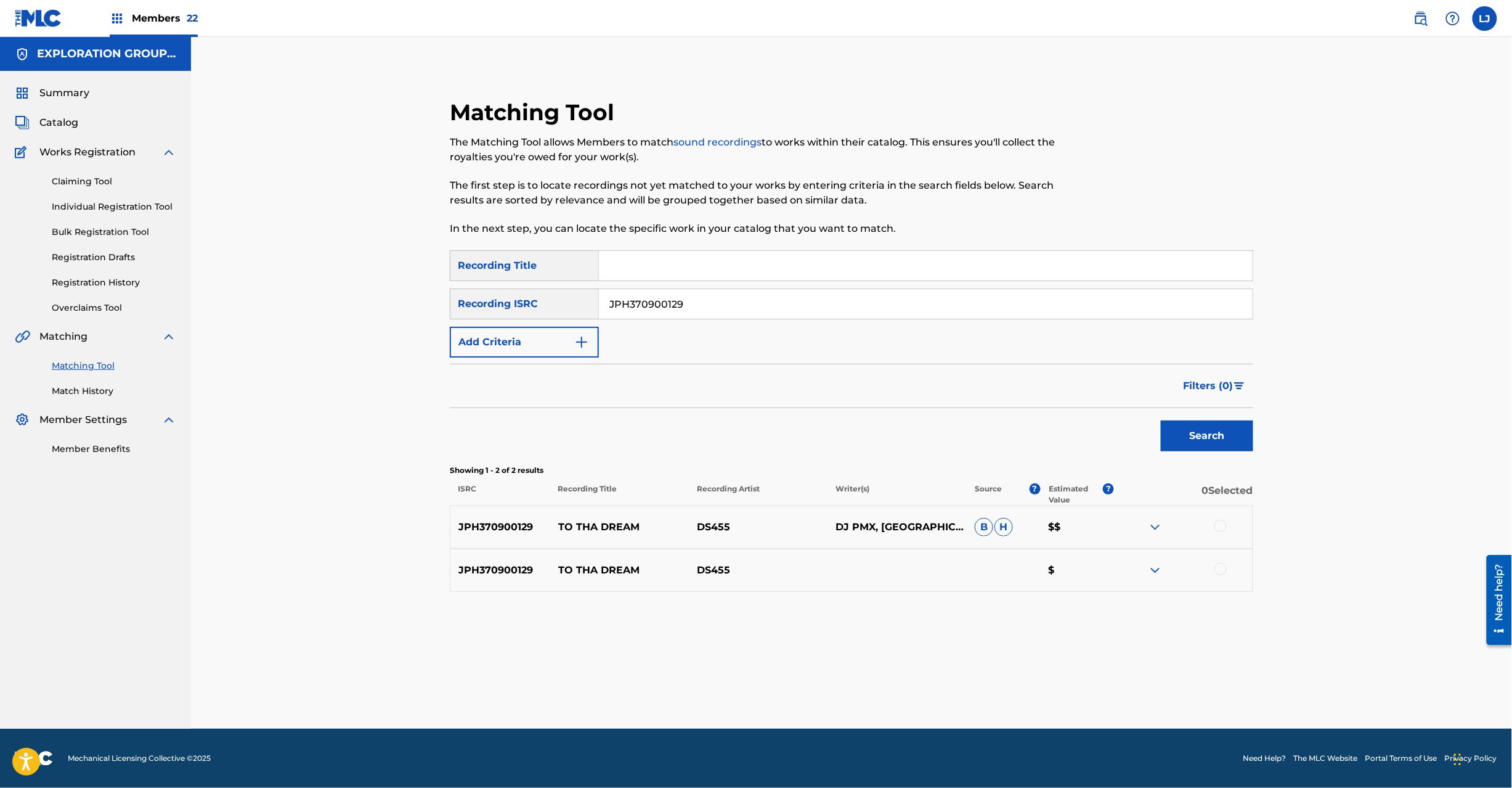
click at [1220, 533] on div at bounding box center [1183, 527] width 138 height 15
drag, startPoint x: 1222, startPoint y: 523, endPoint x: 1224, endPoint y: 547, distance: 24.1
click at [1223, 523] on div at bounding box center [1220, 526] width 12 height 12
click at [1215, 579] on div "JPH370900129 TO THA DREAM DS455 $" at bounding box center [851, 570] width 804 height 43
click at [1220, 575] on div at bounding box center [1220, 568] width 12 height 12
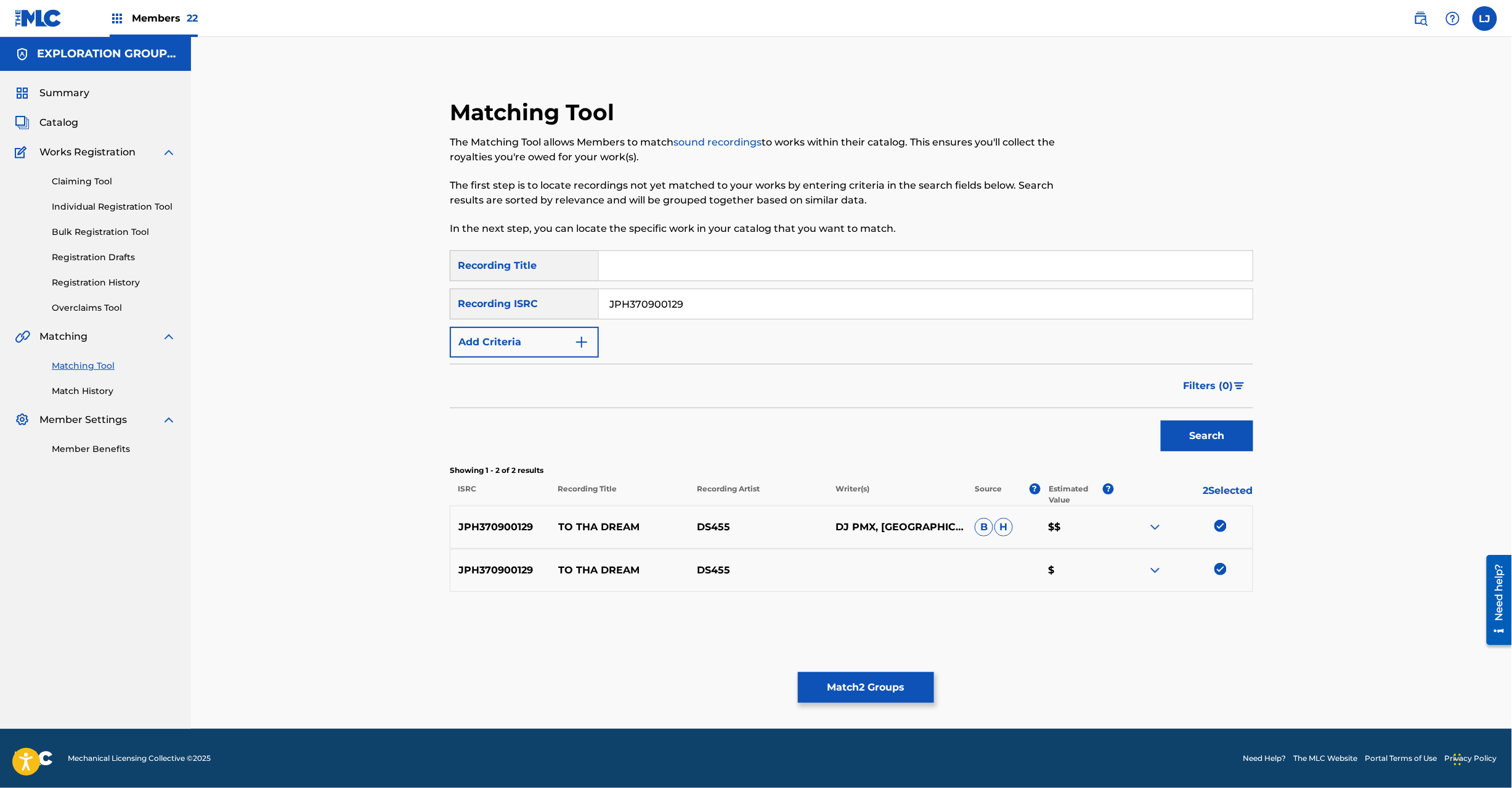
click at [887, 681] on button "Match 2 Groups" at bounding box center [865, 687] width 136 height 31
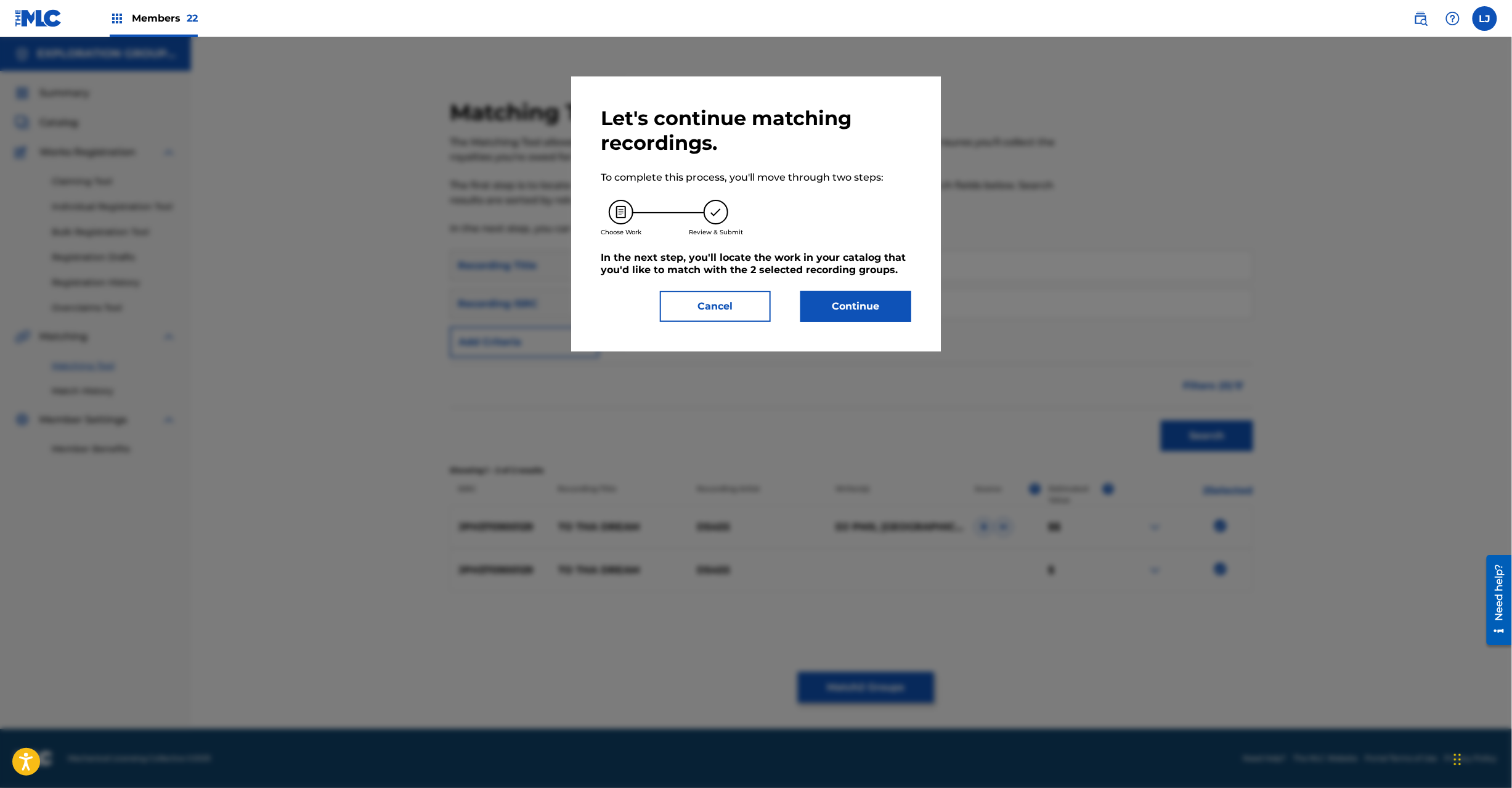
click at [844, 302] on button "Continue" at bounding box center [856, 307] width 111 height 31
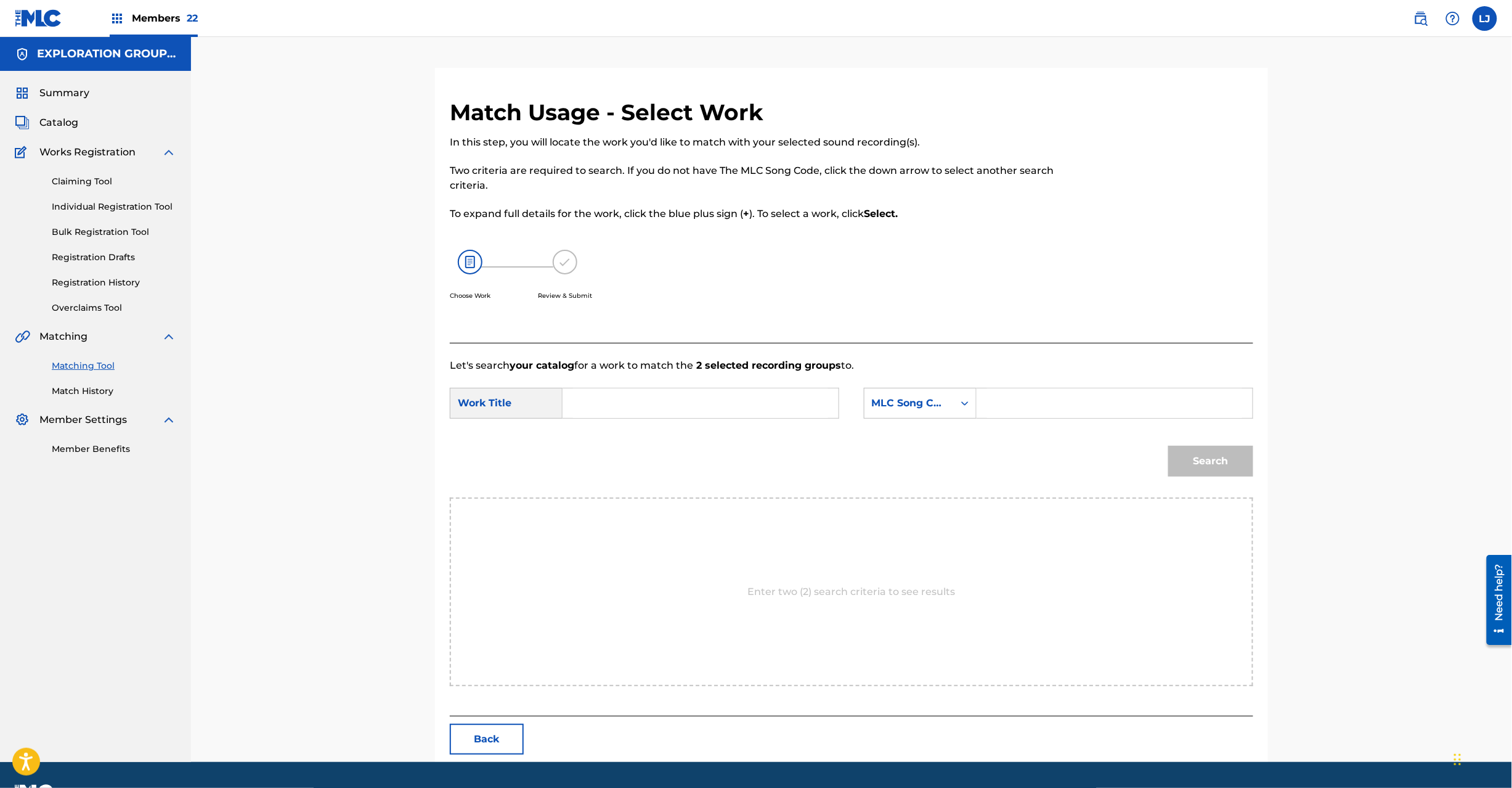
click at [770, 415] on input "Search Form" at bounding box center [701, 403] width 255 height 29
paste input "To Tha Dream TA0SJQ"
click at [661, 405] on input "To Tha Dream TA0SJQ" at bounding box center [701, 403] width 255 height 29
click at [673, 407] on input "To Tha Dream TA0SJQ" at bounding box center [701, 403] width 255 height 29
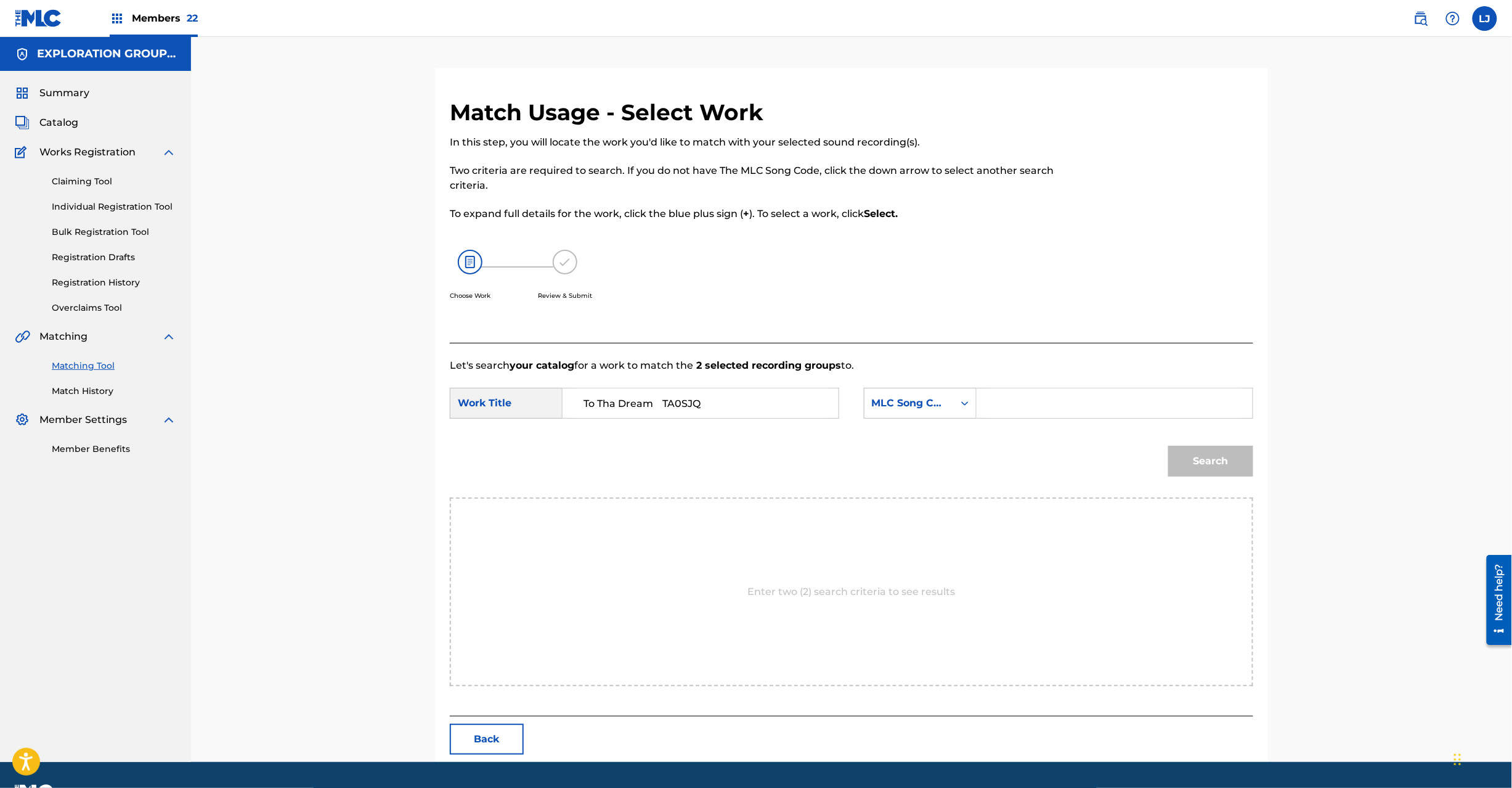
click at [673, 407] on input "To Tha Dream TA0SJQ" at bounding box center [701, 403] width 255 height 29
type input "To Tha Dream"
click at [1019, 409] on input "Search Form" at bounding box center [1115, 403] width 255 height 29
paste input "TA0SJQ"
type input "TA0SJQ"
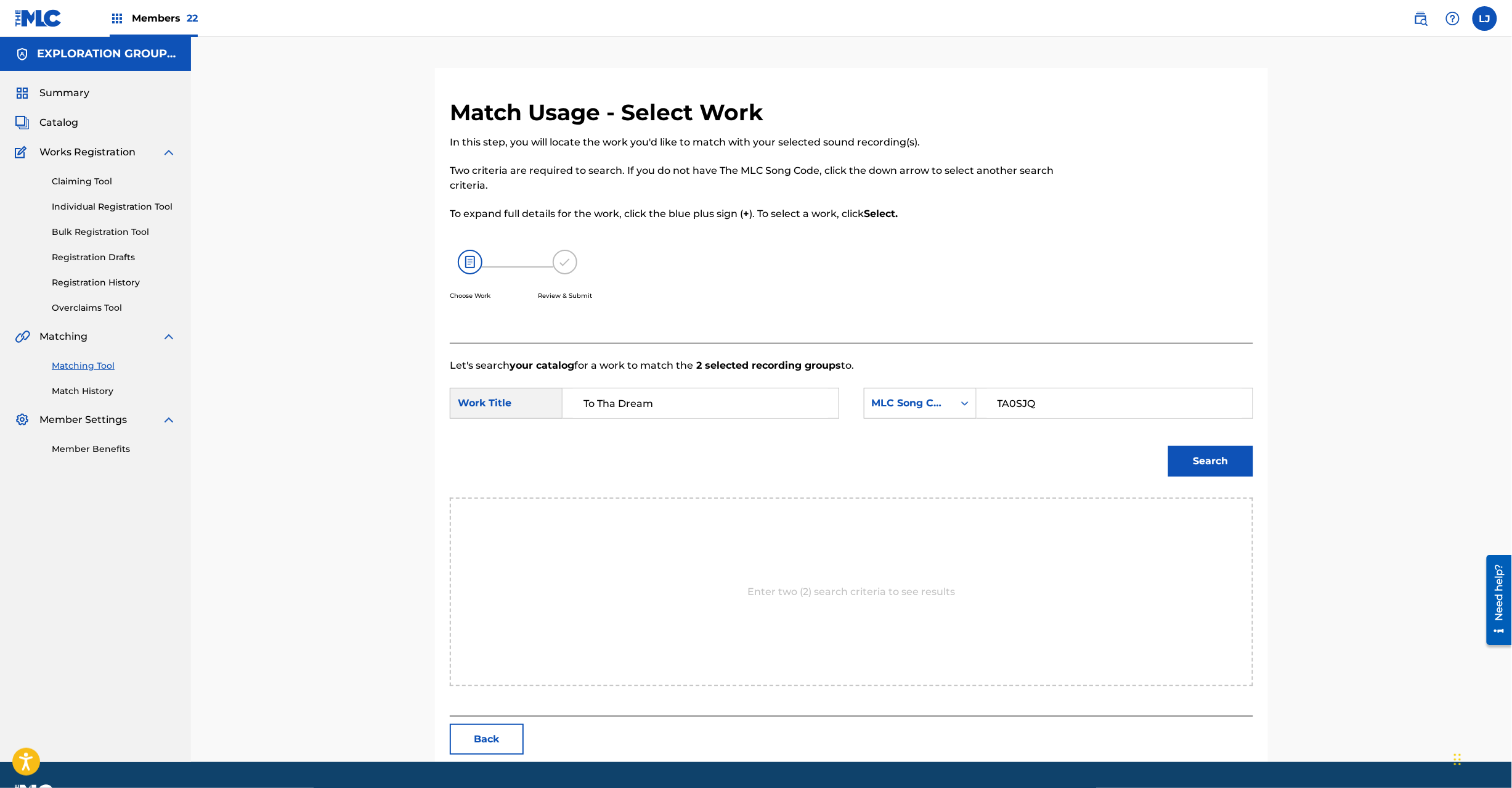
click at [1238, 469] on button "Search" at bounding box center [1210, 461] width 85 height 31
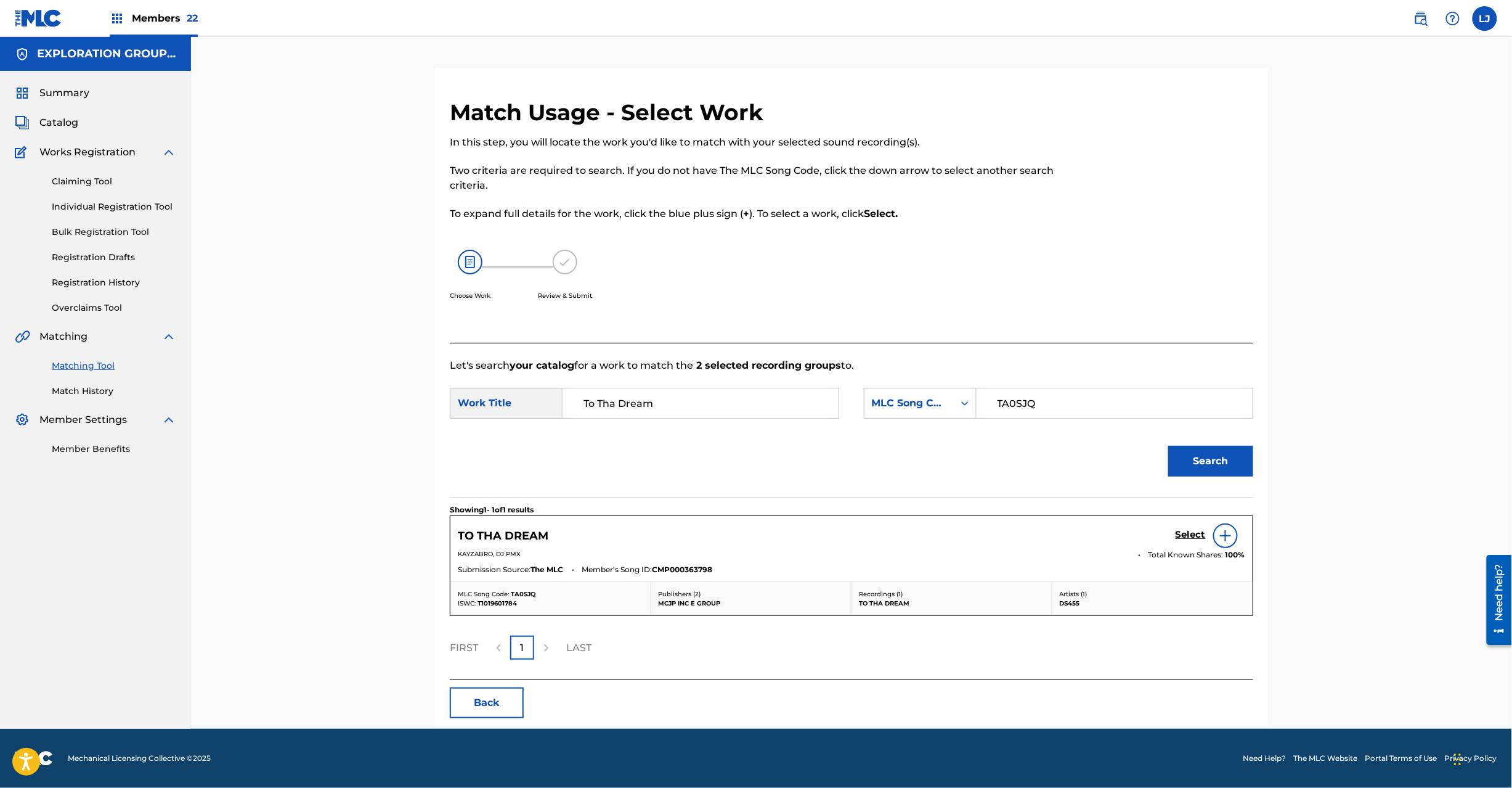
click at [1182, 535] on h5 "Select" at bounding box center [1190, 534] width 30 height 11
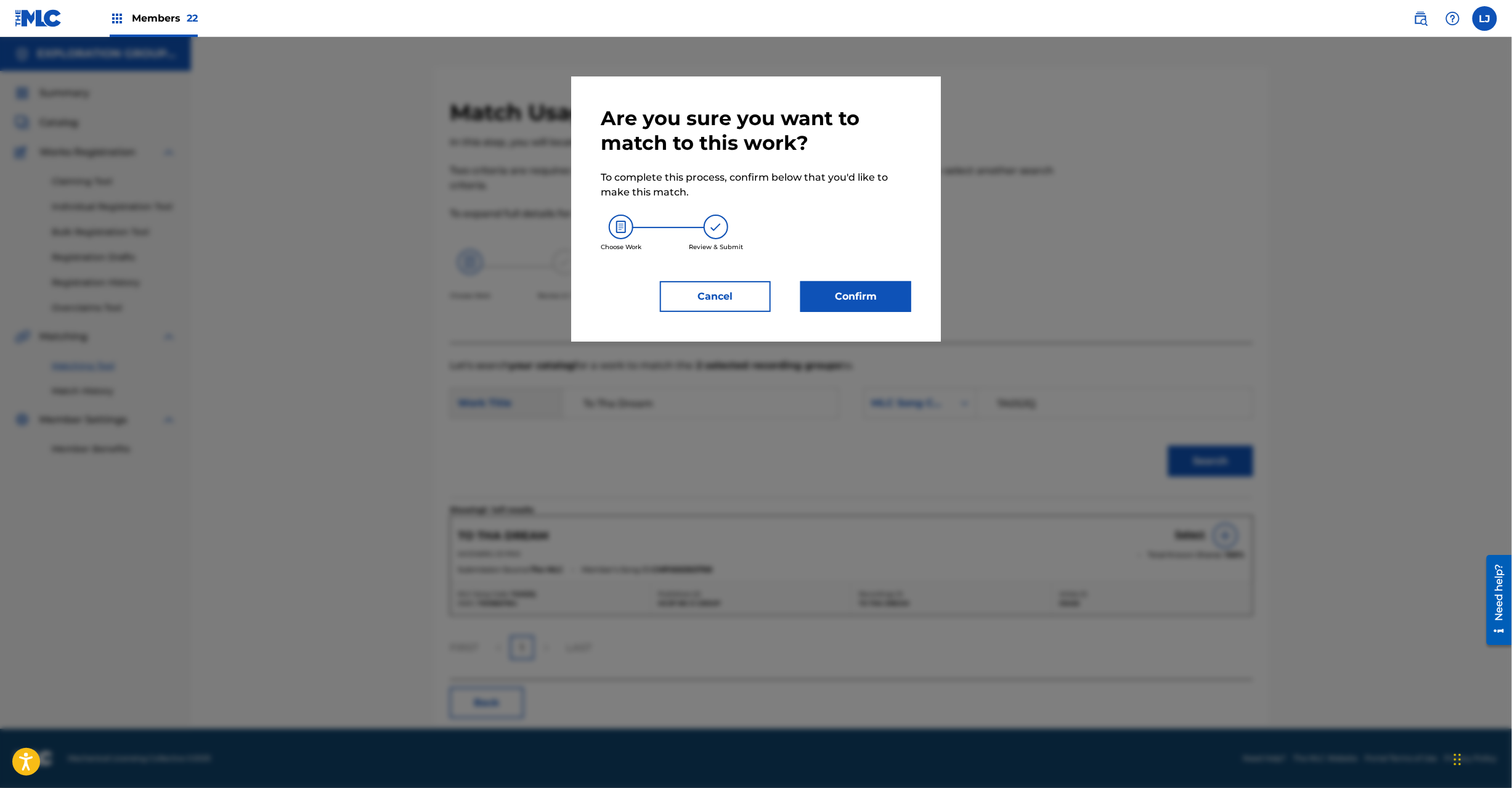
click at [839, 286] on button "Confirm" at bounding box center [856, 296] width 111 height 31
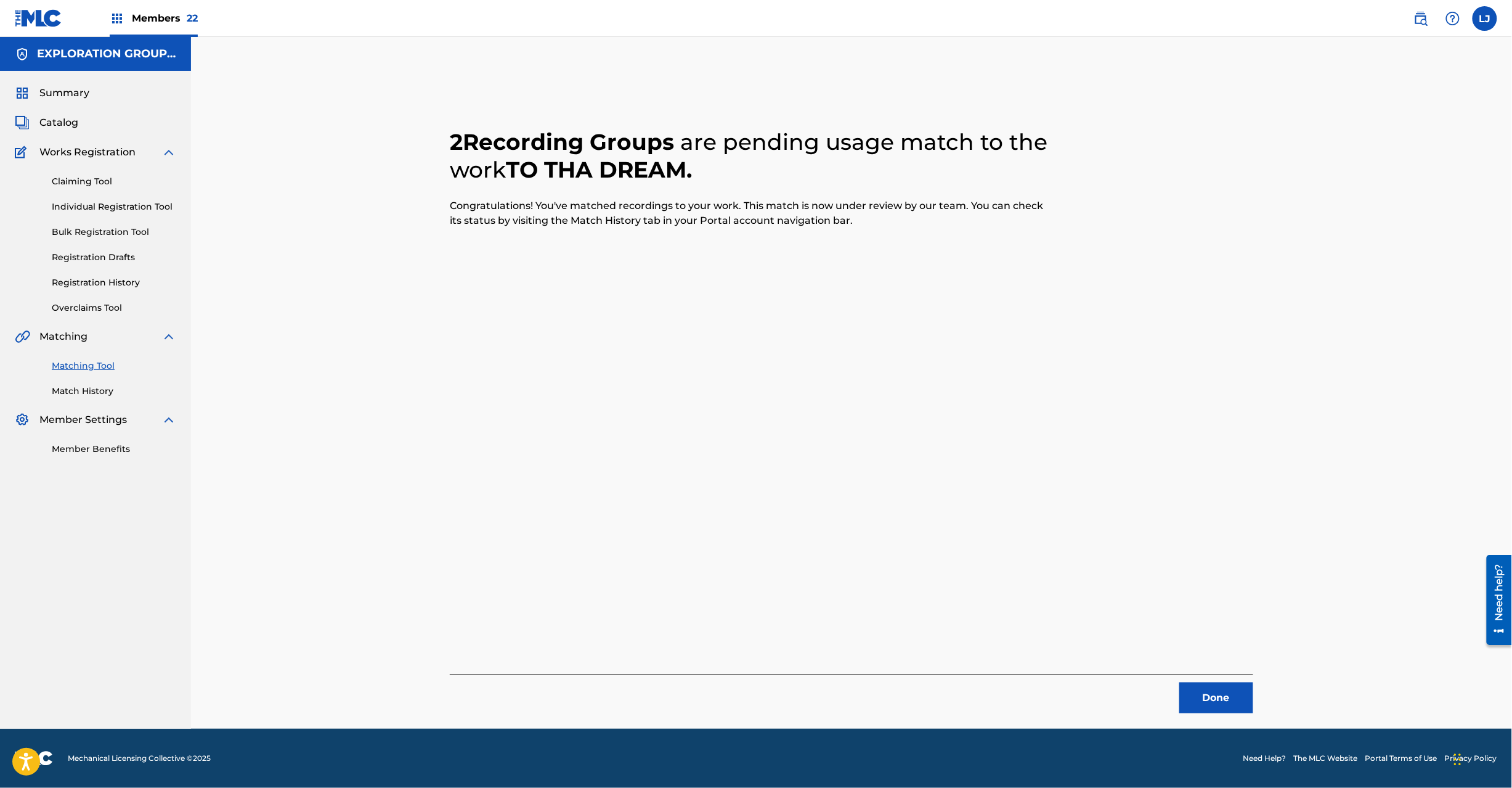
click at [1224, 696] on button "Done" at bounding box center [1216, 698] width 74 height 31
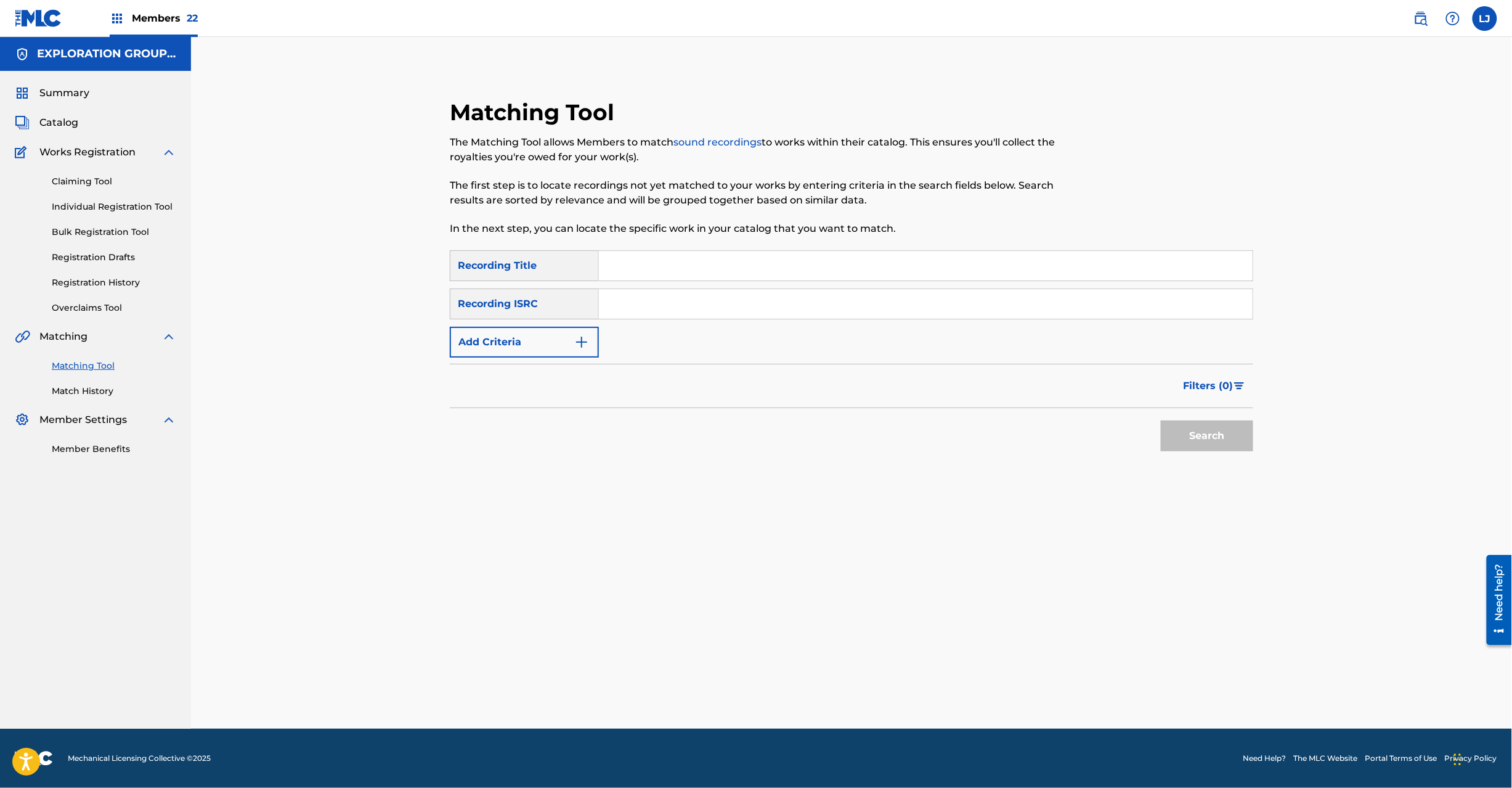
click at [730, 289] on div "Search Form" at bounding box center [925, 304] width 654 height 31
paste input "JPD420900051"
click at [722, 302] on input "Search Form" at bounding box center [925, 304] width 654 height 29
type input "JPD420900051"
click at [1209, 450] on button "Search" at bounding box center [1207, 436] width 93 height 31
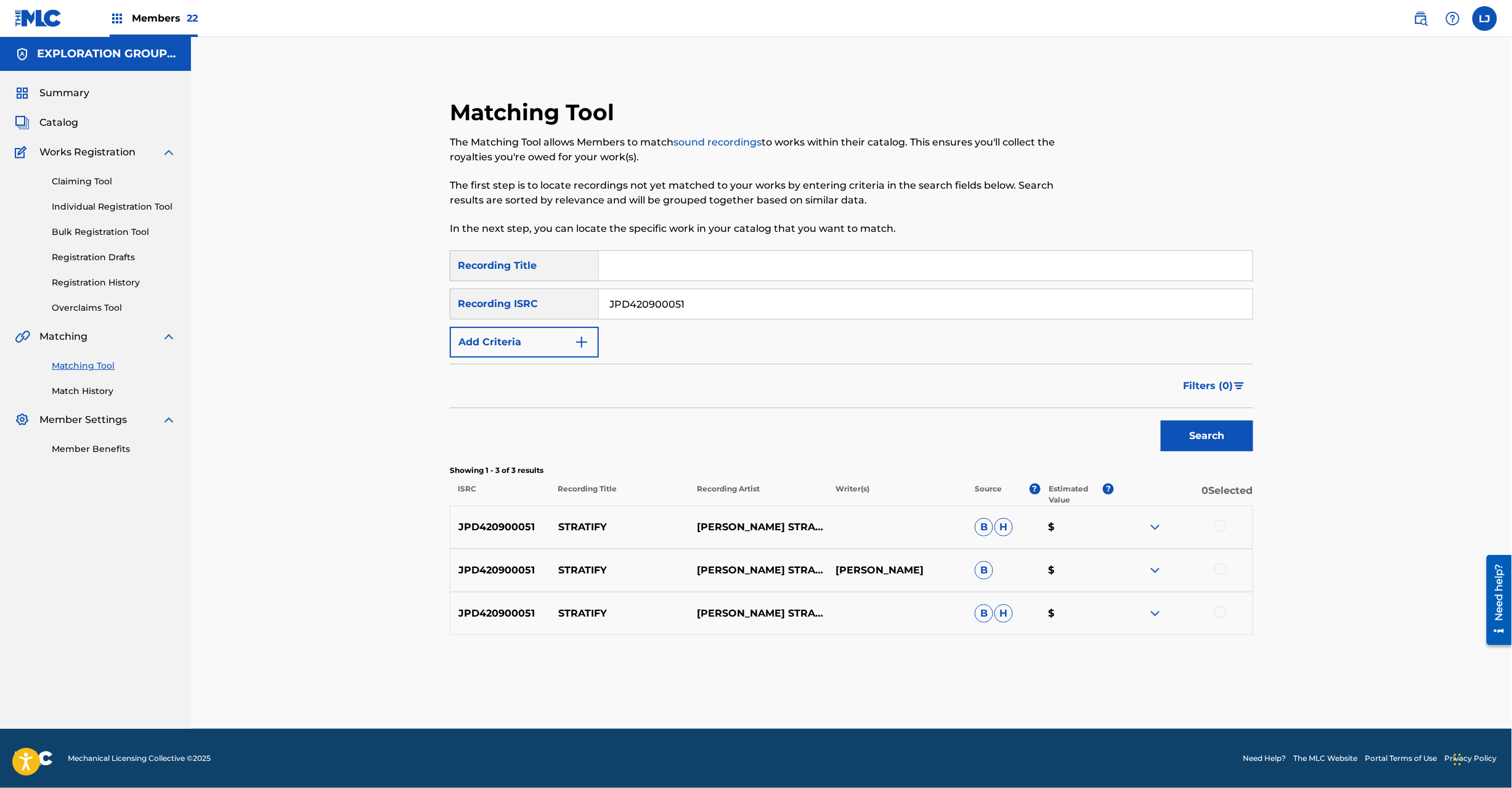
click at [1216, 529] on div at bounding box center [1220, 526] width 12 height 12
click at [1227, 563] on div at bounding box center [1183, 570] width 138 height 15
click at [1220, 572] on div at bounding box center [1220, 568] width 12 height 12
click at [1220, 614] on div at bounding box center [1220, 612] width 12 height 12
click at [839, 697] on button "Match 3 Groups" at bounding box center [865, 687] width 136 height 31
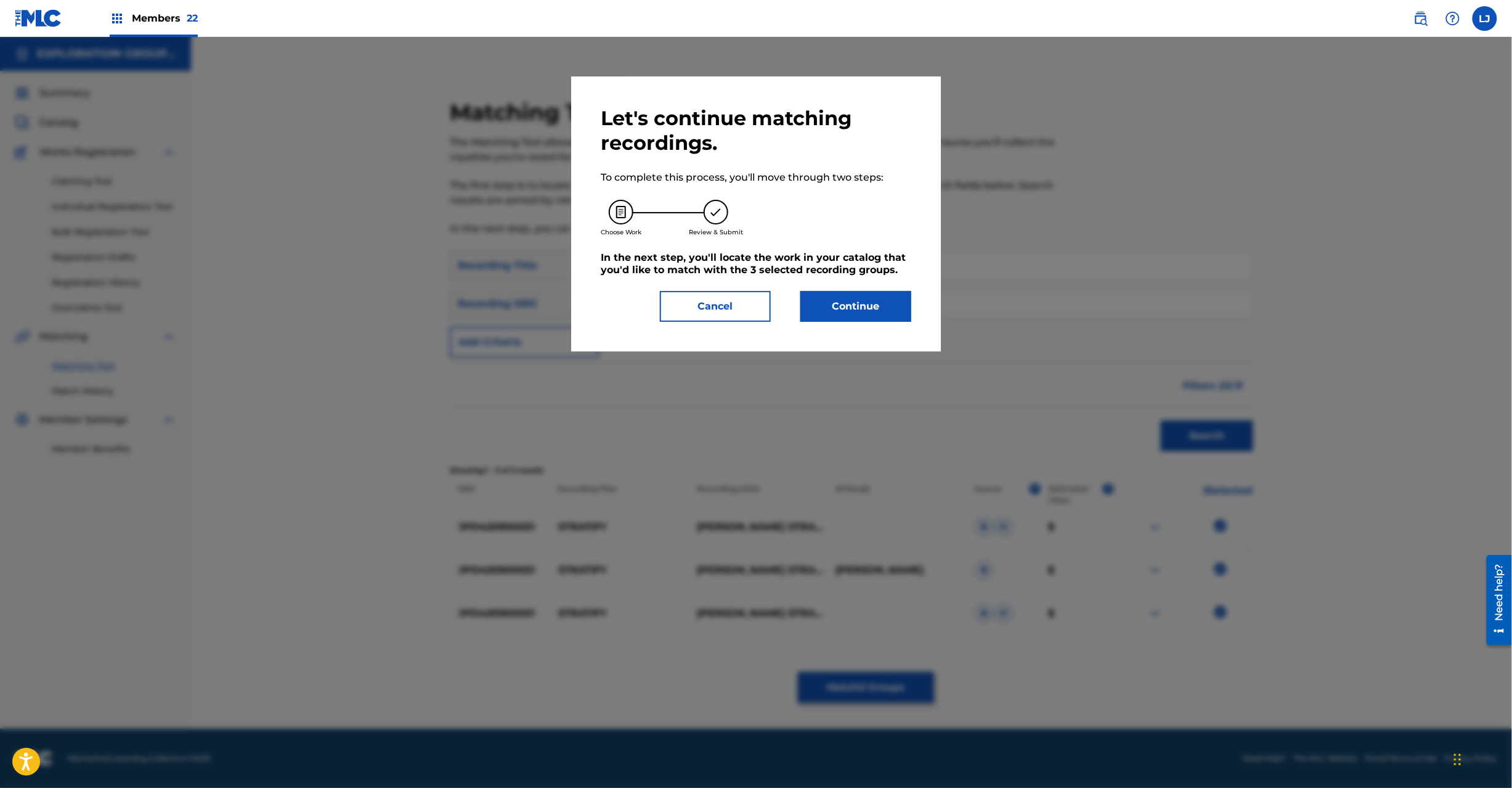
click at [851, 299] on button "Continue" at bounding box center [856, 307] width 111 height 31
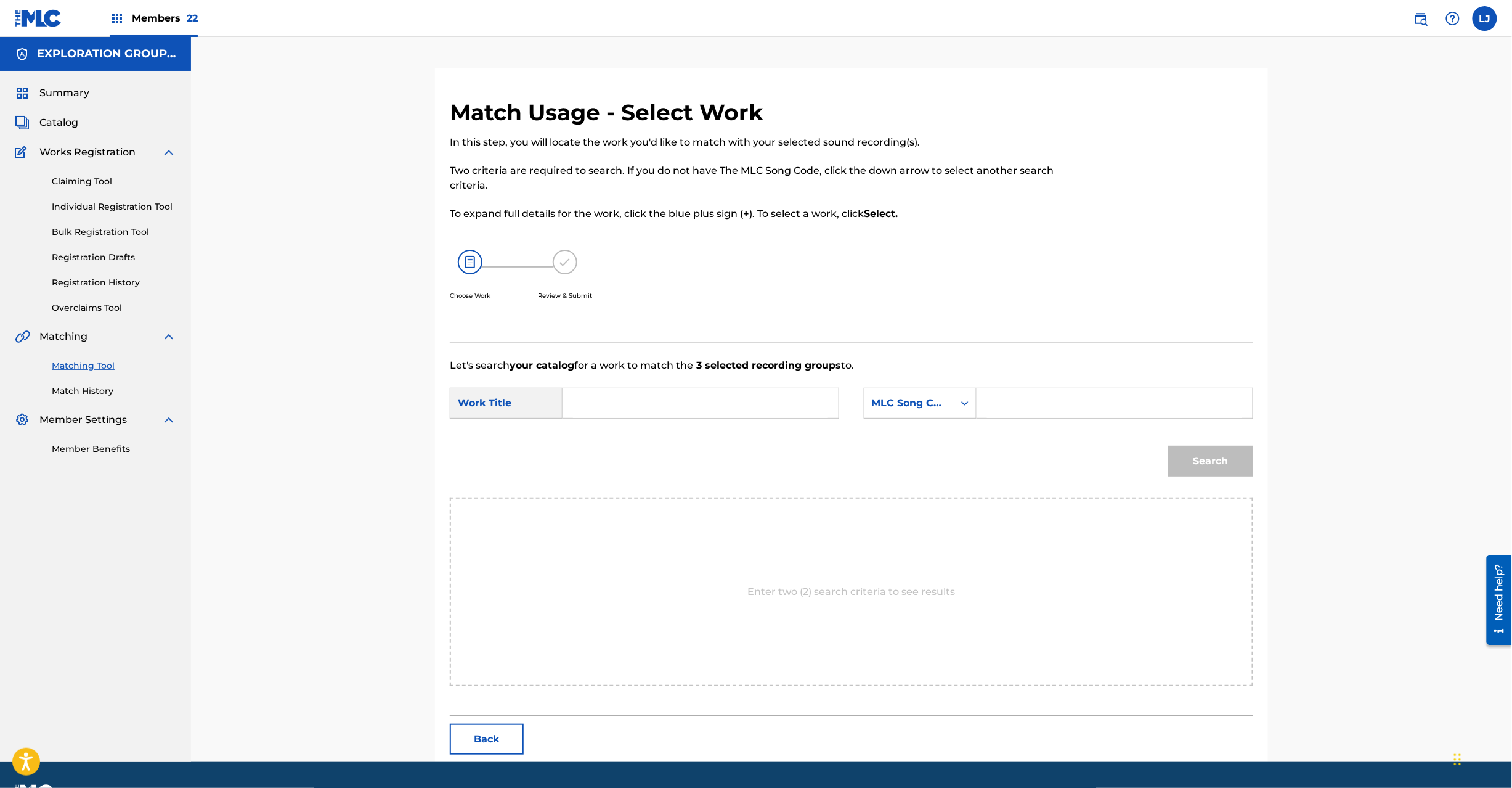
click at [632, 401] on input "Search Form" at bounding box center [701, 403] width 255 height 29
paste input "Stratify S680OJ"
click at [661, 392] on input "Stratify S680OJ" at bounding box center [701, 403] width 255 height 29
type input "Stratify"
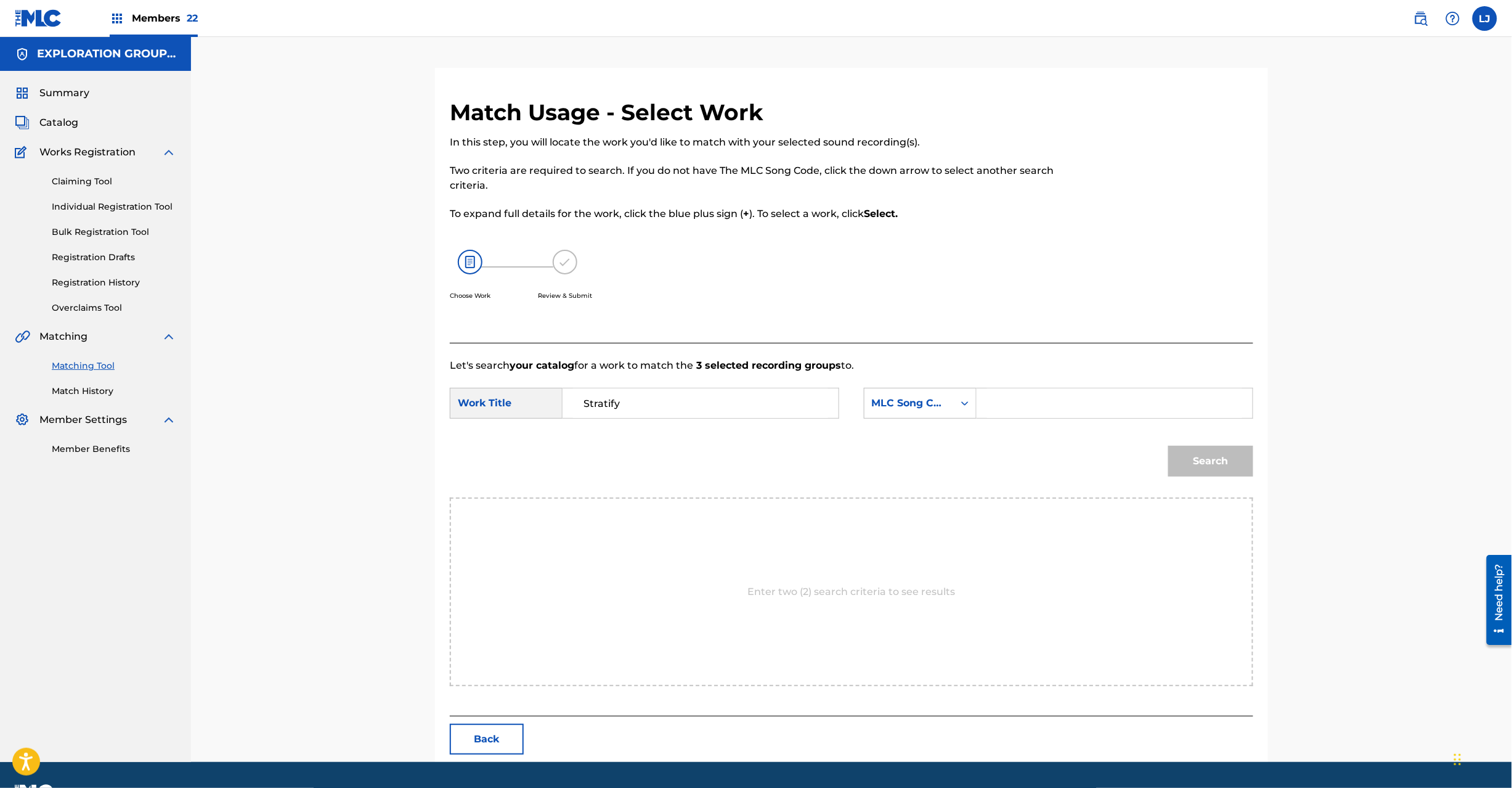
click at [1068, 414] on input "Search Form" at bounding box center [1115, 403] width 255 height 29
paste input "S680OJ"
type input "S680OJ"
click at [1216, 454] on button "Search" at bounding box center [1210, 461] width 85 height 31
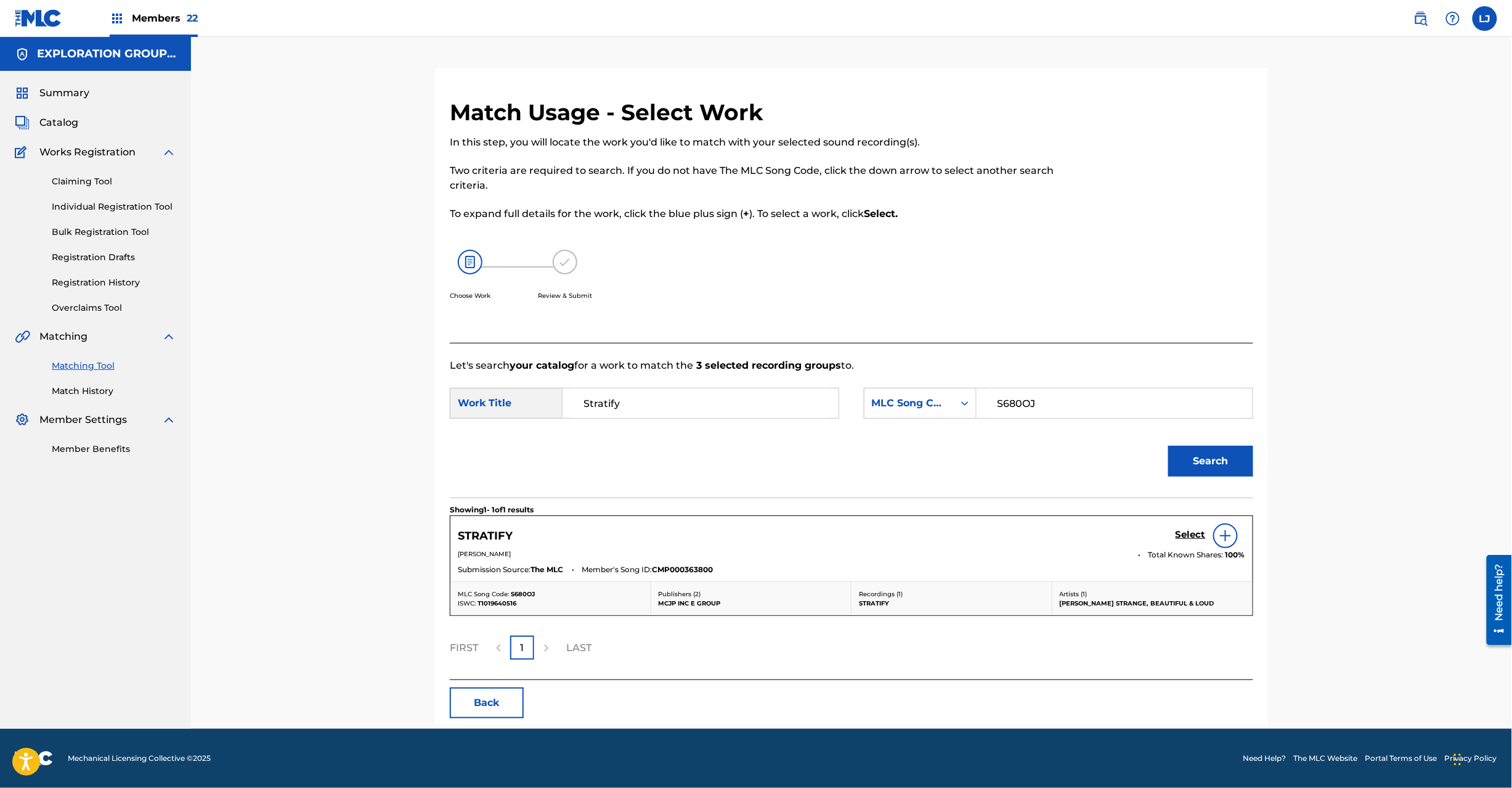
click at [1181, 536] on h5 "Select" at bounding box center [1190, 534] width 30 height 11
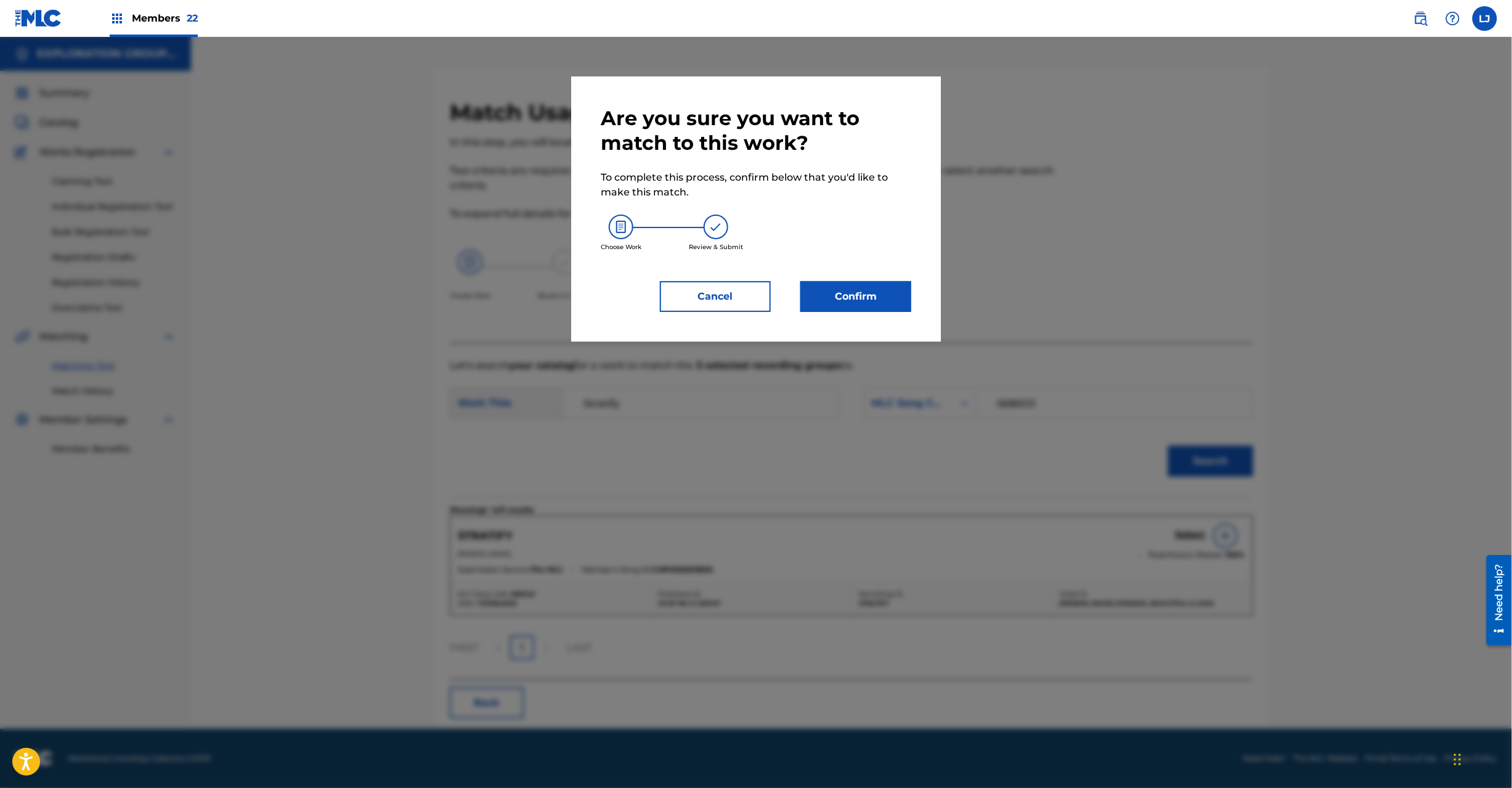
drag, startPoint x: 843, startPoint y: 275, endPoint x: 850, endPoint y: 296, distance: 22.1
click at [846, 278] on div "Are you sure you want to match to this work? To complete this process, confirm …" at bounding box center [756, 209] width 311 height 206
click at [850, 296] on button "Confirm" at bounding box center [856, 296] width 111 height 31
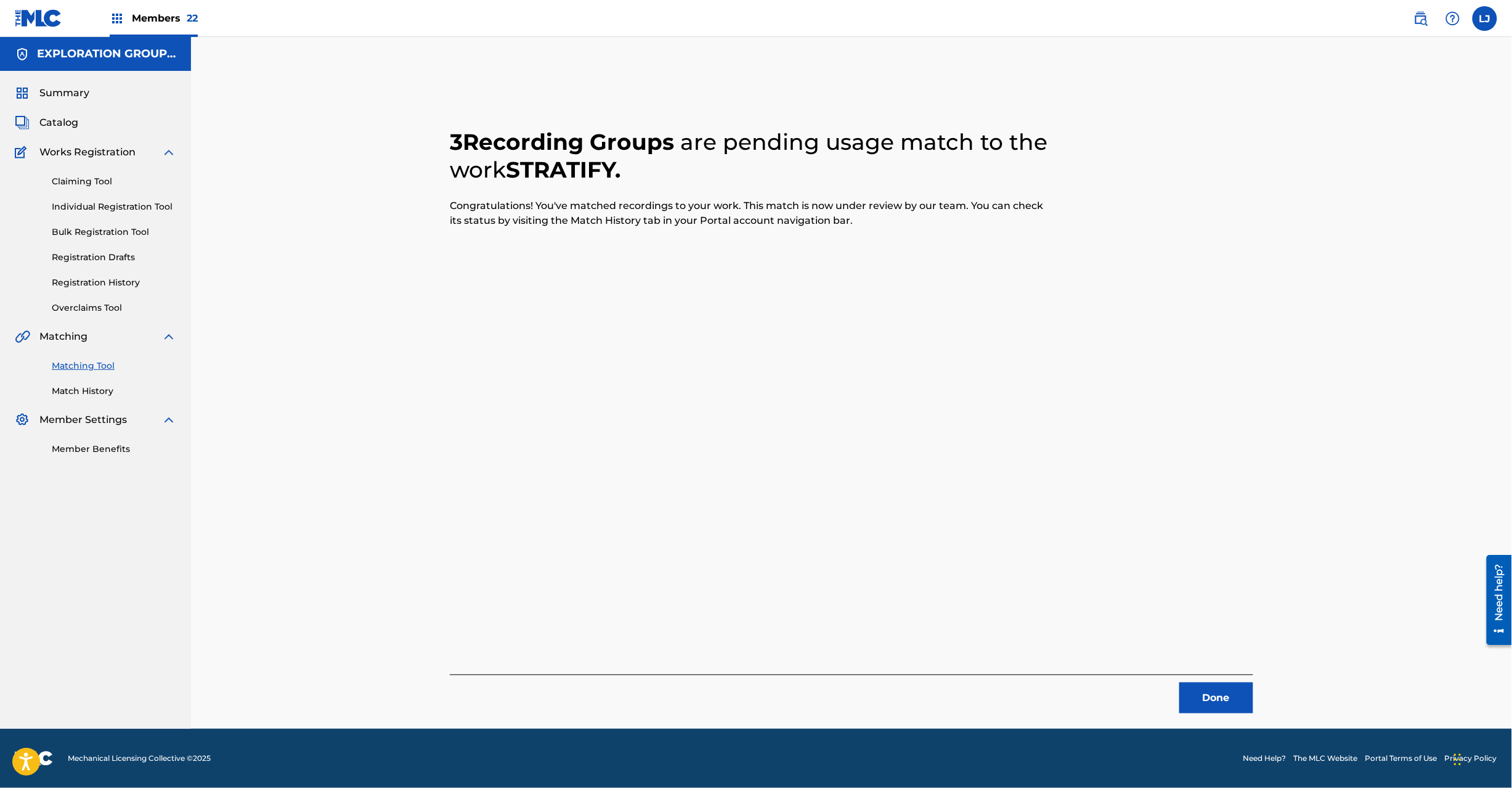
click at [1224, 705] on button "Done" at bounding box center [1216, 698] width 74 height 31
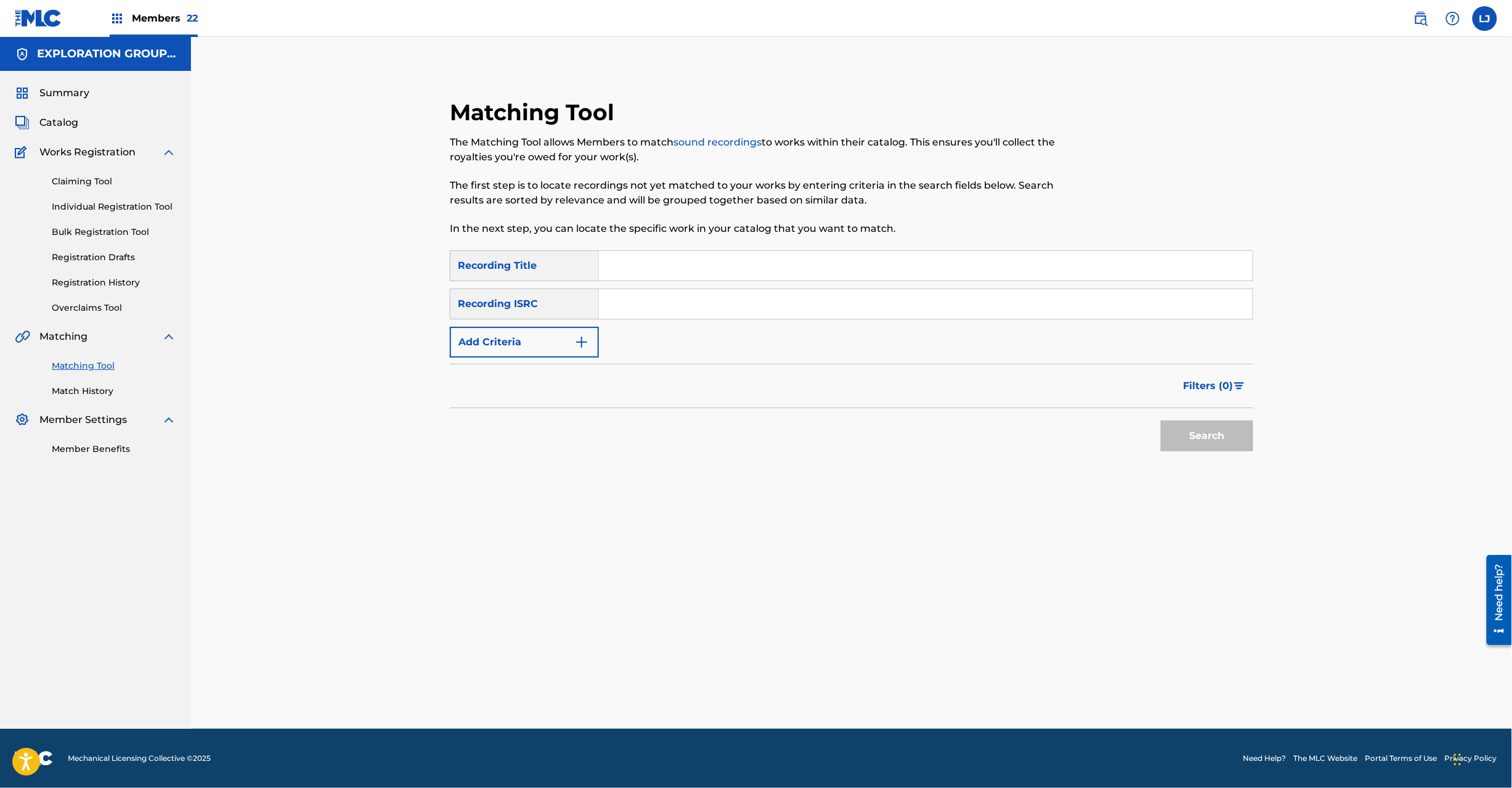
click at [673, 308] on input "Search Form" at bounding box center [925, 304] width 654 height 29
paste input "JPH370900130"
type input "JPH370900130"
click at [1174, 427] on button "Search" at bounding box center [1207, 436] width 93 height 31
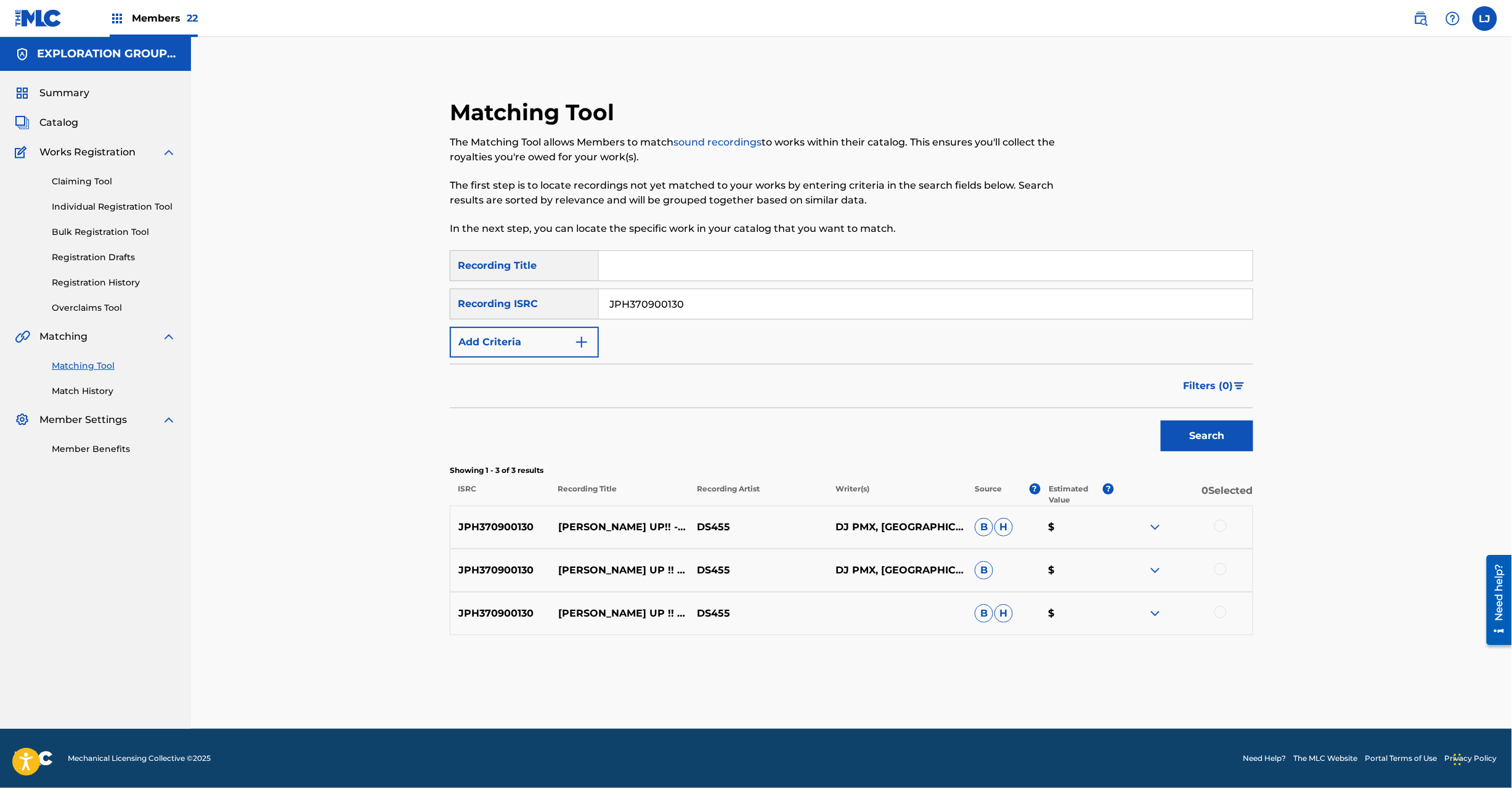
click at [1215, 527] on div at bounding box center [1220, 526] width 12 height 12
click at [1221, 570] on div at bounding box center [1220, 568] width 12 height 12
click at [1222, 619] on div at bounding box center [1183, 613] width 138 height 15
click at [1222, 610] on div at bounding box center [1220, 612] width 12 height 12
click at [888, 693] on button "Match 3 Groups" at bounding box center [865, 687] width 136 height 31
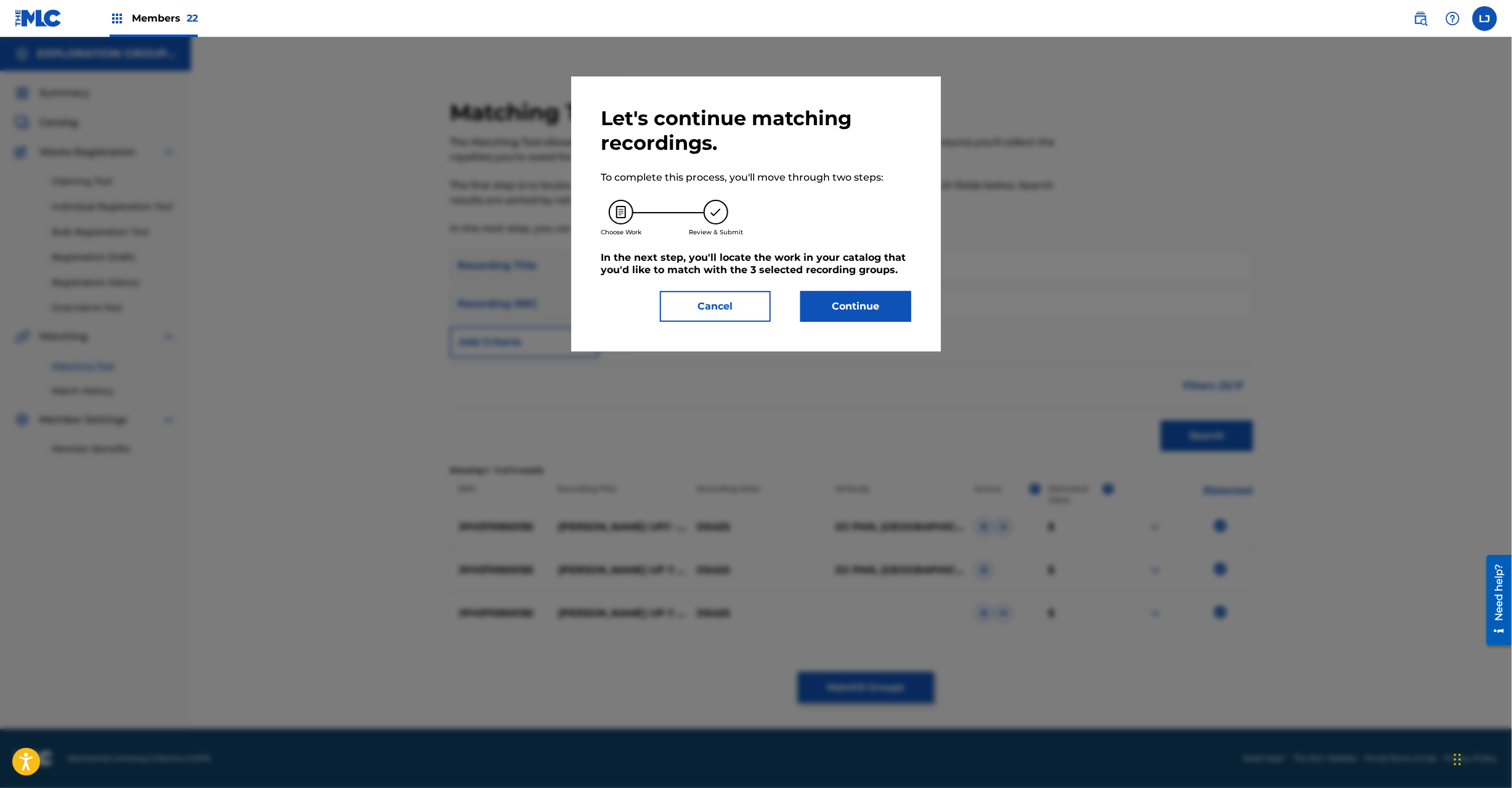
click at [827, 302] on button "Continue" at bounding box center [856, 307] width 111 height 31
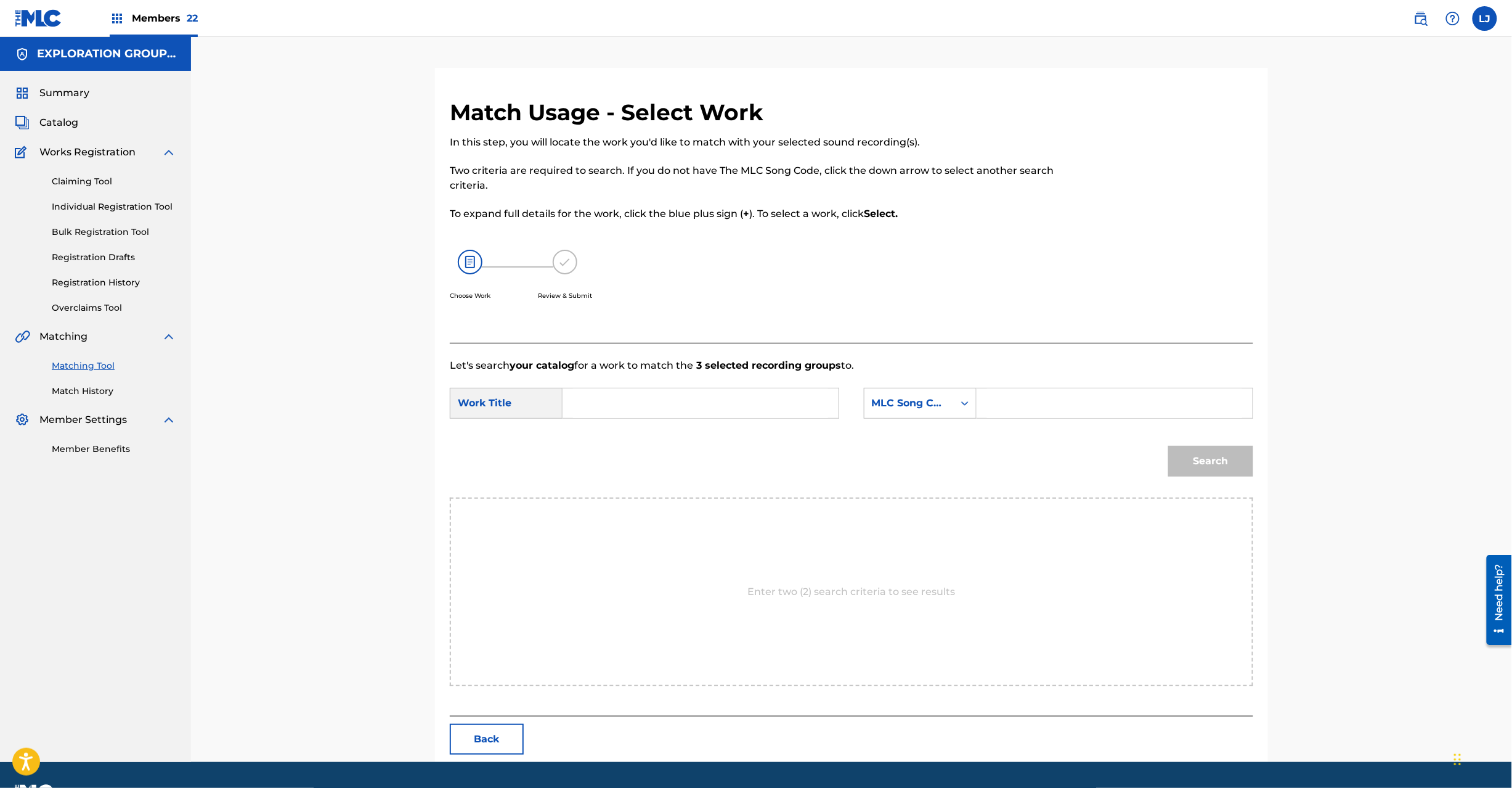
click at [662, 400] on input "Search Form" at bounding box center [701, 403] width 255 height 29
paste input "[PERSON_NAME] Up Keep My Mind W41U31"
click at [728, 405] on input "[PERSON_NAME] Up Keep My Mind W41U31" at bounding box center [701, 403] width 255 height 29
type input "[PERSON_NAME] Up Keep My Mind"
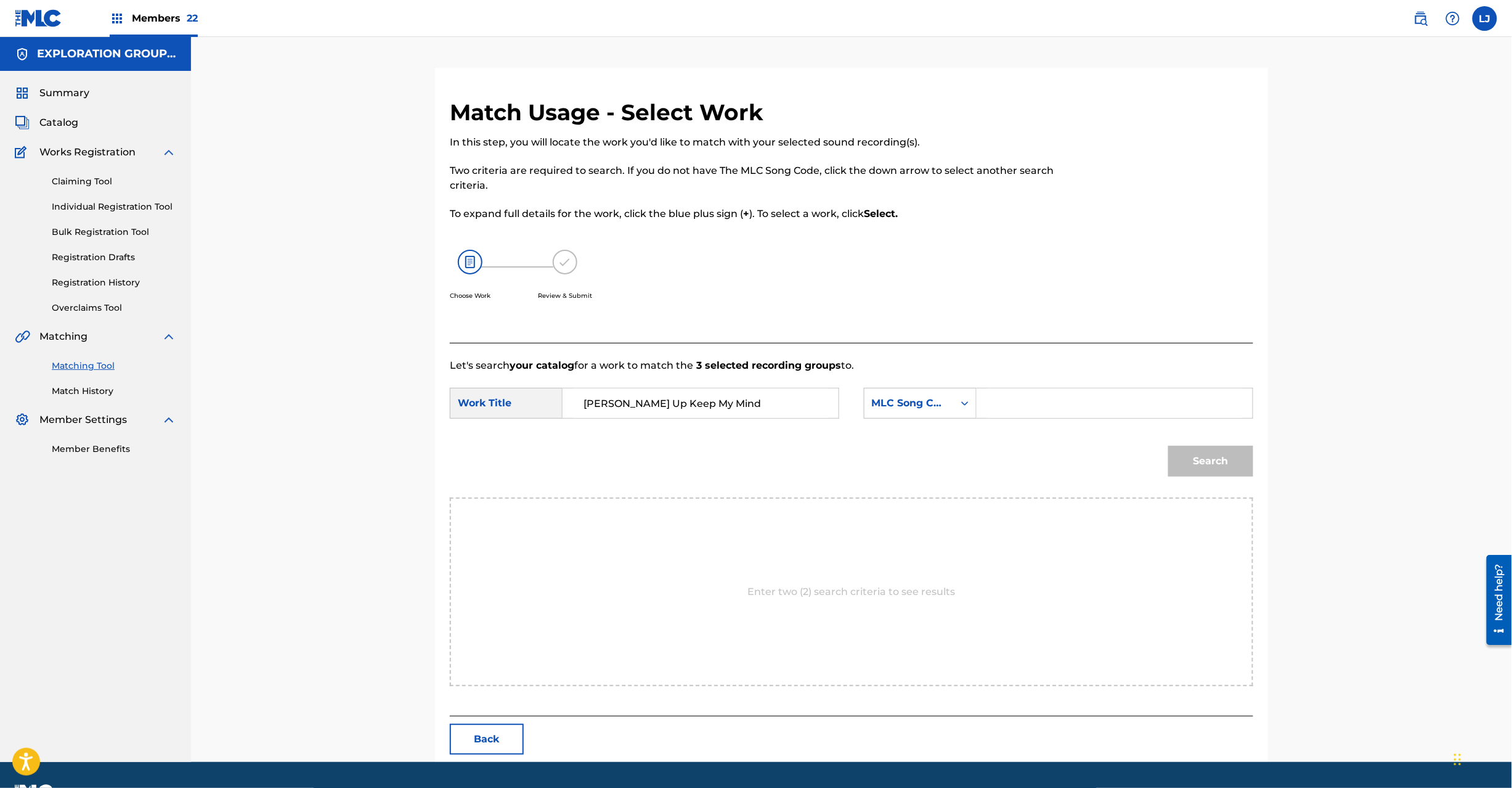
click at [1059, 405] on input "Search Form" at bounding box center [1115, 403] width 255 height 29
paste
type input "W41U31"
click at [1194, 462] on button "Search" at bounding box center [1210, 461] width 85 height 31
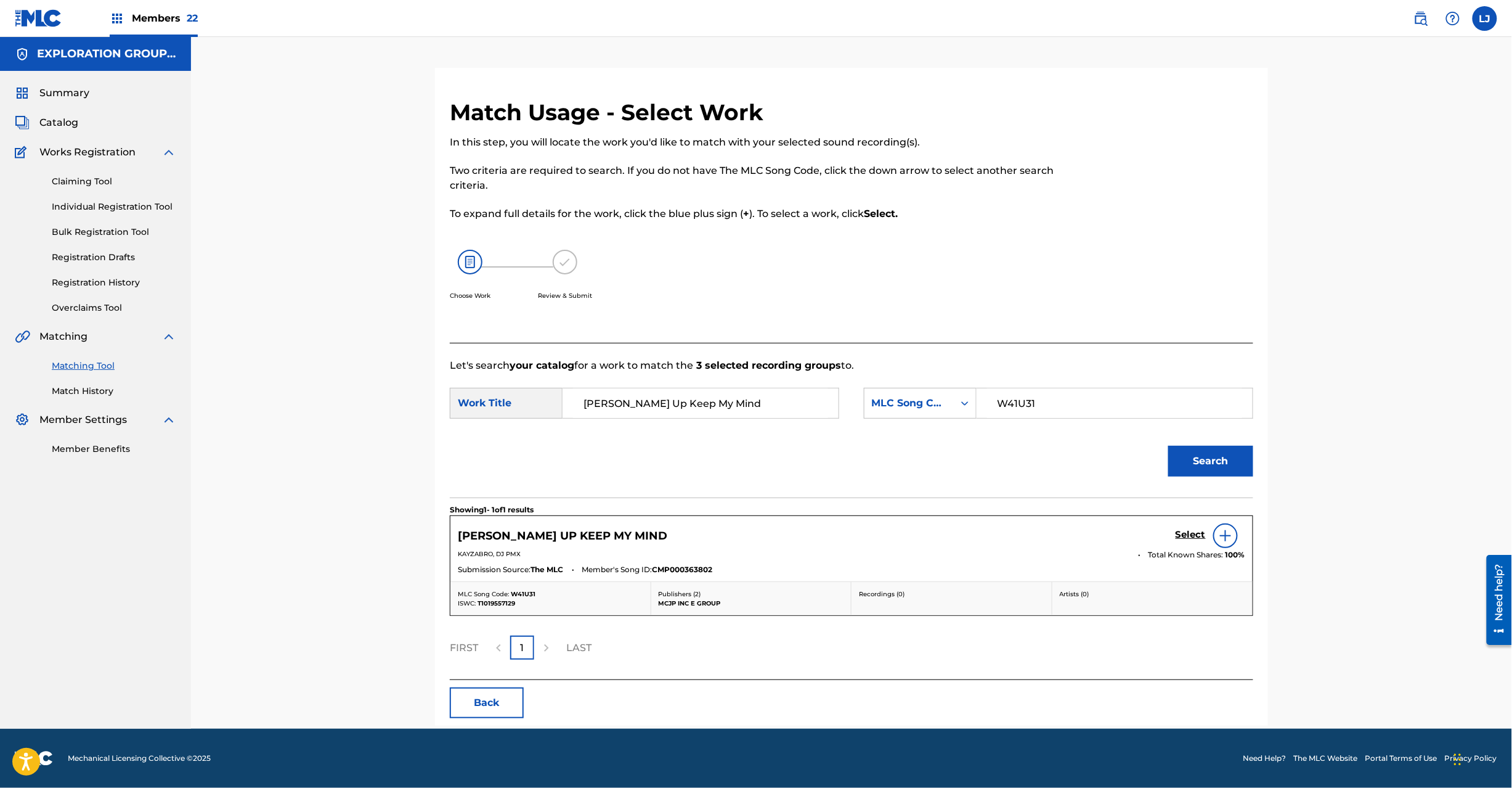
click at [1183, 531] on h5 "Select" at bounding box center [1190, 534] width 30 height 11
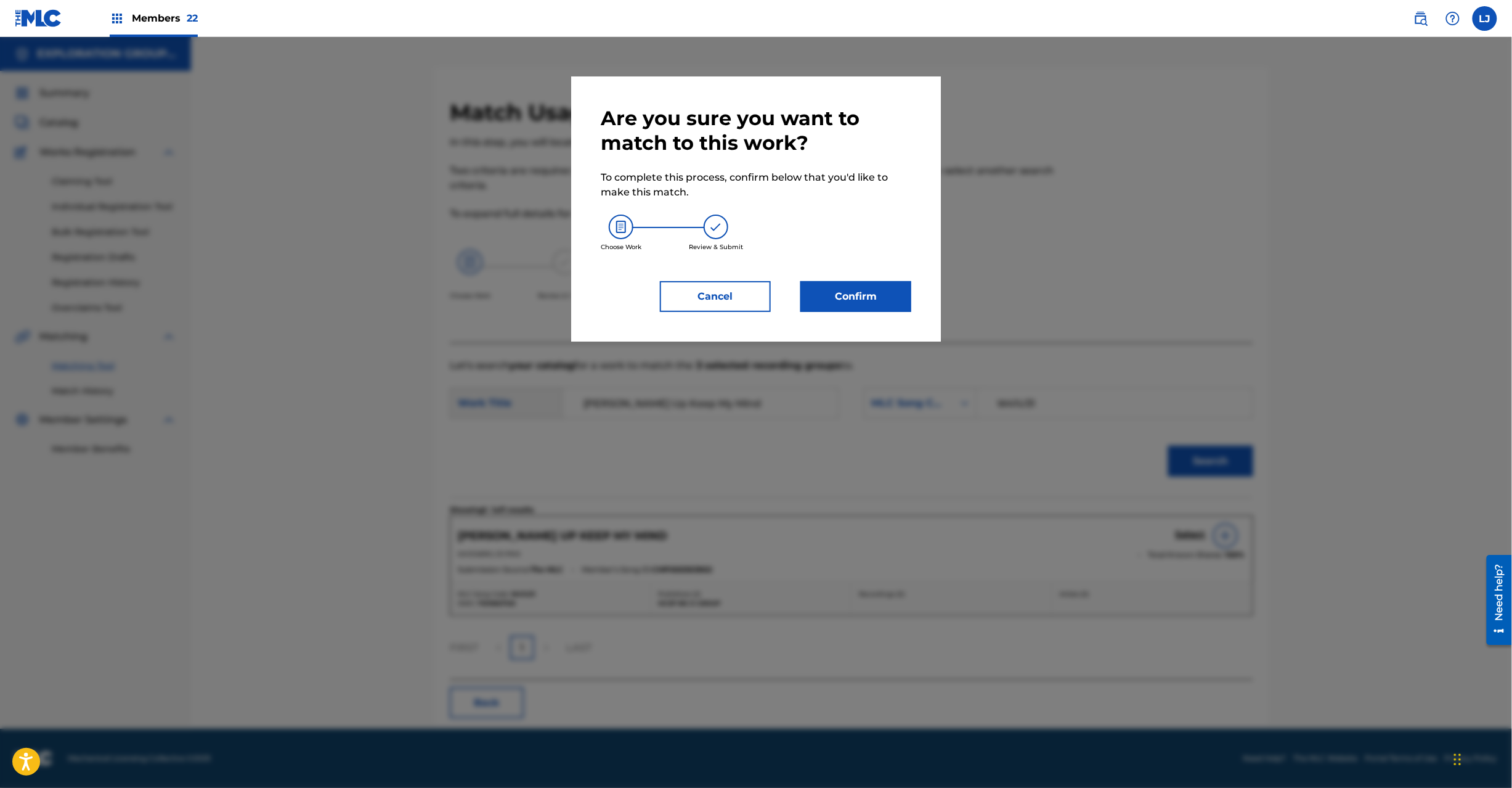
click at [867, 290] on button "Confirm" at bounding box center [856, 296] width 111 height 31
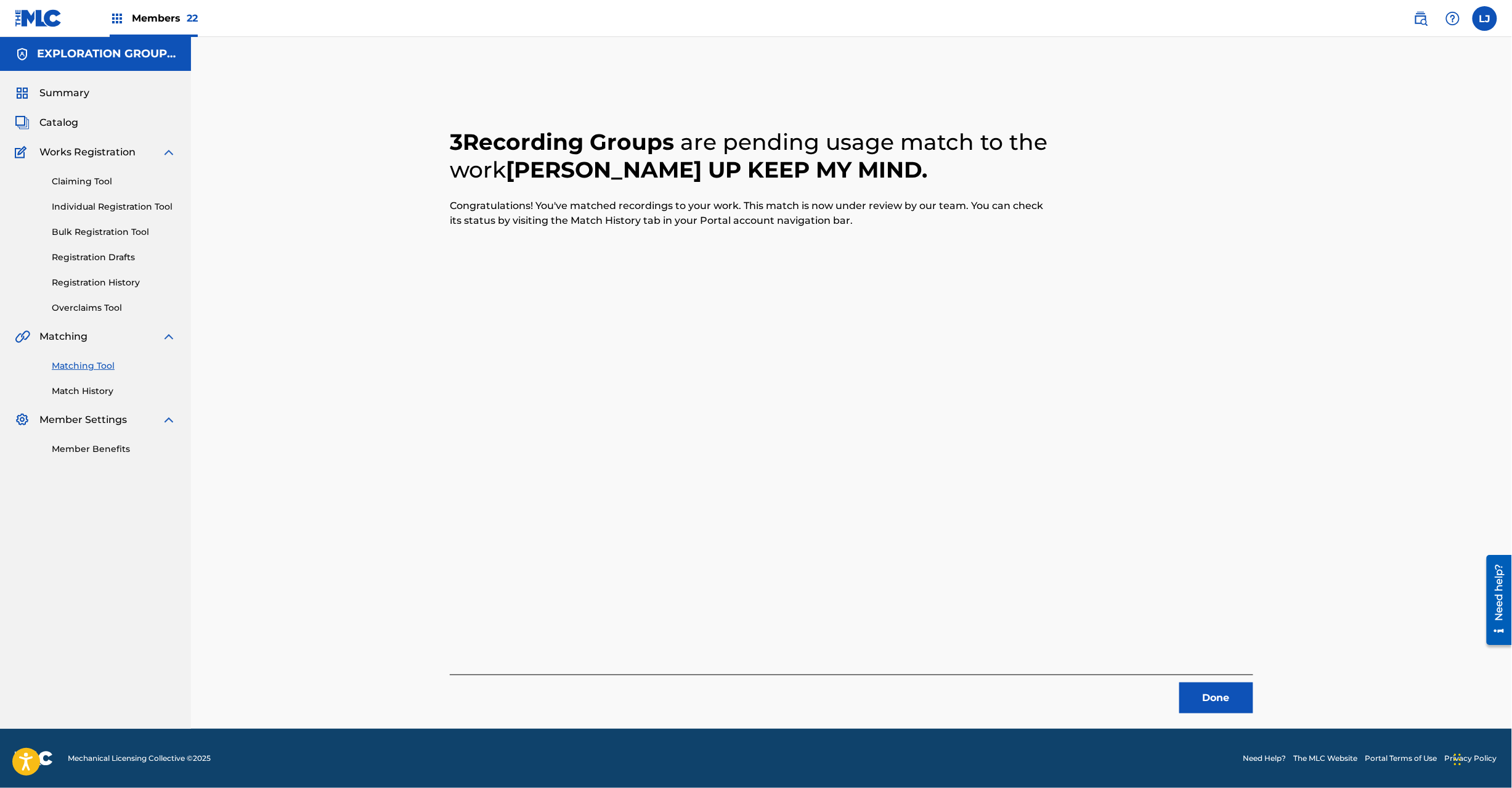
click at [1220, 702] on button "Done" at bounding box center [1216, 698] width 74 height 31
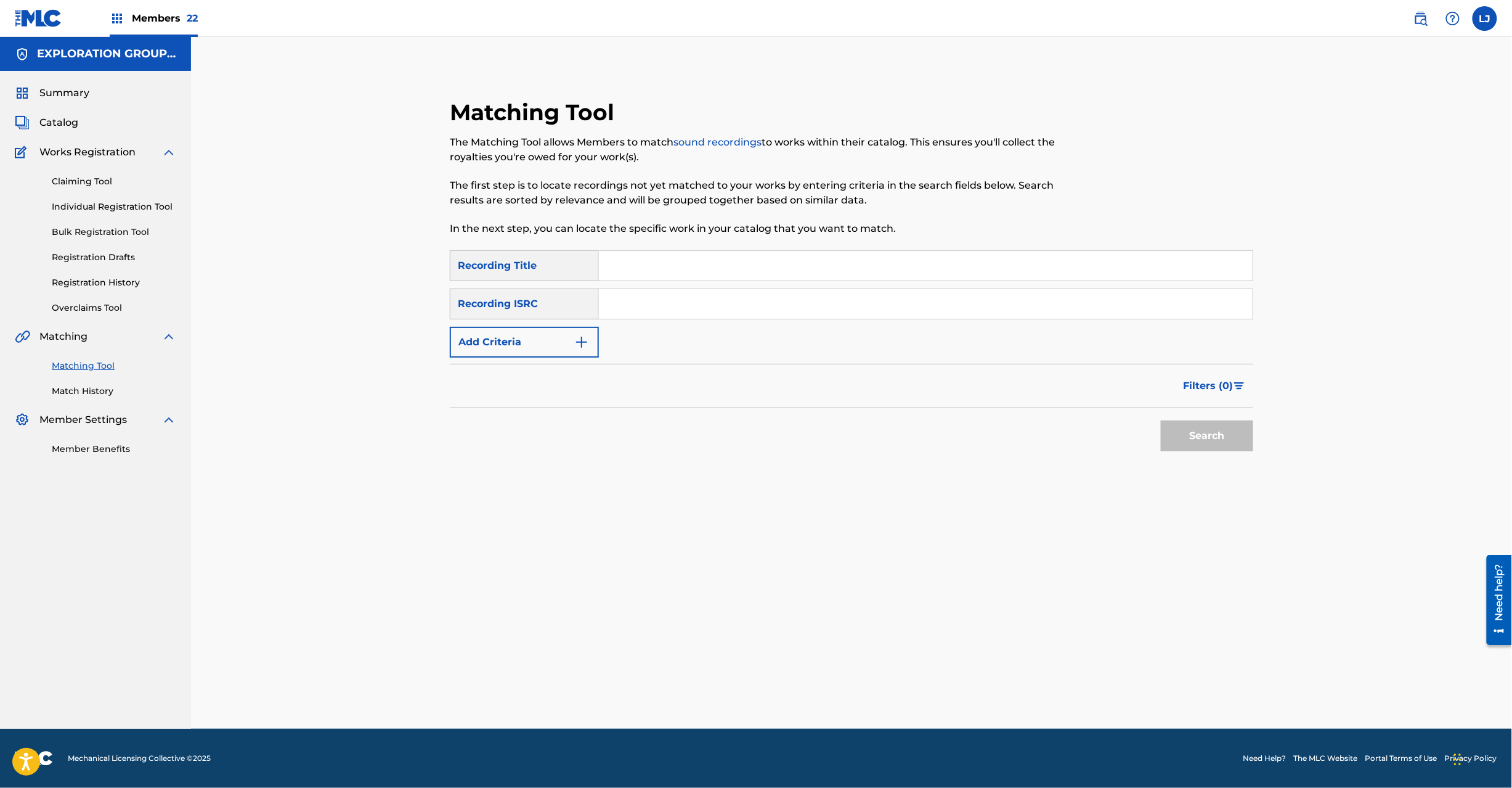
click at [706, 305] on input "Search Form" at bounding box center [925, 304] width 654 height 29
click at [1193, 442] on button "Search" at bounding box center [1207, 436] width 93 height 31
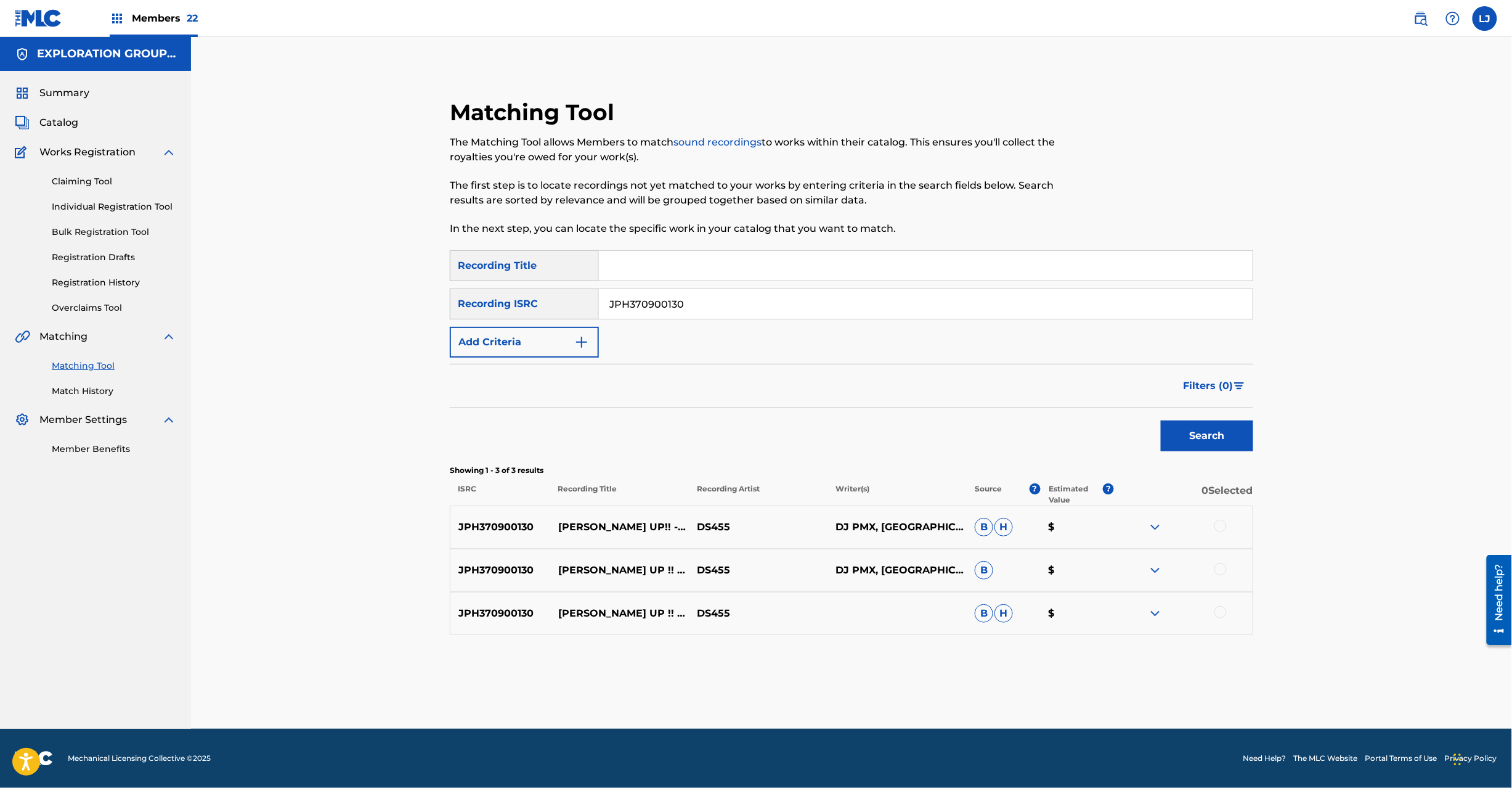
click at [701, 312] on input "JPH370900130" at bounding box center [925, 304] width 654 height 29
click at [1202, 420] on div "Search" at bounding box center [1204, 432] width 98 height 49
click at [1196, 430] on button "Search" at bounding box center [1207, 436] width 93 height 31
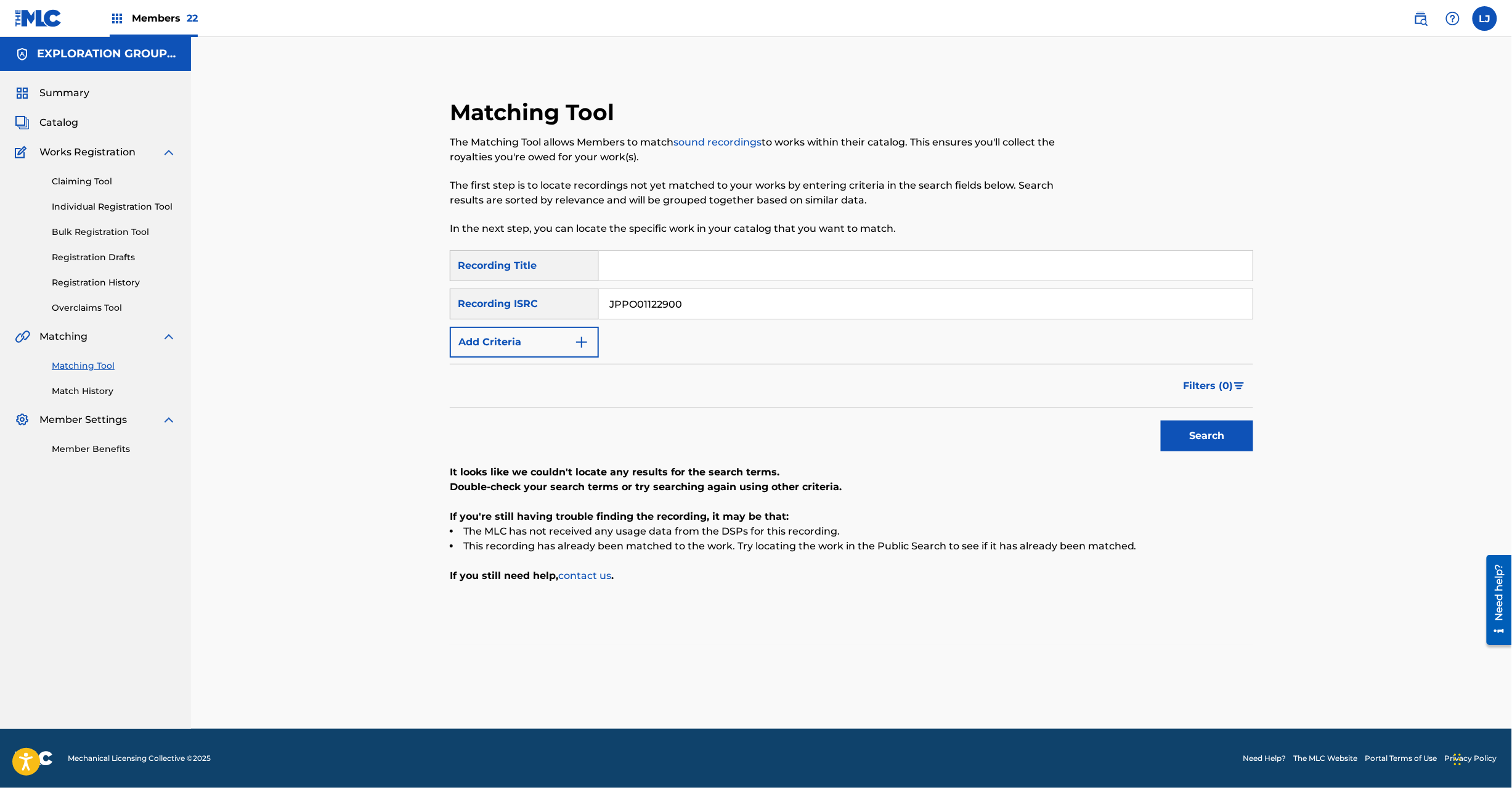
click at [706, 307] on input "JPPO01122900" at bounding box center [925, 304] width 654 height 29
click at [706, 307] on input "JPJ900911180" at bounding box center [925, 304] width 654 height 29
click at [1258, 437] on div "Matching Tool The Matching Tool allows Members to match sound recordings to wor…" at bounding box center [851, 371] width 833 height 546
click at [1229, 434] on button "Search" at bounding box center [1207, 436] width 93 height 31
click at [655, 314] on input "JPJ900911180" at bounding box center [925, 304] width 654 height 29
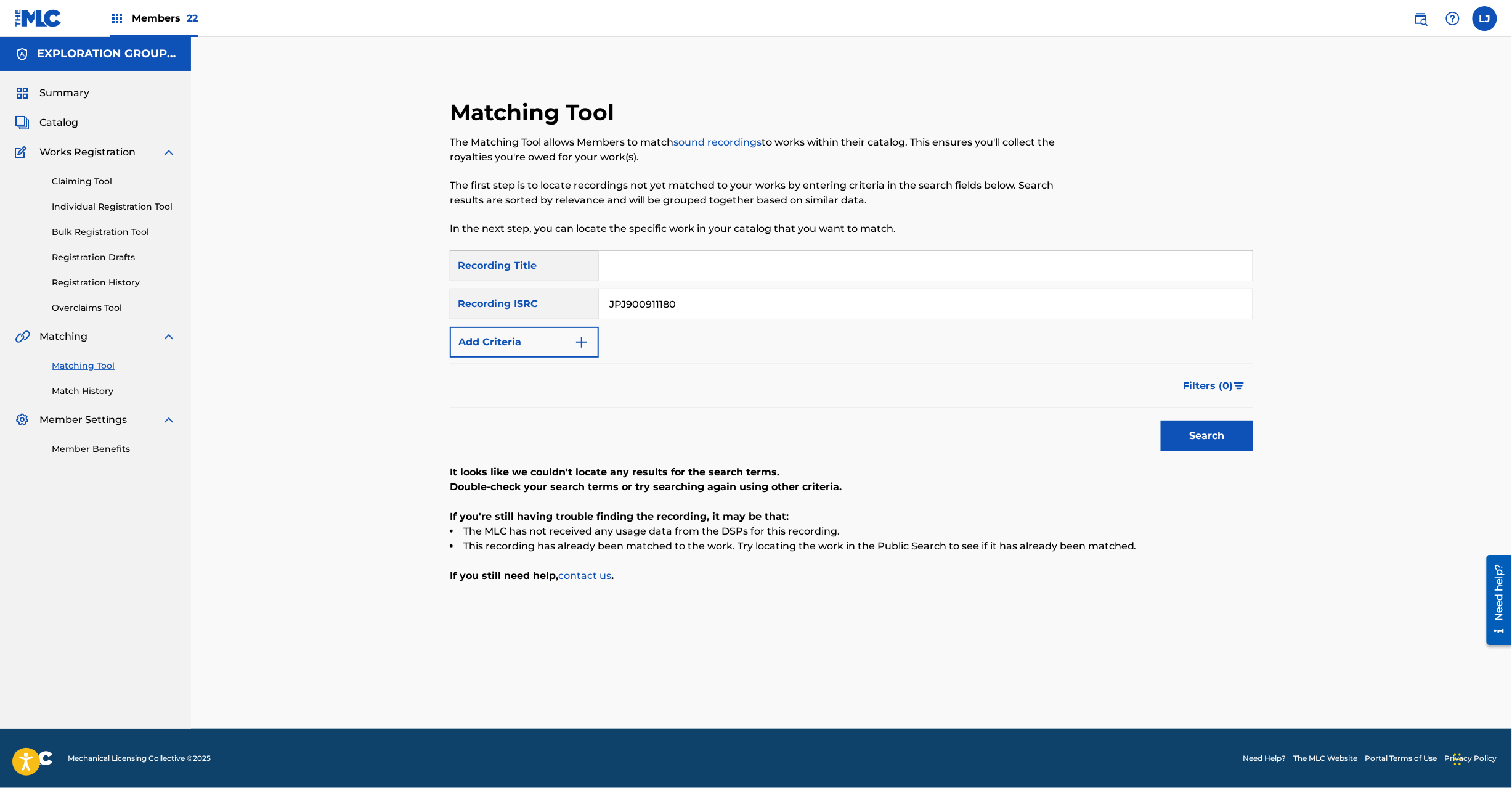
click at [655, 314] on input "JPJ900911180" at bounding box center [925, 304] width 654 height 29
type input "JPJ900911200"
click at [1230, 439] on button "Search" at bounding box center [1207, 436] width 93 height 31
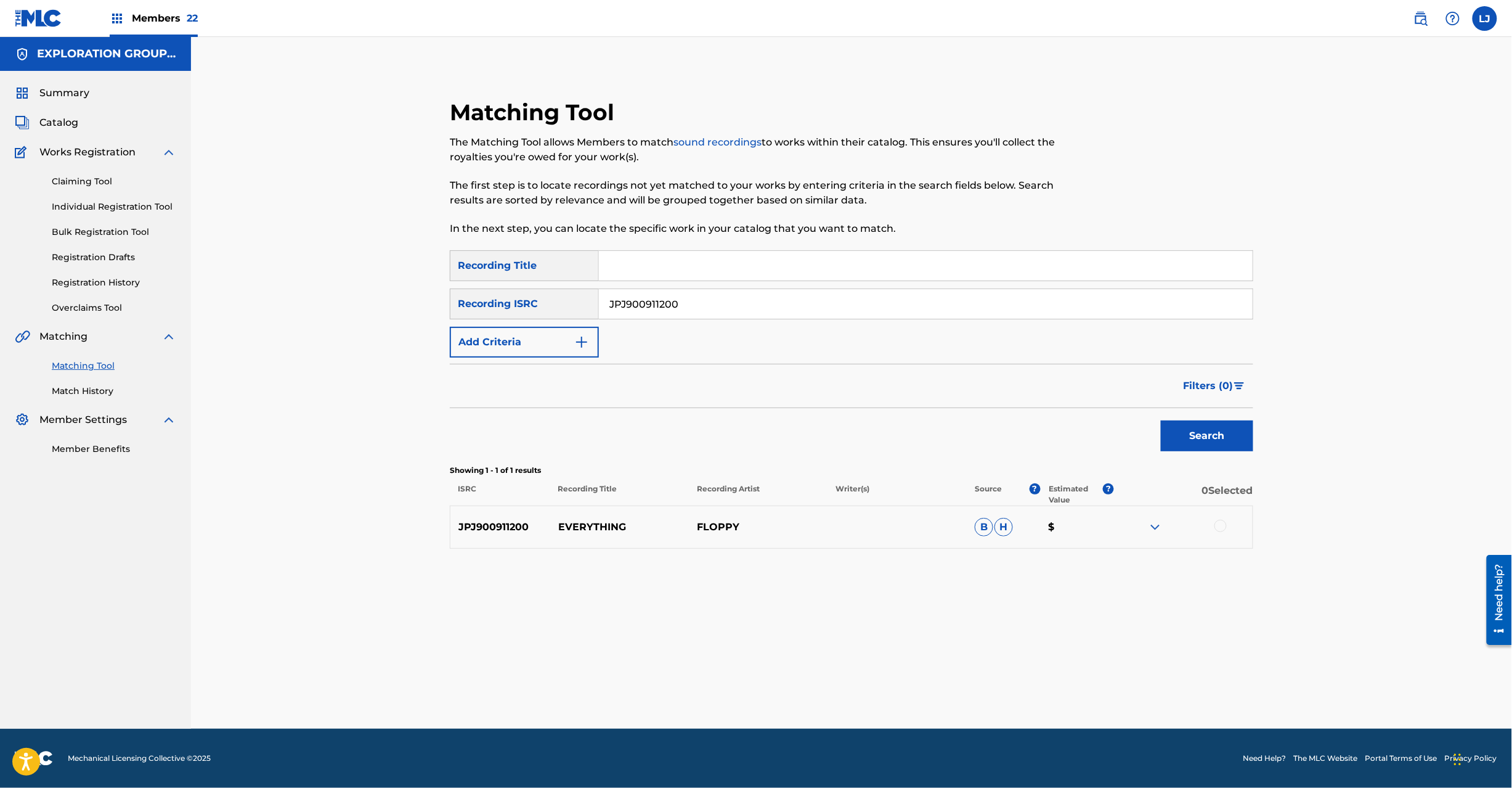
click at [1219, 520] on div at bounding box center [1183, 527] width 138 height 15
click at [1219, 526] on div at bounding box center [1220, 526] width 12 height 12
click at [851, 688] on button "Match 1 Group" at bounding box center [865, 687] width 136 height 31
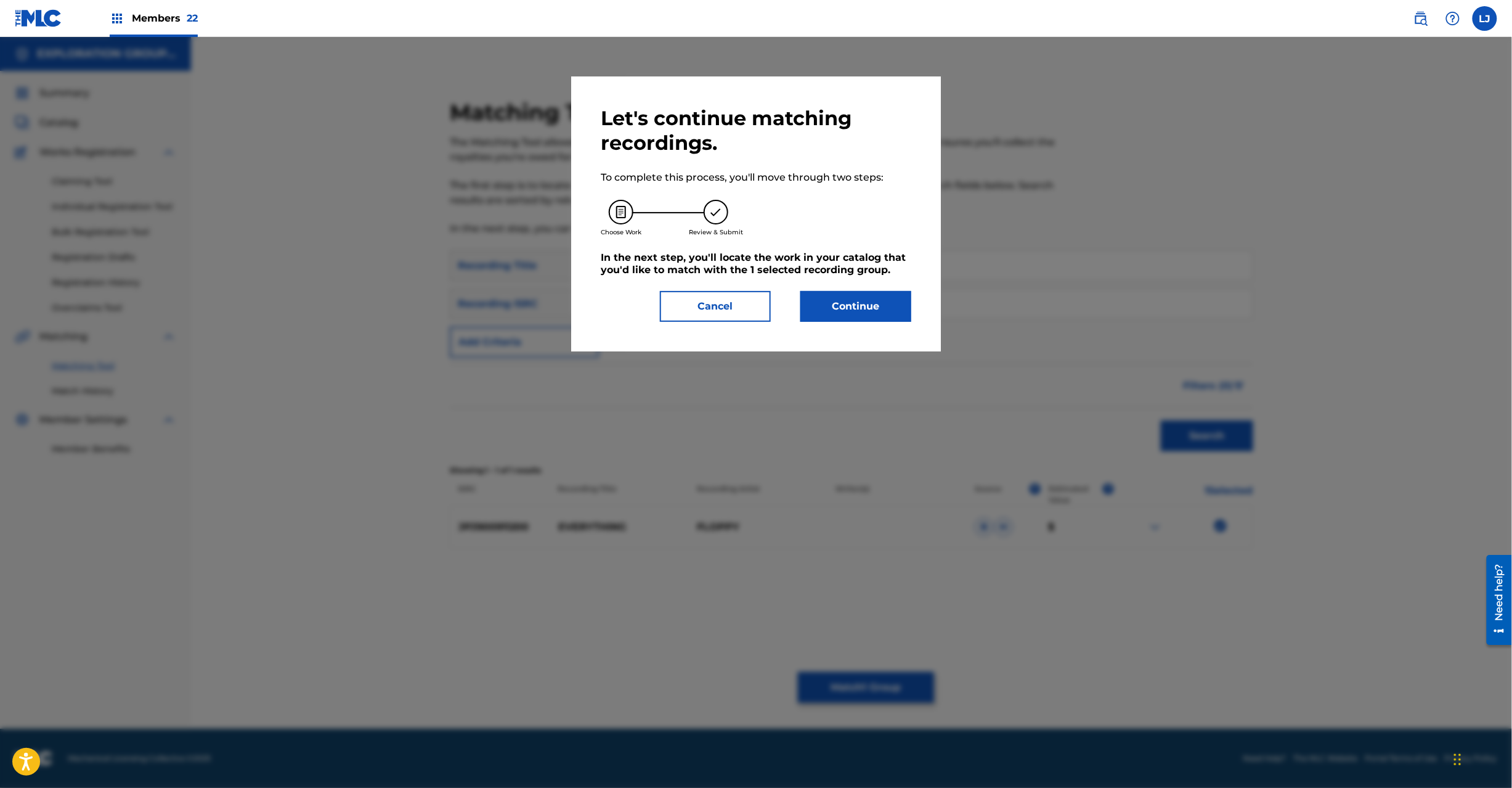
click at [836, 322] on div "Let's continue matching recordings. To complete this process, you'll move throu…" at bounding box center [756, 214] width 370 height 275
click at [827, 309] on button "Continue" at bounding box center [856, 307] width 111 height 31
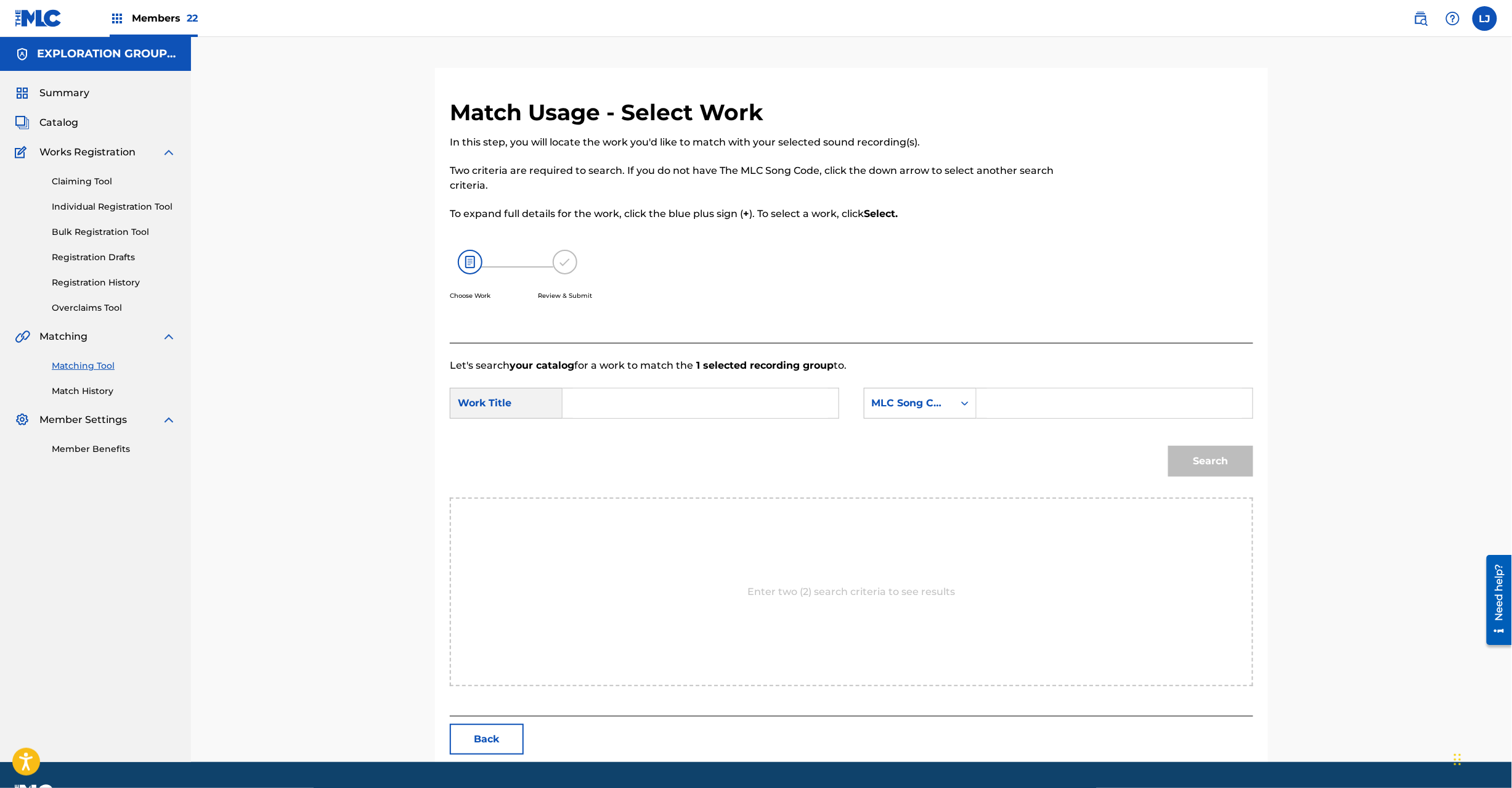
click at [659, 383] on form "SearchWithCriteria6acdd38f-74a1-4b78-a7f8-c540f36d6193 Work Title SearchWithCri…" at bounding box center [851, 435] width 804 height 125
click at [650, 398] on input "Search Form" at bounding box center [701, 403] width 255 height 29
click at [666, 405] on input "Everything EC2QCU" at bounding box center [701, 403] width 255 height 29
type input "Everything"
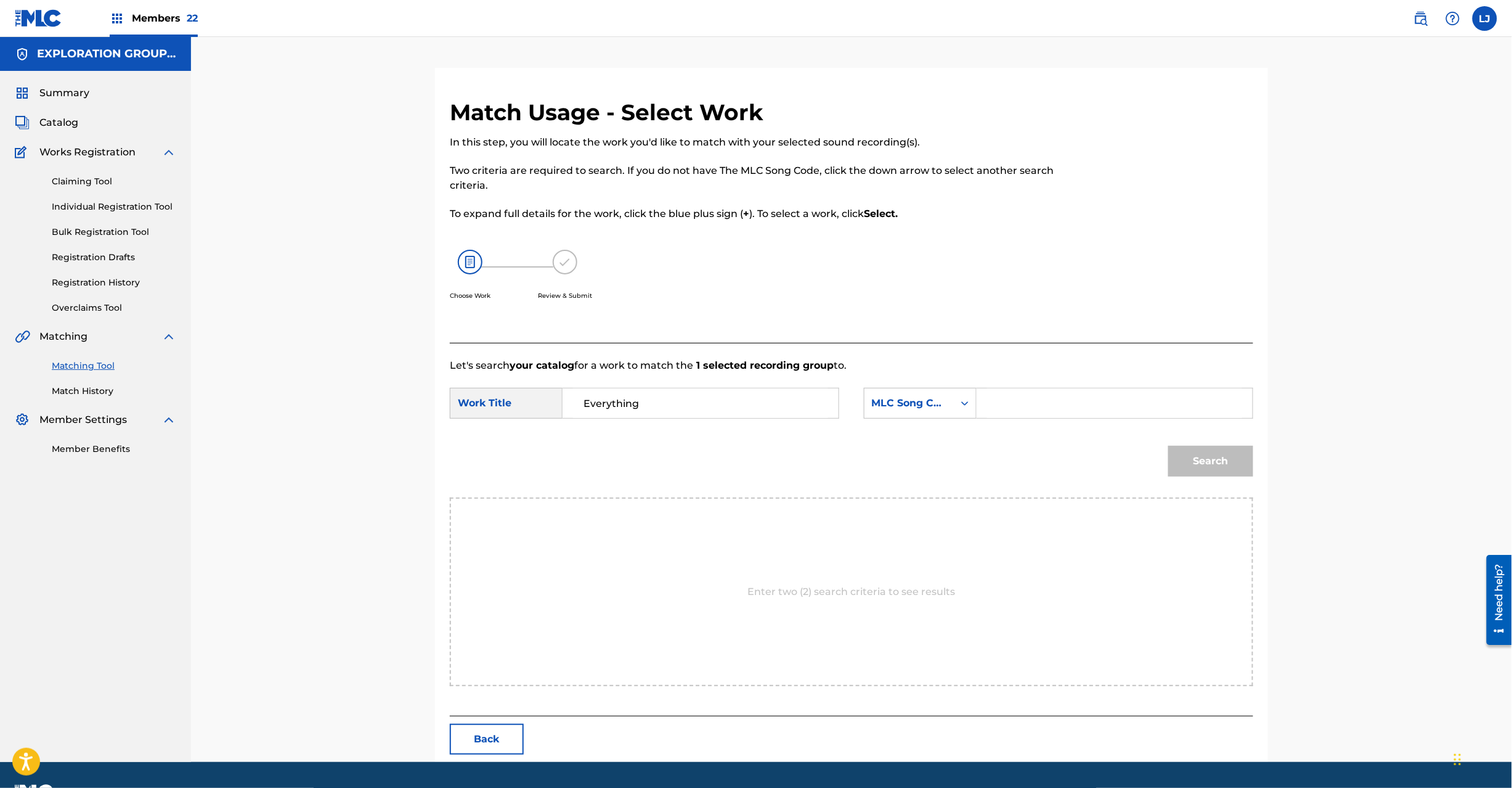
click at [1037, 405] on input "Search Form" at bounding box center [1115, 403] width 255 height 29
type input "EC2QCU"
click at [1192, 465] on button "Search" at bounding box center [1210, 461] width 85 height 31
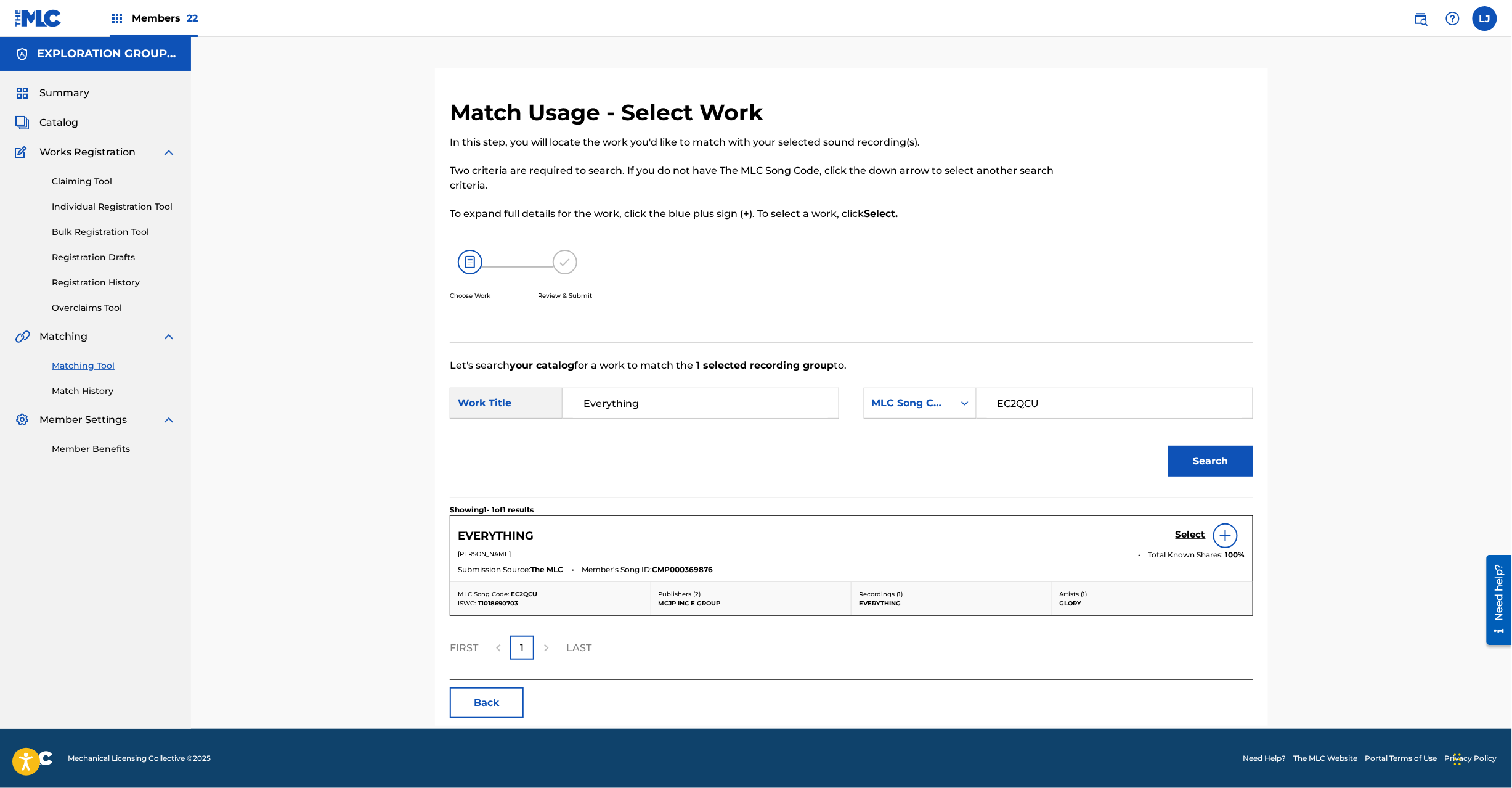
click at [1184, 535] on h5 "Select" at bounding box center [1190, 534] width 30 height 11
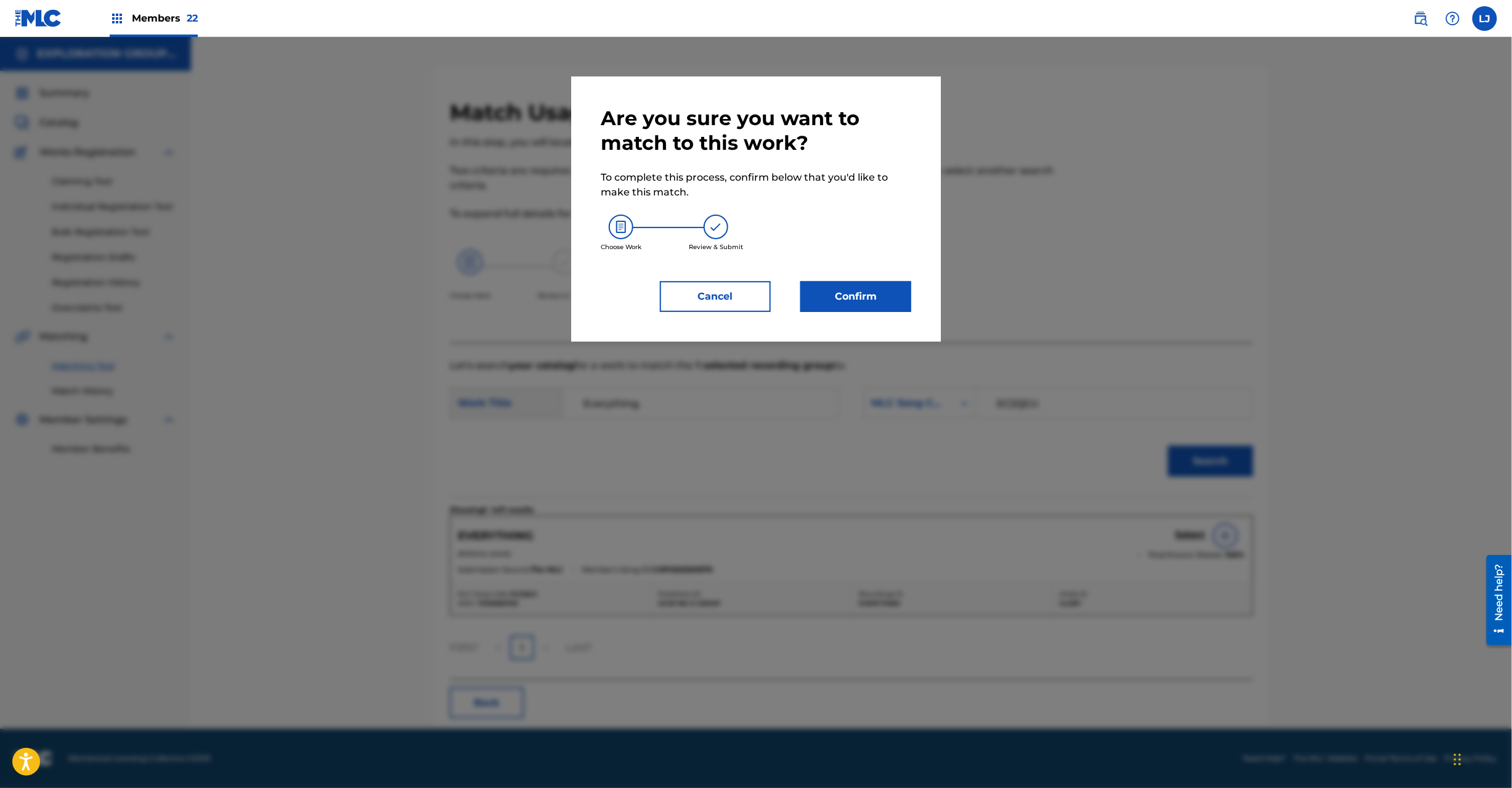
click at [878, 301] on button "Confirm" at bounding box center [856, 296] width 111 height 31
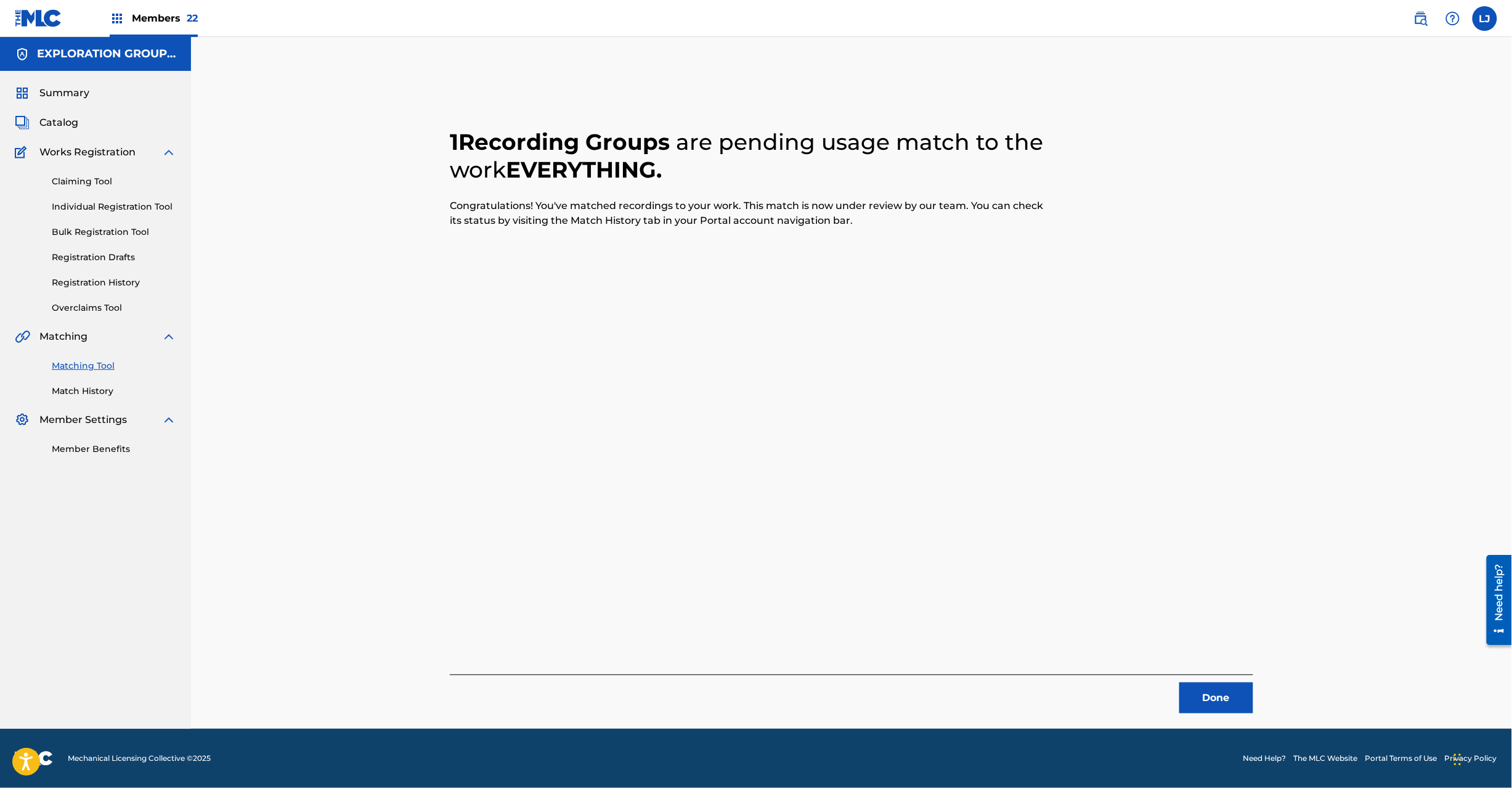
click at [1220, 694] on button "Done" at bounding box center [1216, 698] width 74 height 31
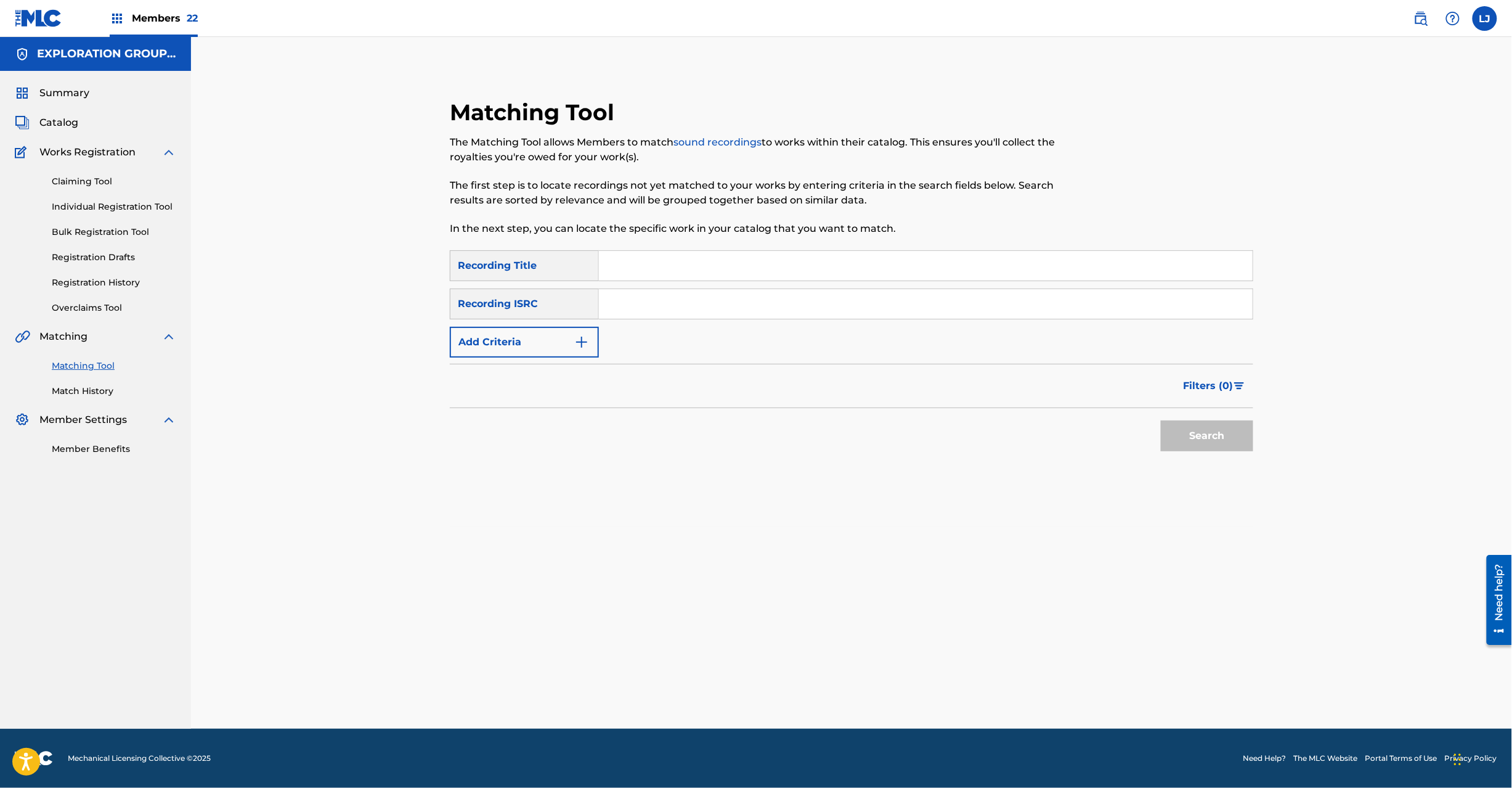
click at [690, 278] on input "Search Form" at bounding box center [925, 266] width 654 height 29
click at [682, 291] on input "Search Form" at bounding box center [925, 304] width 654 height 29
click at [1196, 439] on button "Search" at bounding box center [1207, 436] width 93 height 31
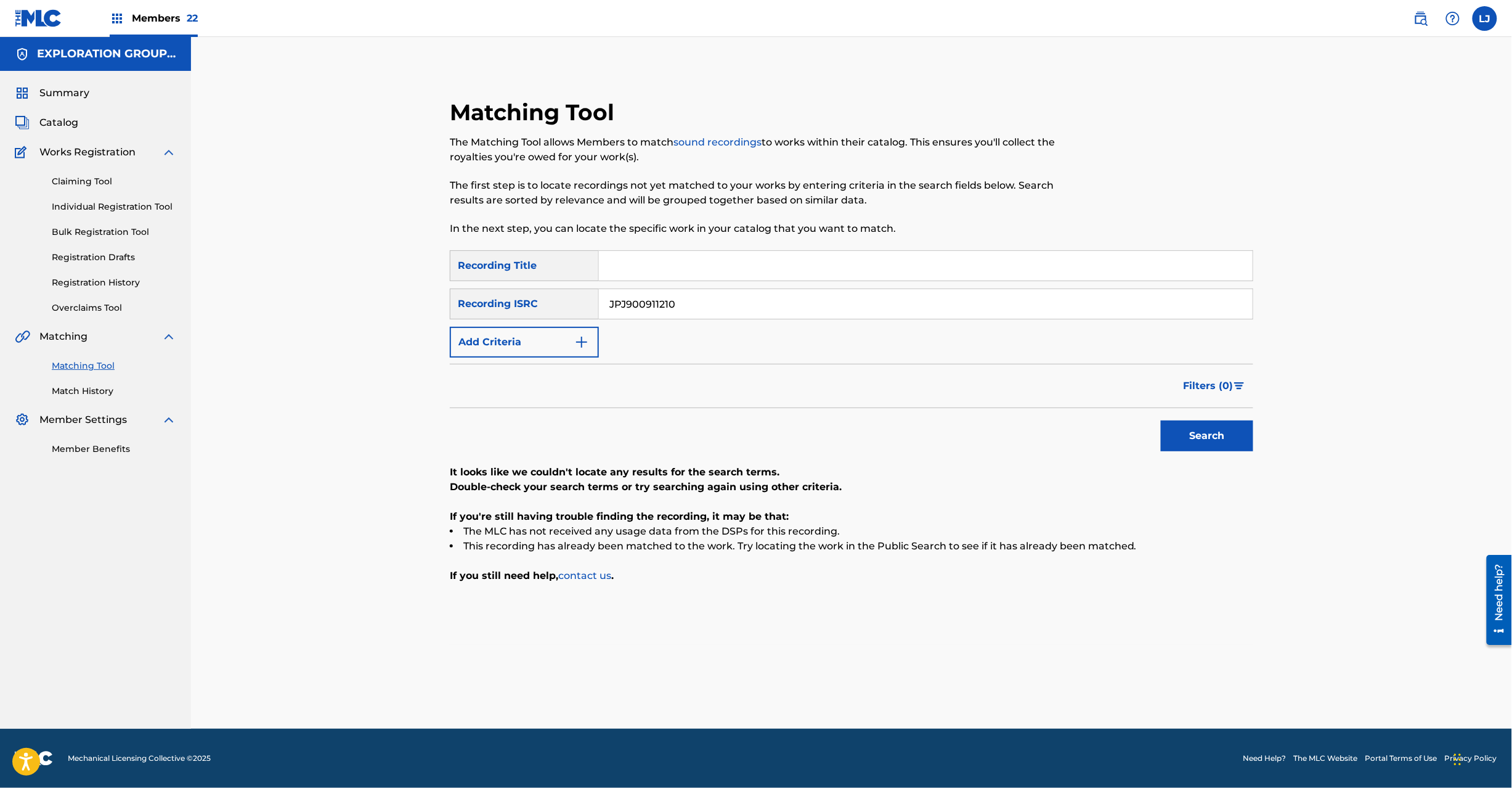
click at [655, 305] on input "JPJ900911210" at bounding box center [925, 304] width 654 height 29
click at [1181, 441] on button "Search" at bounding box center [1207, 436] width 93 height 31
click at [641, 316] on input "JPJ900911220" at bounding box center [925, 304] width 654 height 29
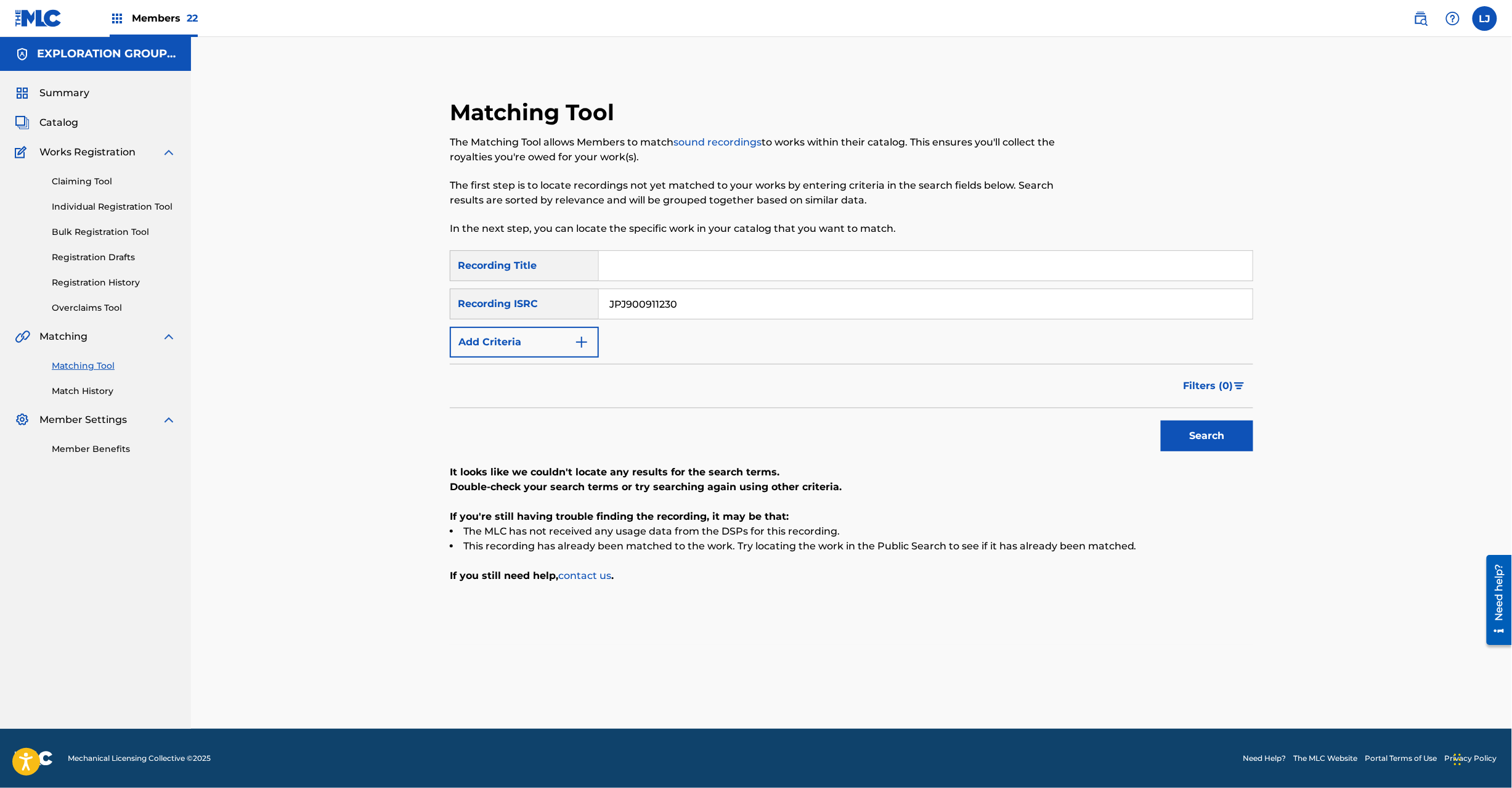
type input "JPJ900911230"
click at [1197, 441] on button "Search" at bounding box center [1207, 436] width 93 height 31
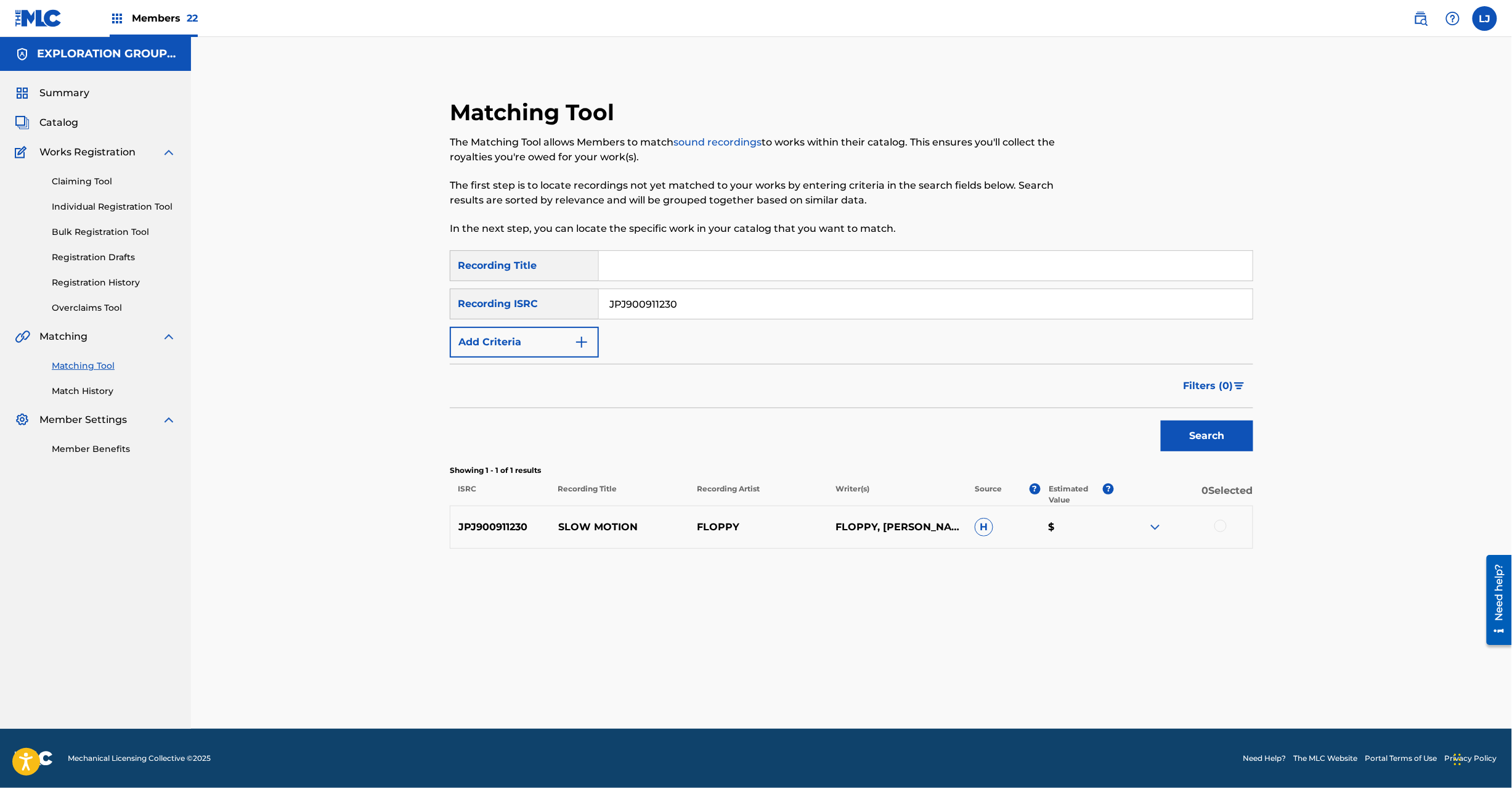
click at [1218, 522] on div at bounding box center [1220, 526] width 12 height 12
click at [883, 711] on div "Matching Tool The Matching Tool allows Members to match sound recordings to wor…" at bounding box center [851, 398] width 863 height 661
click at [879, 694] on button "Match 1 Group" at bounding box center [865, 687] width 136 height 31
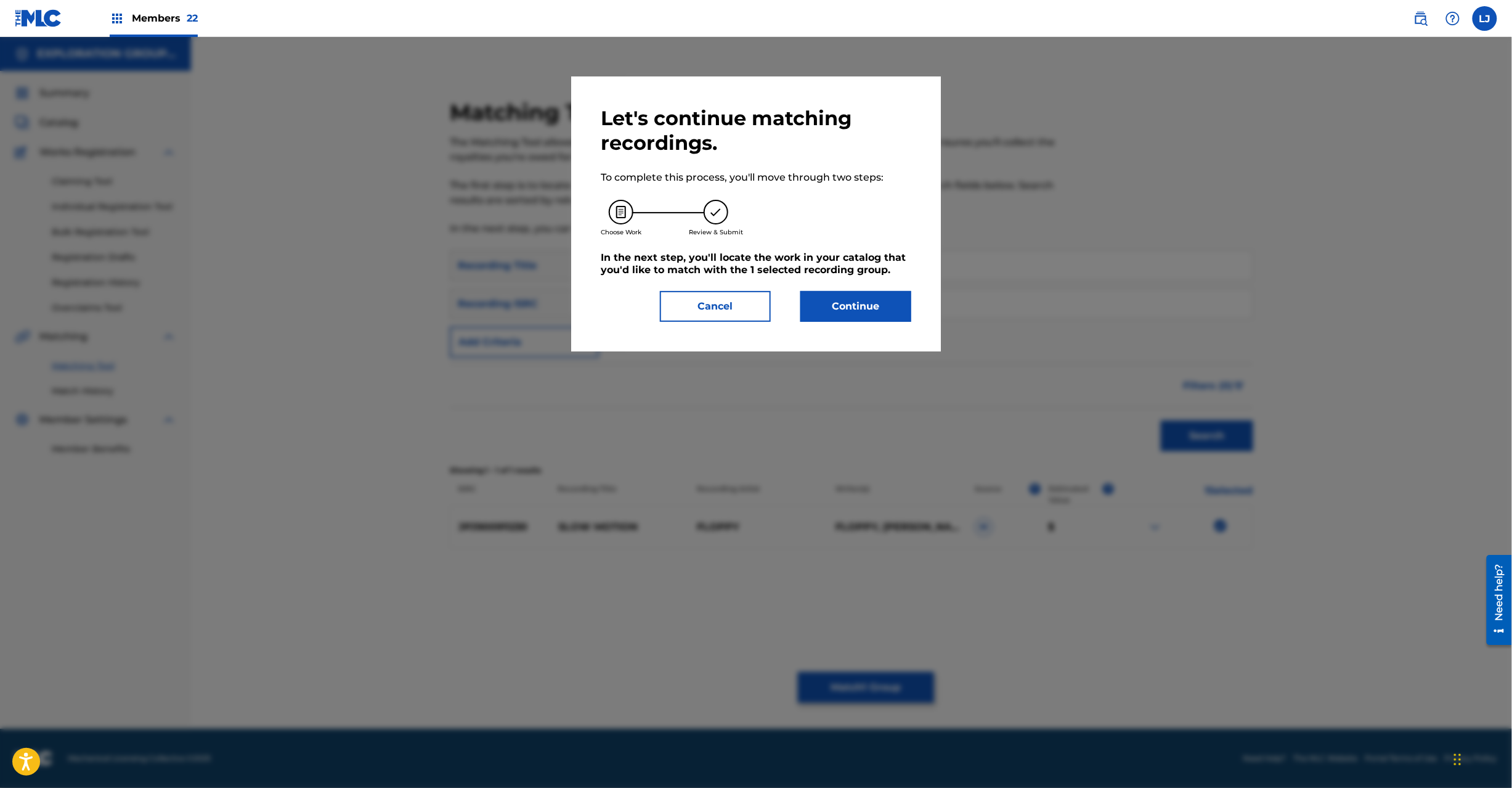
click at [827, 301] on button "Continue" at bounding box center [856, 307] width 111 height 31
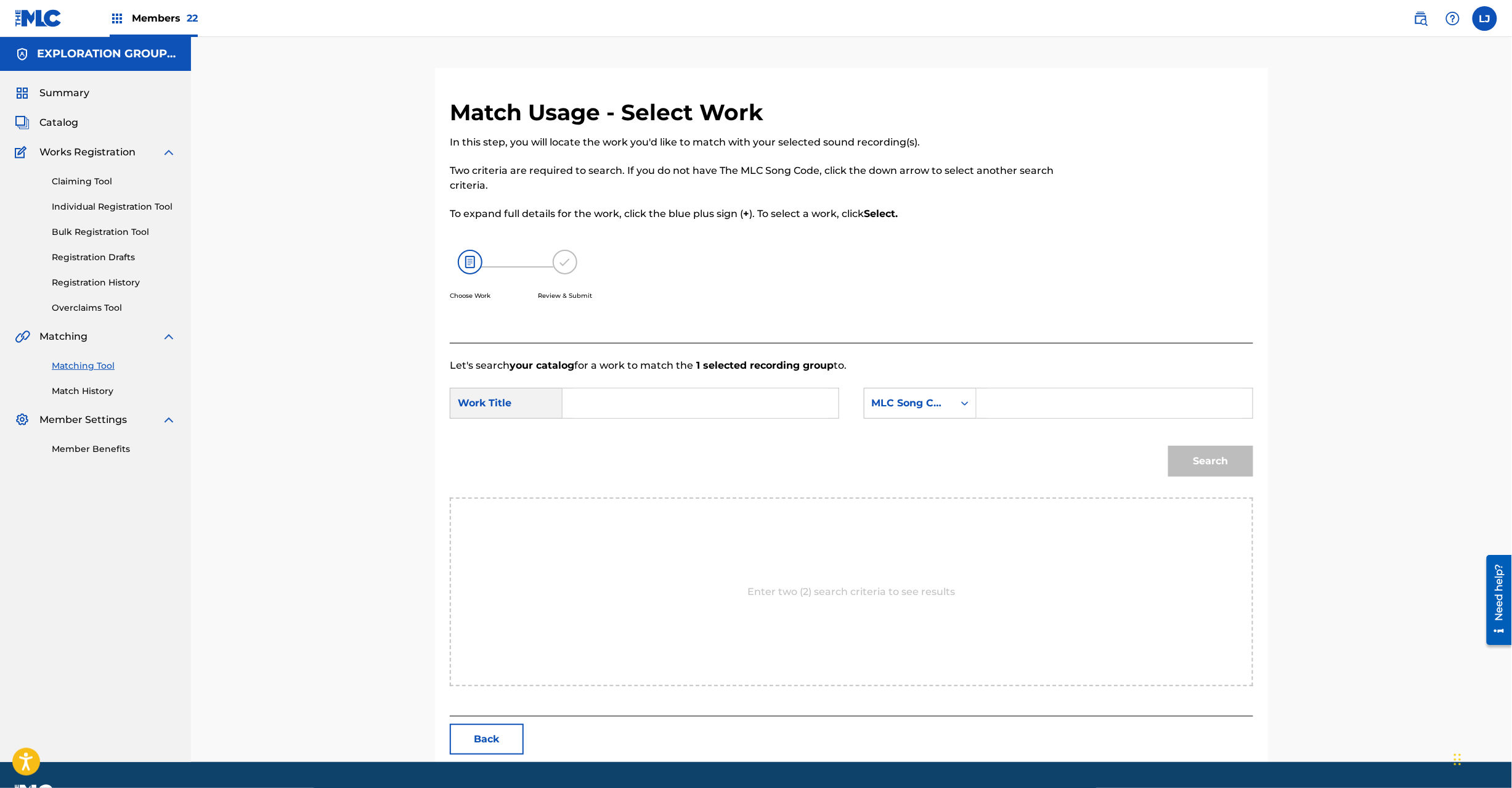
click at [654, 418] on input "Search Form" at bounding box center [701, 403] width 255 height 29
click at [677, 407] on input "Suroo Mooshon SC3D3M" at bounding box center [701, 403] width 255 height 29
type input "Suroo Mooshon"
click at [1012, 395] on input "Search Form" at bounding box center [1115, 403] width 255 height 29
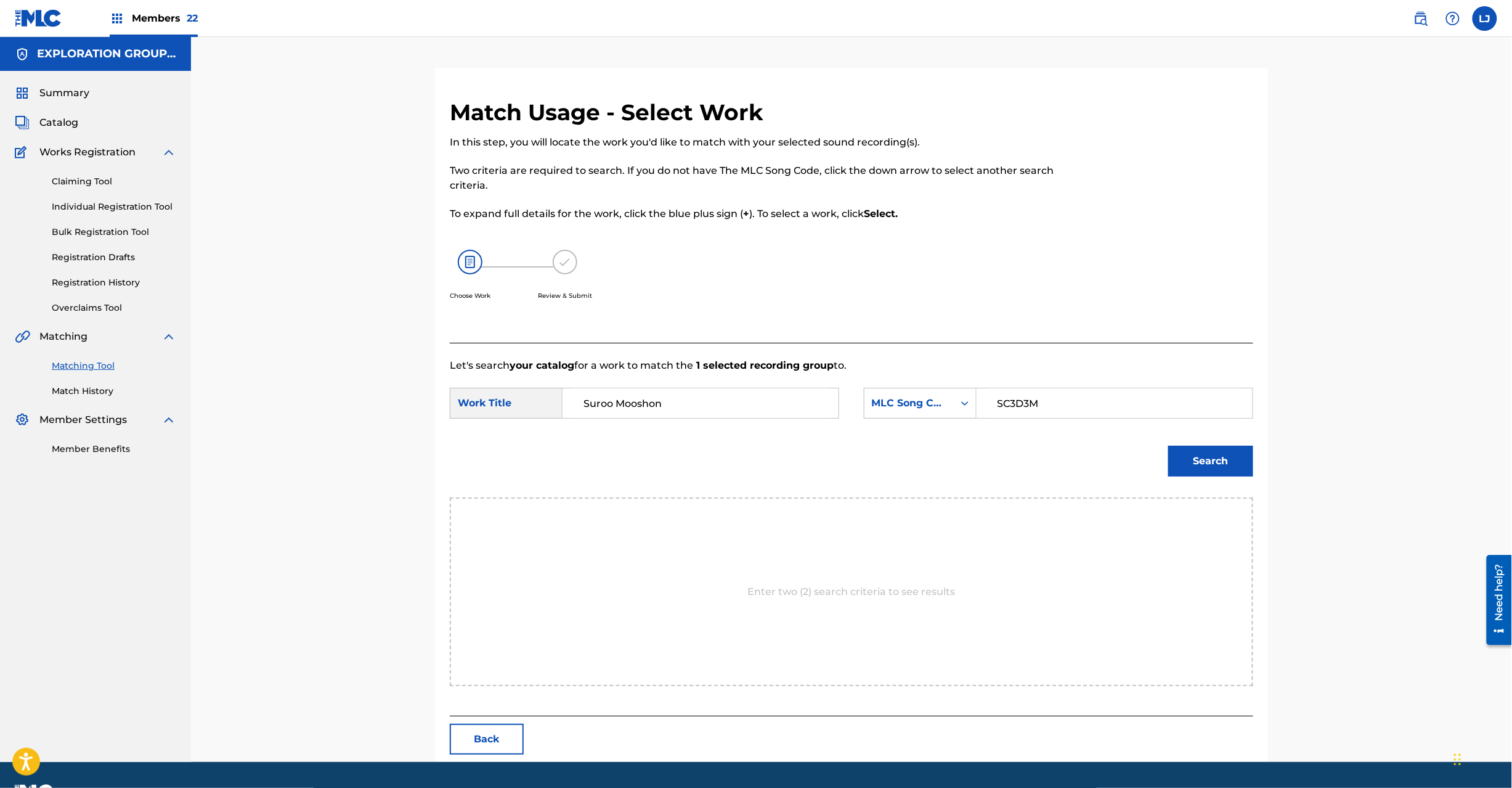
type input "SC3D3M"
click at [1152, 456] on div "Search" at bounding box center [851, 466] width 804 height 64
click at [1225, 470] on button "Search" at bounding box center [1210, 461] width 85 height 31
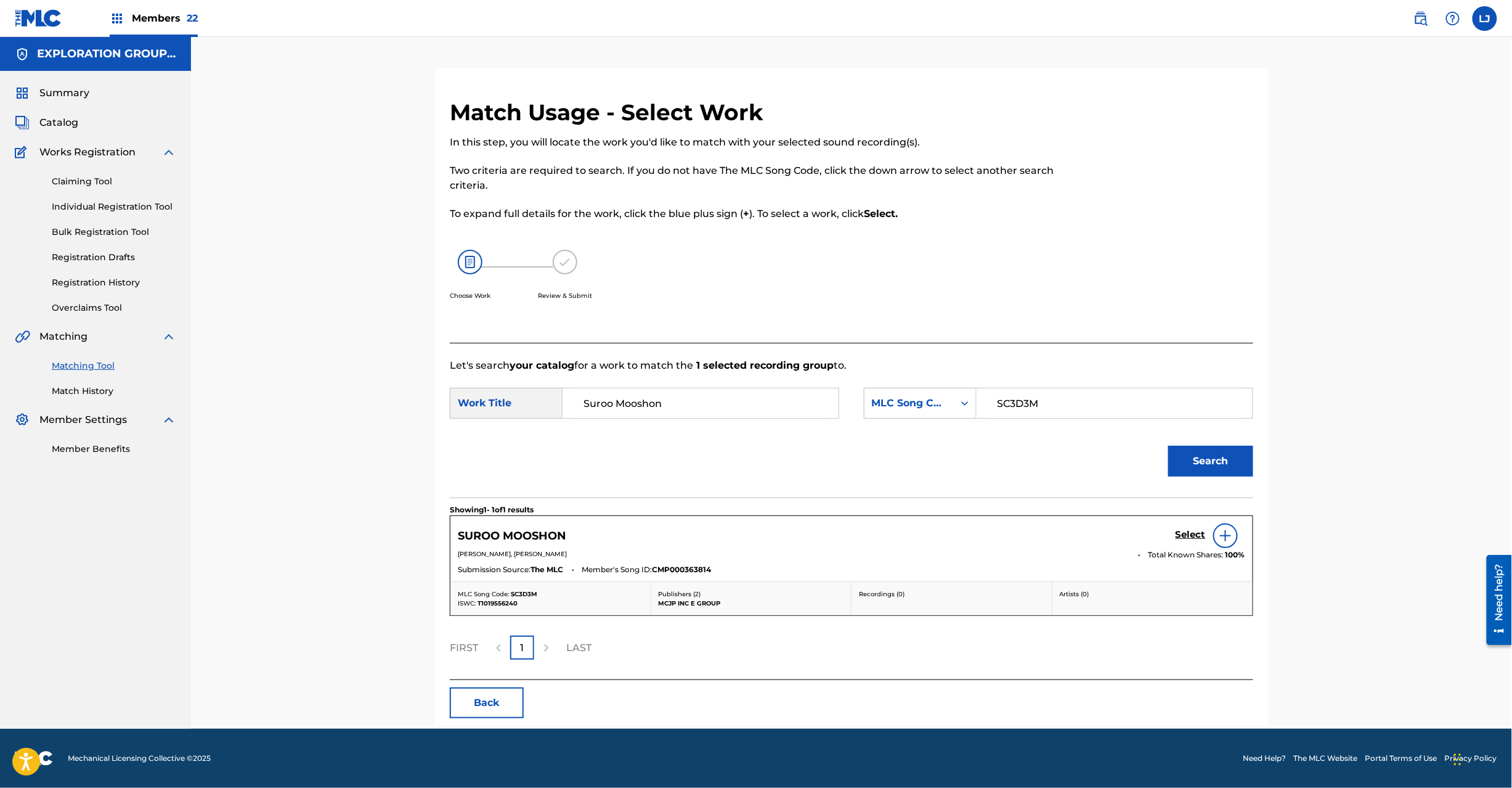
click at [1179, 531] on h5 "Select" at bounding box center [1190, 534] width 30 height 11
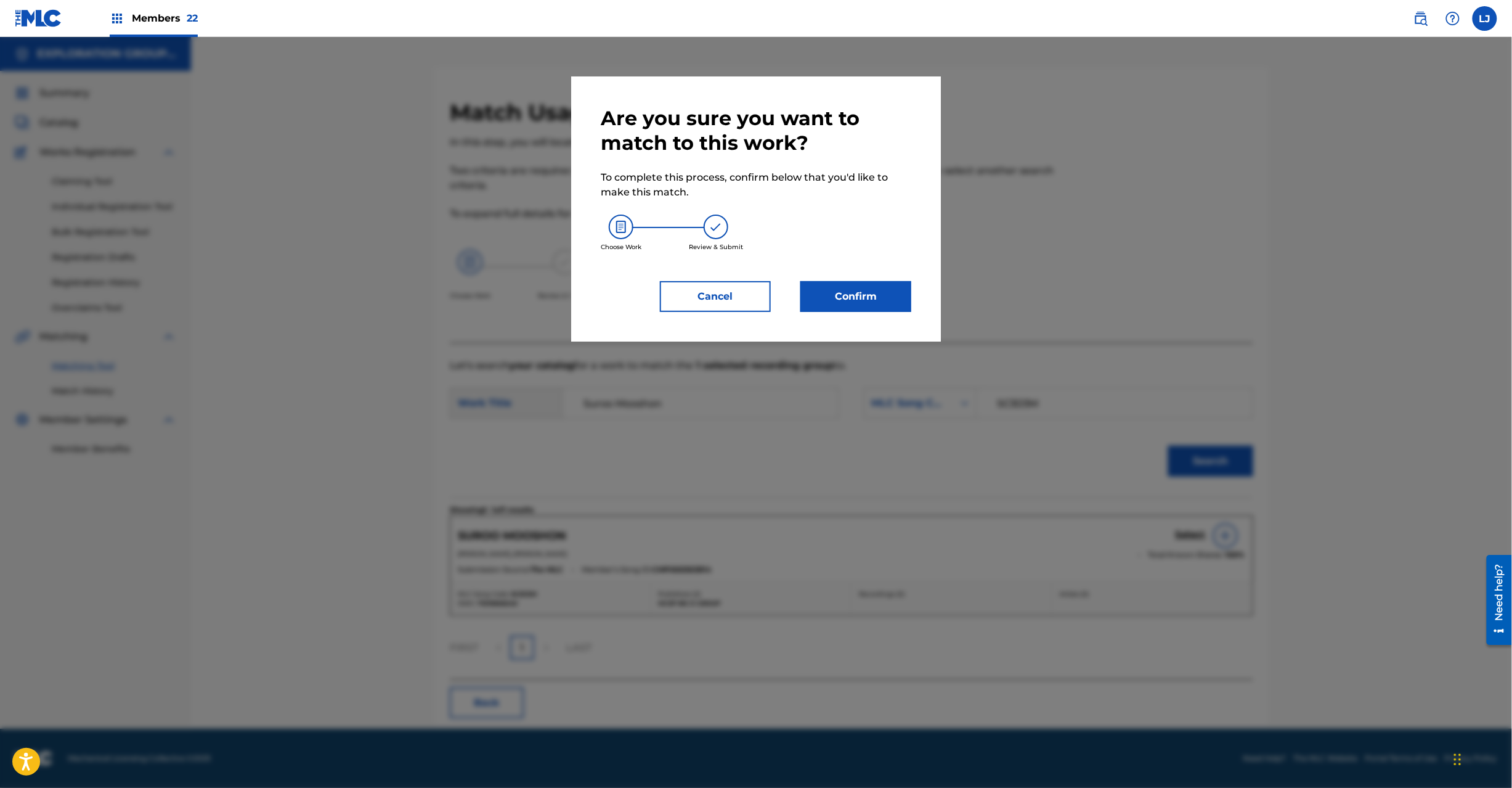
drag, startPoint x: 853, startPoint y: 262, endPoint x: 853, endPoint y: 282, distance: 20.0
click at [853, 267] on div "Are you sure you want to match to this work? To complete this process, confirm …" at bounding box center [756, 209] width 311 height 206
click at [851, 292] on button "Confirm" at bounding box center [856, 296] width 111 height 31
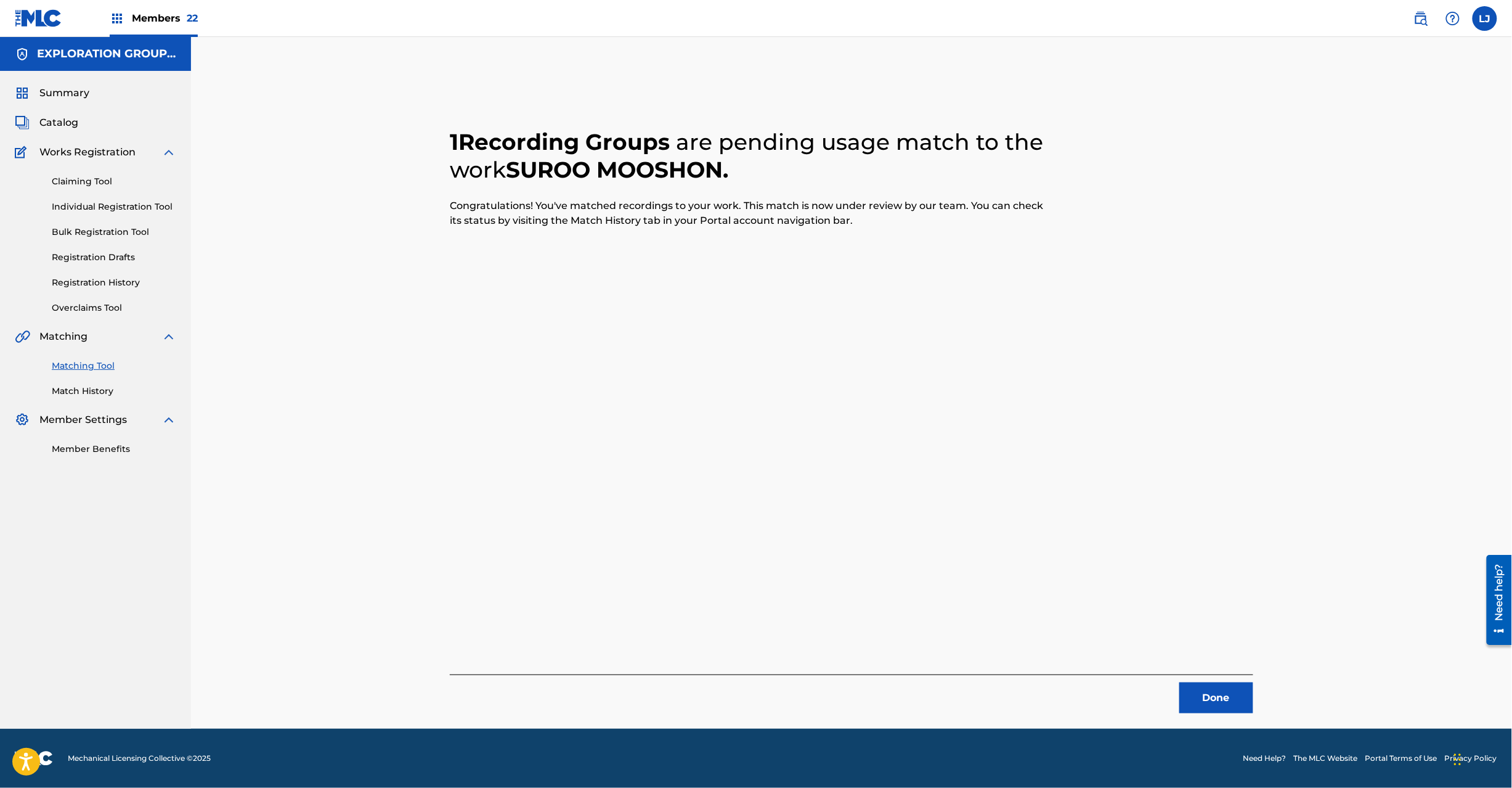
click at [1218, 698] on button "Done" at bounding box center [1216, 698] width 74 height 31
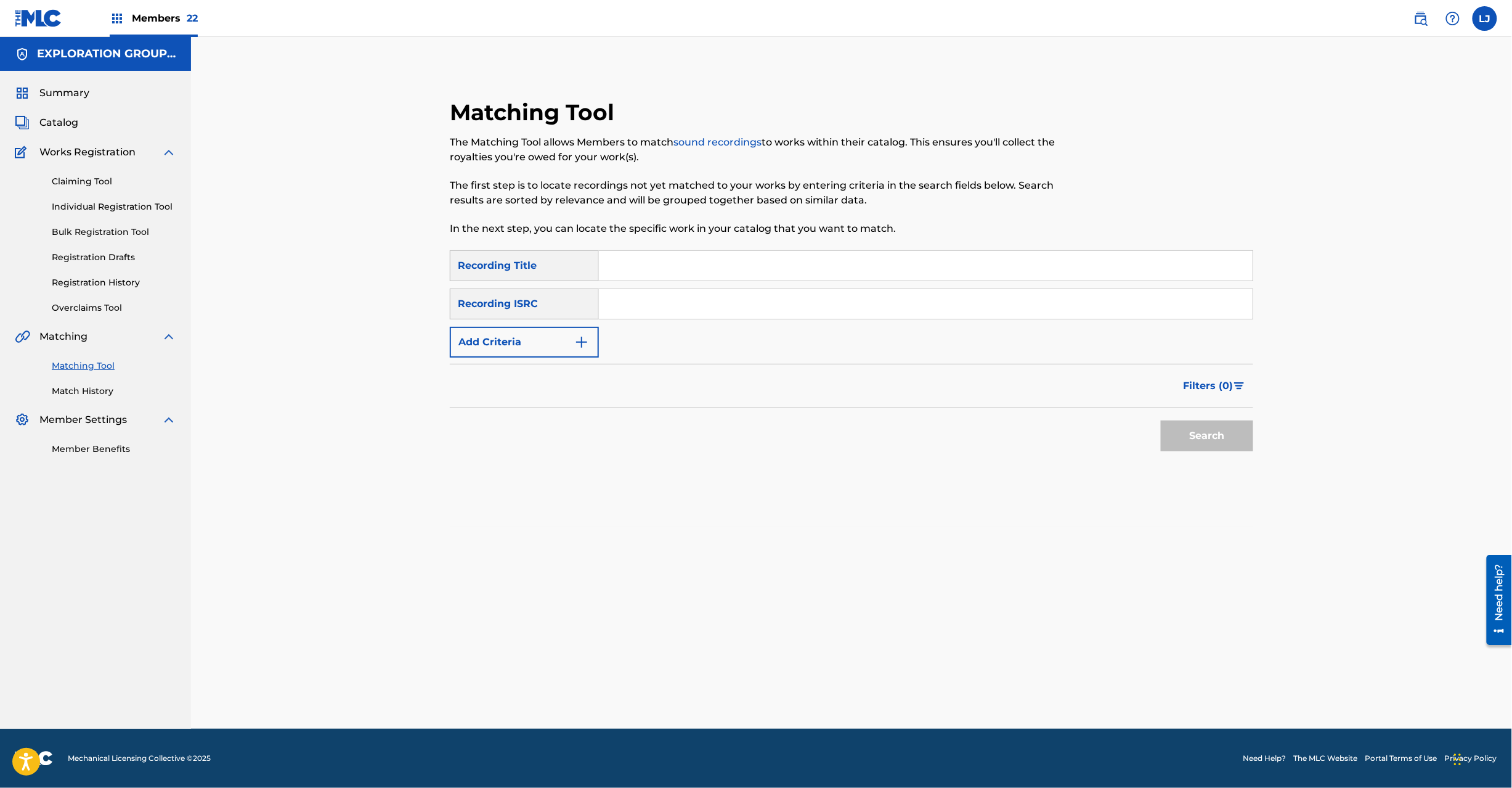
click at [756, 301] on input "Search Form" at bounding box center [925, 304] width 654 height 29
click at [1191, 442] on button "Search" at bounding box center [1207, 436] width 93 height 31
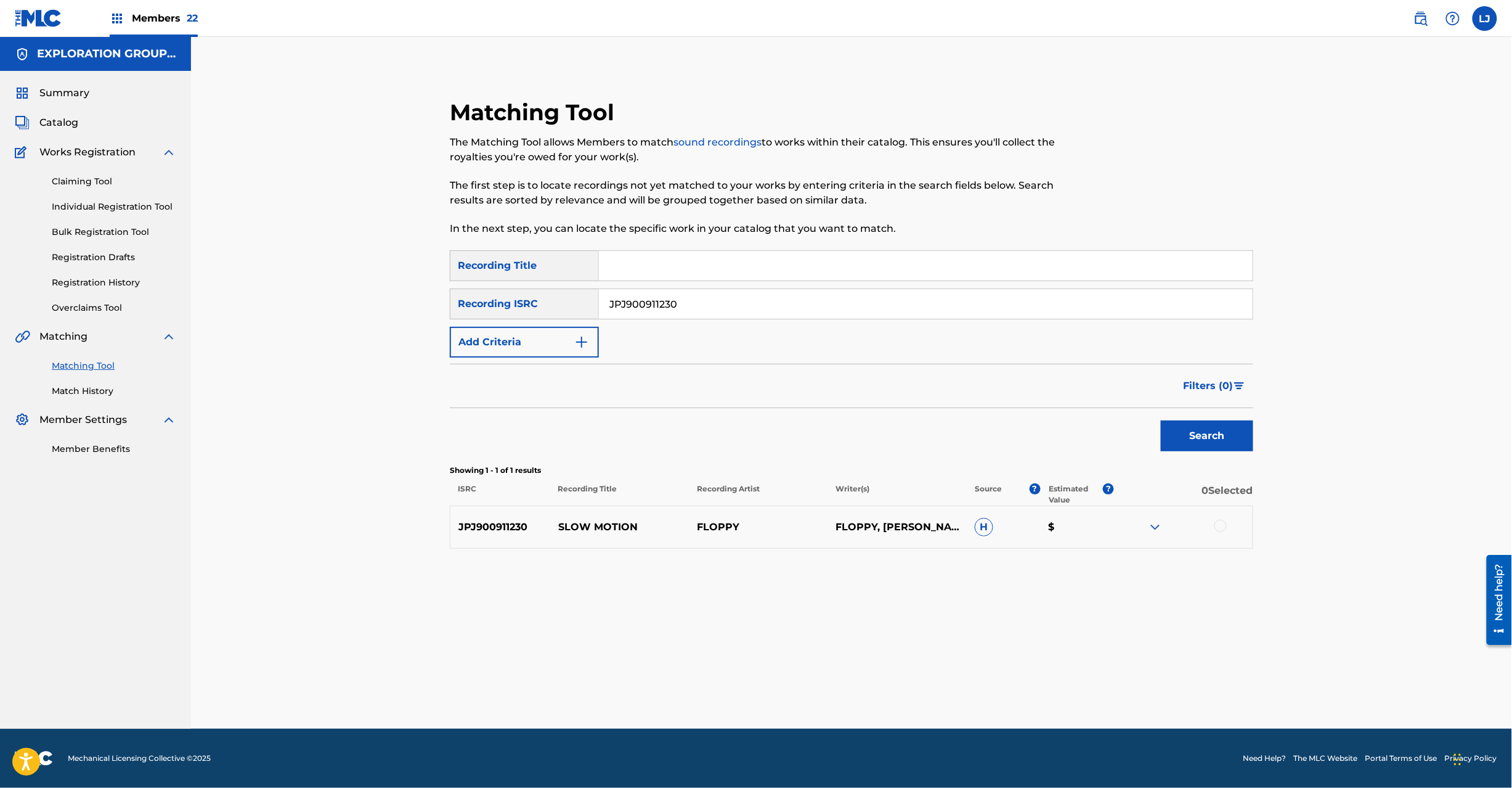
click at [652, 319] on div "SearchWithCriteriafc57ee62-3103-40b7-9081-52edc60af7bd Recording Title SearchWi…" at bounding box center [851, 304] width 804 height 107
click at [659, 307] on input "JPJ900911230" at bounding box center [925, 304] width 654 height 29
click at [1234, 437] on button "Search" at bounding box center [1207, 436] width 93 height 31
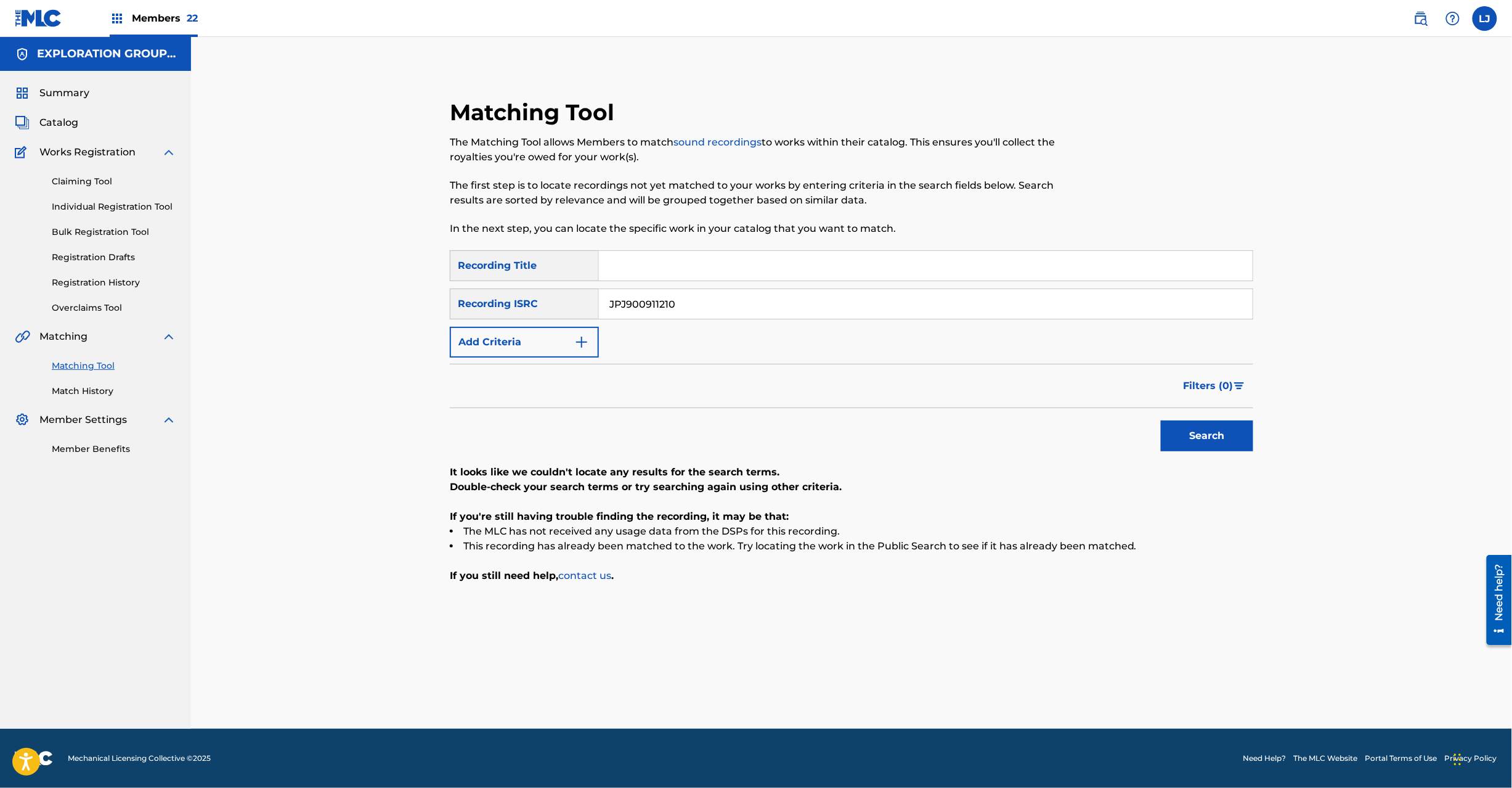
click at [625, 324] on div "SearchWithCriteriafc57ee62-3103-40b7-9081-52edc60af7bd Recording Title SearchWi…" at bounding box center [851, 304] width 804 height 107
click at [641, 303] on input "JPJ900911210" at bounding box center [925, 304] width 654 height 29
click at [1192, 427] on button "Search" at bounding box center [1207, 436] width 93 height 31
click at [748, 309] on input "JPJ900911220" at bounding box center [925, 304] width 654 height 29
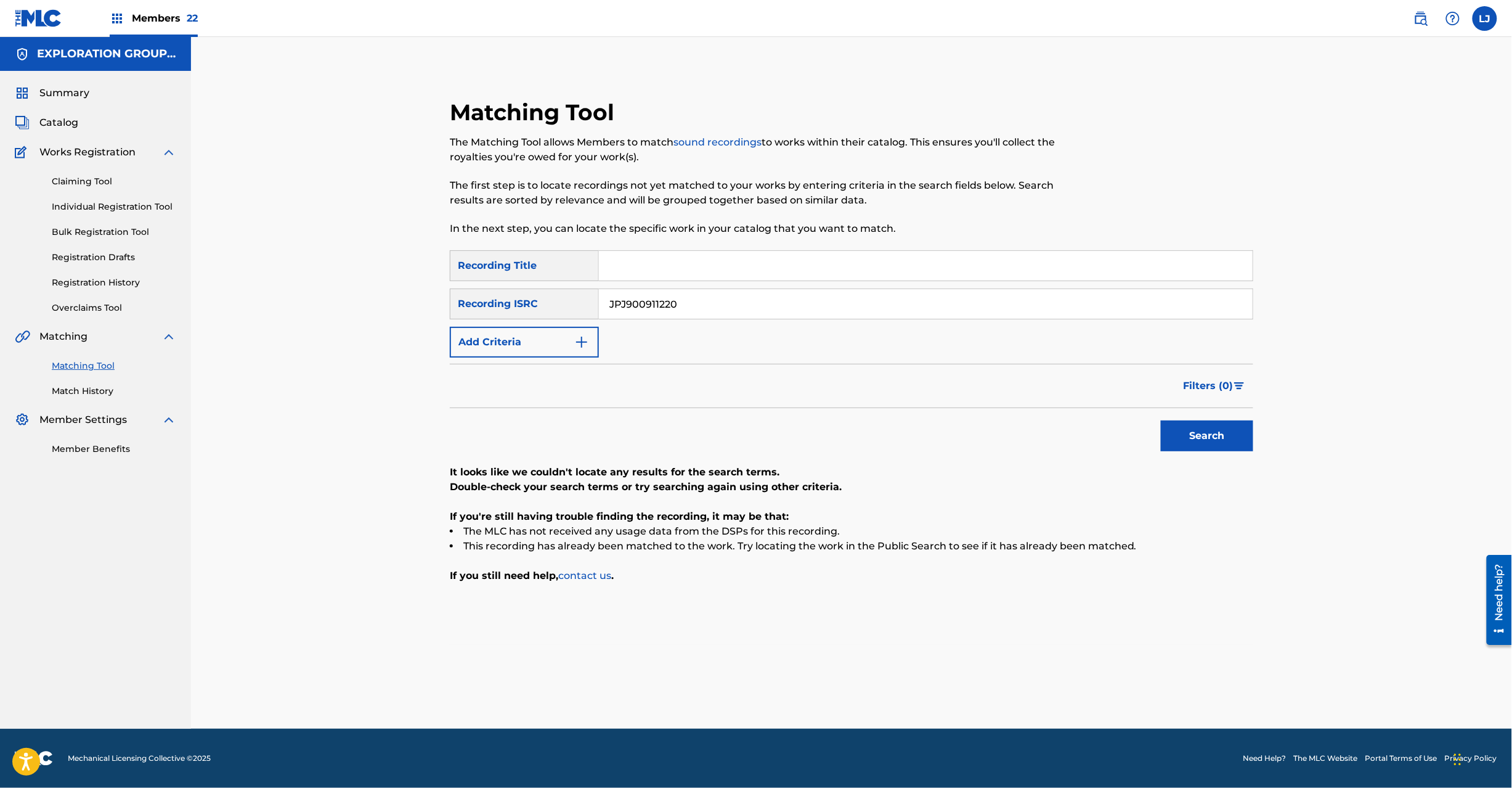
drag, startPoint x: 748, startPoint y: 309, endPoint x: 787, endPoint y: 314, distance: 39.3
click at [748, 308] on input "JPJ900911220" at bounding box center [925, 304] width 654 height 29
click at [1216, 422] on button "Search" at bounding box center [1207, 436] width 93 height 31
click at [730, 294] on input "JPJ900911240" at bounding box center [925, 304] width 654 height 29
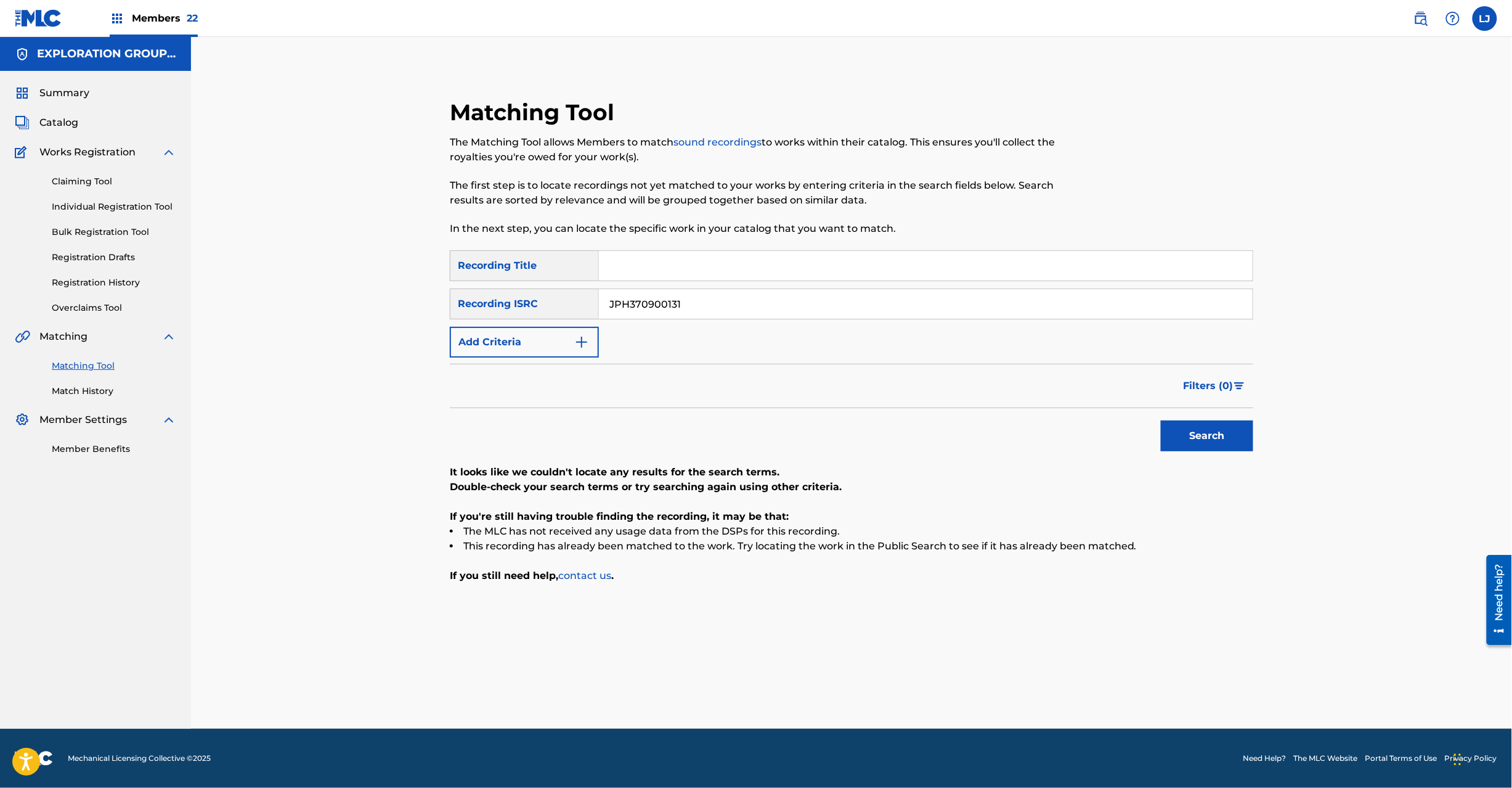
type input "JPH370900131"
click at [1189, 450] on button "Search" at bounding box center [1207, 436] width 93 height 31
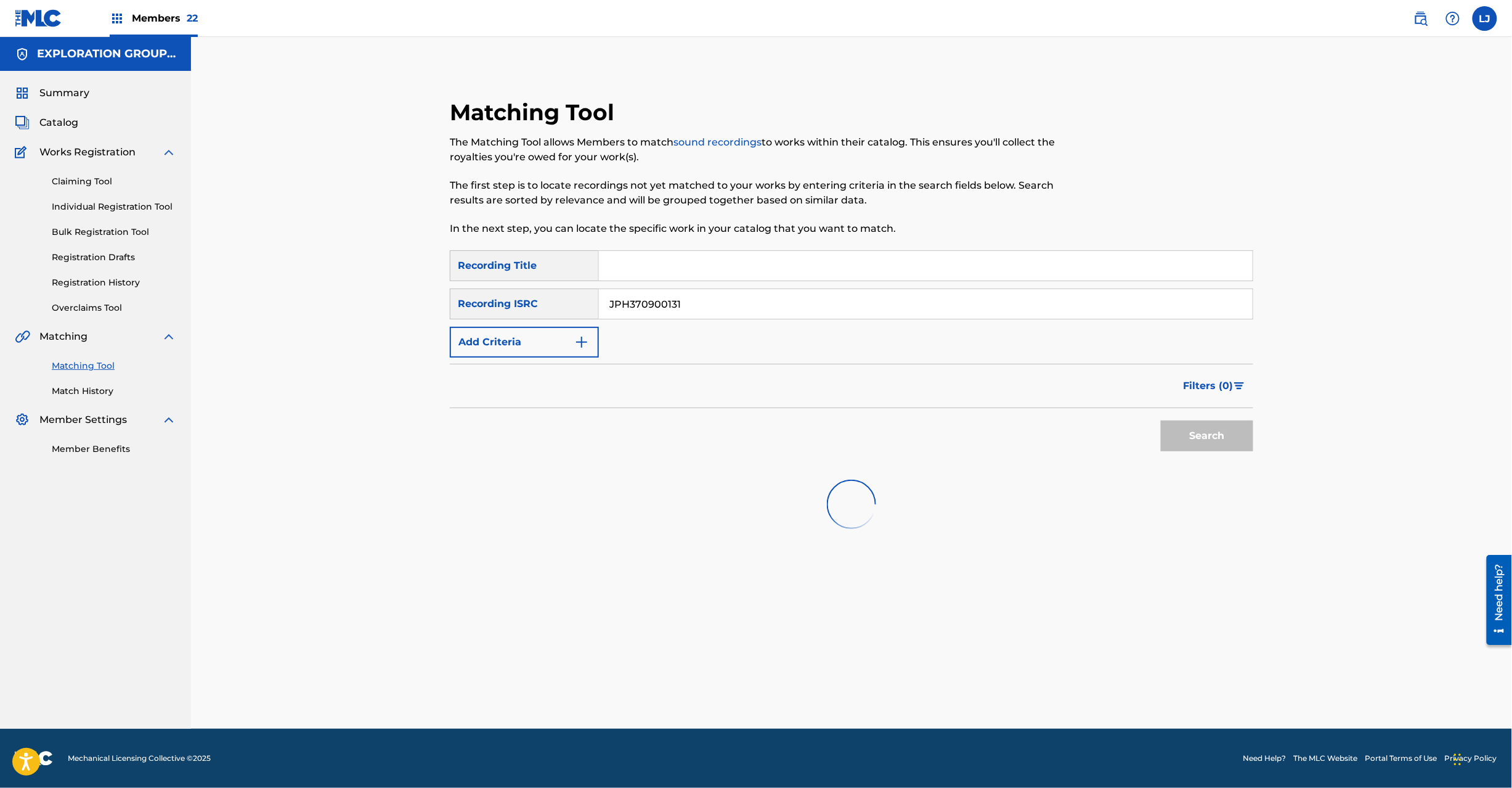
click at [1192, 439] on div "Search" at bounding box center [1204, 432] width 98 height 49
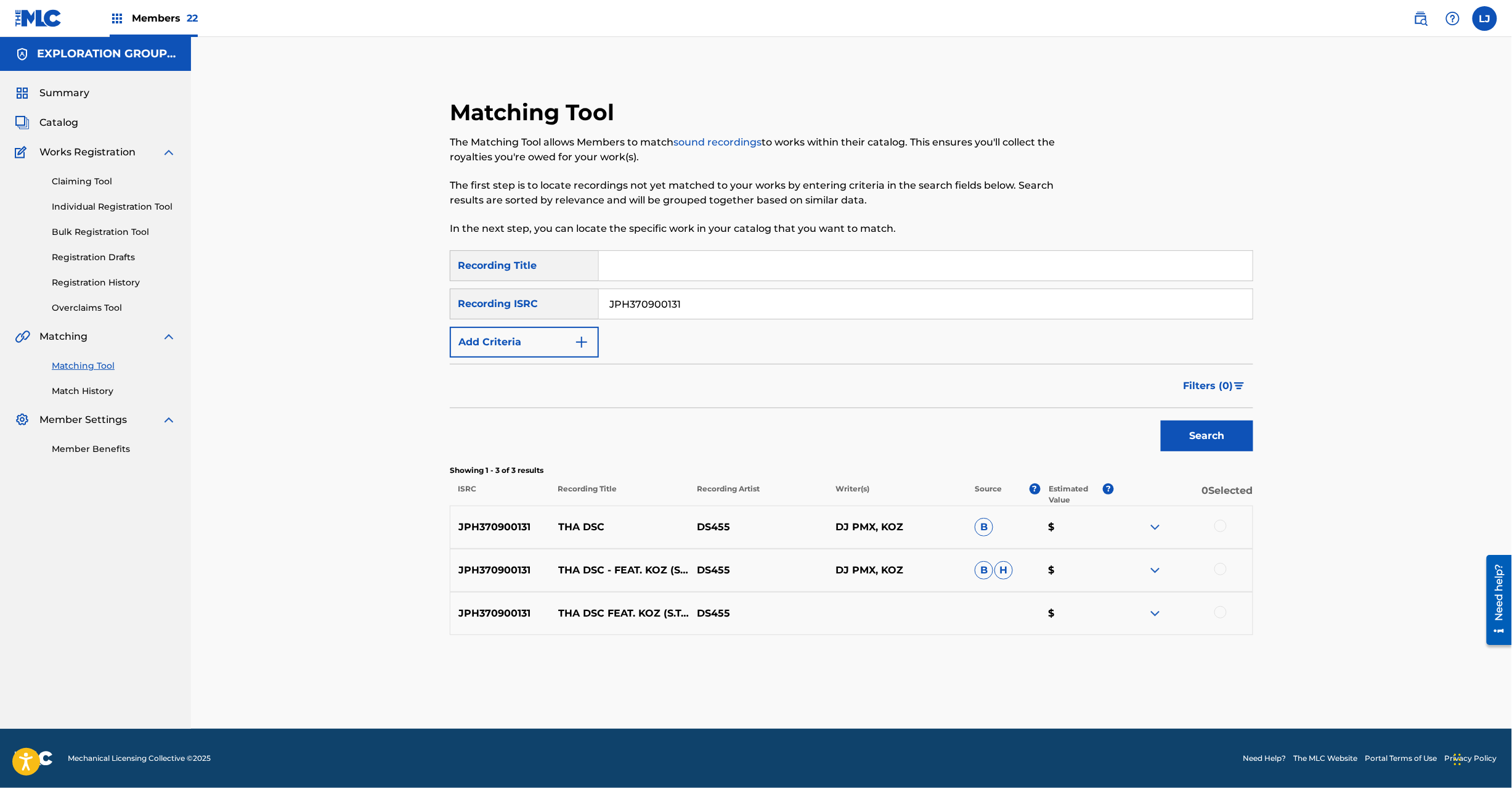
click at [1221, 534] on div at bounding box center [1183, 527] width 138 height 15
click at [1225, 570] on div at bounding box center [1220, 568] width 12 height 12
click at [1218, 531] on div at bounding box center [1220, 526] width 12 height 12
click at [1219, 606] on div at bounding box center [1183, 613] width 138 height 15
click at [1219, 610] on div at bounding box center [1220, 612] width 12 height 12
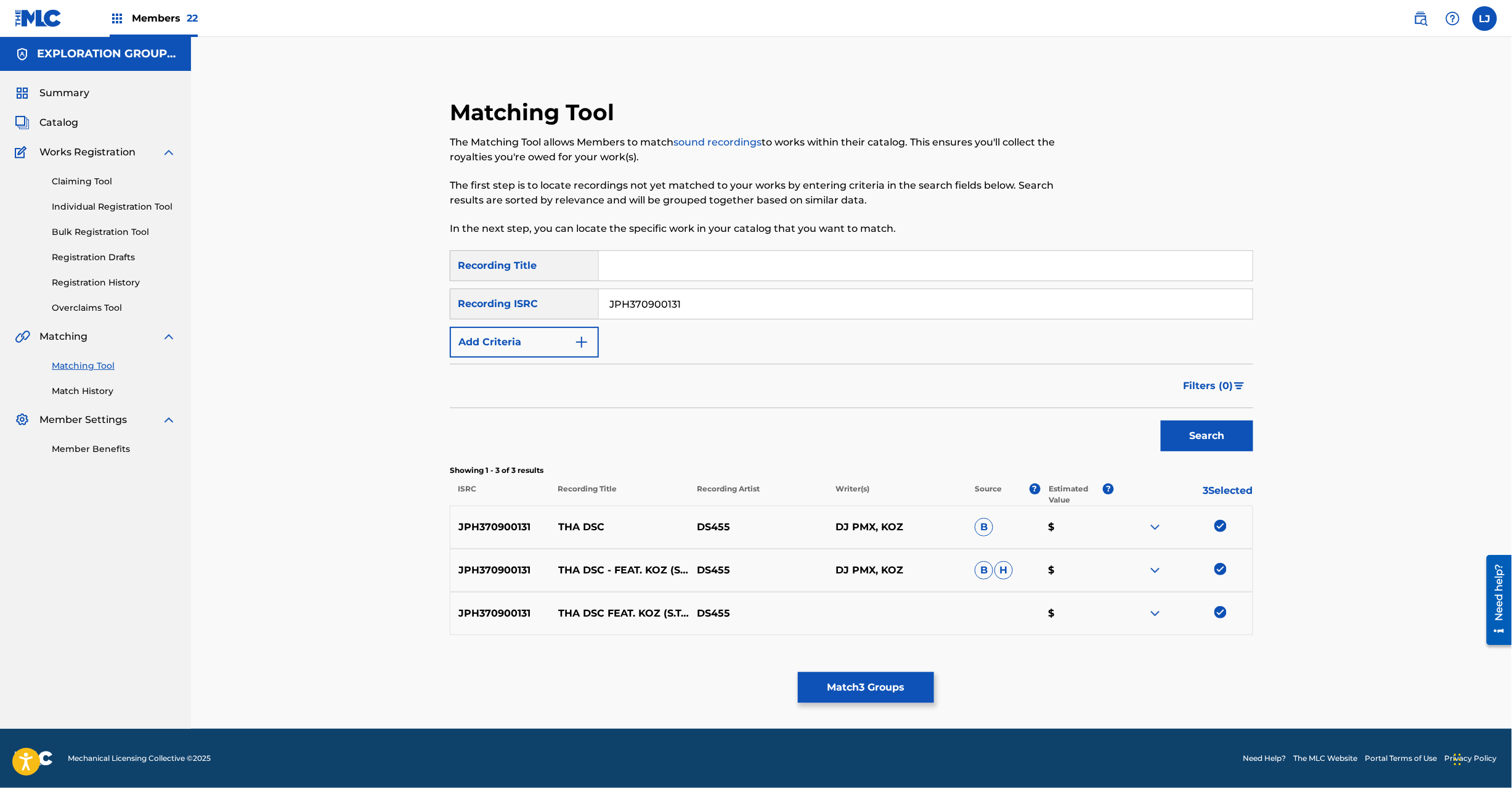
click at [894, 685] on button "Match 3 Groups" at bounding box center [865, 687] width 136 height 31
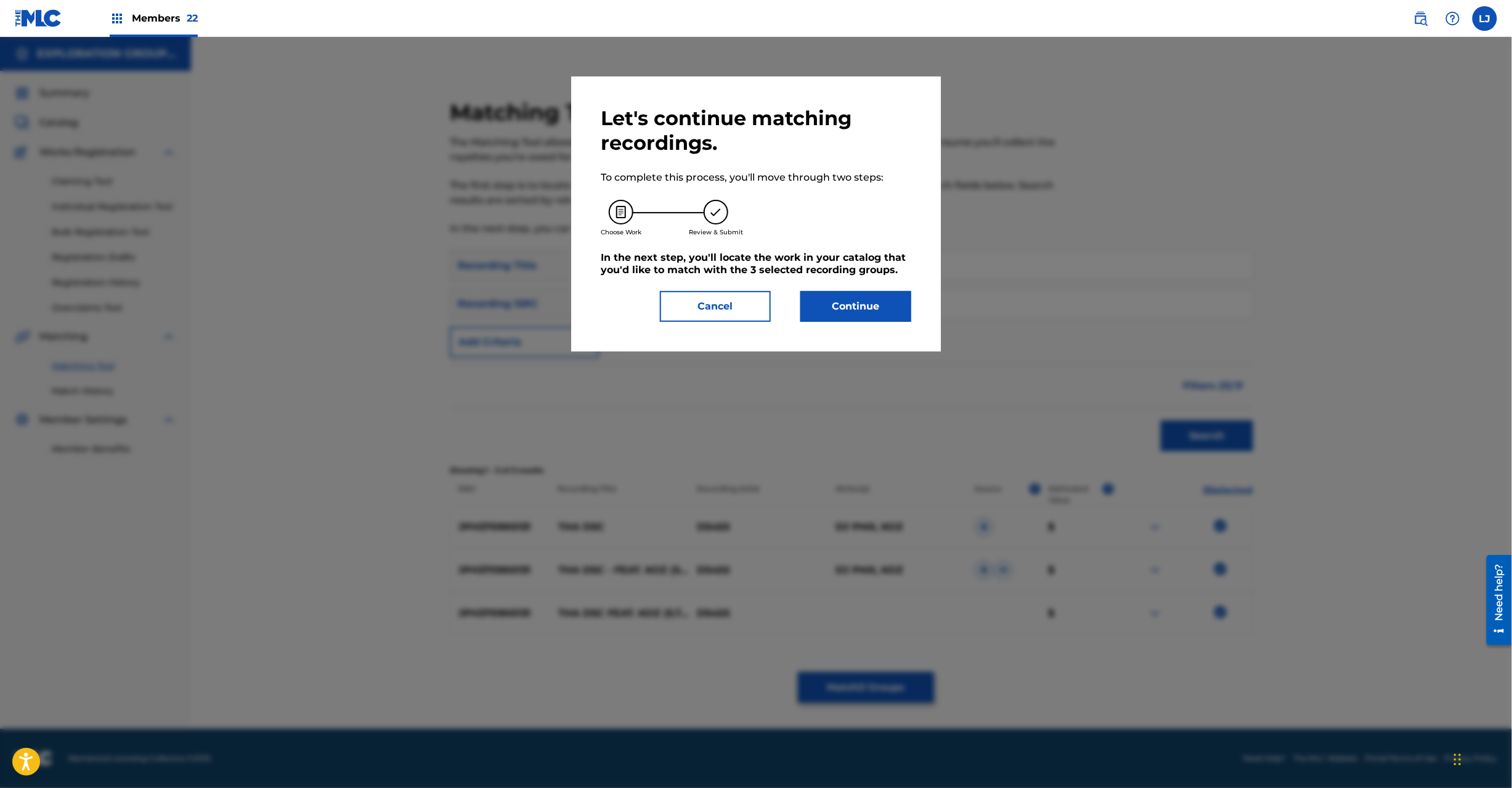
click at [846, 311] on button "Continue" at bounding box center [856, 307] width 111 height 31
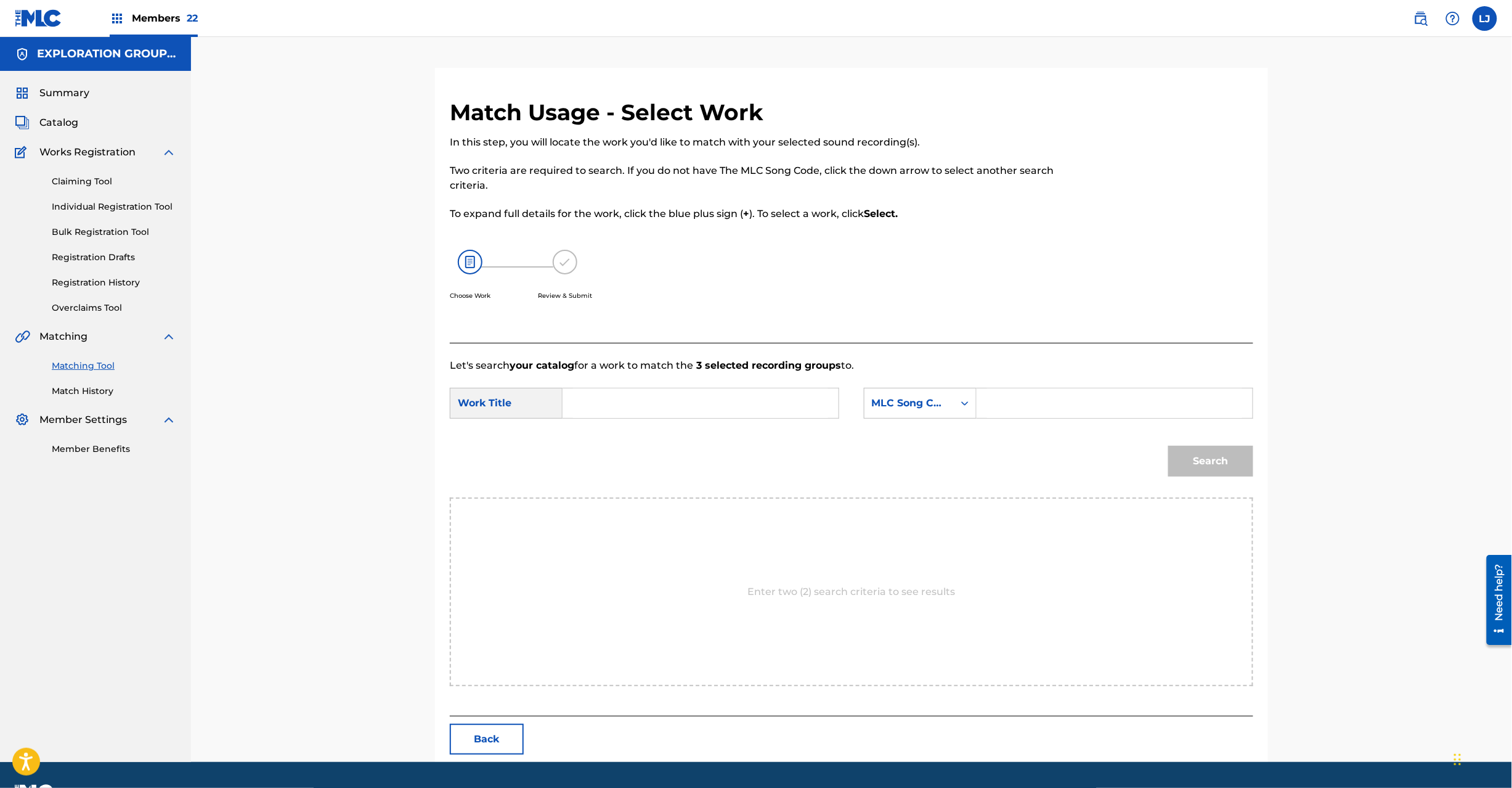
click at [715, 405] on input "Search Form" at bounding box center [701, 403] width 255 height 29
click at [758, 403] on input "Dsc Feat.[PERSON_NAME](S.T.M) Tha DB83IN" at bounding box center [701, 403] width 255 height 29
type input "Dsc Feat.[PERSON_NAME](S.T.M) Tha"
click at [1056, 384] on form "SearchWithCriteria6acdd38f-74a1-4b78-a7f8-c540f36d6193 Work Title Dsc Feat.Koz(…" at bounding box center [851, 435] width 804 height 125
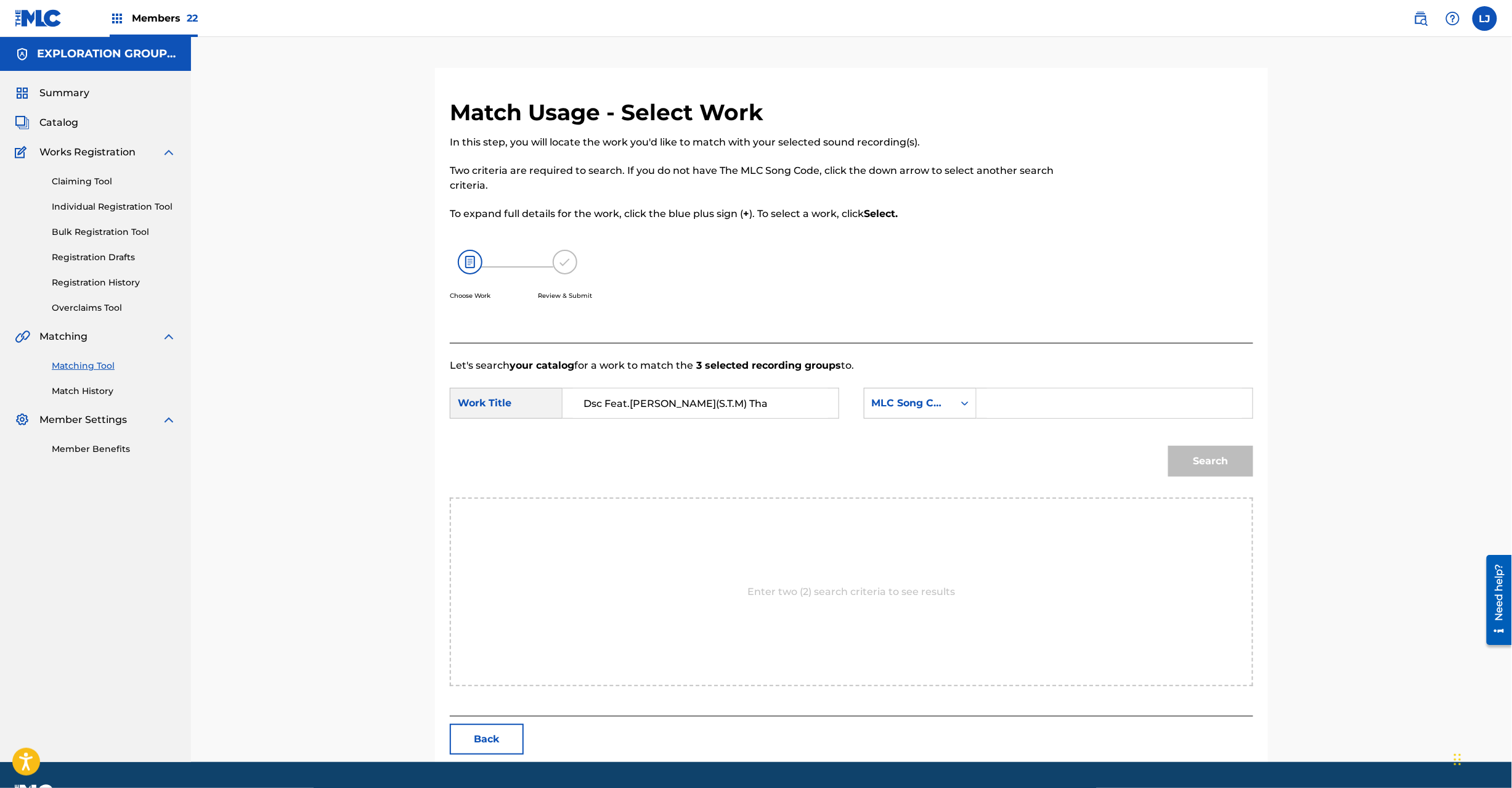
click at [1055, 400] on input "Search Form" at bounding box center [1115, 403] width 255 height 29
type input "DB83IN"
click at [1211, 464] on button "Search" at bounding box center [1210, 461] width 85 height 31
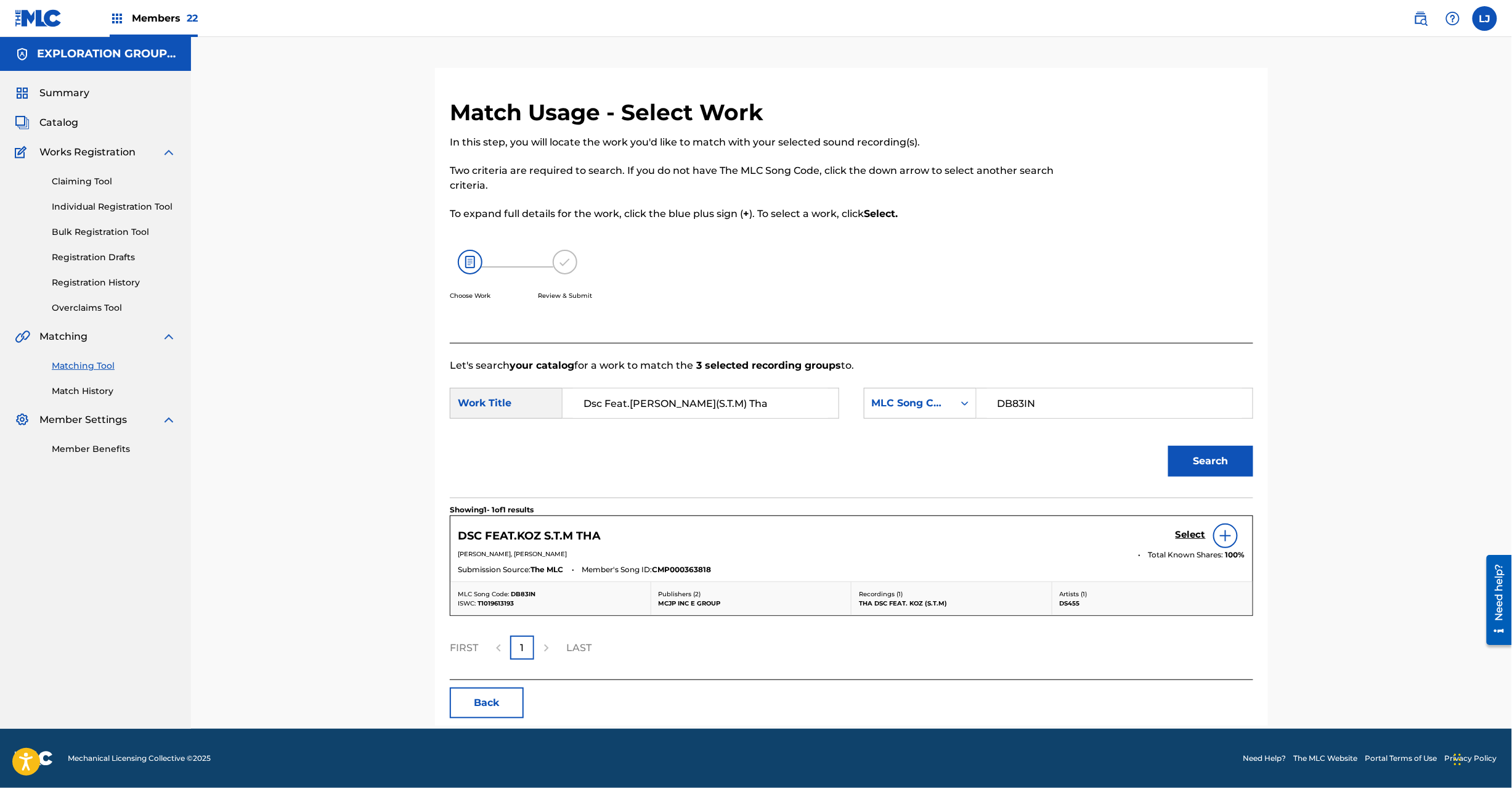
click at [1184, 536] on h5 "Select" at bounding box center [1190, 534] width 30 height 11
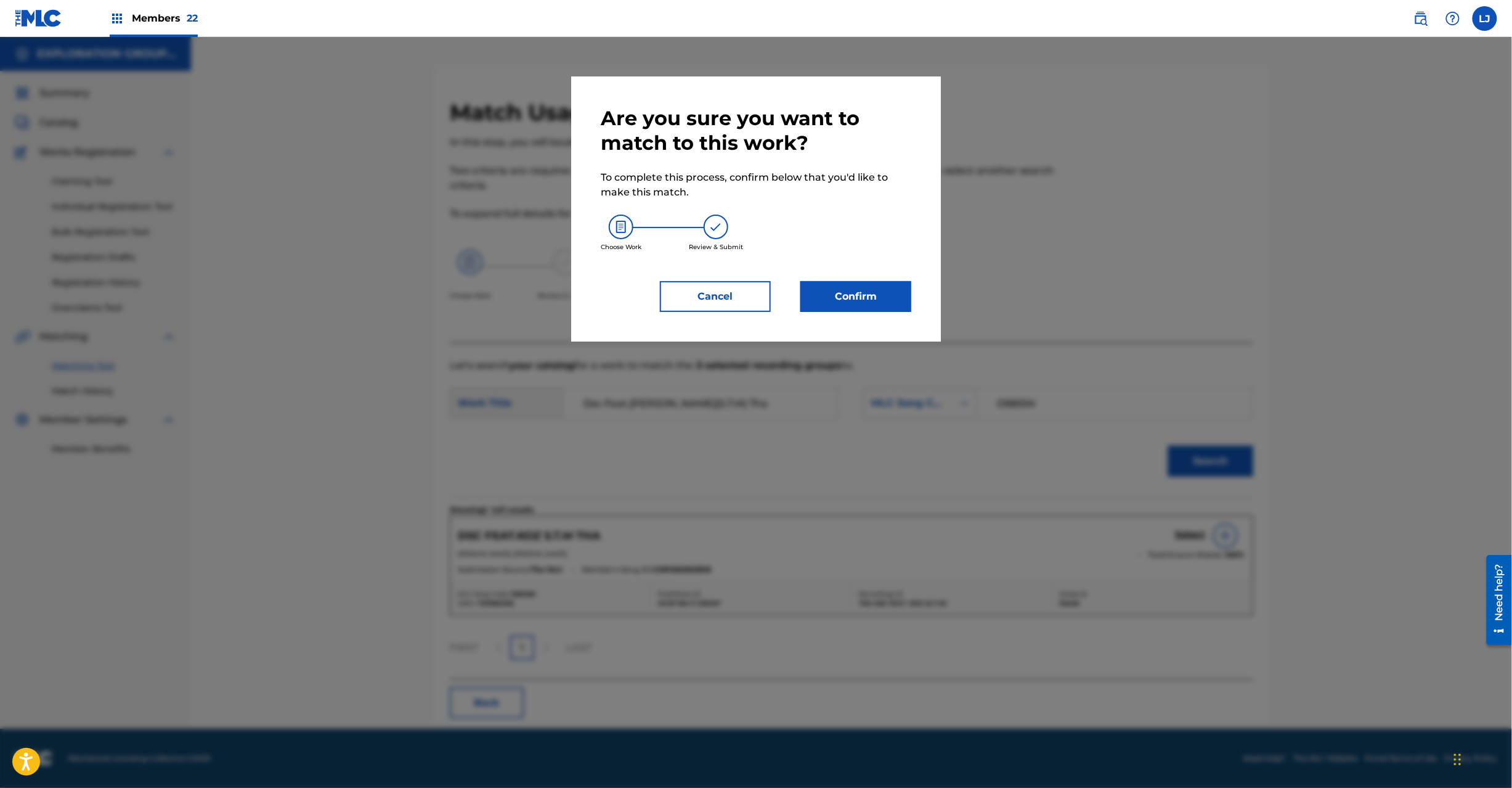
click at [881, 316] on div "Are you sure you want to match to this work? To complete this process, confirm …" at bounding box center [756, 209] width 370 height 265
click at [866, 294] on button "Confirm" at bounding box center [856, 296] width 111 height 31
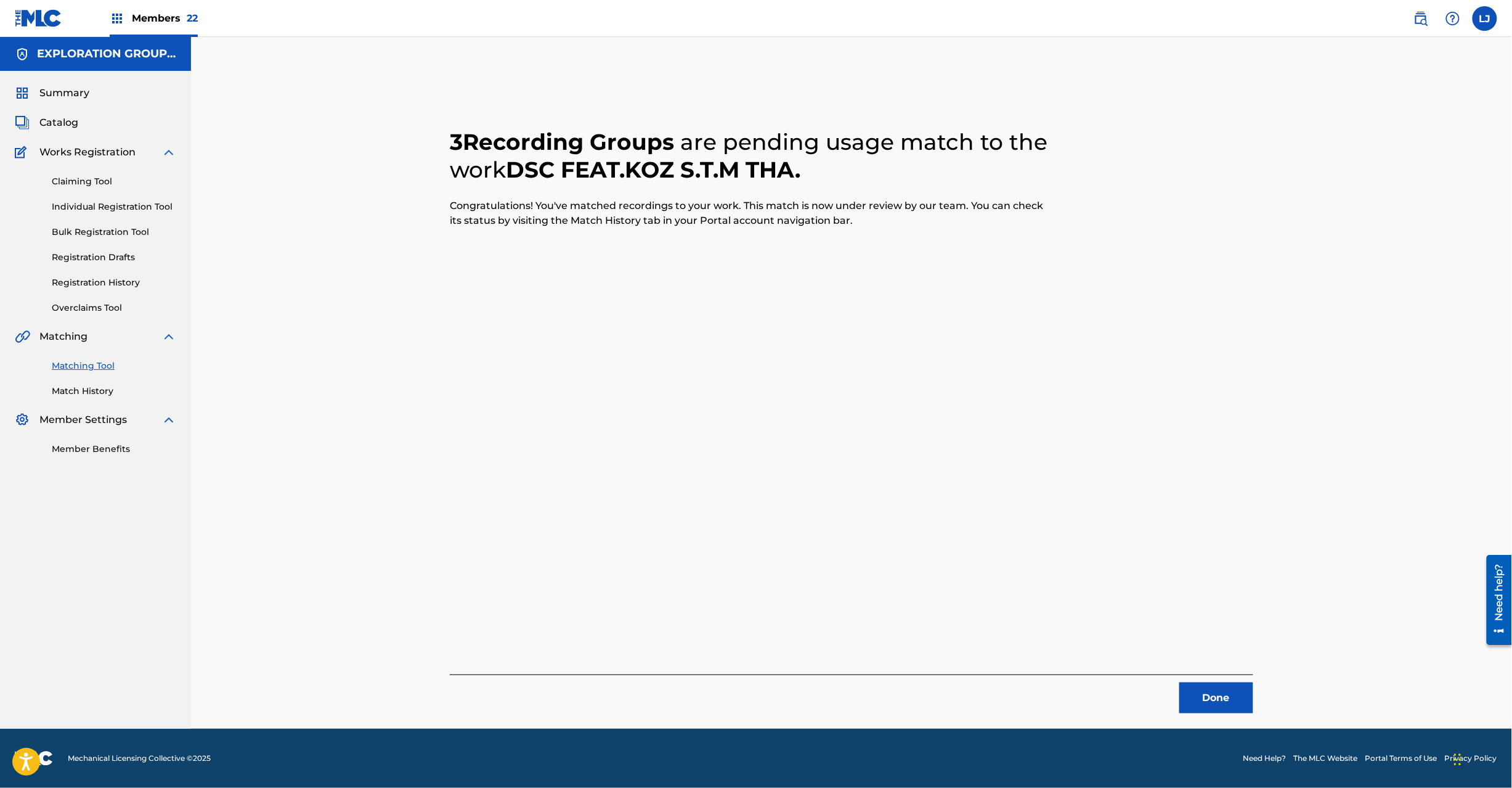
click at [1219, 702] on button "Done" at bounding box center [1216, 698] width 74 height 31
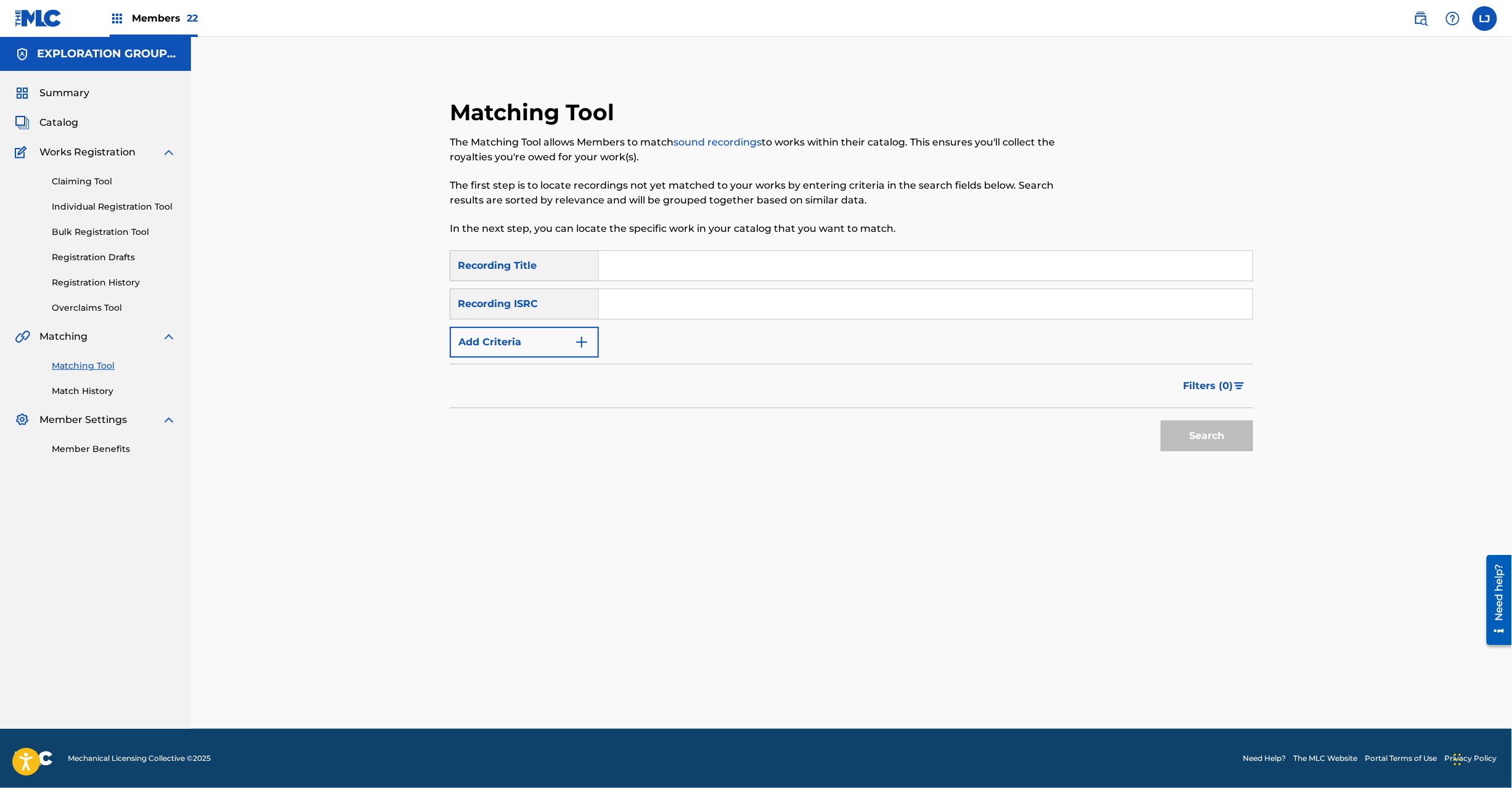
click at [658, 314] on input "Search Form" at bounding box center [925, 304] width 654 height 29
type input "JPH371200322"
click at [1222, 427] on button "Search" at bounding box center [1207, 436] width 93 height 31
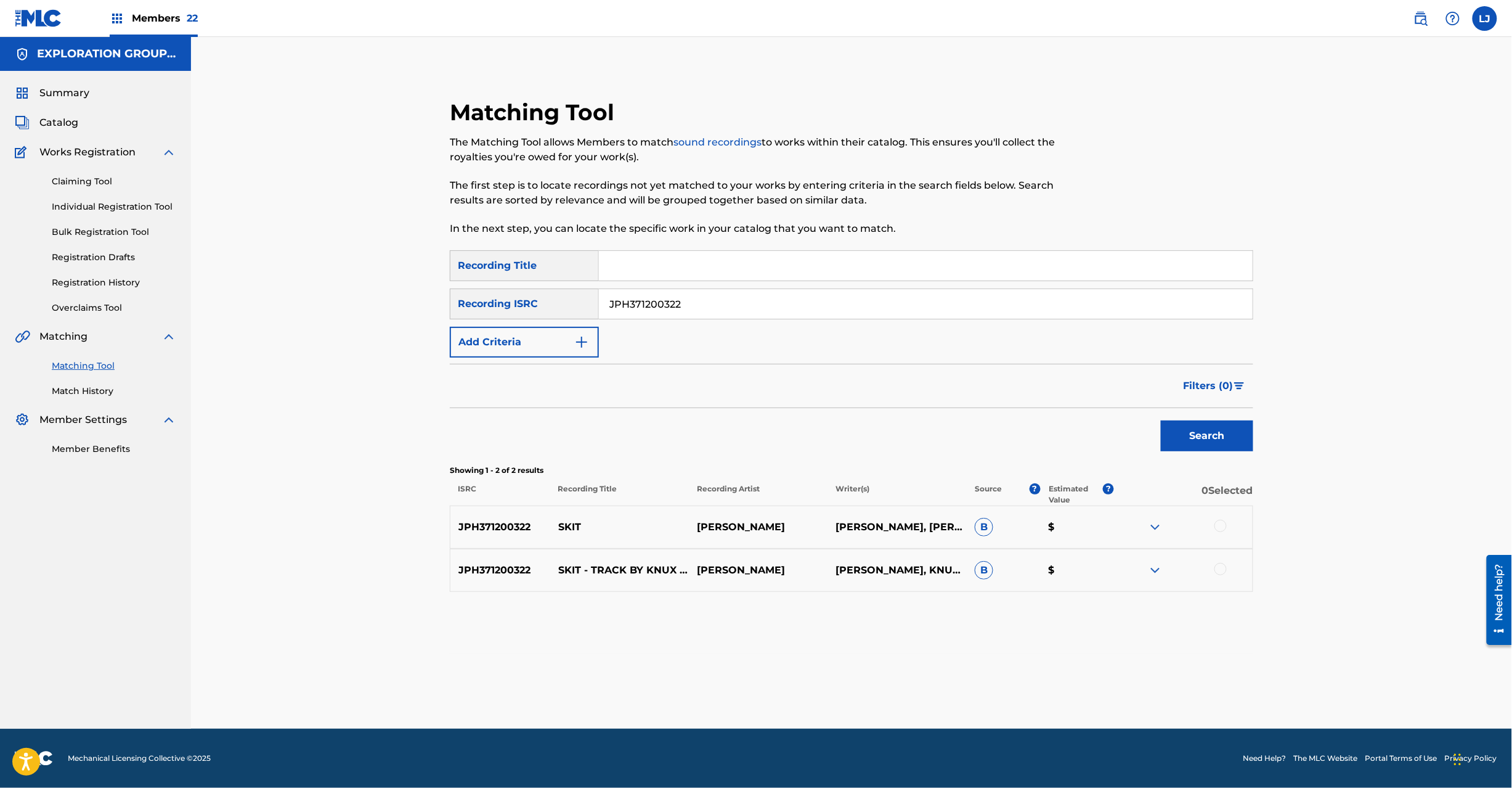
click at [1218, 522] on div at bounding box center [1220, 526] width 12 height 12
click at [1220, 577] on div at bounding box center [1183, 570] width 138 height 15
click at [1220, 568] on div at bounding box center [1220, 568] width 12 height 12
click at [846, 681] on button "Match 2 Groups" at bounding box center [865, 687] width 136 height 31
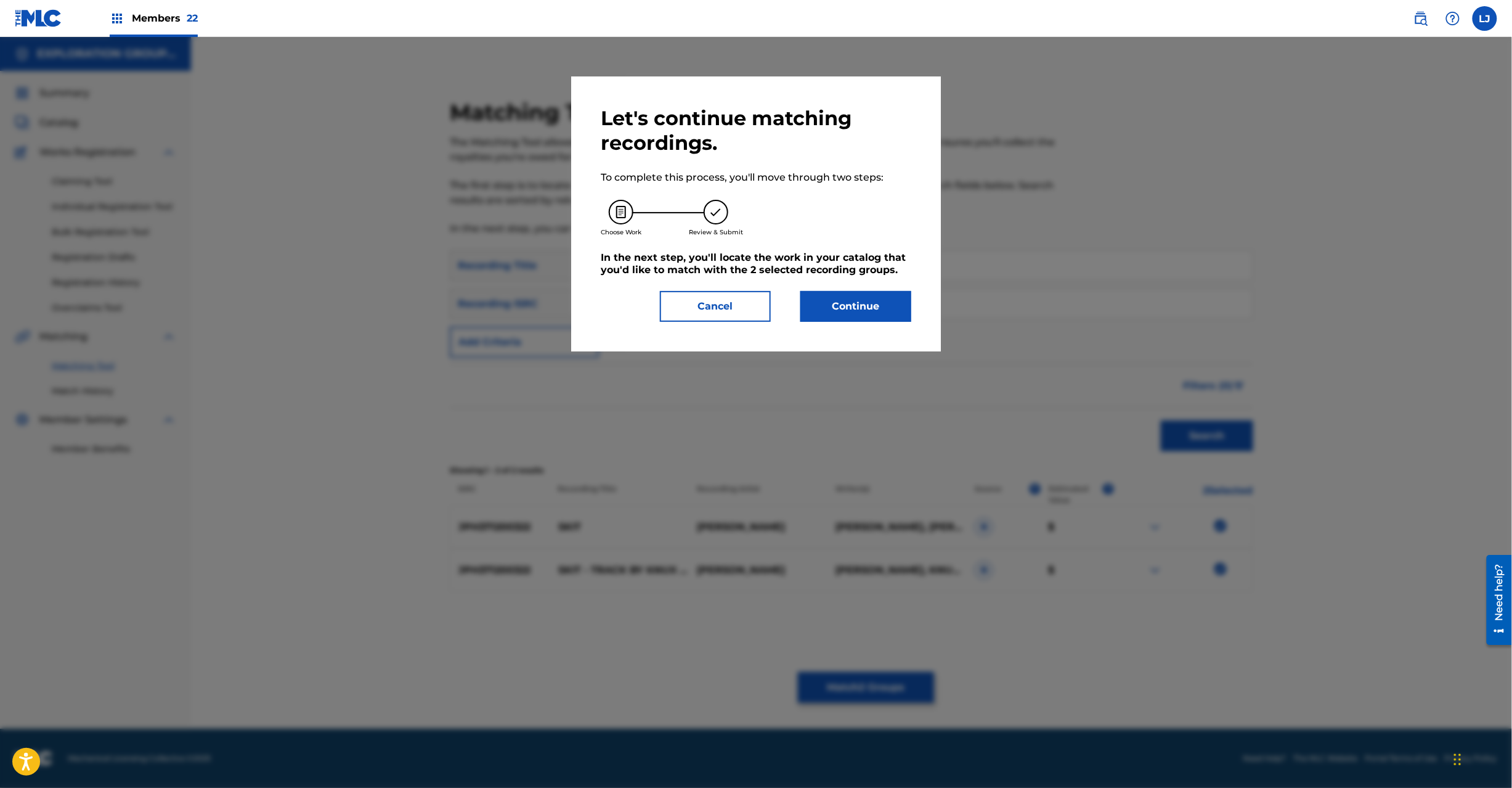
click at [863, 312] on button "Continue" at bounding box center [856, 307] width 111 height 31
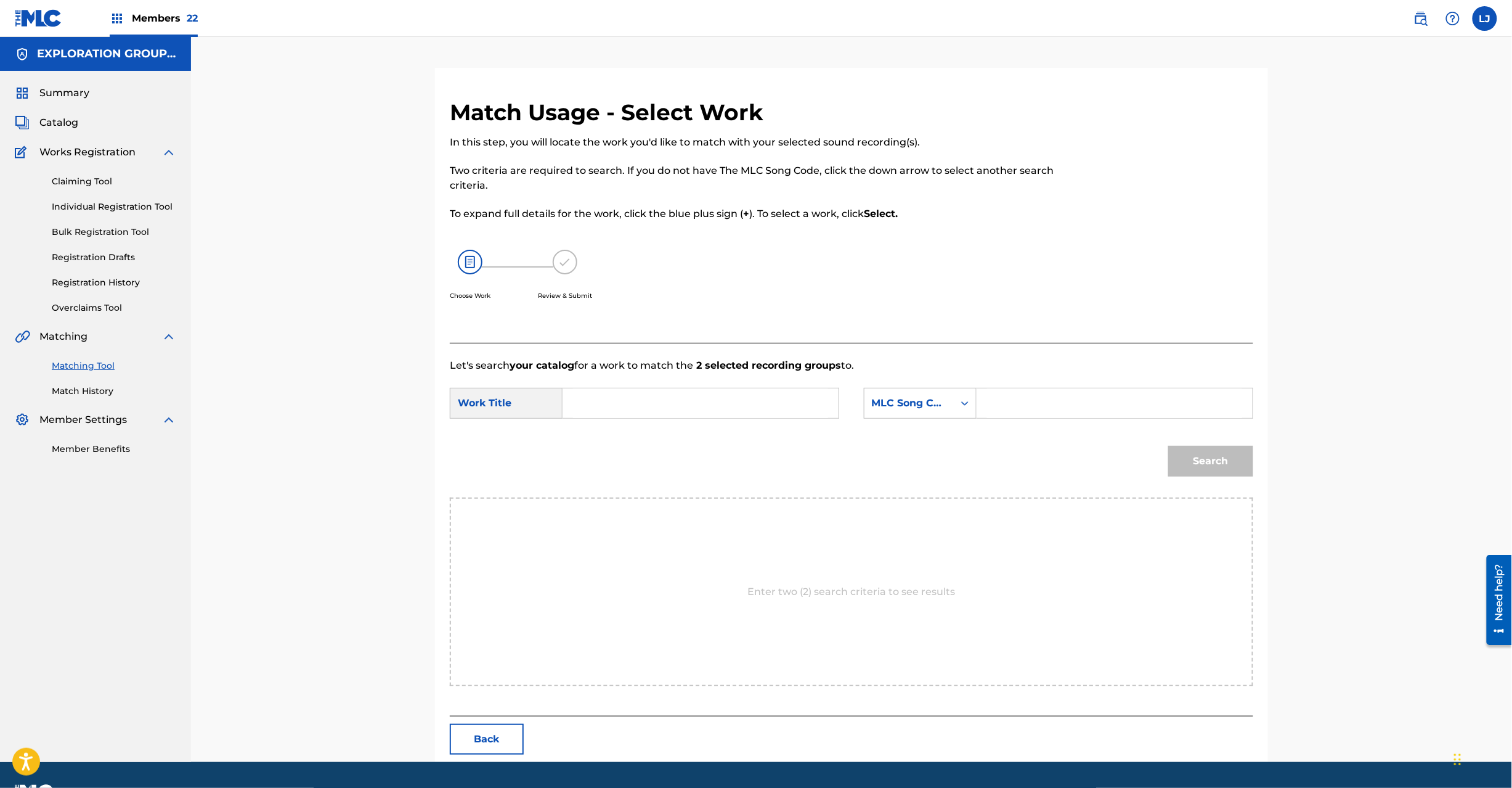
click at [703, 420] on div "SearchWithCriteria6acdd38f-74a1-4b78-a7f8-c540f36d6193 Work Title SearchWithCri…" at bounding box center [851, 407] width 804 height 38
type input "Skit SC3D5C"
click at [692, 407] on input "Skit SC3D5C" at bounding box center [701, 403] width 255 height 29
click at [634, 397] on input "Skit SC3D5C" at bounding box center [701, 403] width 255 height 29
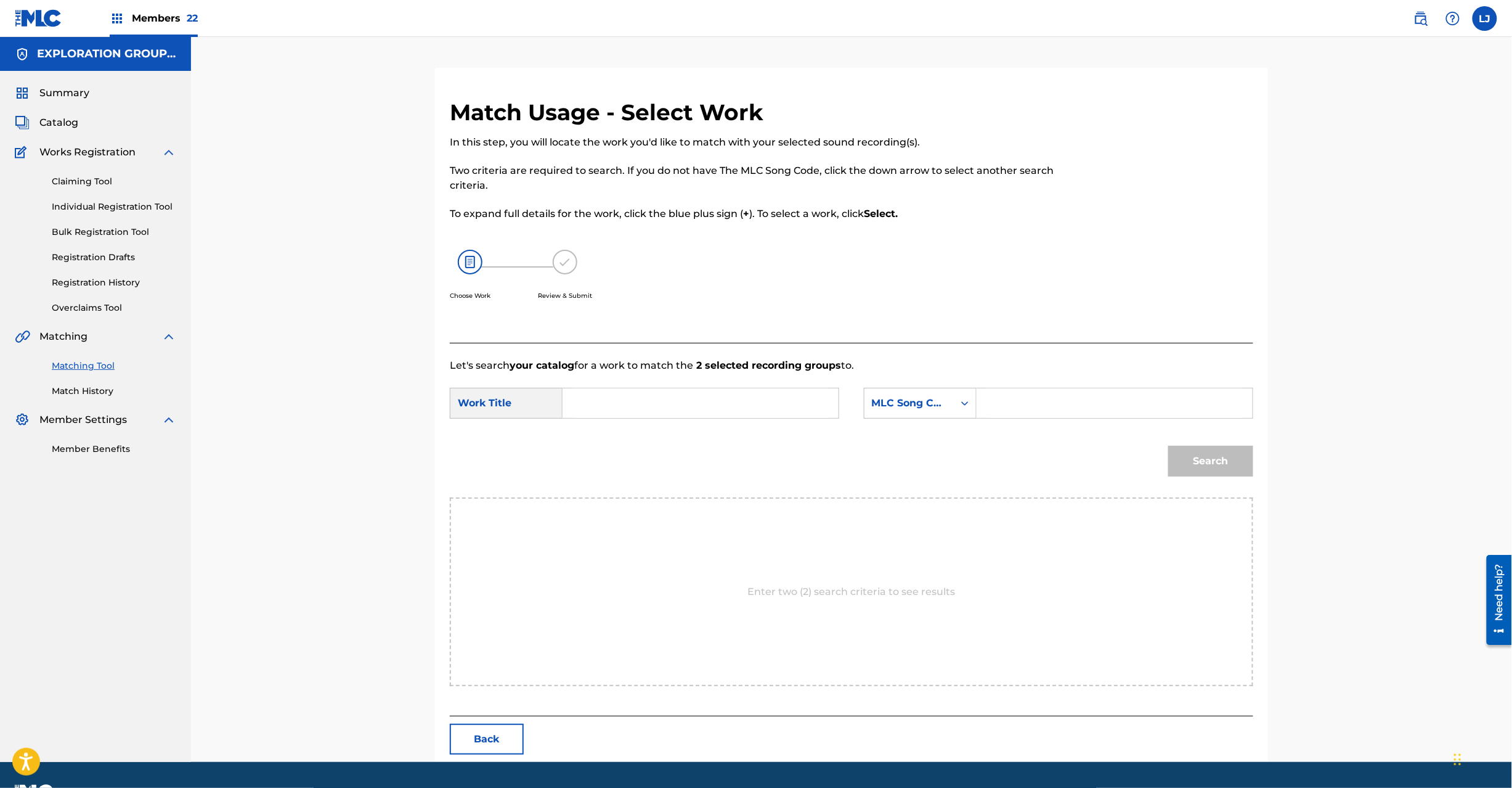
click at [668, 400] on input "Search Form" at bounding box center [701, 403] width 255 height 29
click at [620, 397] on input "Skit SC3D5C" at bounding box center [701, 403] width 255 height 29
type input "Skit"
click at [1005, 405] on input "Search Form" at bounding box center [1115, 403] width 255 height 29
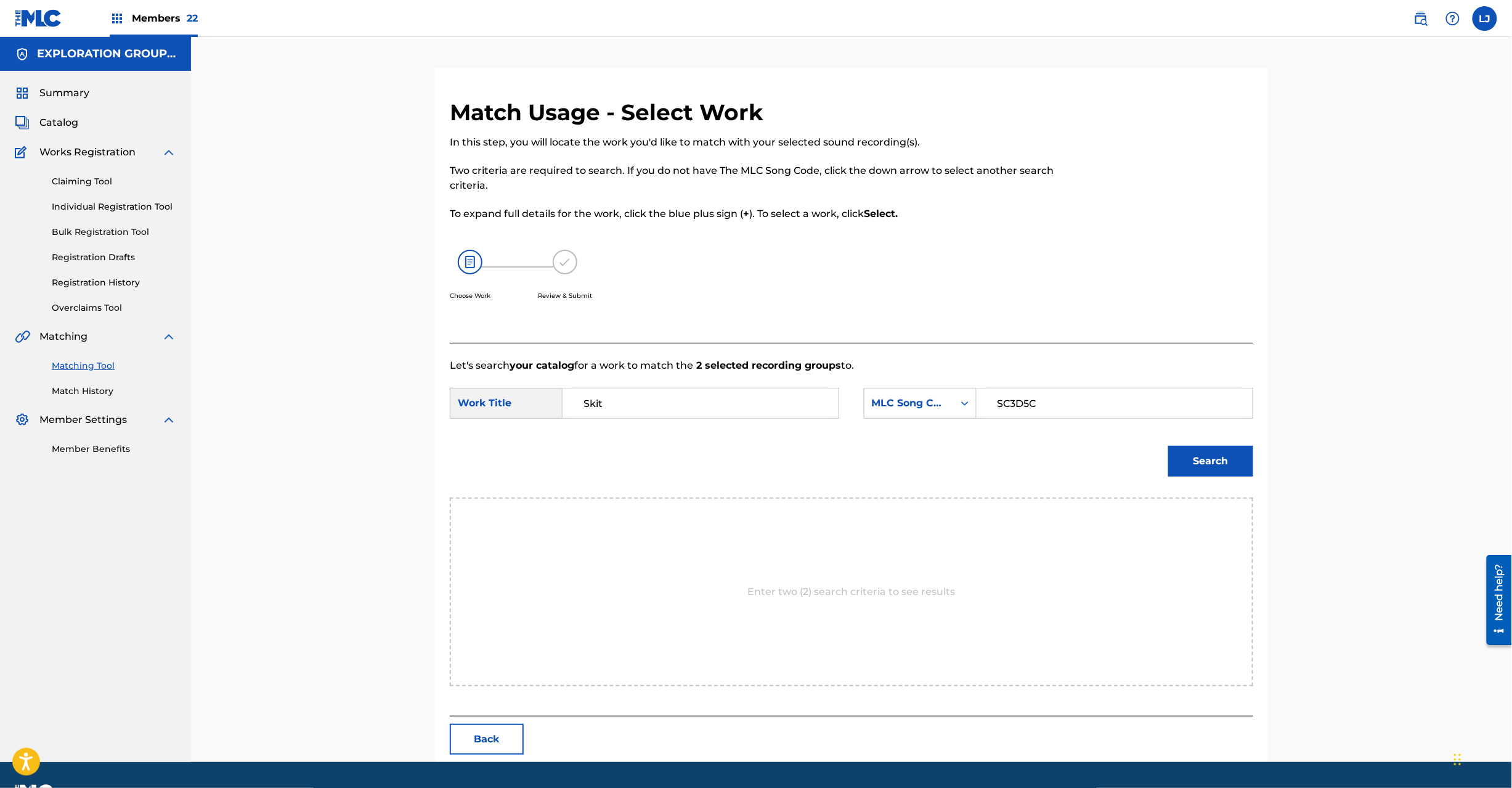
type input "SC3D5C"
click at [1186, 471] on button "Search" at bounding box center [1210, 461] width 85 height 31
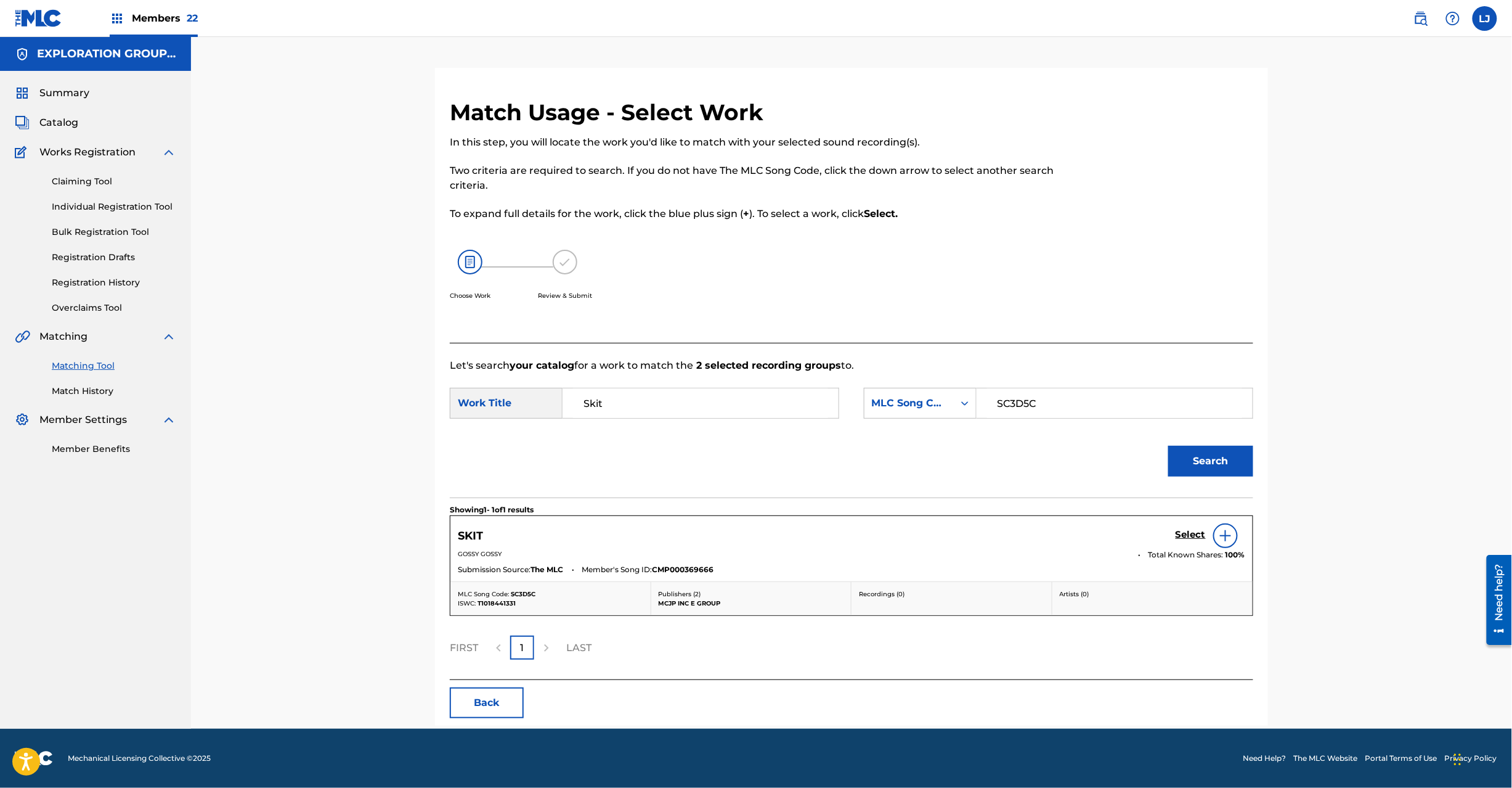
click at [1191, 536] on h5 "Select" at bounding box center [1190, 534] width 30 height 11
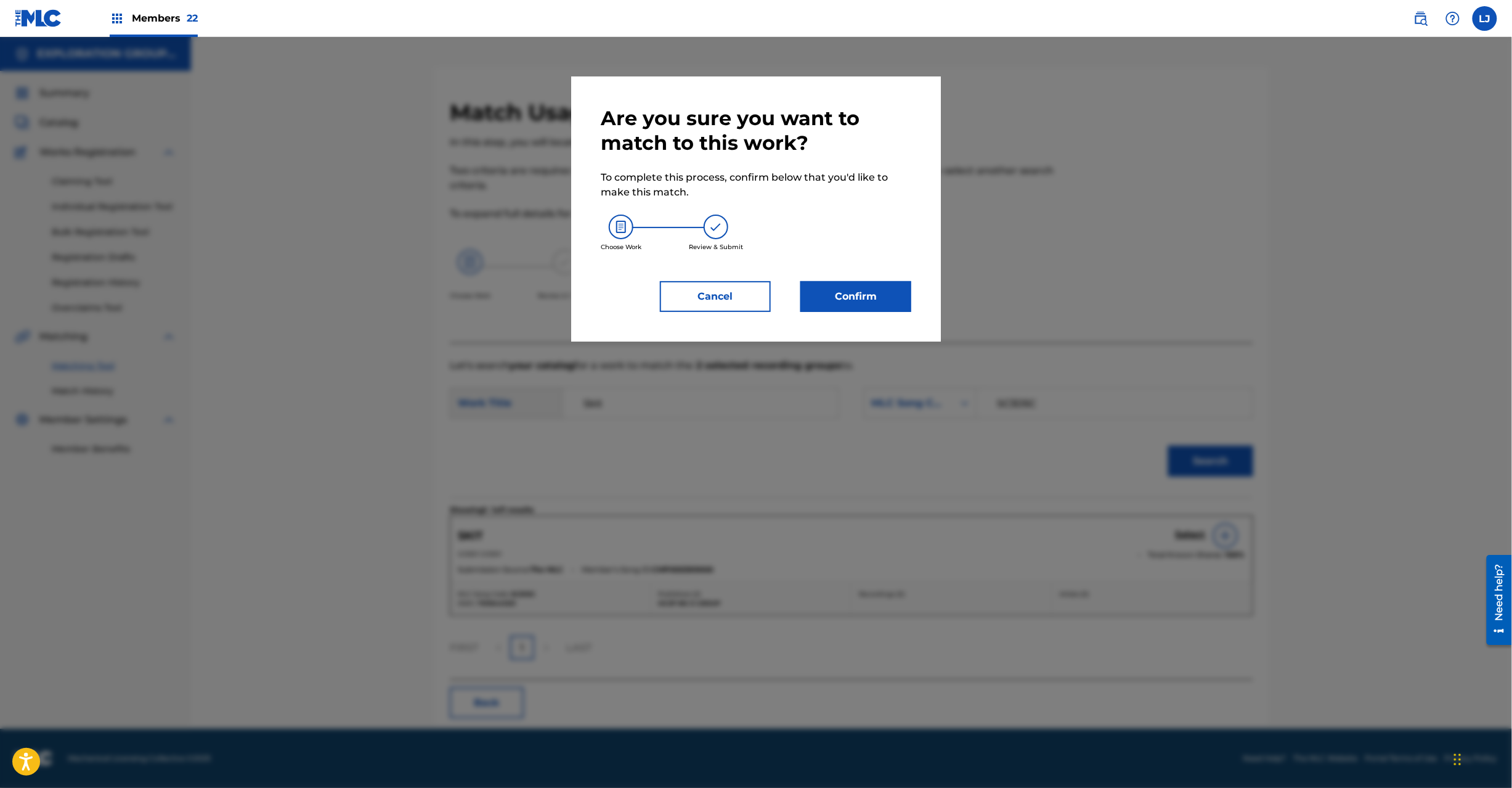
click at [850, 298] on button "Confirm" at bounding box center [856, 296] width 111 height 31
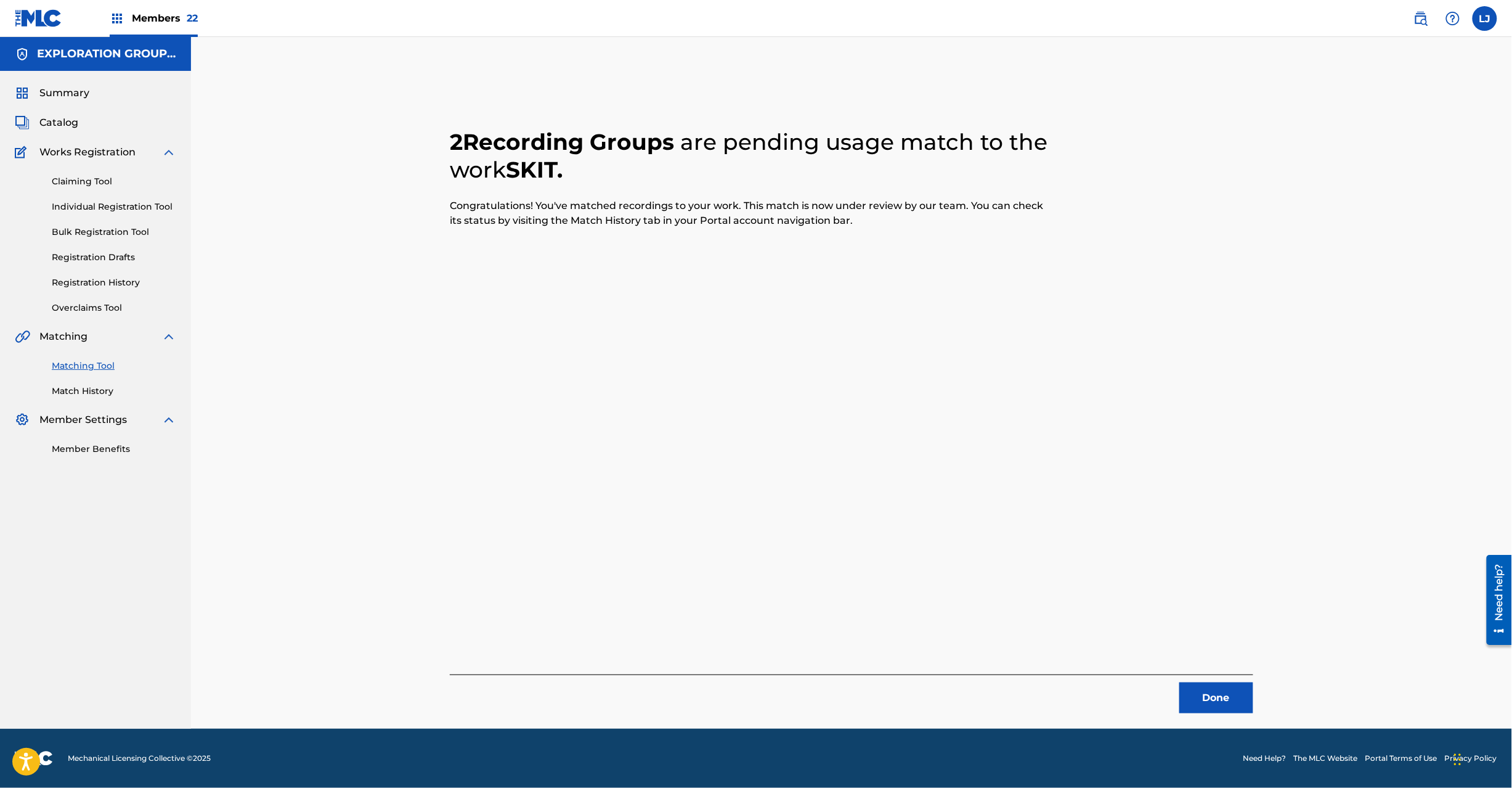
click at [1215, 686] on button "Done" at bounding box center [1216, 698] width 74 height 31
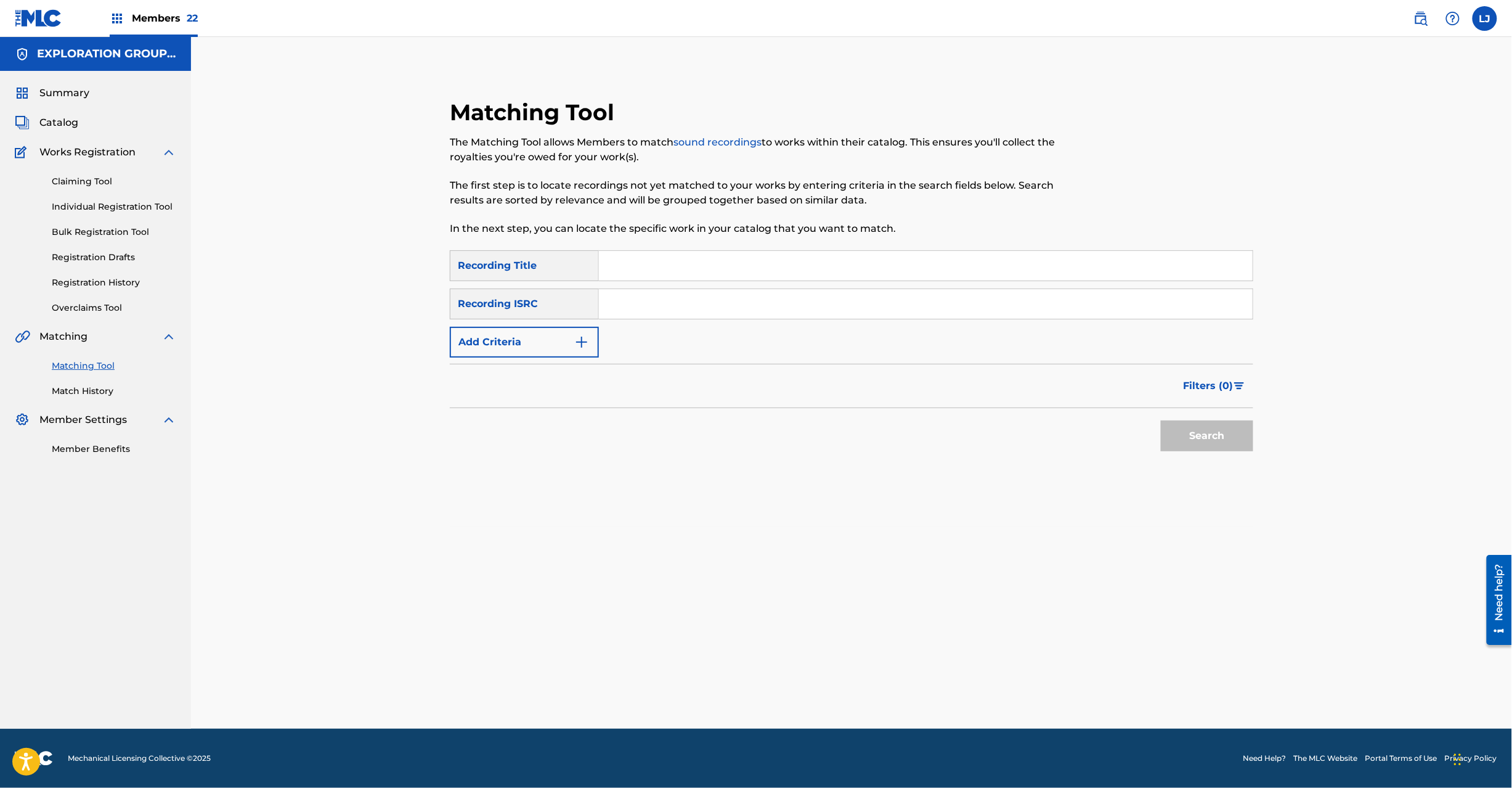
click at [715, 298] on input "Search Form" at bounding box center [925, 304] width 654 height 29
type input "JPR500801587"
click at [1206, 425] on button "Search" at bounding box center [1207, 436] width 93 height 31
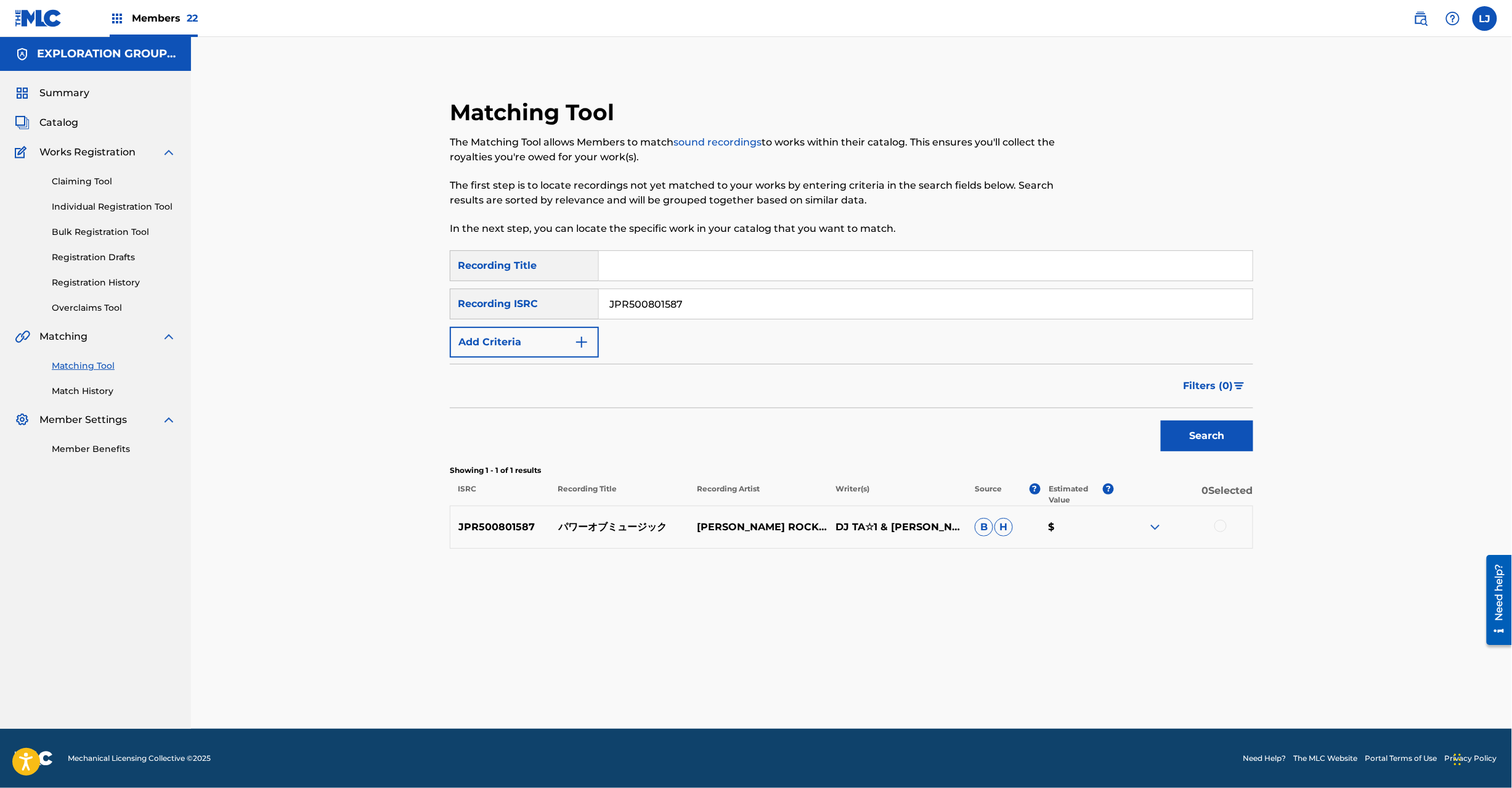
click at [615, 528] on p "パワーオブミュージック" at bounding box center [619, 527] width 138 height 15
copy p "パワーオブミュージック"
click at [1215, 527] on div at bounding box center [1220, 526] width 12 height 12
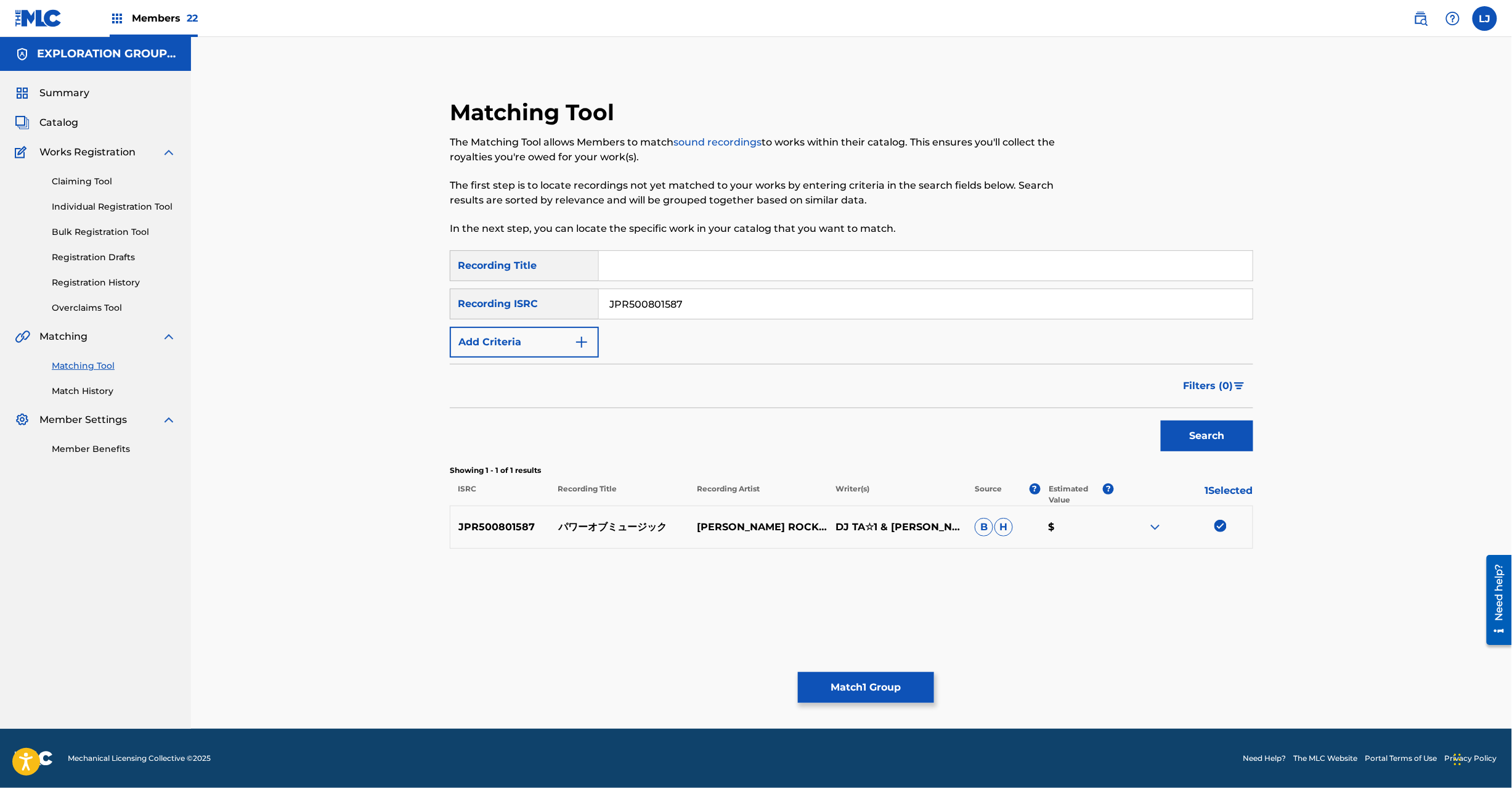
click at [842, 688] on button "Match 1 Group" at bounding box center [865, 687] width 136 height 31
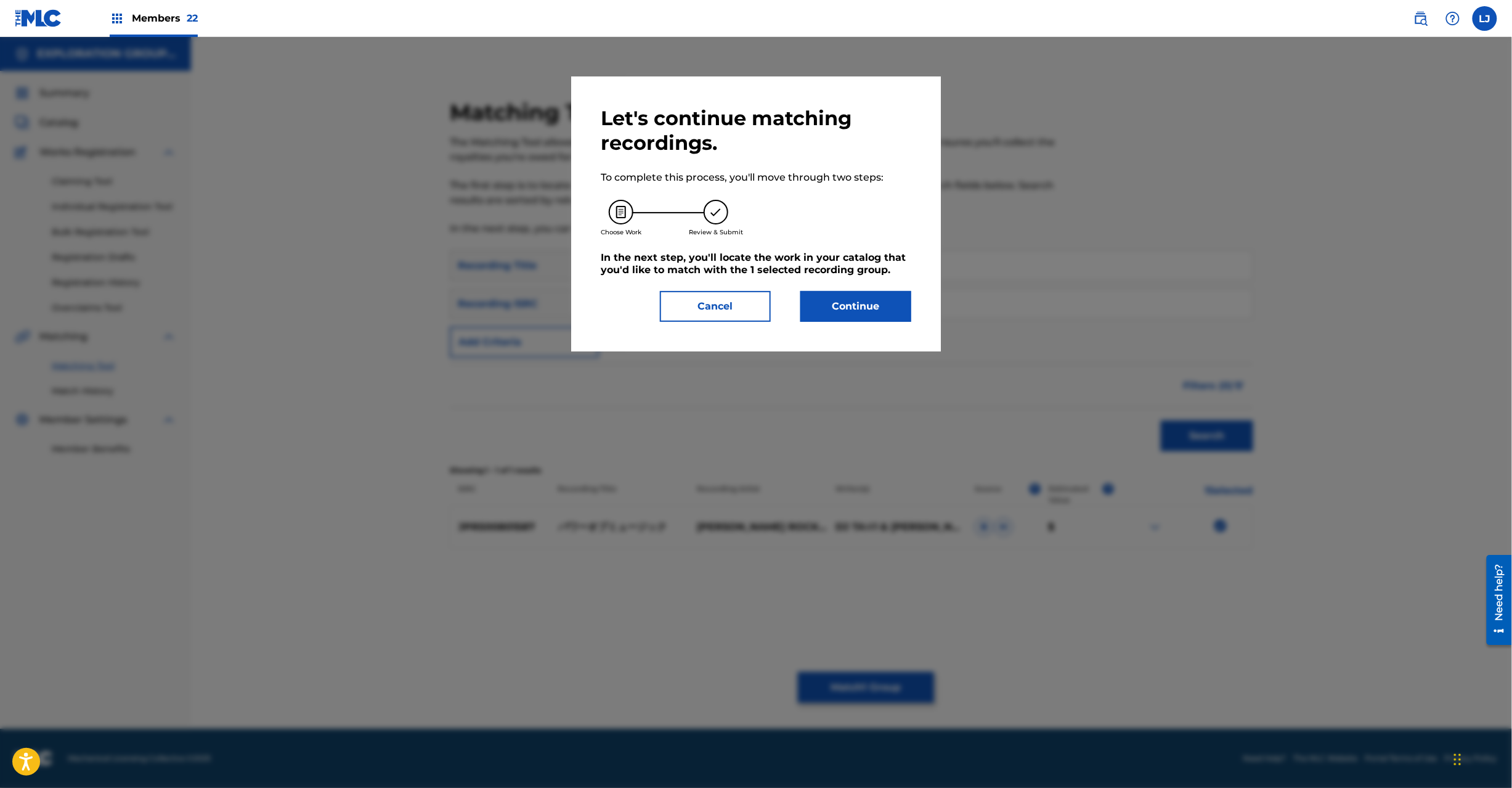
click at [882, 287] on div "Let's continue matching recordings. To complete this process, you'll move throu…" at bounding box center [756, 214] width 311 height 216
click at [881, 294] on button "Continue" at bounding box center [856, 307] width 111 height 31
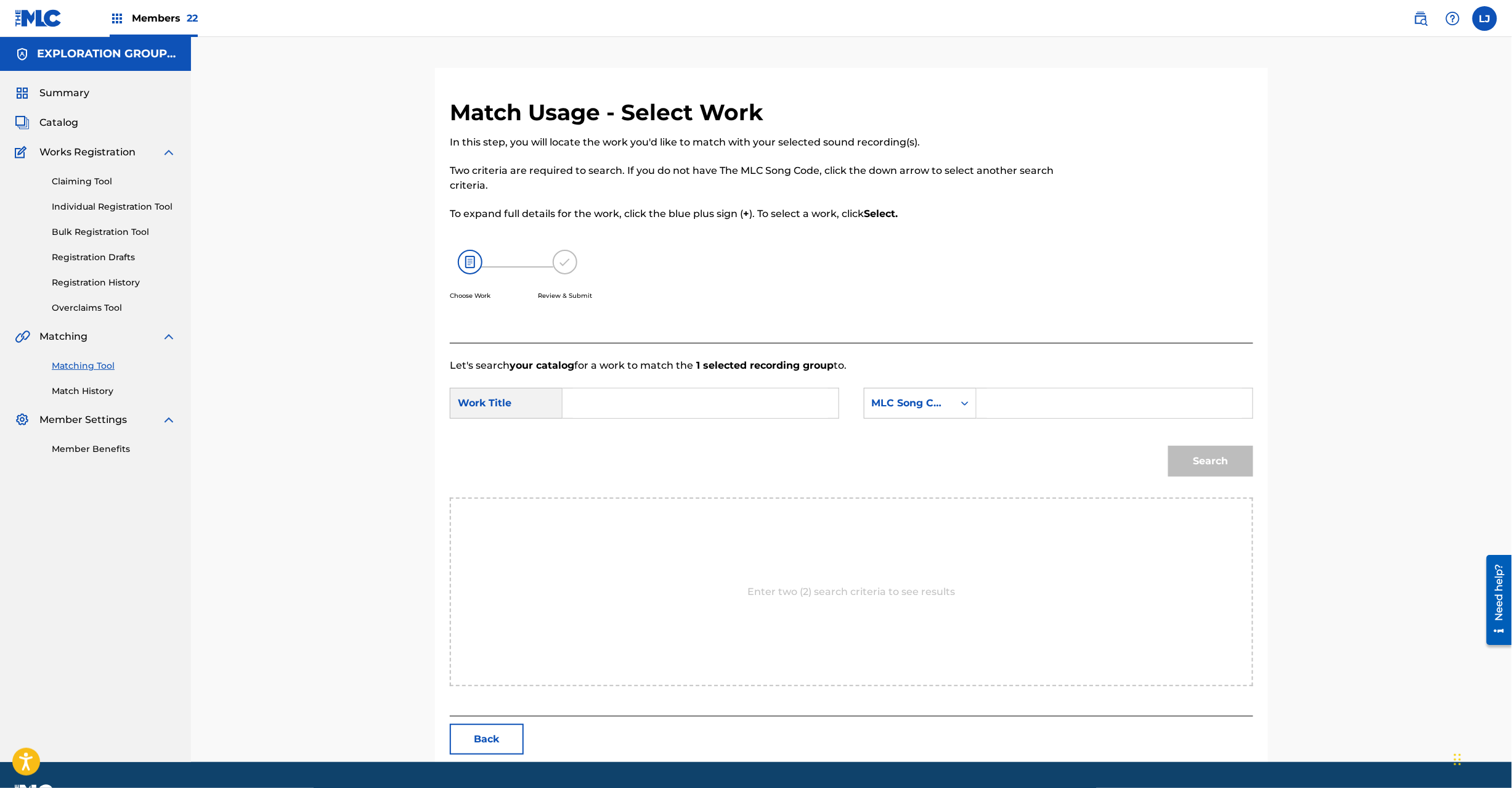
click at [674, 400] on input "Search Form" at bounding box center [701, 403] width 255 height 29
click at [830, 404] on div "Pawaa Obu Myuujikku Feat.Bamboo PJ0PNZ" at bounding box center [700, 403] width 276 height 31
click at [810, 398] on input "Pawaa Obu Myuujikku Feat.Bamboo PJ0PNZ" at bounding box center [701, 403] width 255 height 29
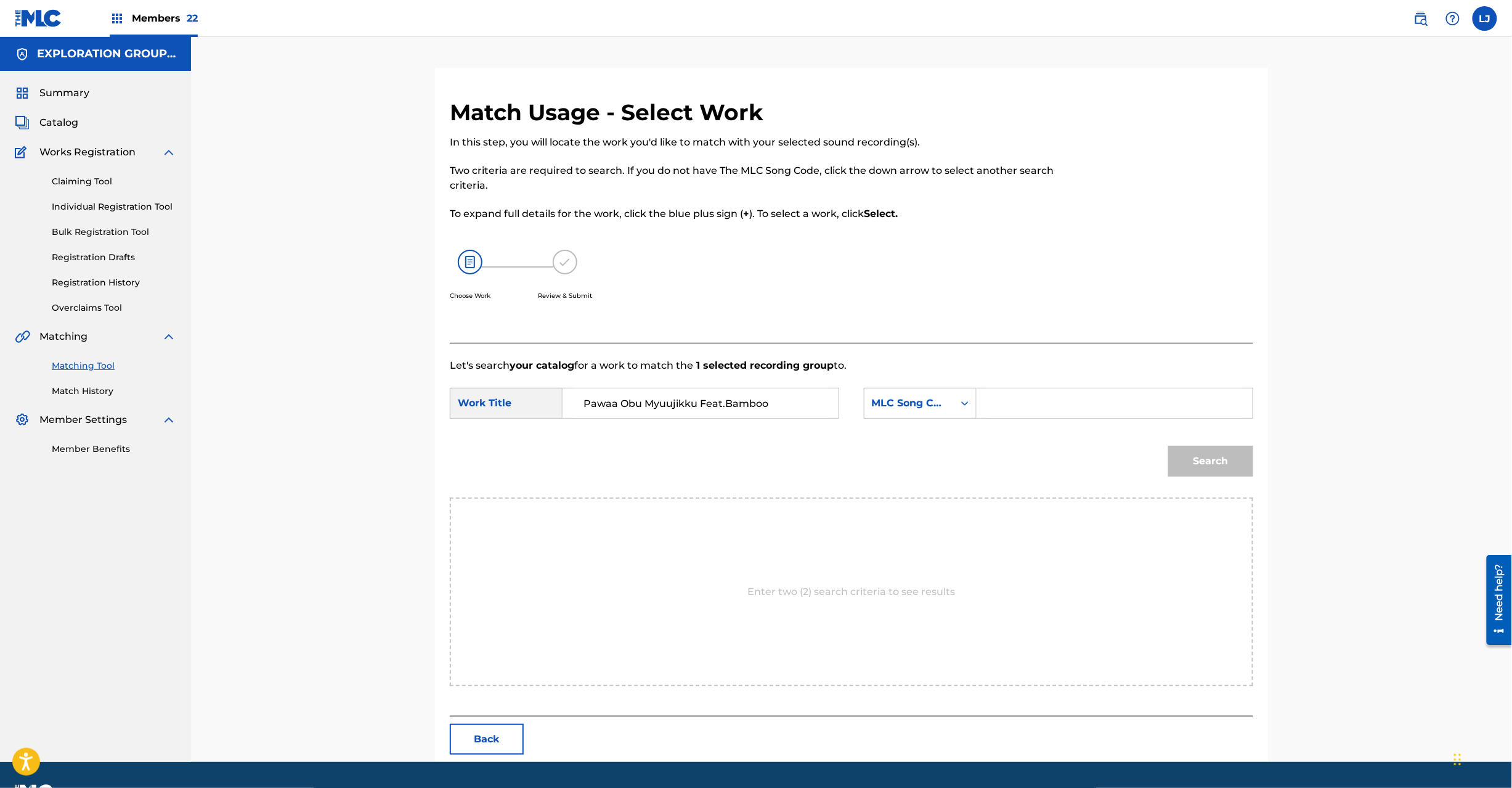
type input "Pawaa Obu Myuujikku Feat.Bamboo"
click at [1039, 411] on input "Search Form" at bounding box center [1115, 403] width 255 height 29
type input "PJ0PNZ"
click at [1205, 457] on button "Search" at bounding box center [1210, 461] width 85 height 31
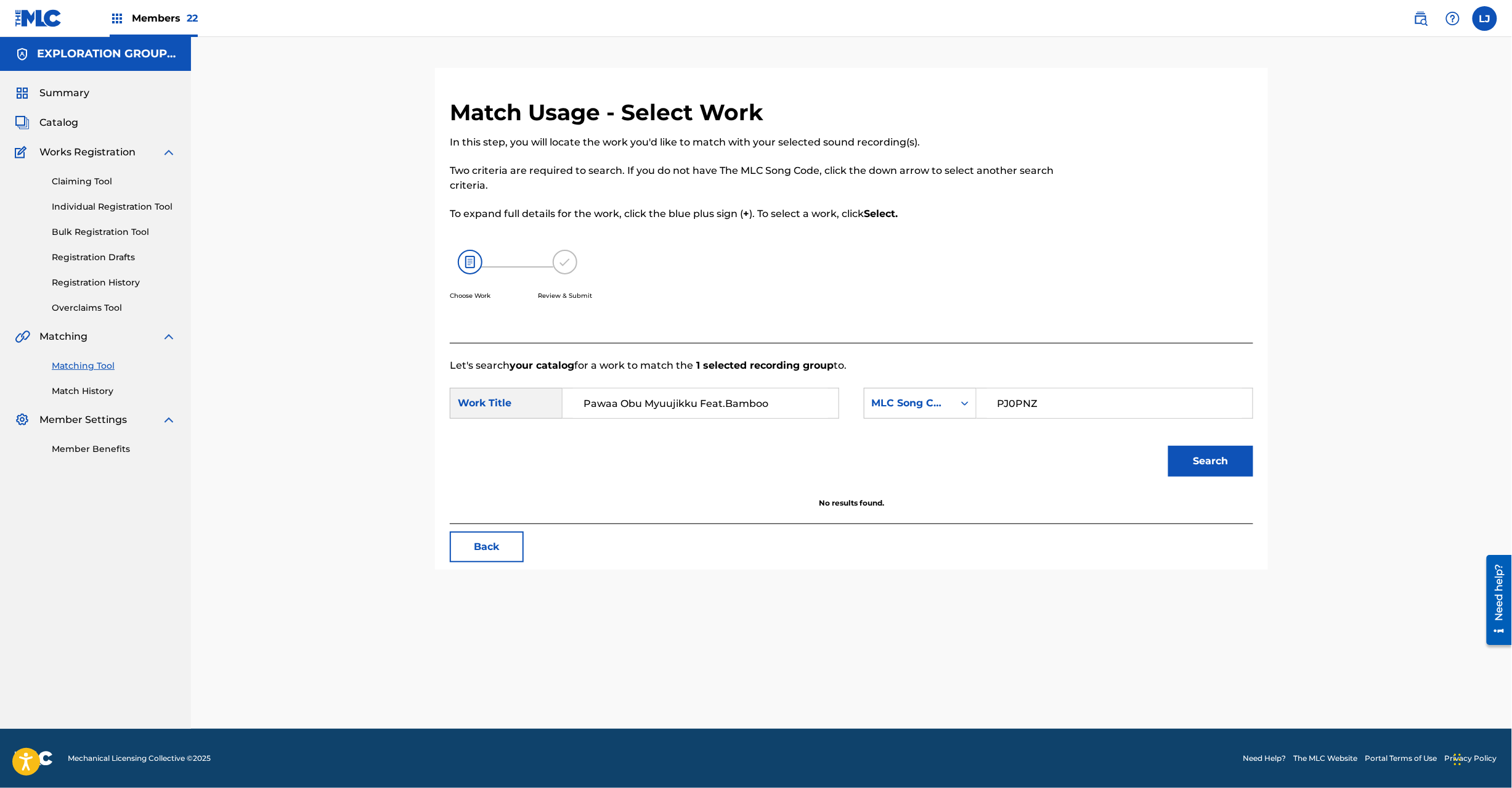
click at [1220, 464] on button "Search" at bounding box center [1210, 461] width 85 height 31
click at [498, 546] on button "Back" at bounding box center [487, 547] width 74 height 31
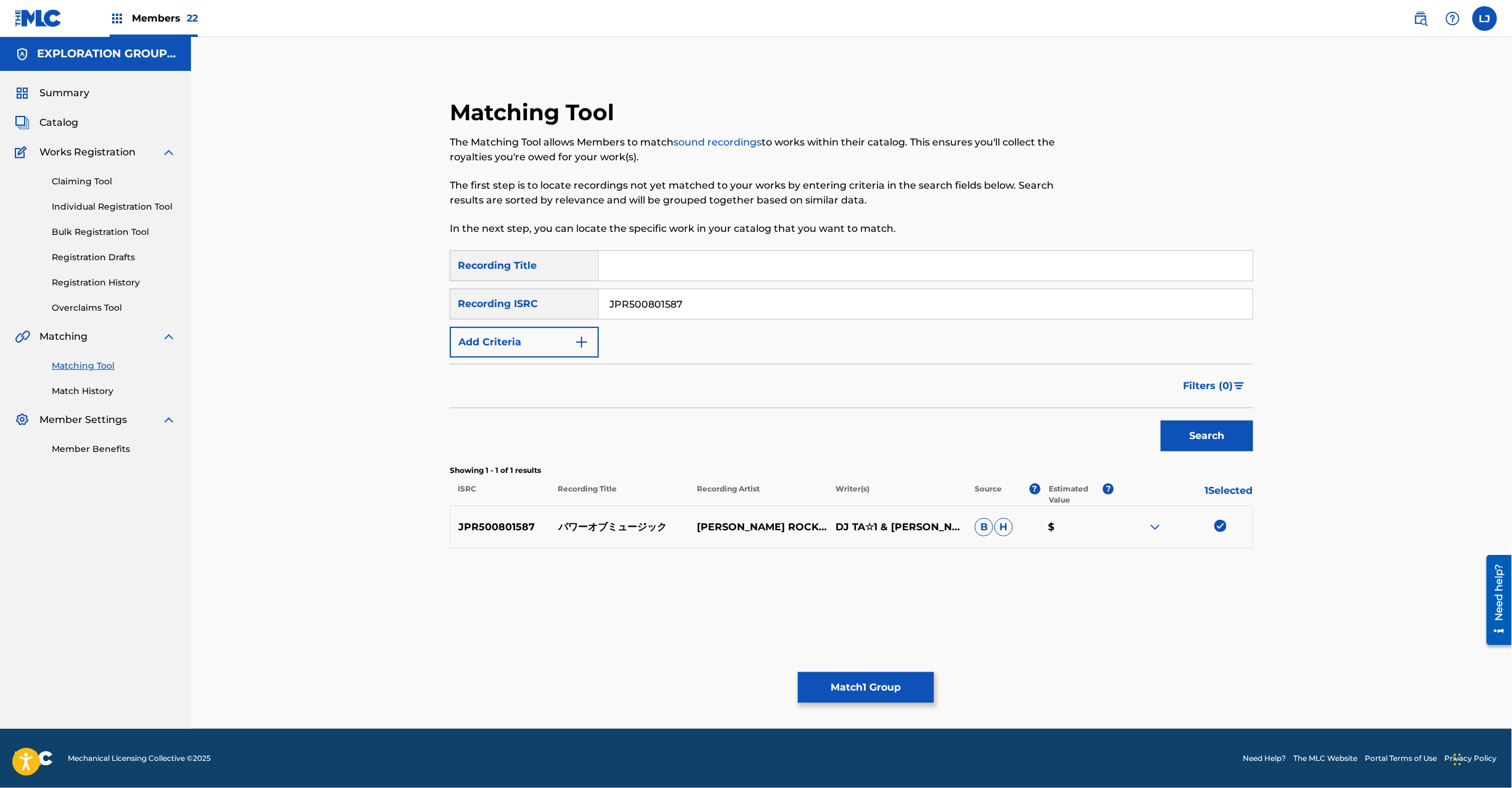
click at [698, 319] on div "SearchWithCriteriafc57ee62-3103-40b7-9081-52edc60af7bd Recording Title SearchWi…" at bounding box center [851, 304] width 804 height 107
click at [701, 310] on input "JPR500801587" at bounding box center [925, 304] width 654 height 29
type input "TCJPO2113808"
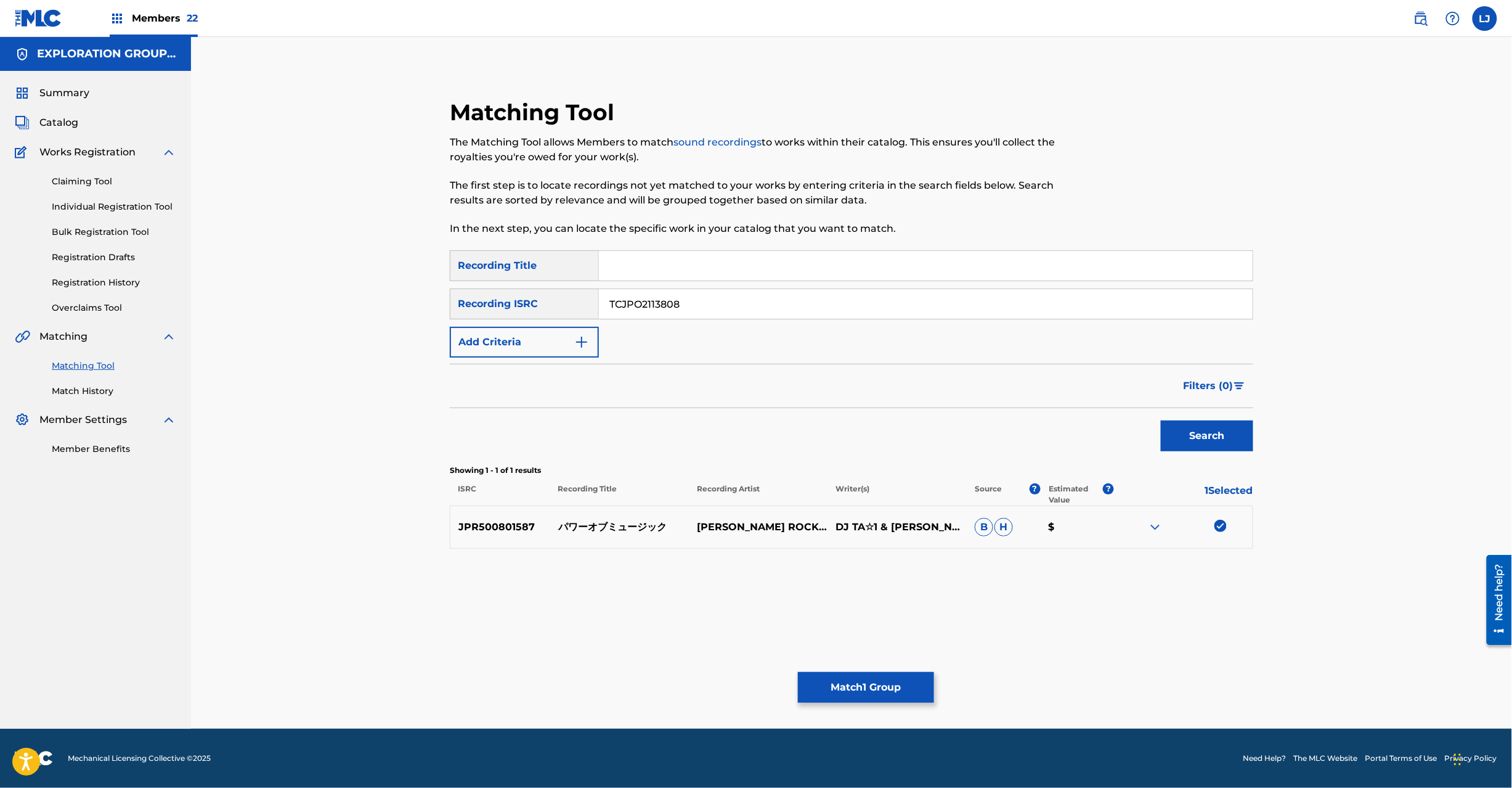
click at [1198, 430] on button "Search" at bounding box center [1207, 436] width 93 height 31
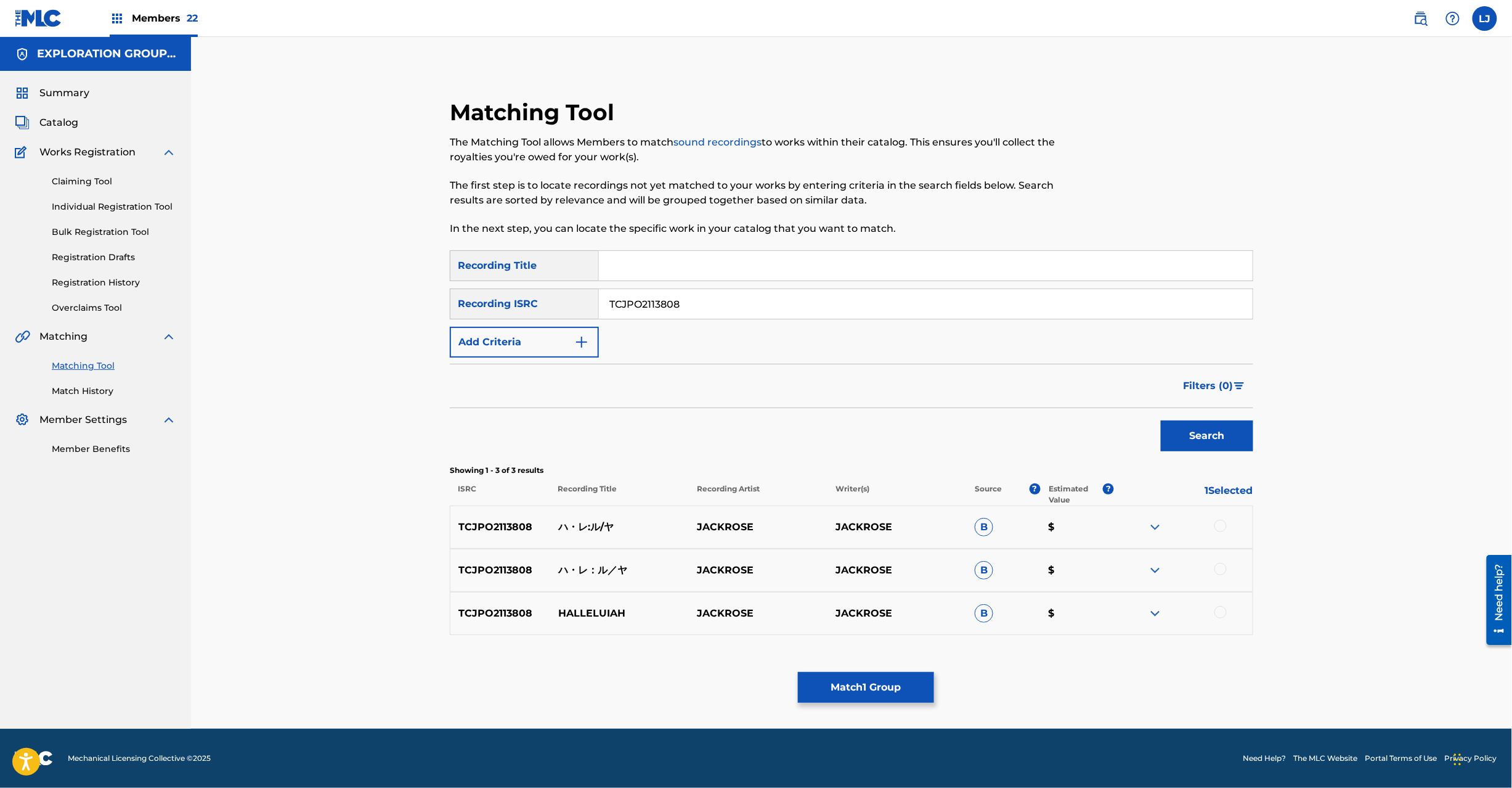
click at [1213, 523] on div at bounding box center [1183, 527] width 138 height 15
click at [1219, 529] on div at bounding box center [1220, 526] width 12 height 12
click at [1238, 580] on div "TCJPO2113808 ハ・レ：ル／[PERSON_NAME] JACKROSE B $" at bounding box center [851, 570] width 804 height 43
click at [1222, 575] on div at bounding box center [1220, 568] width 12 height 12
click at [1218, 612] on div at bounding box center [1220, 612] width 12 height 12
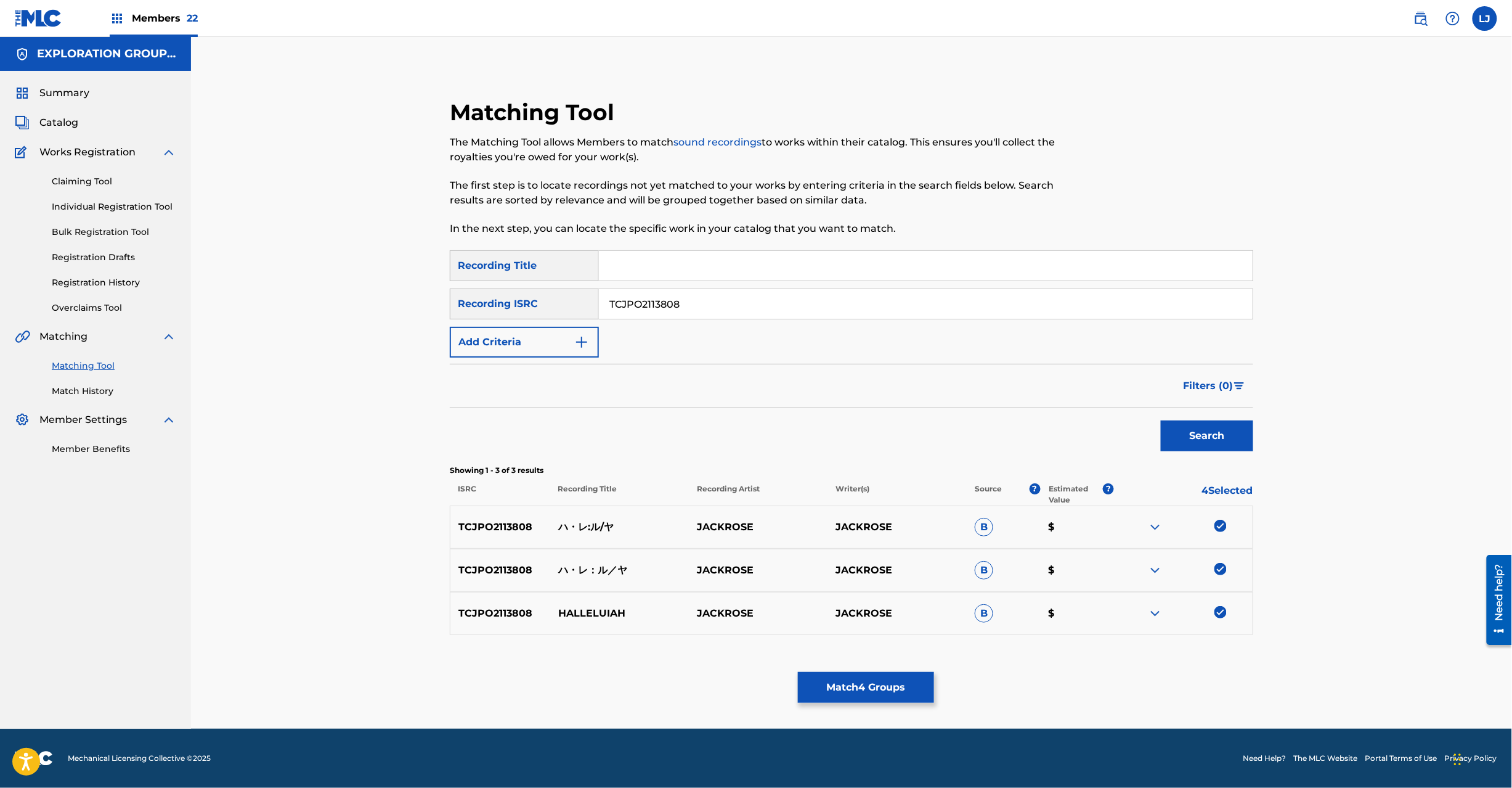
click at [881, 689] on button "Match 4 Groups" at bounding box center [865, 687] width 136 height 31
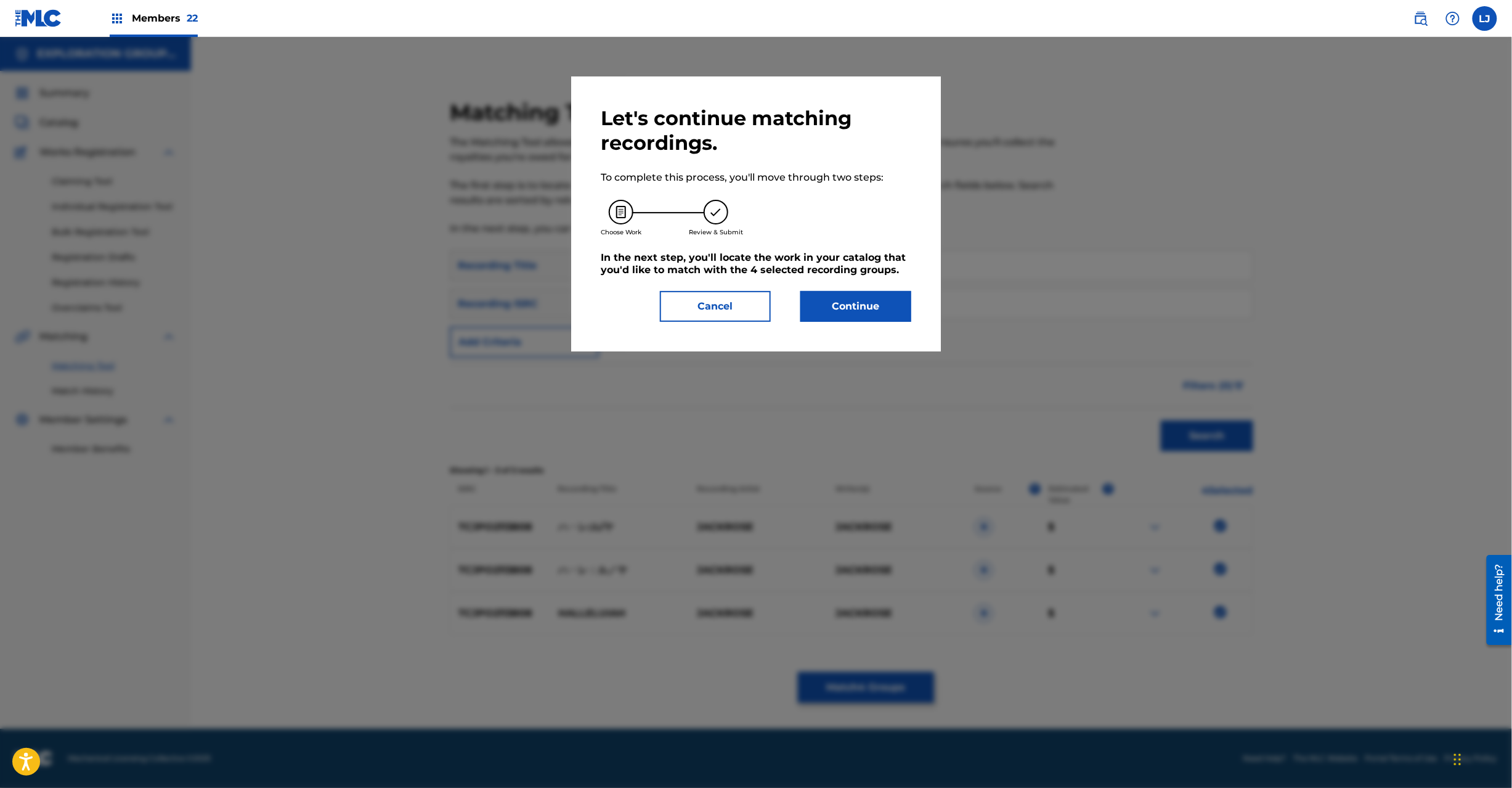
click at [850, 312] on button "Continue" at bounding box center [856, 307] width 111 height 31
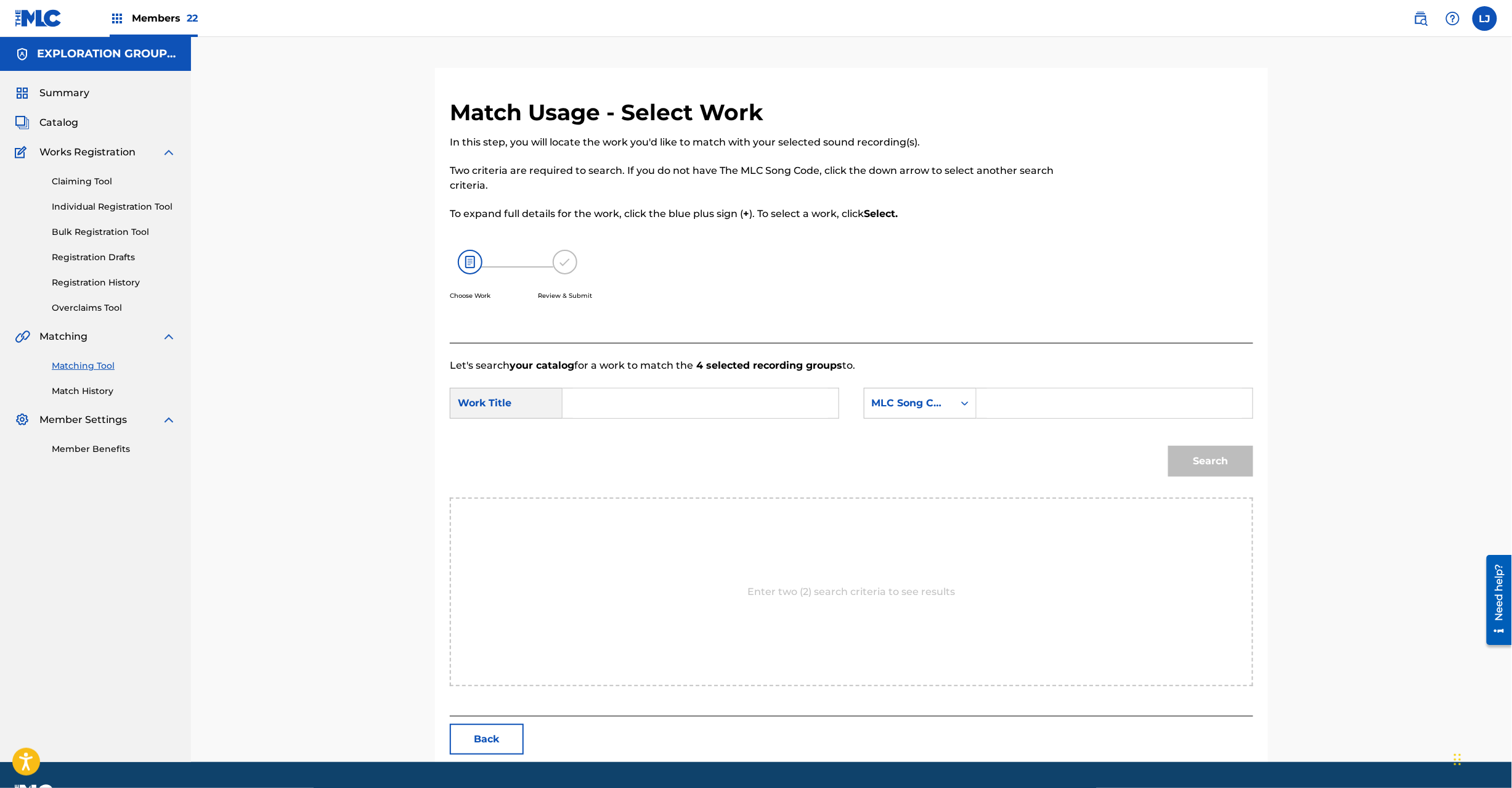
click at [650, 393] on form "SearchWithCriteria6acdd38f-74a1-4b78-a7f8-c540f36d6193 Work Title SearchWithCri…" at bounding box center [851, 435] width 804 height 125
click at [650, 393] on input "Search Form" at bounding box center [701, 403] width 255 height 29
click at [690, 407] on input "Hareruya HC0BON" at bounding box center [701, 403] width 255 height 29
type input "Hareruya"
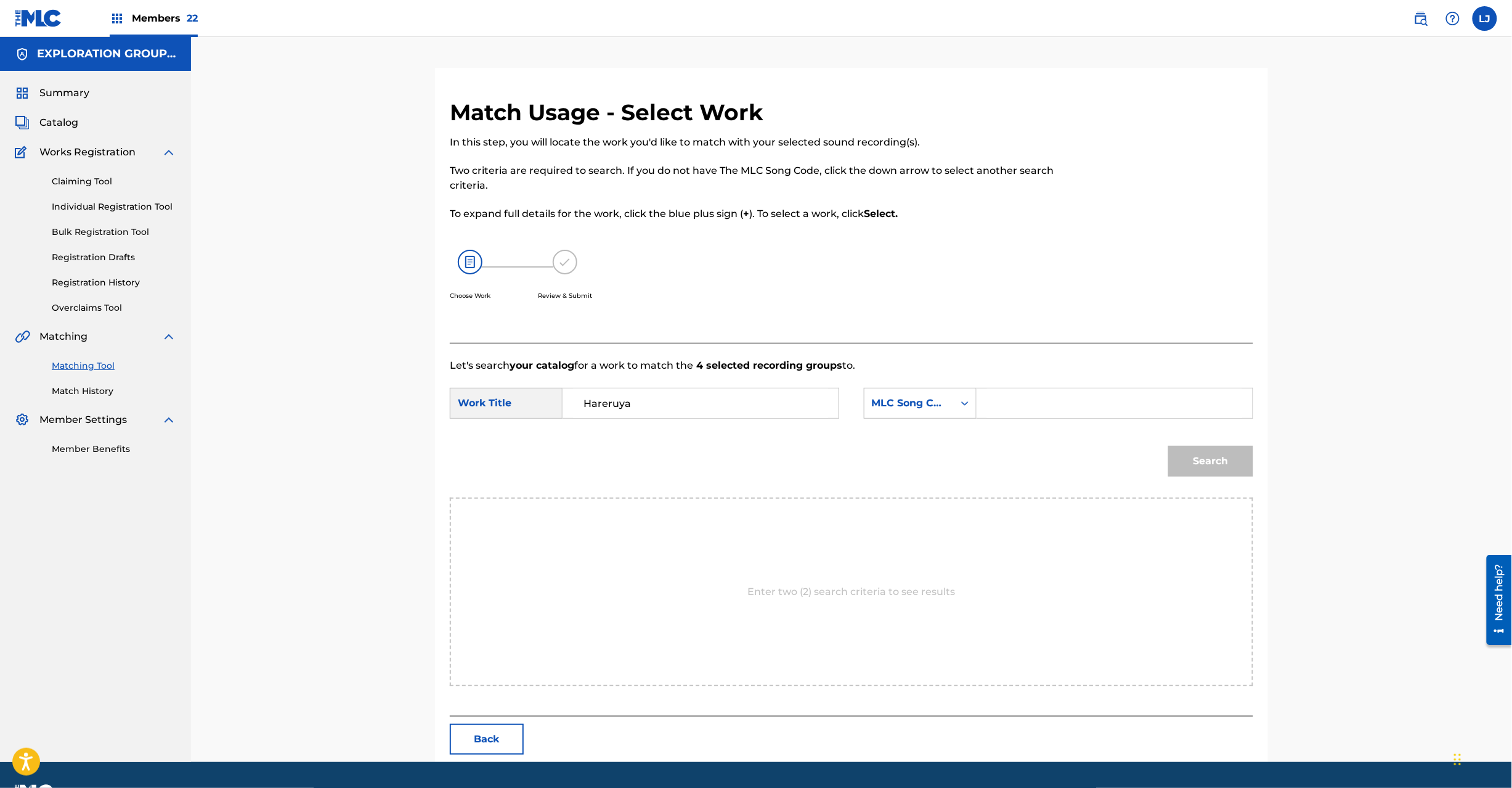
click at [1093, 391] on input "Search Form" at bounding box center [1115, 403] width 255 height 29
type input "HC0BON"
click at [1243, 472] on button "Search" at bounding box center [1210, 461] width 85 height 31
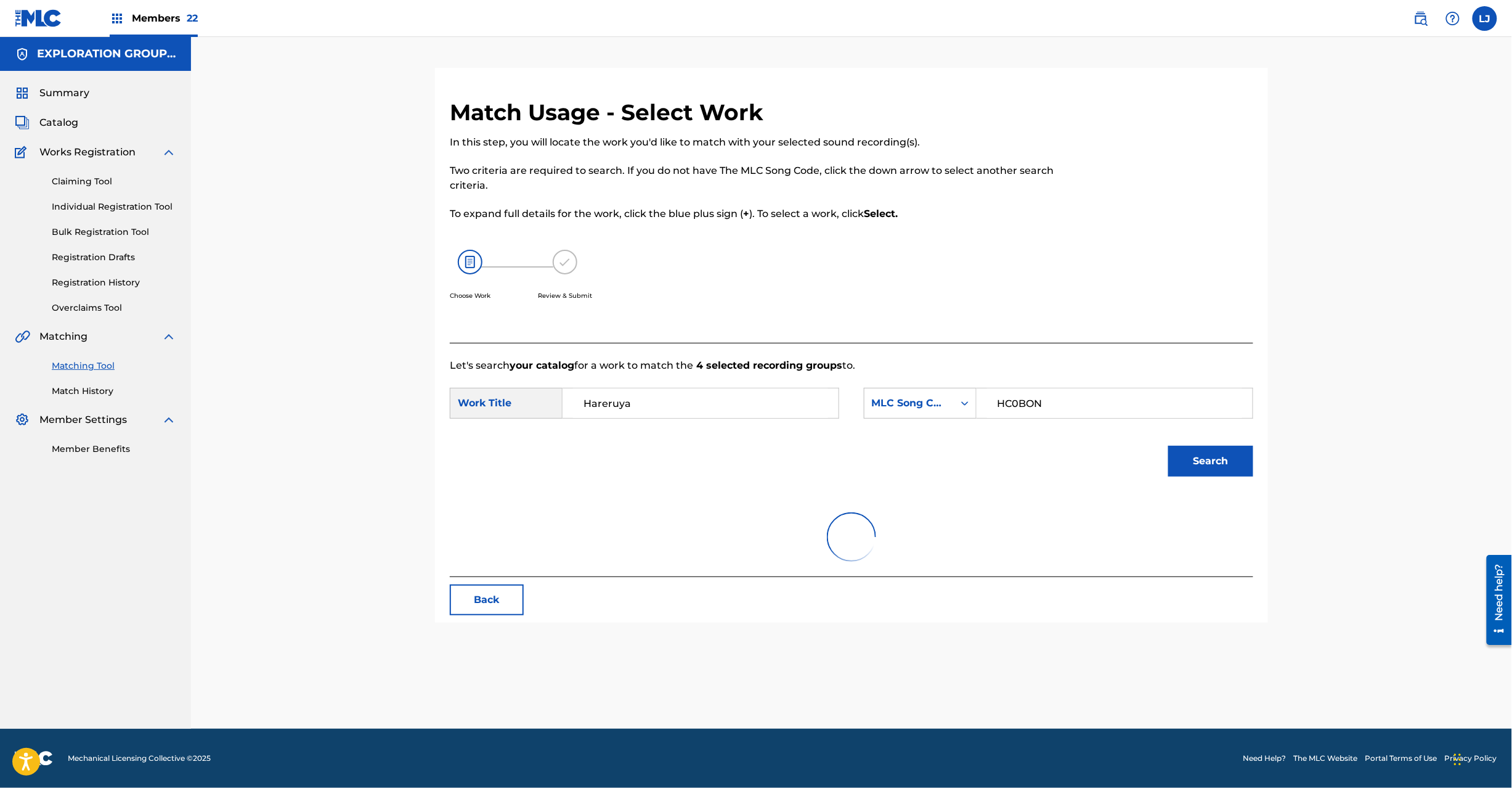
click at [1208, 460] on button "Search" at bounding box center [1210, 461] width 85 height 31
click at [1194, 448] on button "Search" at bounding box center [1210, 461] width 85 height 31
click at [474, 554] on button "Back" at bounding box center [487, 547] width 74 height 31
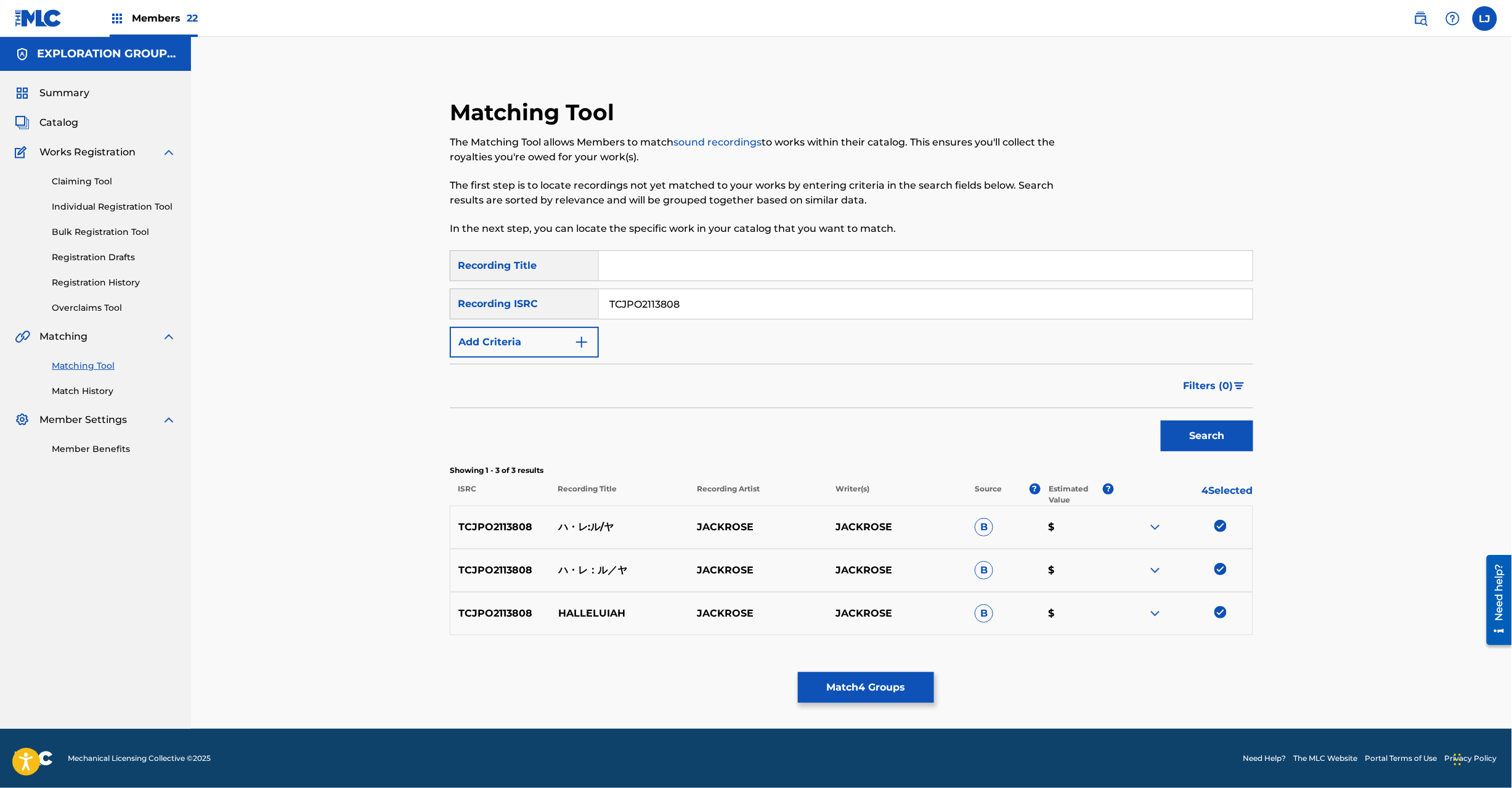
click at [696, 306] on input "TCJPO2113808" at bounding box center [925, 304] width 654 height 29
click at [696, 305] on input "TCJPO2113808" at bounding box center [925, 304] width 654 height 29
type input "TCJPO2113817"
click at [1206, 423] on div "Search" at bounding box center [1204, 432] width 98 height 49
click at [1206, 423] on button "Search" at bounding box center [1207, 436] width 93 height 31
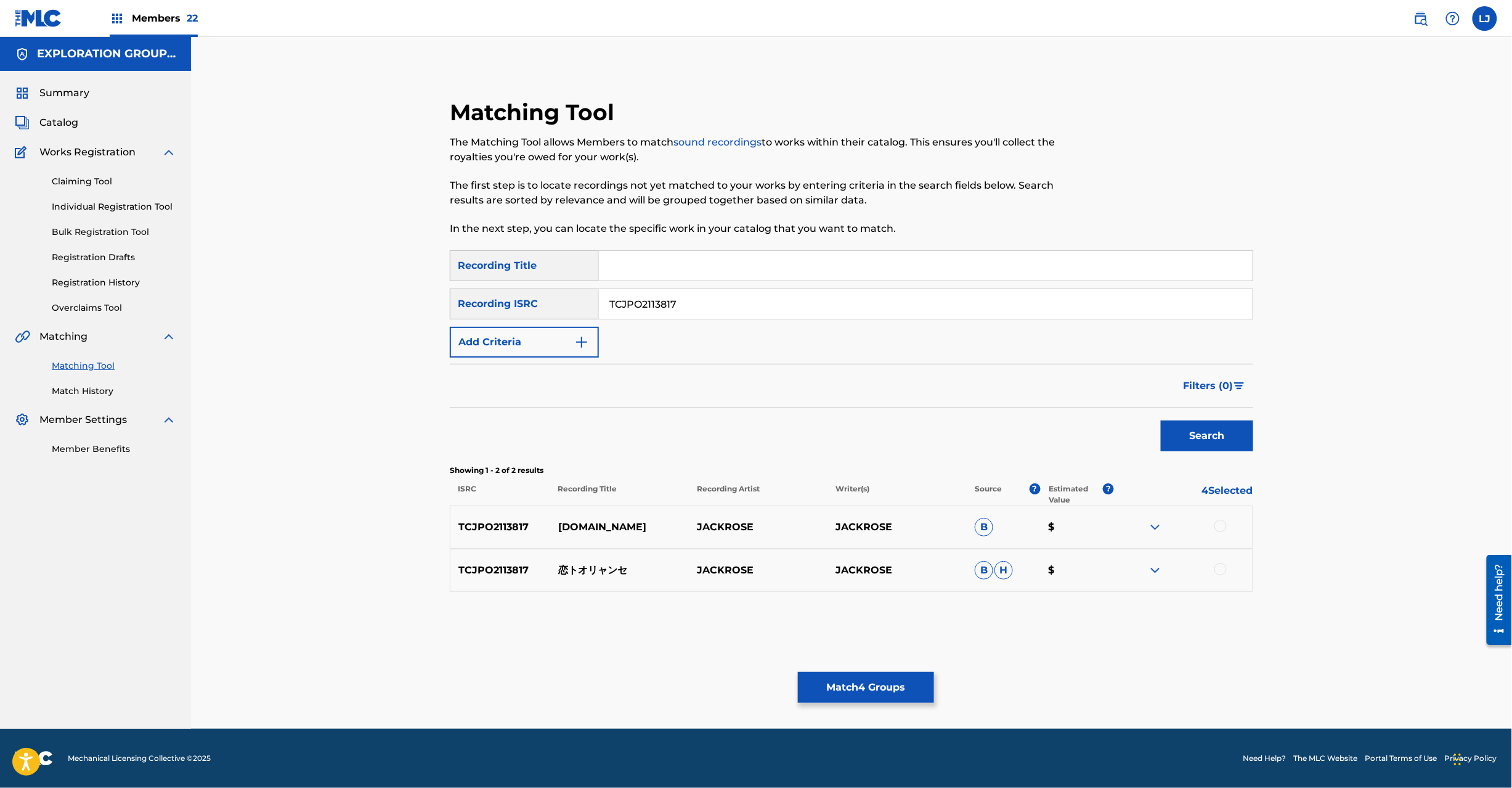
click at [1233, 531] on div at bounding box center [1183, 527] width 138 height 15
click at [1228, 530] on div at bounding box center [1183, 527] width 138 height 15
click at [1223, 565] on div at bounding box center [1220, 568] width 12 height 12
click at [1218, 526] on div at bounding box center [1220, 526] width 12 height 12
click at [854, 686] on button "Match 6 Groups" at bounding box center [865, 687] width 136 height 31
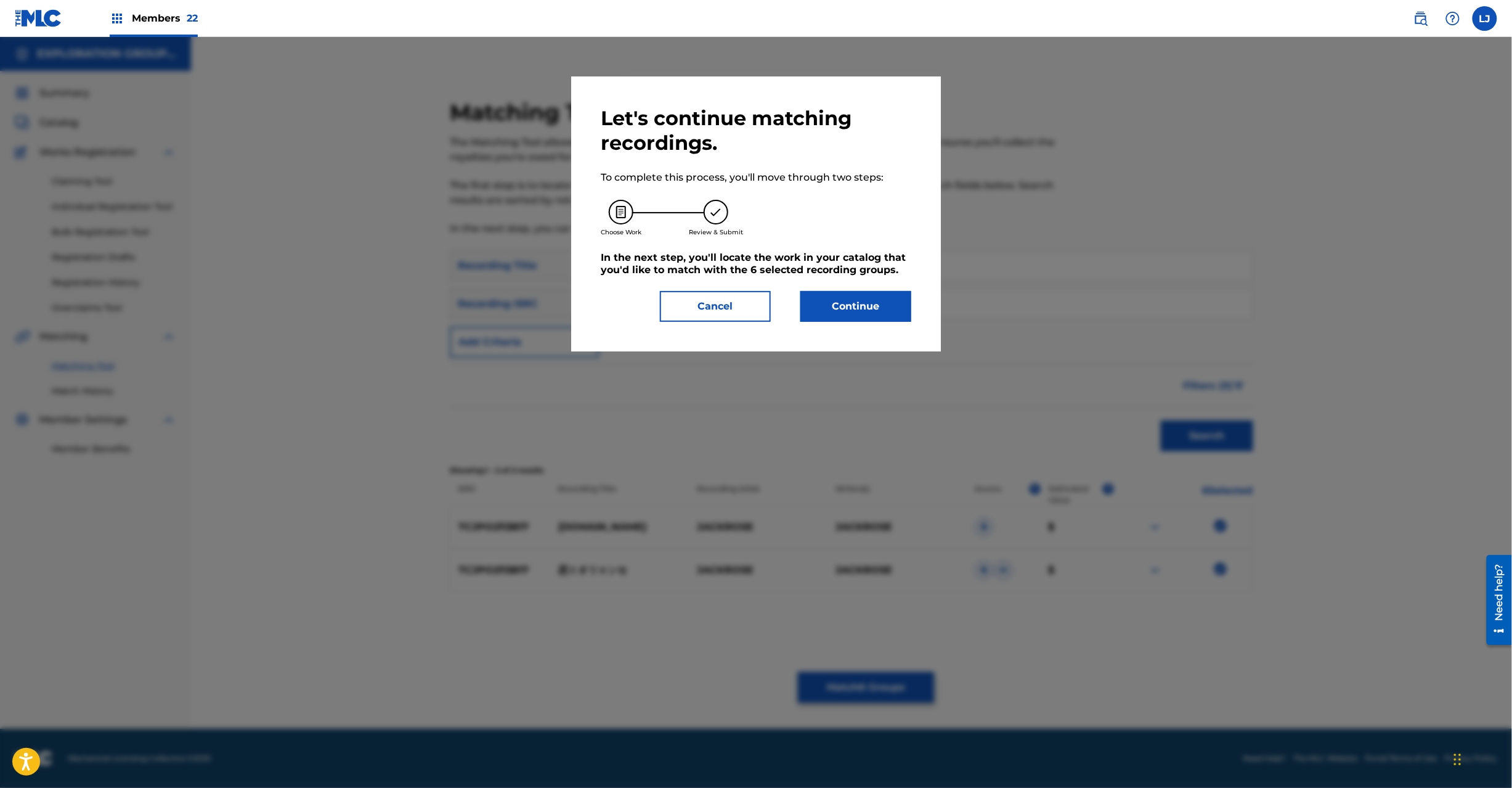
drag, startPoint x: 920, startPoint y: 375, endPoint x: 870, endPoint y: 356, distance: 53.5
click at [920, 378] on div at bounding box center [756, 431] width 1512 height 788
drag, startPoint x: 699, startPoint y: 304, endPoint x: 47, endPoint y: 31, distance: 706.8
click at [696, 303] on button "Cancel" at bounding box center [715, 307] width 111 height 31
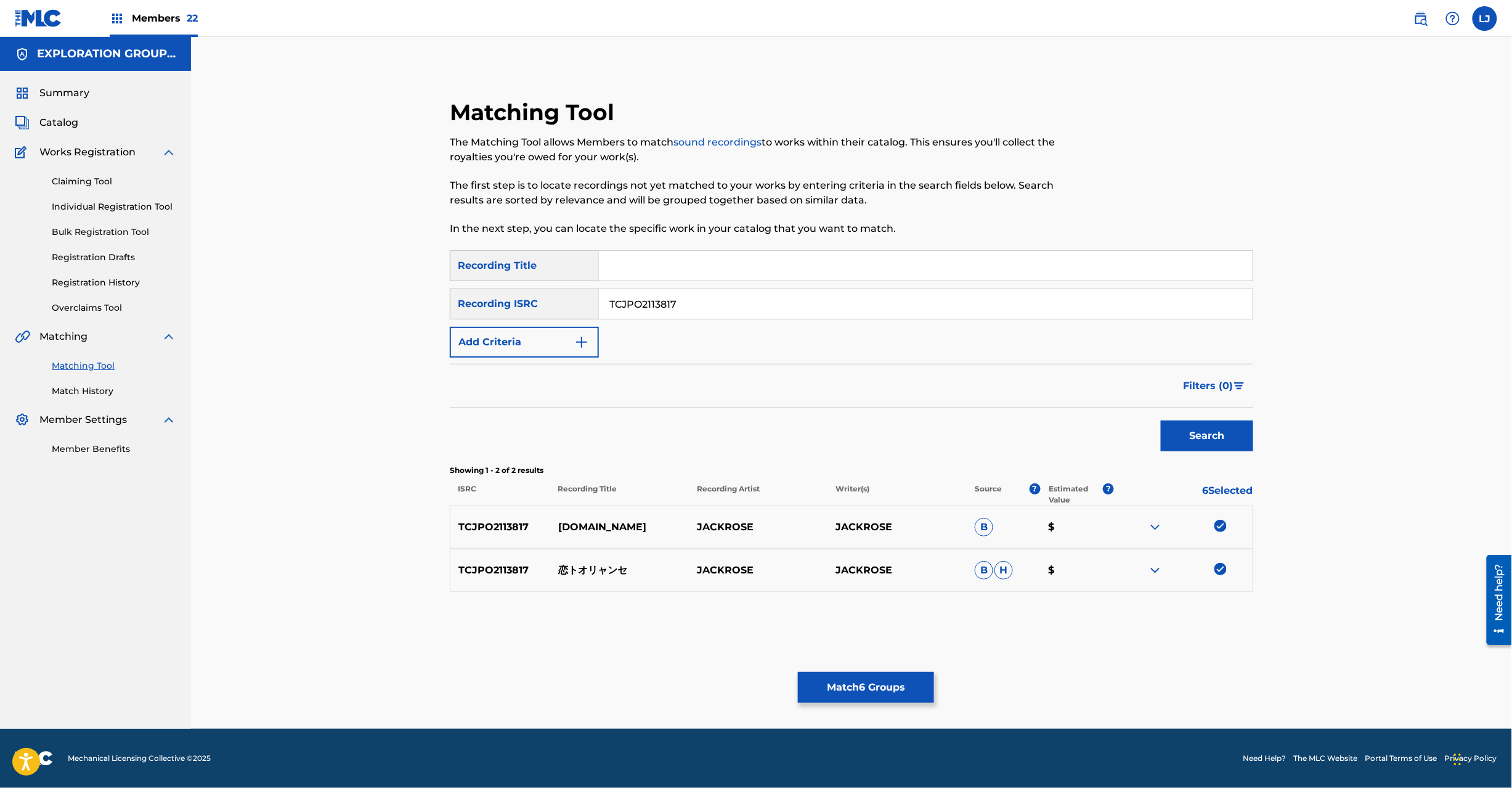
click at [32, 16] on img at bounding box center [38, 18] width 47 height 18
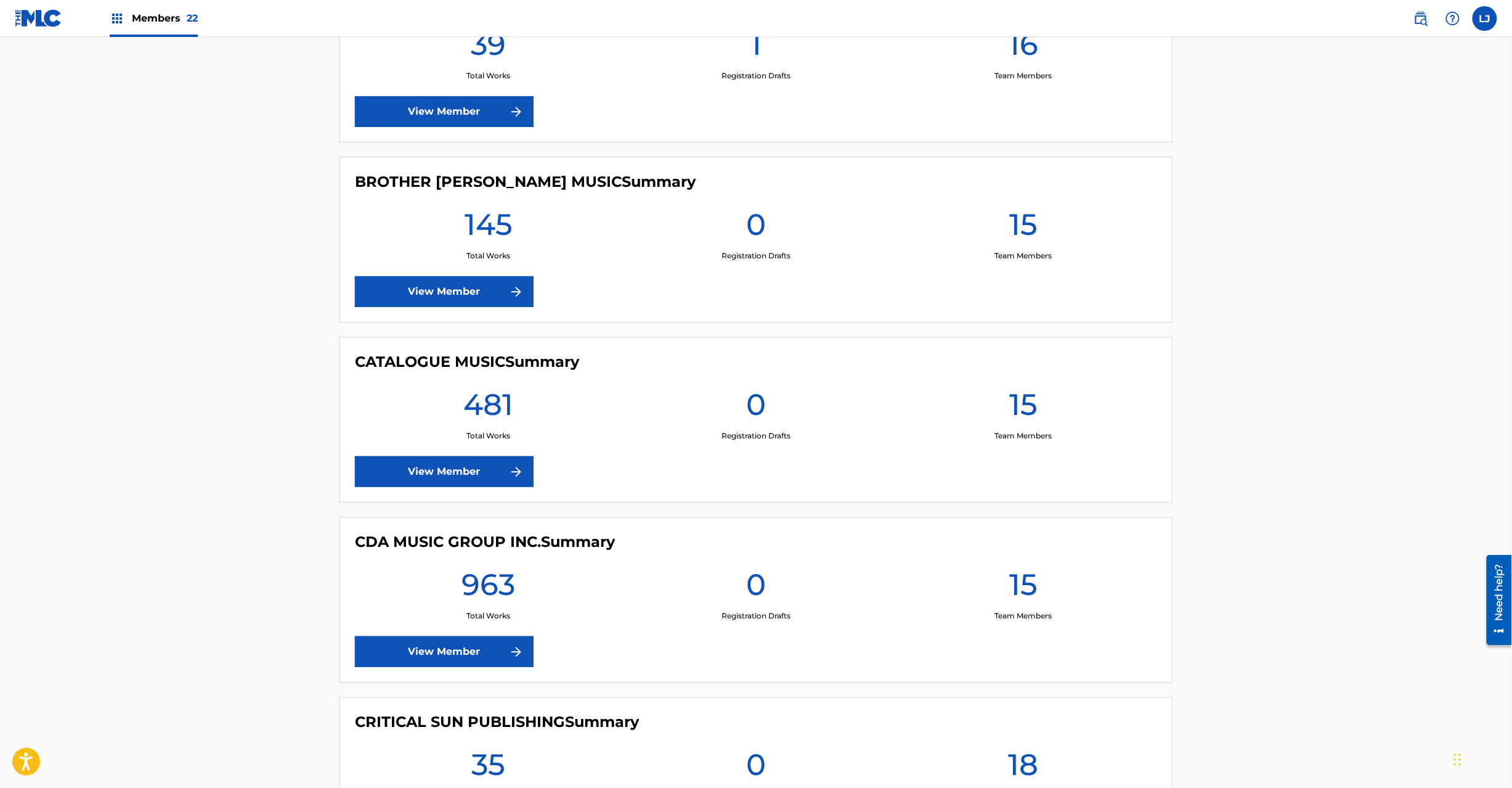
scroll to position [1973, 0]
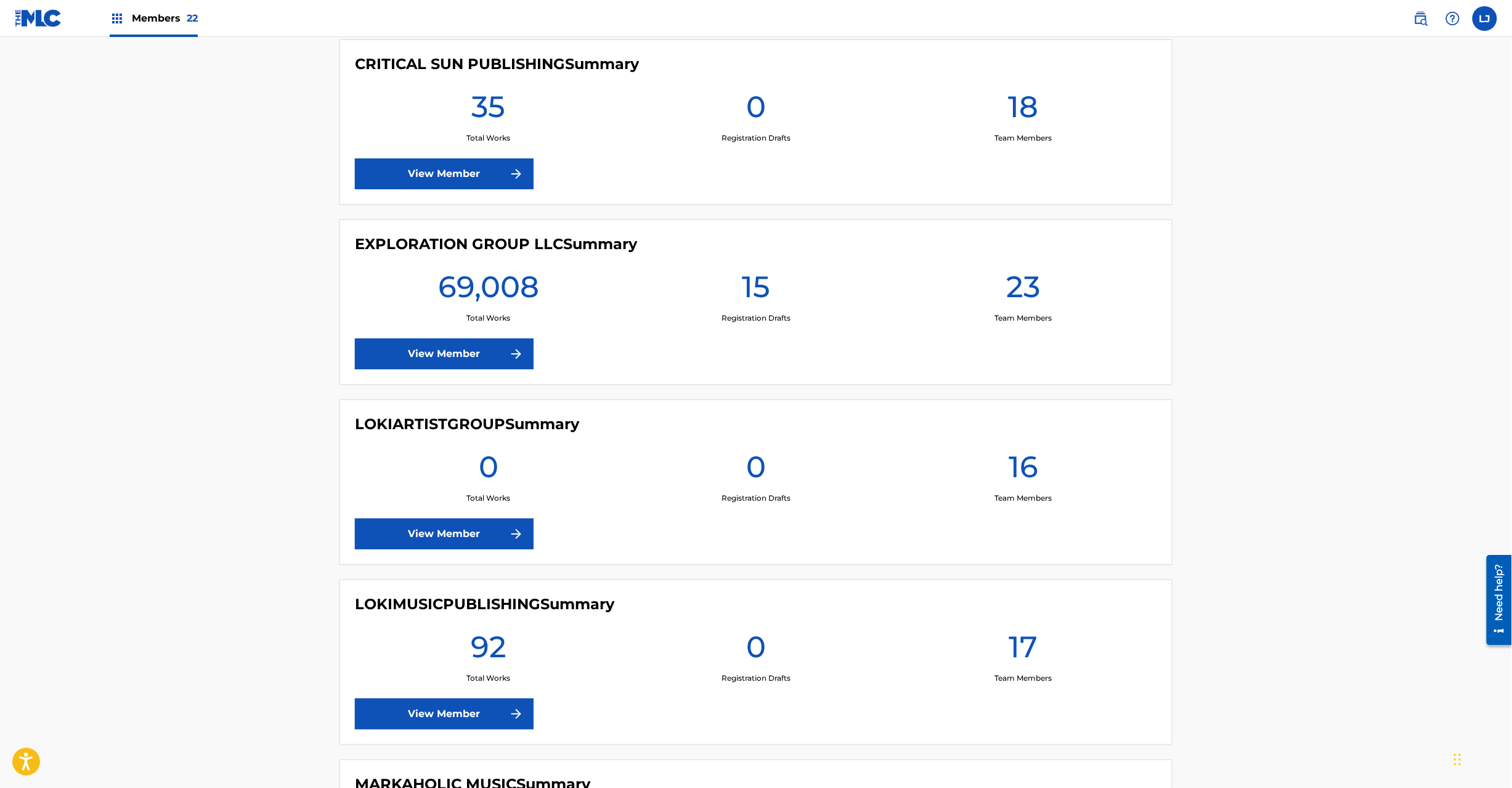
click at [438, 356] on link "View Member" at bounding box center [444, 354] width 179 height 31
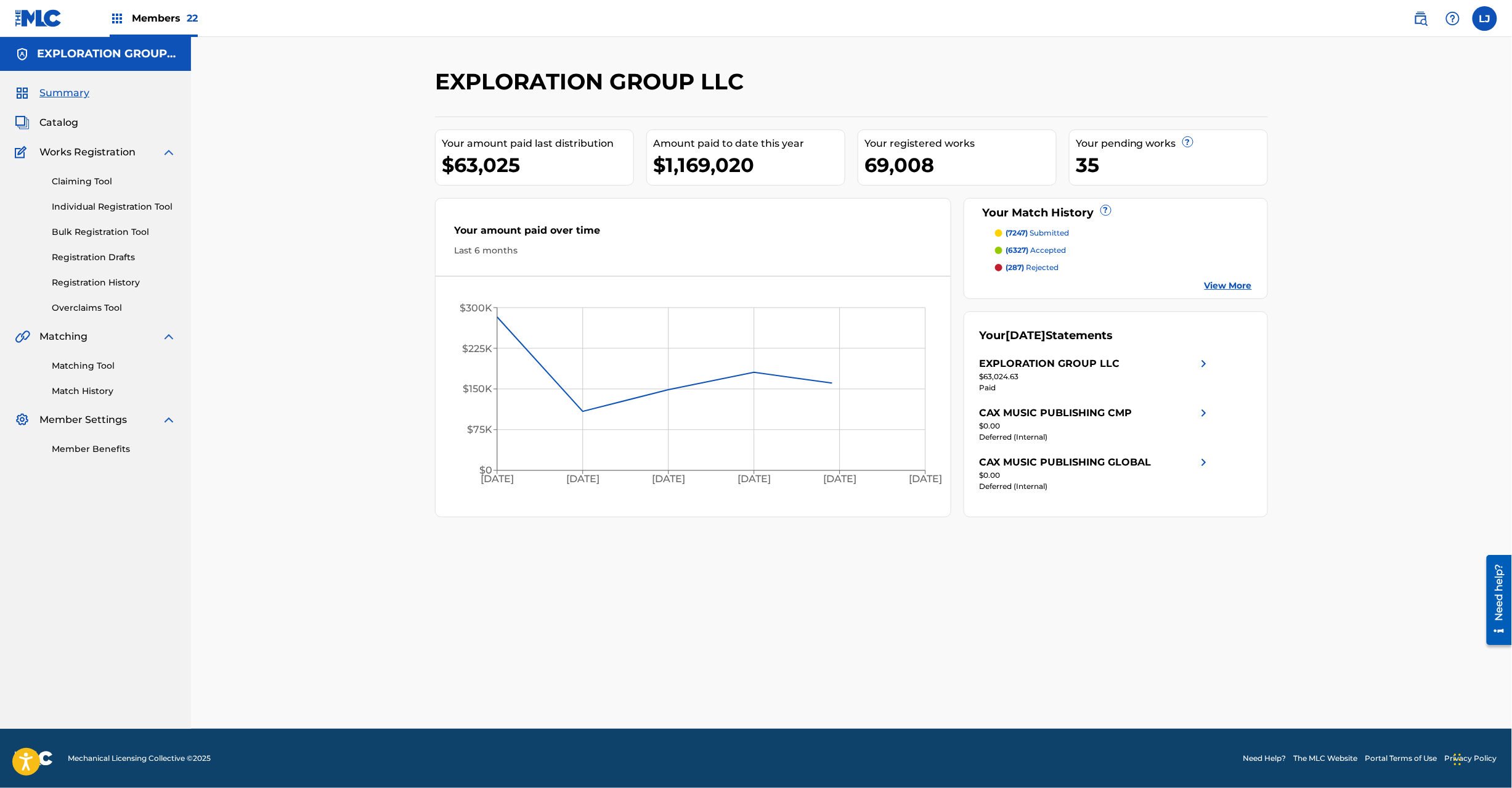
click at [86, 358] on div "Matching Tool Match History" at bounding box center [95, 371] width 161 height 54
click at [86, 361] on link "Matching Tool" at bounding box center [114, 366] width 124 height 13
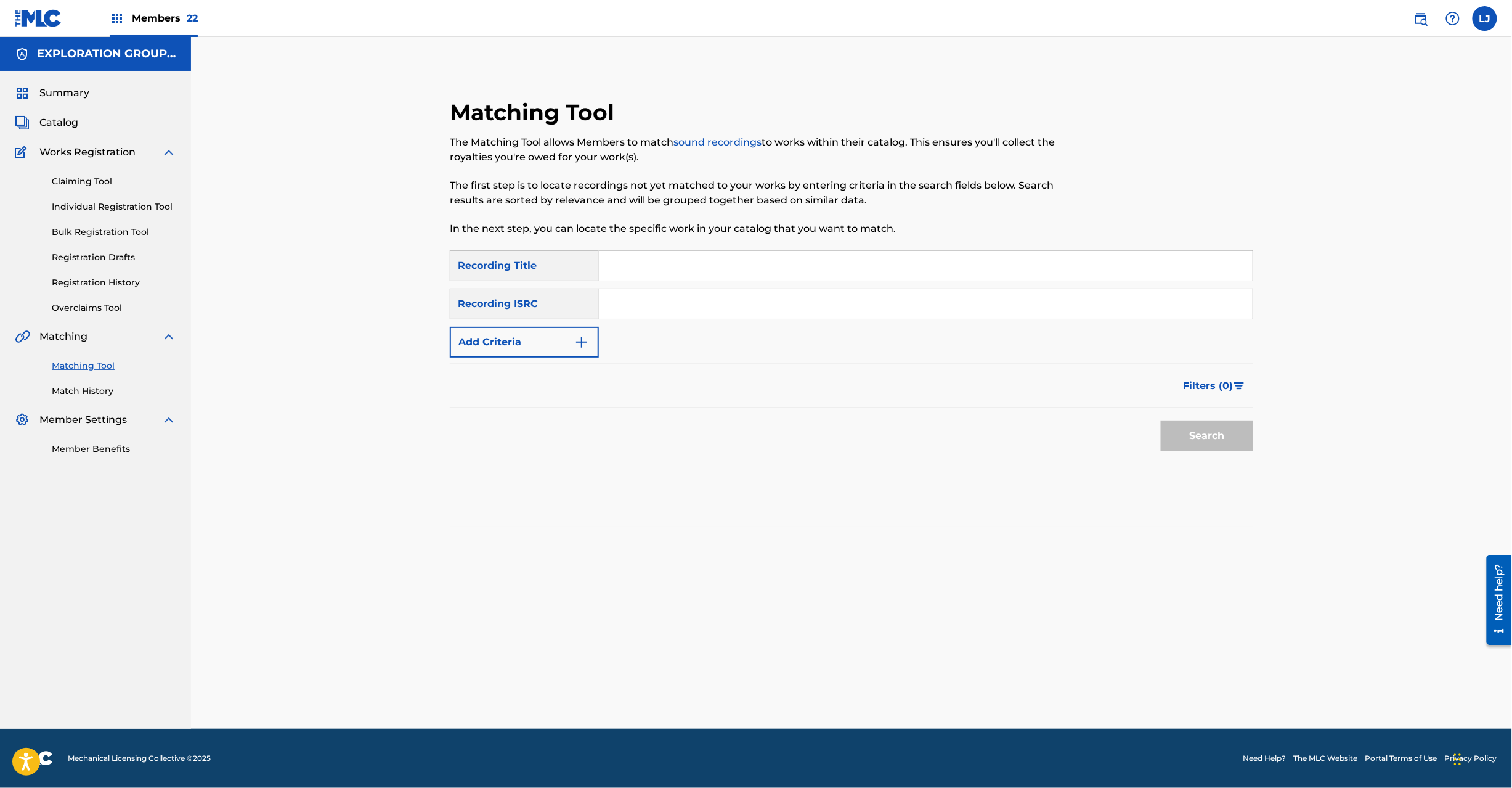
click at [720, 312] on input "Search Form" at bounding box center [925, 304] width 654 height 29
type input "TCJPO2113817"
click at [1194, 444] on button "Search" at bounding box center [1207, 436] width 93 height 31
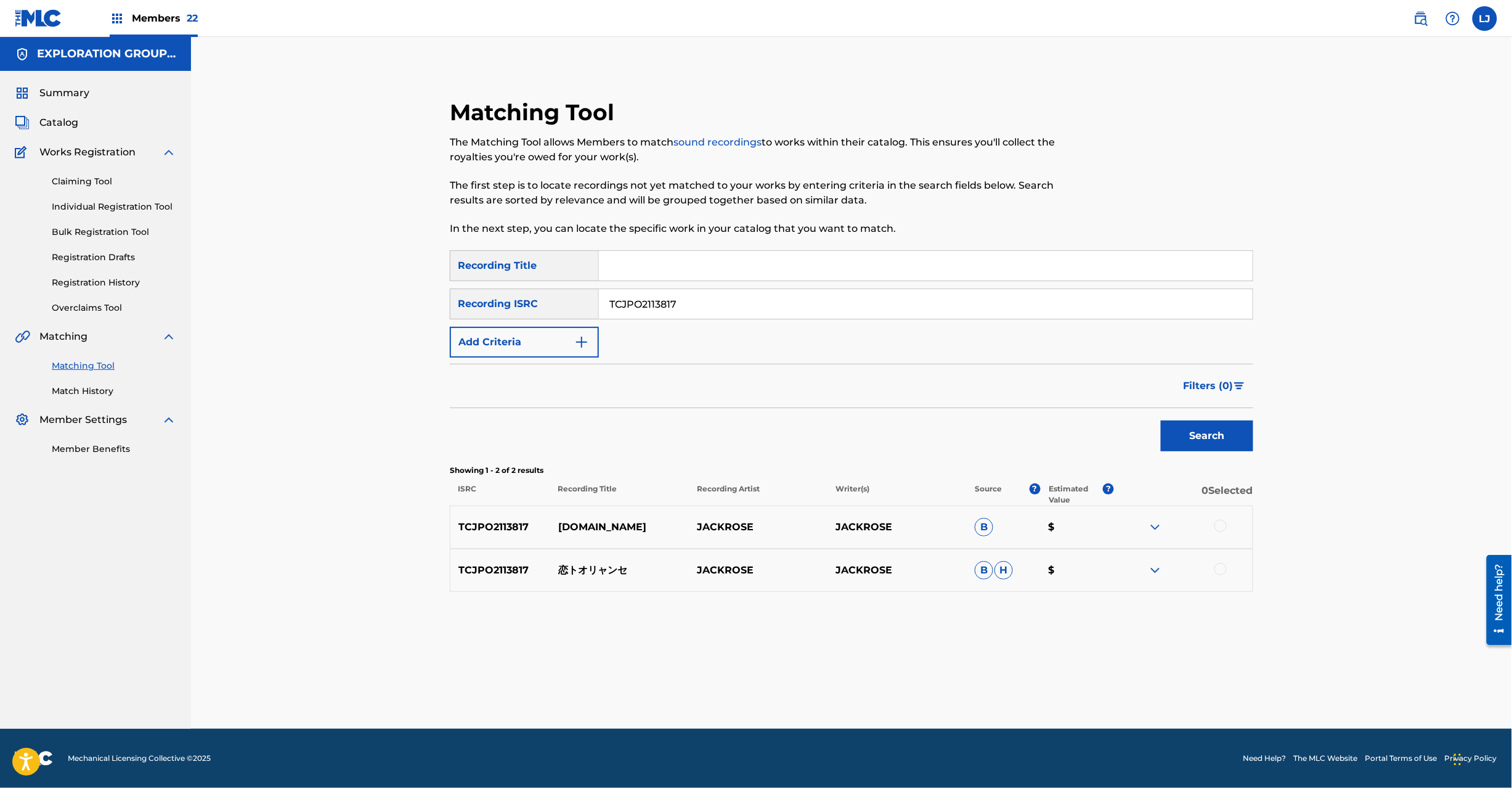
click at [1215, 523] on div at bounding box center [1220, 526] width 12 height 12
click at [1218, 570] on div at bounding box center [1220, 568] width 12 height 12
click at [885, 699] on button "Match 2 Groups" at bounding box center [865, 687] width 136 height 31
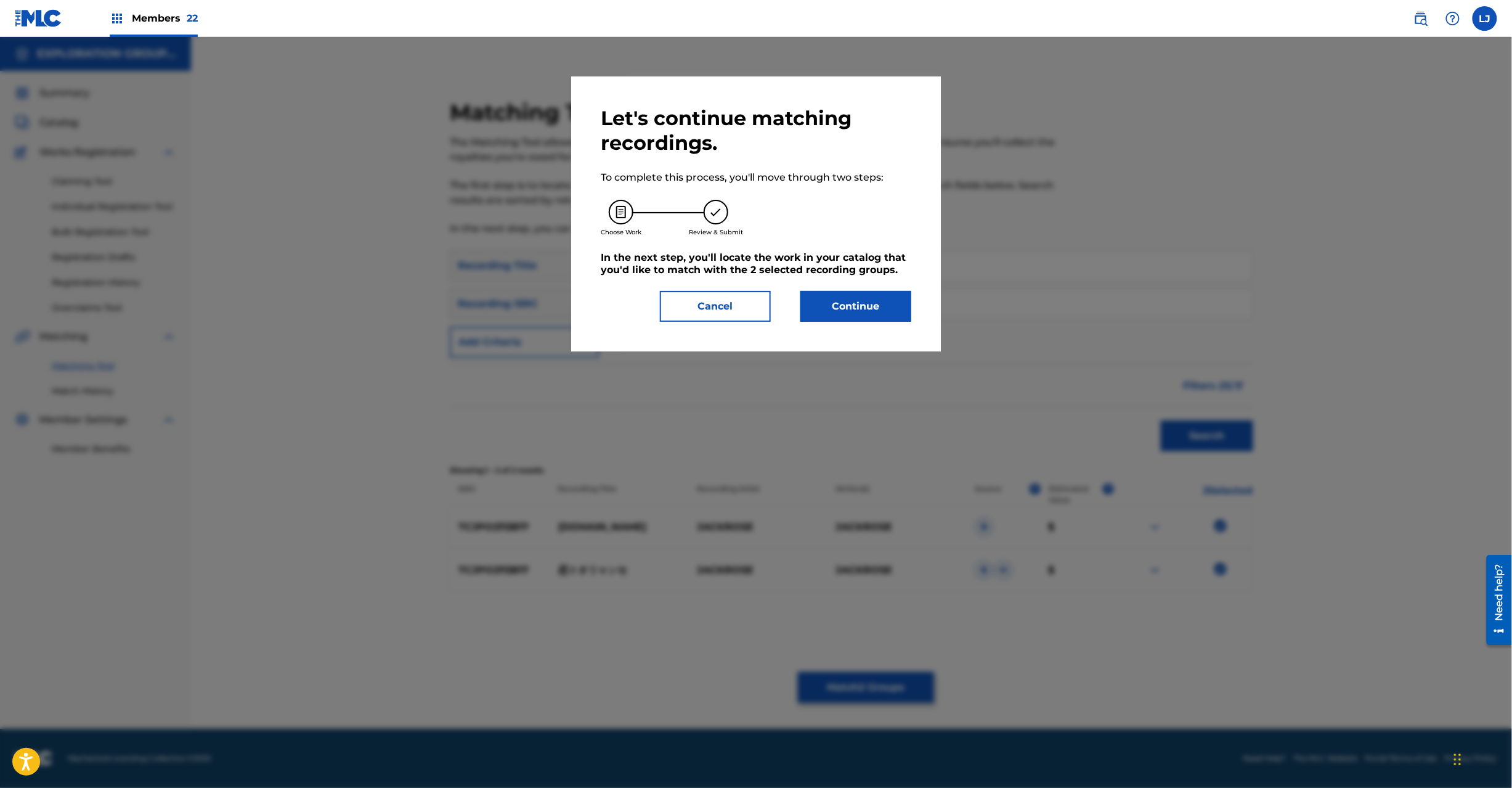
click at [893, 292] on button "Continue" at bounding box center [856, 307] width 111 height 31
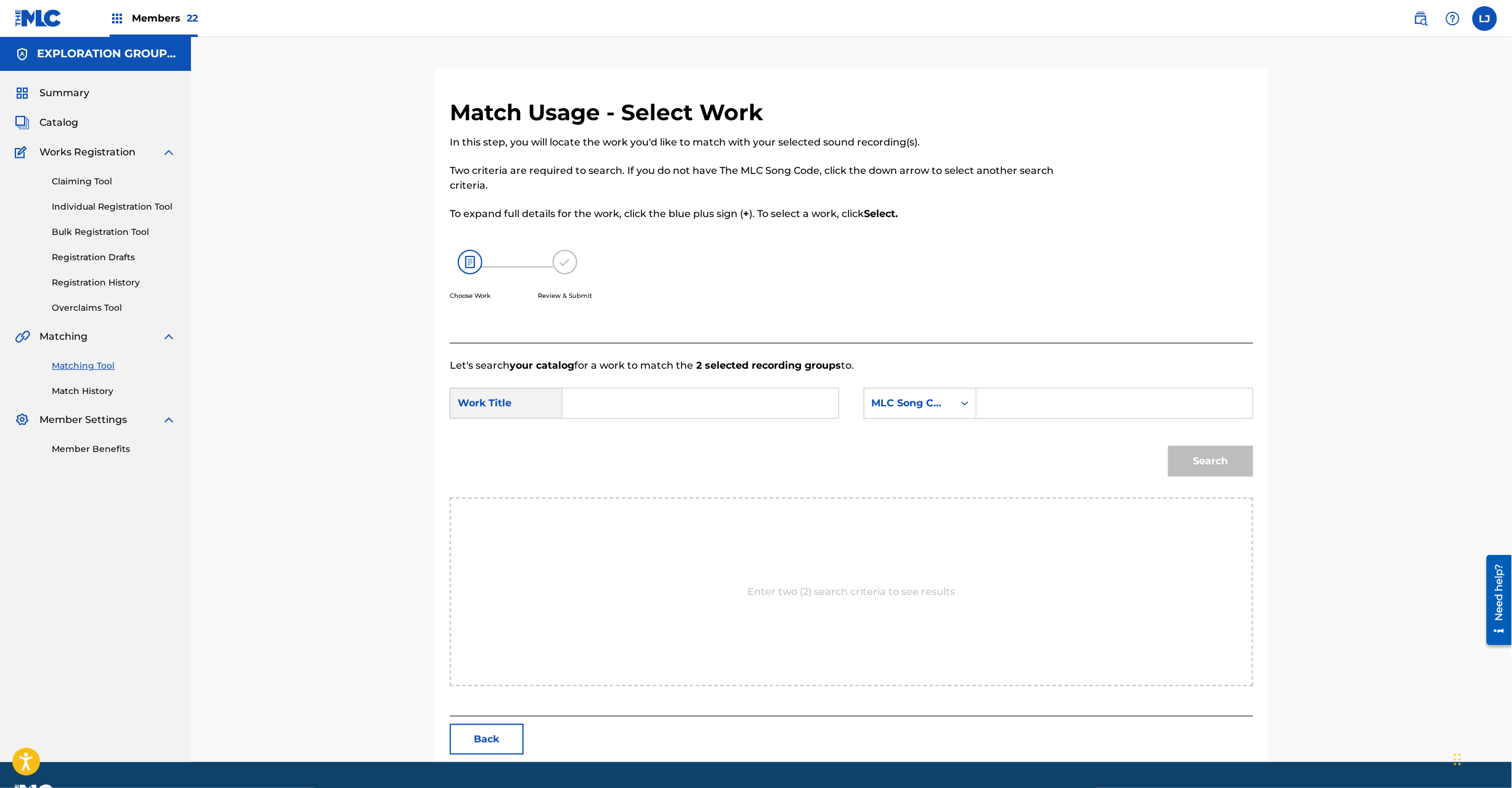
click at [728, 408] on input "Search Form" at bounding box center [701, 403] width 255 height 29
click at [677, 402] on input "Koi Tooryanse KF0FEY" at bounding box center [701, 403] width 255 height 29
type input "Koi Tooryanse"
click at [1068, 402] on input "Search Form" at bounding box center [1115, 403] width 255 height 29
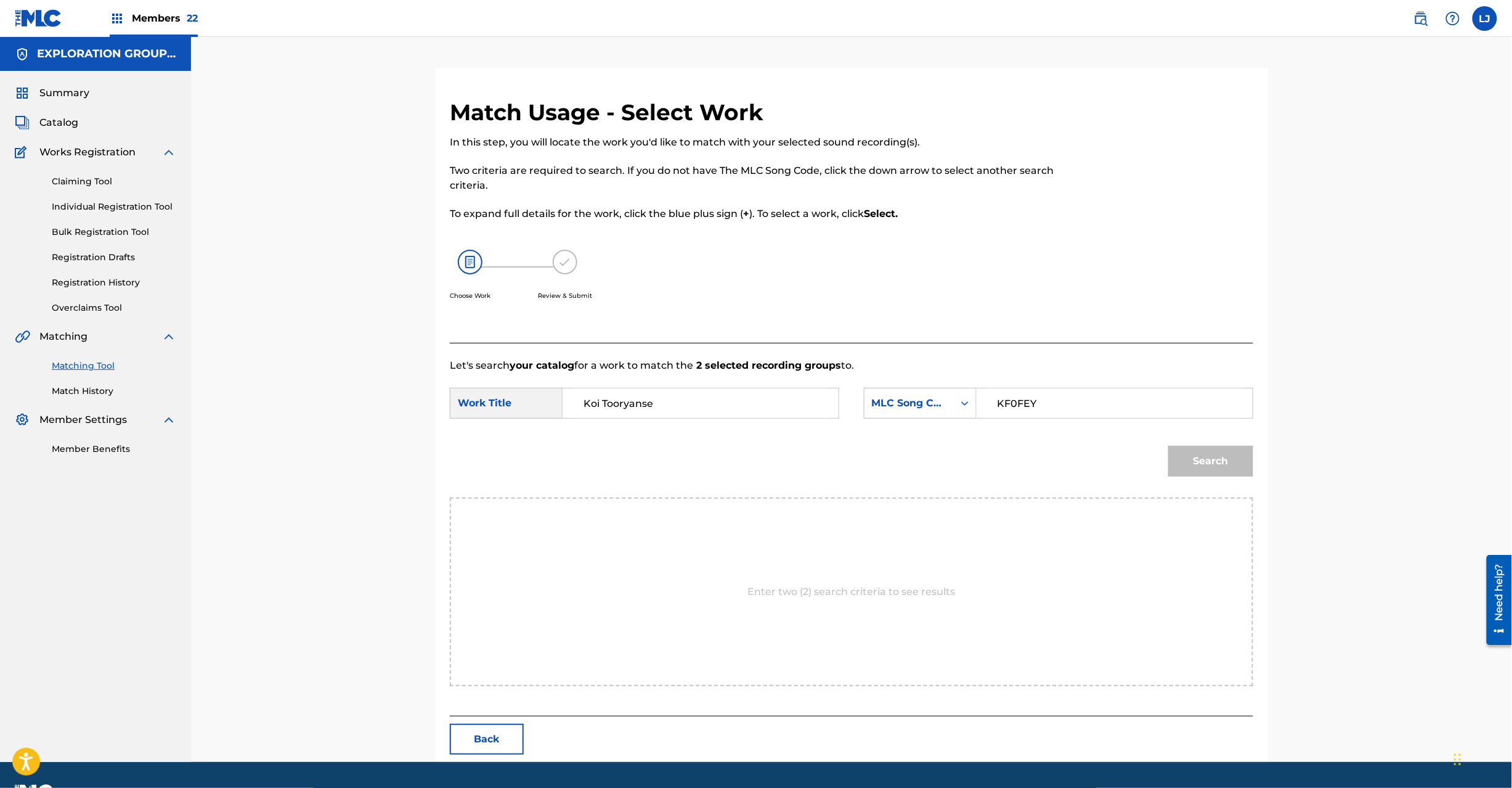
type input "KF0FEY"
click at [1173, 459] on button "Search" at bounding box center [1210, 461] width 85 height 31
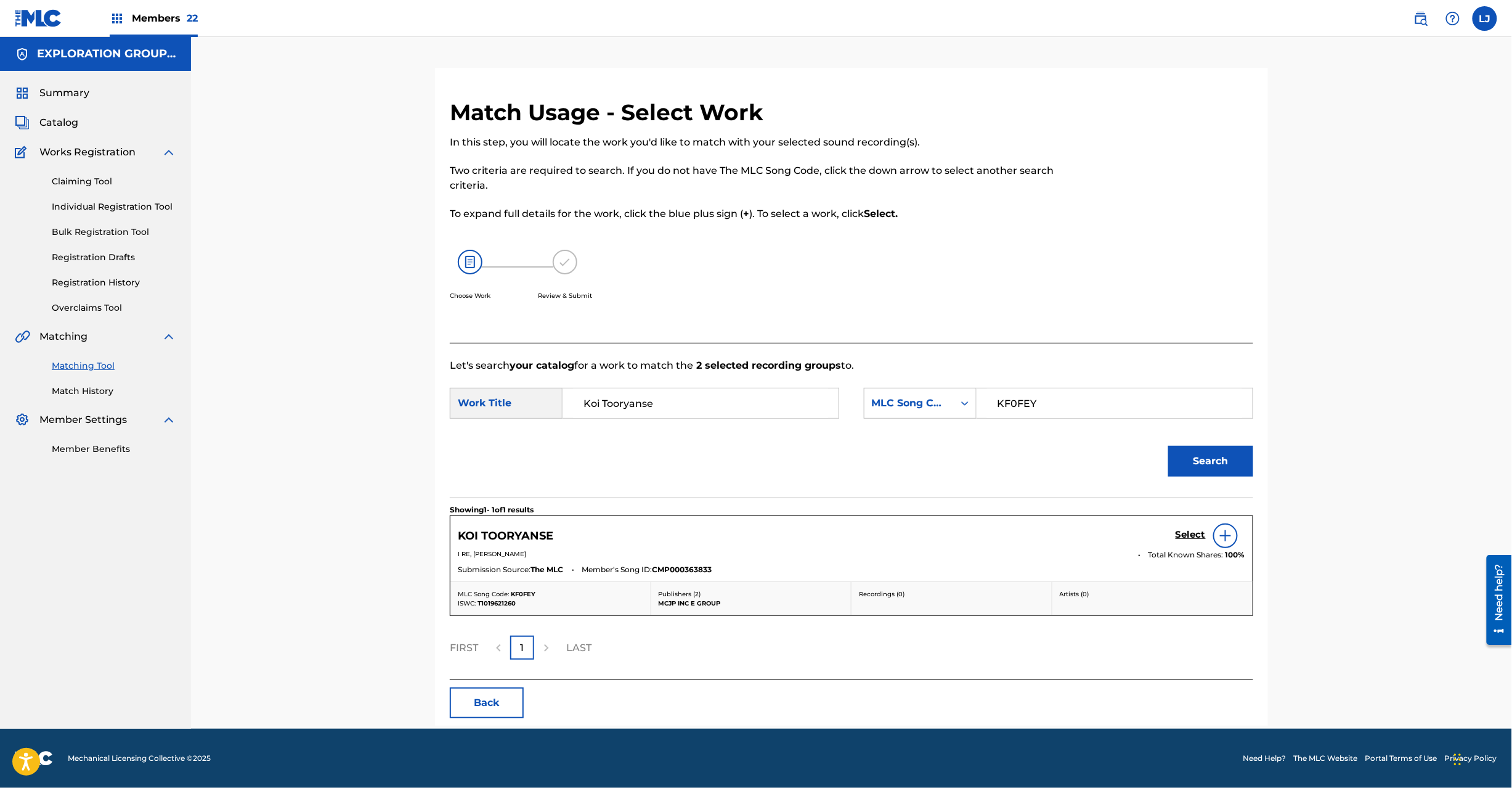
click at [1173, 533] on div "KOI TOORYANSE Select" at bounding box center [851, 536] width 788 height 25
click at [1176, 522] on div "KOI TOORYANSE Select I RE, [PERSON_NAME] Total Known Shares: 100 % Submission S…" at bounding box center [851, 549] width 802 height 65
click at [1181, 539] on h5 "Select" at bounding box center [1190, 534] width 30 height 11
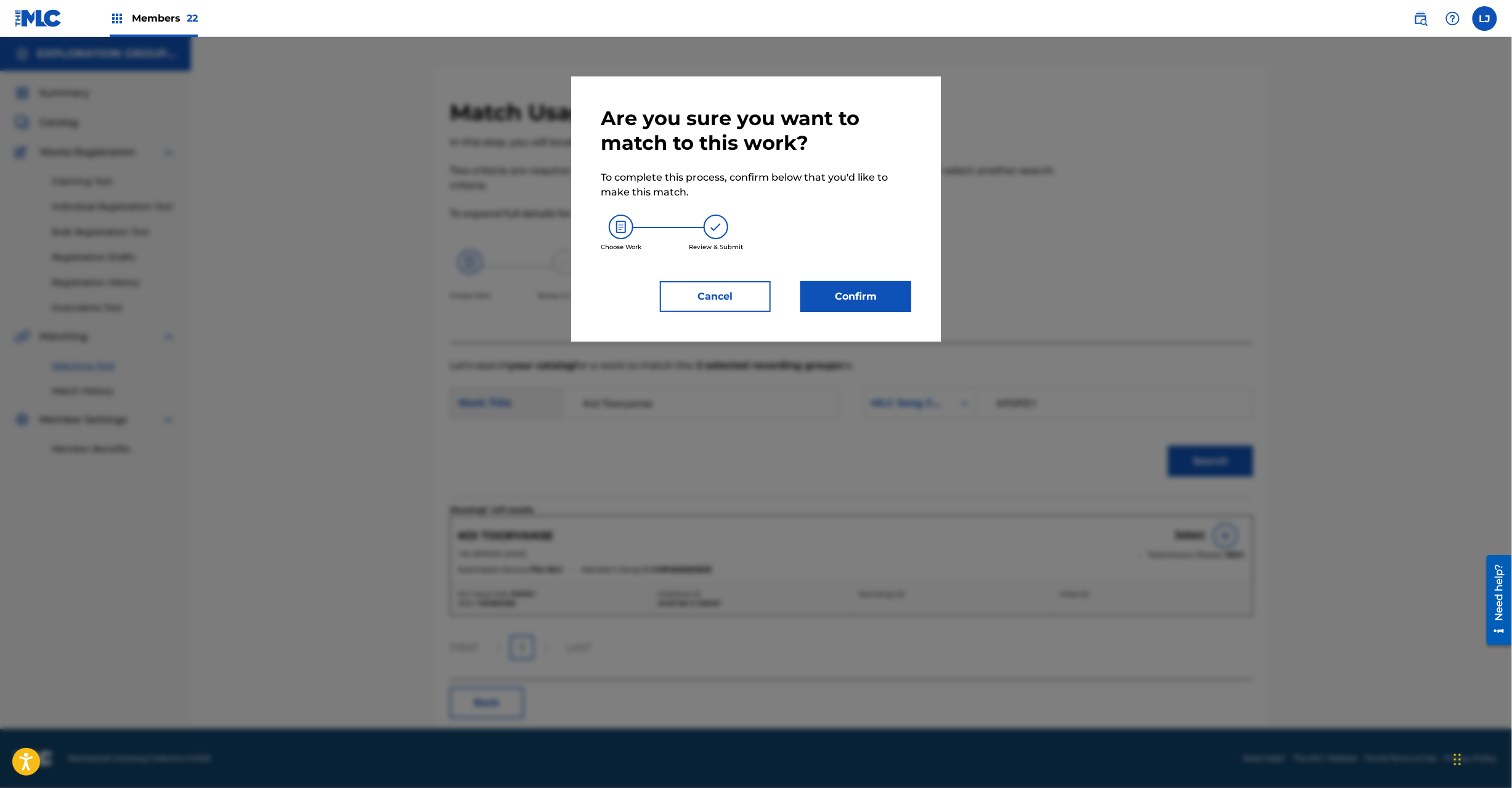
click at [825, 289] on button "Confirm" at bounding box center [856, 296] width 111 height 31
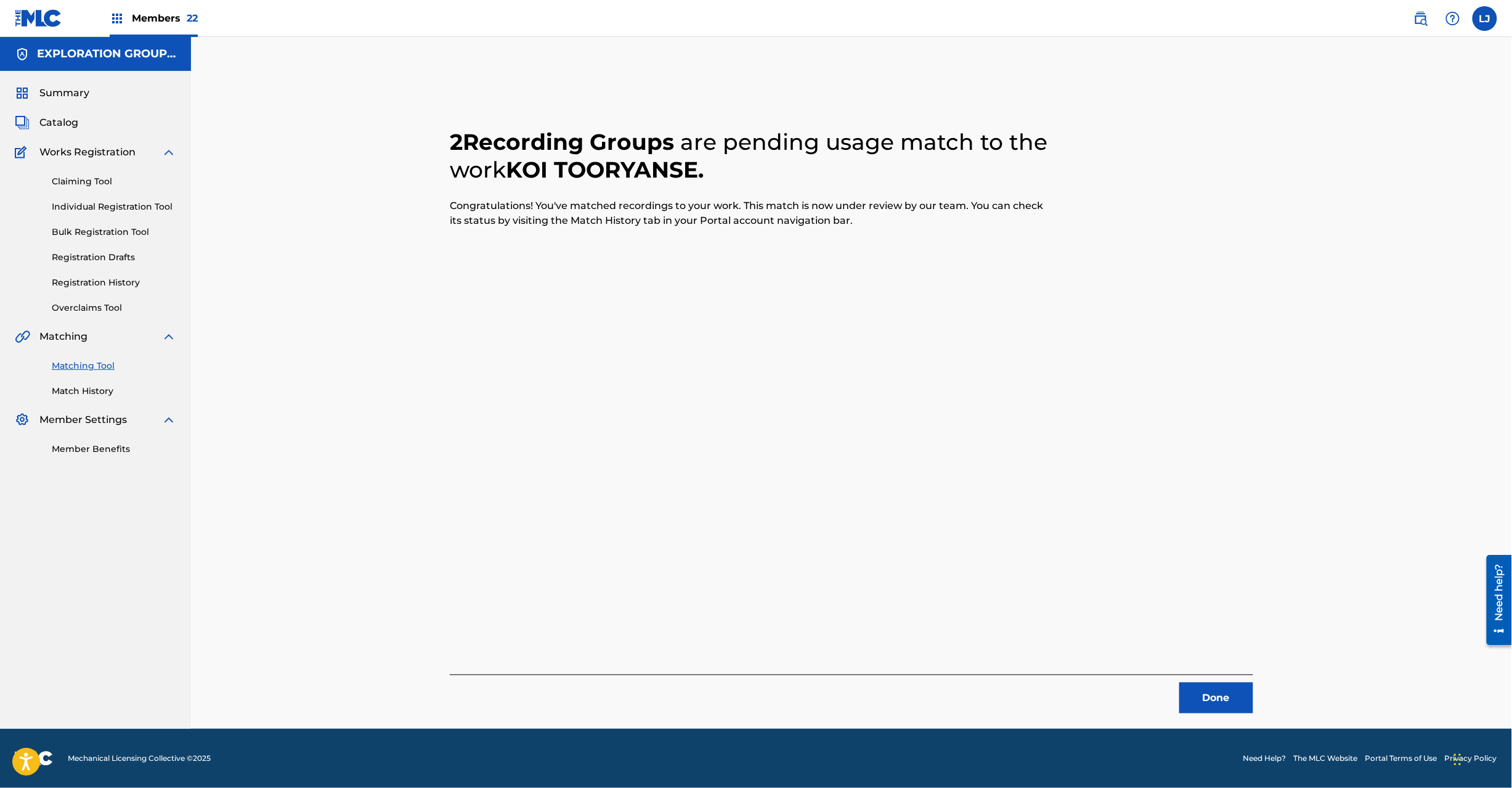
click at [1209, 693] on button "Done" at bounding box center [1216, 698] width 74 height 31
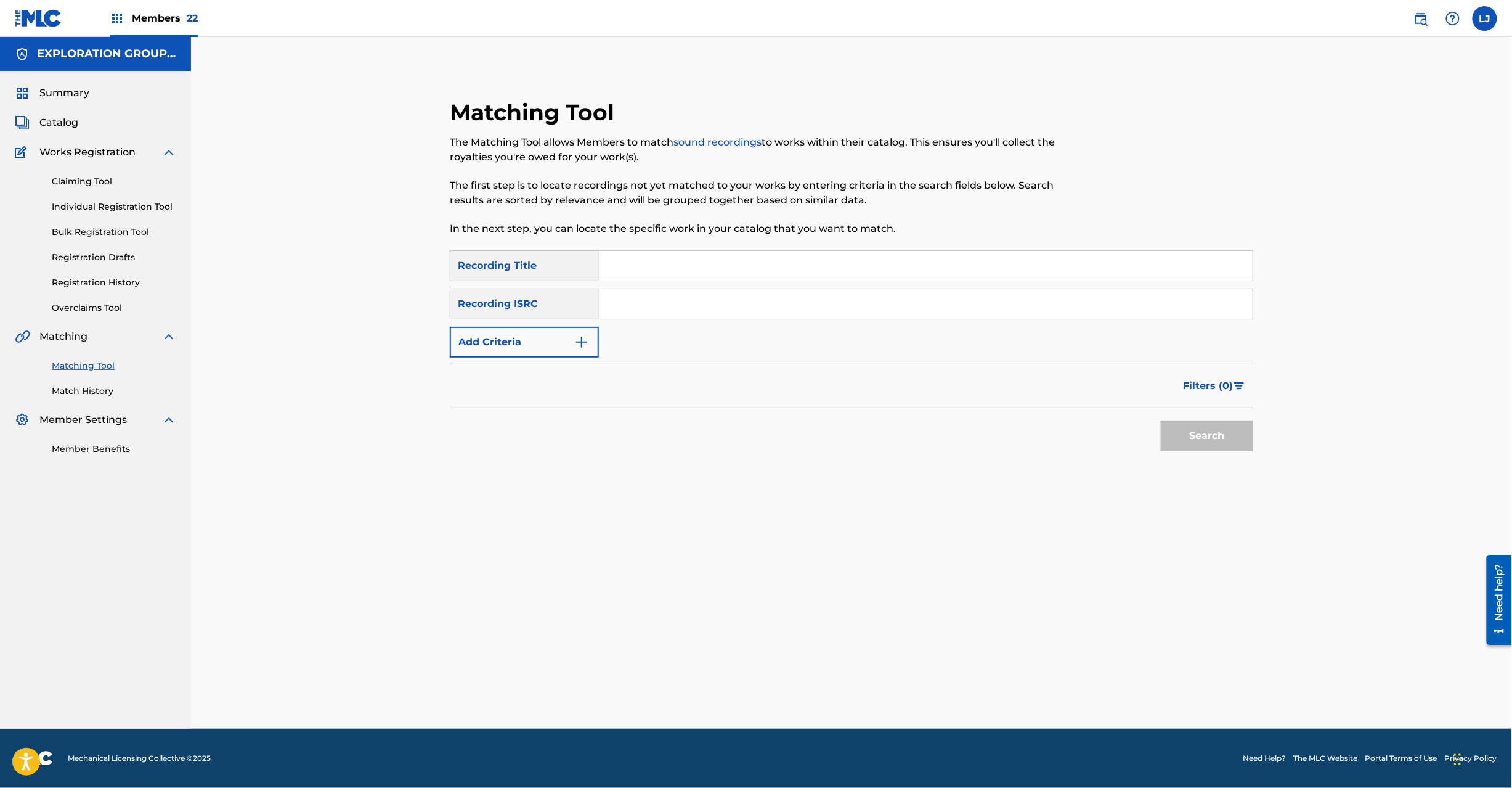
click at [705, 311] on input "Search Form" at bounding box center [925, 304] width 654 height 29
type input "TCJPO2113819"
click at [1216, 418] on div "Search" at bounding box center [1204, 432] width 98 height 49
click at [1213, 433] on button "Search" at bounding box center [1207, 436] width 93 height 31
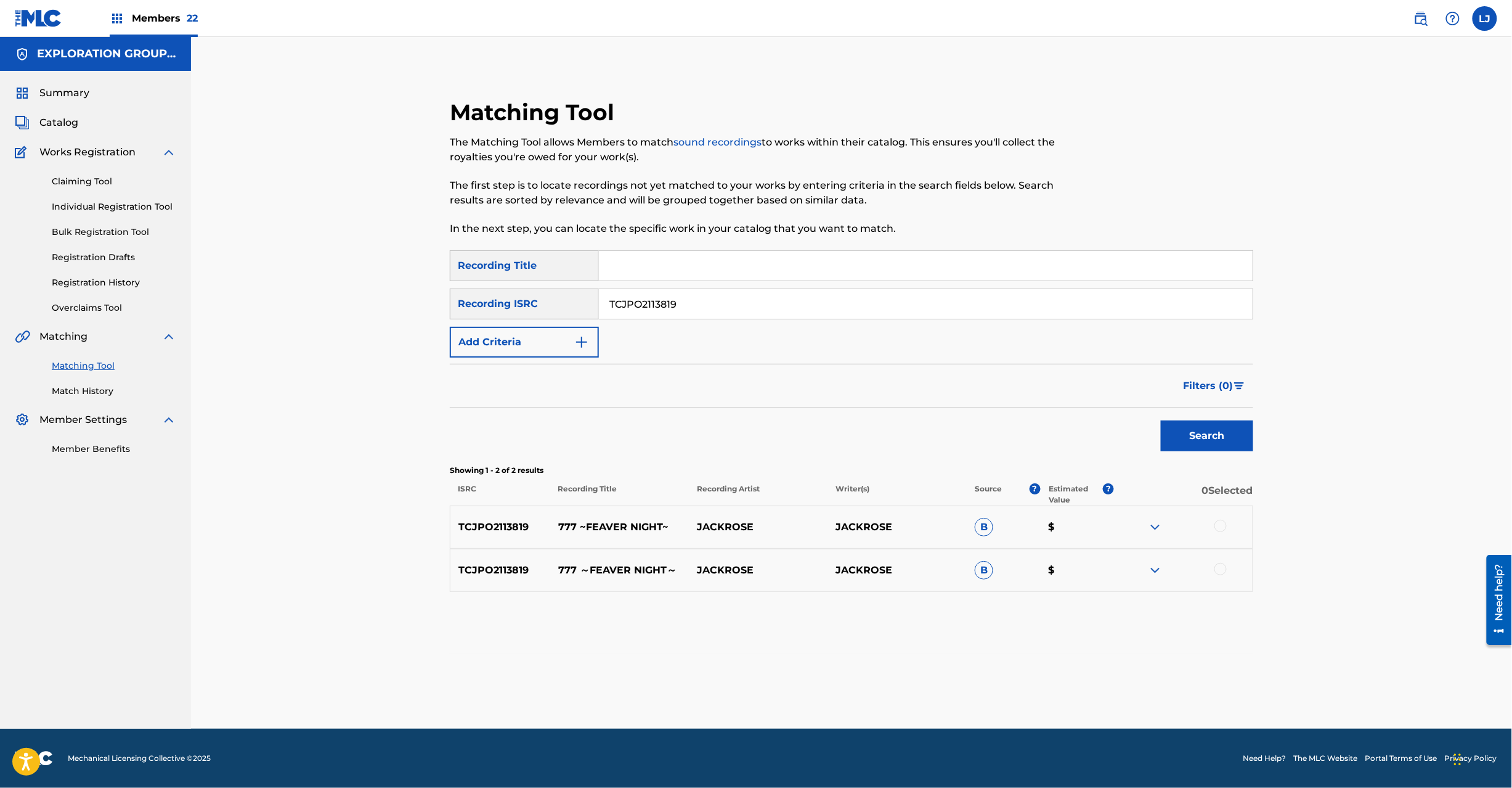
click at [1220, 523] on div at bounding box center [1220, 526] width 12 height 12
click at [1219, 568] on div at bounding box center [1220, 568] width 12 height 12
click at [865, 693] on button "Match 2 Groups" at bounding box center [865, 687] width 136 height 31
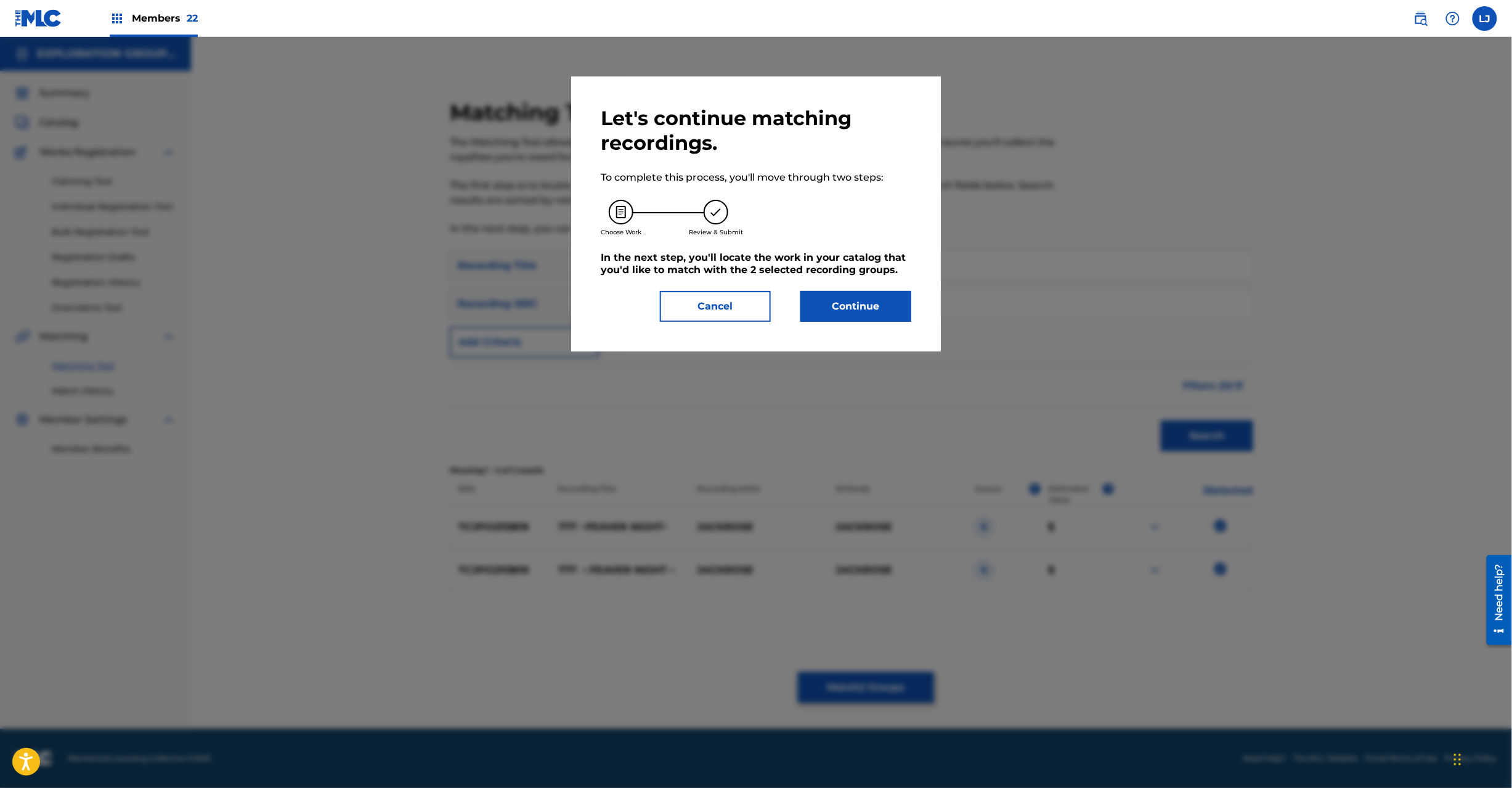
click at [856, 301] on button "Continue" at bounding box center [856, 307] width 111 height 31
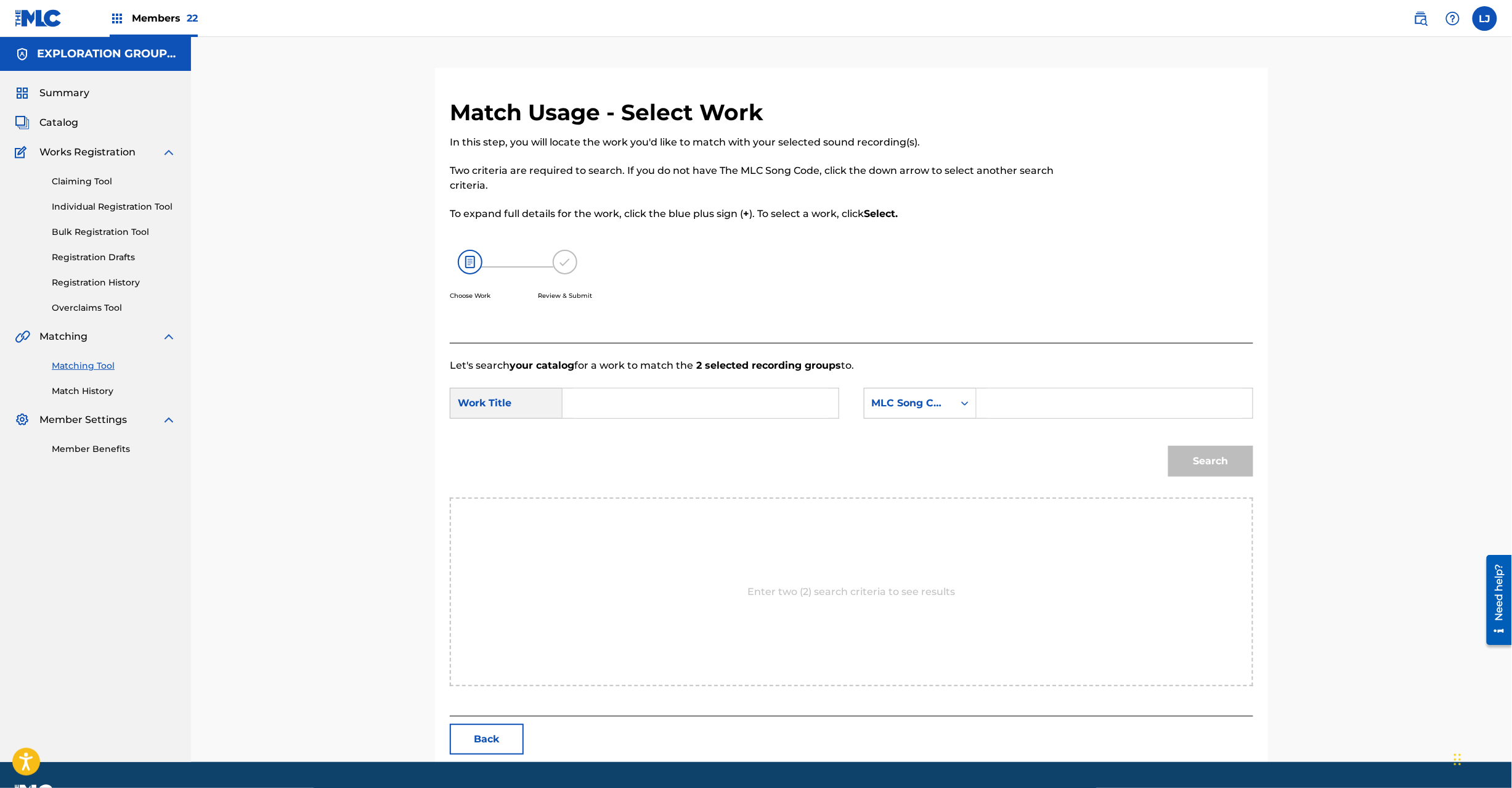
click at [662, 405] on input "Search Form" at bounding box center [701, 403] width 255 height 29
click at [676, 409] on input "777 Fever Night 7E7IYA" at bounding box center [701, 403] width 255 height 29
type input "777 Fever Night"
click at [1045, 408] on input "Search Form" at bounding box center [1115, 403] width 255 height 29
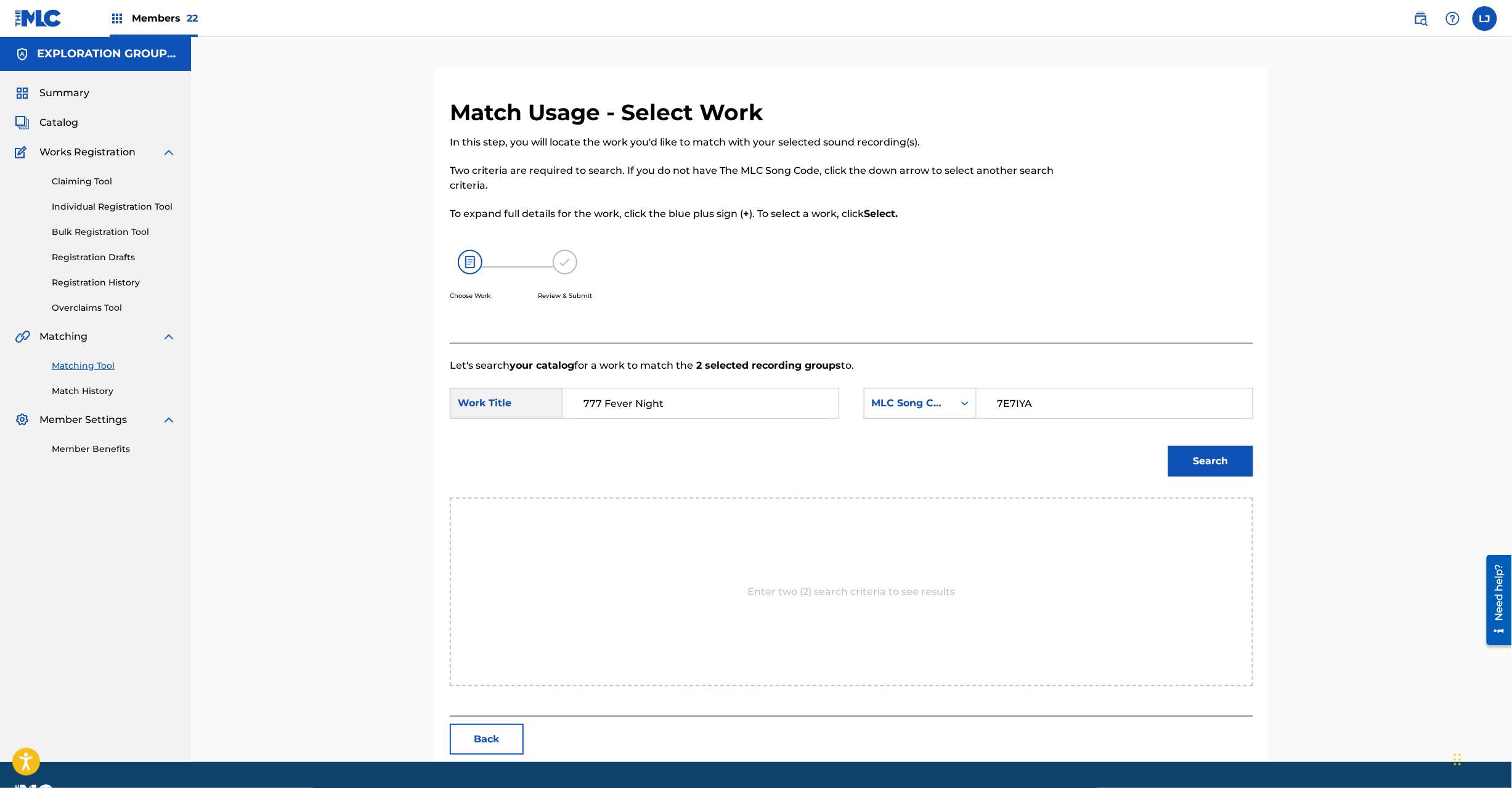
type input "7E7IYA"
drag, startPoint x: 1134, startPoint y: 442, endPoint x: 1164, endPoint y: 453, distance: 32.0
click at [1142, 445] on div "Search" at bounding box center [851, 466] width 804 height 64
drag, startPoint x: 1167, startPoint y: 455, endPoint x: 1205, endPoint y: 470, distance: 40.9
click at [1171, 457] on div "Search" at bounding box center [1208, 458] width 91 height 49
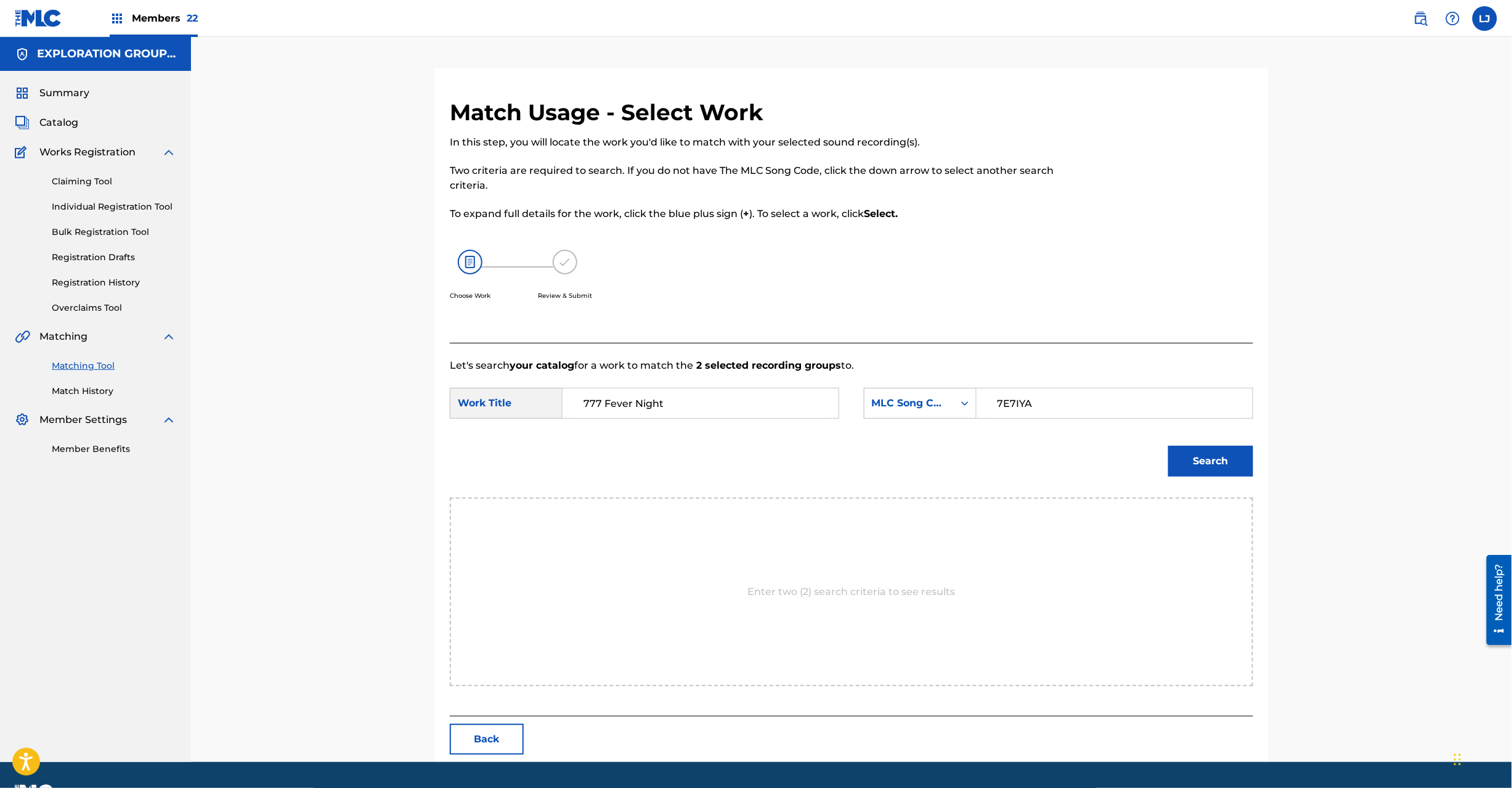
click at [1205, 470] on button "Search" at bounding box center [1210, 461] width 85 height 31
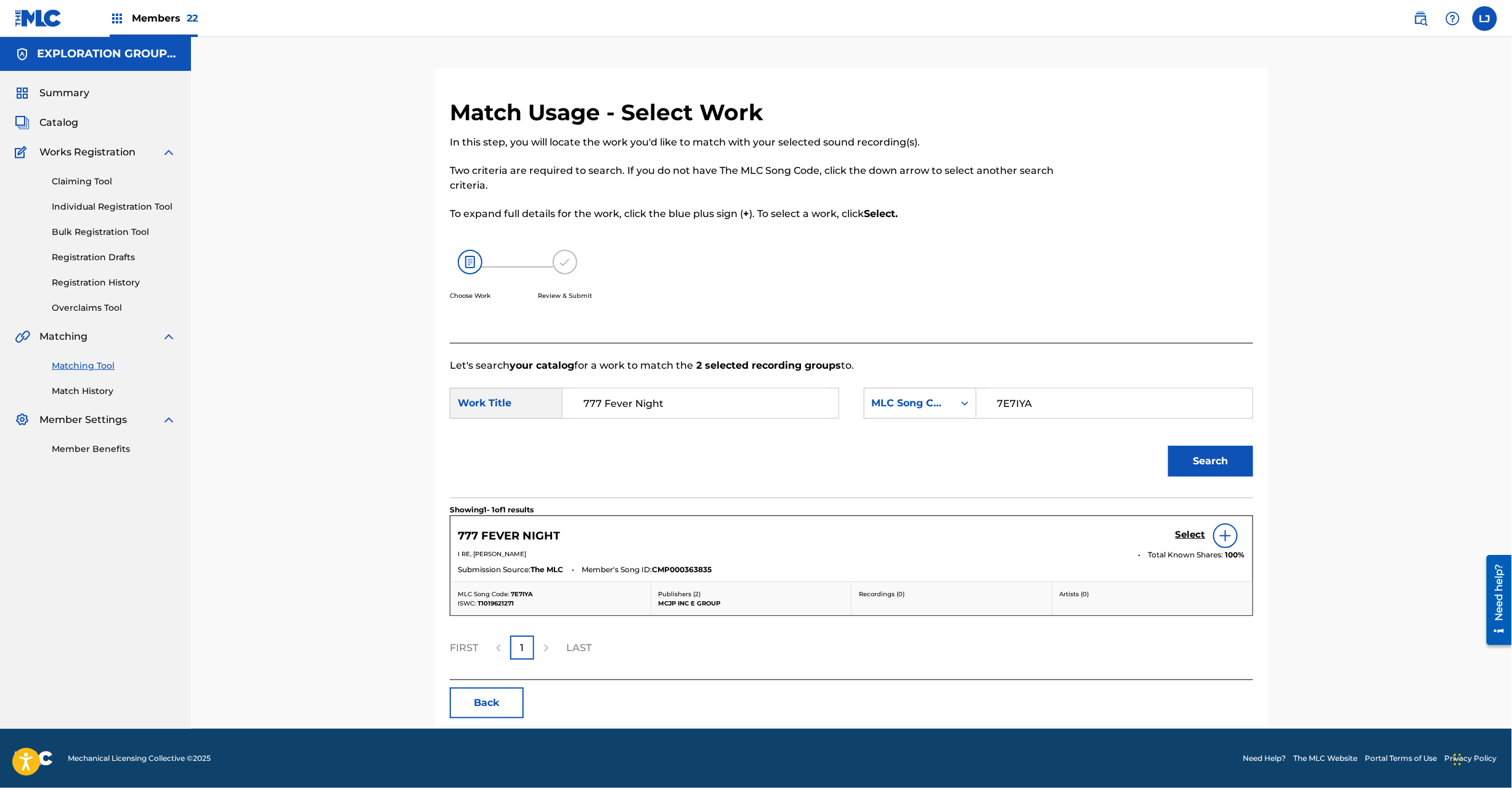
click at [1189, 539] on h5 "Select" at bounding box center [1190, 534] width 30 height 11
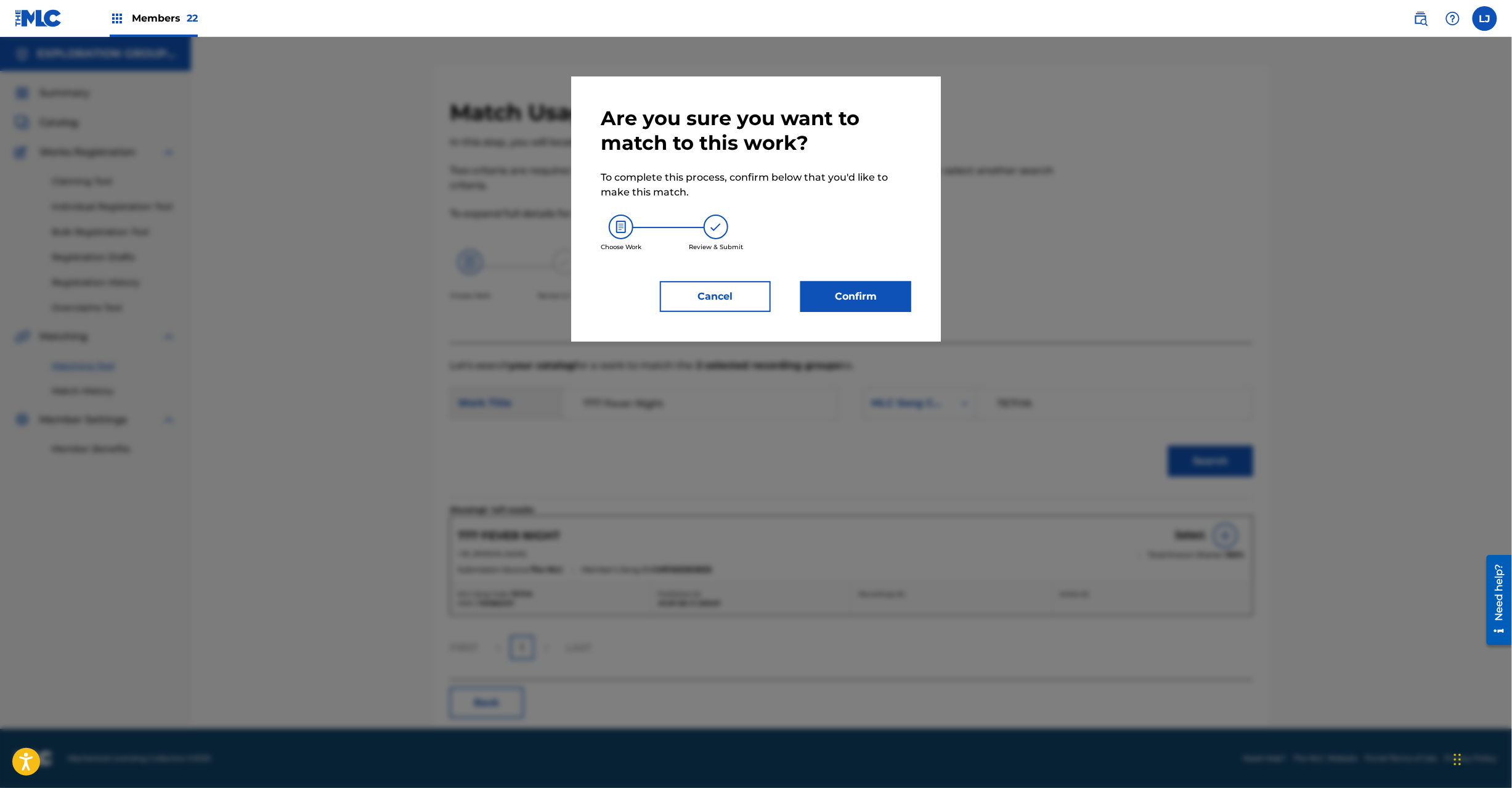
click at [864, 280] on div "Are you sure you want to match to this work? To complete this process, confirm …" at bounding box center [756, 209] width 311 height 206
click at [867, 303] on button "Confirm" at bounding box center [856, 296] width 111 height 31
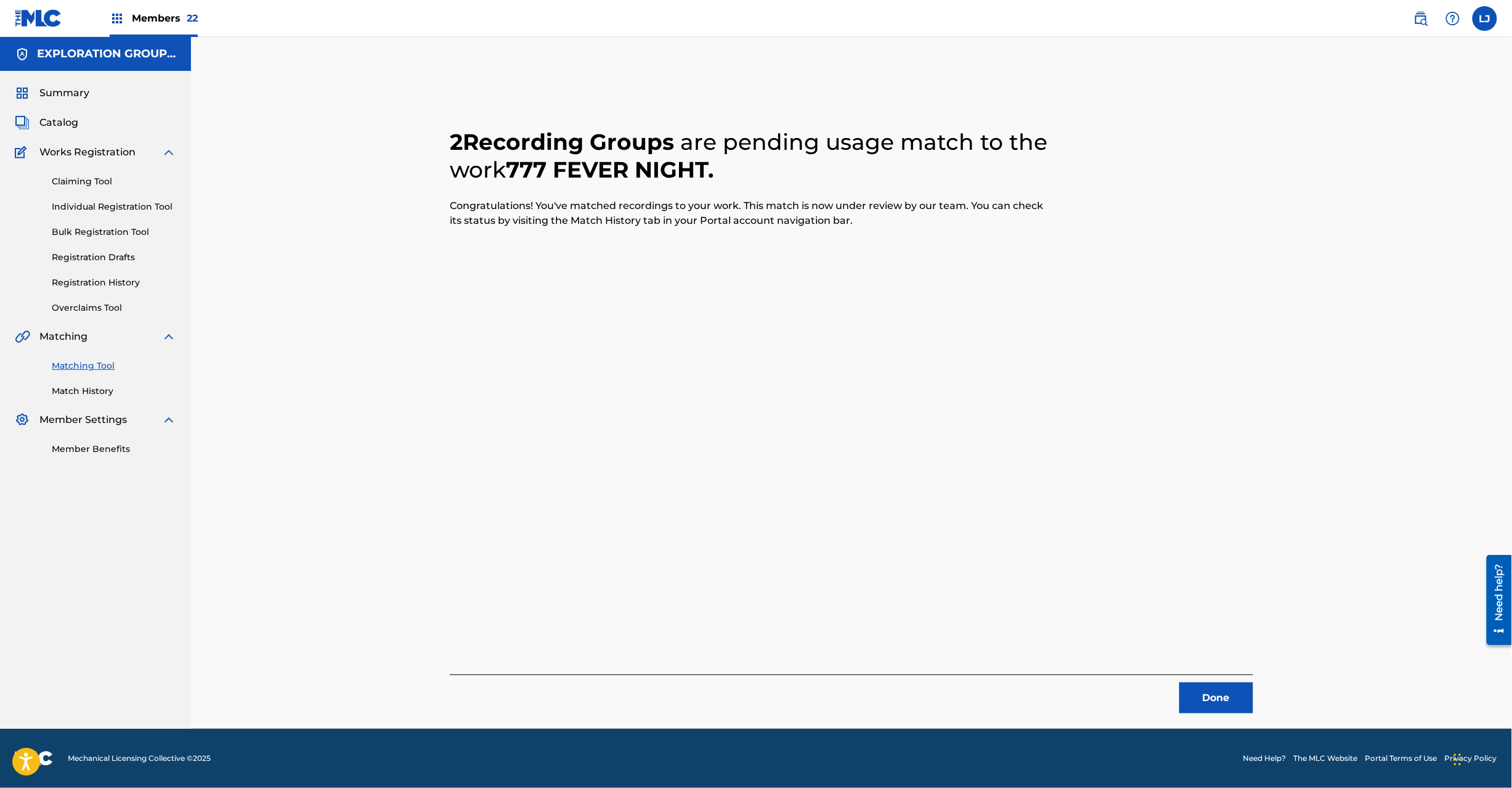
click at [1216, 705] on button "Done" at bounding box center [1216, 698] width 74 height 31
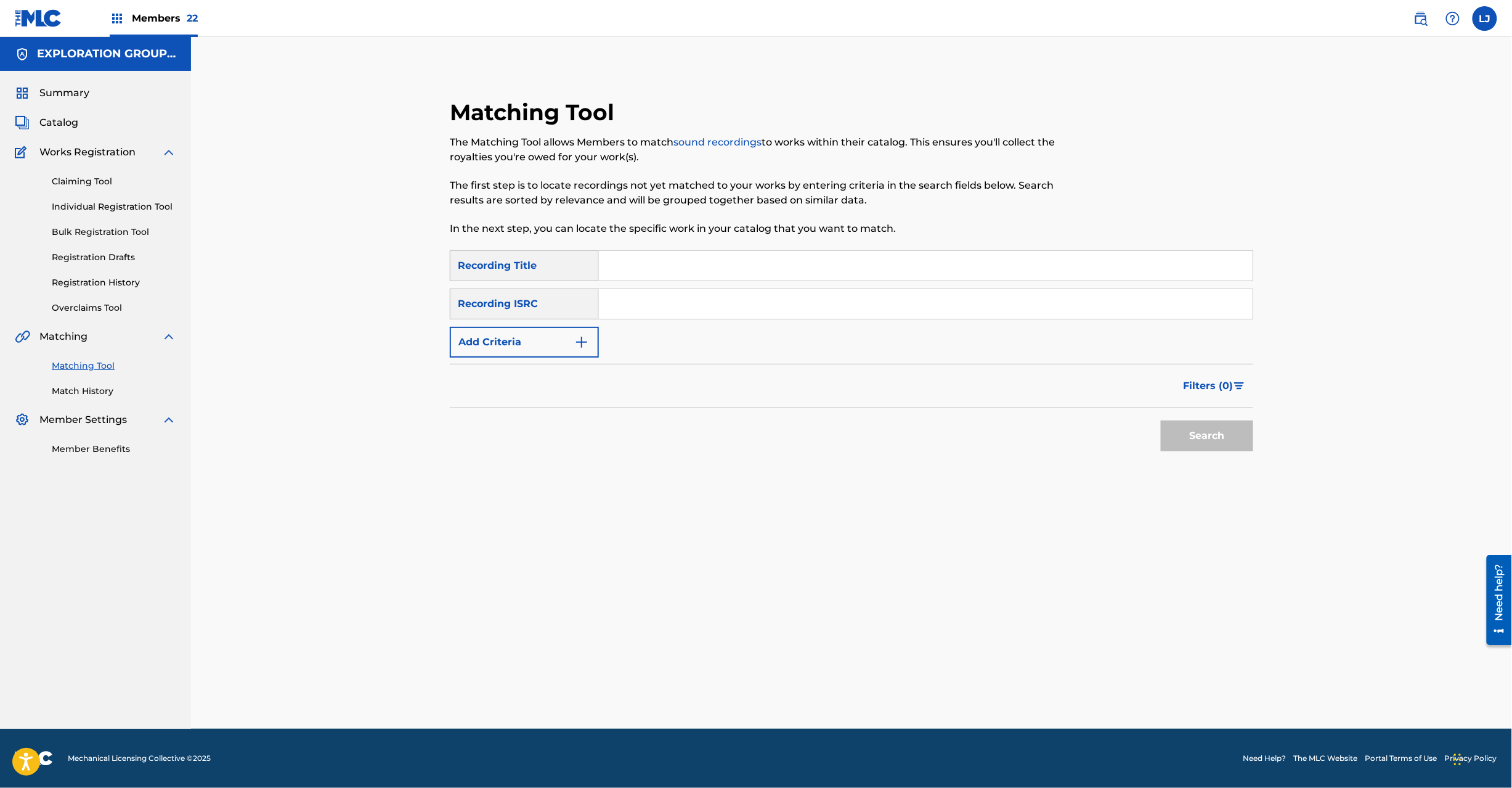
click at [670, 284] on div "SearchWithCriteriafc57ee62-3103-40b7-9081-52edc60af7bd Recording Title SearchWi…" at bounding box center [851, 304] width 804 height 107
click at [673, 290] on input "Search Form" at bounding box center [925, 304] width 654 height 29
type input "TCJPO2113822"
click at [1193, 429] on button "Search" at bounding box center [1207, 436] width 93 height 31
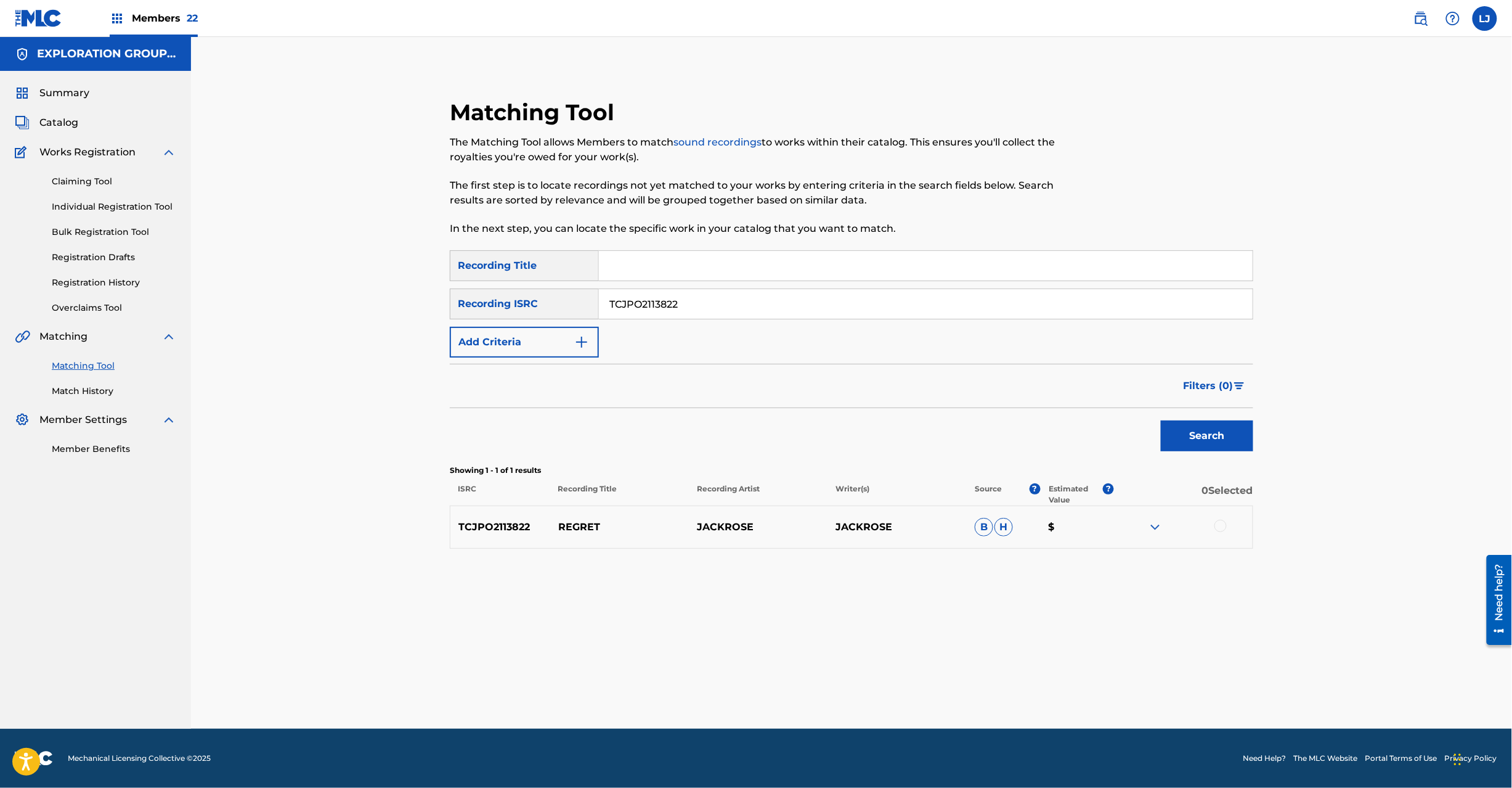
click at [1215, 527] on div at bounding box center [1220, 526] width 12 height 12
click at [897, 684] on button "Match 1 Group" at bounding box center [865, 687] width 136 height 31
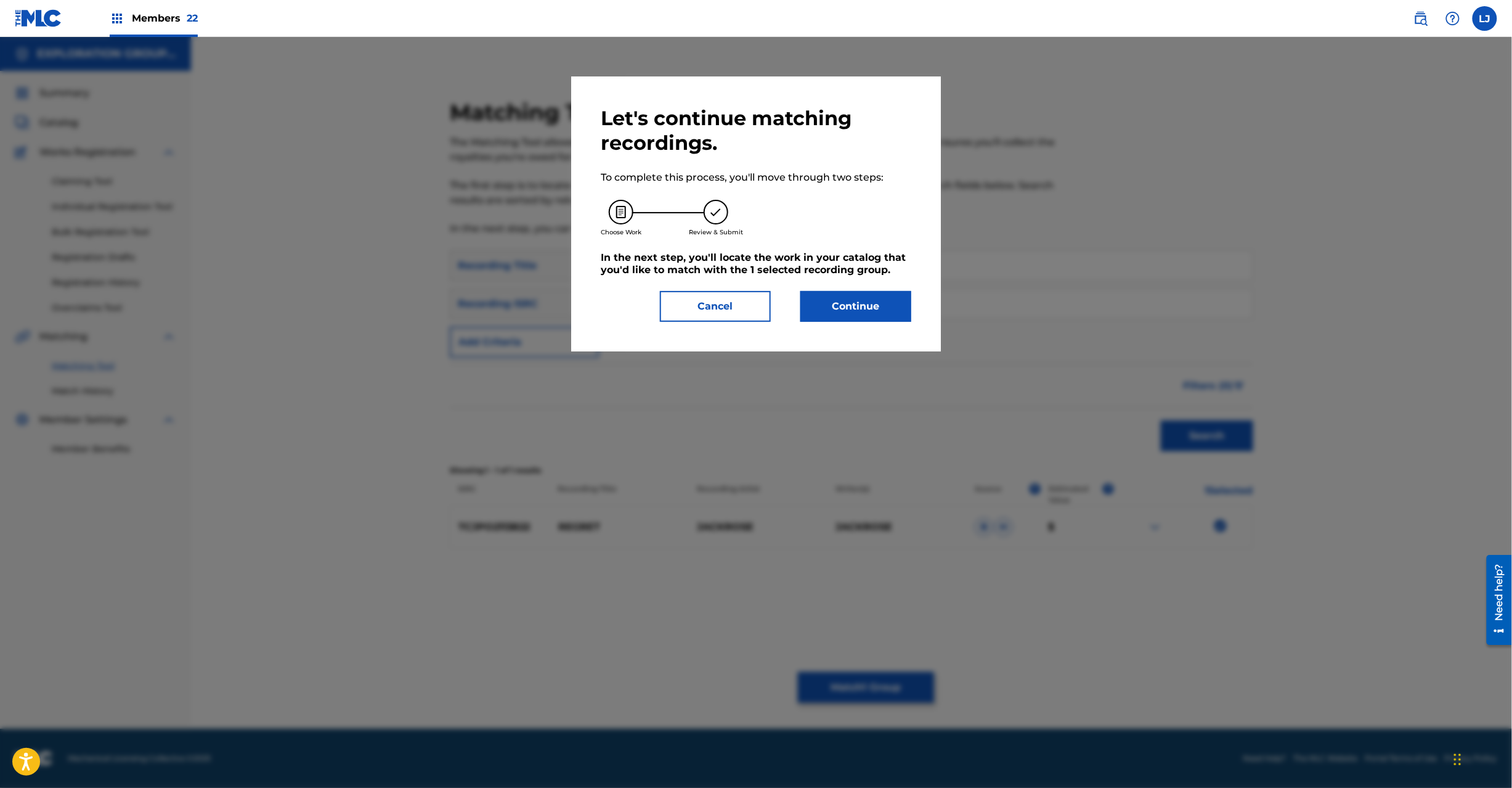
click at [842, 330] on div "Let's continue matching recordings. To complete this process, you'll move throu…" at bounding box center [756, 214] width 370 height 275
click at [844, 321] on button "Continue" at bounding box center [856, 307] width 111 height 31
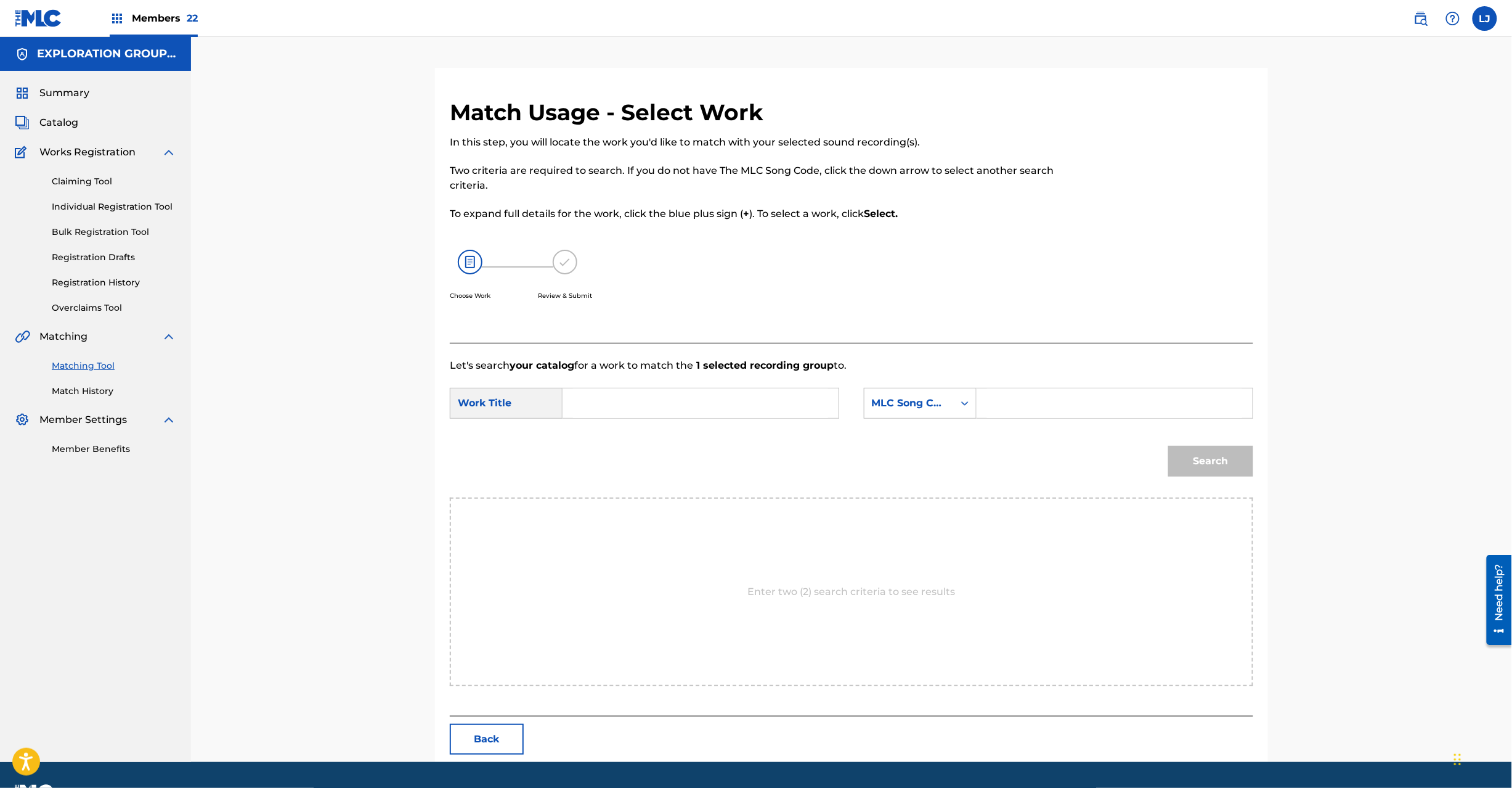
click at [633, 405] on input "Search Form" at bounding box center [701, 403] width 255 height 29
click at [625, 407] on input "Regret RB89IZ" at bounding box center [701, 403] width 255 height 29
type input "Regret"
click at [1065, 411] on input "Search Form" at bounding box center [1115, 403] width 255 height 29
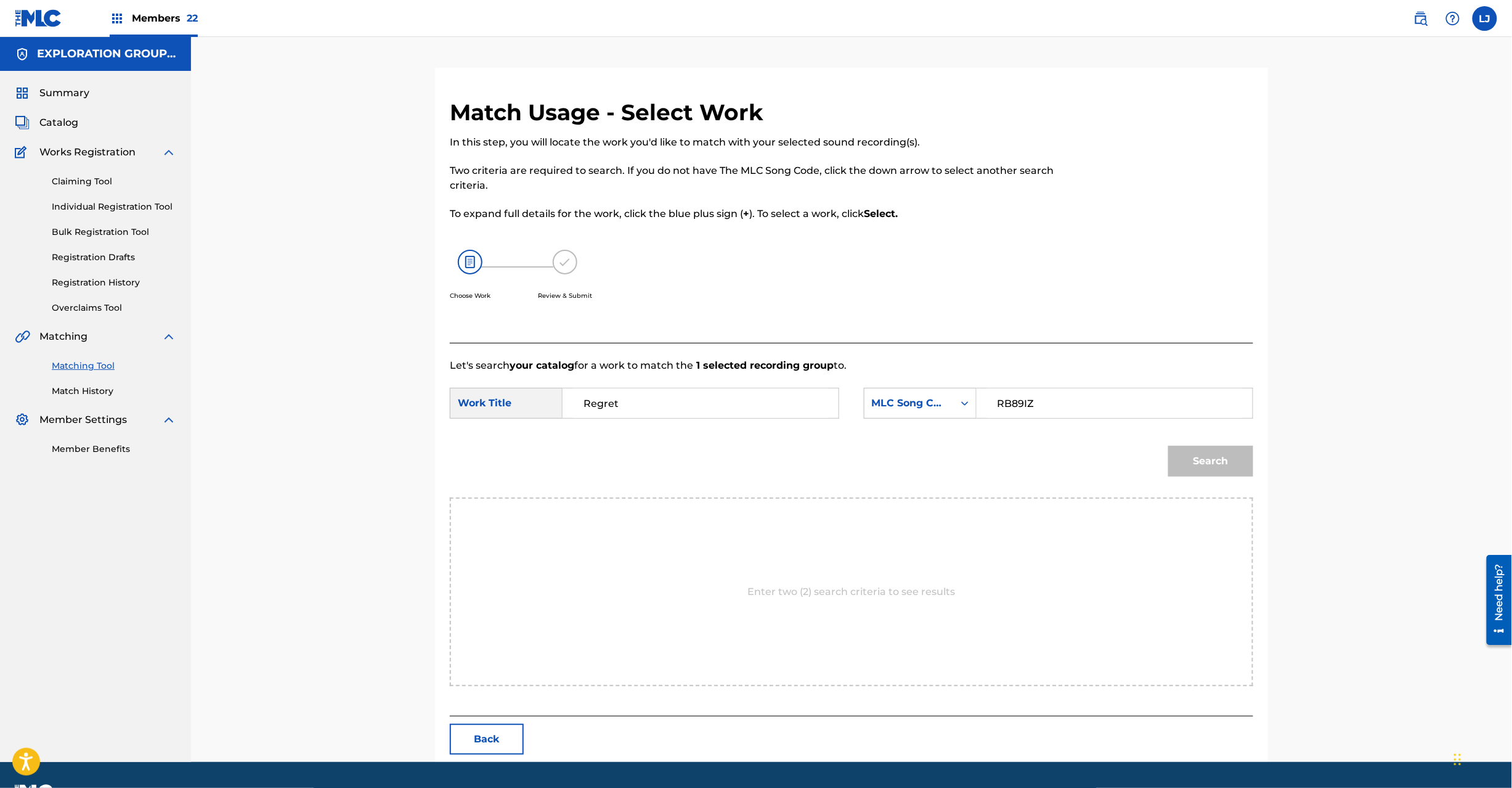
type input "RB89IZ"
click at [1202, 464] on button "Search" at bounding box center [1210, 461] width 85 height 31
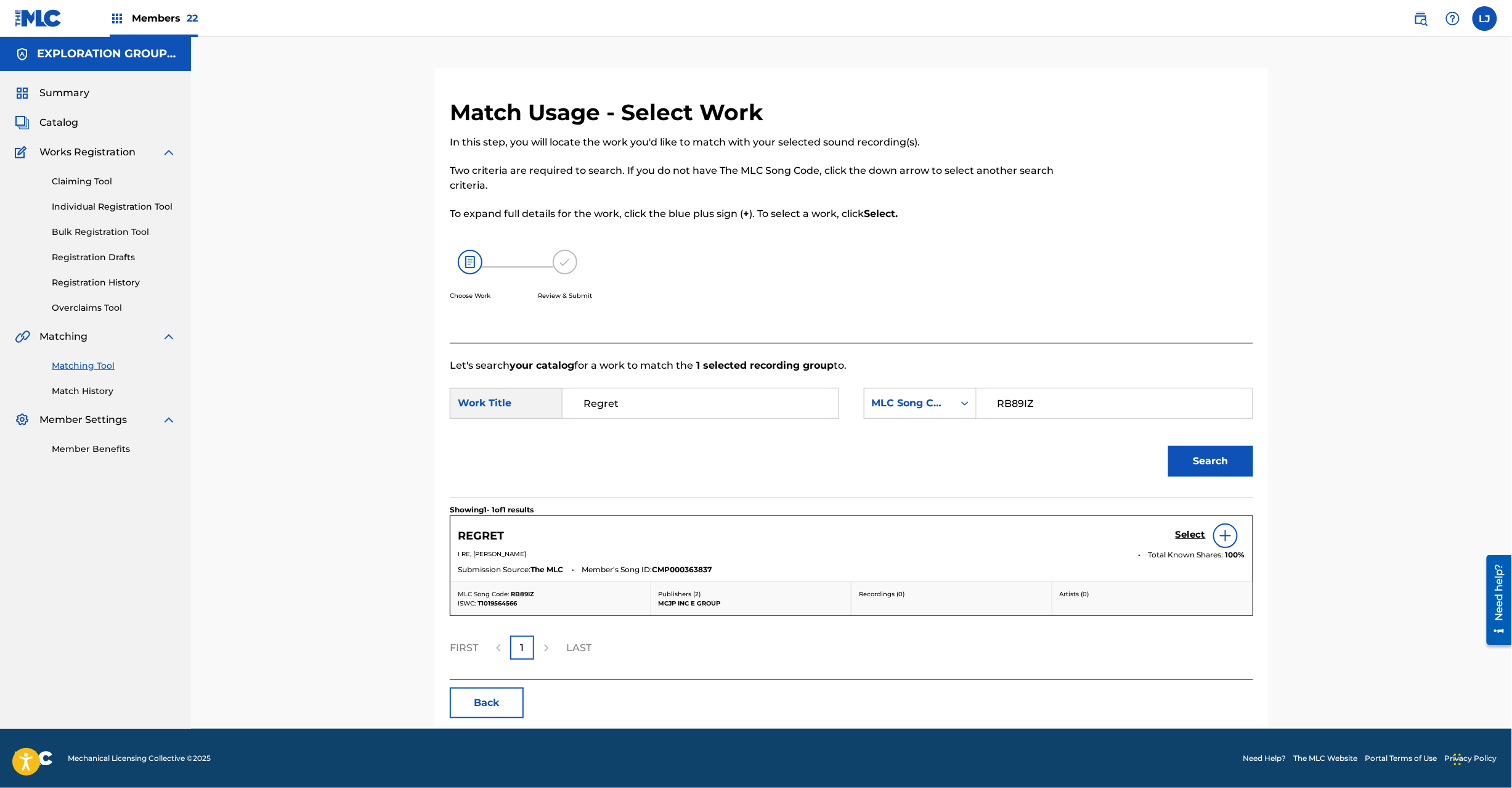
click at [1183, 533] on h5 "Select" at bounding box center [1190, 534] width 30 height 11
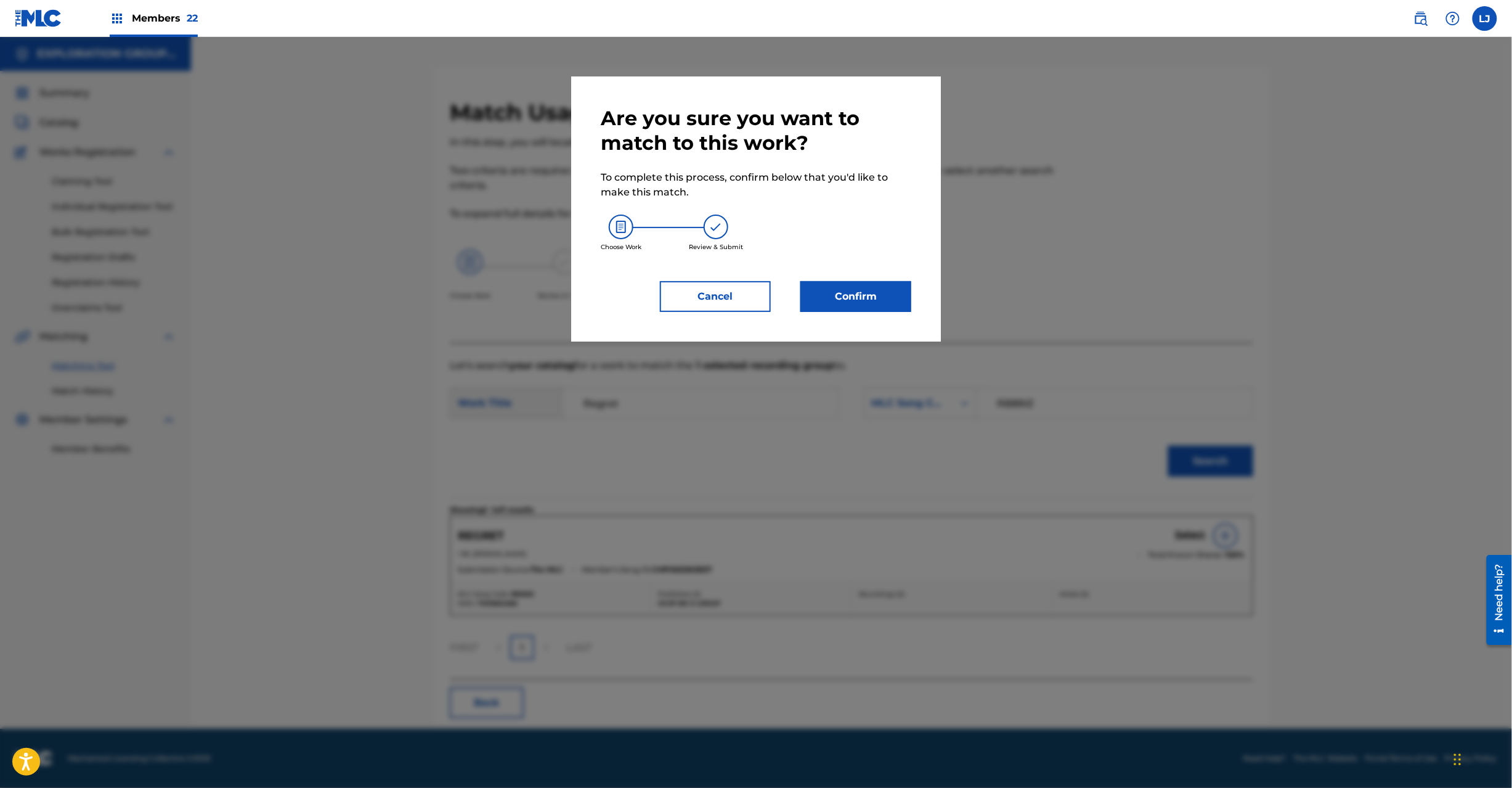
click at [871, 280] on div "Are you sure you want to match to this work? To complete this process, confirm …" at bounding box center [756, 209] width 311 height 206
click at [869, 289] on button "Confirm" at bounding box center [856, 296] width 111 height 31
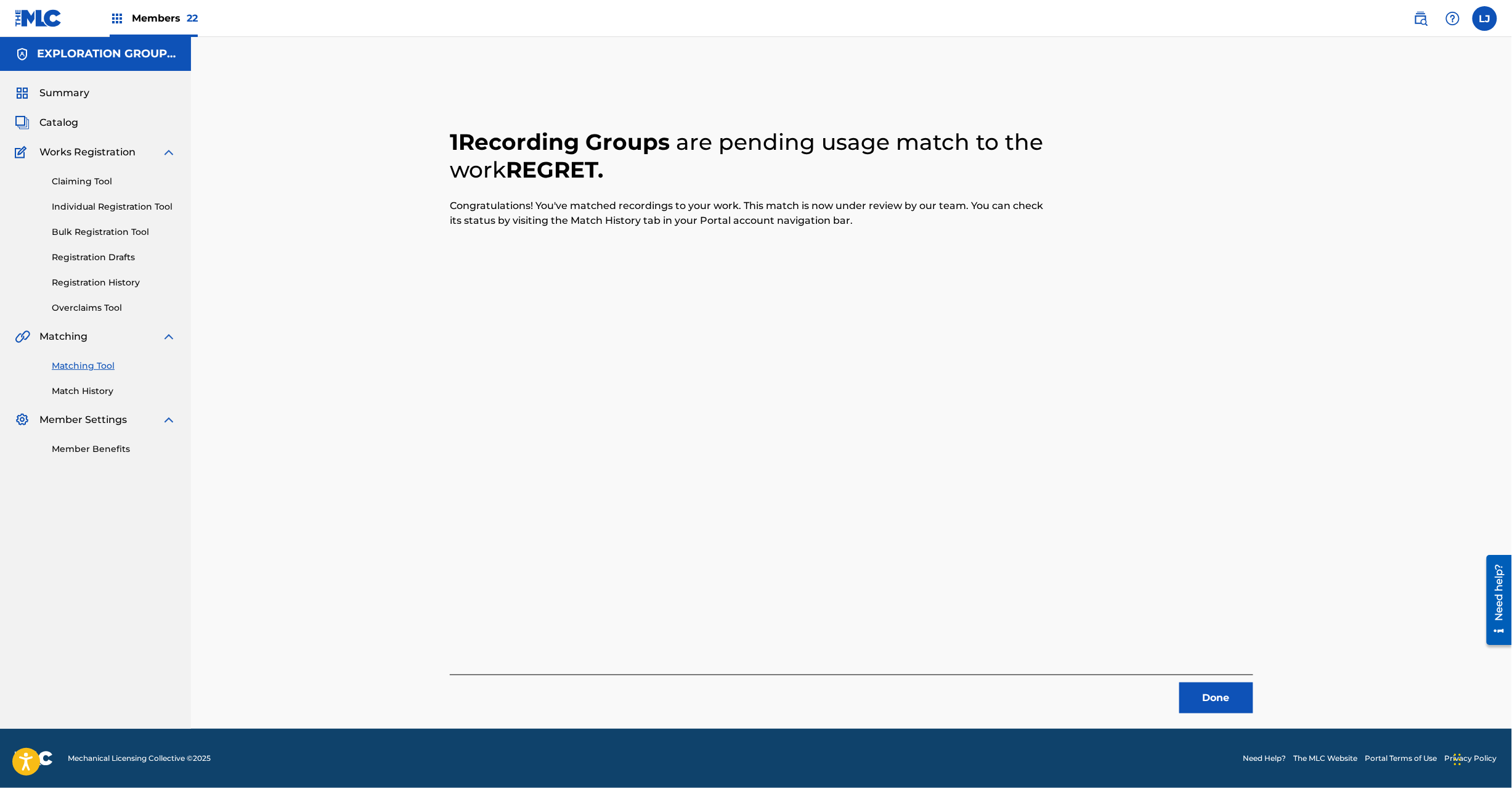
click at [1226, 686] on button "Done" at bounding box center [1216, 698] width 74 height 31
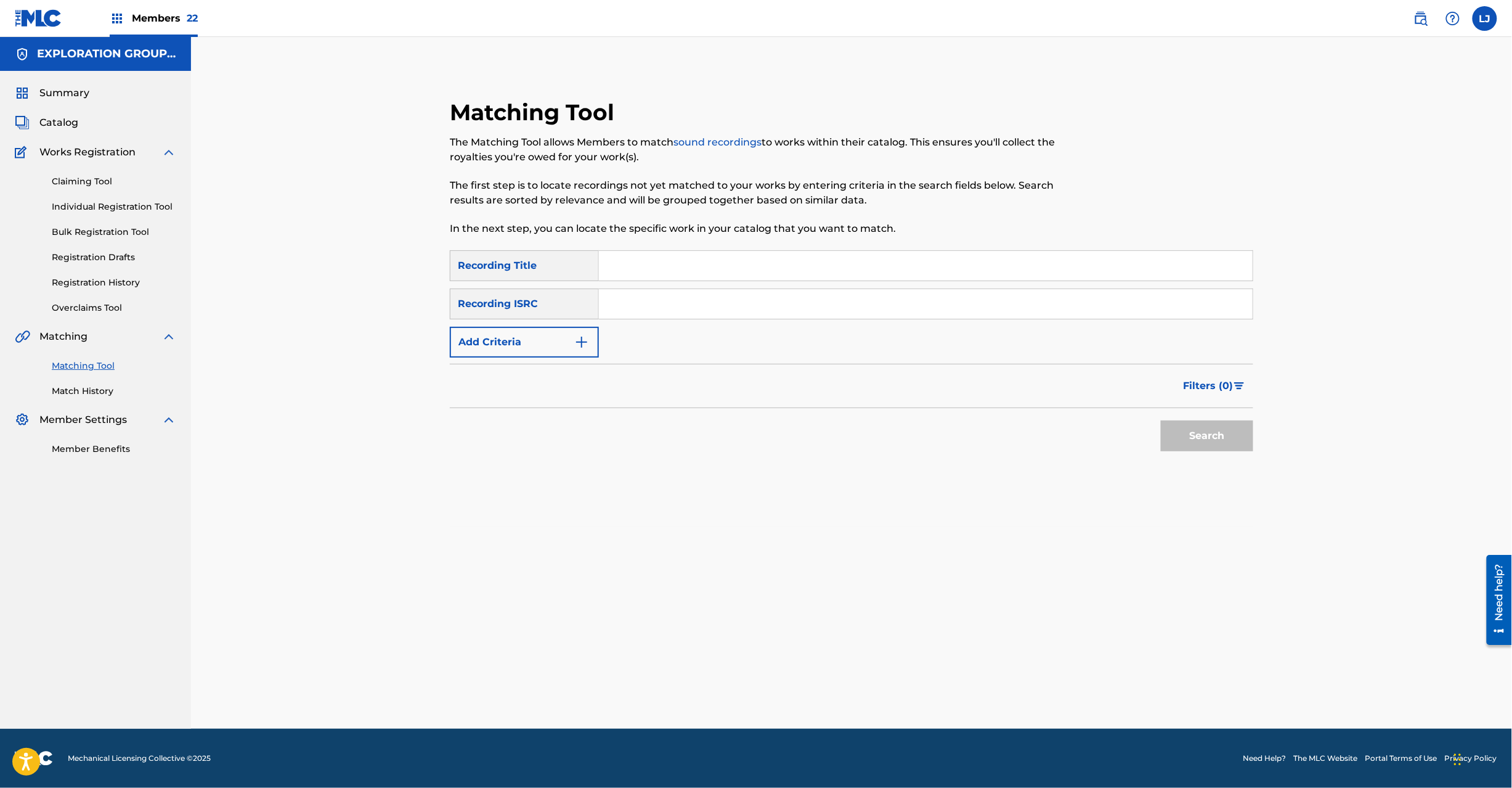
click at [694, 306] on input "Search Form" at bounding box center [925, 304] width 654 height 29
type input "TCJPO2113823"
click at [1176, 427] on button "Search" at bounding box center [1207, 436] width 93 height 31
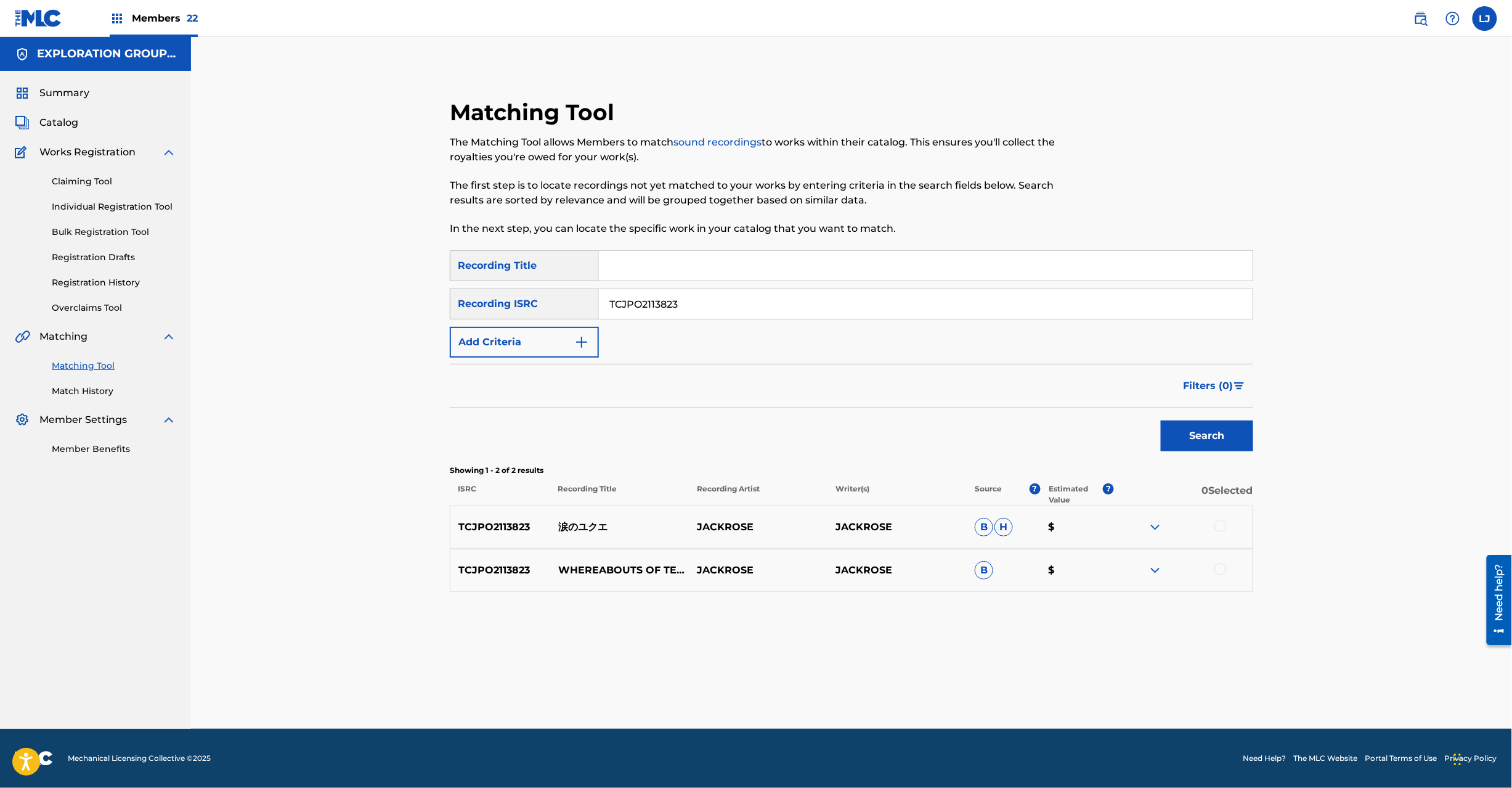
click at [1220, 528] on div at bounding box center [1220, 526] width 12 height 12
click at [1220, 566] on div at bounding box center [1220, 568] width 12 height 12
click at [1219, 572] on img at bounding box center [1220, 568] width 12 height 12
click at [615, 529] on p "涙のユクエ" at bounding box center [619, 527] width 138 height 15
click at [578, 526] on p "涙のユクエ" at bounding box center [619, 527] width 138 height 15
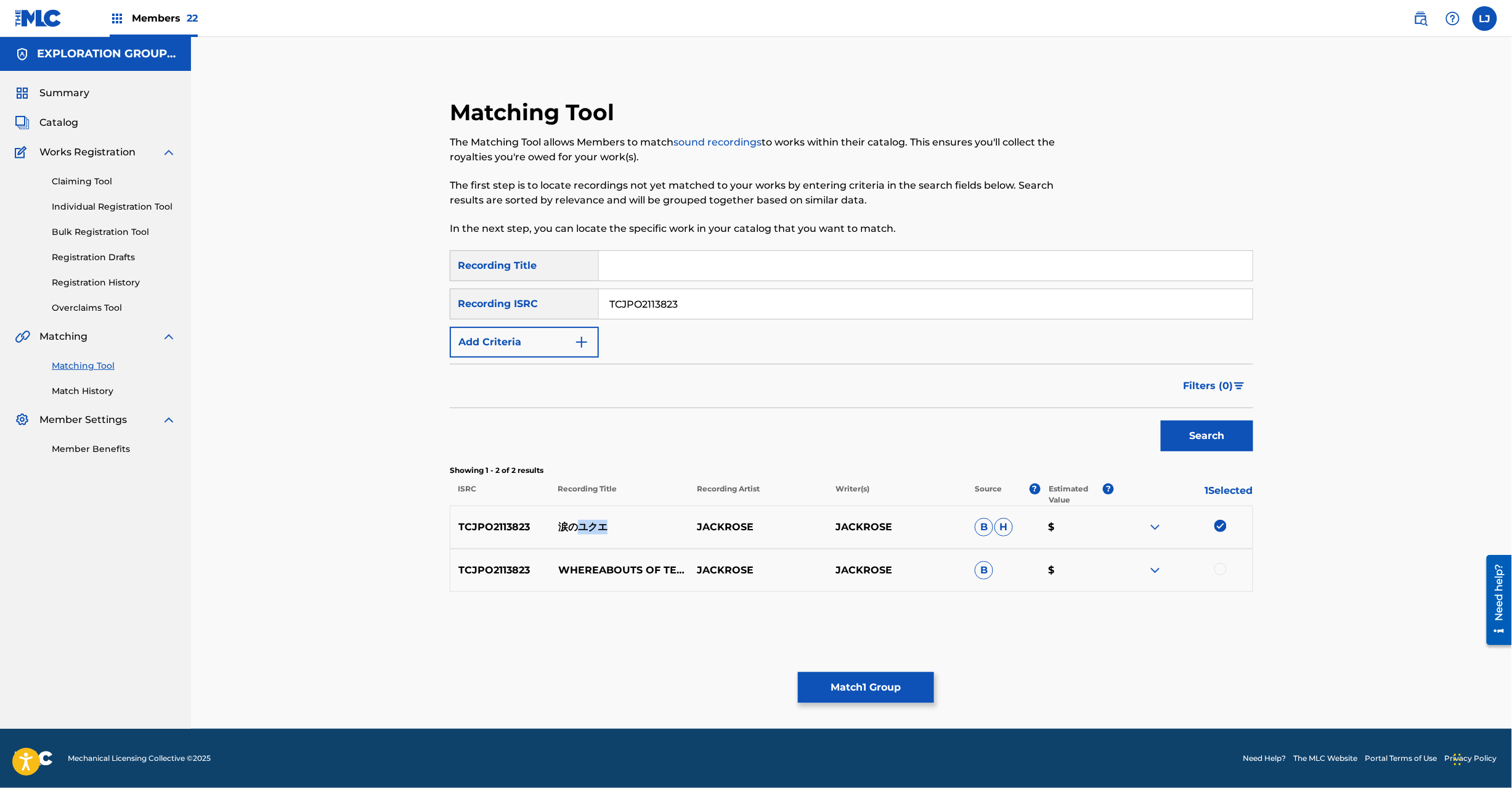
click at [578, 526] on p "涙のユクエ" at bounding box center [619, 527] width 138 height 15
copy p "涙のユクエ"
click at [908, 690] on button "Match 1 Group" at bounding box center [865, 687] width 136 height 31
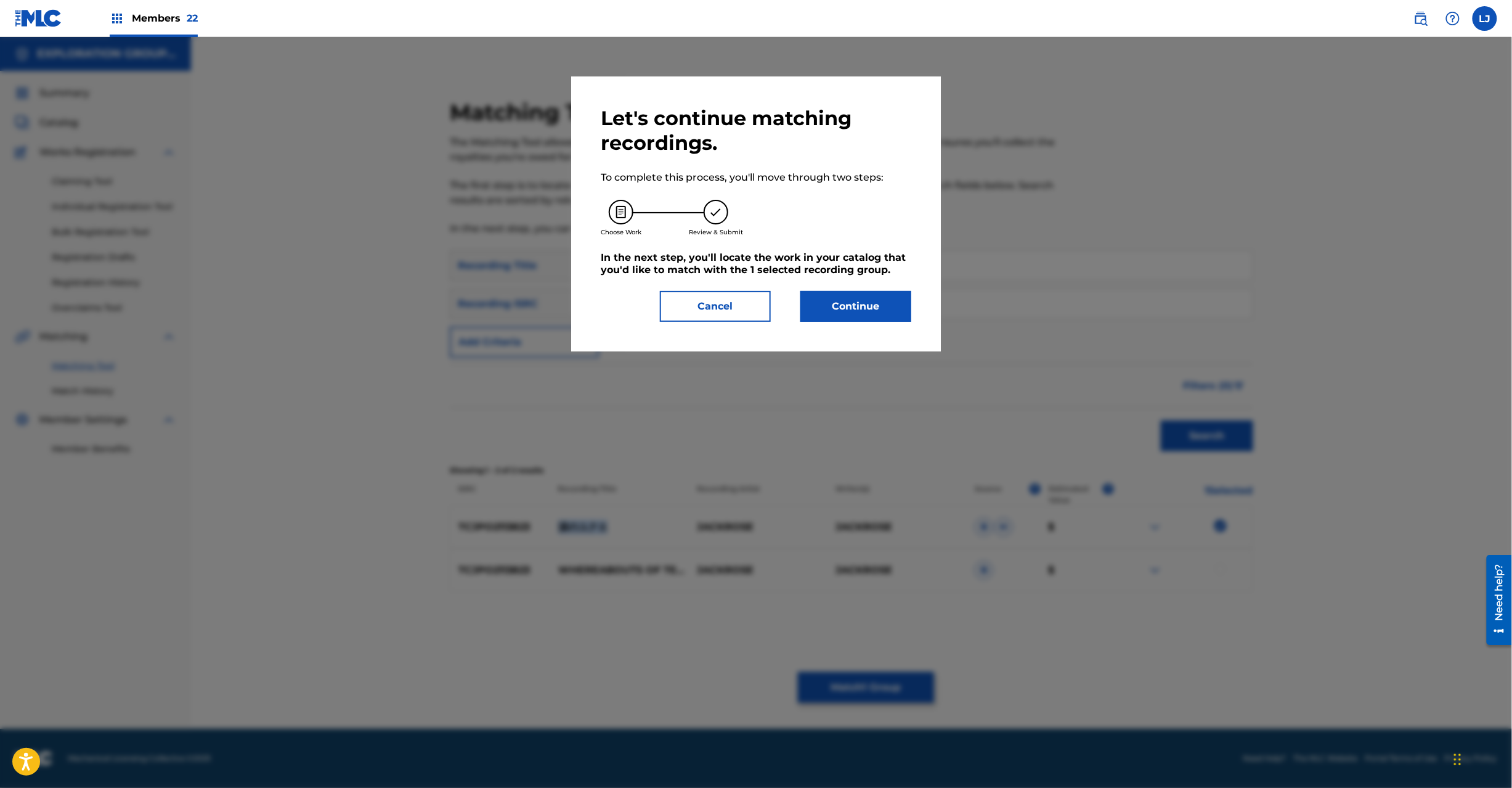
click at [848, 304] on button "Continue" at bounding box center [856, 307] width 111 height 31
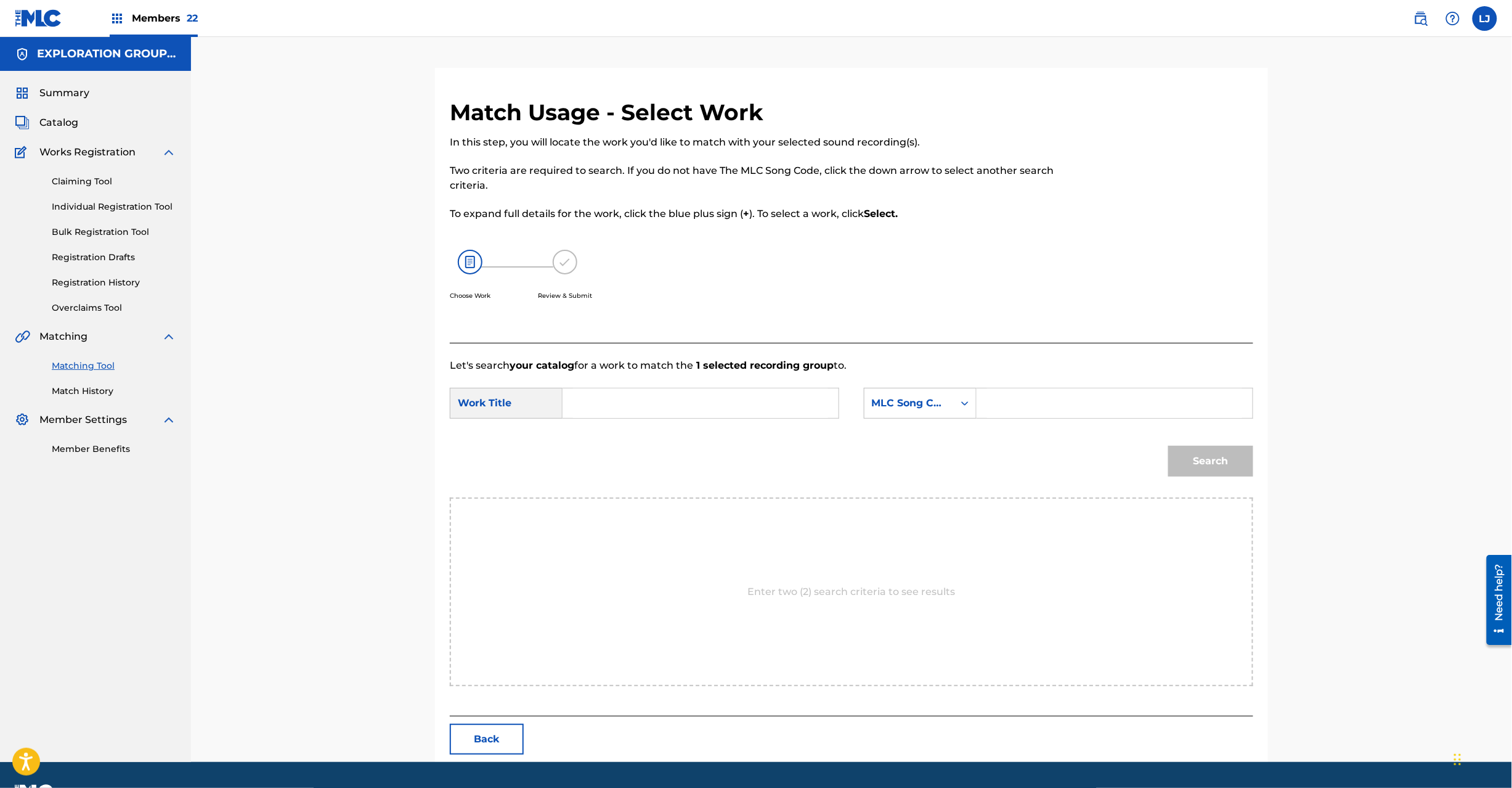
click at [582, 419] on div "SearchWithCriteria6acdd38f-74a1-4b78-a7f8-c540f36d6193 Work Title SearchWithCri…" at bounding box center [851, 407] width 804 height 38
click at [597, 407] on input "Search Form" at bounding box center [701, 403] width 255 height 29
click at [705, 401] on input "Namidano Yukue NG22KT" at bounding box center [701, 403] width 255 height 29
type input "Namidano Yukue"
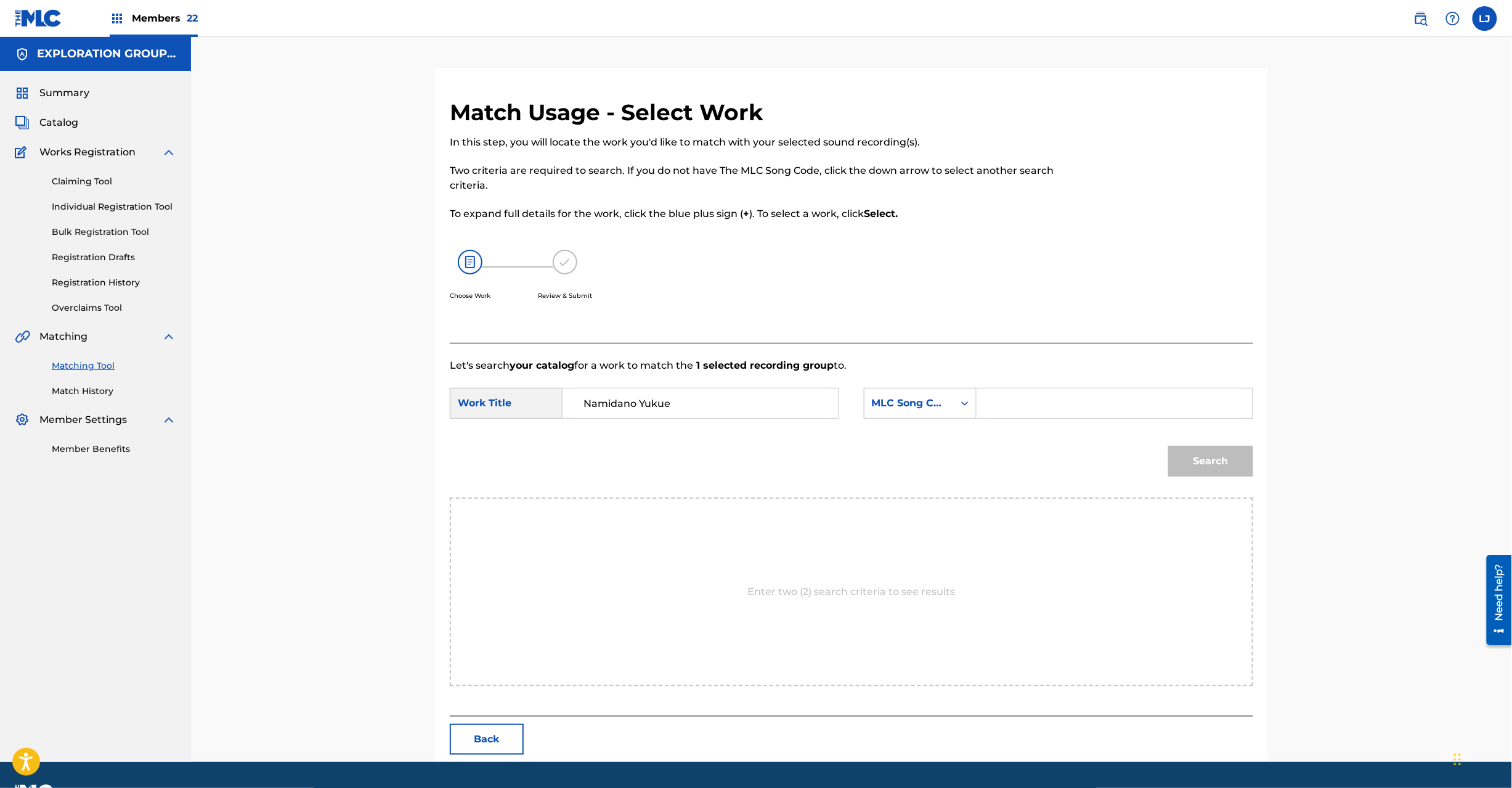
click at [1114, 401] on input "Search Form" at bounding box center [1115, 403] width 255 height 29
type input "NG22KT"
click at [1210, 470] on button "Search" at bounding box center [1210, 461] width 85 height 31
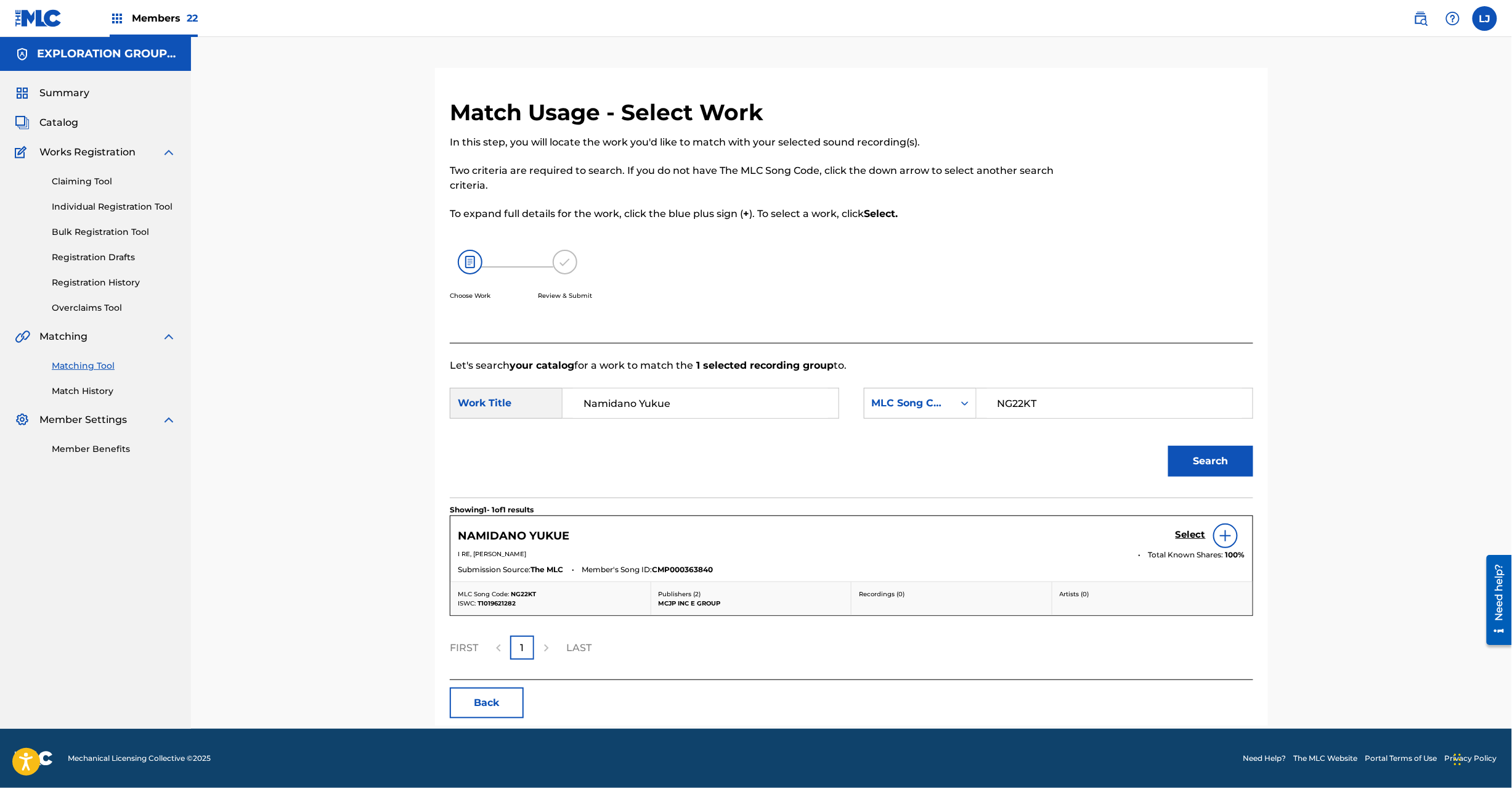
click at [1190, 534] on h5 "Select" at bounding box center [1190, 534] width 30 height 11
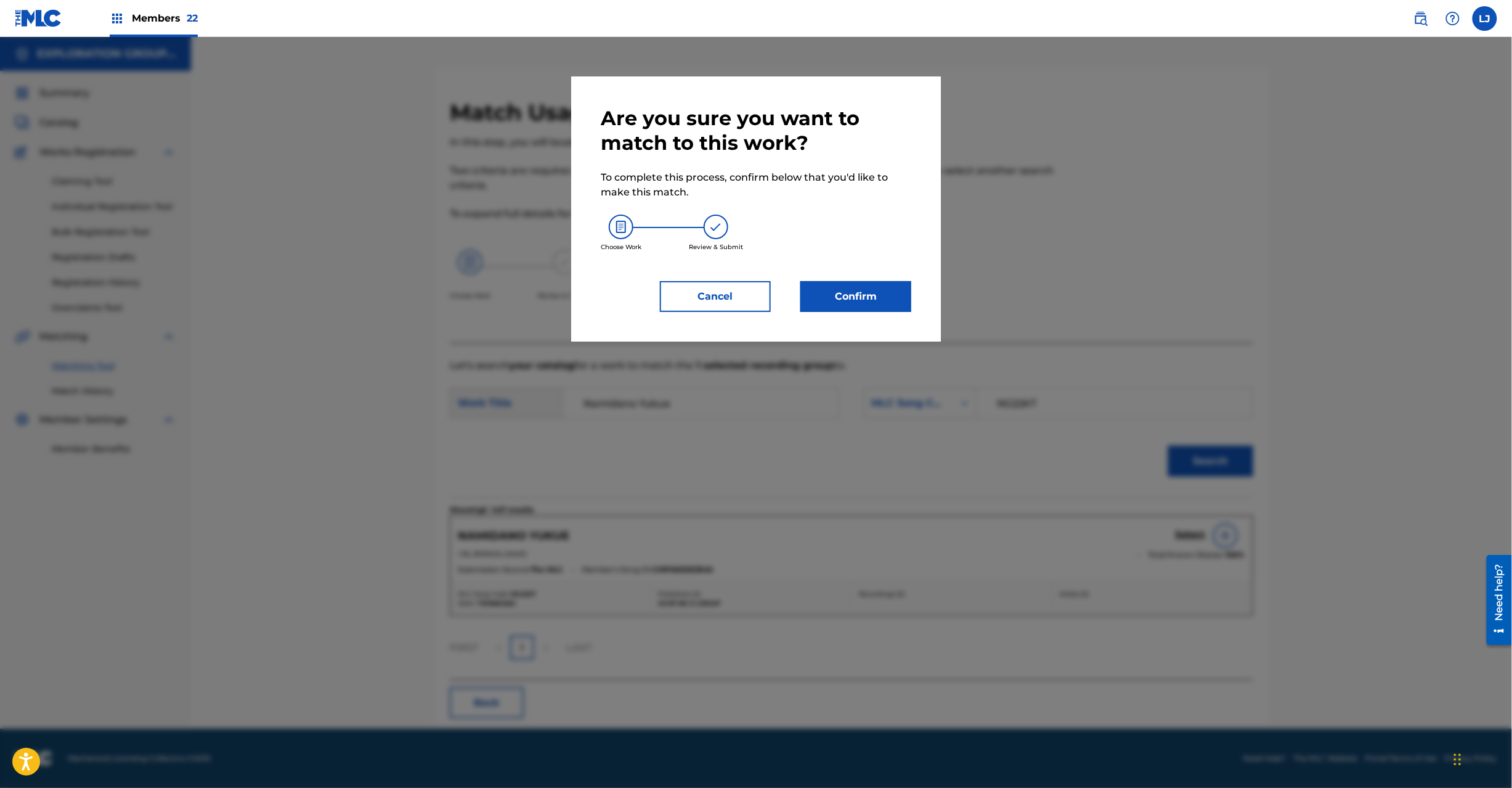
click at [913, 296] on div "Are you sure you want to match to this work? To complete this process, confirm …" at bounding box center [756, 209] width 370 height 265
click at [839, 296] on button "Confirm" at bounding box center [856, 296] width 111 height 31
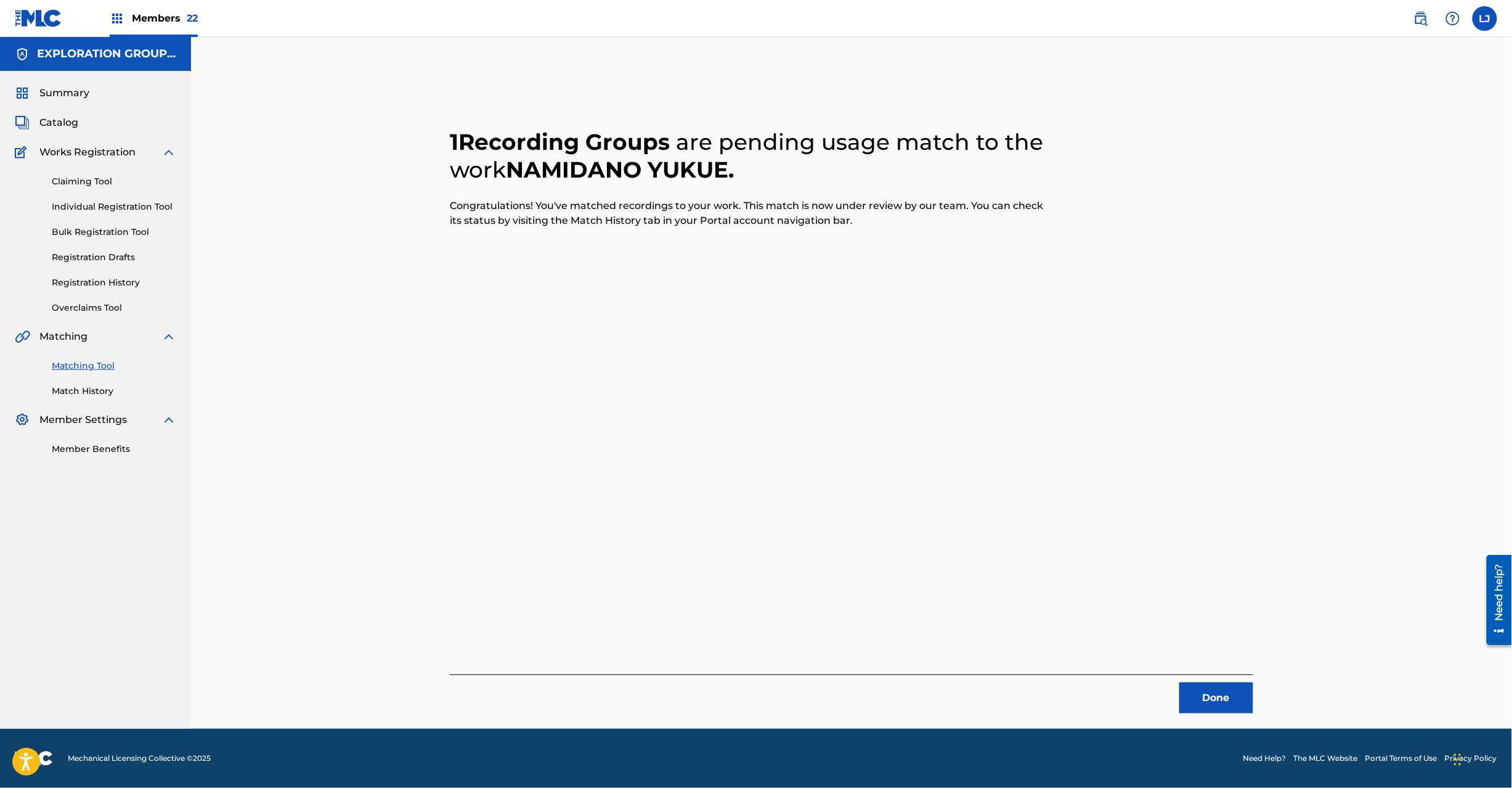
click at [1206, 691] on button "Done" at bounding box center [1216, 698] width 74 height 31
